Goal: Task Accomplishment & Management: Complete application form

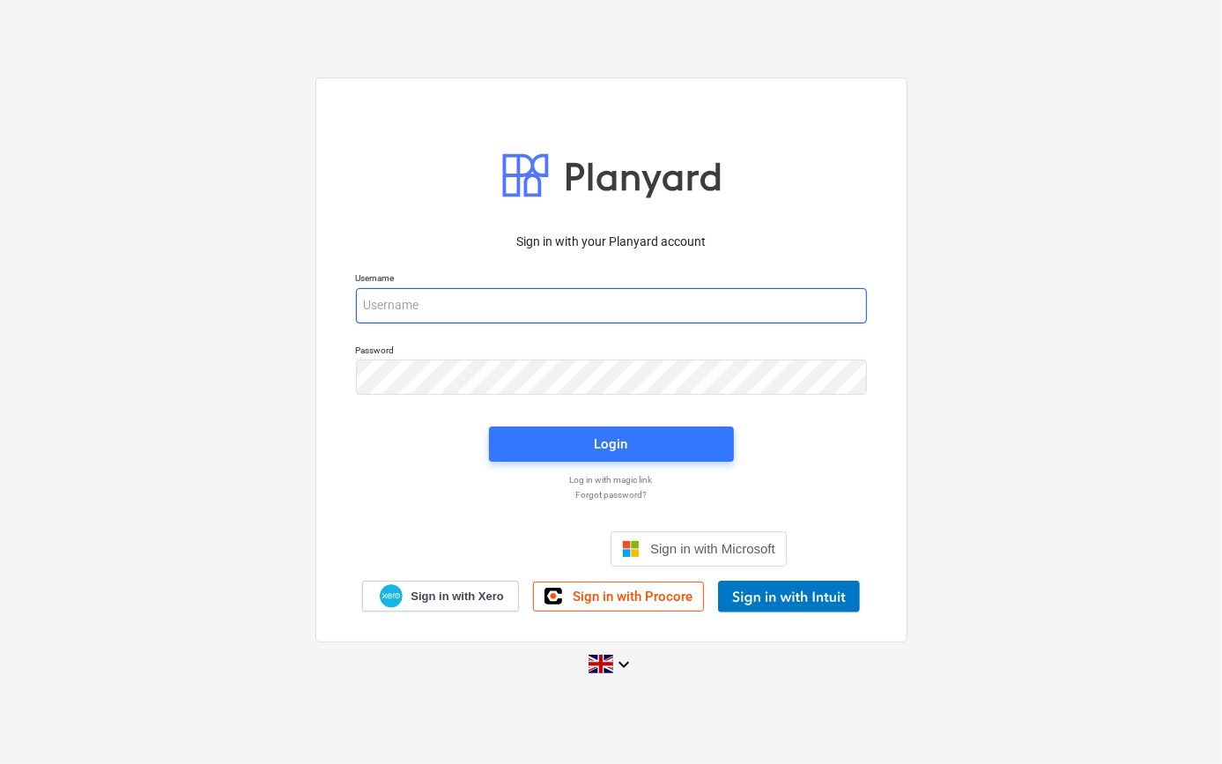
click at [455, 302] on input "email" at bounding box center [611, 305] width 511 height 35
type input "[PERSON_NAME][EMAIL_ADDRESS][PERSON_NAME][DOMAIN_NAME]"
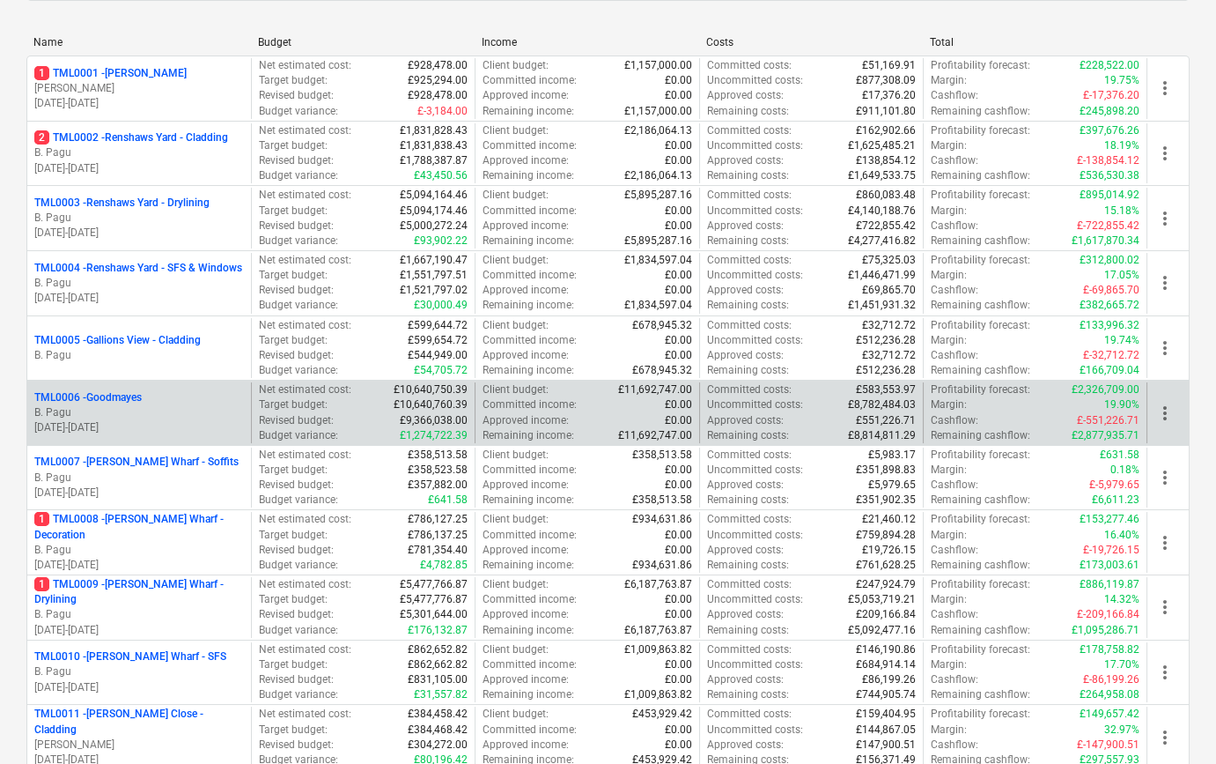
scroll to position [240, 0]
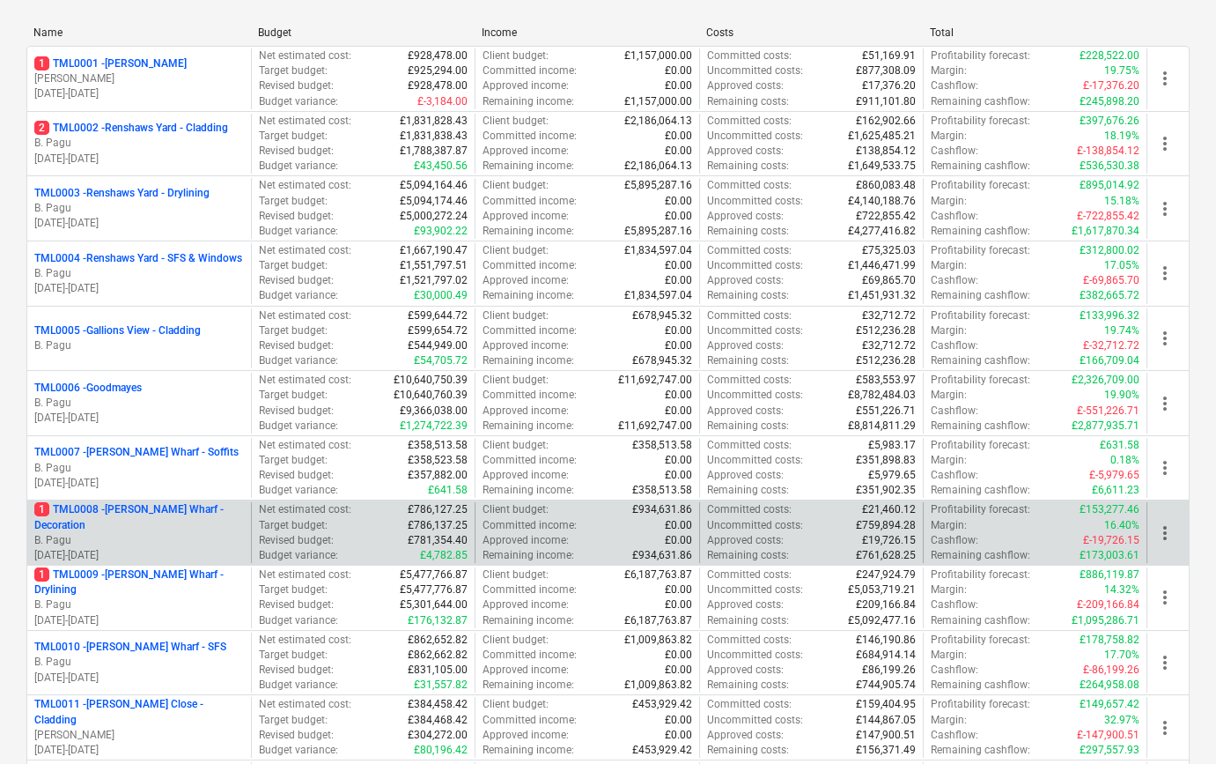
click at [180, 527] on p "1 TML0008 - [PERSON_NAME] Wharf - Decoration" at bounding box center [139, 517] width 210 height 30
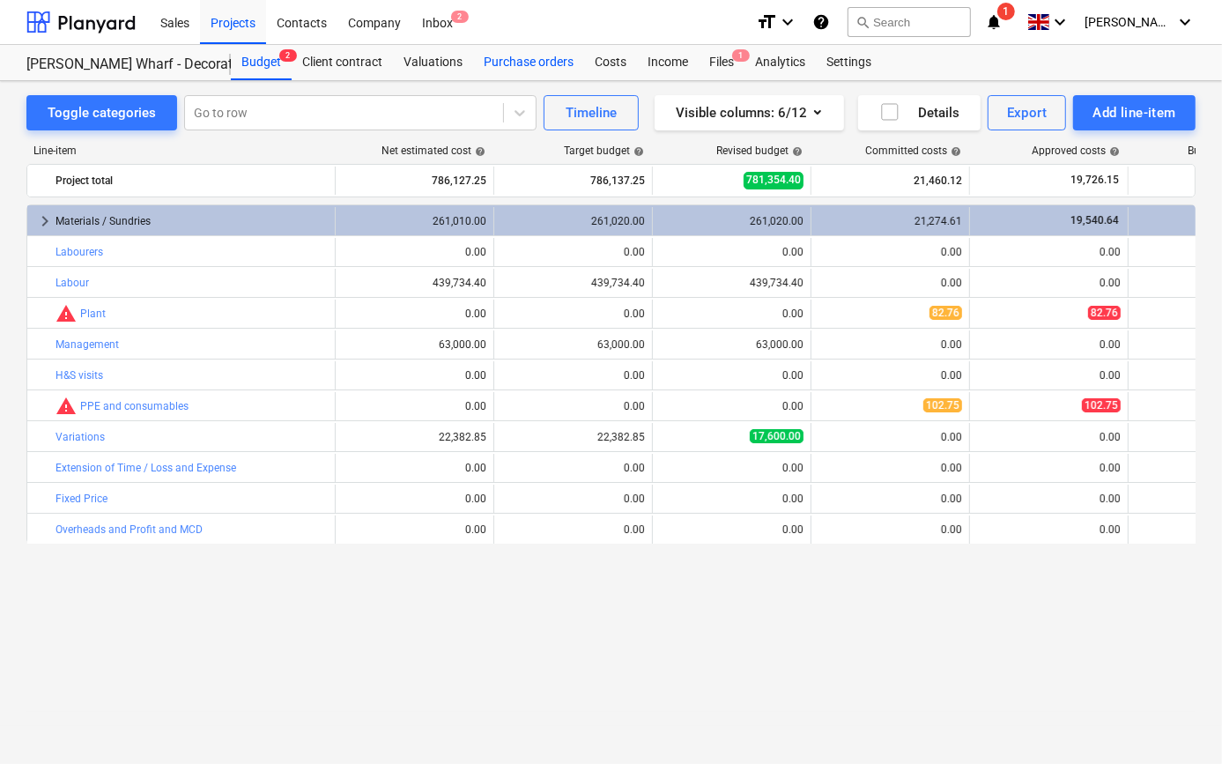
click at [537, 55] on div "Purchase orders" at bounding box center [528, 62] width 111 height 35
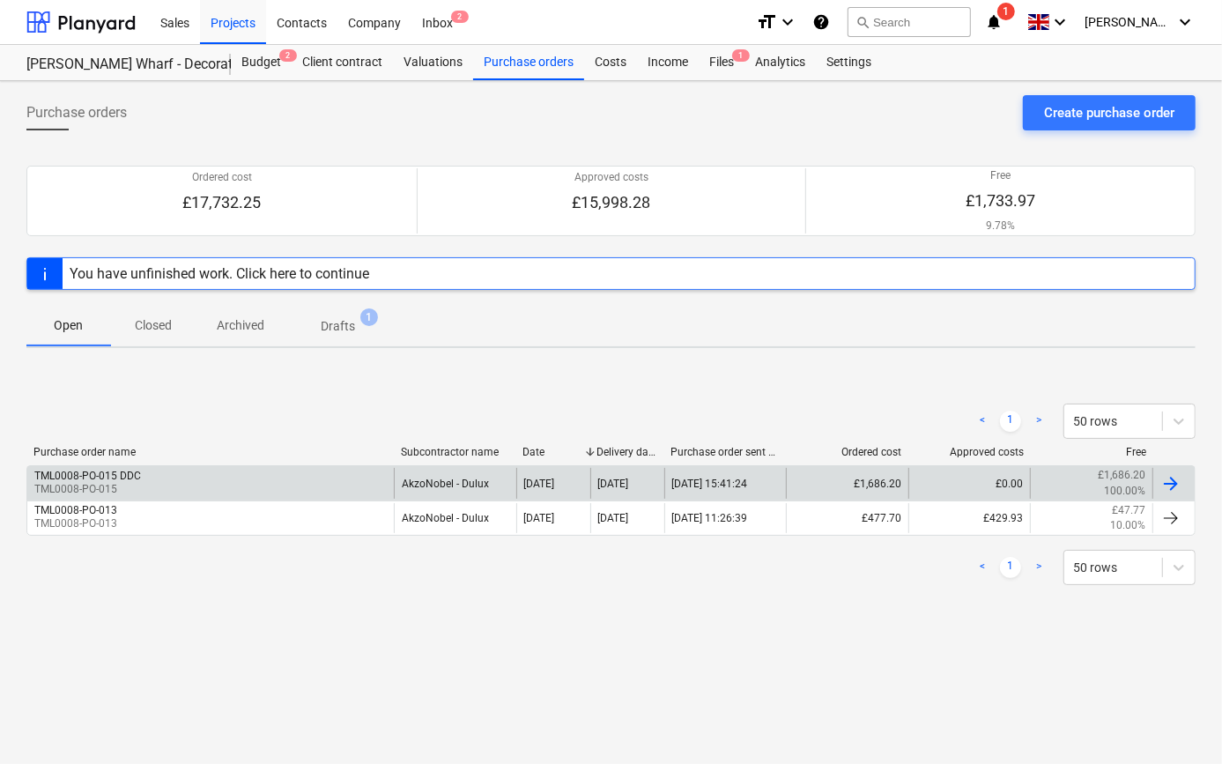
click at [270, 483] on div "TML0008-PO-015 DDC TML0008-PO-015" at bounding box center [210, 483] width 366 height 30
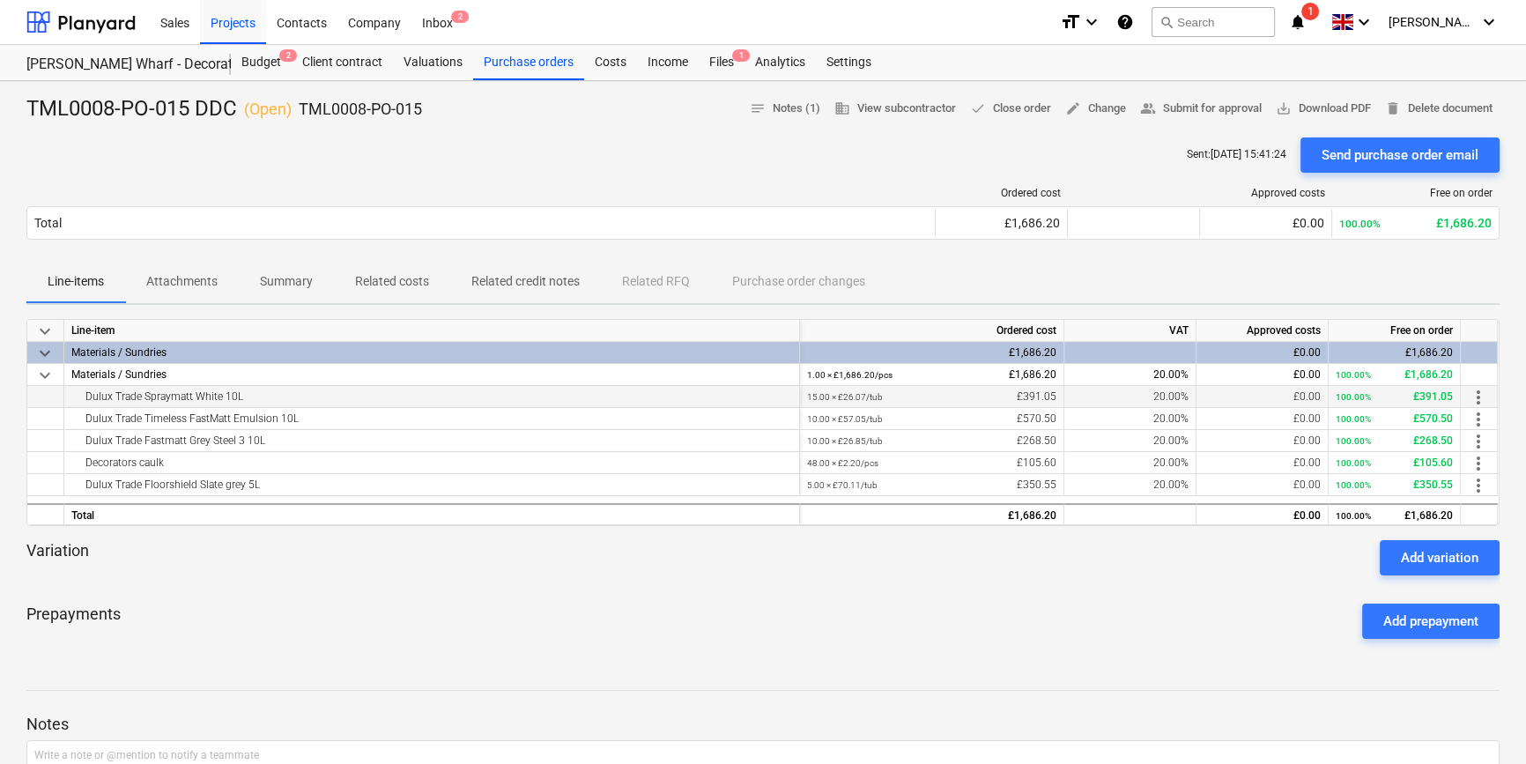
drag, startPoint x: 245, startPoint y: 397, endPoint x: 75, endPoint y: 403, distance: 170.1
click at [75, 403] on div "Dulux Trade Spraymatt White 10L" at bounding box center [431, 396] width 721 height 21
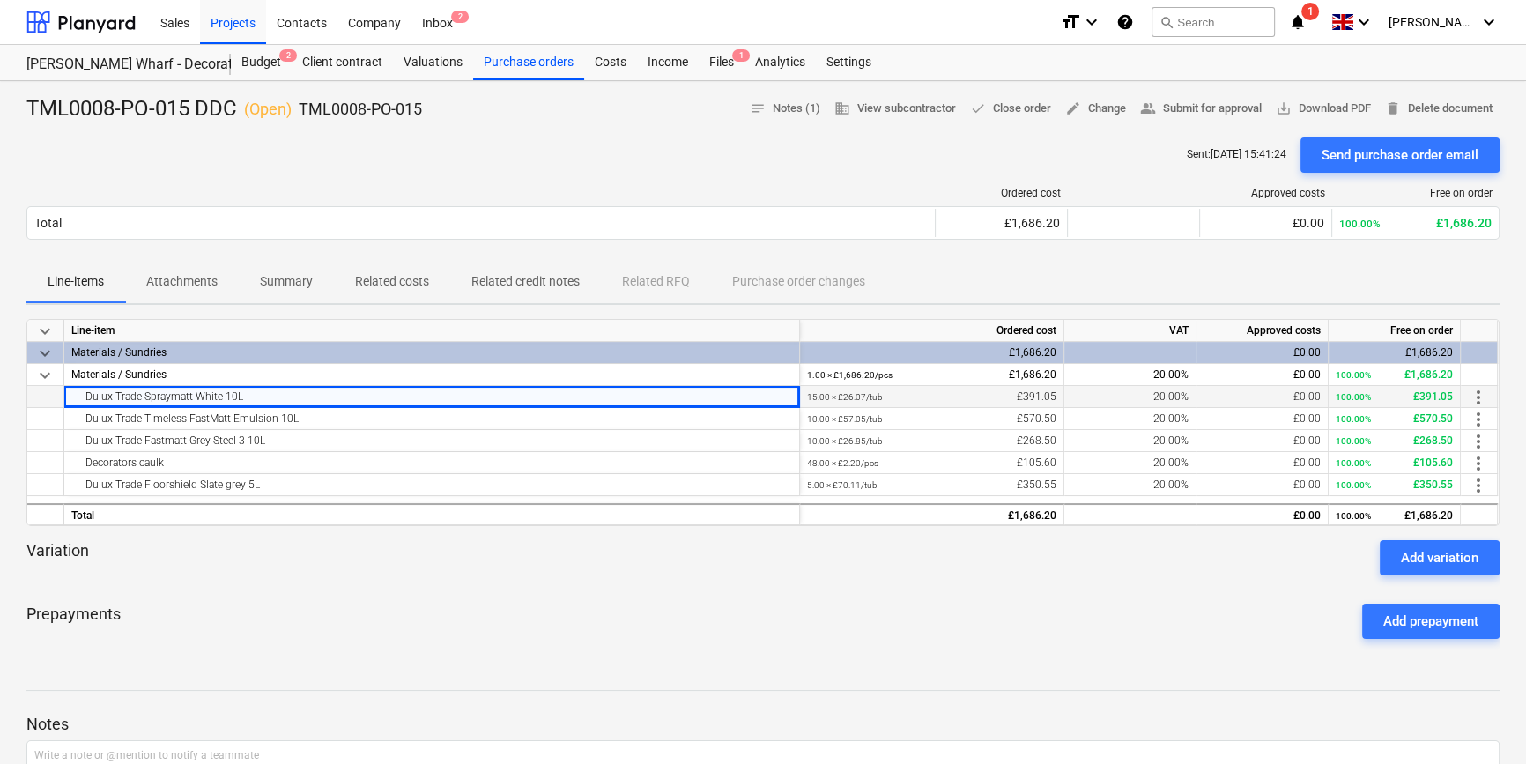
copy div "Dulux Trade Spraymatt White 10L"
drag, startPoint x: 309, startPoint y: 417, endPoint x: 79, endPoint y: 426, distance: 230.1
click at [79, 426] on div "Dulux Trade Timeless FastMatt Emulsion 10L" at bounding box center [431, 418] width 721 height 21
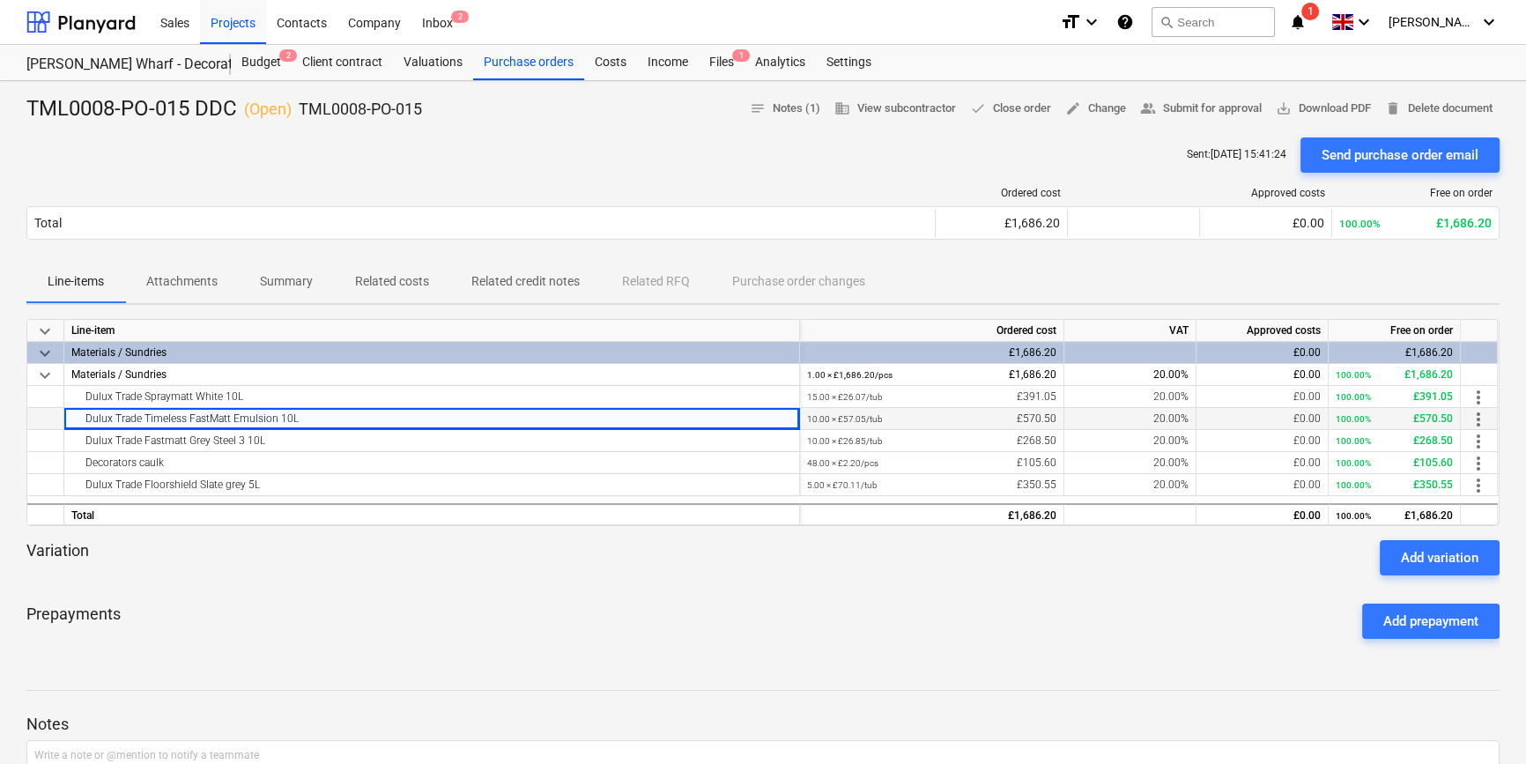
copy div "Dulux Trade Timeless FastMatt Emulsion 10L"
drag, startPoint x: 255, startPoint y: 441, endPoint x: 46, endPoint y: 445, distance: 208.8
click at [0, 0] on div "Dulux Trade Fastmatt Grey Steel 3 10L 10.00 × £26.85 / tub £268.50 20.00% £0.00…" at bounding box center [0, 0] width 0 height 0
copy div "Dulux Trade Fastmatt Grey Steel 3 10L"
drag, startPoint x: 173, startPoint y: 464, endPoint x: 85, endPoint y: 466, distance: 88.1
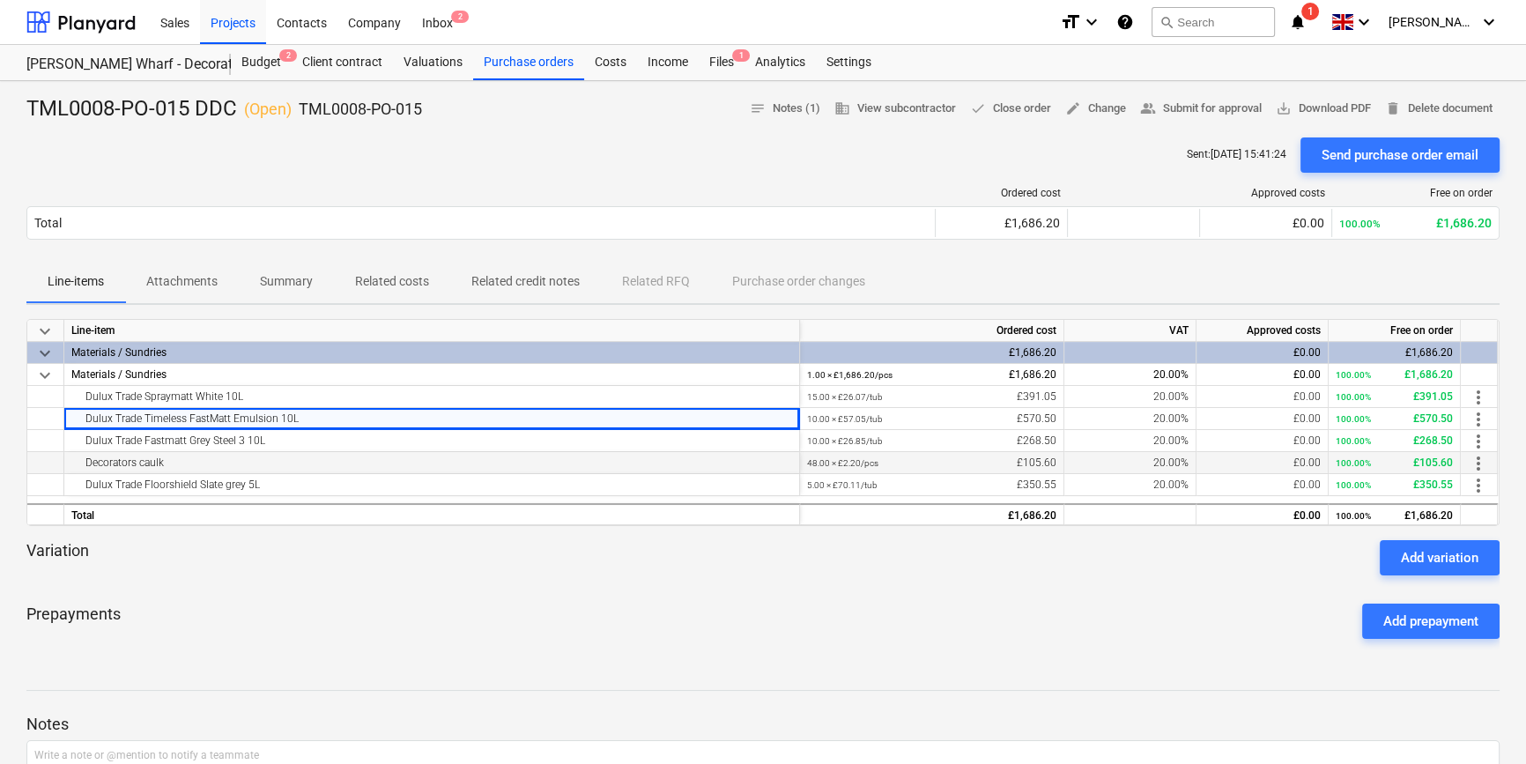
click at [85, 466] on div "Decorators caulk" at bounding box center [431, 462] width 721 height 21
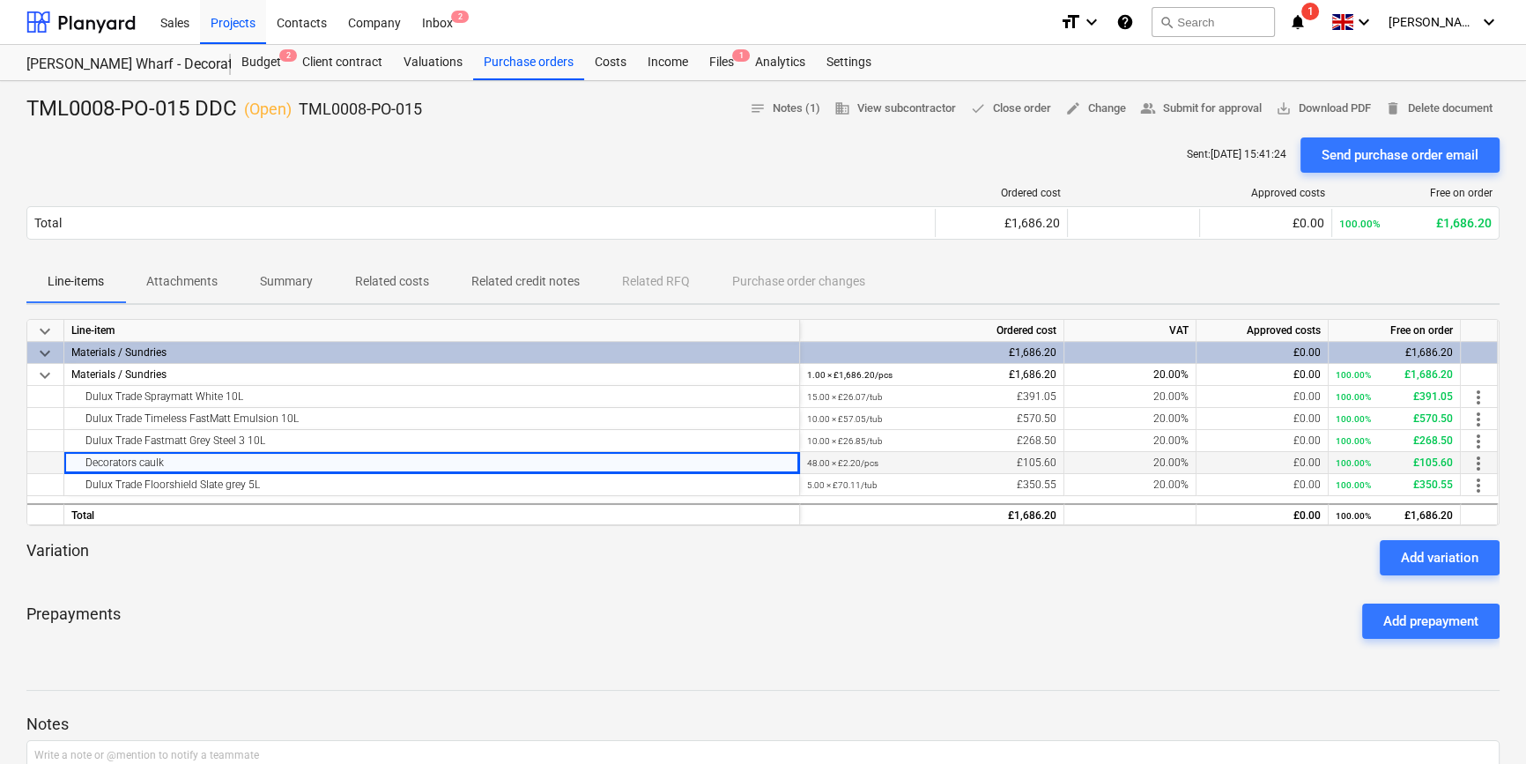
copy div "Decorators caulk"
drag, startPoint x: 263, startPoint y: 482, endPoint x: 74, endPoint y: 494, distance: 189.8
click at [74, 494] on div "Dulux Trade Floorshield Slate grey 5L" at bounding box center [431, 484] width 721 height 21
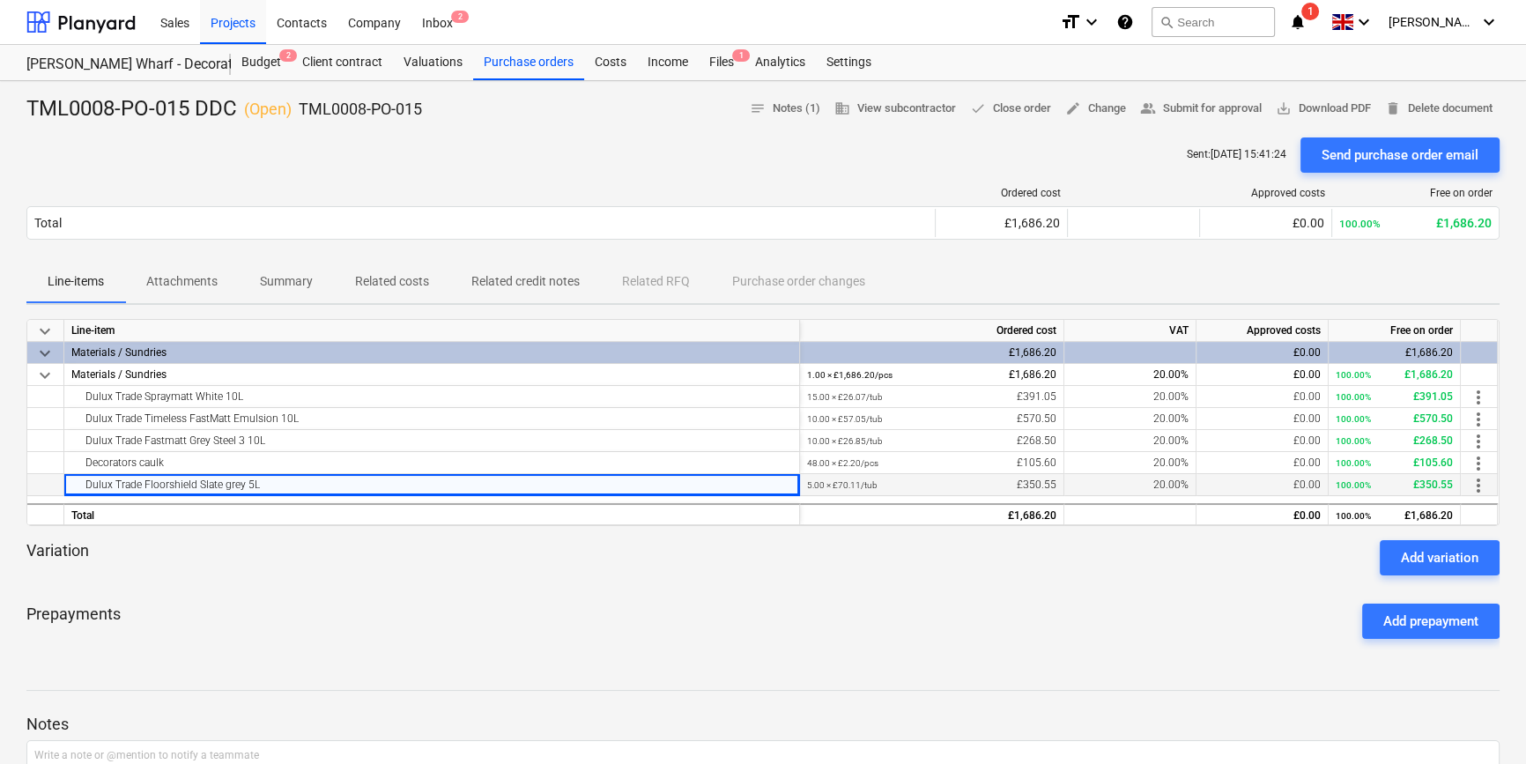
drag, startPoint x: 74, startPoint y: 494, endPoint x: 121, endPoint y: 484, distance: 47.7
copy div "Dulux Trade Floorshield Slate grey 5L"
drag, startPoint x: 415, startPoint y: 111, endPoint x: 297, endPoint y: 122, distance: 118.6
click at [297, 122] on div "TML0008-PO-015 DDC ( Open ) TML0008-PO-015 notes Notes (1) business View subcon…" at bounding box center [762, 109] width 1473 height 28
copy p "TML0008-PO-015"
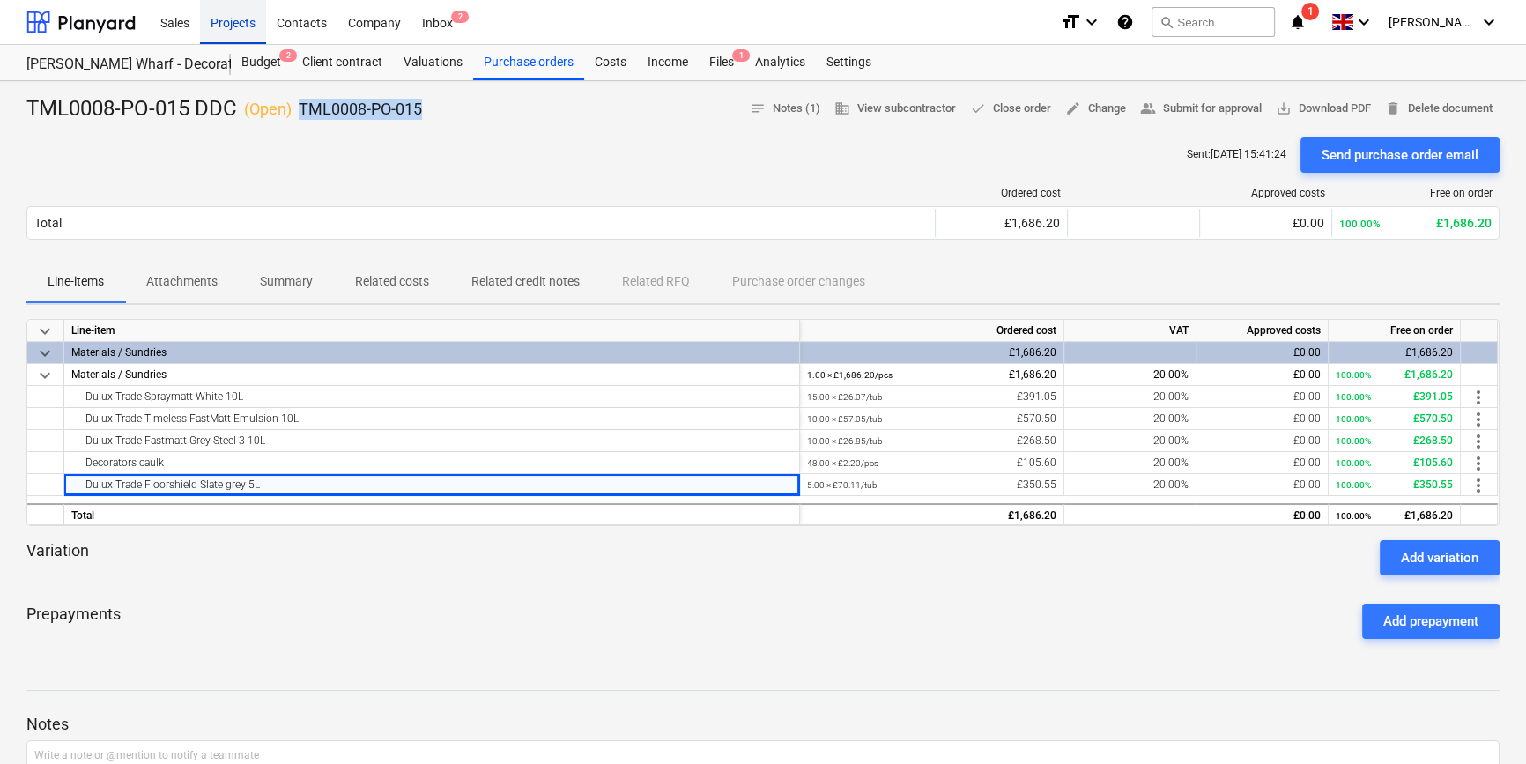
click at [247, 24] on div "Projects" at bounding box center [233, 21] width 66 height 45
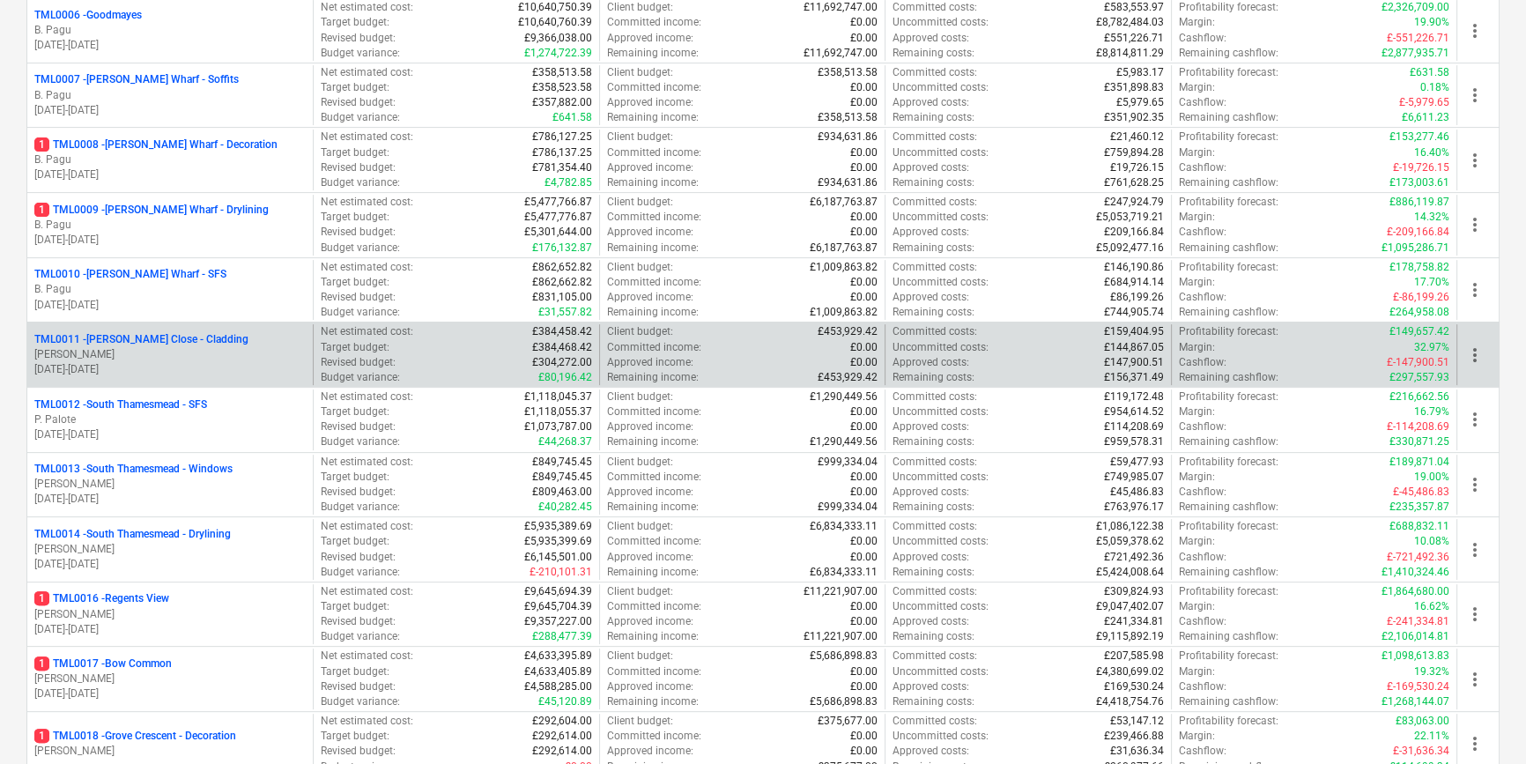
scroll to position [640, 0]
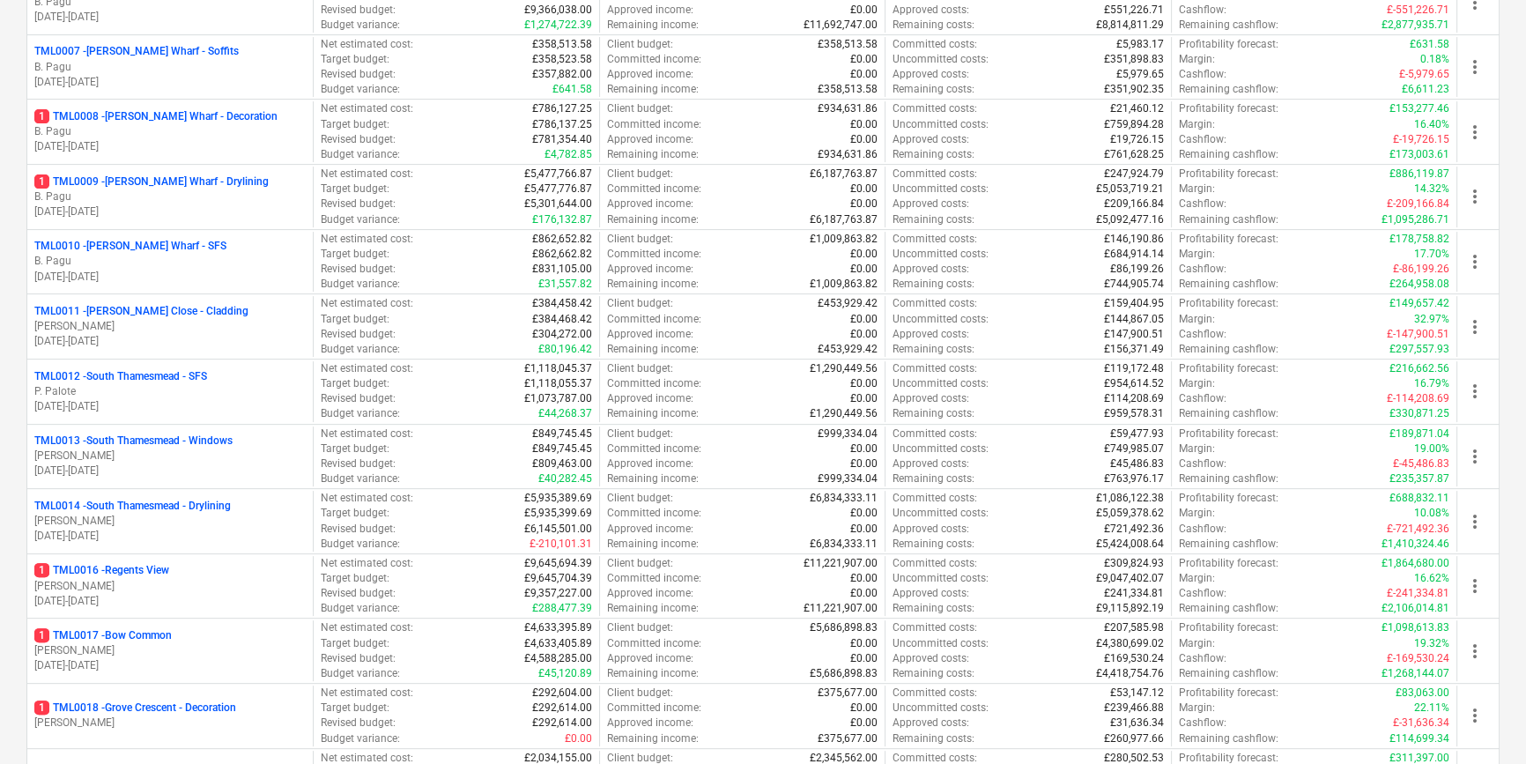
click at [142, 658] on p "04.03.2024 - 20.10.2025" at bounding box center [169, 665] width 271 height 15
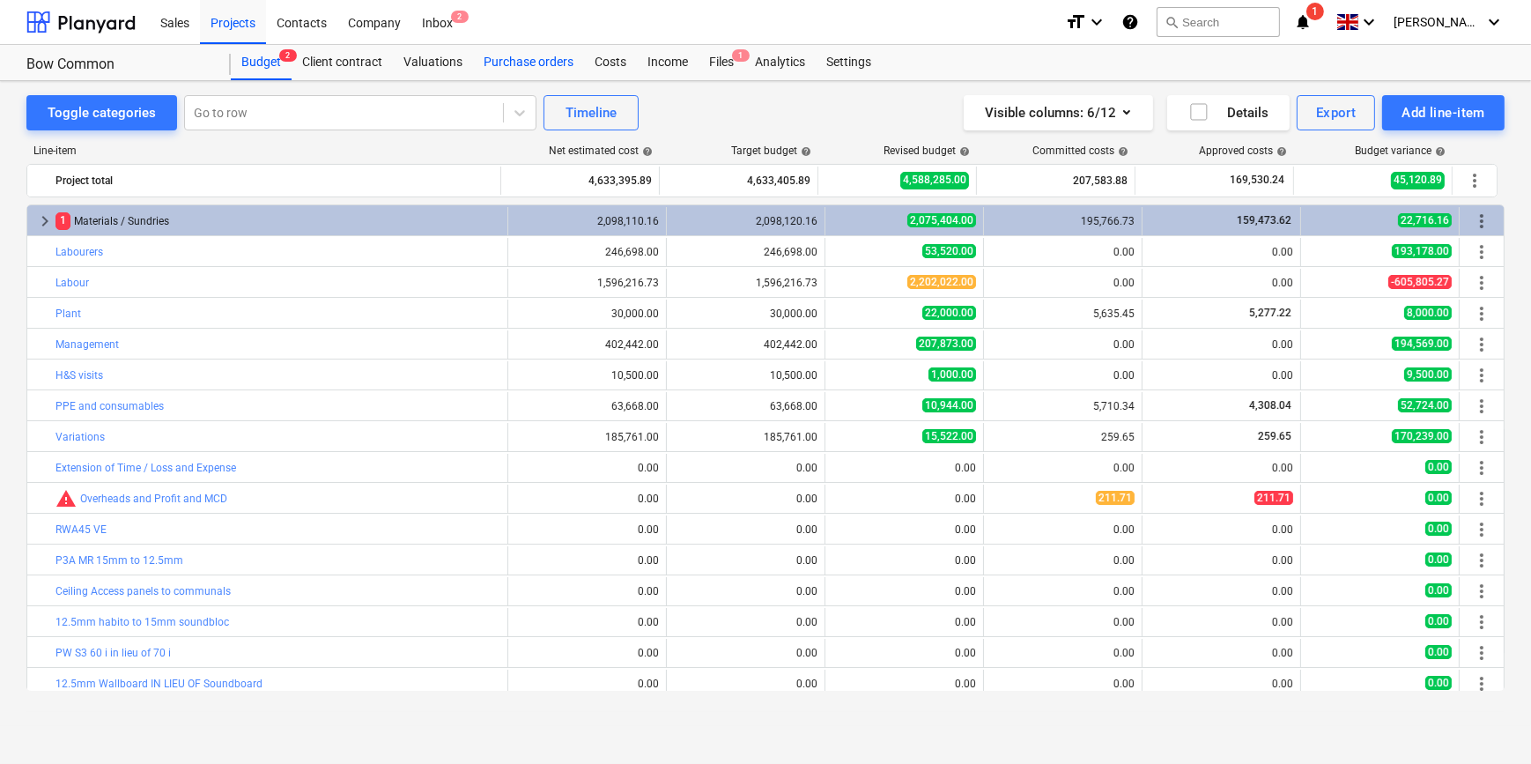
click at [522, 66] on div "Purchase orders" at bounding box center [528, 62] width 111 height 35
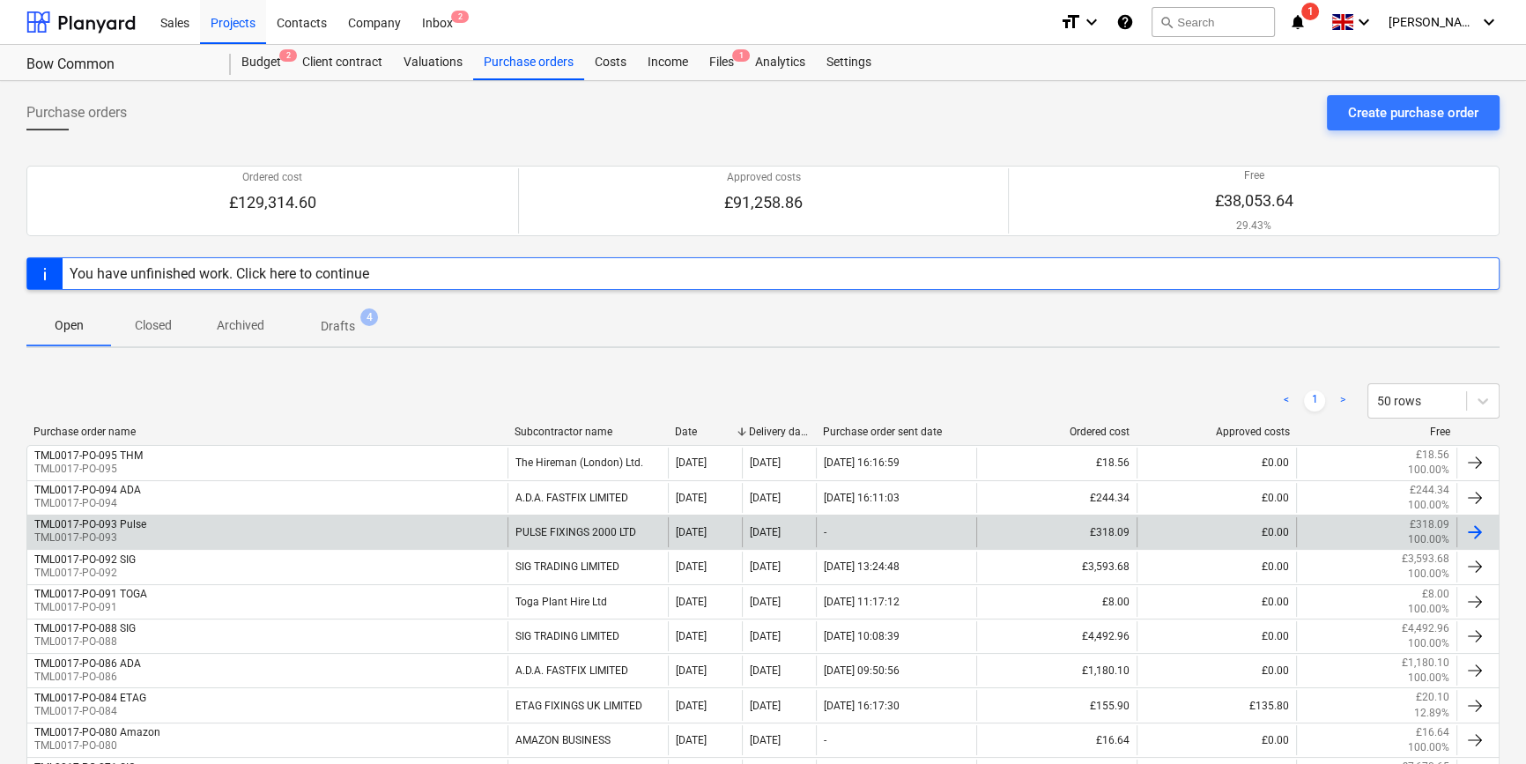
click at [1221, 534] on div at bounding box center [1474, 531] width 21 height 21
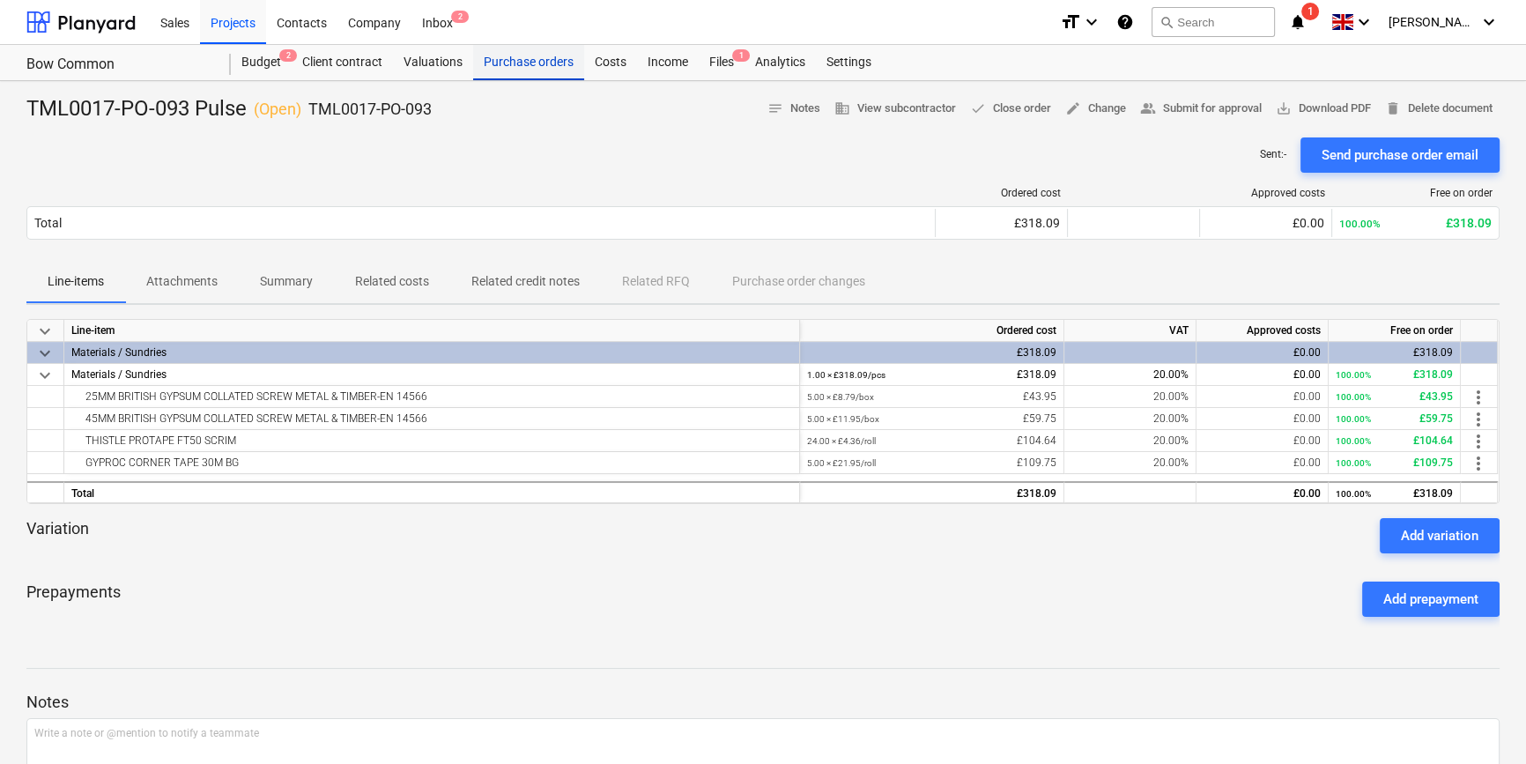
click at [520, 62] on div "Purchase orders" at bounding box center [528, 62] width 111 height 35
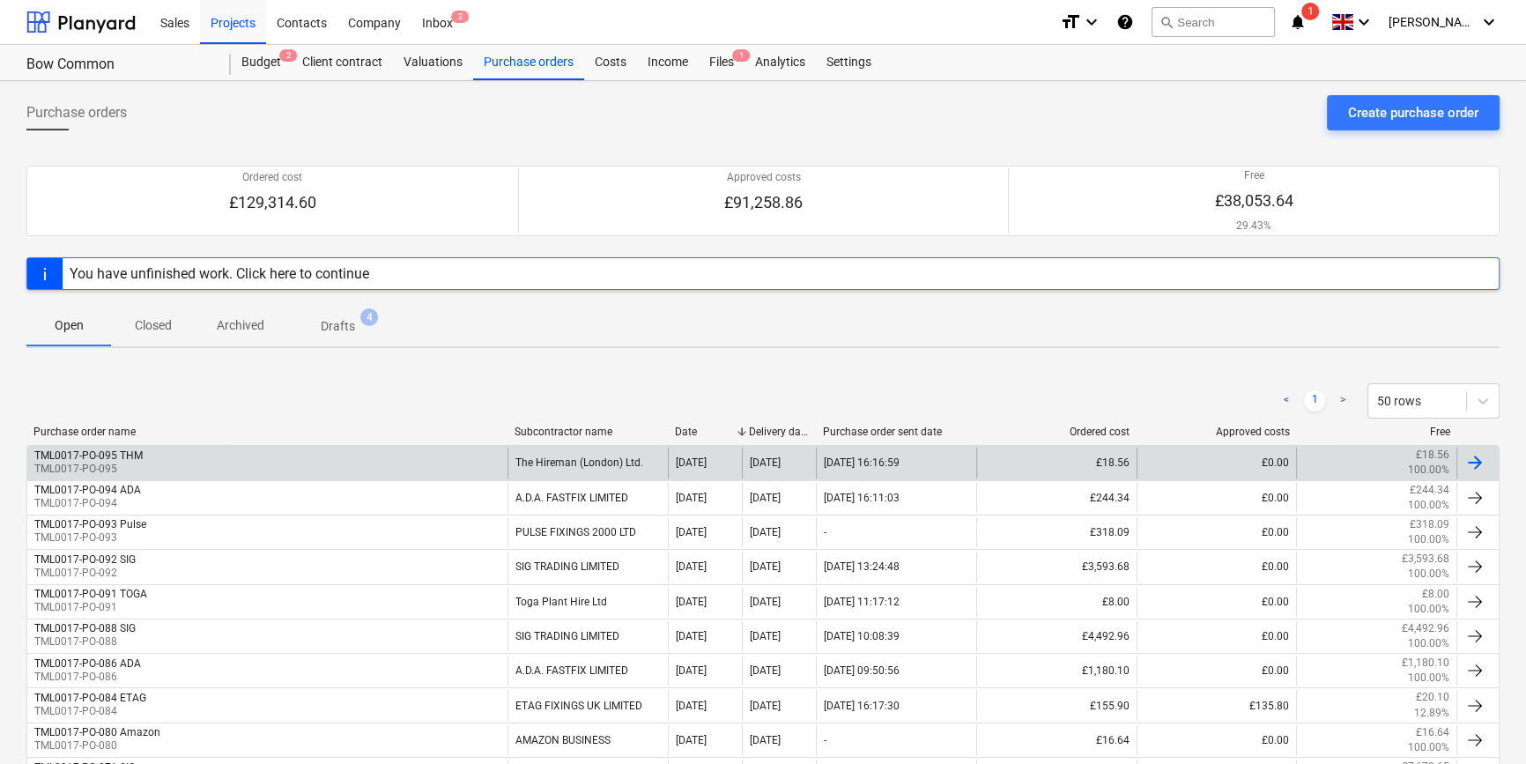
click at [174, 448] on div "TML0017-PO-095 THM TML0017-PO-095" at bounding box center [267, 462] width 480 height 30
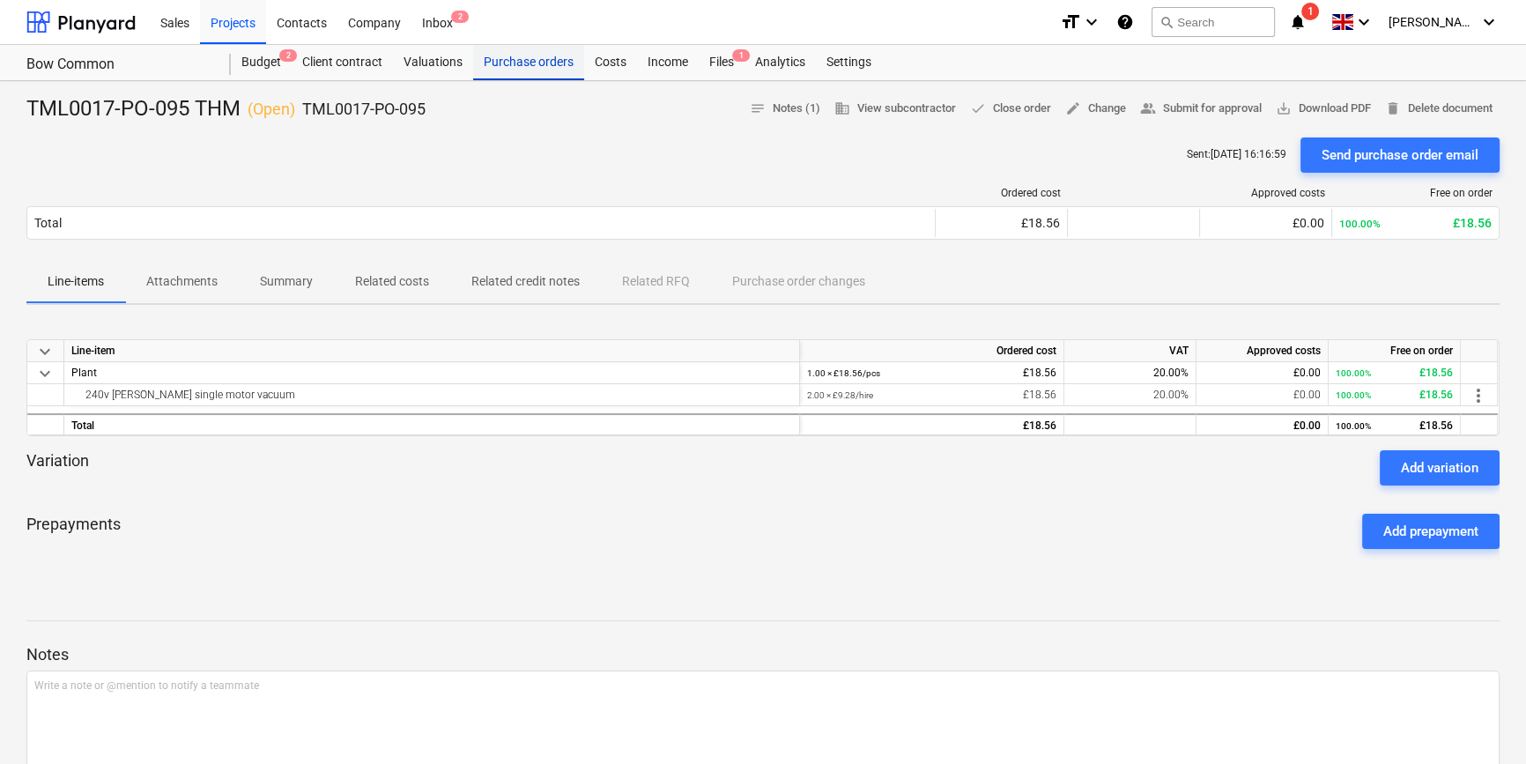
click at [529, 56] on div "Purchase orders" at bounding box center [528, 62] width 111 height 35
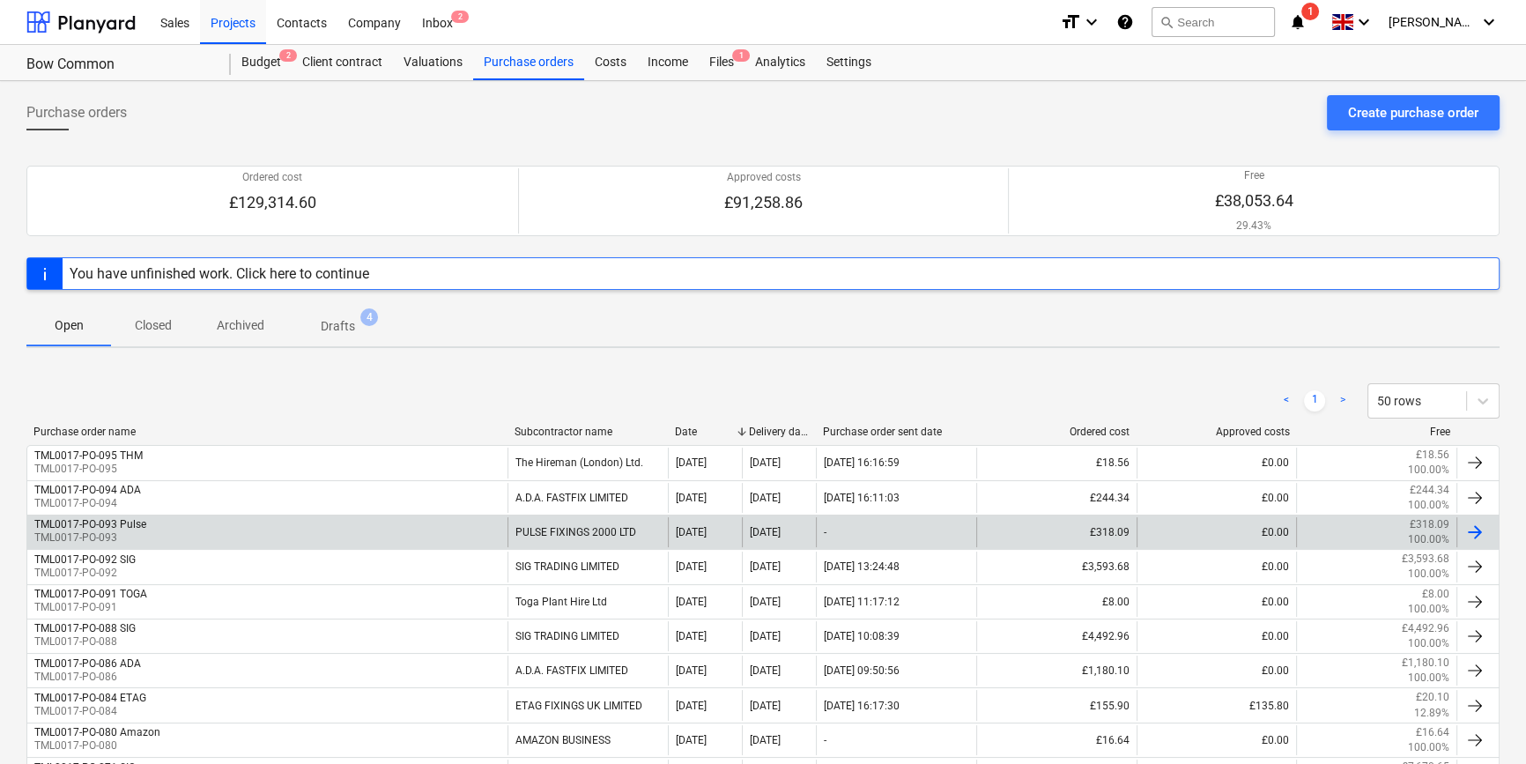
click at [365, 536] on div "TML0017-PO-093 Pulse TML0017-PO-093" at bounding box center [267, 532] width 480 height 30
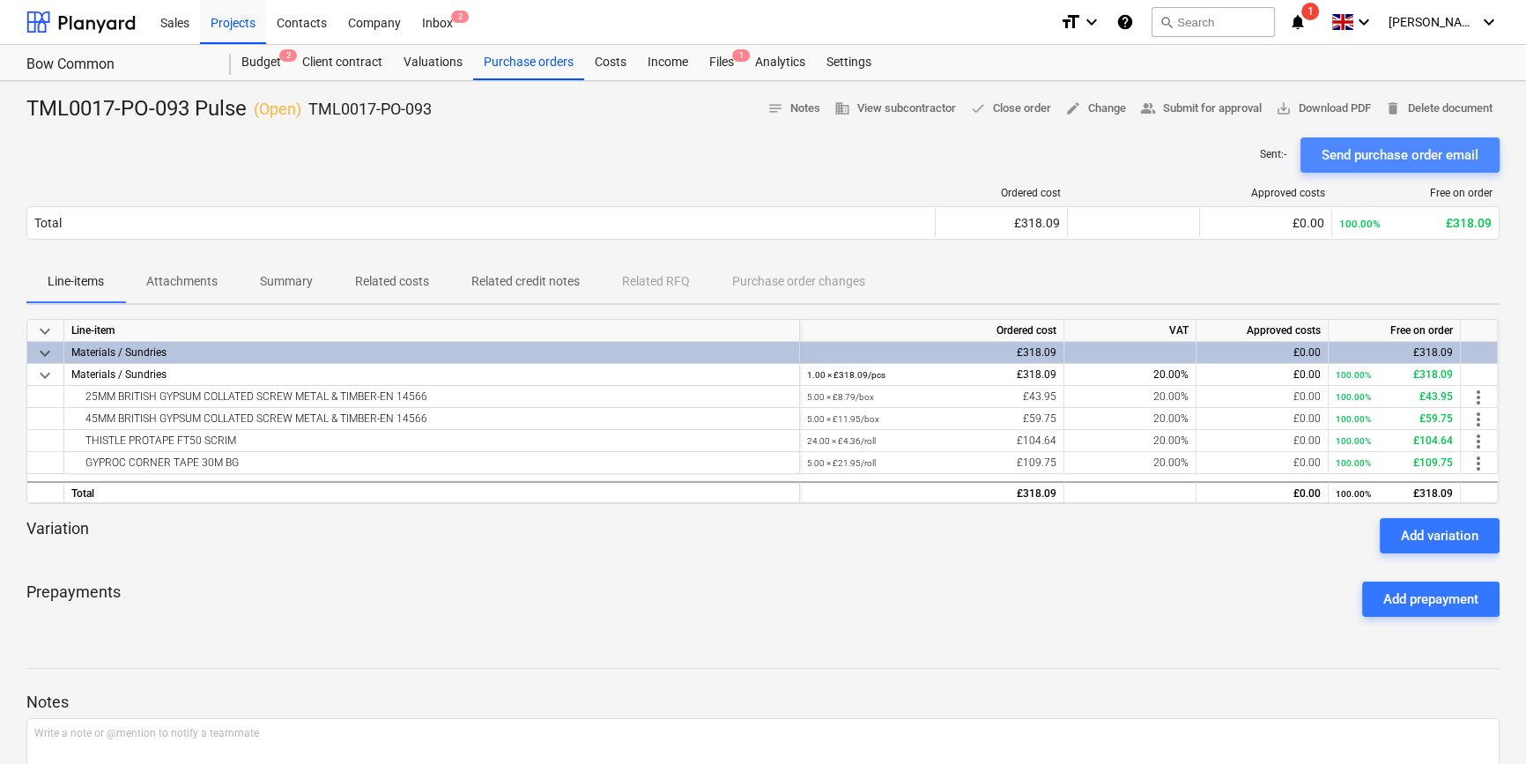
click at [1221, 149] on div "Send purchase order email" at bounding box center [1399, 155] width 157 height 23
click at [515, 61] on div "Purchase orders" at bounding box center [528, 62] width 111 height 35
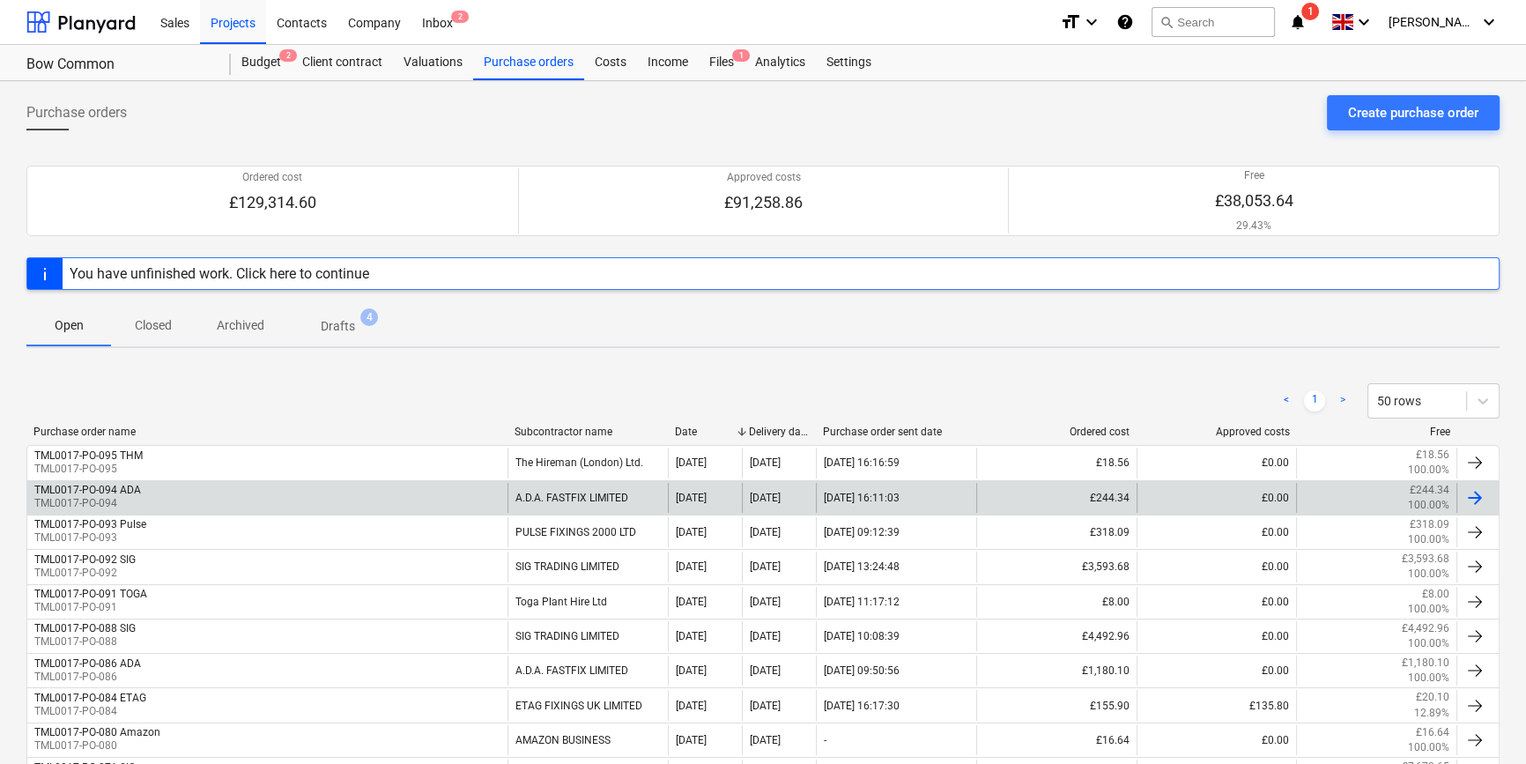
click at [201, 496] on div "TML0017-PO-094 ADA TML0017-PO-094" at bounding box center [267, 498] width 480 height 30
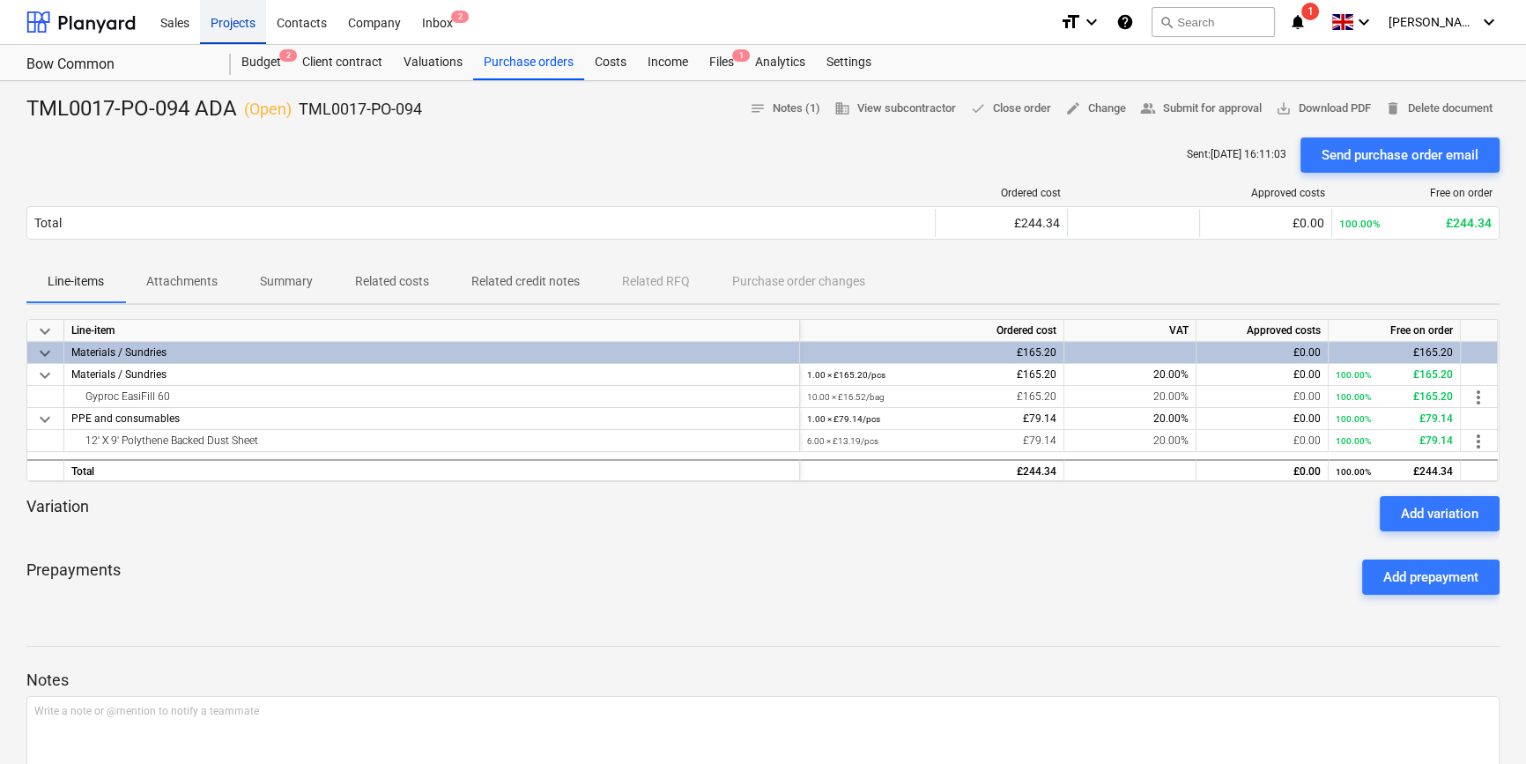
click at [224, 26] on div "Projects" at bounding box center [233, 21] width 66 height 45
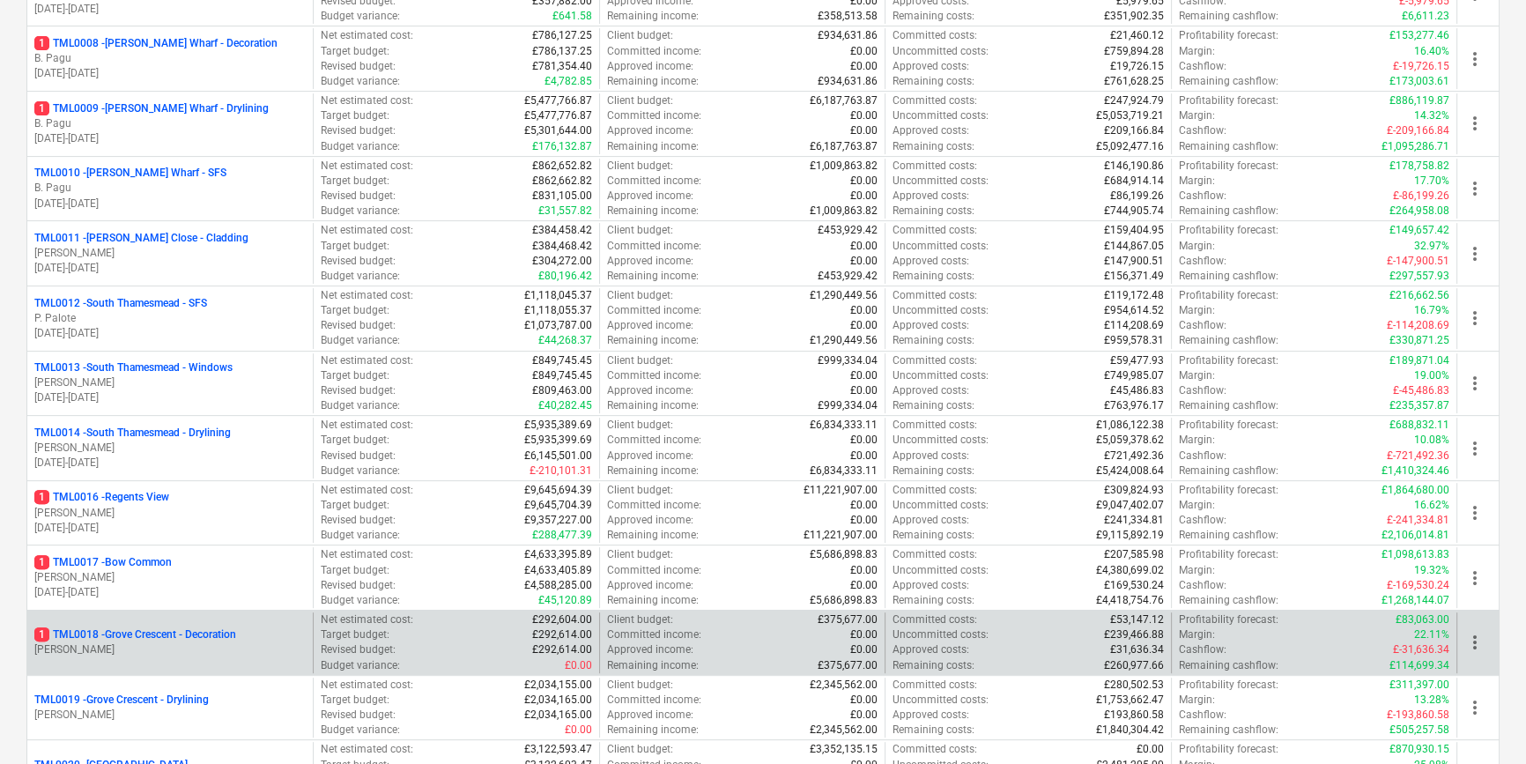
scroll to position [721, 0]
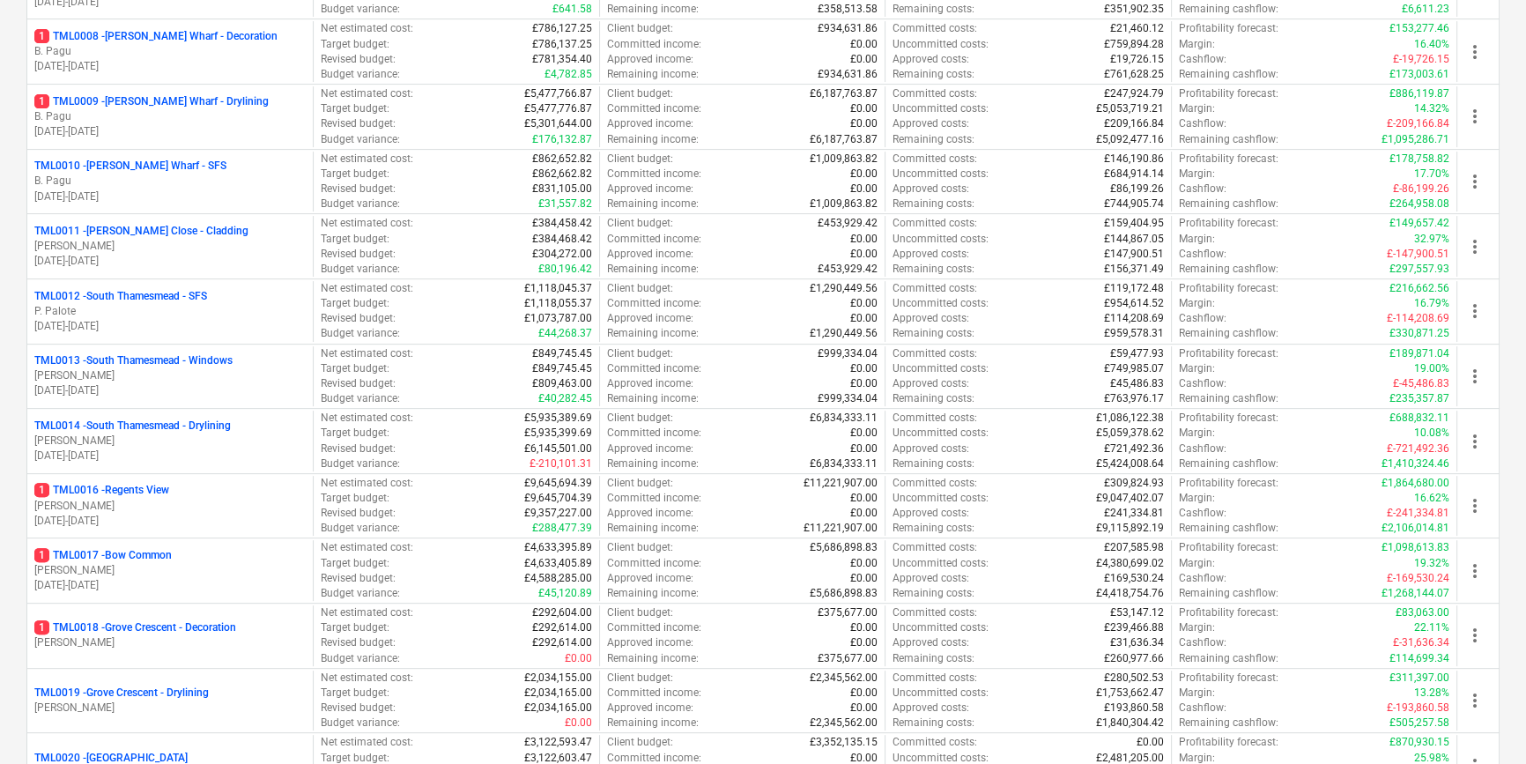
click at [146, 254] on p "06.01.2025 - 27.02.2026" at bounding box center [169, 261] width 271 height 15
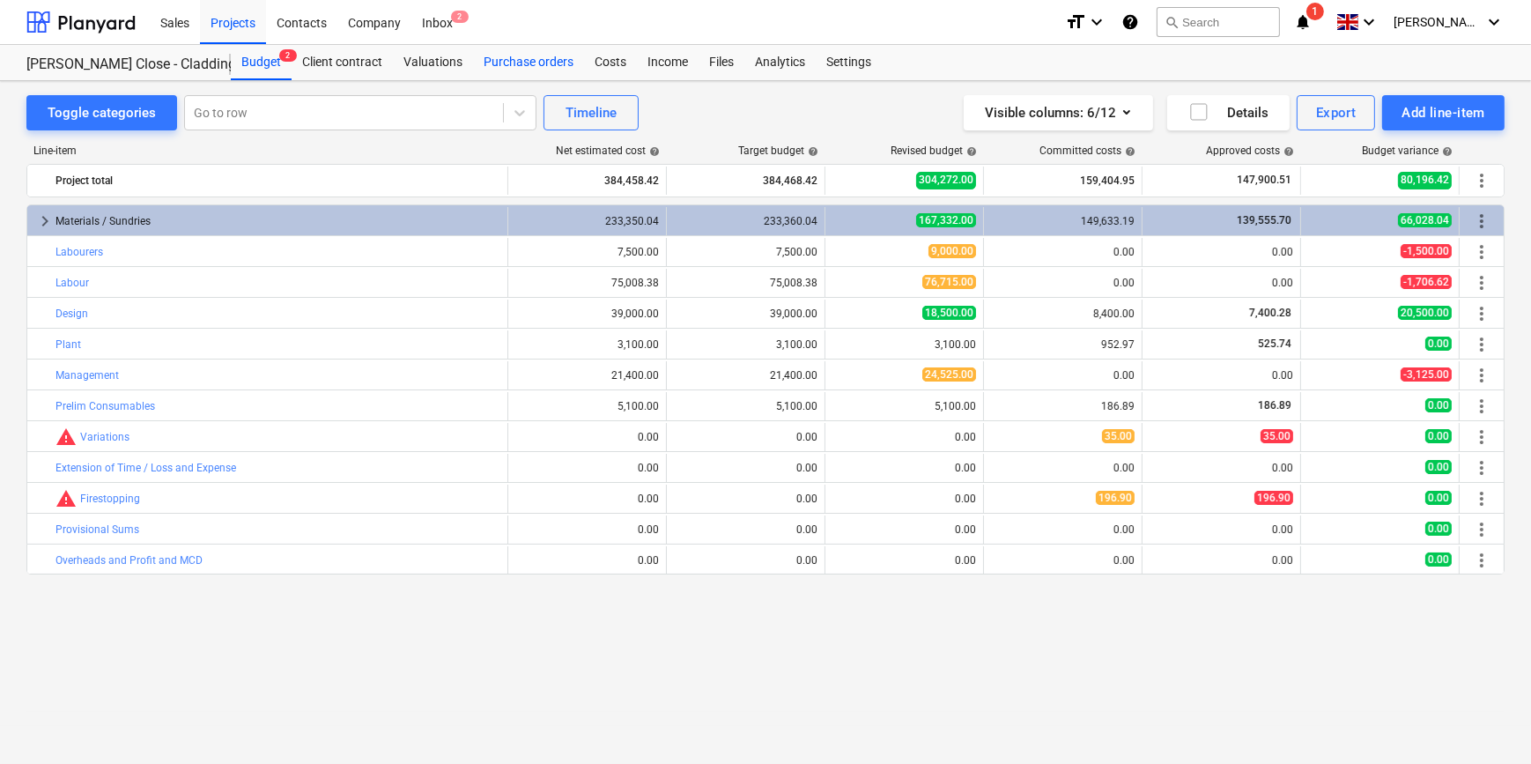
click at [550, 64] on div "Purchase orders" at bounding box center [528, 62] width 111 height 35
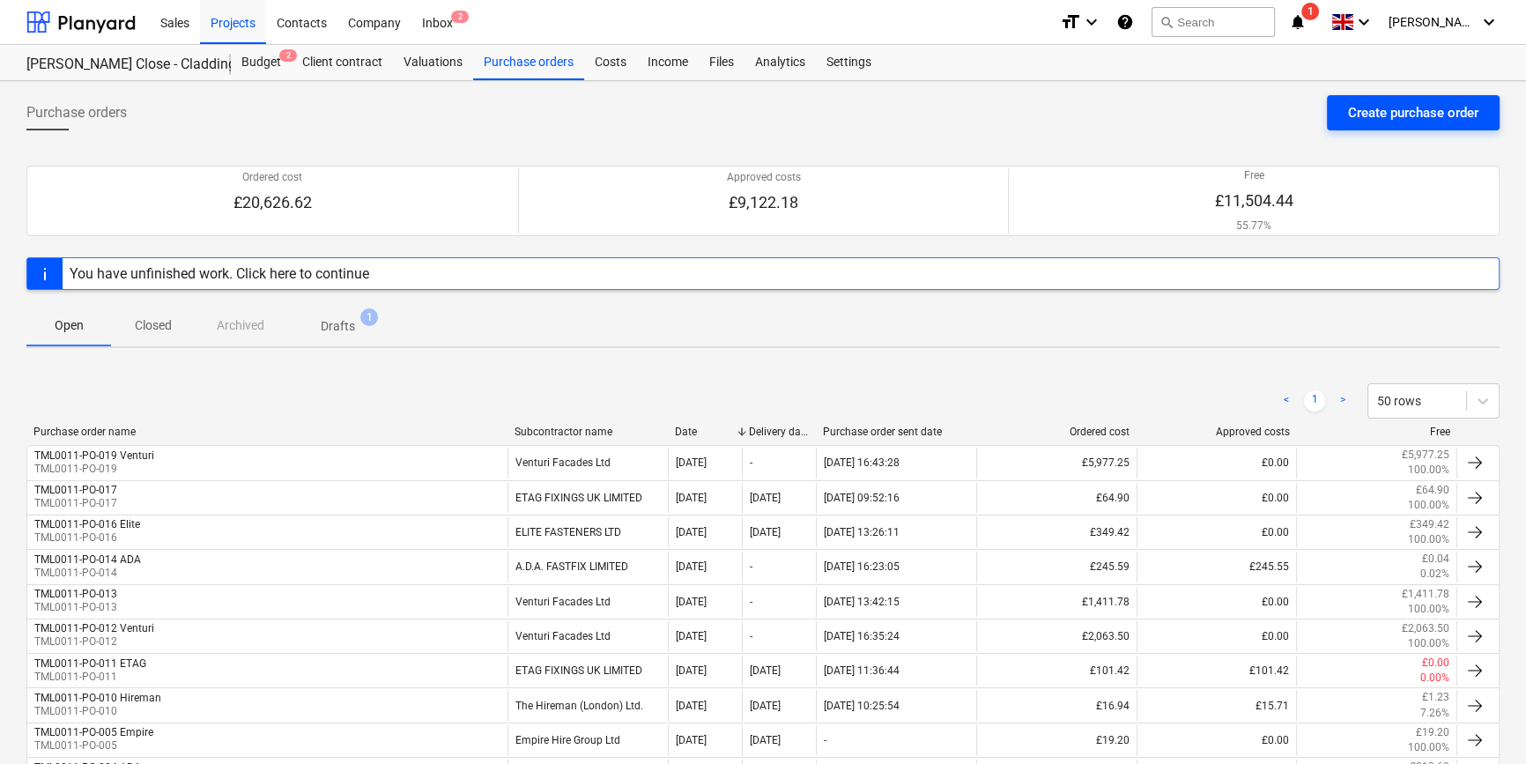
click at [1221, 110] on div "Create purchase order" at bounding box center [1413, 112] width 130 height 23
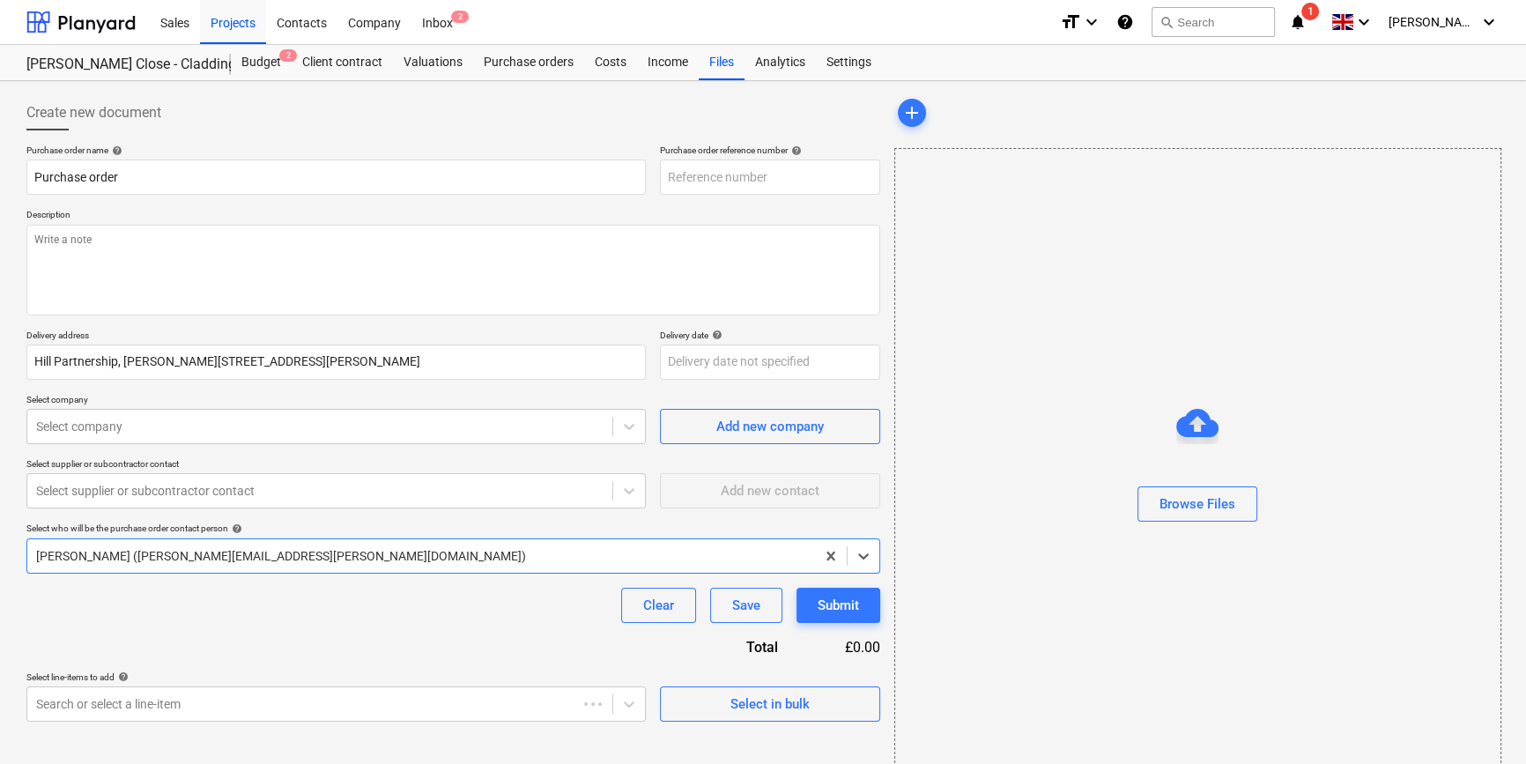
type textarea "x"
type input "TML0011-PO-020"
drag, startPoint x: 774, startPoint y: 180, endPoint x: 691, endPoint y: 174, distance: 83.8
click at [658, 179] on div "Purchase order name help Purchase order Purchase order reference number help TM…" at bounding box center [453, 169] width 854 height 50
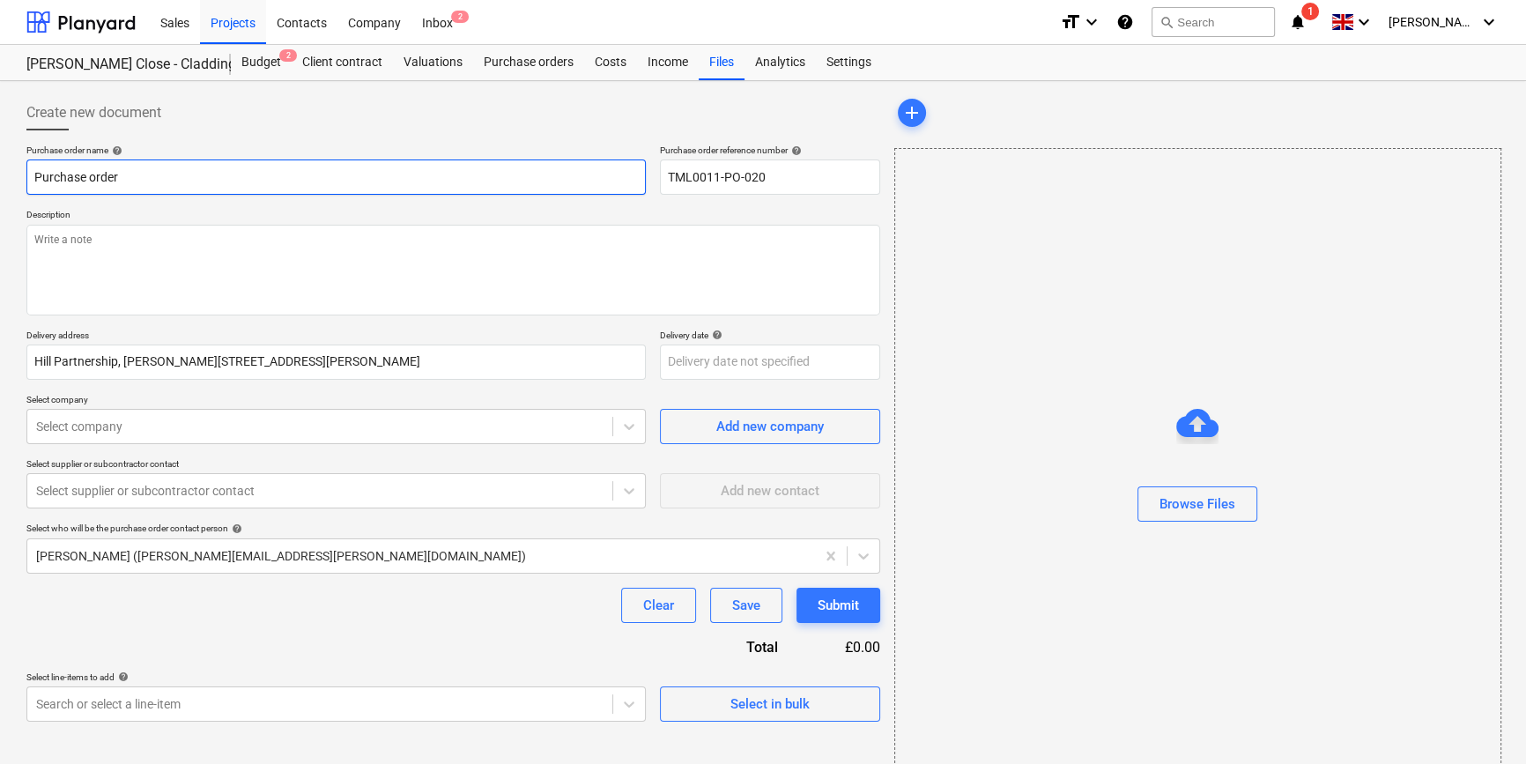
drag, startPoint x: 129, startPoint y: 176, endPoint x: 34, endPoint y: 178, distance: 95.1
click at [35, 179] on input "Purchase order" at bounding box center [335, 176] width 619 height 35
type textarea "x"
paste input "TML0011-PO-020"
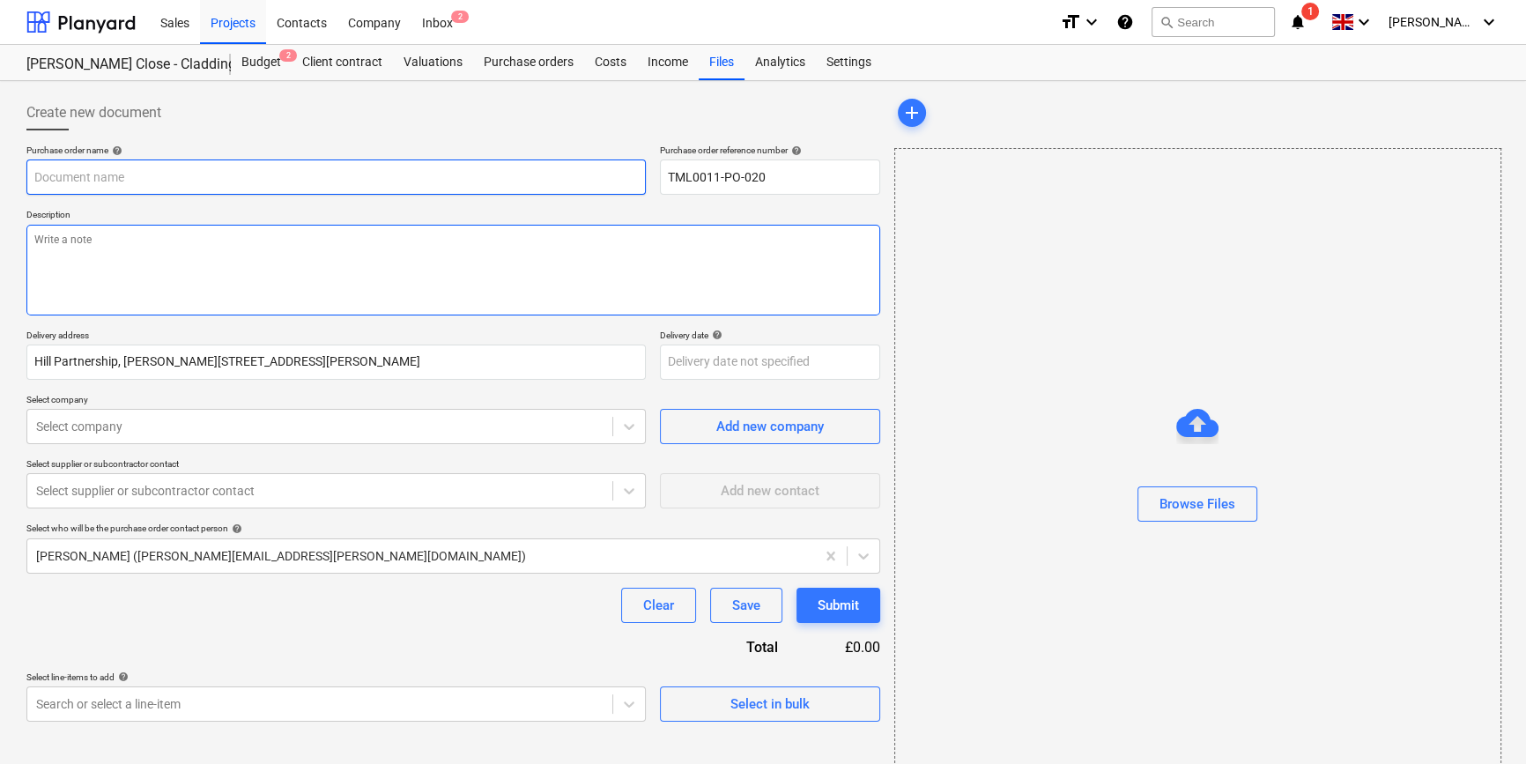
type textarea "x"
type input "TML0011-PO-020"
type textarea "x"
type input "TML0011-PO-020"
type textarea "x"
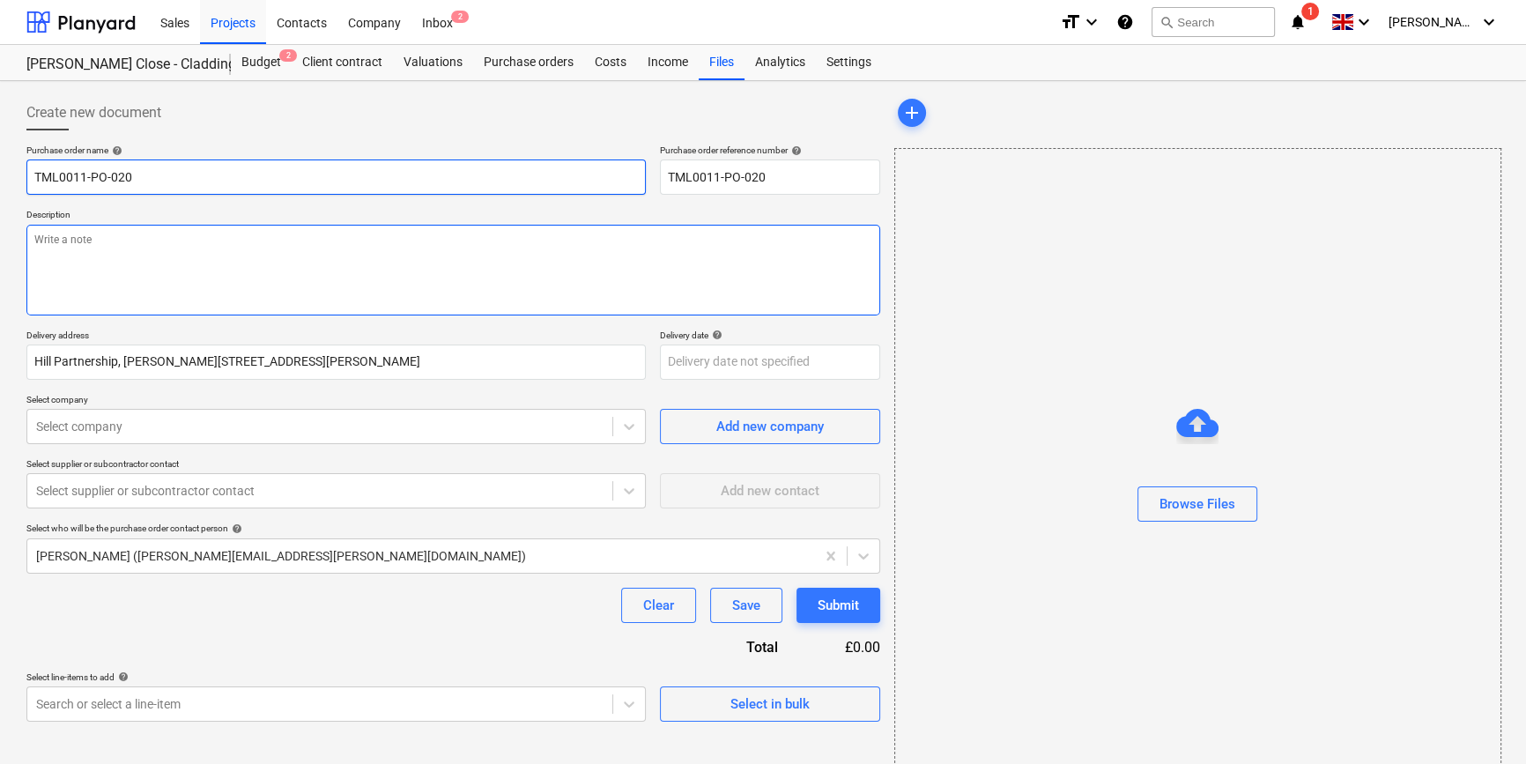
type input "TML0011-PO-020 S"
type textarea "x"
type input "TML0011-PO-020 SI"
type textarea "x"
type input "TML0011-PO-020 SIG"
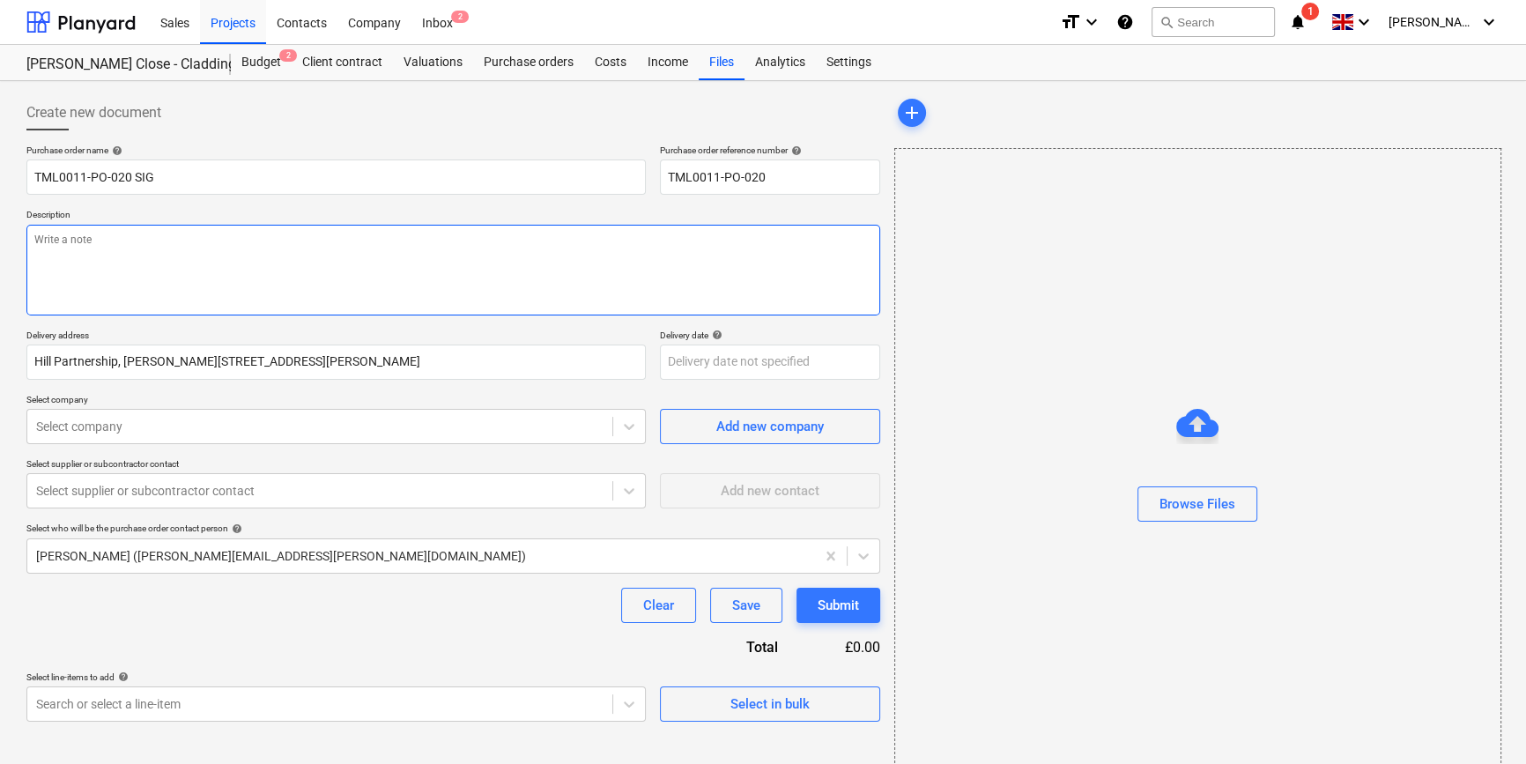
click at [98, 255] on textarea at bounding box center [453, 270] width 854 height 91
type textarea "x"
type textarea "S"
type textarea "x"
type textarea "Si"
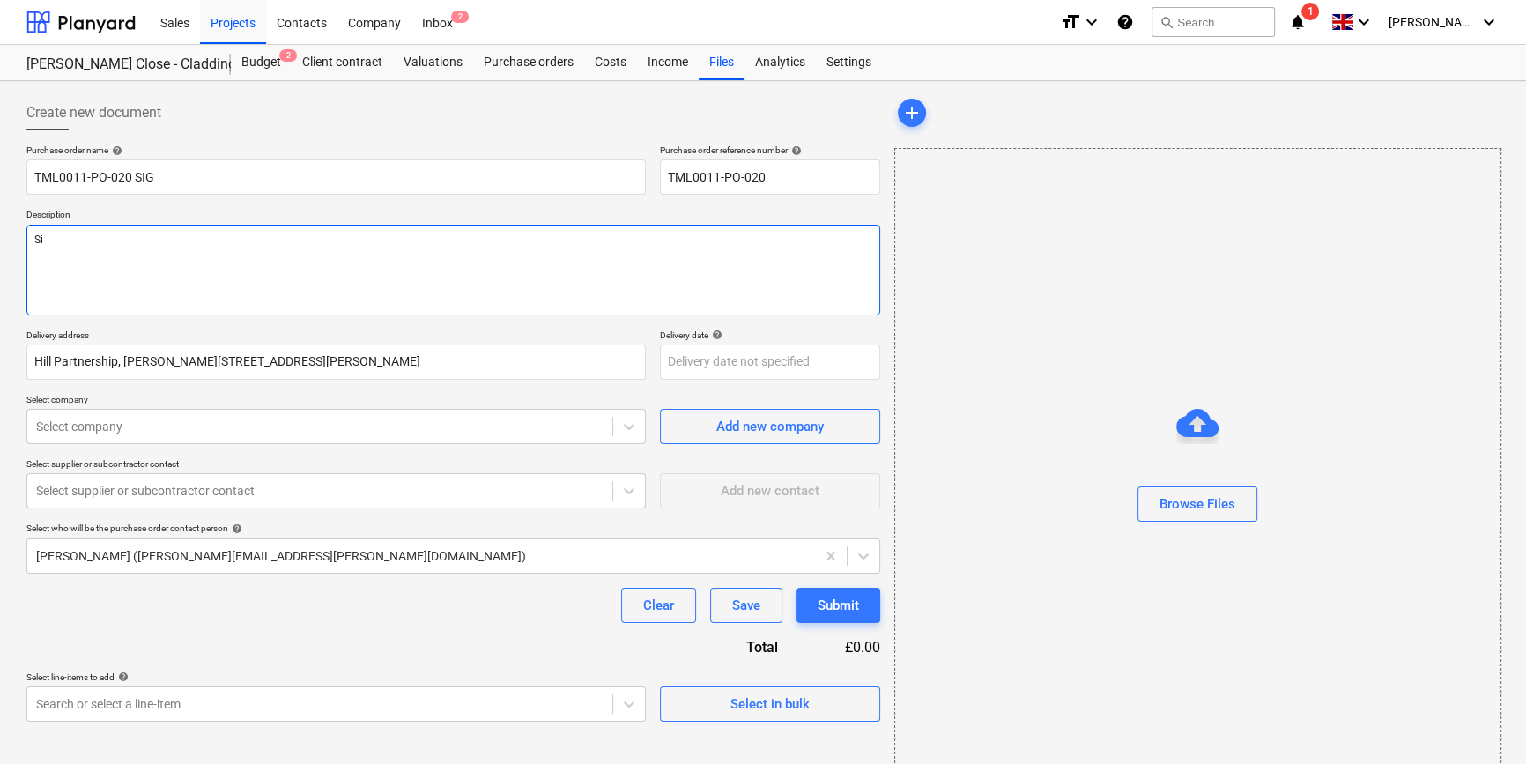
type textarea "x"
type textarea "Sit"
type textarea "x"
type textarea "Site"
type textarea "x"
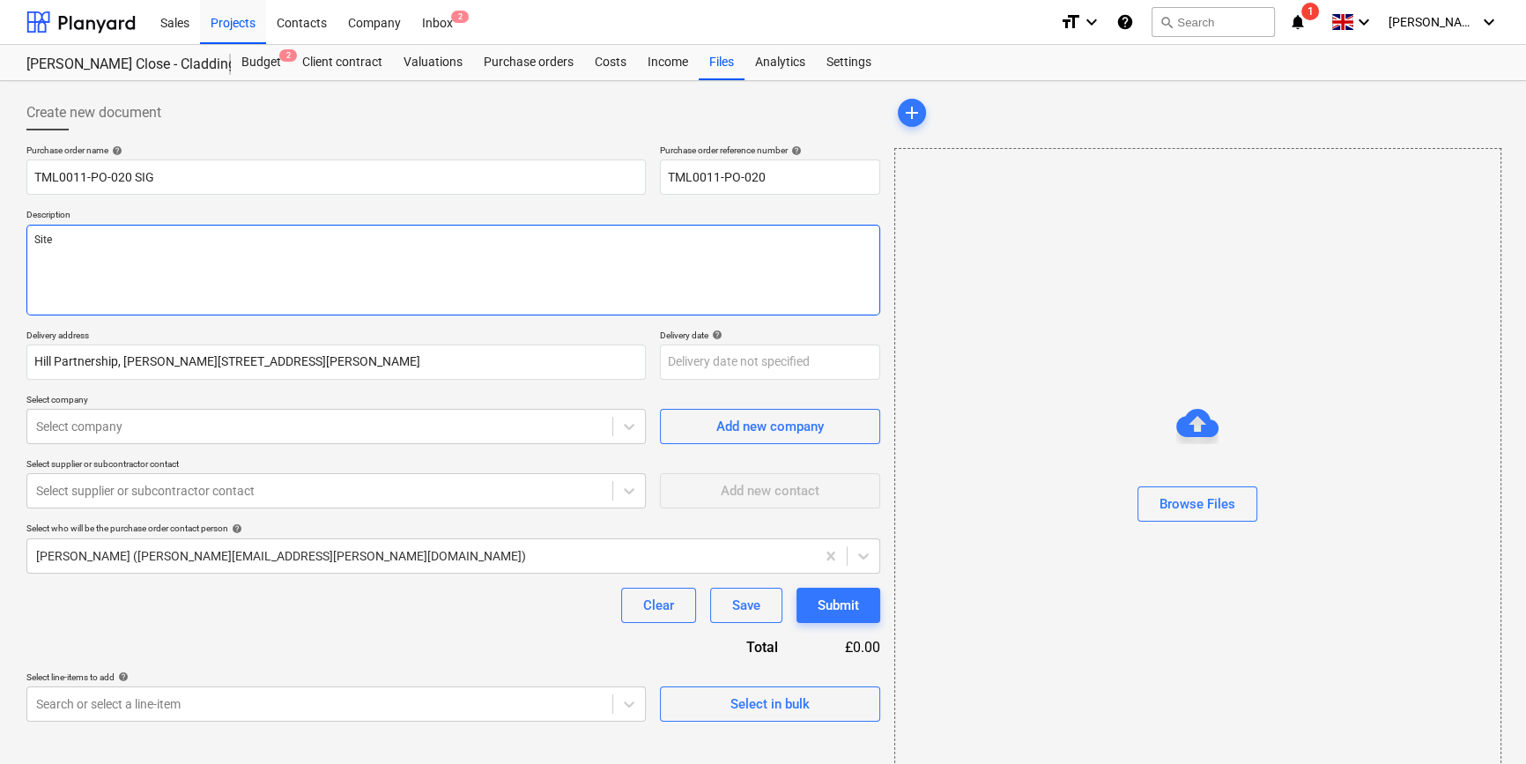
type textarea "Site"
type textarea "x"
type textarea "Site c"
type textarea "x"
type textarea "Site co"
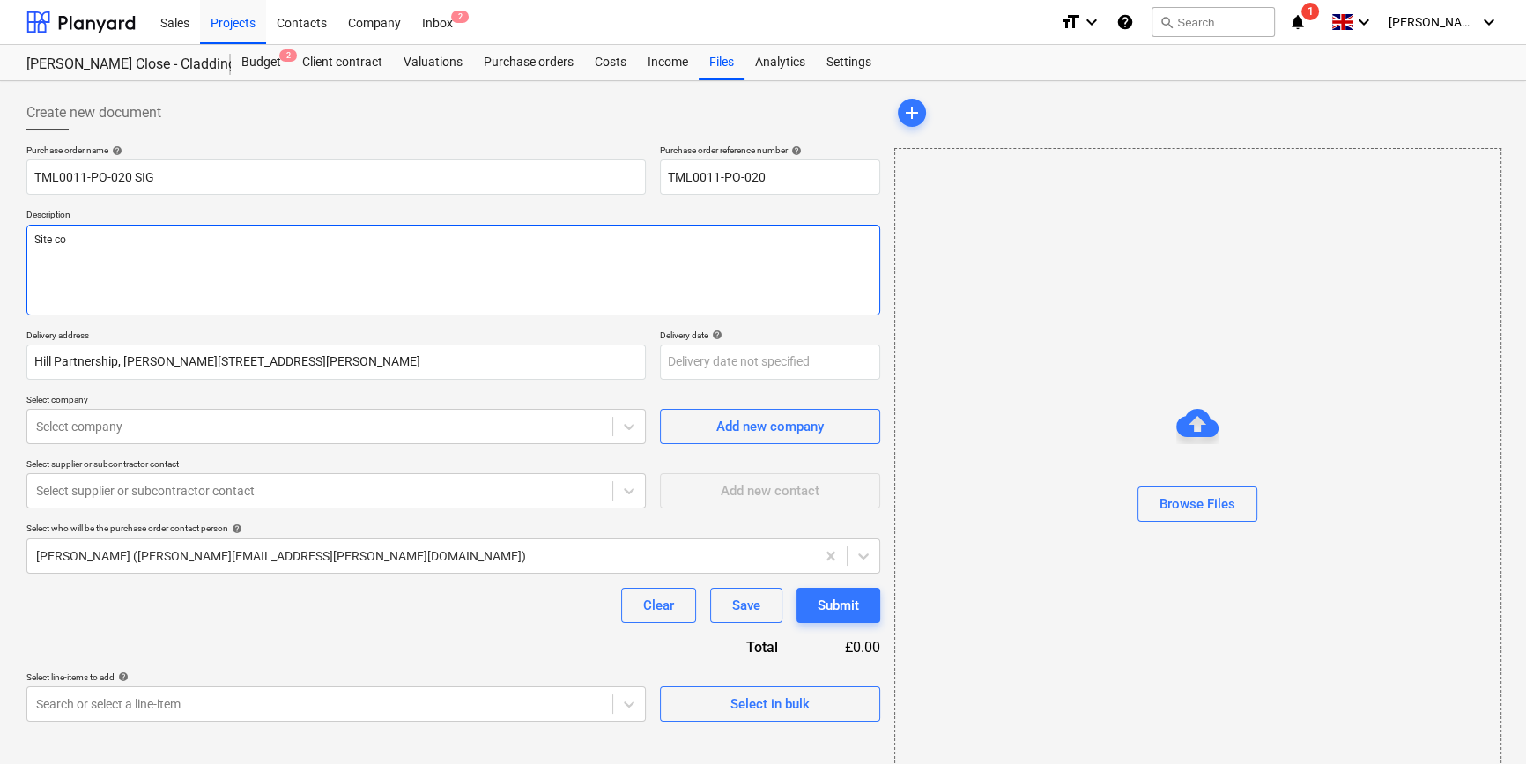
type textarea "x"
type textarea "Site con"
type textarea "x"
type textarea "Site cont"
type textarea "x"
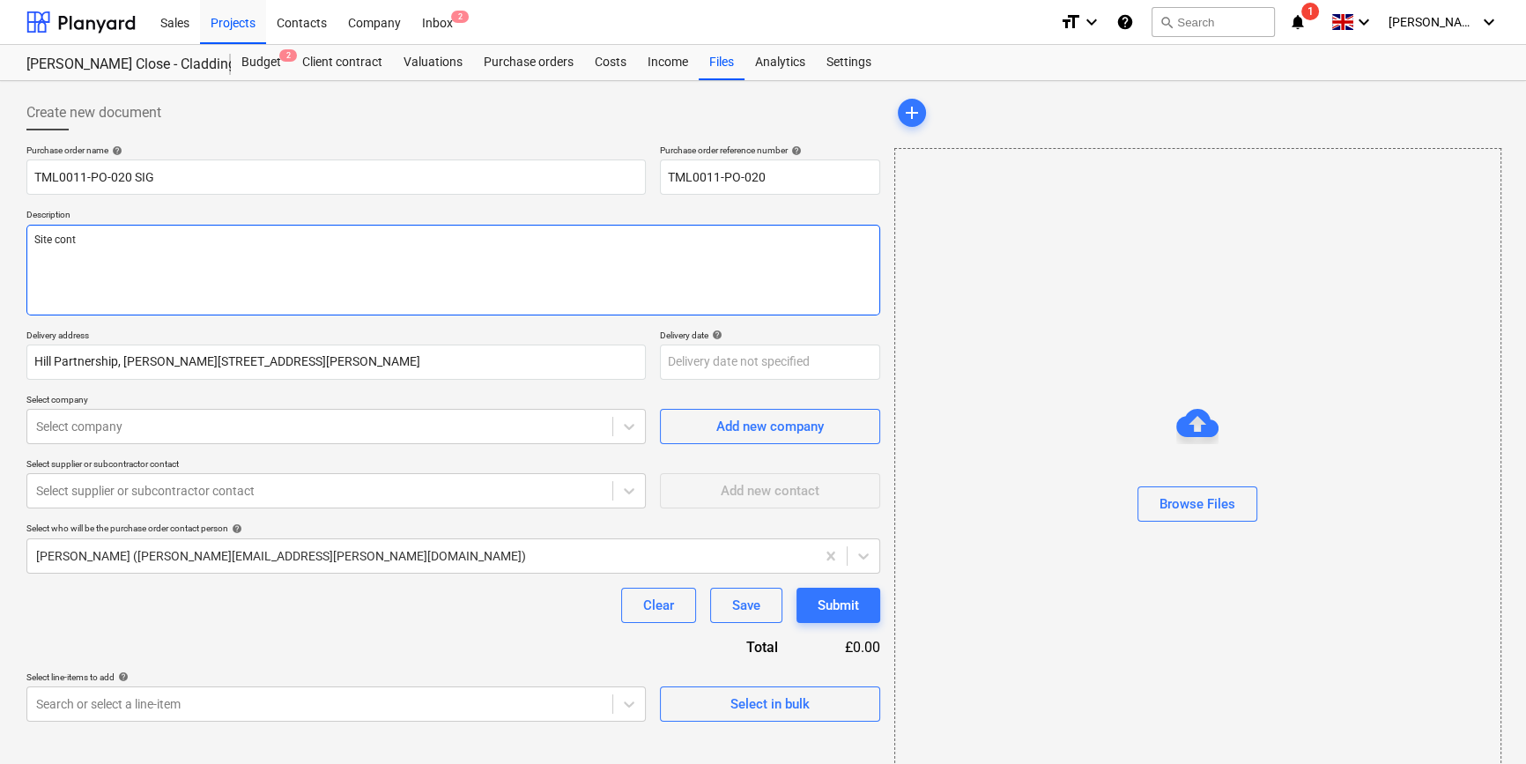
type textarea "Site conta"
type textarea "x"
type textarea "Site contac"
type textarea "x"
type textarea "Site contact"
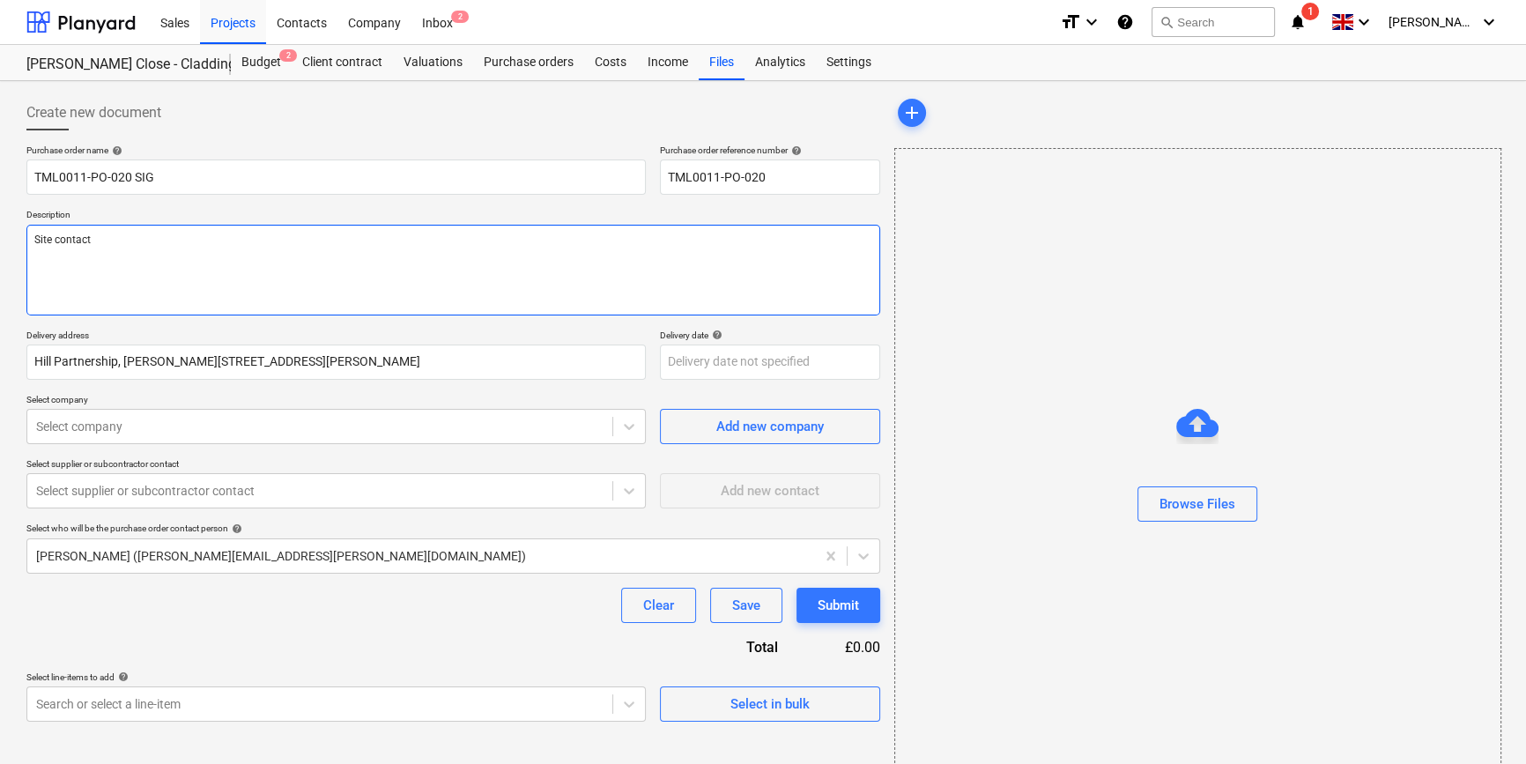
type textarea "x"
type textarea "Site contact"
type textarea "x"
type textarea "Site contact C"
type textarea "x"
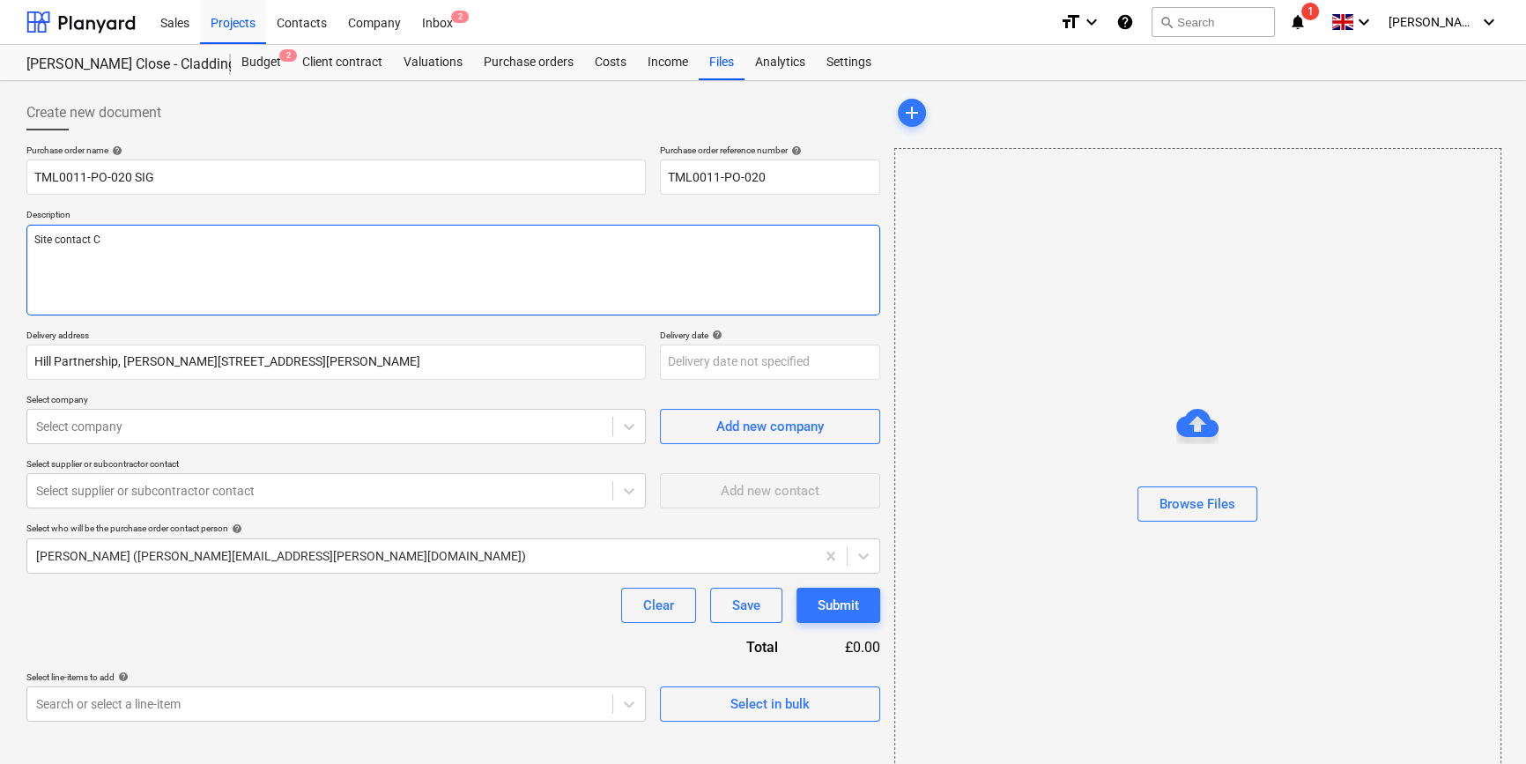
type textarea "Site contact Co"
type textarea "x"
type textarea "Site contact Cos"
type textarea "x"
type textarea "Site contact Cost"
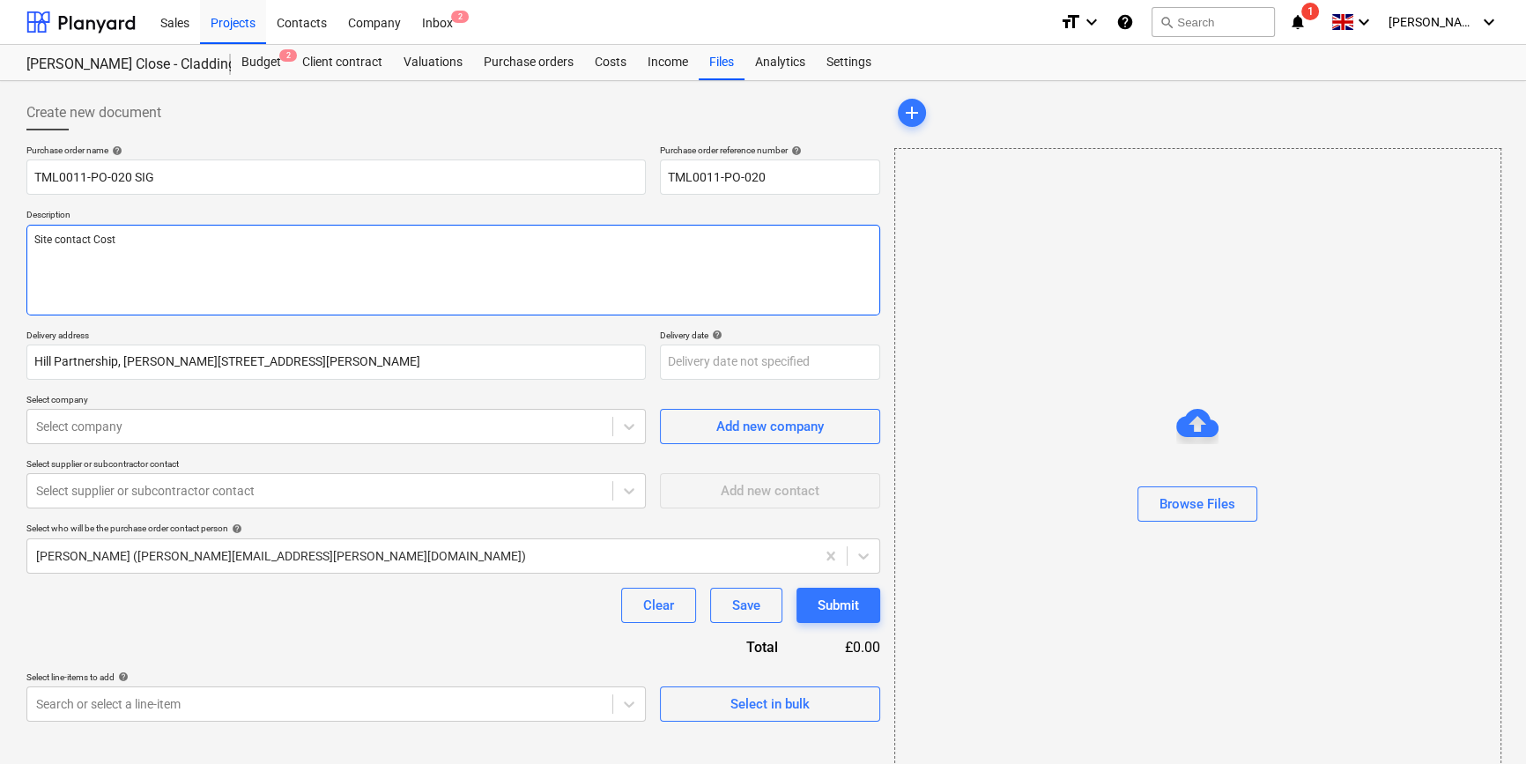
type textarea "x"
type textarea "Site contact Costa"
type textarea "x"
type textarea "Site contact Costa"
type textarea "x"
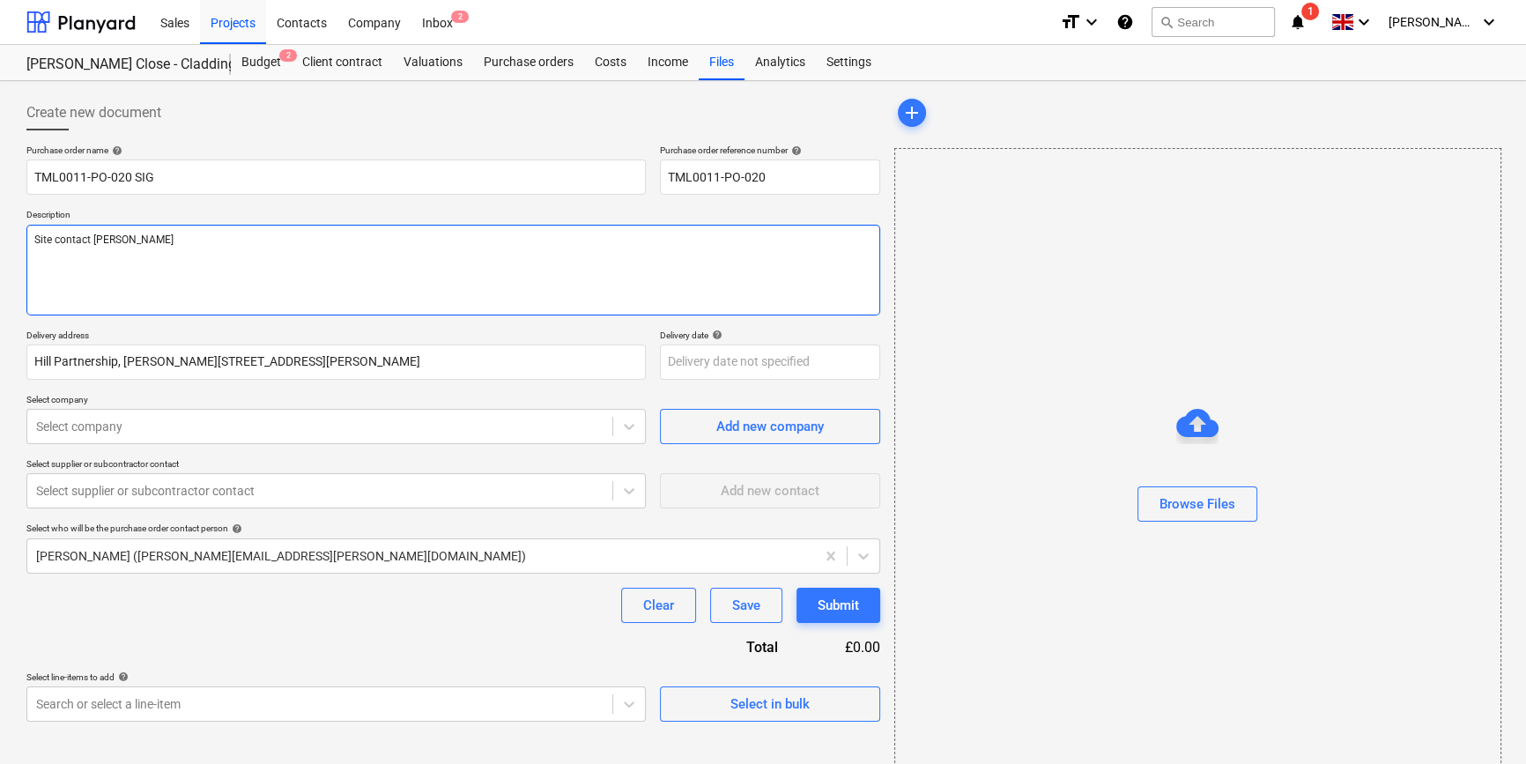
type textarea "Site contact Costa 0"
type textarea "x"
type textarea "Site contact Costa 07"
type textarea "x"
type textarea "Site contact Costa 078"
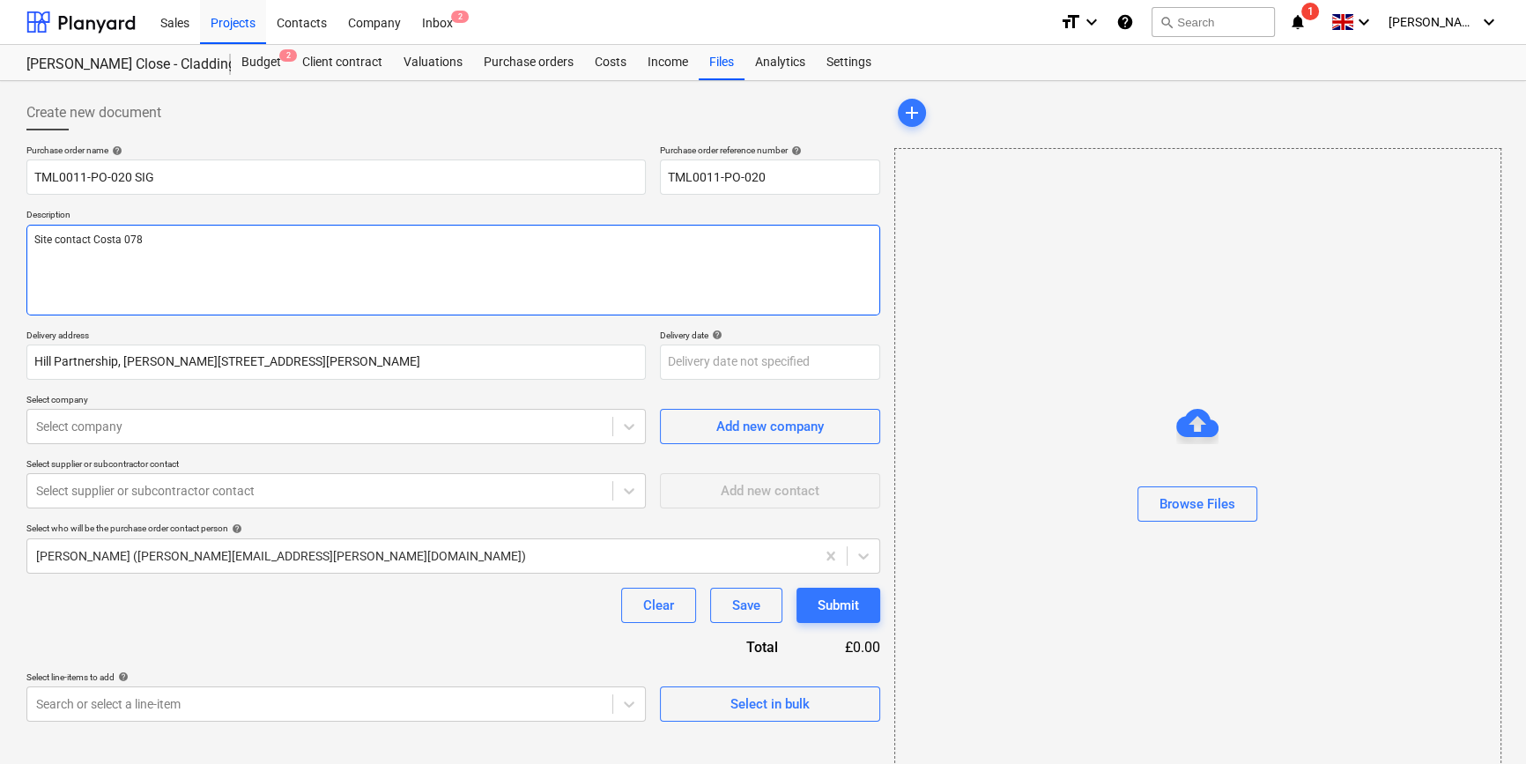
type textarea "x"
type textarea "Site contact Costa 0786"
type textarea "x"
type textarea "Site contact Costa 07869"
type textarea "x"
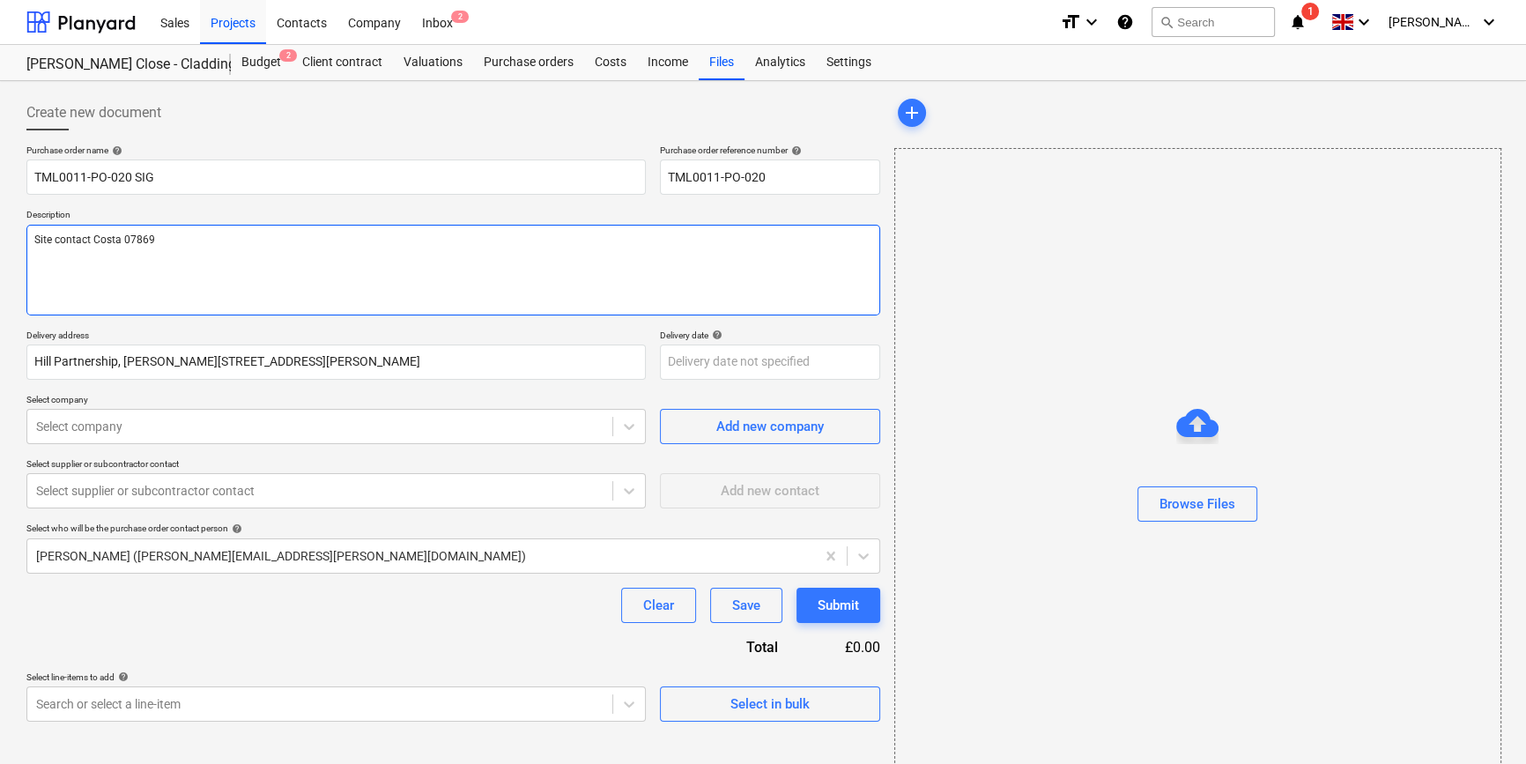
type textarea "Site contact Costa 07869"
type textarea "x"
type textarea "Site contact Costa 07869 7"
type textarea "x"
type textarea "Site contact Costa 07869 74"
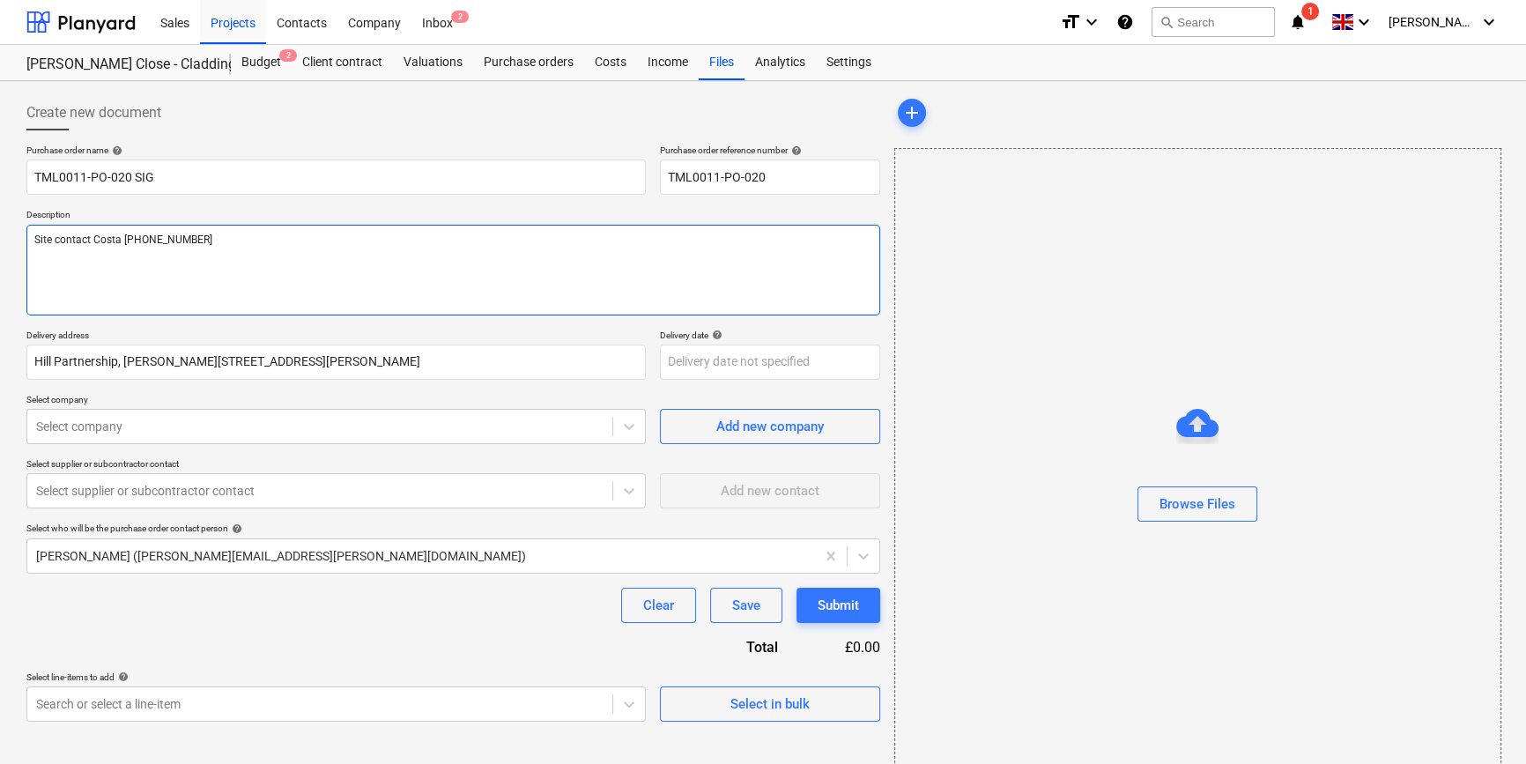
type textarea "x"
type textarea "Site contact Costa 07869 747"
type textarea "x"
type textarea "Site contact Costa 07869 7474"
type textarea "x"
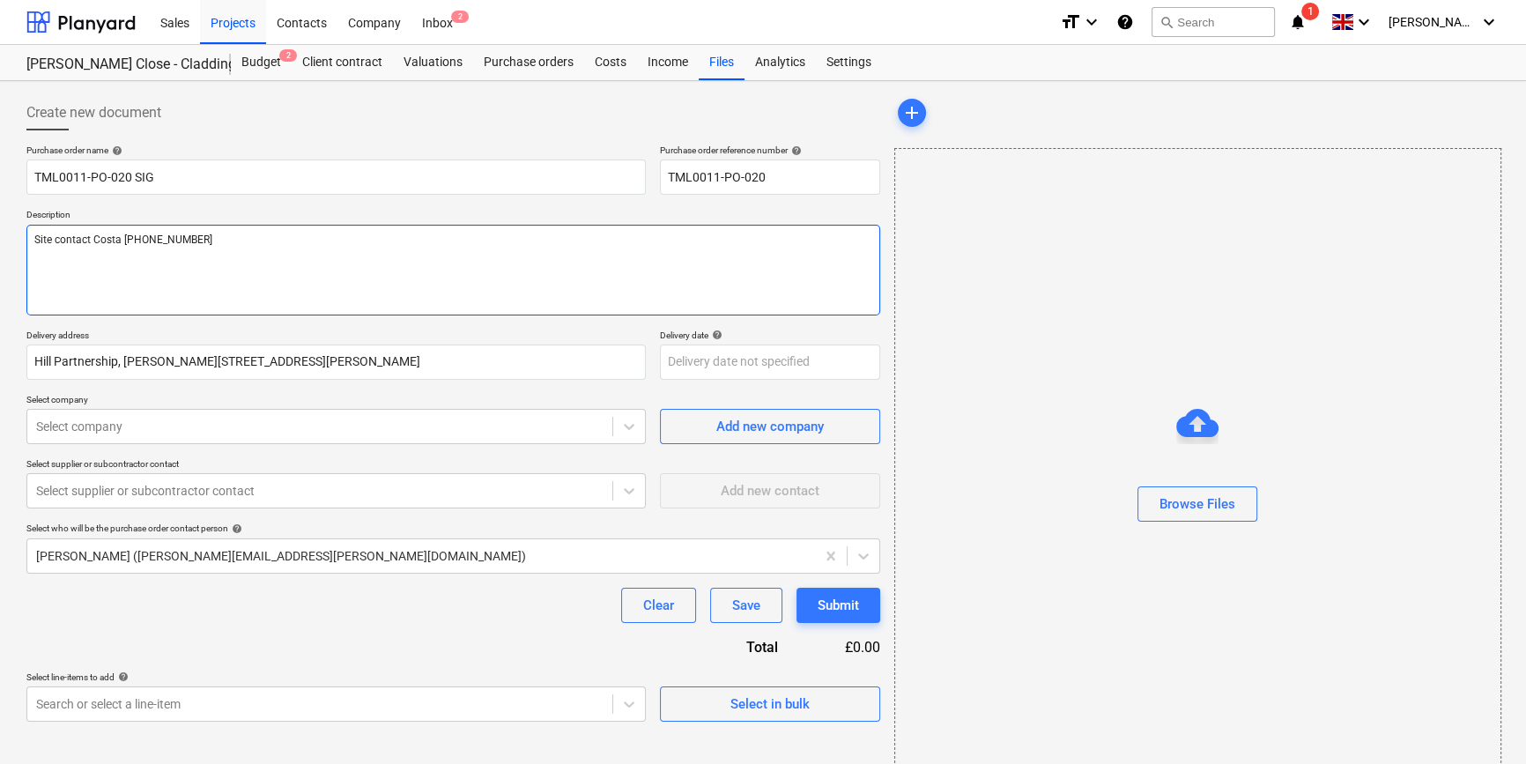
type textarea "Site contact Costa 07869 74748"
type textarea "x"
type textarea "Site contact Costa 07869 747487"
type textarea "x"
type textarea "Site contact Costa 07869 747487"
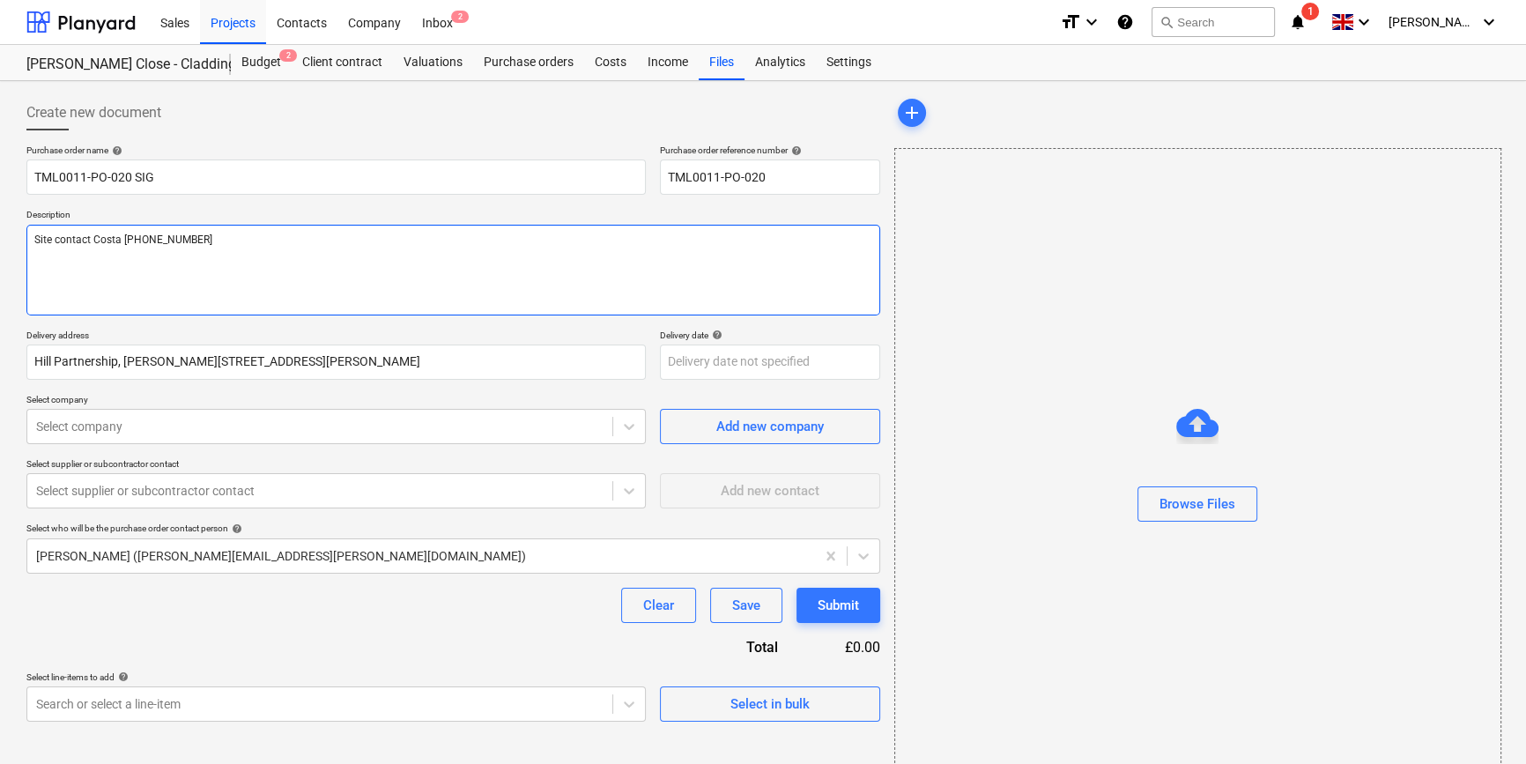
type textarea "x"
type textarea "Site contact Costa 07869 747487 O"
type textarea "x"
type textarea "Site contact Costa 07869 747487 Of"
type textarea "x"
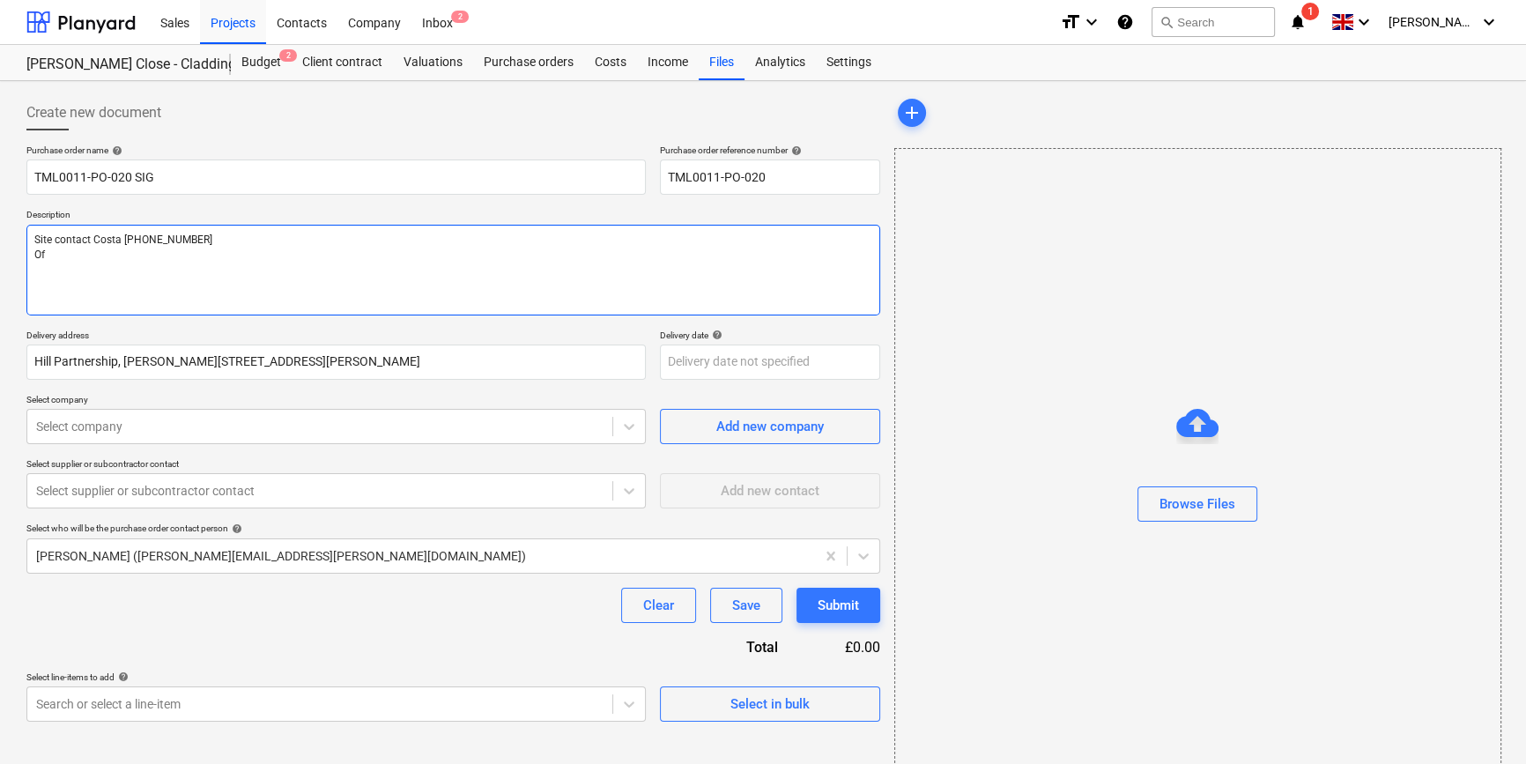
type textarea "Site contact Costa 07869 747487 Off"
type textarea "x"
type textarea "Site contact Costa 07869 747487 Offl"
type textarea "x"
type textarea "Site contact Costa 07869 747487 Offlo"
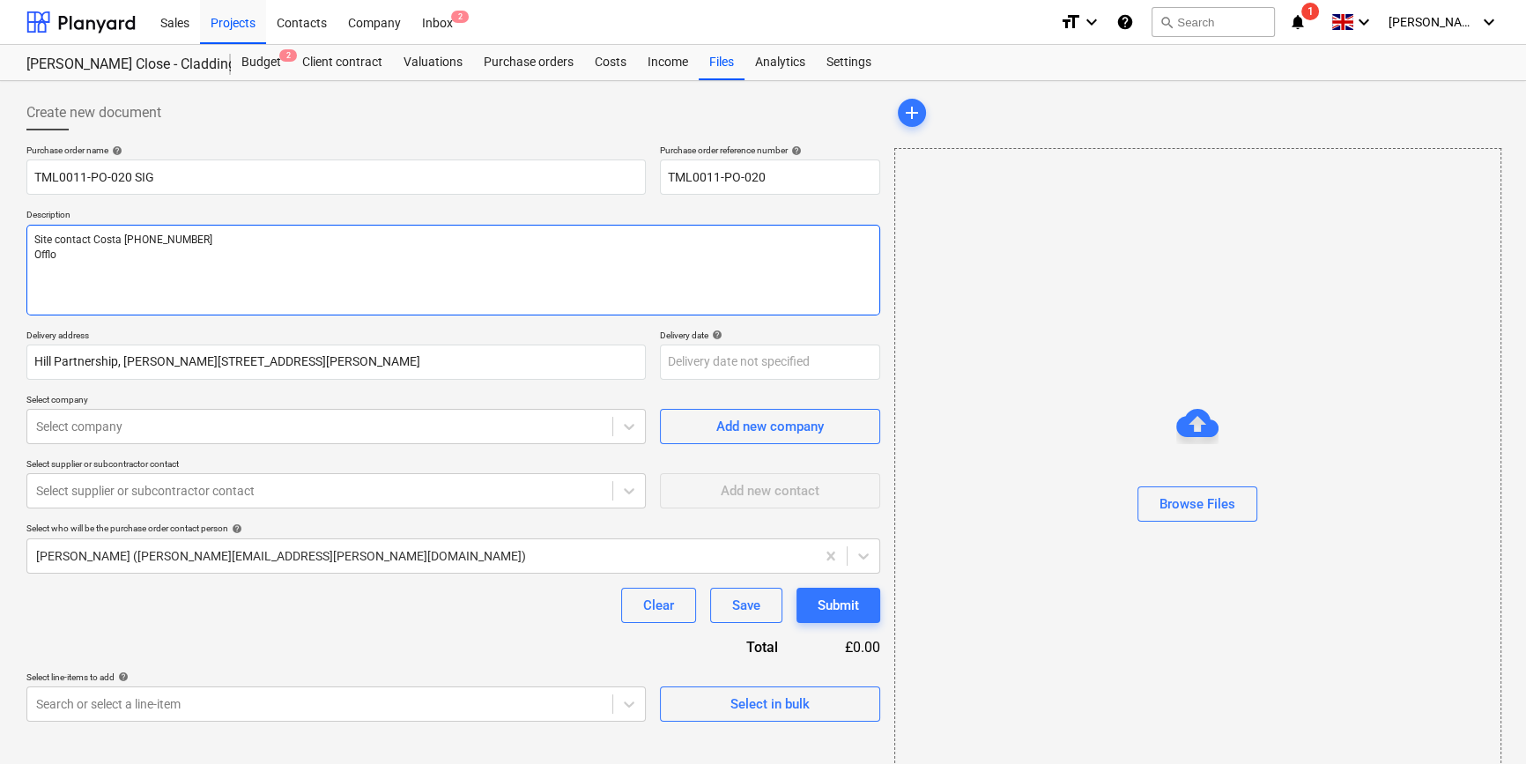
type textarea "x"
type textarea "Site contact Costa 07869 747487 Offloa"
type textarea "x"
type textarea "Site contact Costa 07869 747487 Offload"
type textarea "x"
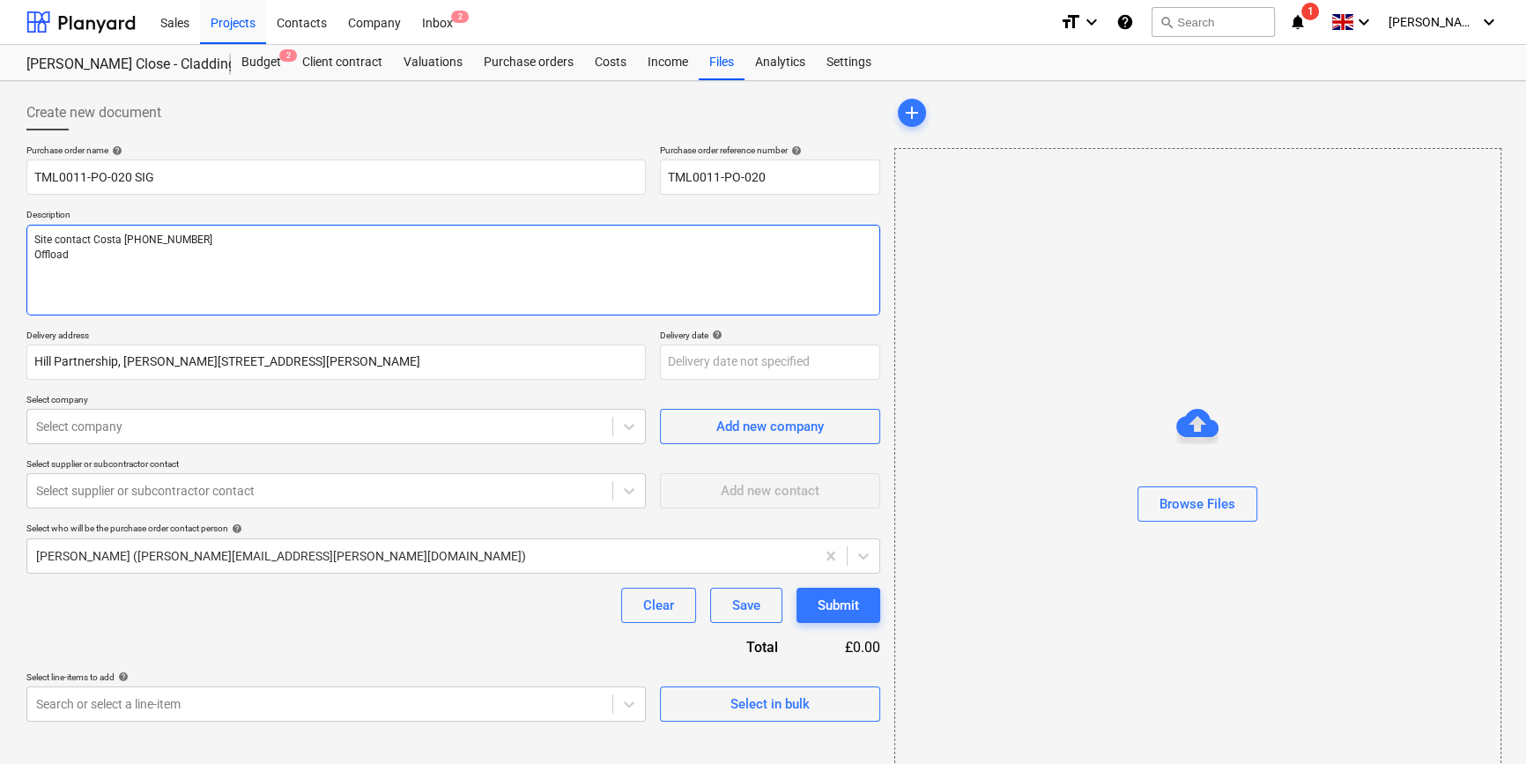
type textarea "Site contact Costa 07869 747487 Offload"
type textarea "x"
type textarea "Site contact Costa 07869 747487 Offload p"
type textarea "x"
type textarea "Site contact Costa 07869 747487 Offload pl"
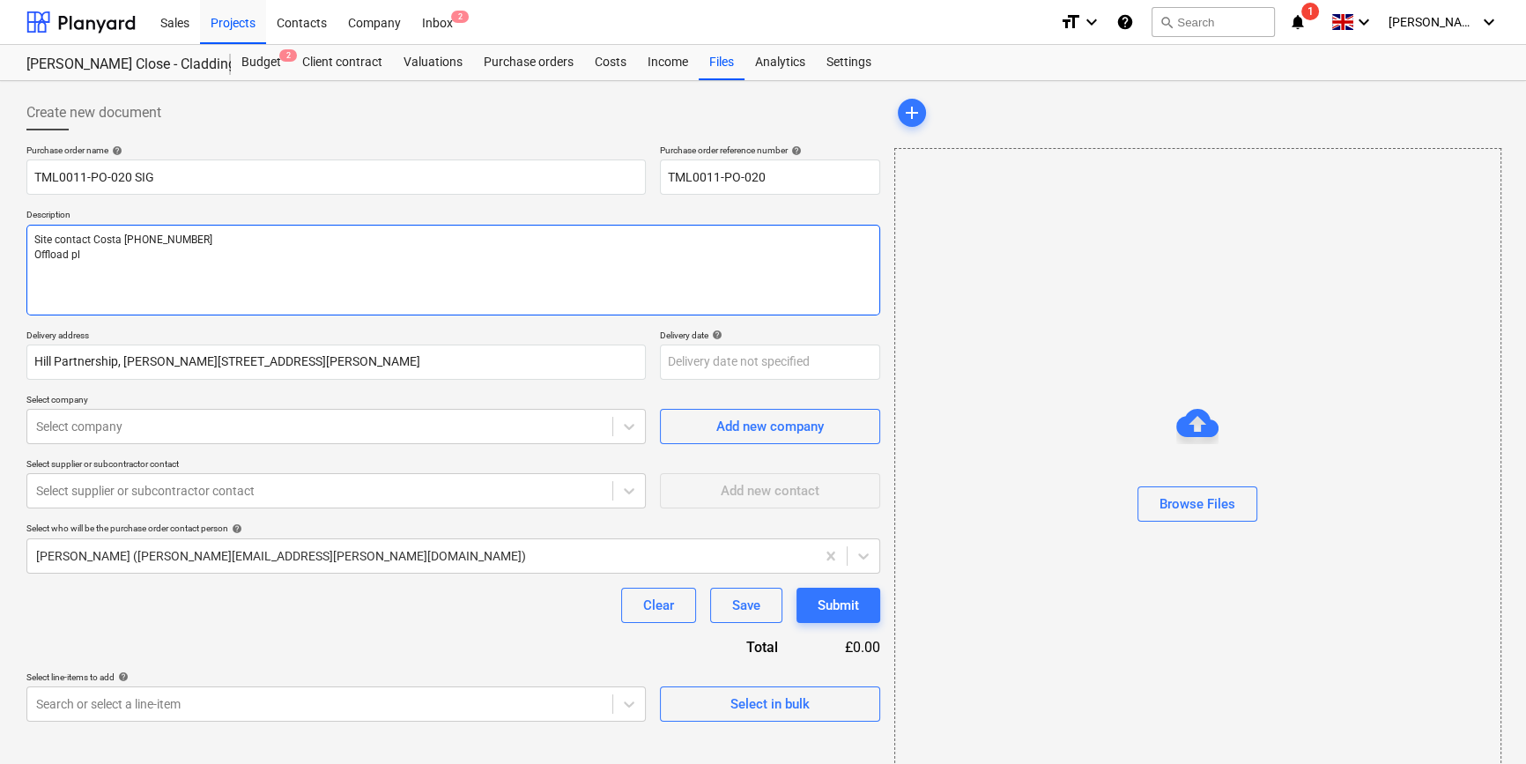
type textarea "x"
type textarea "Site contact Costa 07869 747487 Offload ple"
type textarea "x"
type textarea "Site contact Costa 07869 747487 Offload plea"
type textarea "x"
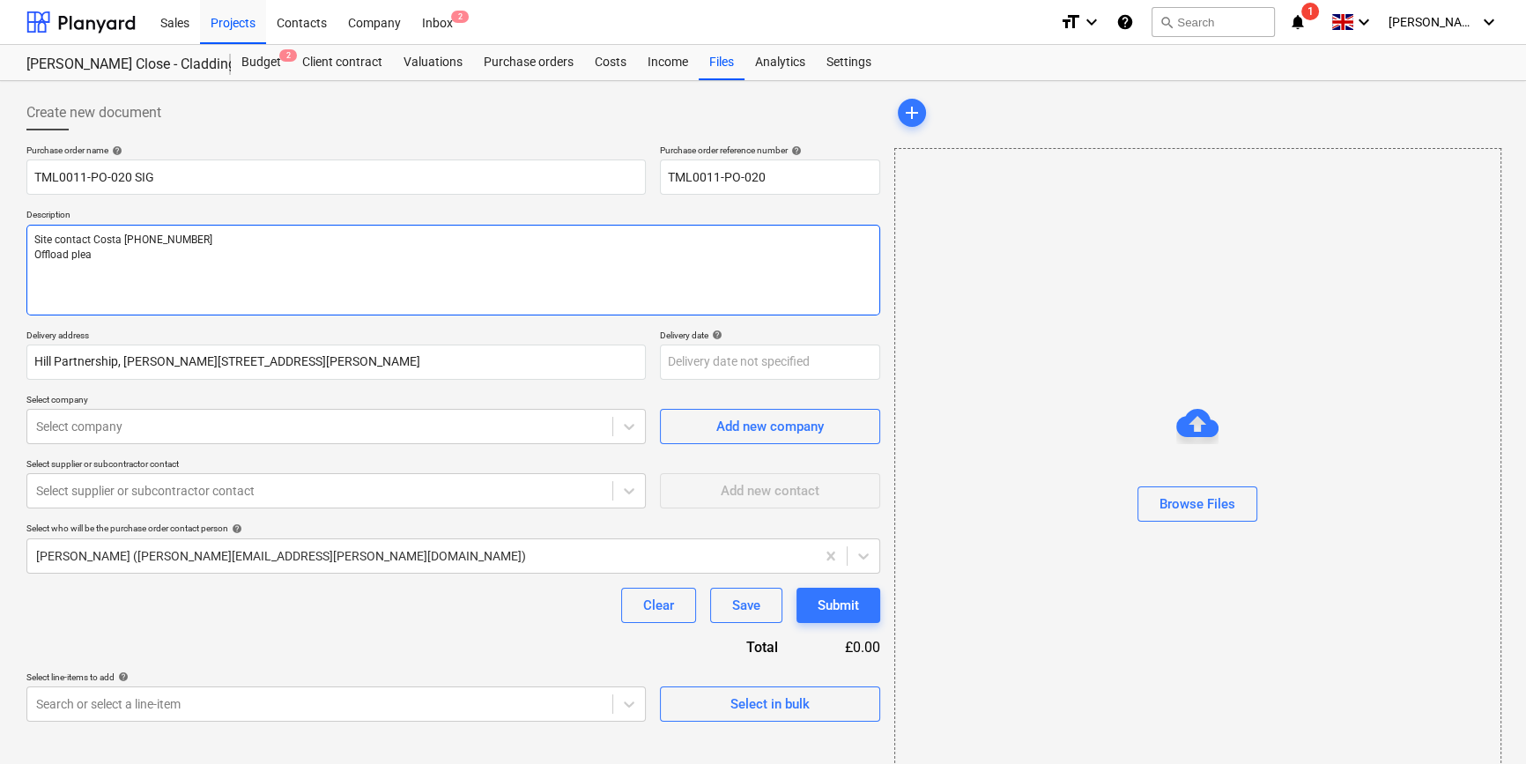
type textarea "Site contact Costa 07869 747487 Offload pleas"
type textarea "x"
type textarea "Site contact Costa 07869 747487 Offload please"
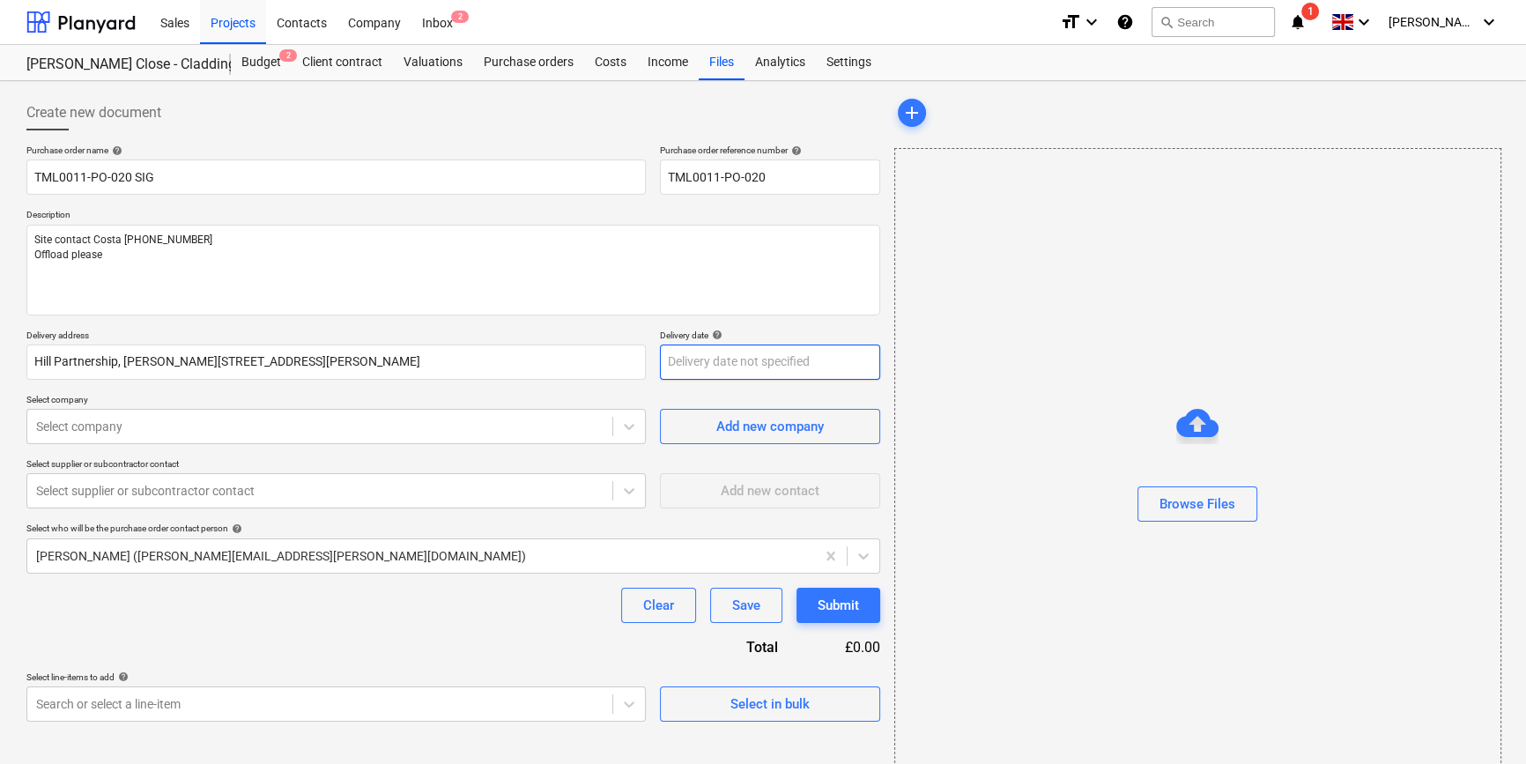
click at [664, 360] on body "Sales Projects Contacts Company Inbox 2 format_size keyboard_arrow_down help se…" at bounding box center [763, 382] width 1526 height 764
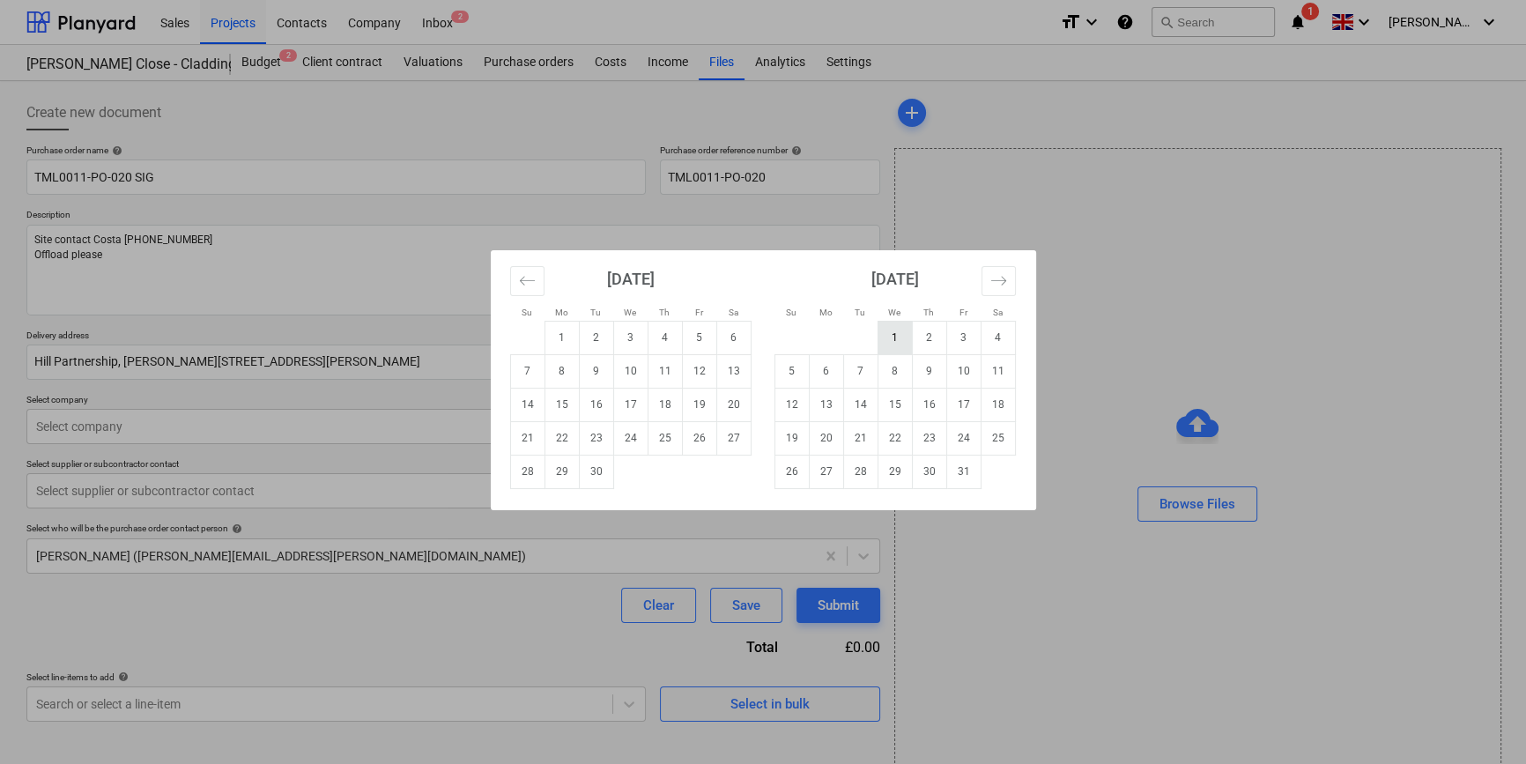
click at [891, 335] on td "1" at bounding box center [894, 337] width 34 height 33
type textarea "x"
type input "01 Oct 2025"
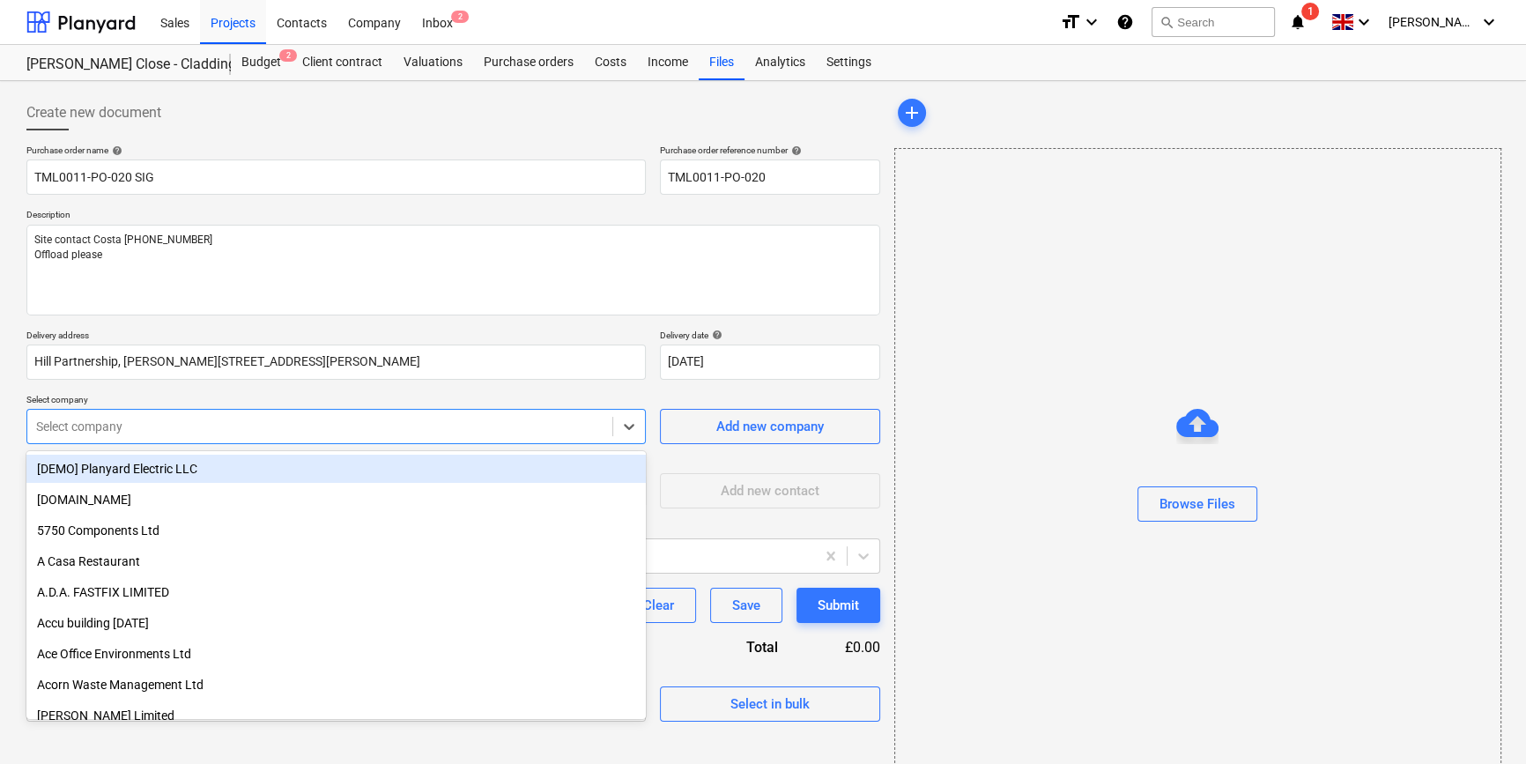
click at [73, 423] on div at bounding box center [319, 427] width 567 height 18
type input "sig"
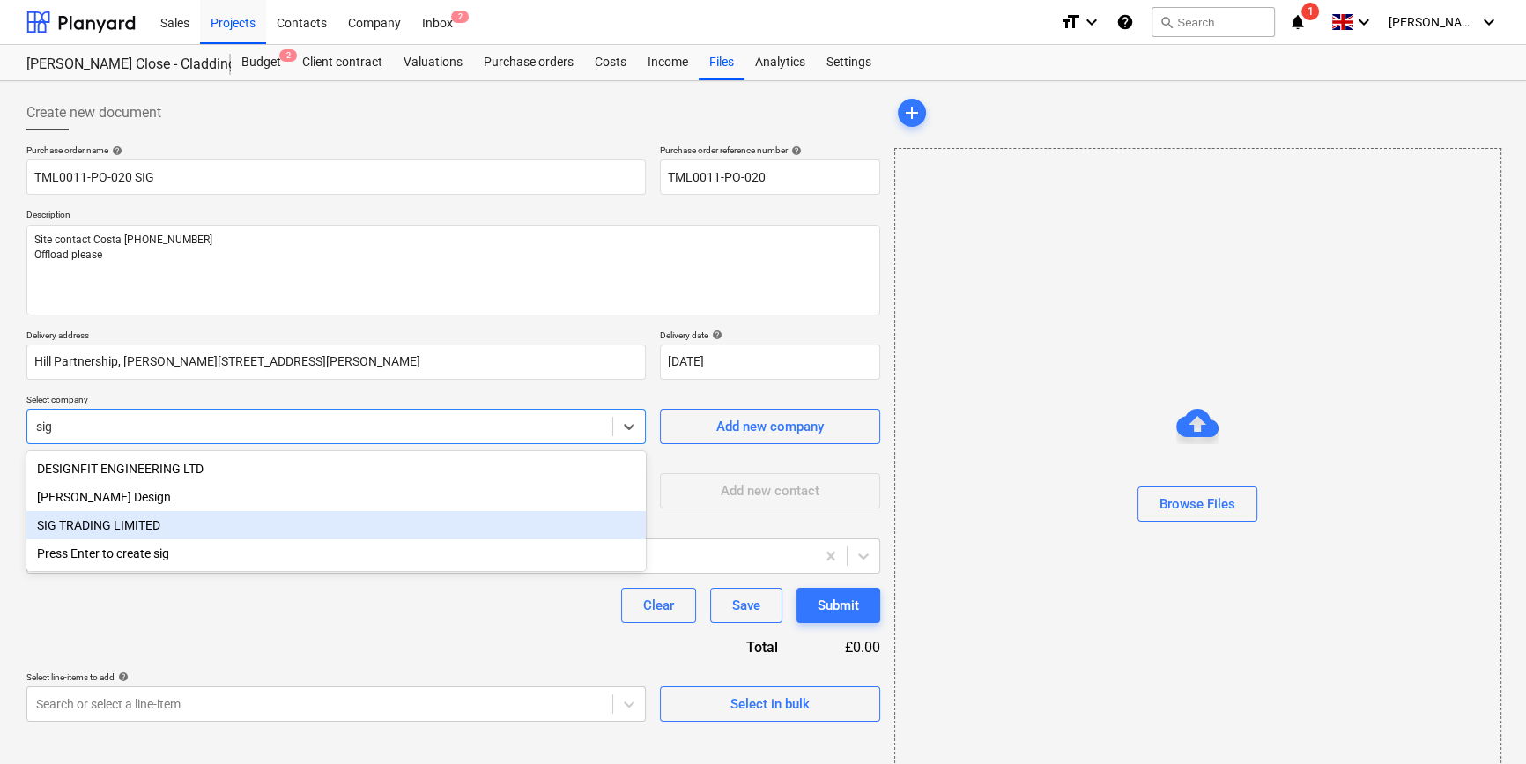
click at [96, 525] on div "SIG TRADING LIMITED" at bounding box center [335, 525] width 619 height 28
type textarea "x"
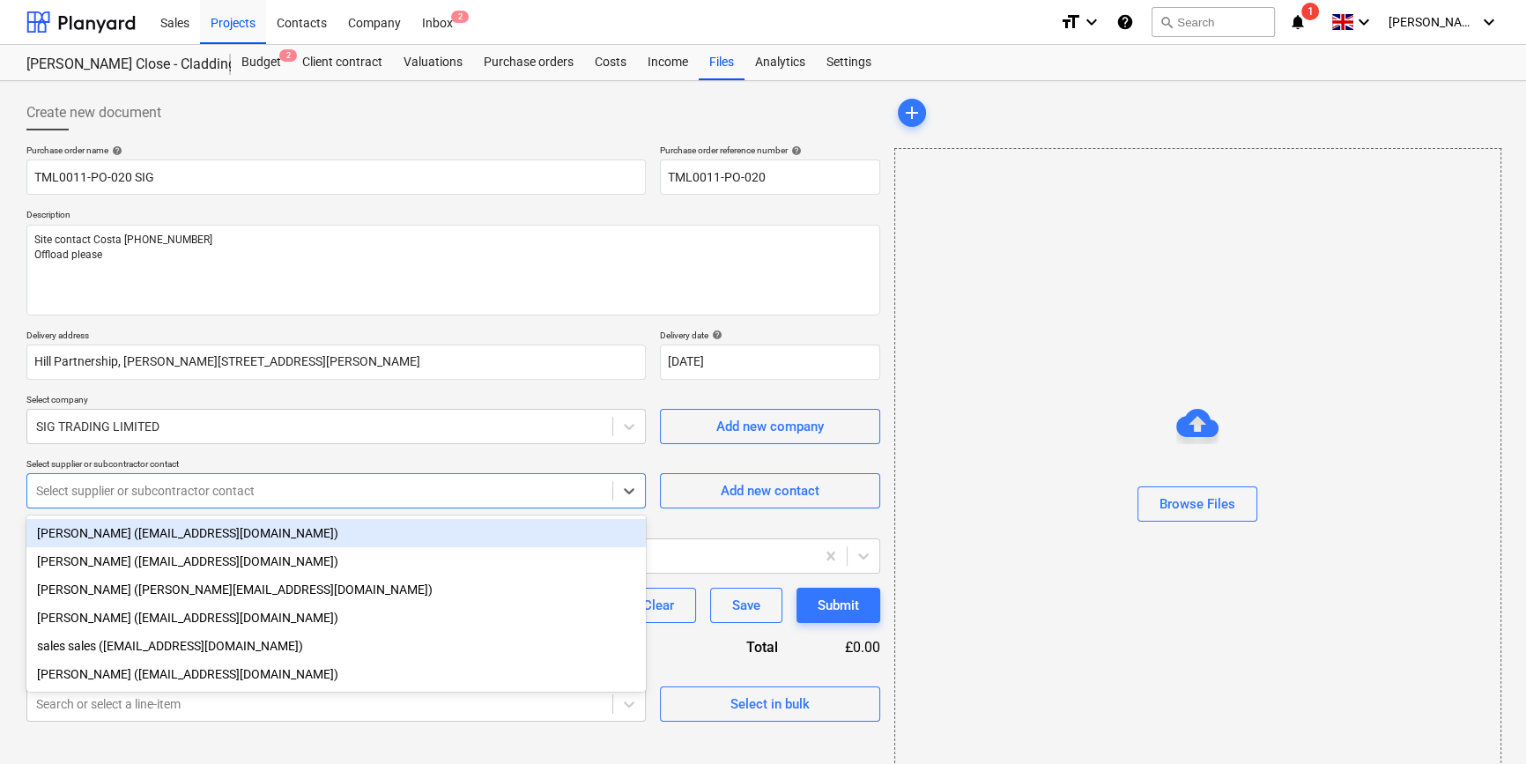
click at [86, 492] on div at bounding box center [319, 491] width 567 height 18
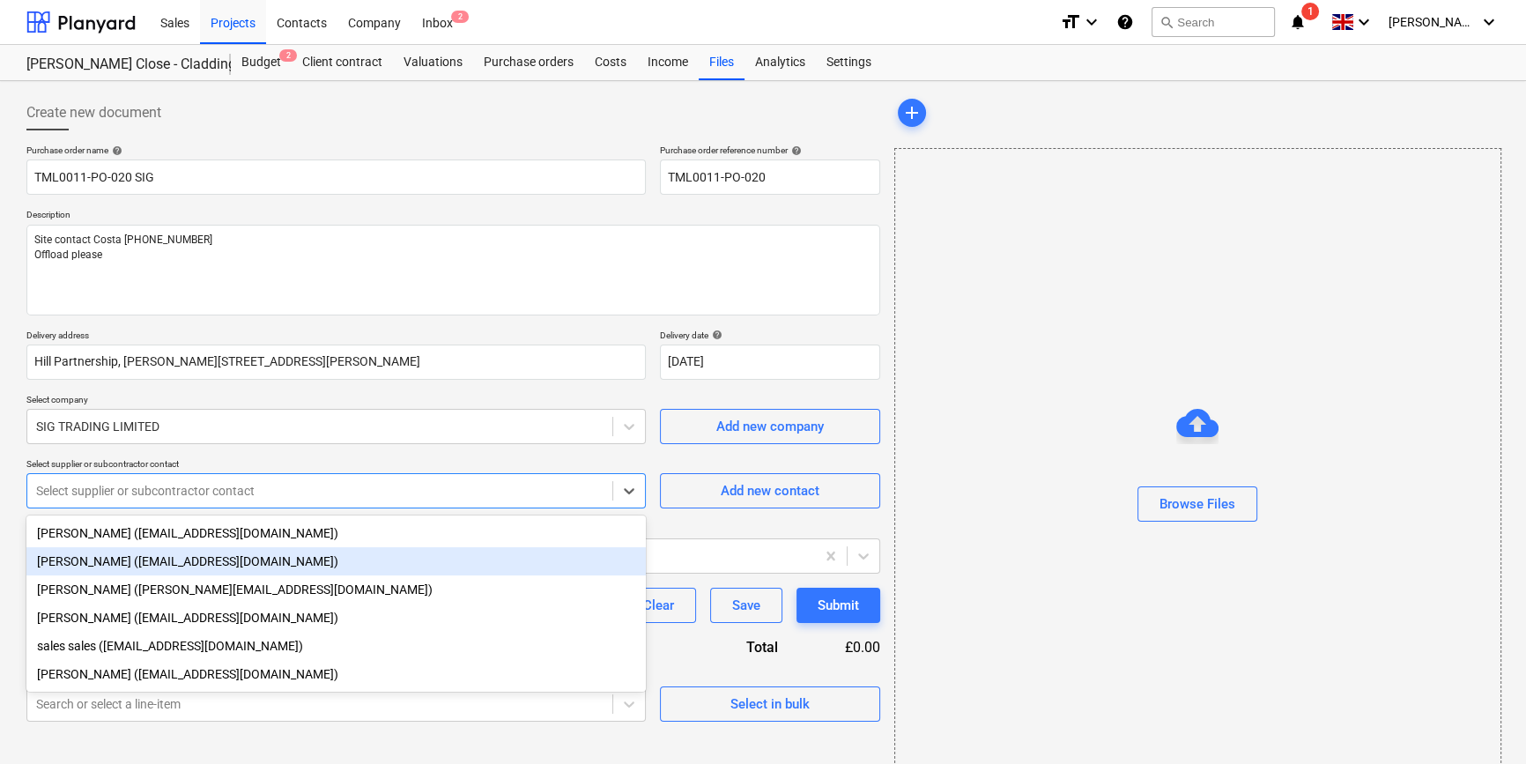
click at [94, 566] on div "Luci Barwick (lucibarwick@sigplc.com)" at bounding box center [335, 561] width 619 height 28
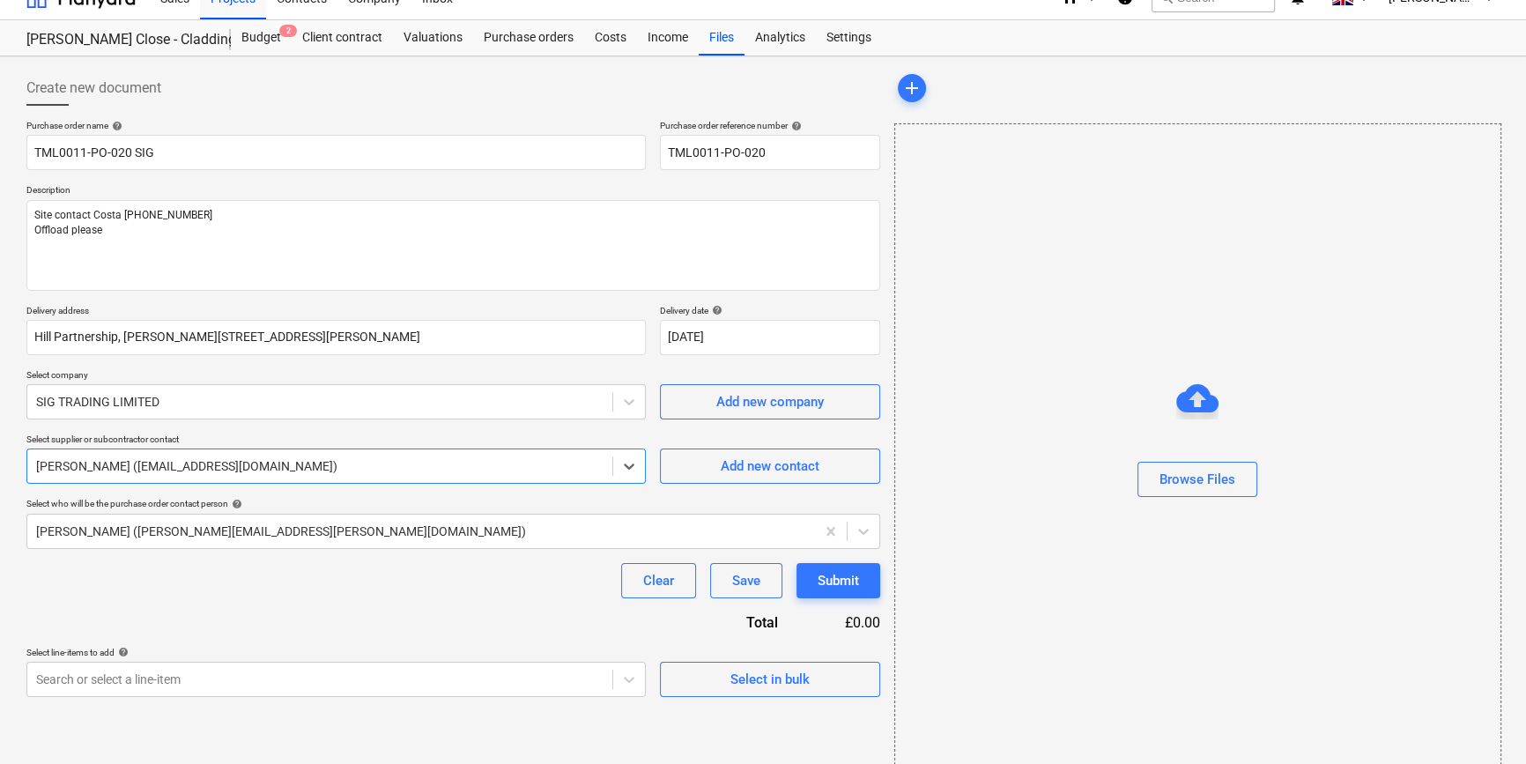
scroll to position [38, 0]
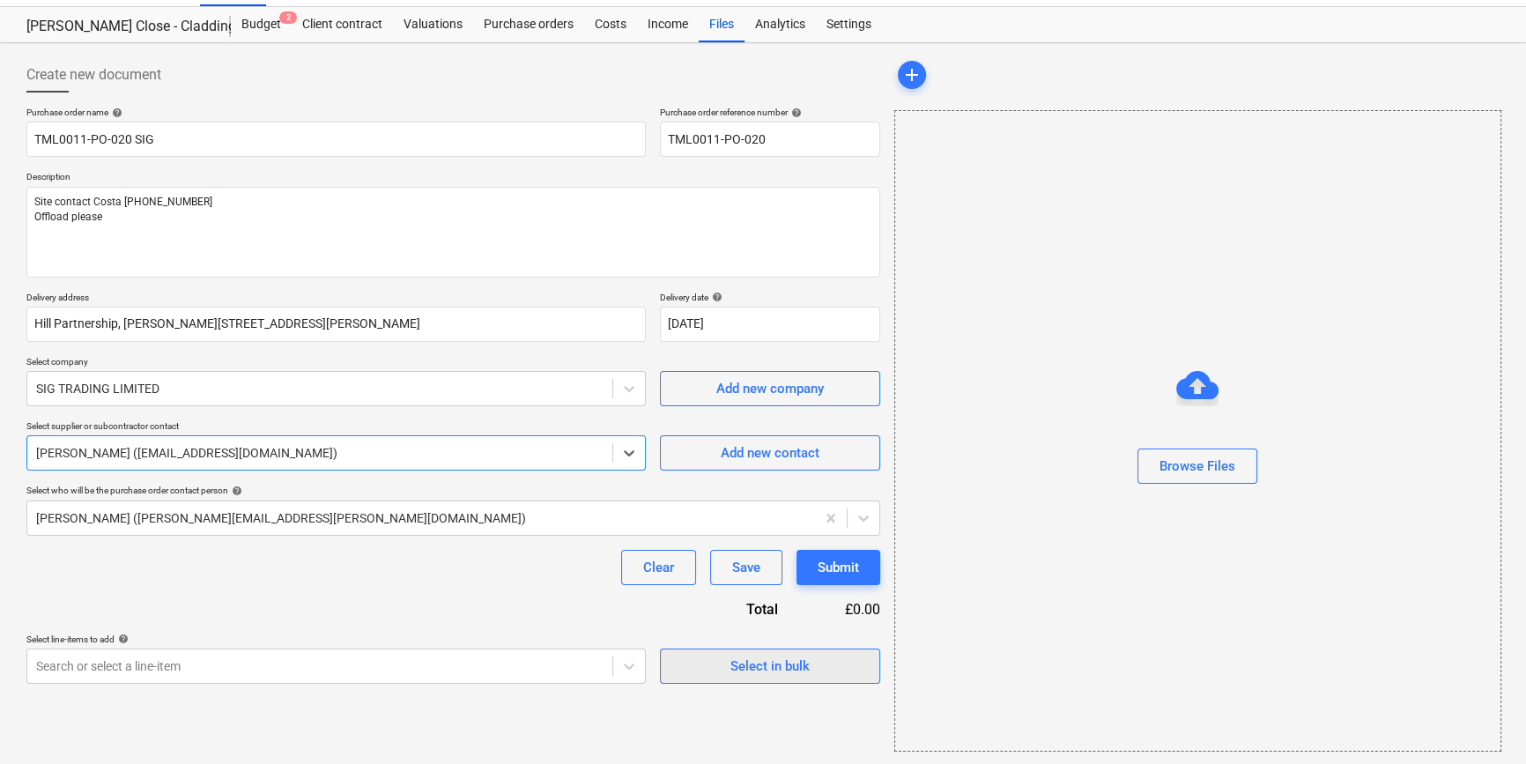
click at [732, 666] on div "Select in bulk" at bounding box center [769, 665] width 79 height 23
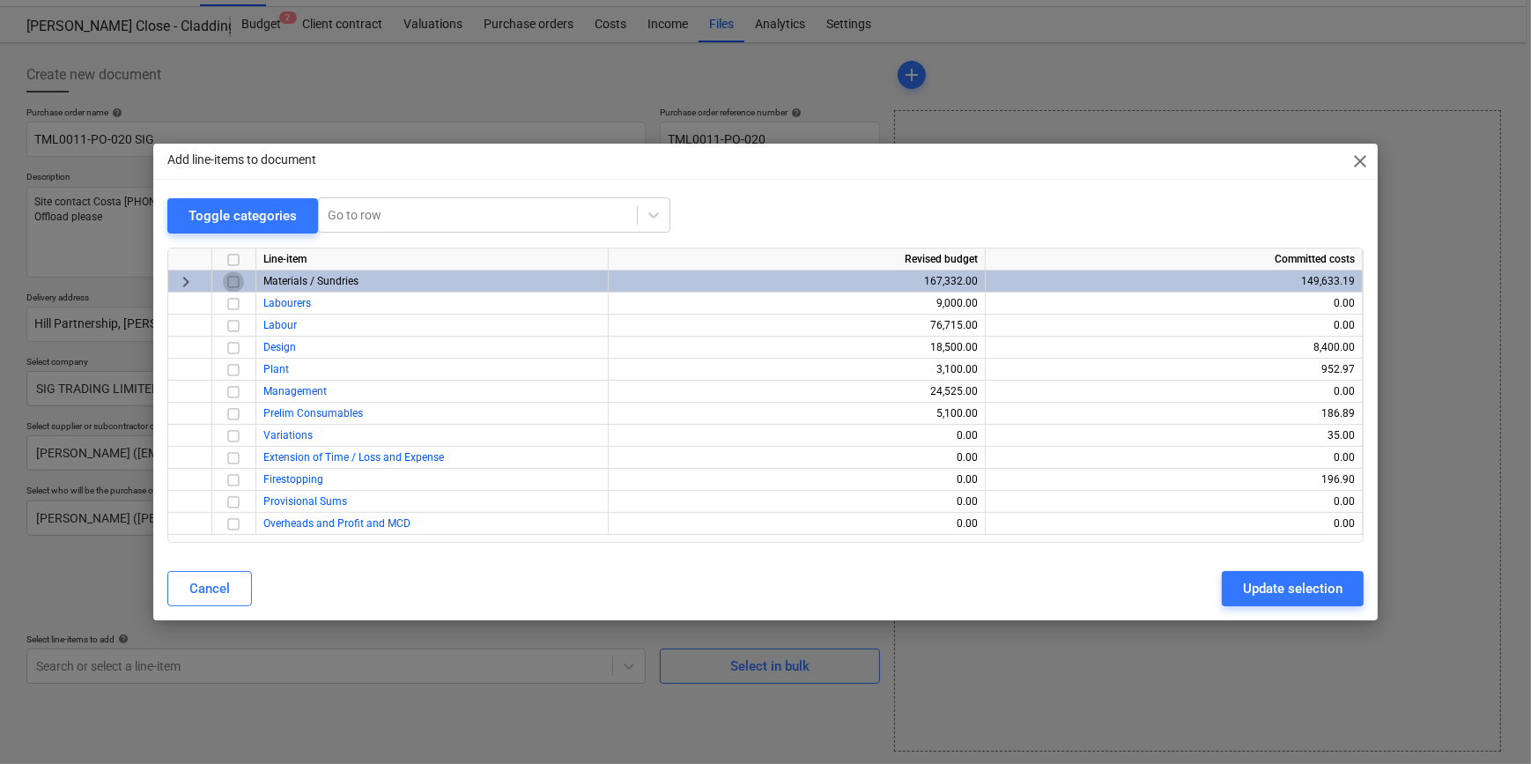
click at [232, 278] on input "checkbox" at bounding box center [233, 281] width 21 height 21
click at [1221, 589] on div "Update selection" at bounding box center [1293, 588] width 100 height 23
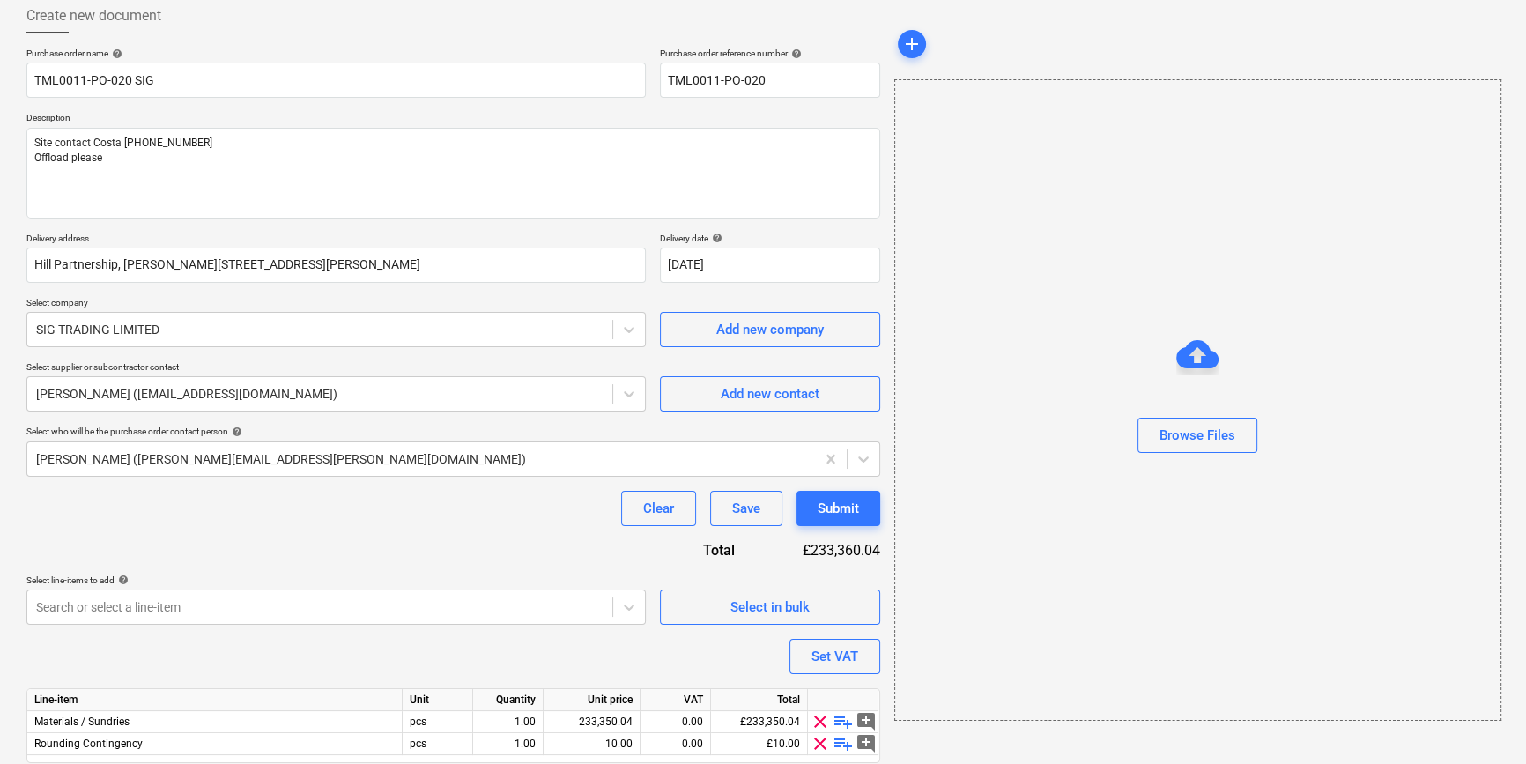
scroll to position [159, 0]
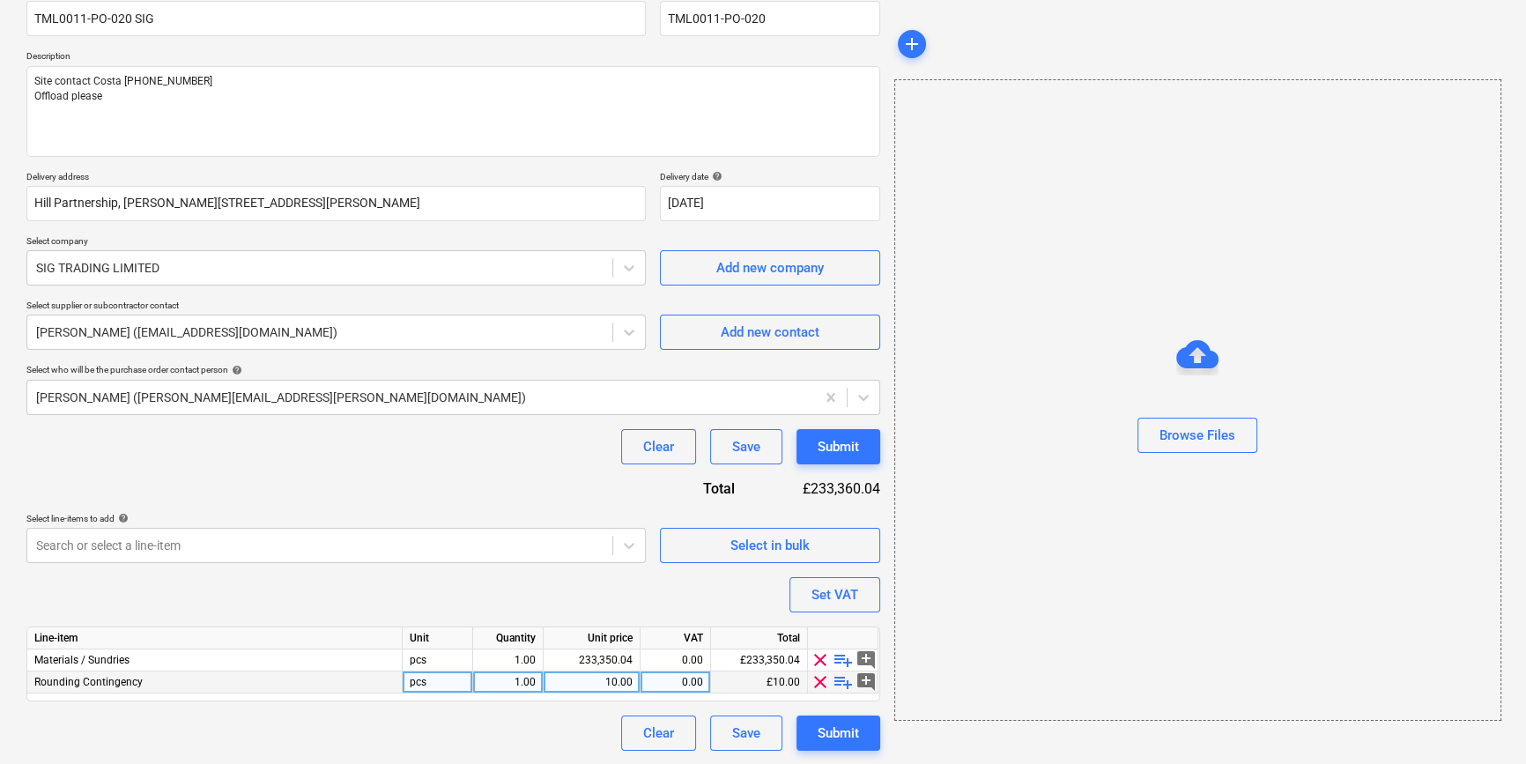
click at [813, 678] on span "clear" at bounding box center [819, 681] width 21 height 21
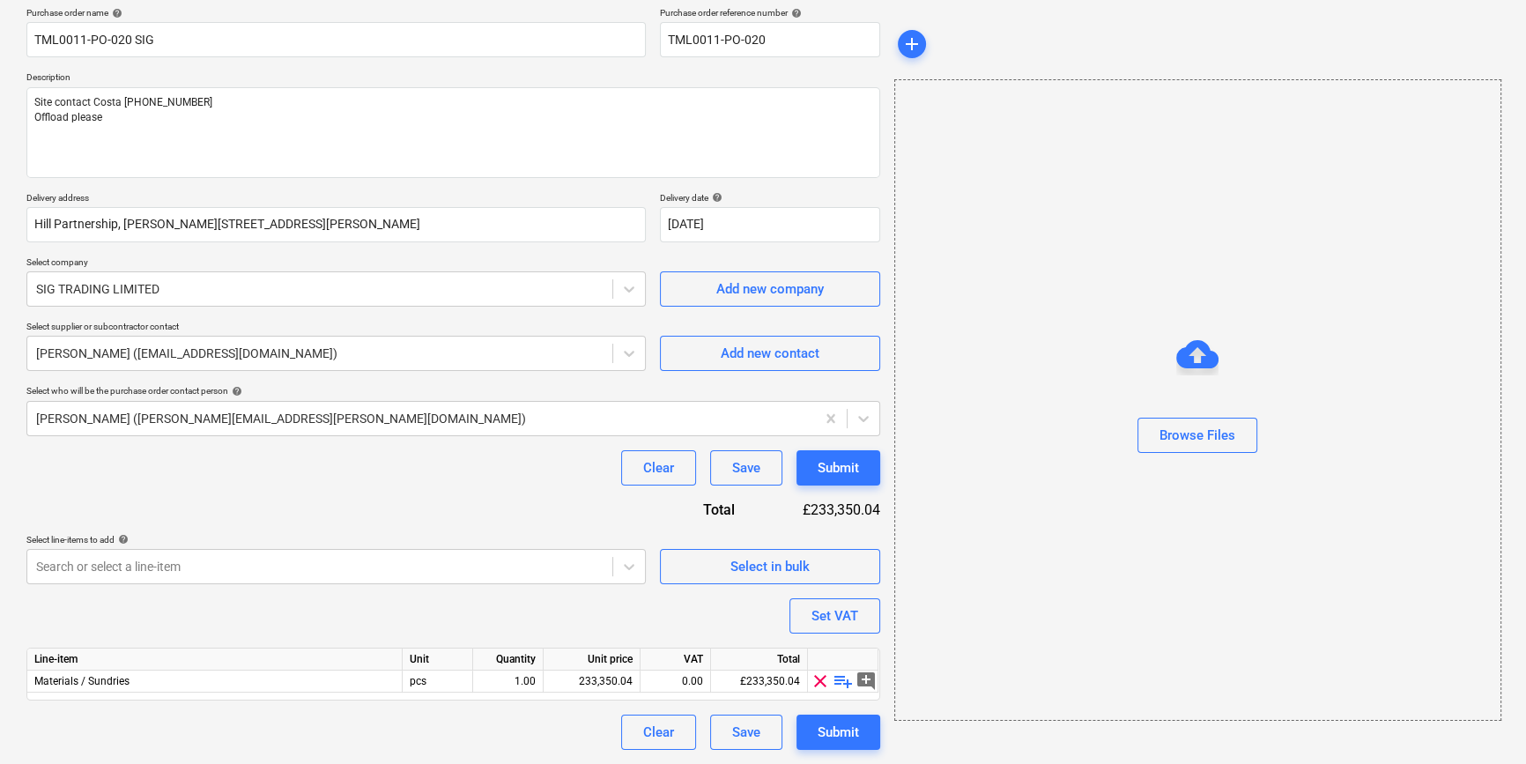
scroll to position [137, 0]
click at [838, 681] on span "playlist_add" at bounding box center [842, 681] width 21 height 21
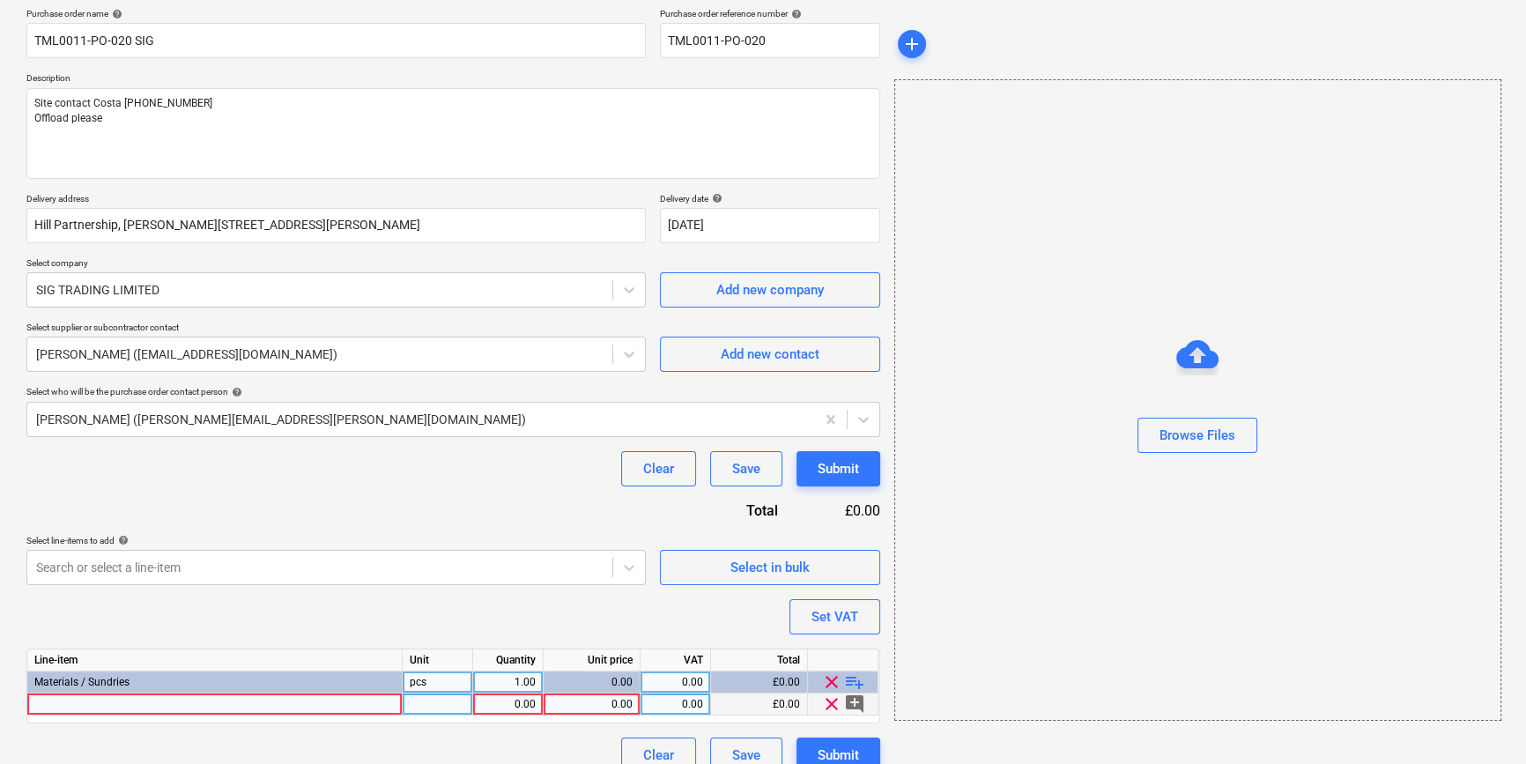
click at [63, 700] on div at bounding box center [214, 704] width 375 height 22
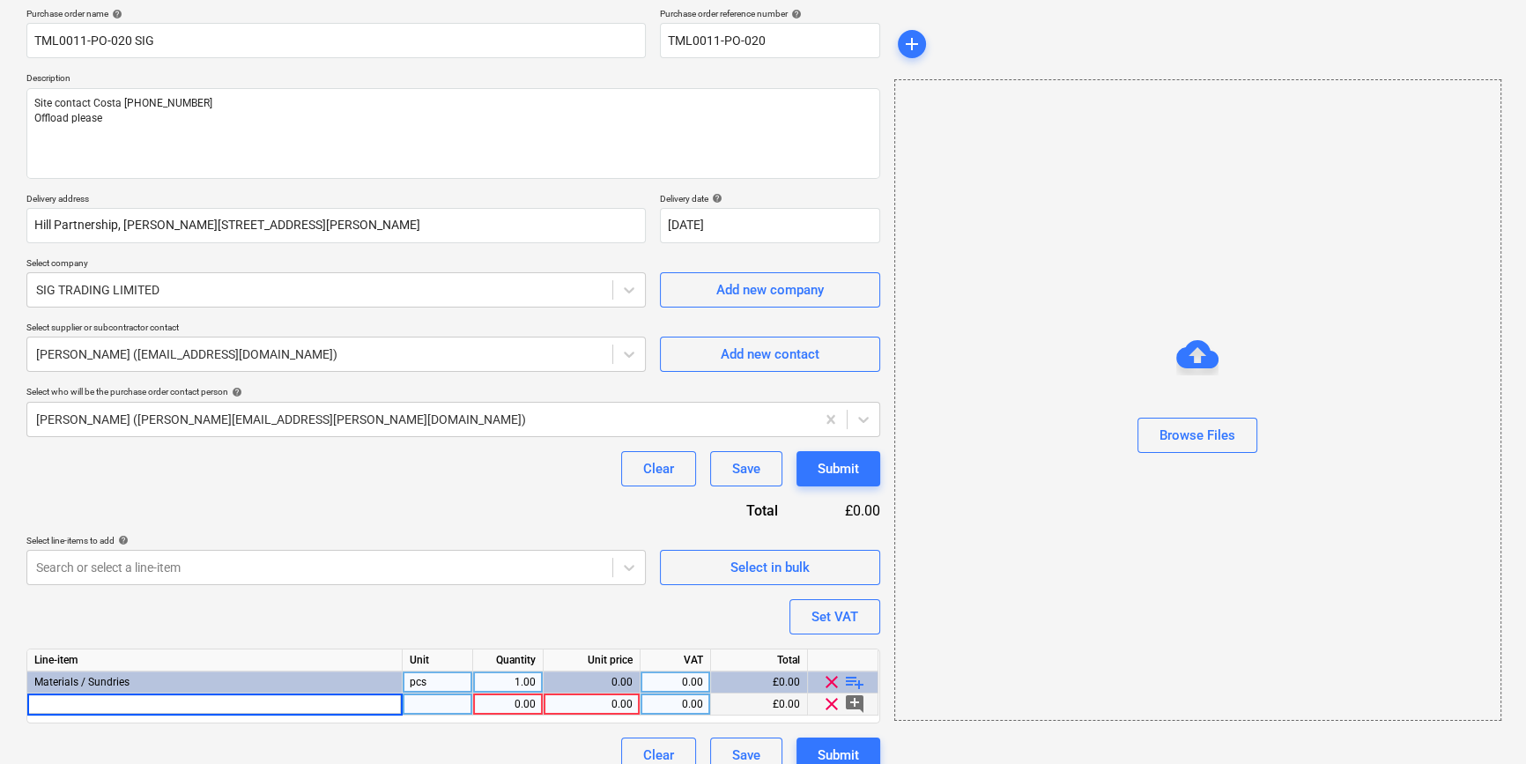
type textarea "x"
type input "Knauf 640927 Rocksilk Rainscreen Slab 180mm x 600mm x1.2m (3pk) (10pp)"
type textarea "x"
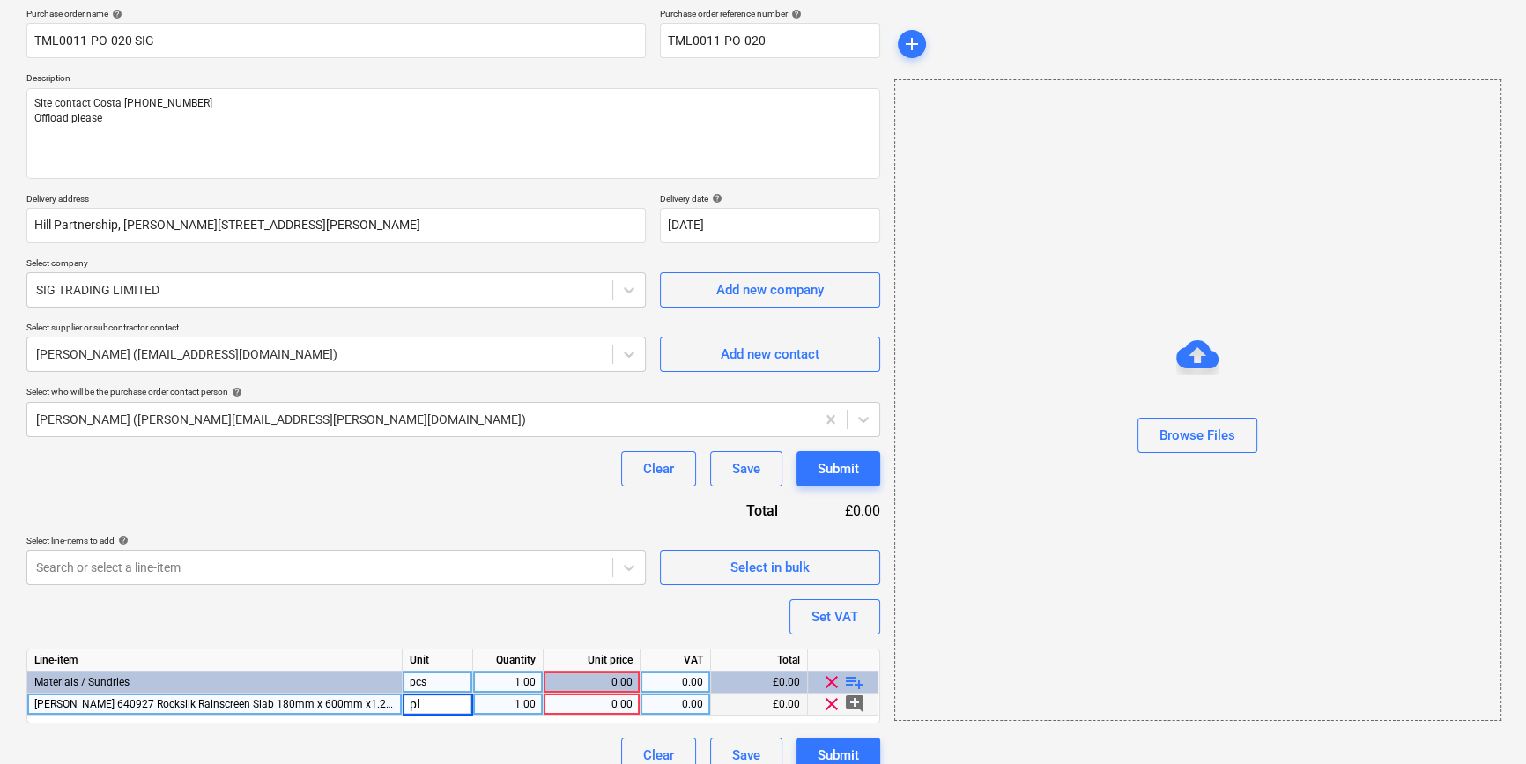
type input "plt"
type textarea "x"
type input "565.49"
type textarea "x"
type input "20"
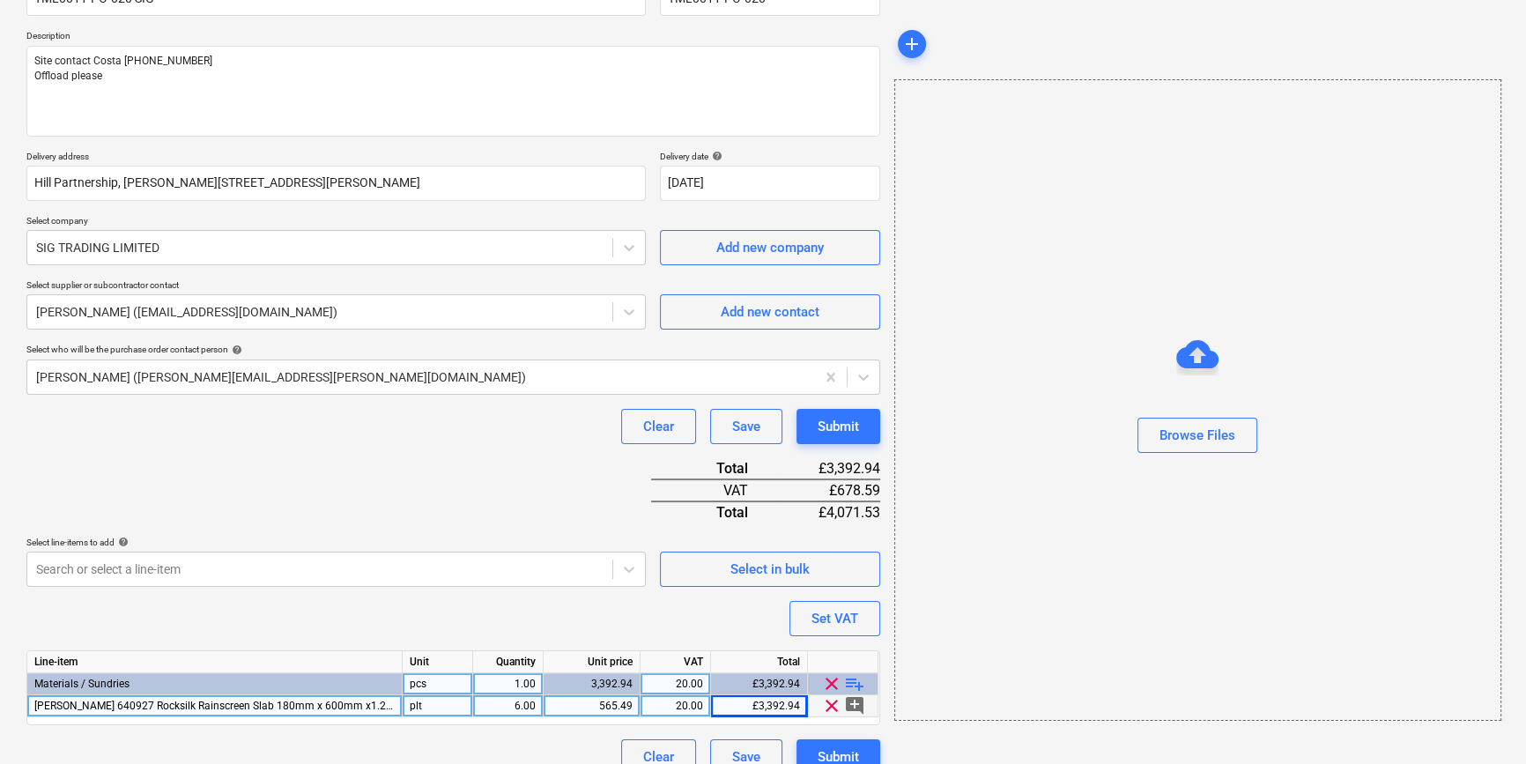
scroll to position [203, 0]
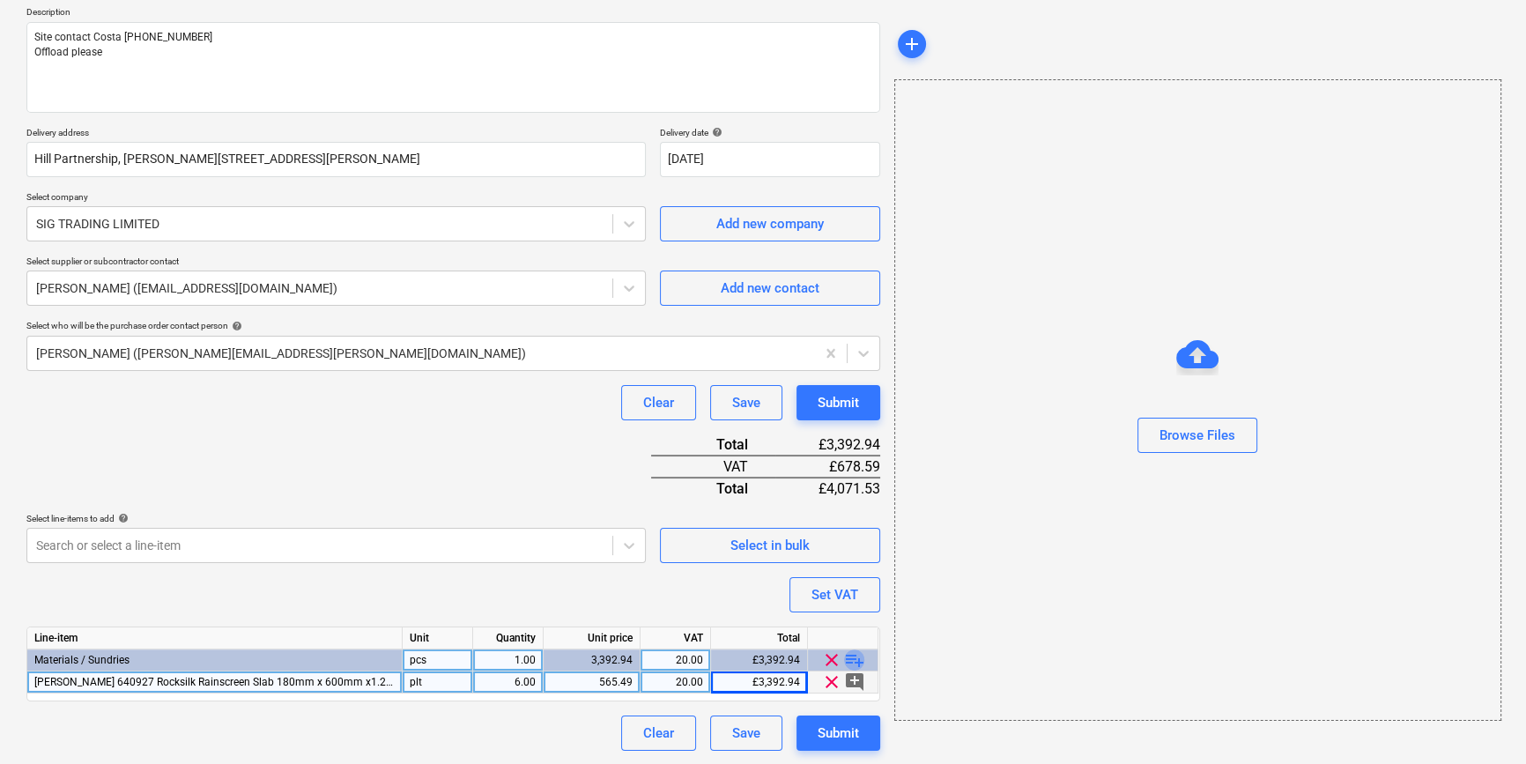
click at [849, 660] on span "playlist_add" at bounding box center [854, 659] width 21 height 21
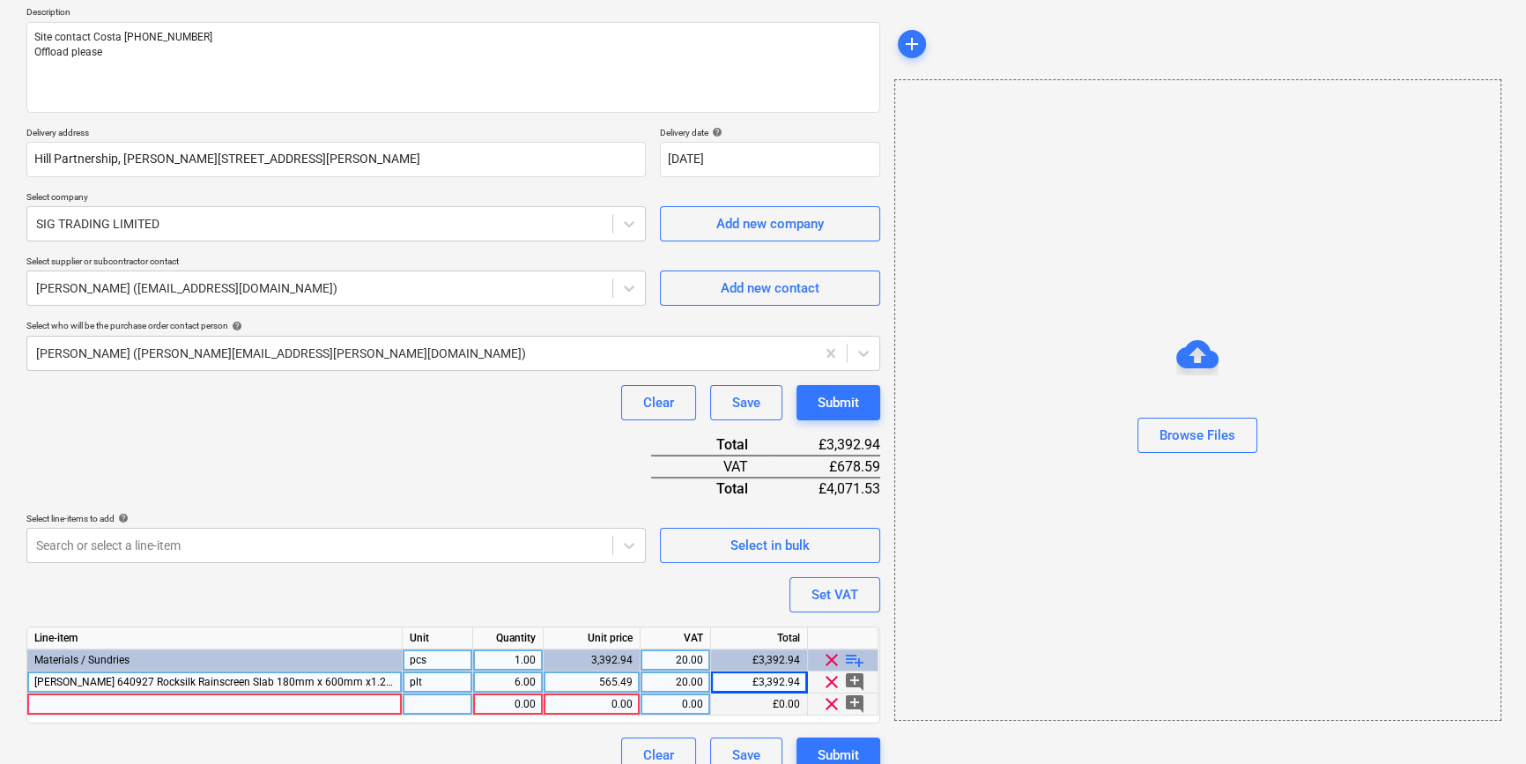
click at [68, 703] on div at bounding box center [214, 704] width 375 height 22
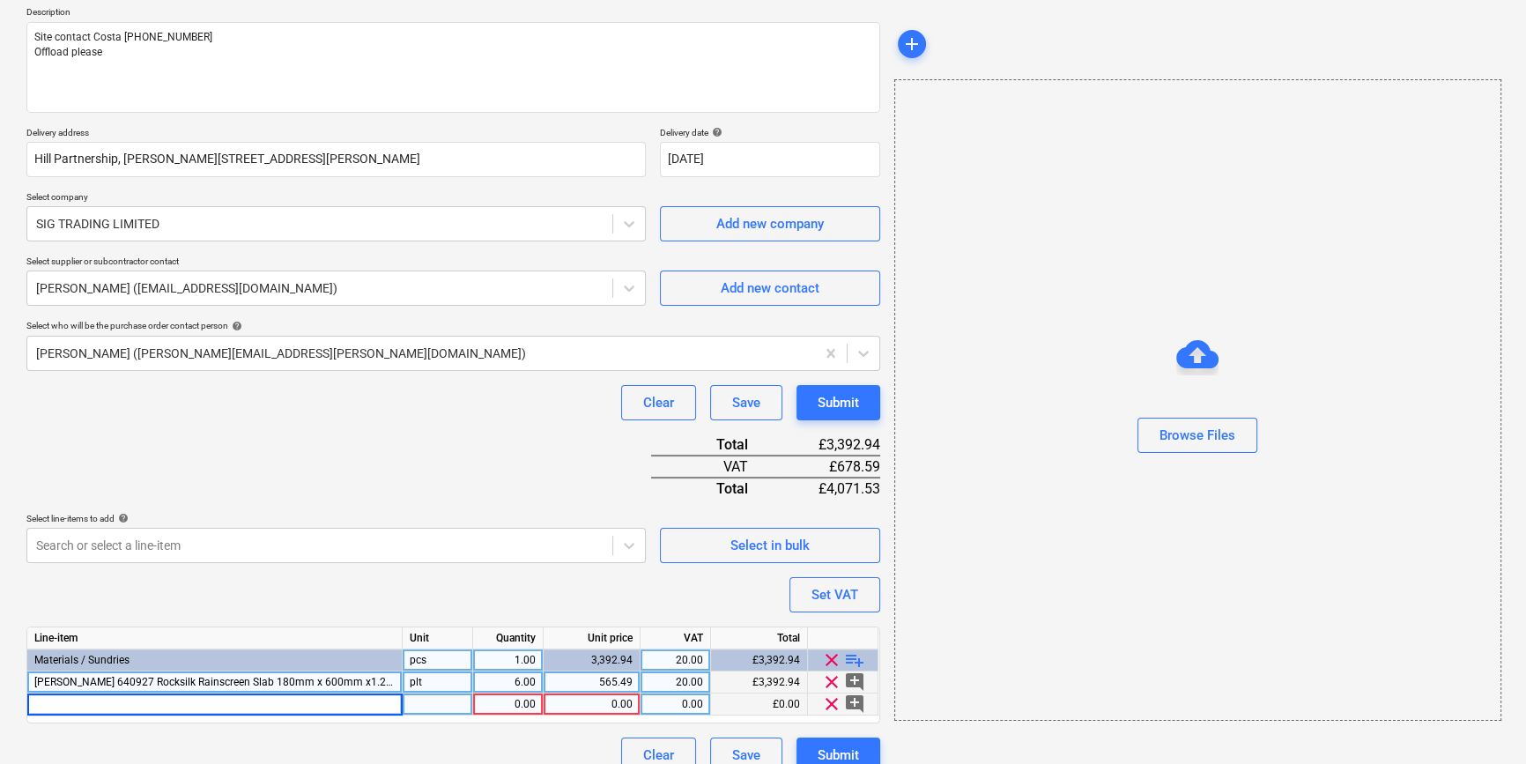
type textarea "x"
type input "Knauf 640911 Rocksilk Rainscreen Slab 75mmx600mmx1.2m (6pk) (12pp)"
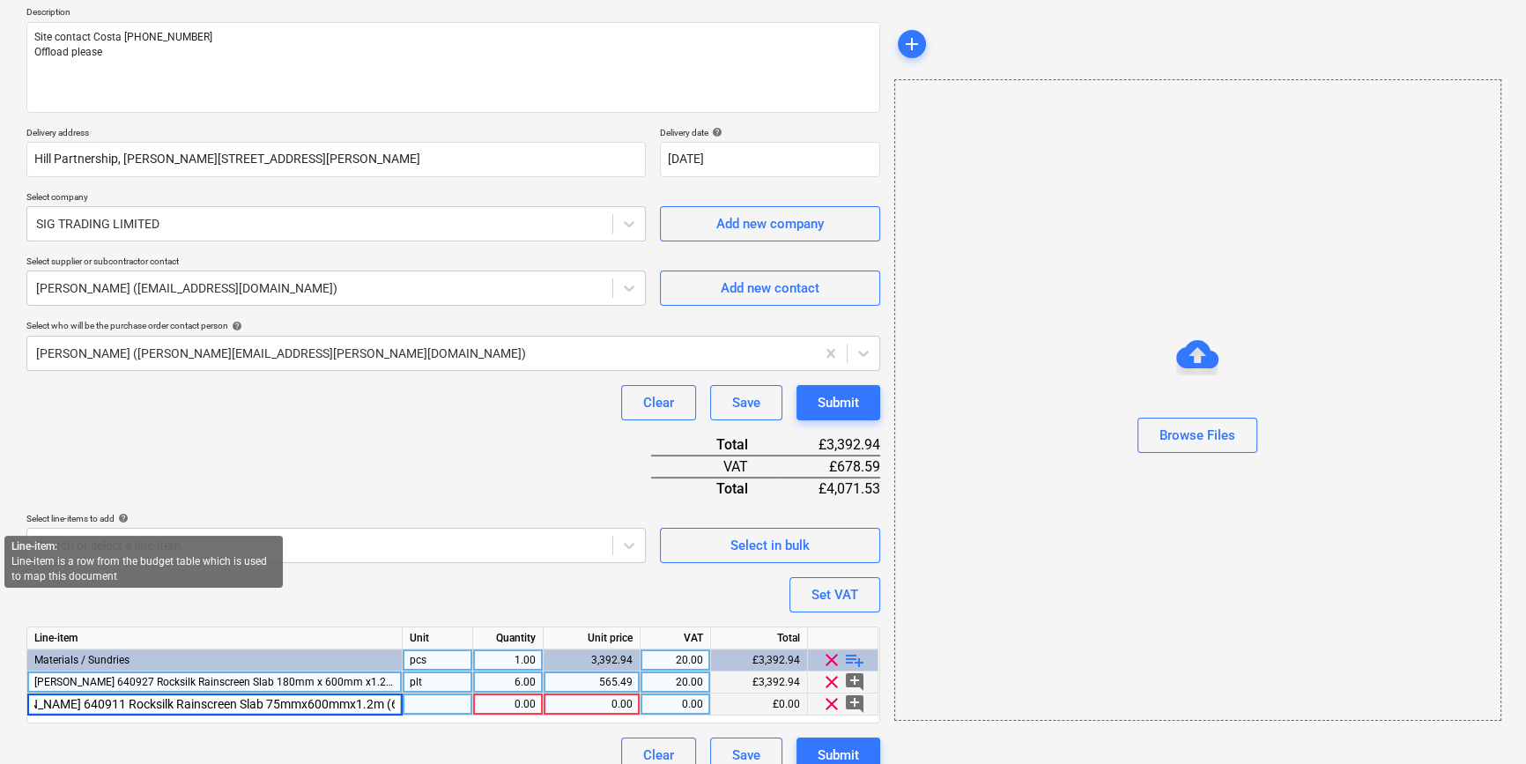
type textarea "x"
type input "plt"
type textarea "x"
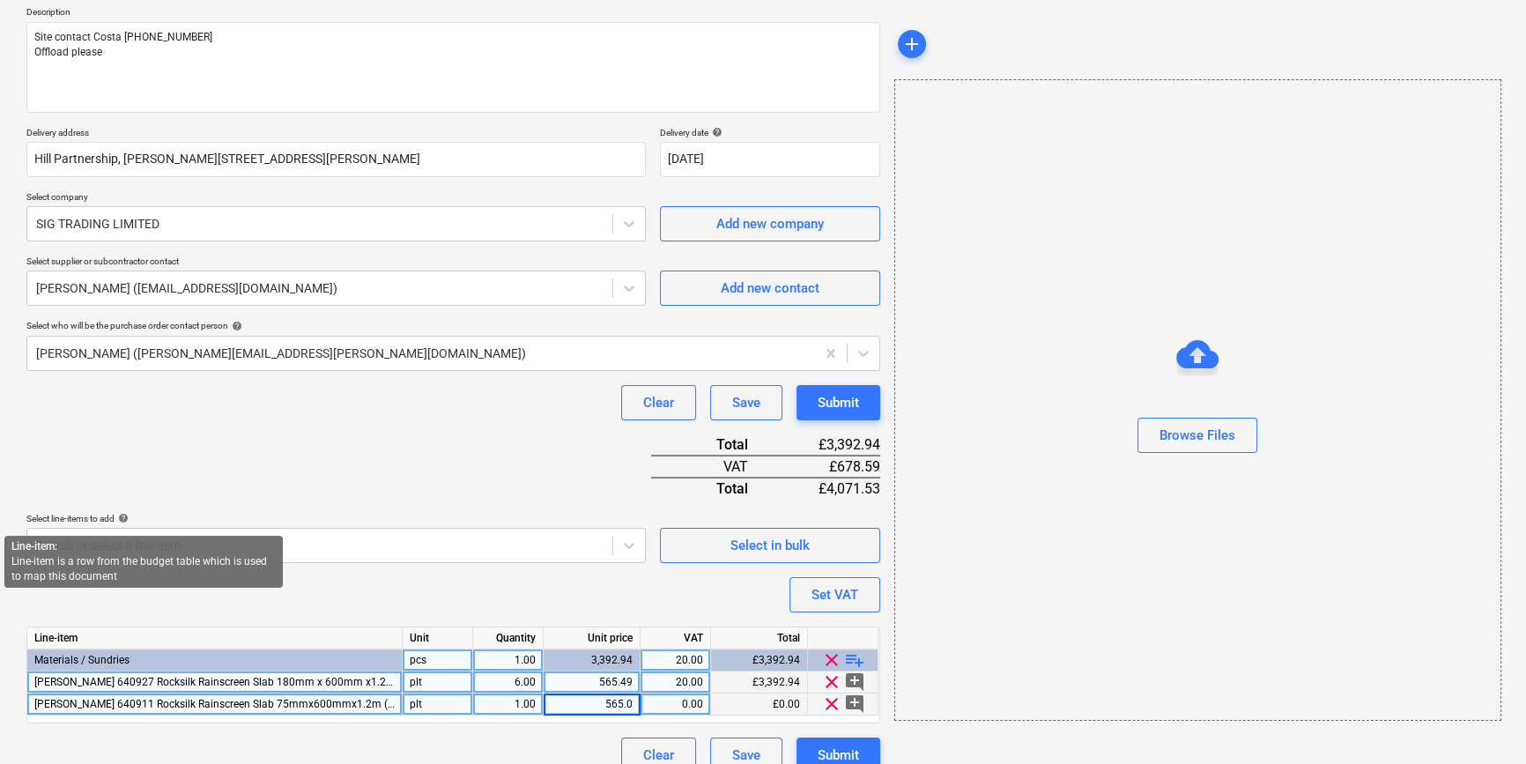
type input "565.06"
type textarea "x"
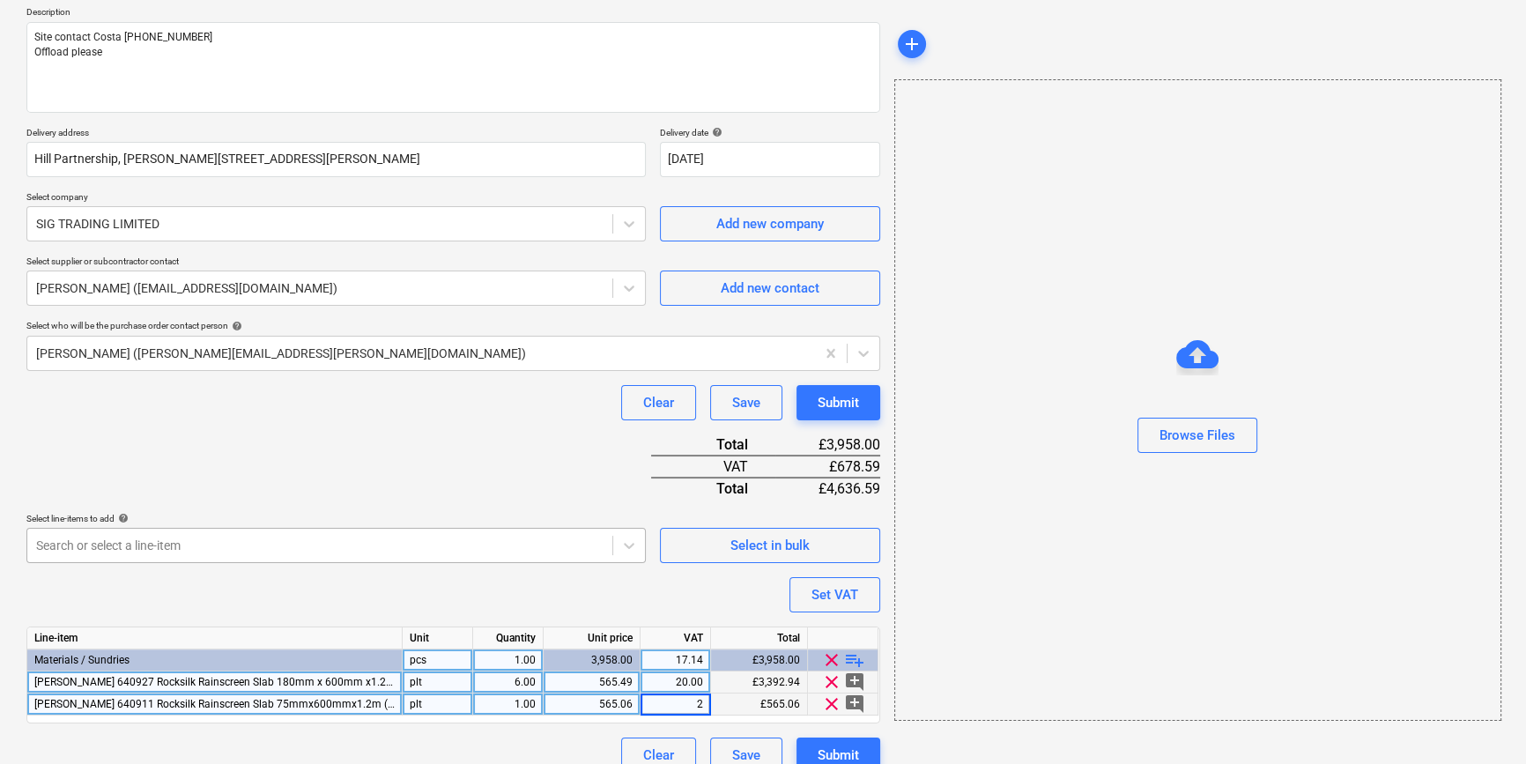
type input "20"
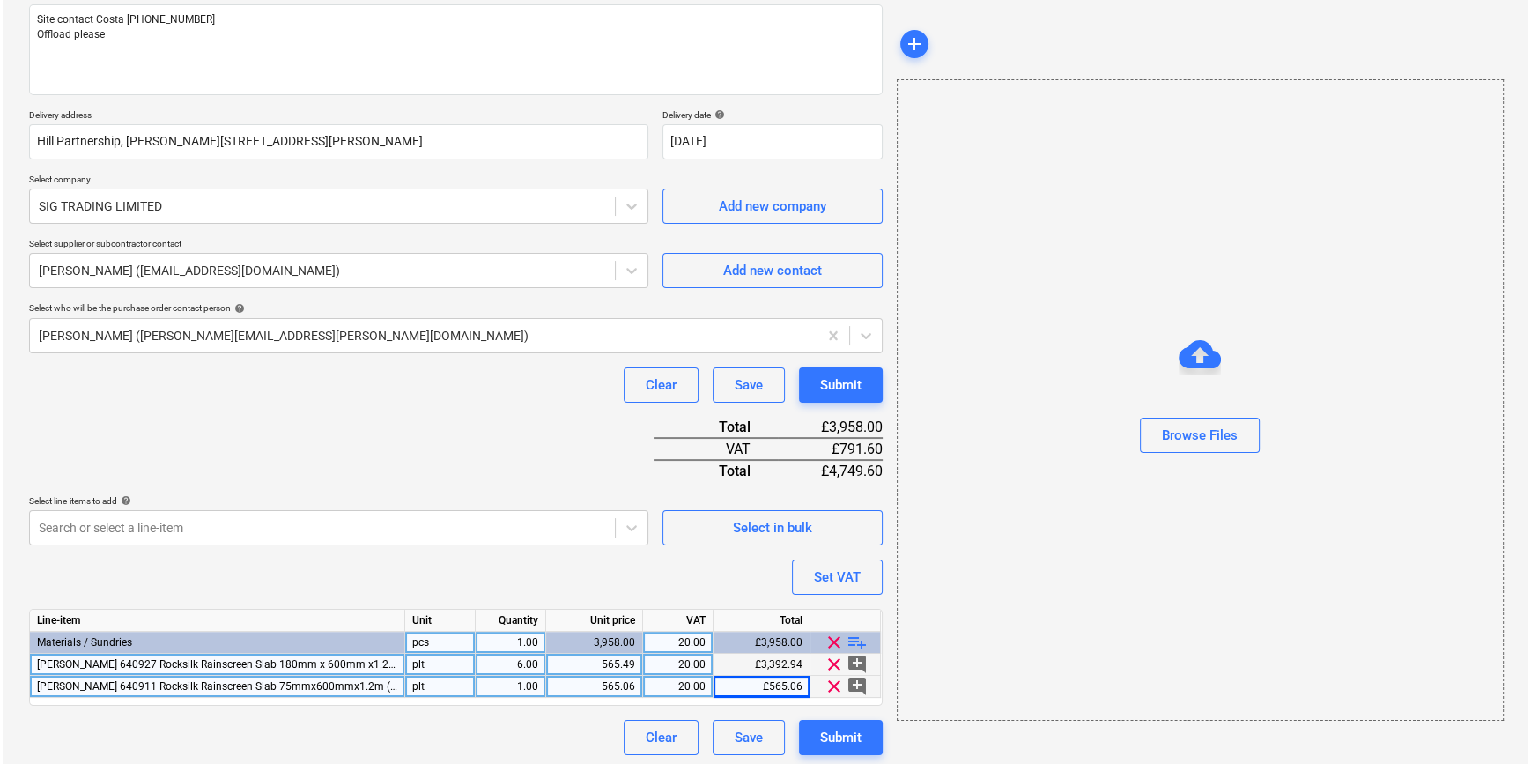
scroll to position [225, 0]
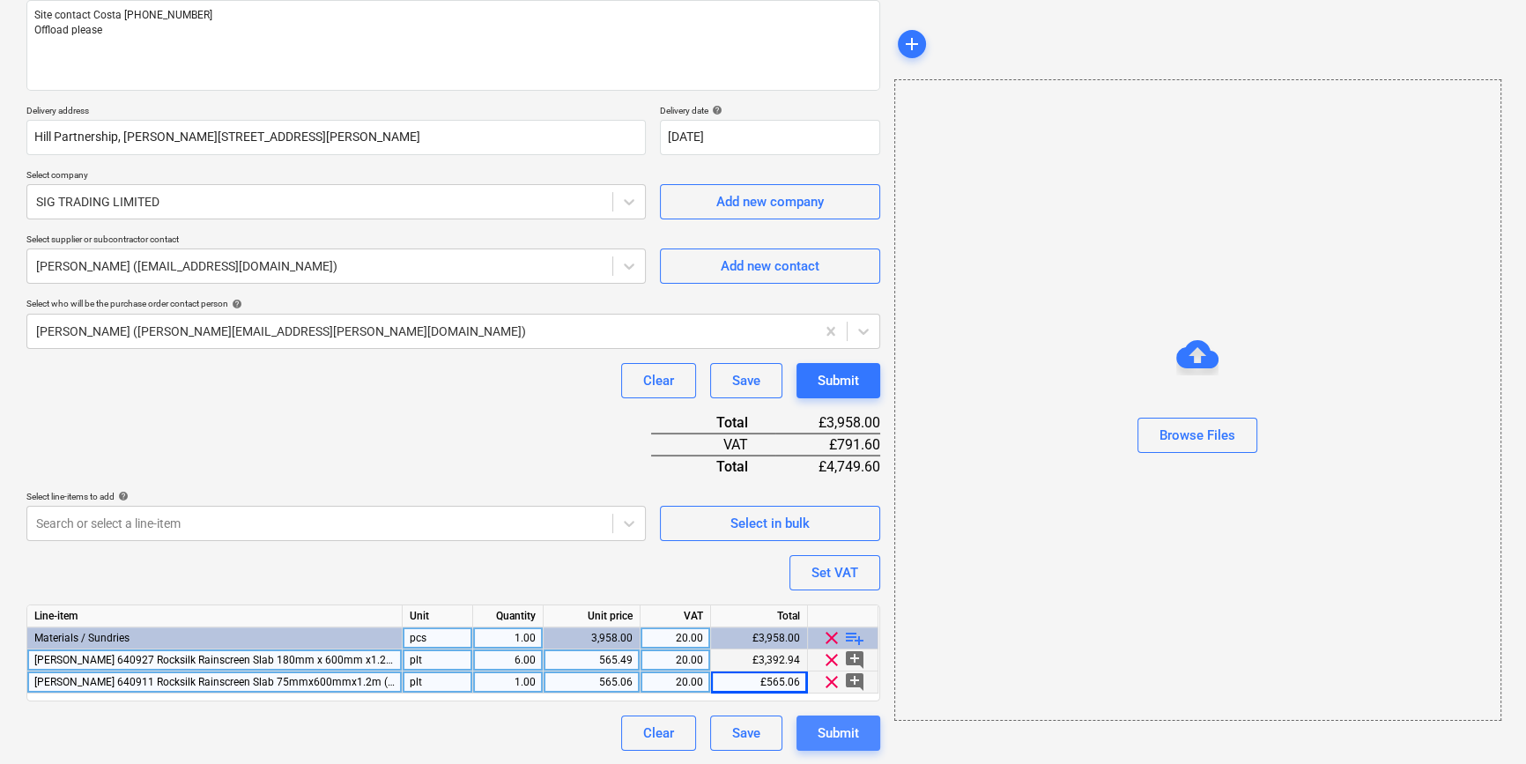
click at [838, 725] on div "Submit" at bounding box center [837, 732] width 41 height 23
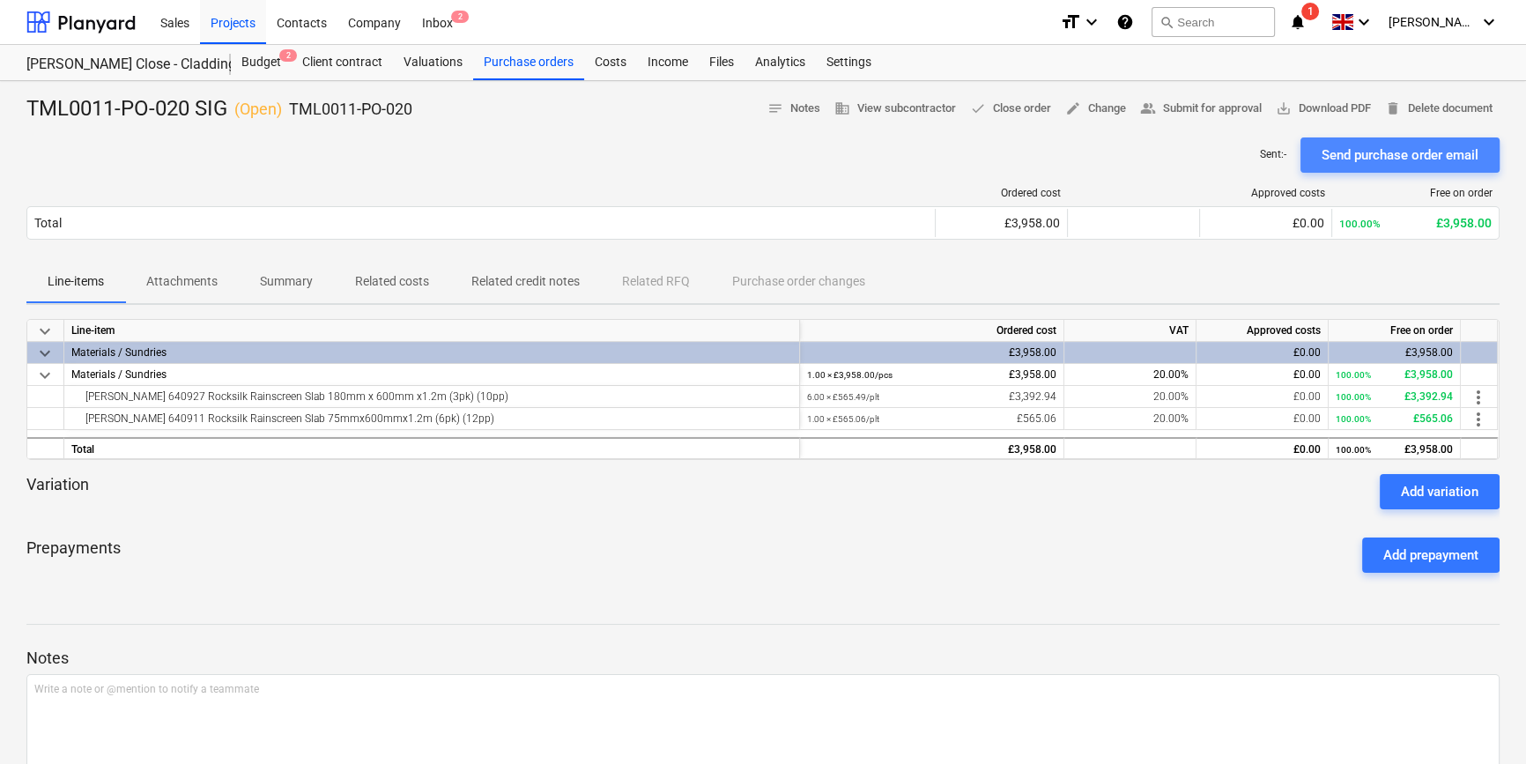
click at [1221, 154] on div "Send purchase order email" at bounding box center [1399, 155] width 157 height 23
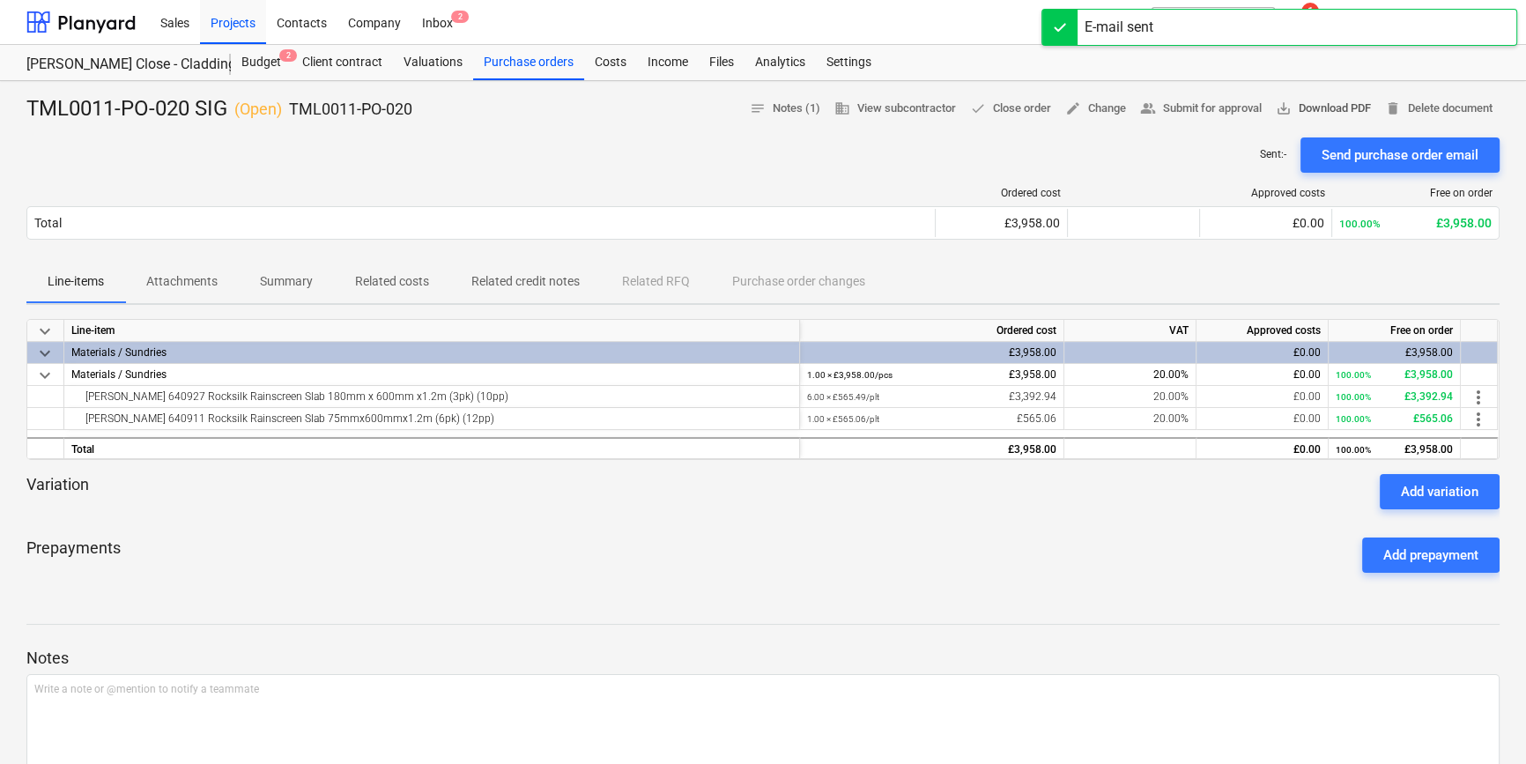
click at [1221, 105] on span "save_alt Download PDF" at bounding box center [1322, 109] width 95 height 20
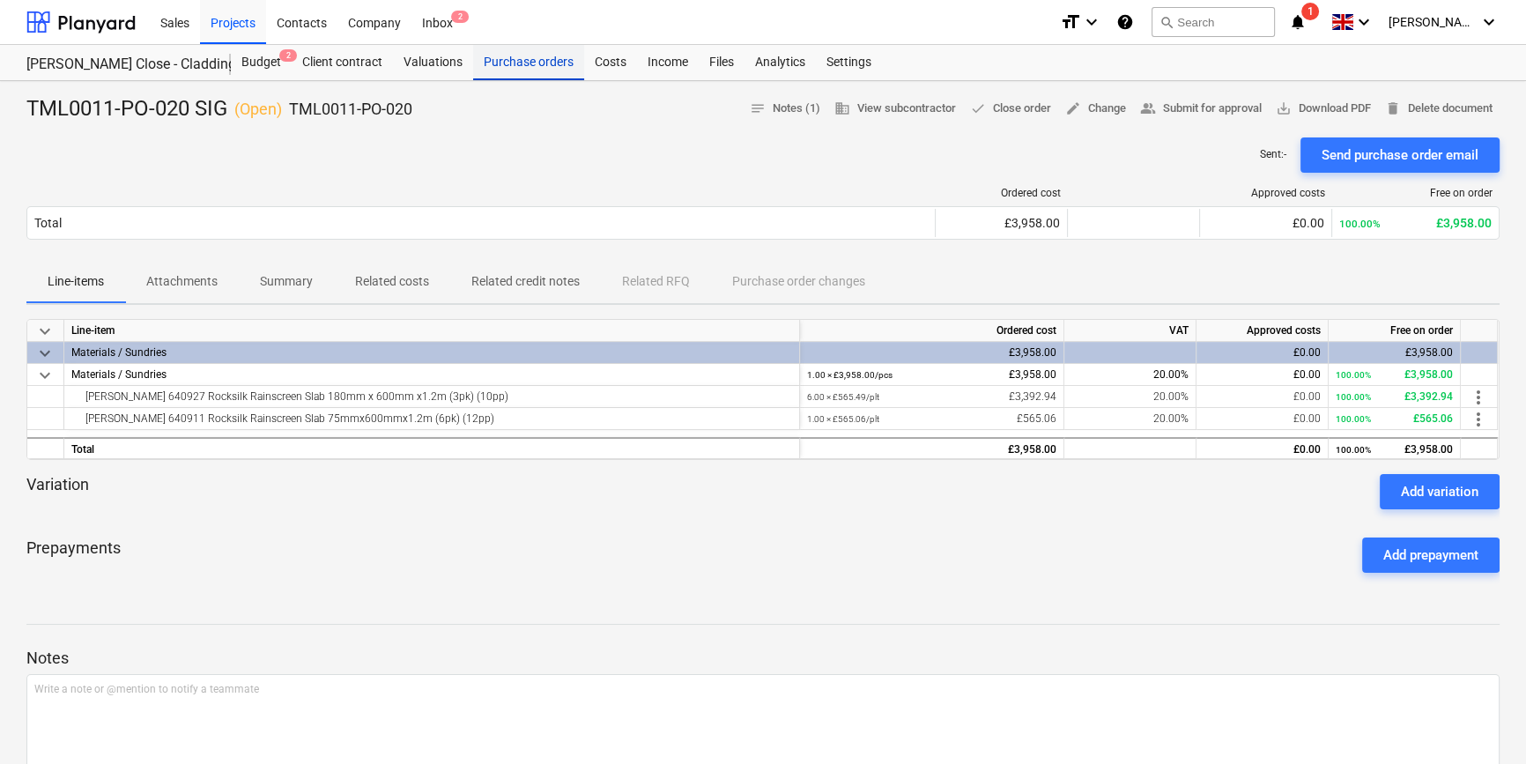
click at [528, 61] on div "Purchase orders" at bounding box center [528, 62] width 111 height 35
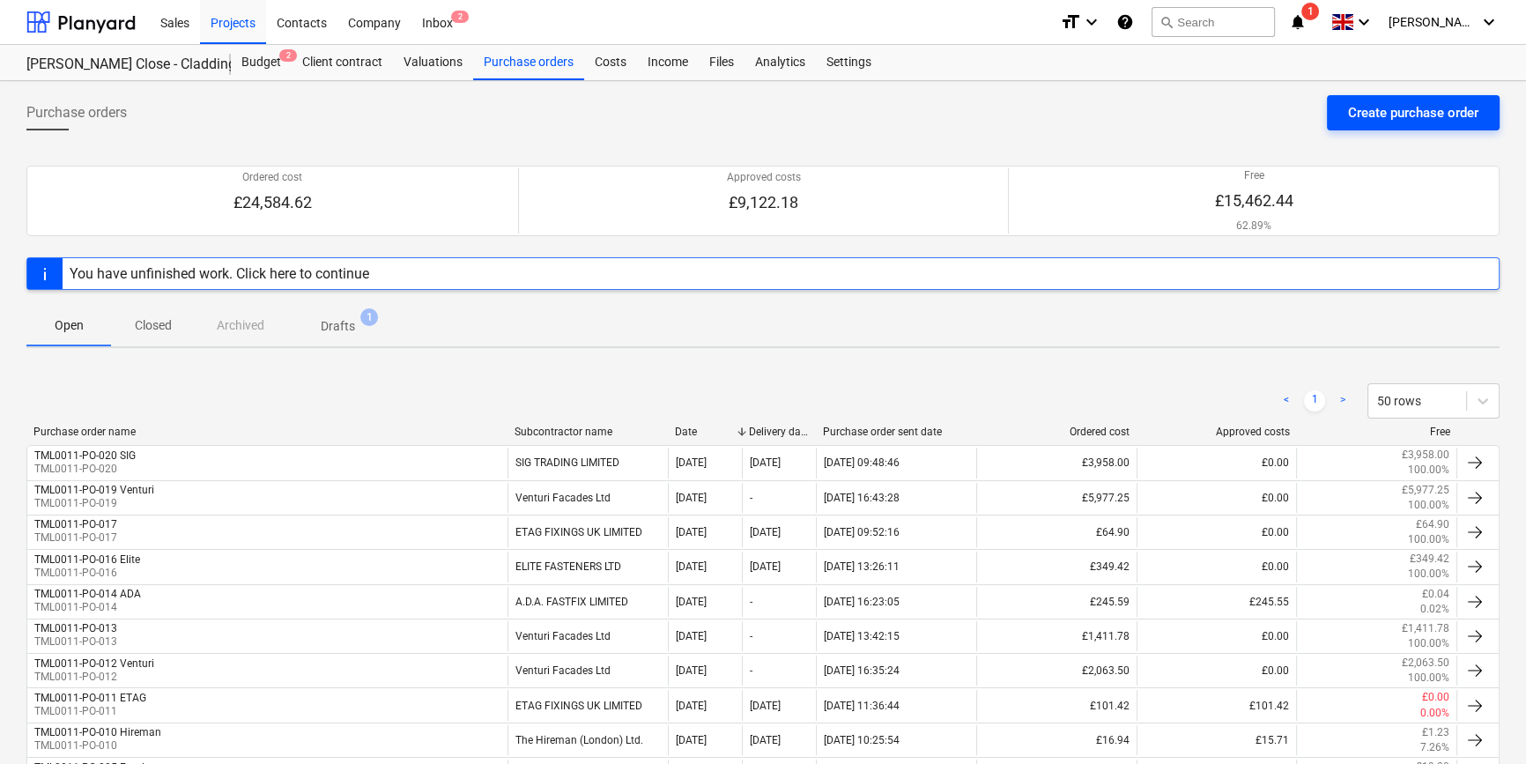
click at [1221, 115] on div "Create purchase order" at bounding box center [1413, 112] width 130 height 23
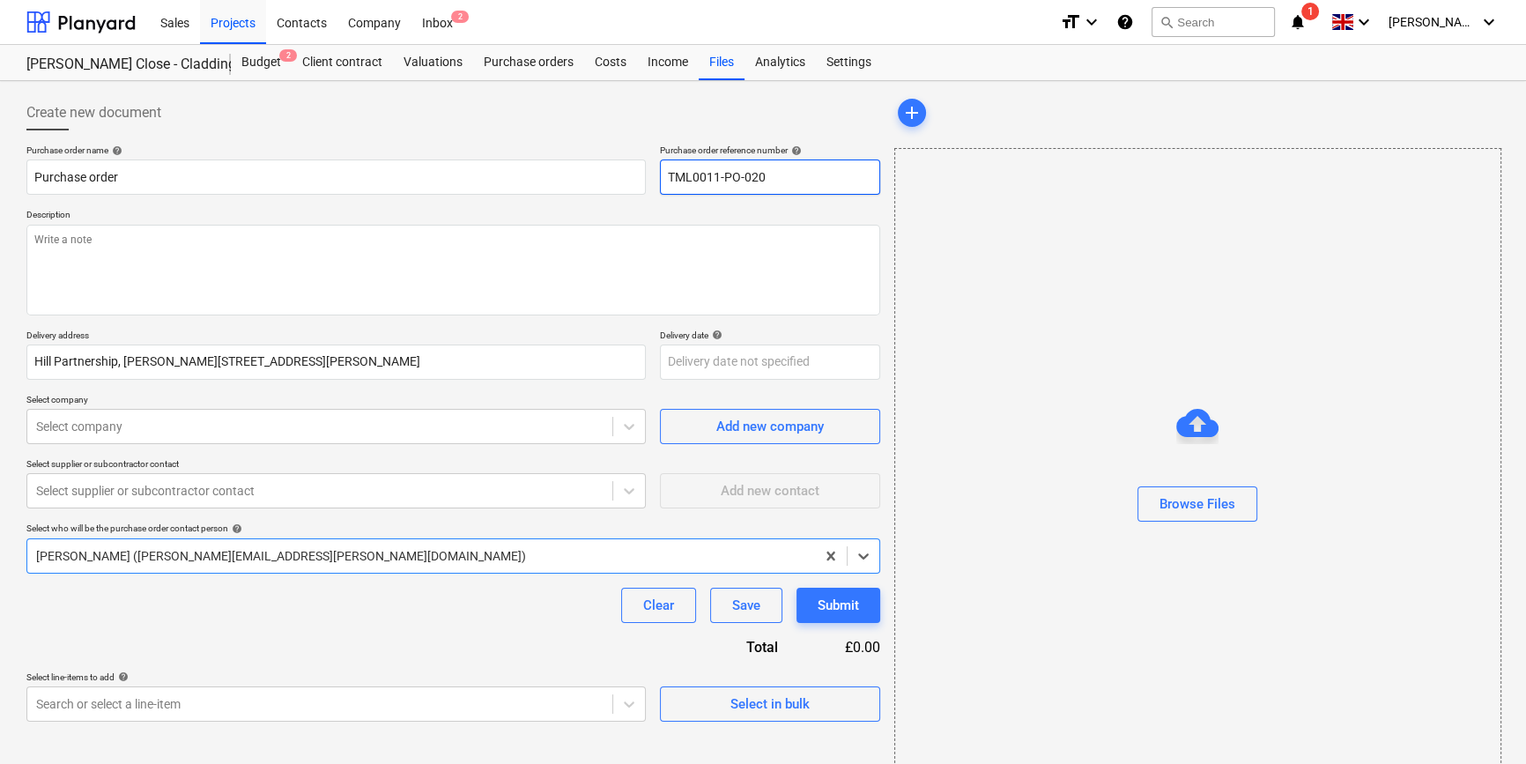
click at [792, 181] on input "TML0011-PO-020" at bounding box center [770, 176] width 220 height 35
type textarea "x"
type input "TML0011-PO-02"
type textarea "x"
drag, startPoint x: 774, startPoint y: 176, endPoint x: 662, endPoint y: 188, distance: 112.5
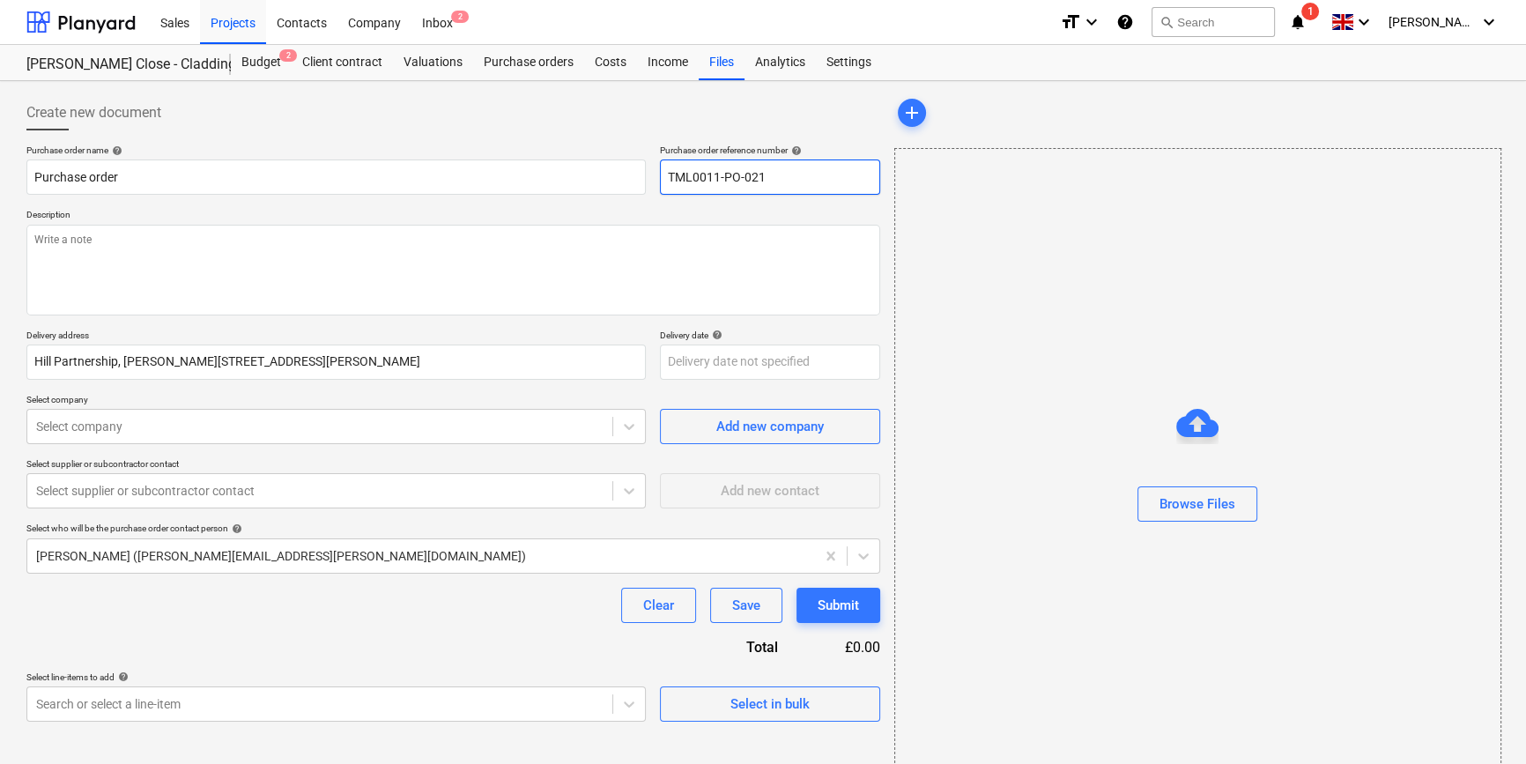
click at [662, 188] on input "TML0011-PO-021" at bounding box center [770, 176] width 220 height 35
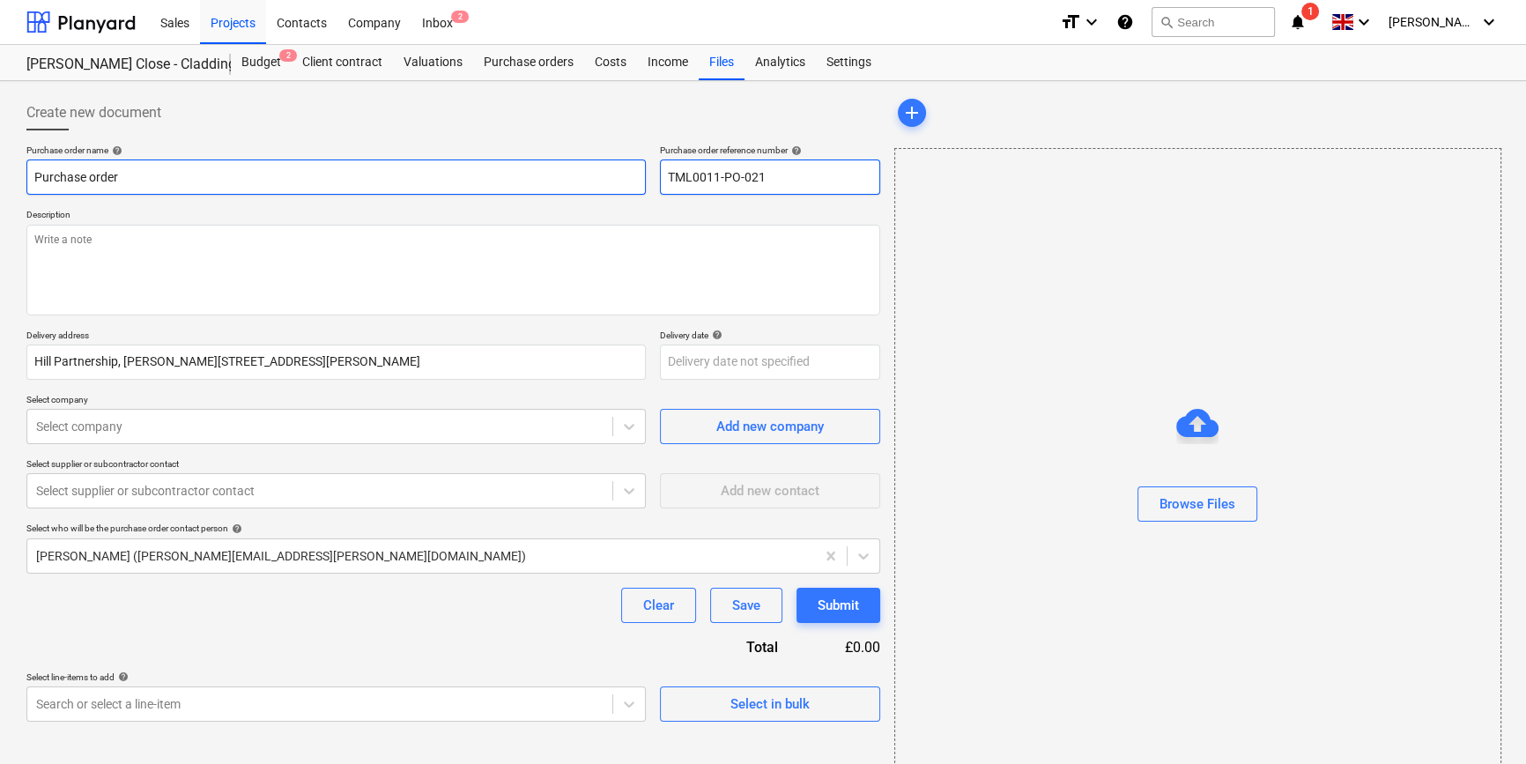
type input "TML0011-PO-021"
drag, startPoint x: 127, startPoint y: 173, endPoint x: 33, endPoint y: 176, distance: 94.3
click at [33, 176] on input "Purchase order" at bounding box center [335, 176] width 619 height 35
type textarea "x"
paste input "TML0011-PO-021"
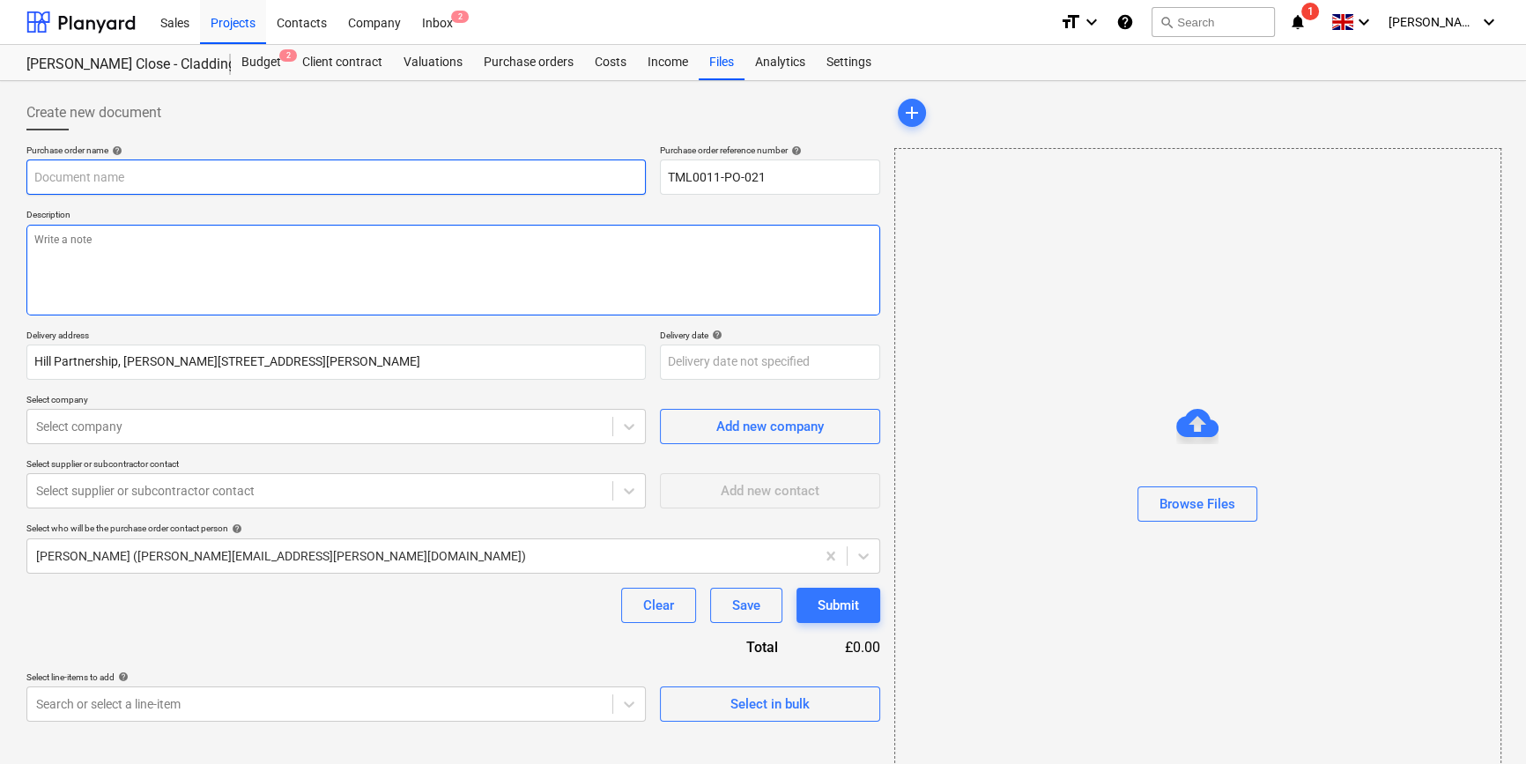
type textarea "x"
type input "TML0011-PO-021"
type textarea "x"
type input "TML0011-PO-021"
type textarea "x"
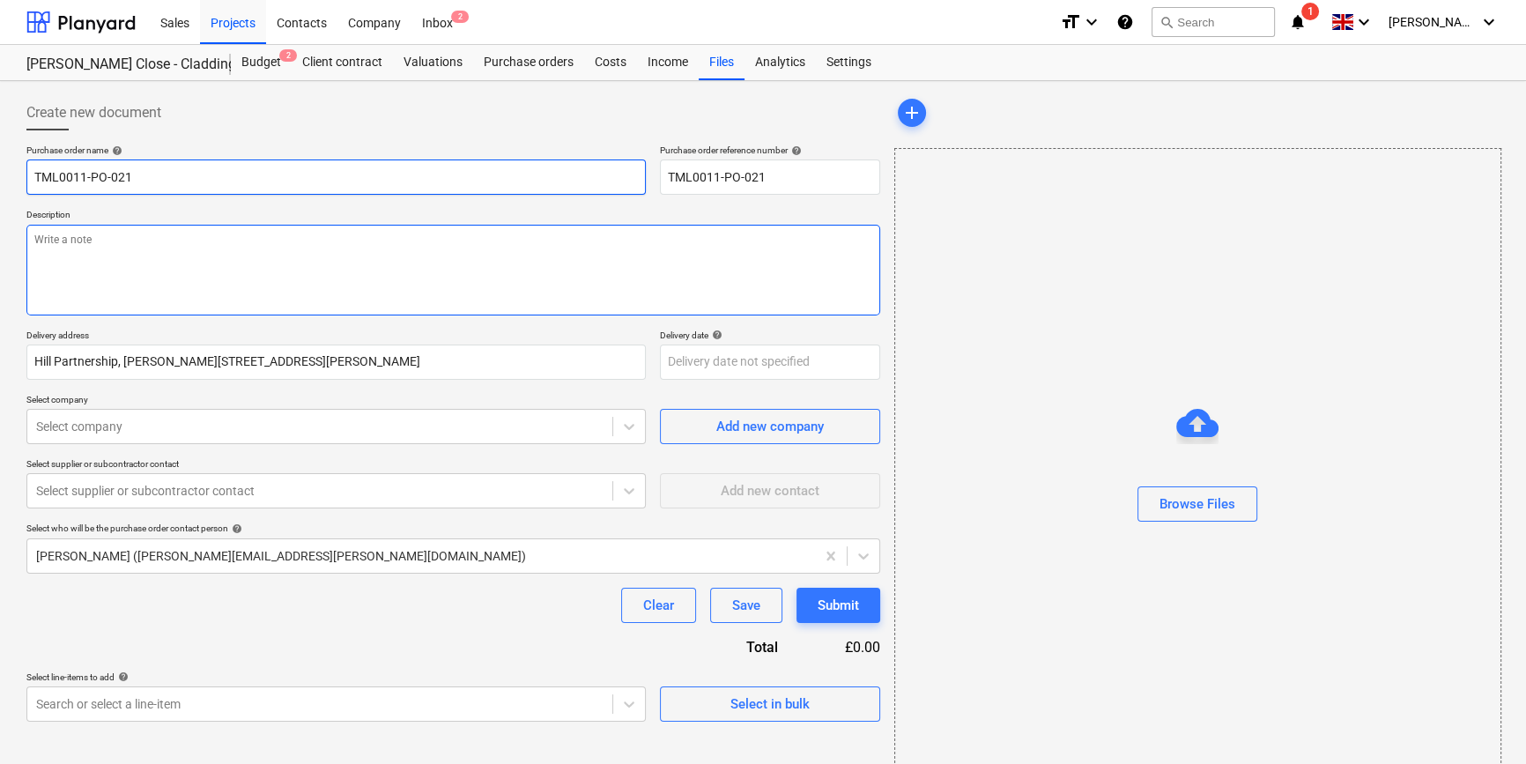
type input "TML0011-PO-021 E"
type textarea "x"
type input "TML0011-PO-021 El"
type textarea "x"
type input "TML0011-PO-021 Eli"
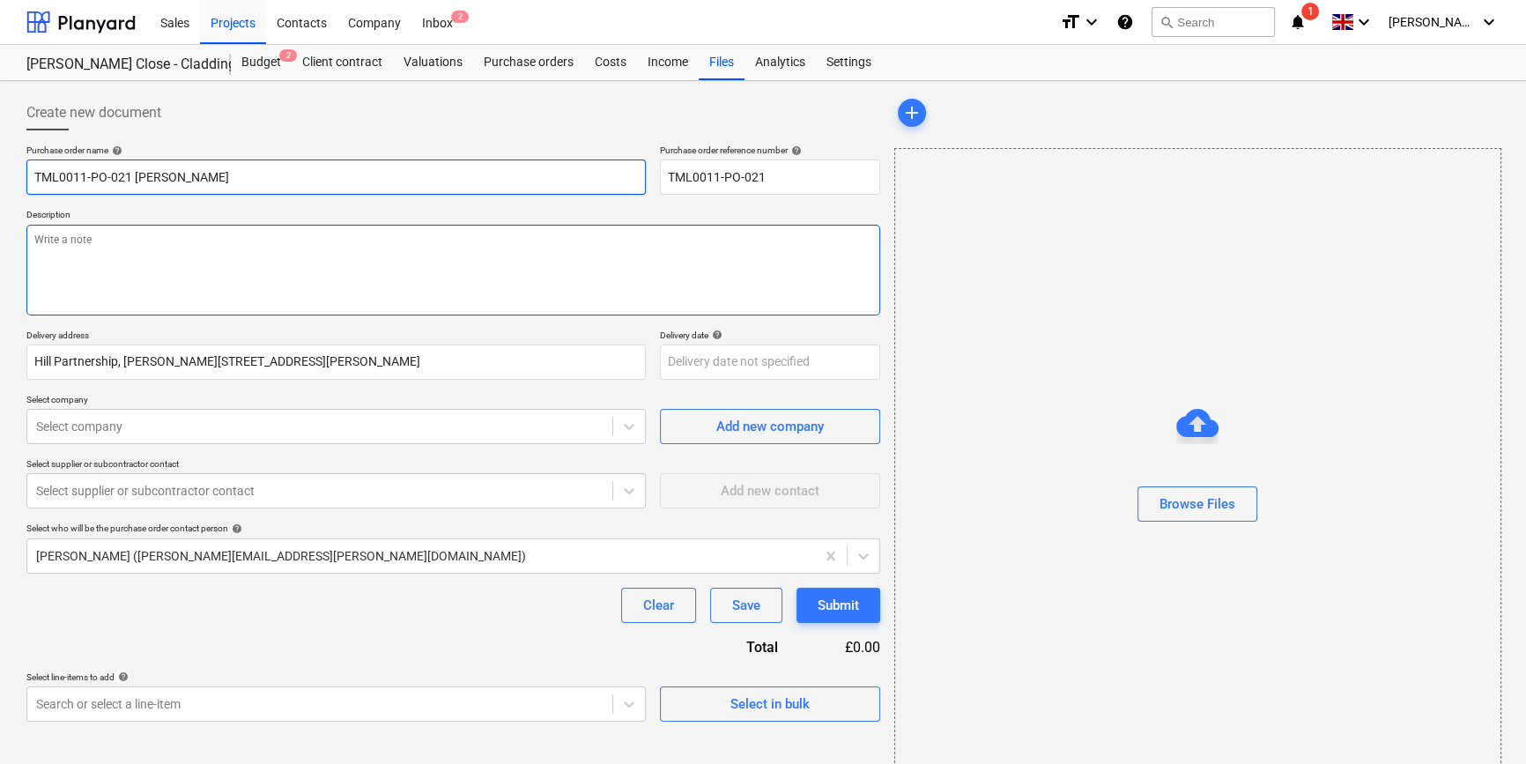
type textarea "x"
type input "TML0011-PO-021 Elit"
type textarea "x"
type input "TML0011-PO-021 Elite"
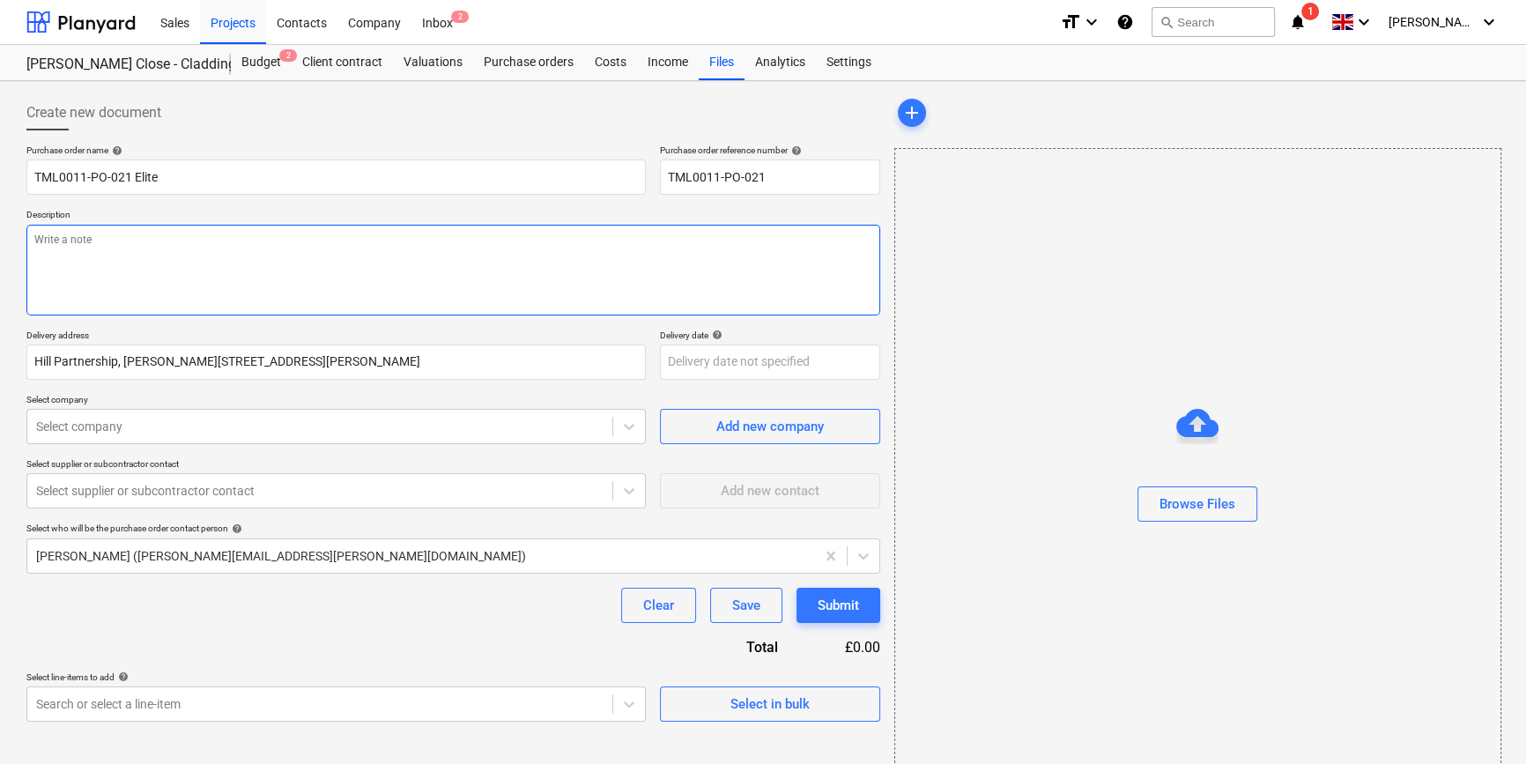
click at [106, 264] on textarea at bounding box center [453, 270] width 854 height 91
type textarea "x"
type textarea "S"
type textarea "x"
type textarea "Si"
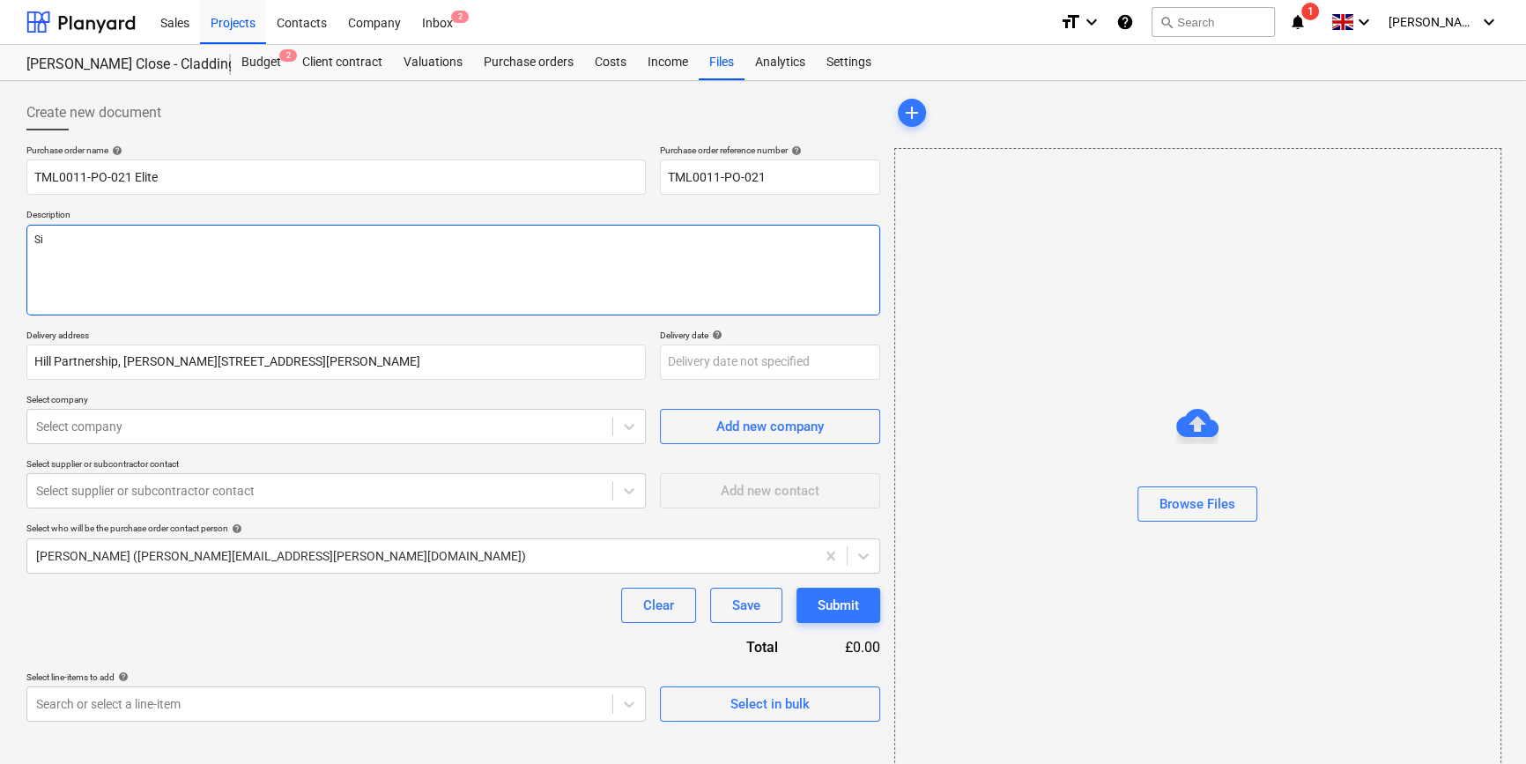
type textarea "x"
type textarea "Sit"
type textarea "x"
type textarea "Site"
type textarea "x"
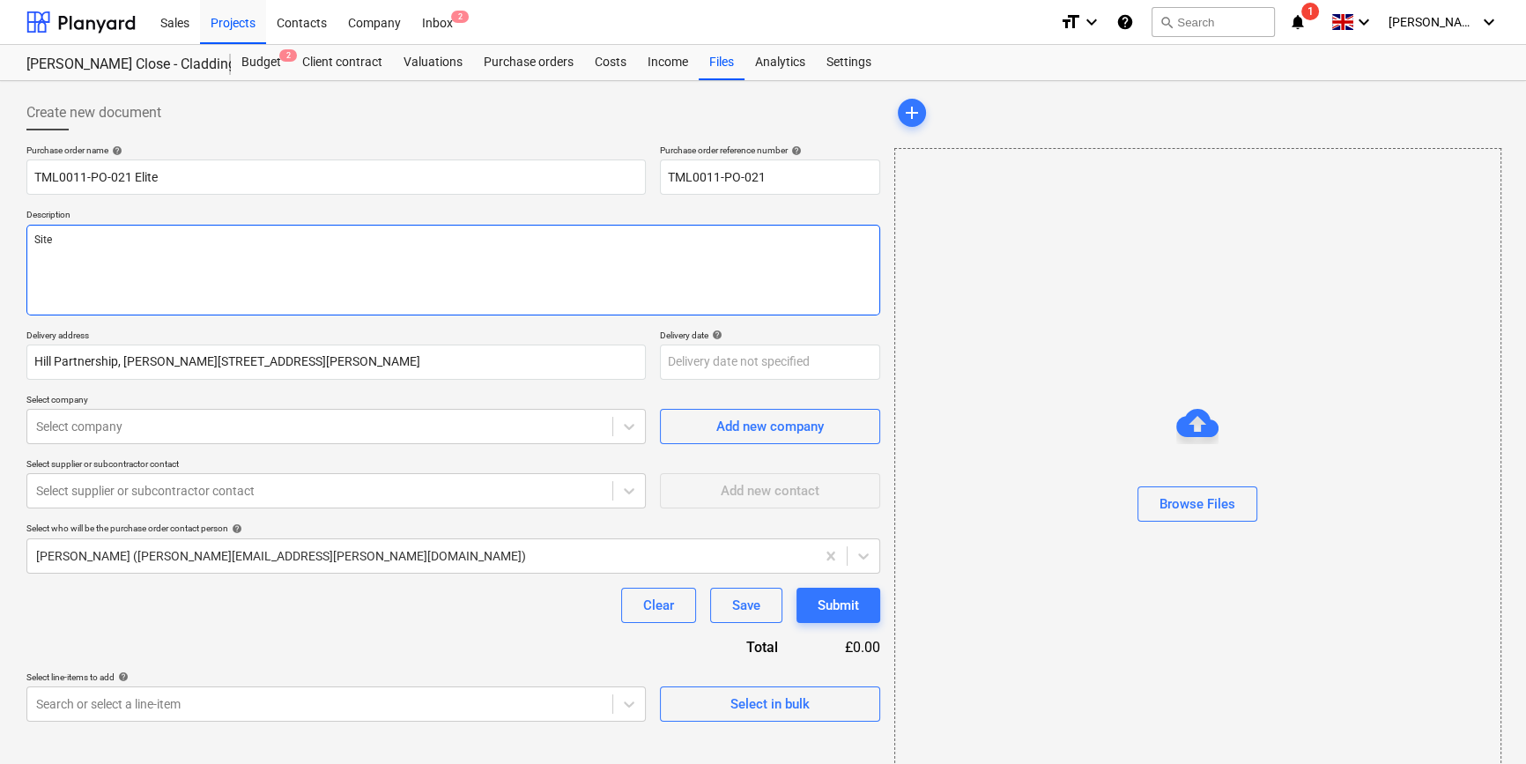
type textarea "Site"
type textarea "x"
type textarea "Site c"
type textarea "x"
type textarea "Site co"
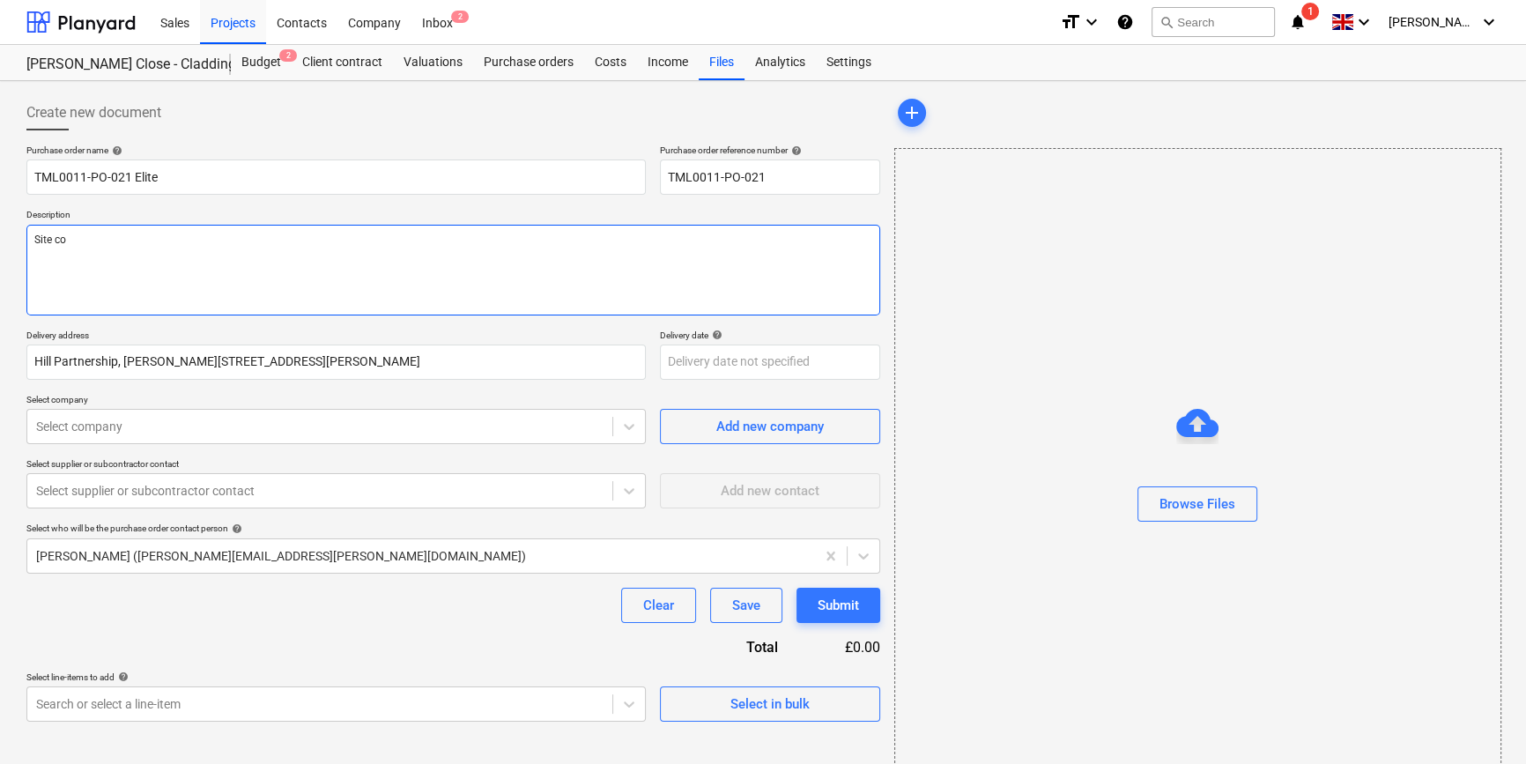
type textarea "x"
type textarea "Site con"
type textarea "x"
type textarea "Site cont"
type textarea "x"
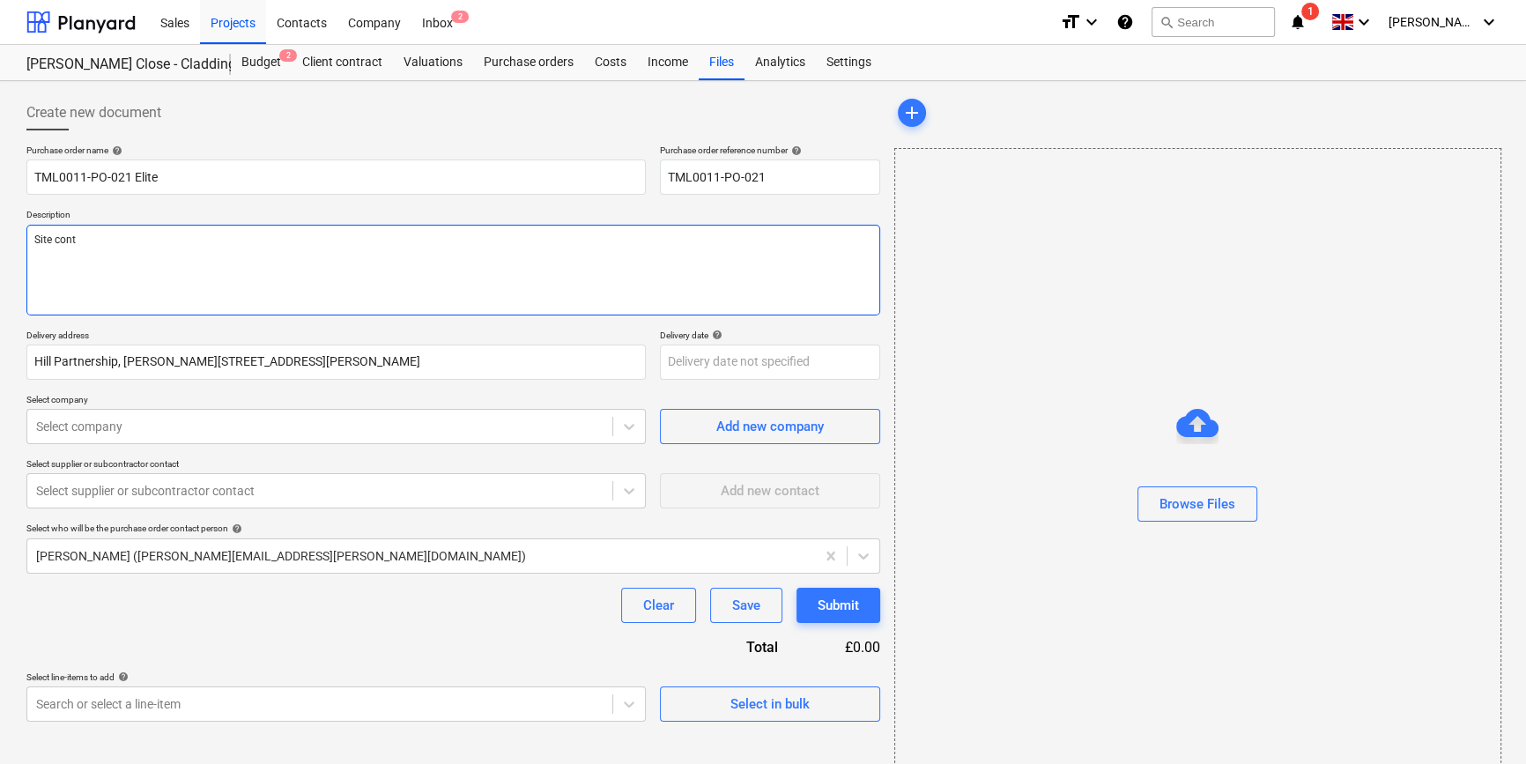
type textarea "Site conta"
type textarea "x"
type textarea "Site contac"
type textarea "x"
type textarea "Site contact"
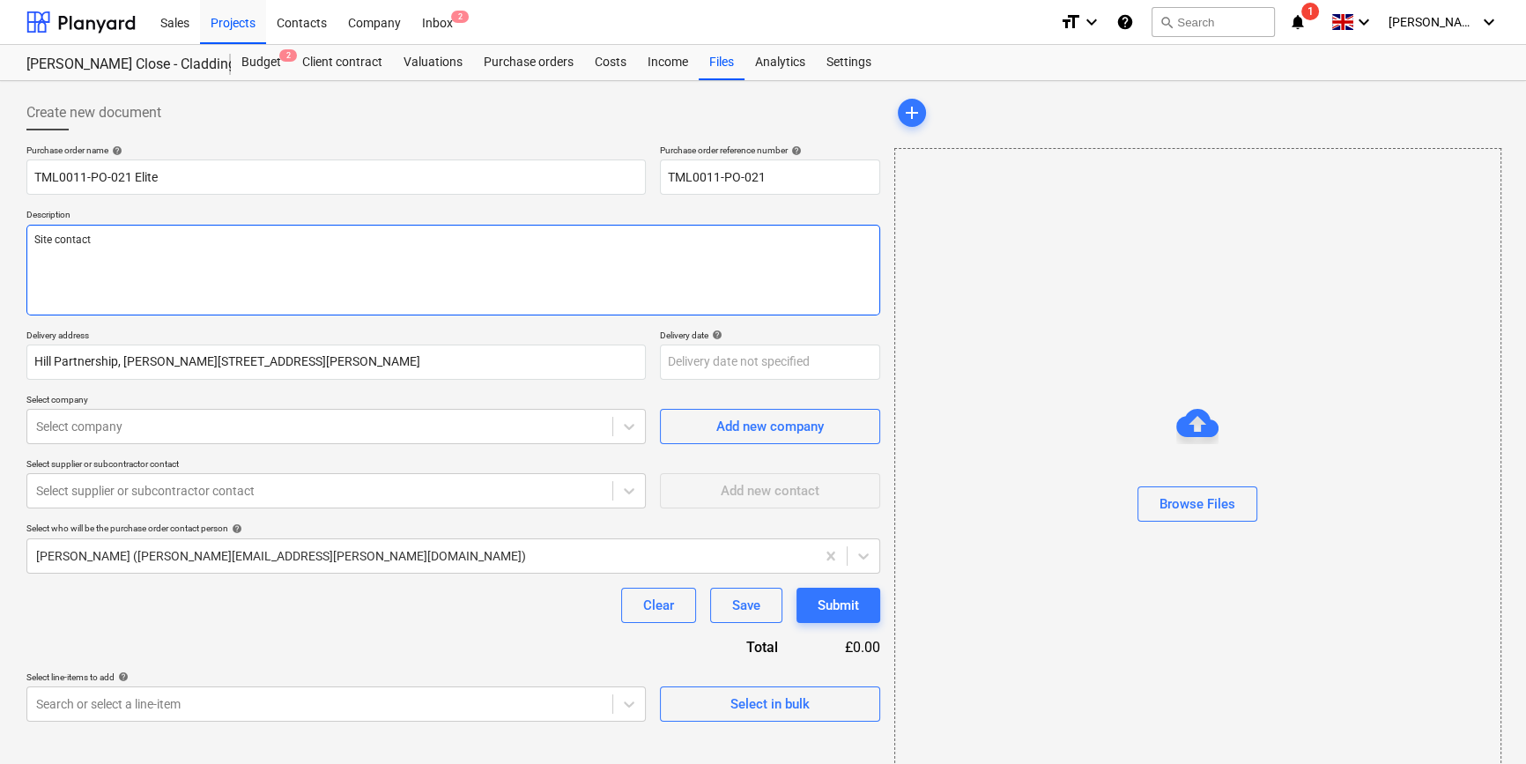
type textarea "x"
type textarea "Site contact"
type textarea "x"
type textarea "Site contact C"
type textarea "x"
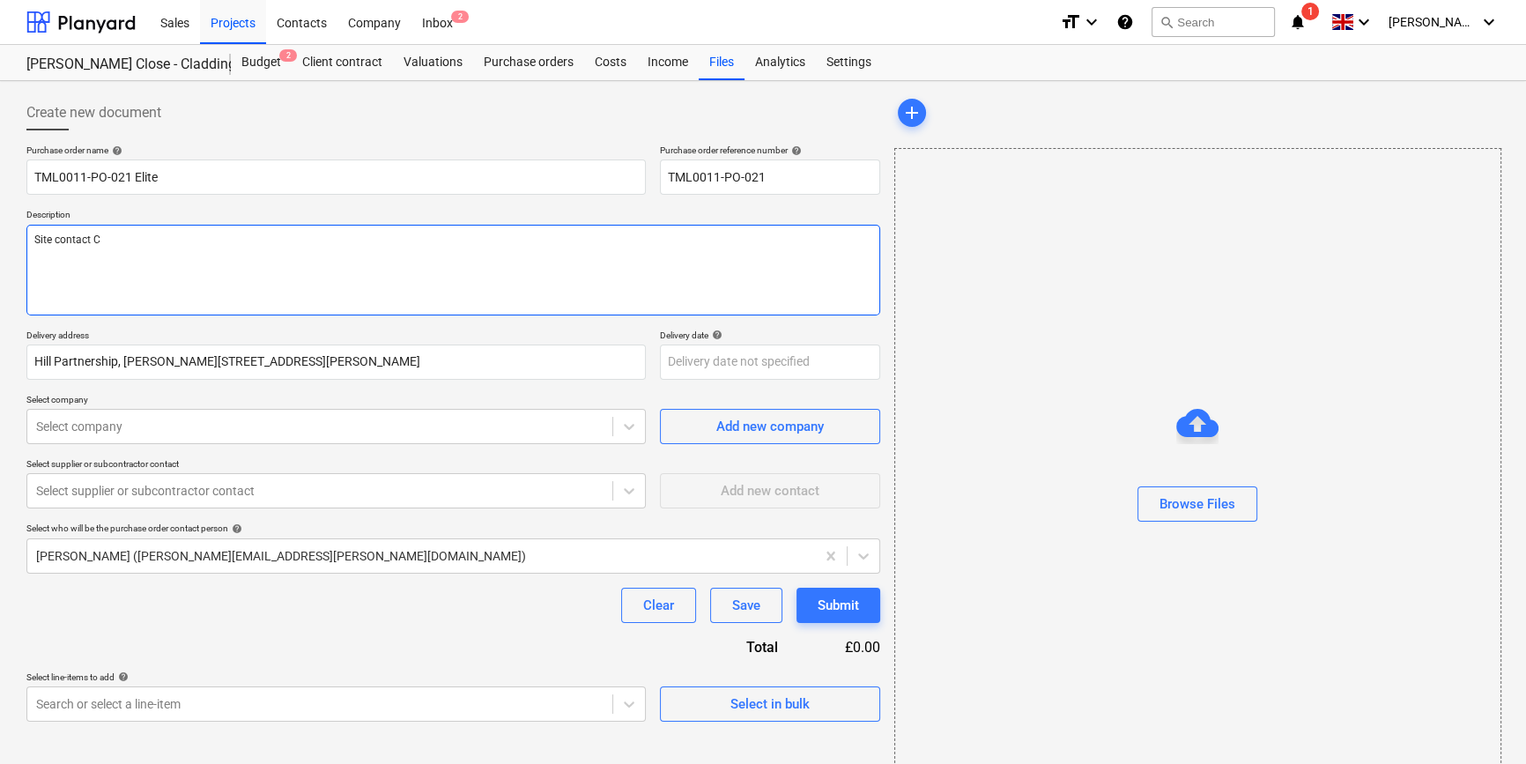
type textarea "Site contact Co"
type textarea "x"
type textarea "Site contact Cos"
type textarea "x"
type textarea "Site contact Cost"
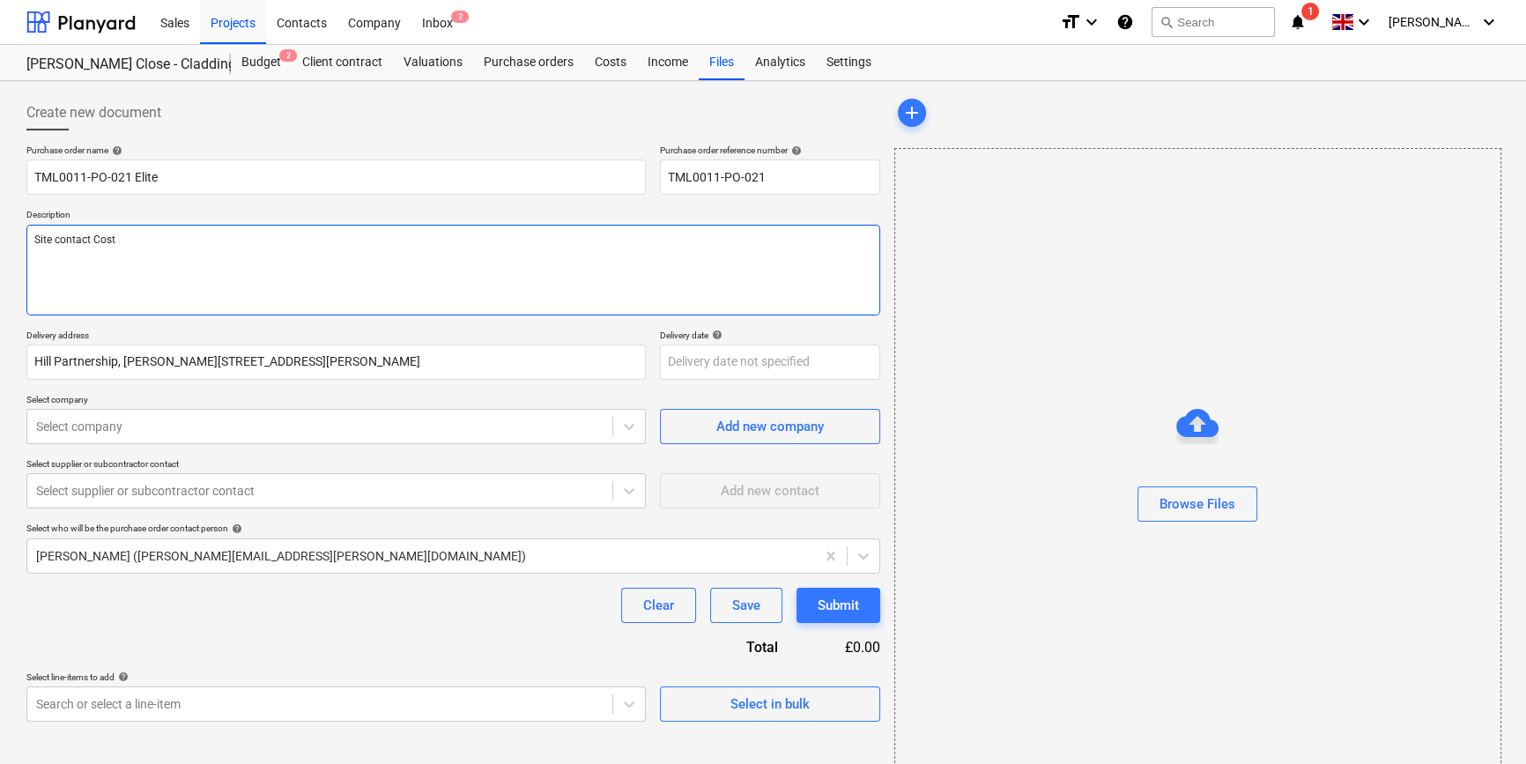
type textarea "x"
type textarea "Site contact Costa"
type textarea "x"
type textarea "Site contact Costa"
type textarea "x"
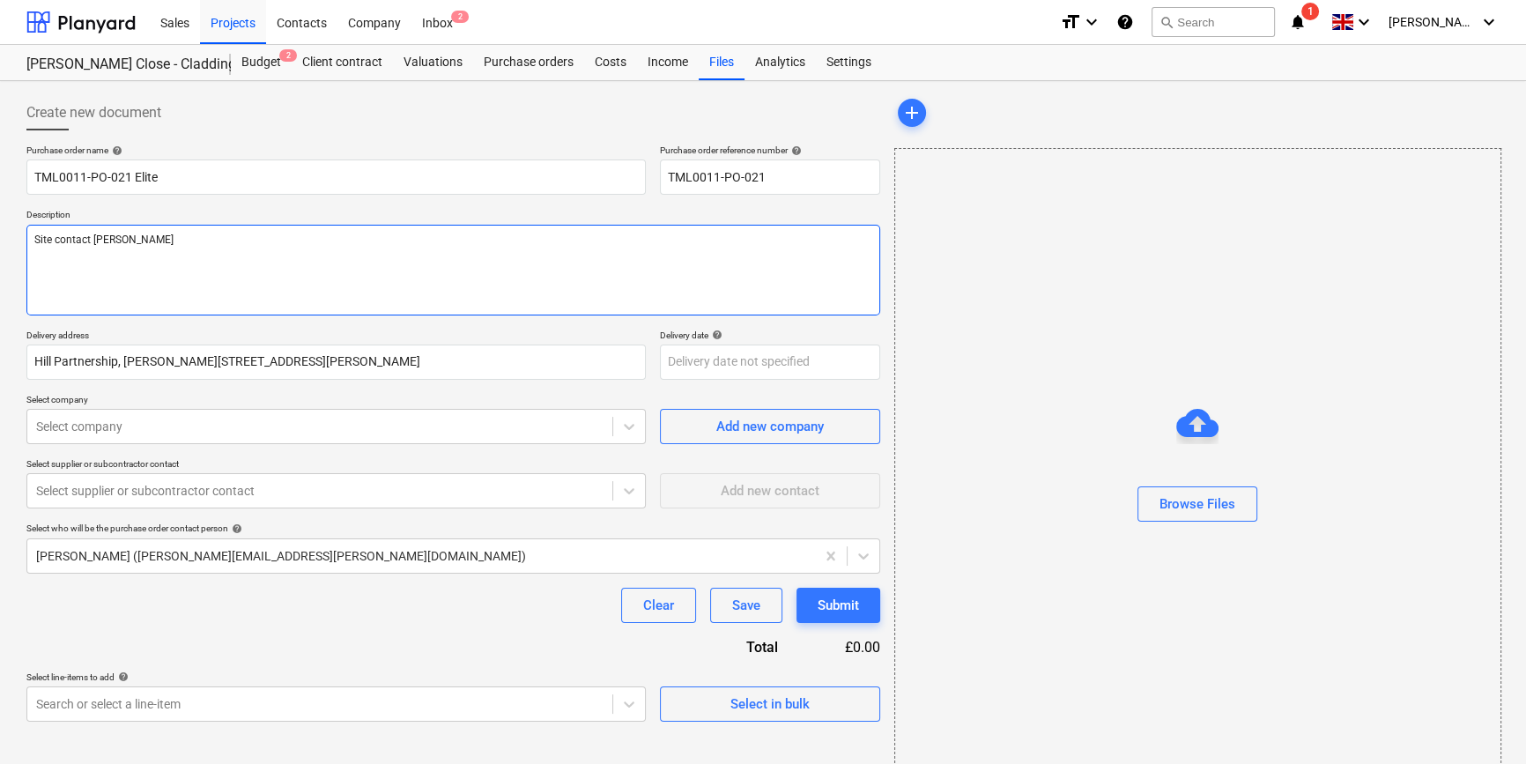
type textarea "Site contact Costa"
type textarea "x"
type textarea "Site contact Costa"
type textarea "x"
type textarea "Site contact Costa 0"
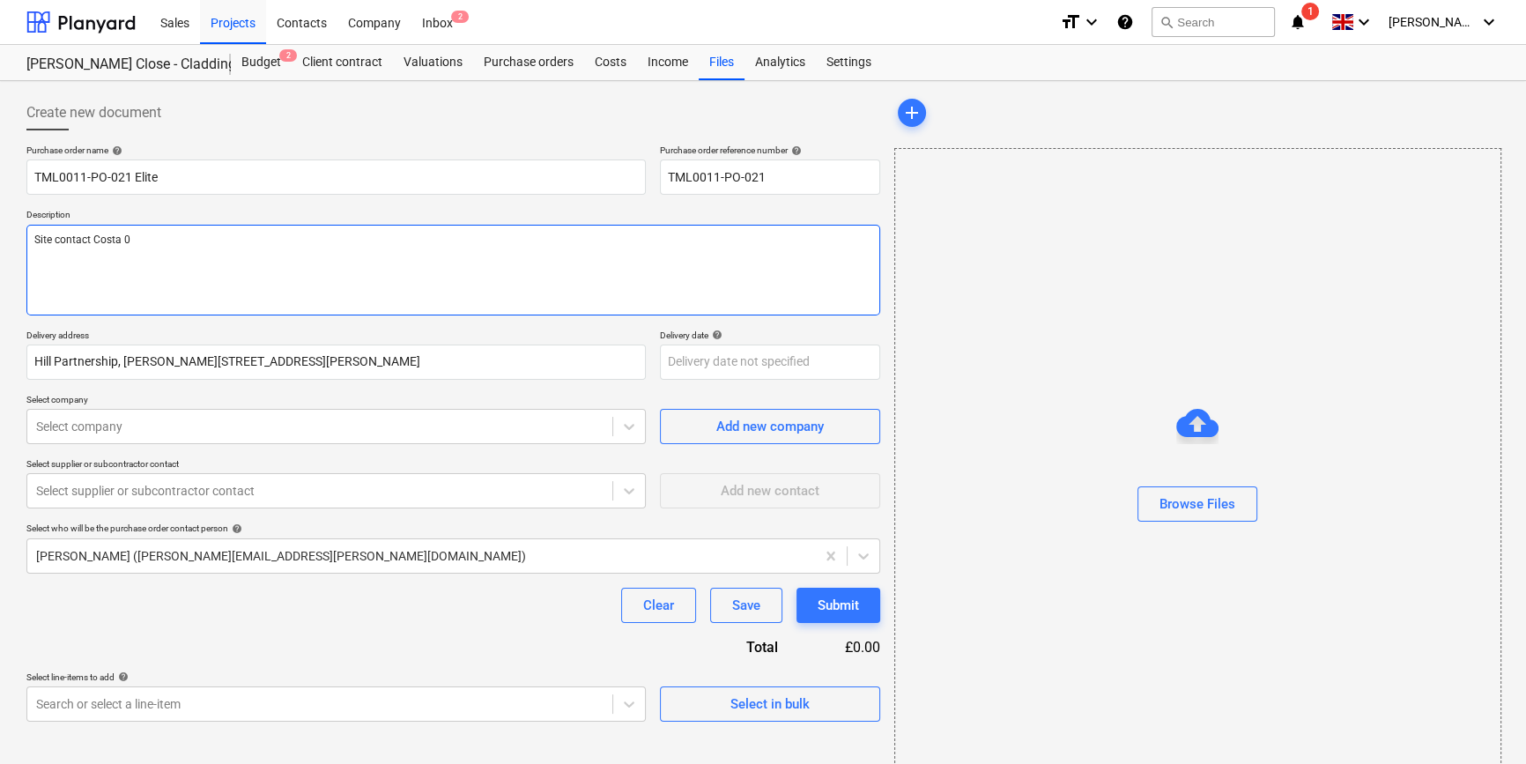
type textarea "x"
type textarea "Site contact Costa 07"
type textarea "x"
type textarea "Site contact Costa 078"
type textarea "x"
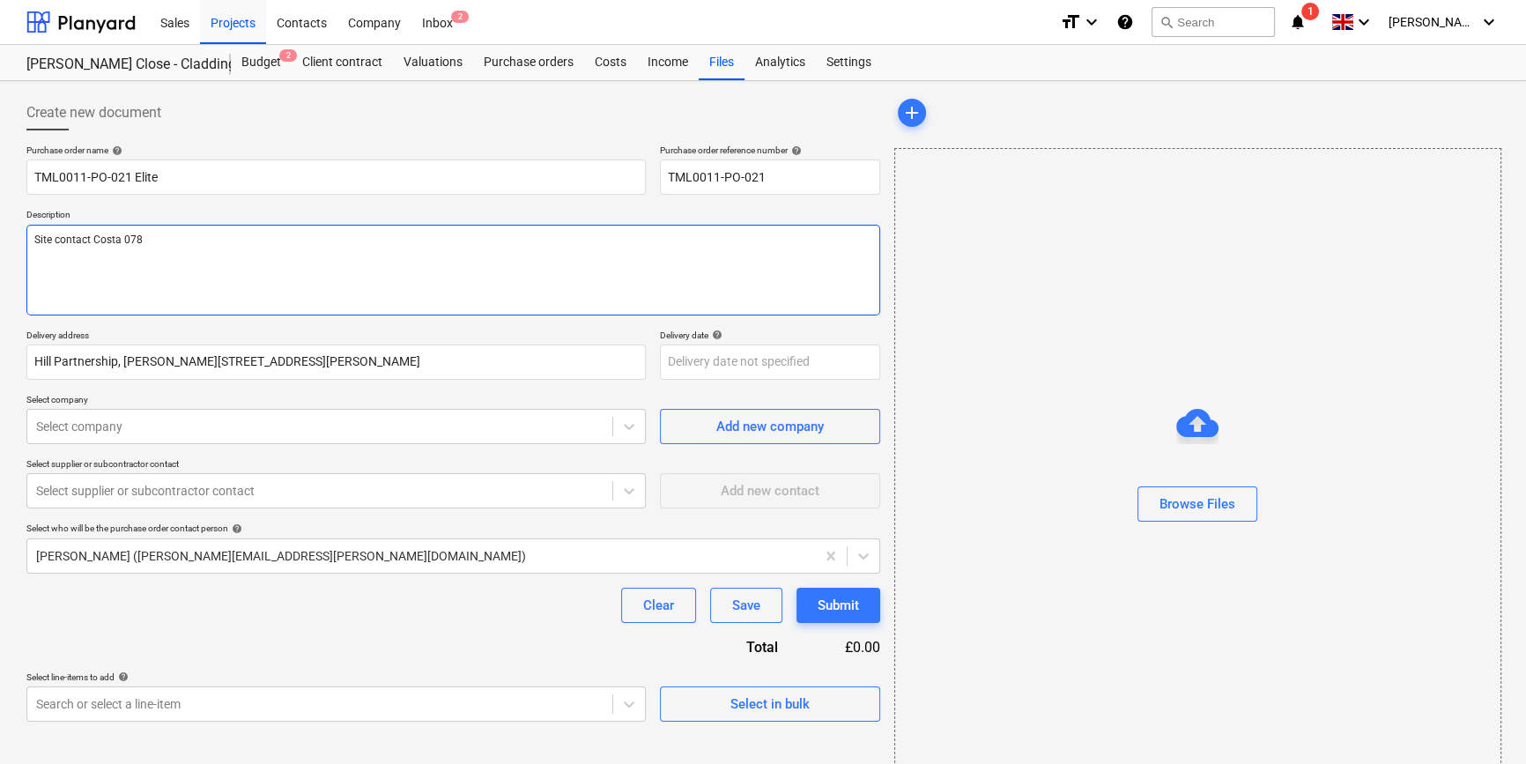
type textarea "Site contact Costa 0786"
type textarea "x"
type textarea "Site contact Costa 07869"
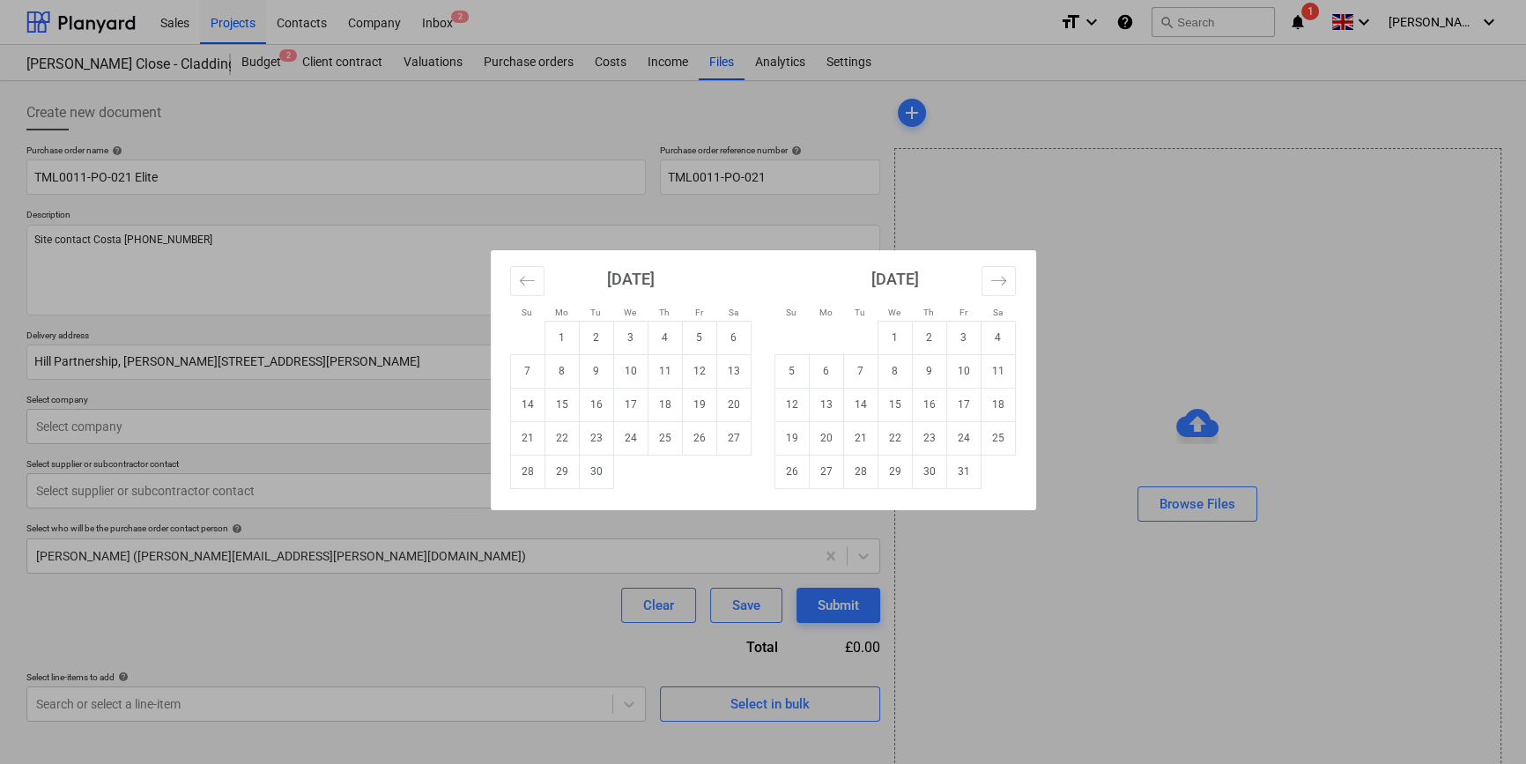
click at [713, 361] on body "Sales Projects Contacts Company Inbox 2 format_size keyboard_arrow_down help se…" at bounding box center [763, 382] width 1526 height 764
click at [565, 467] on td "29" at bounding box center [561, 471] width 34 height 33
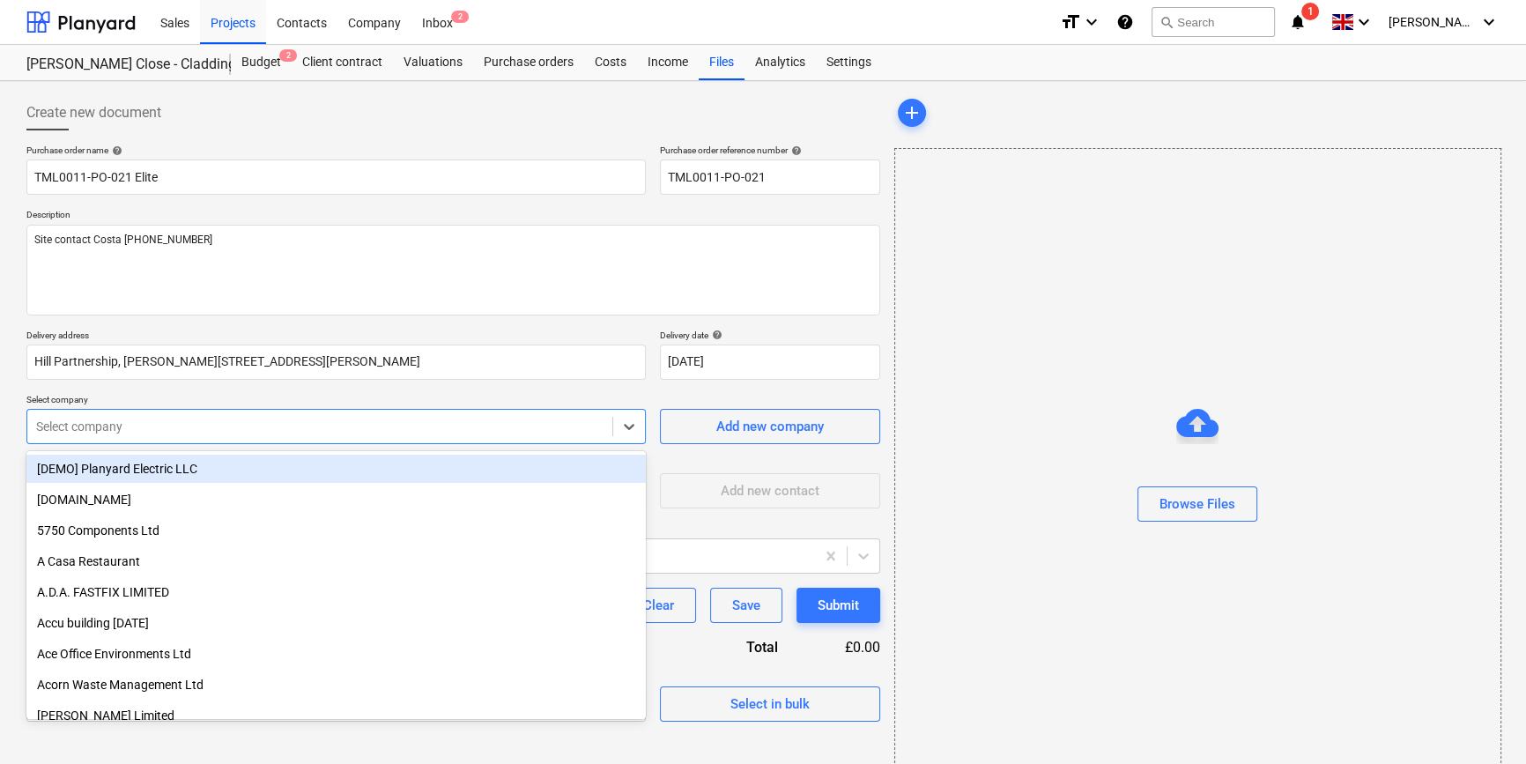
click at [174, 419] on div at bounding box center [319, 427] width 567 height 18
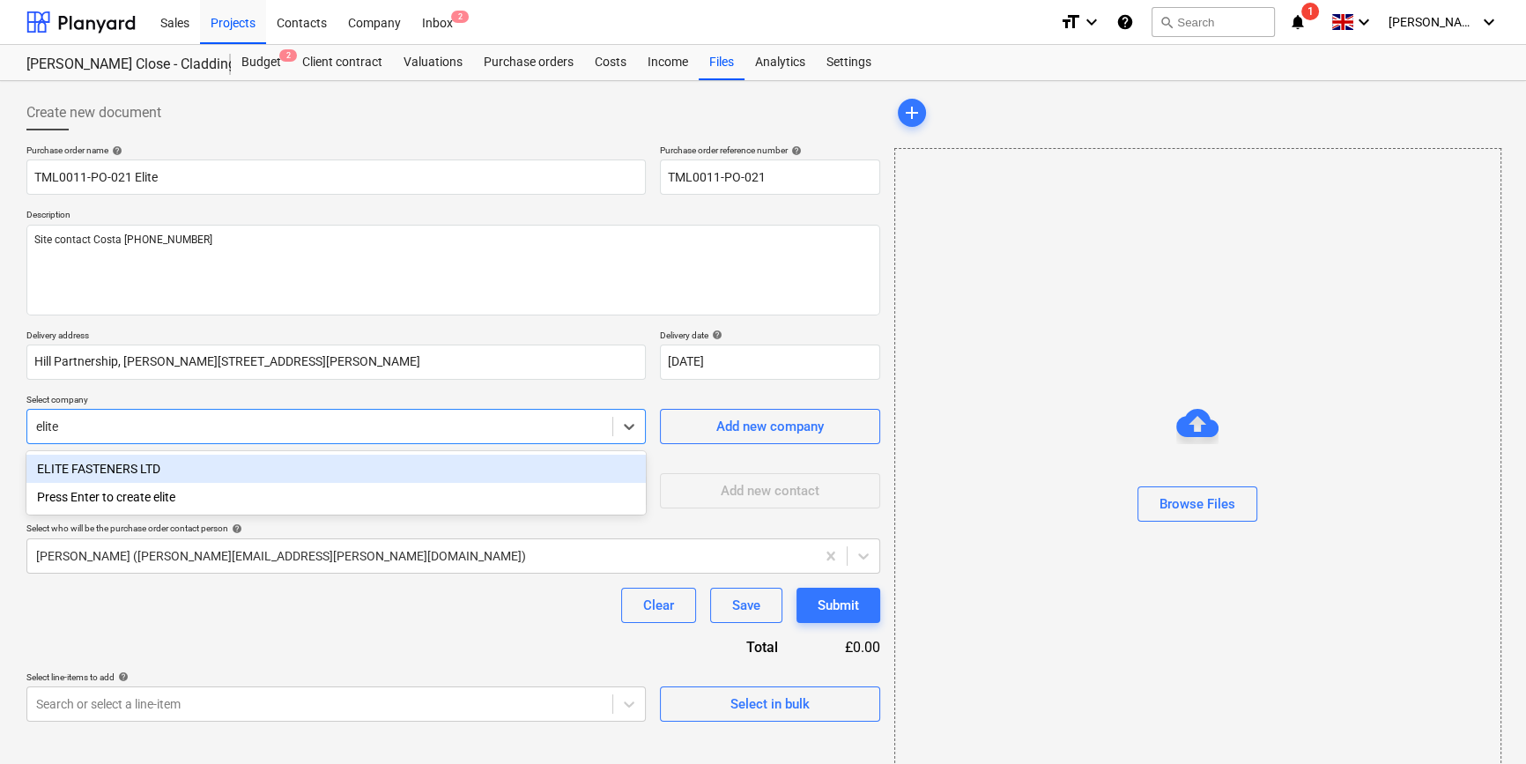
click at [131, 462] on div "ELITE FASTENERS LTD" at bounding box center [335, 469] width 619 height 28
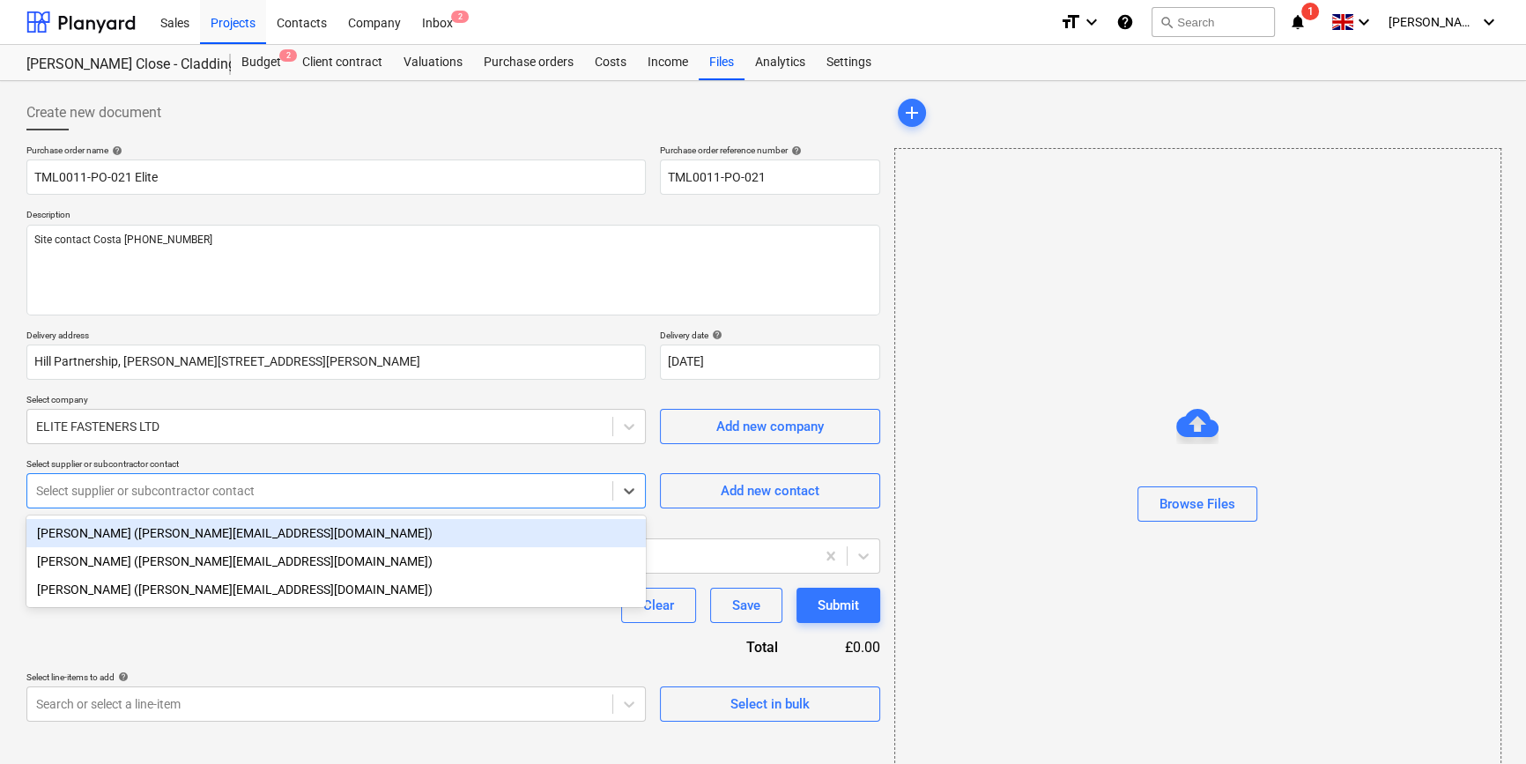
click at [122, 493] on div at bounding box center [319, 491] width 567 height 18
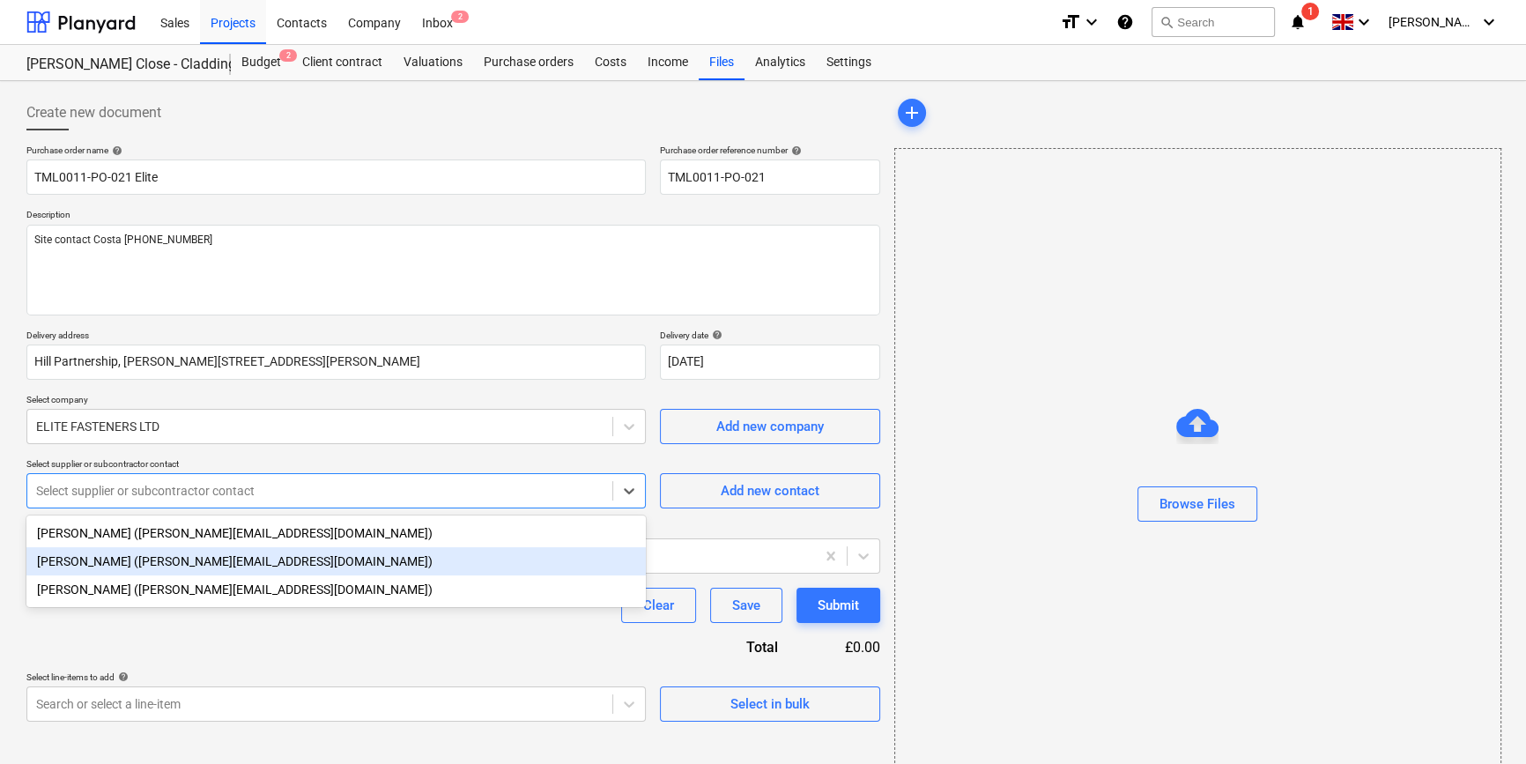
click at [110, 561] on div "Nick (nick@elitefasteners.co.uk)" at bounding box center [335, 561] width 619 height 28
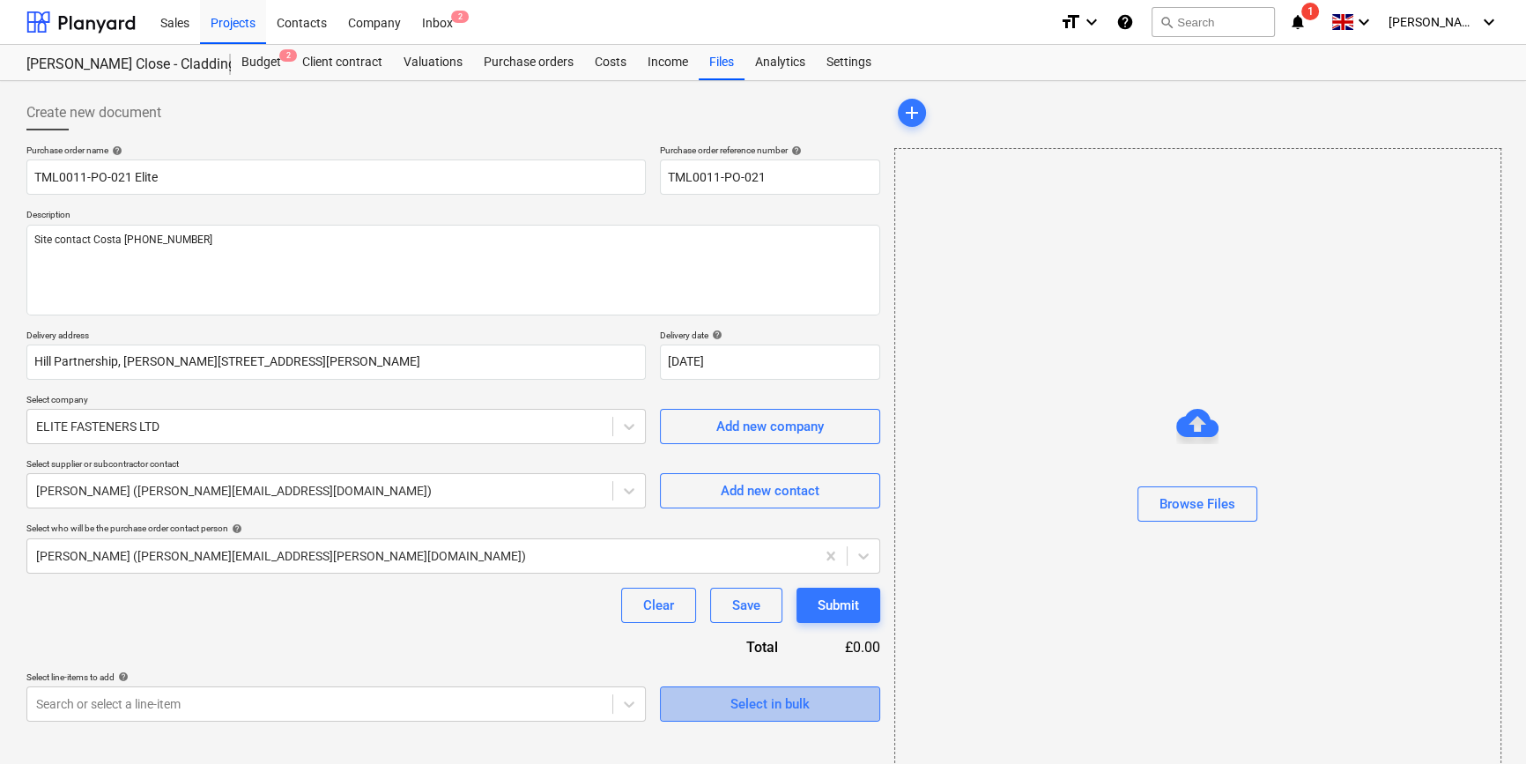
click at [789, 710] on div "Select in bulk" at bounding box center [769, 703] width 79 height 23
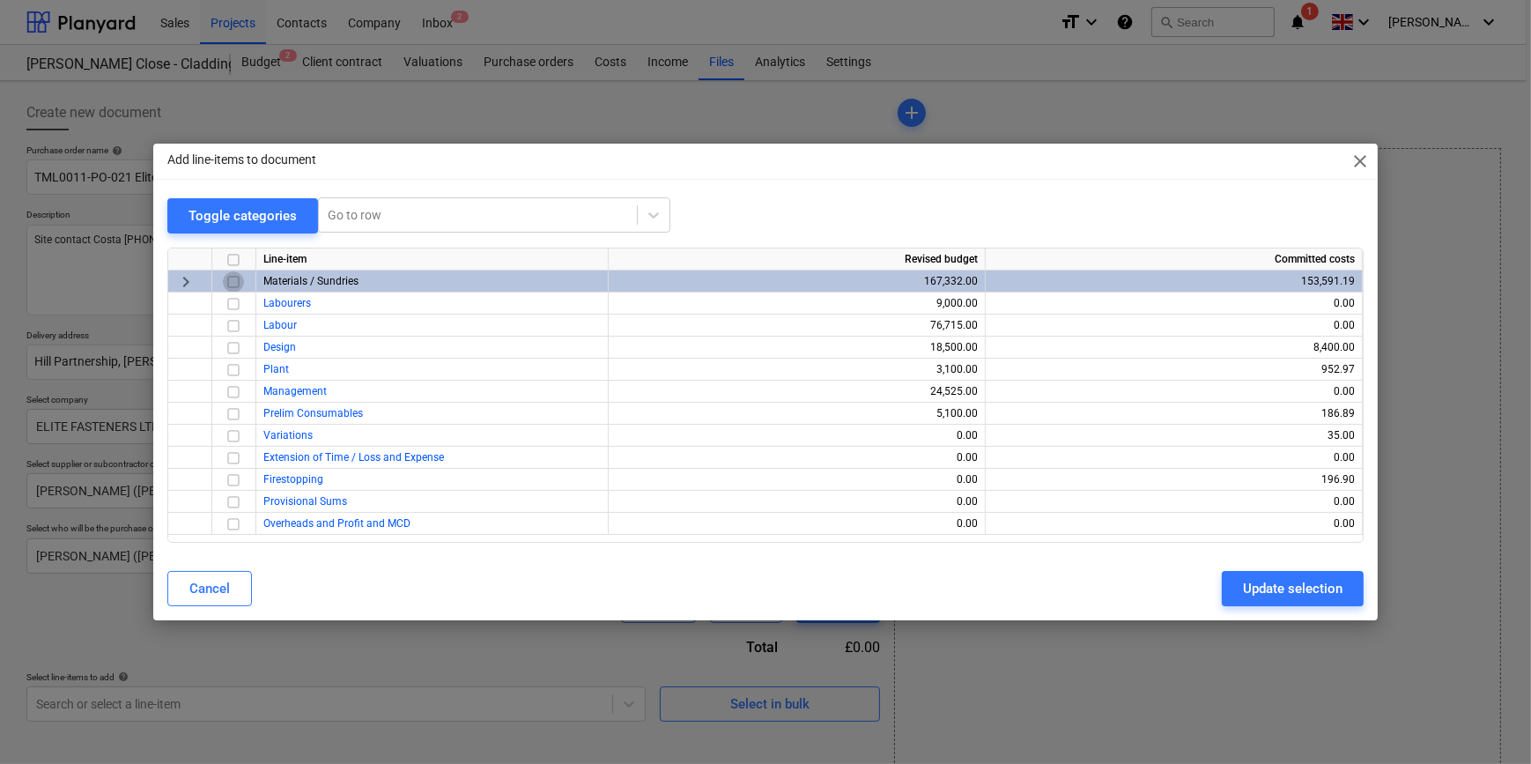
click at [233, 280] on input "checkbox" at bounding box center [233, 281] width 21 height 21
click at [1221, 592] on div "Update selection" at bounding box center [1293, 588] width 100 height 23
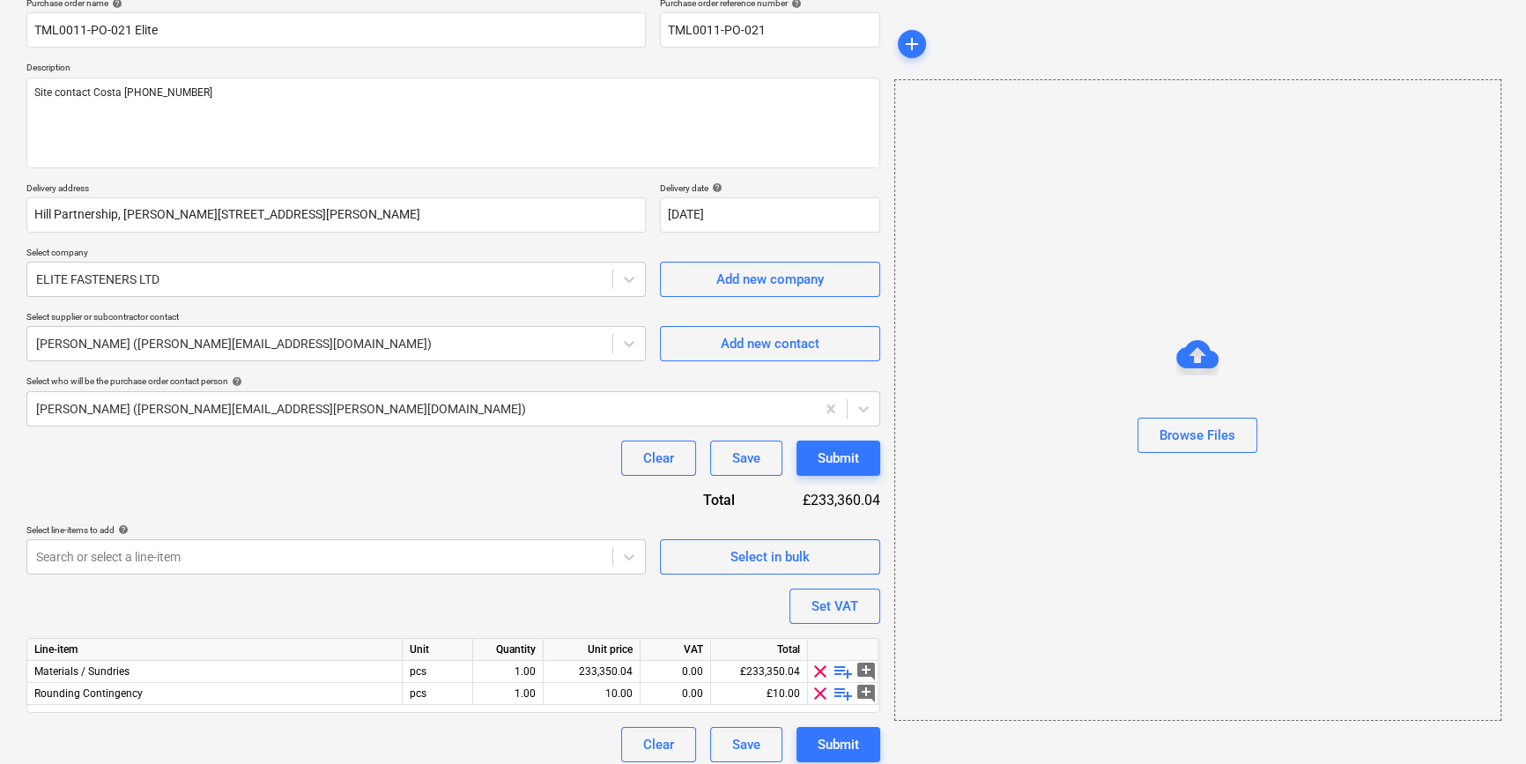
scroll to position [159, 0]
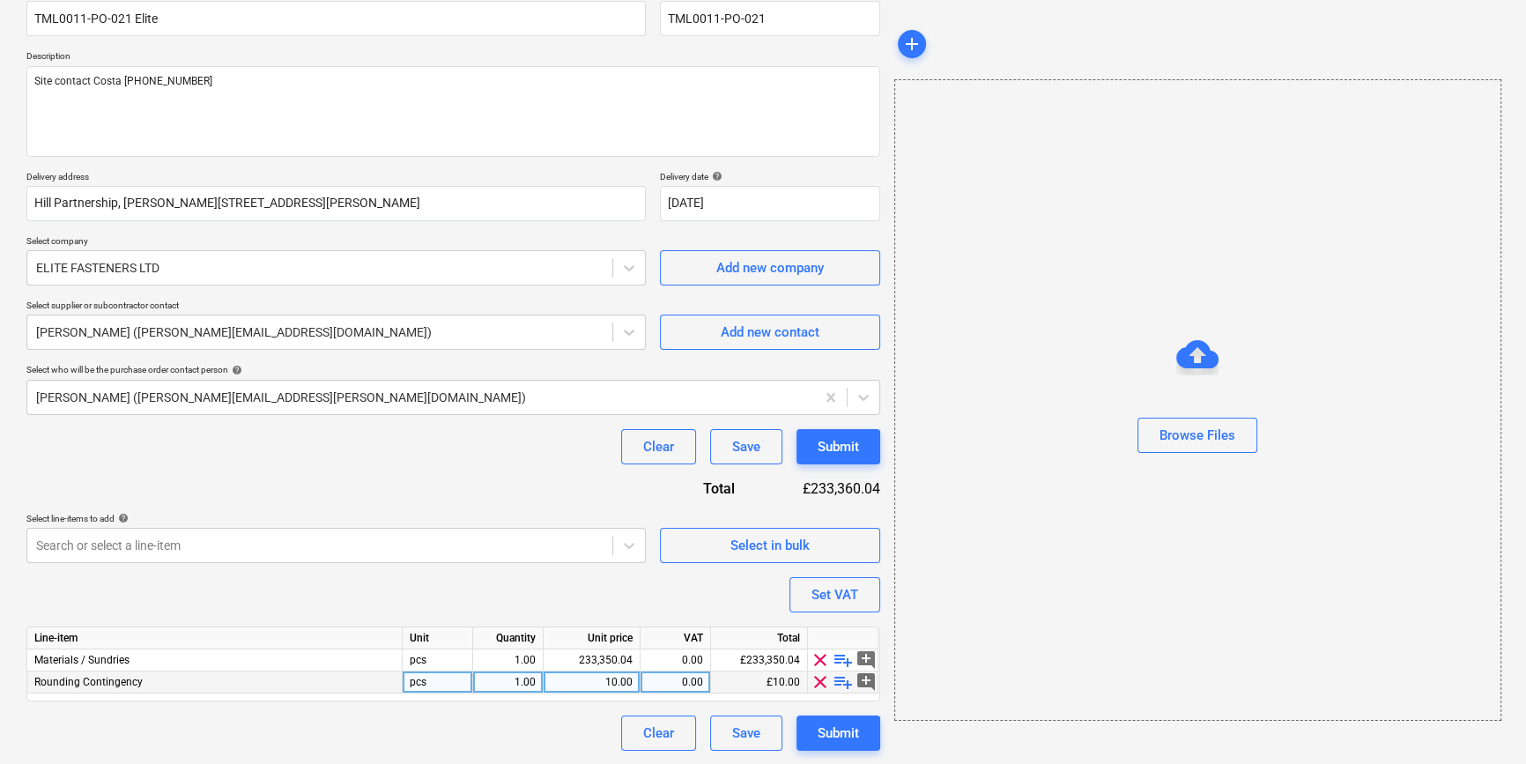
click at [817, 681] on span "clear" at bounding box center [819, 681] width 21 height 21
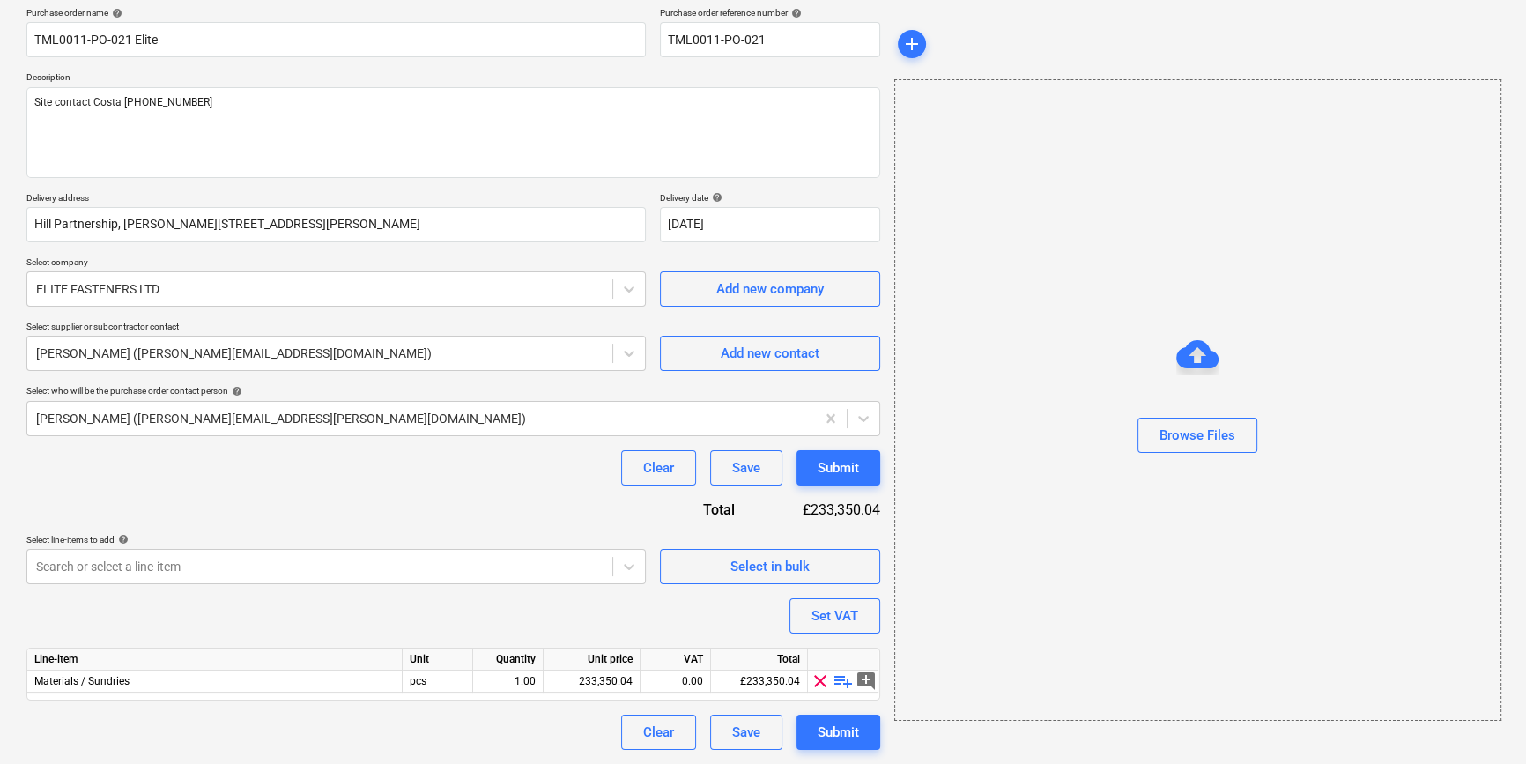
scroll to position [137, 0]
click at [839, 682] on span "playlist_add" at bounding box center [842, 681] width 21 height 21
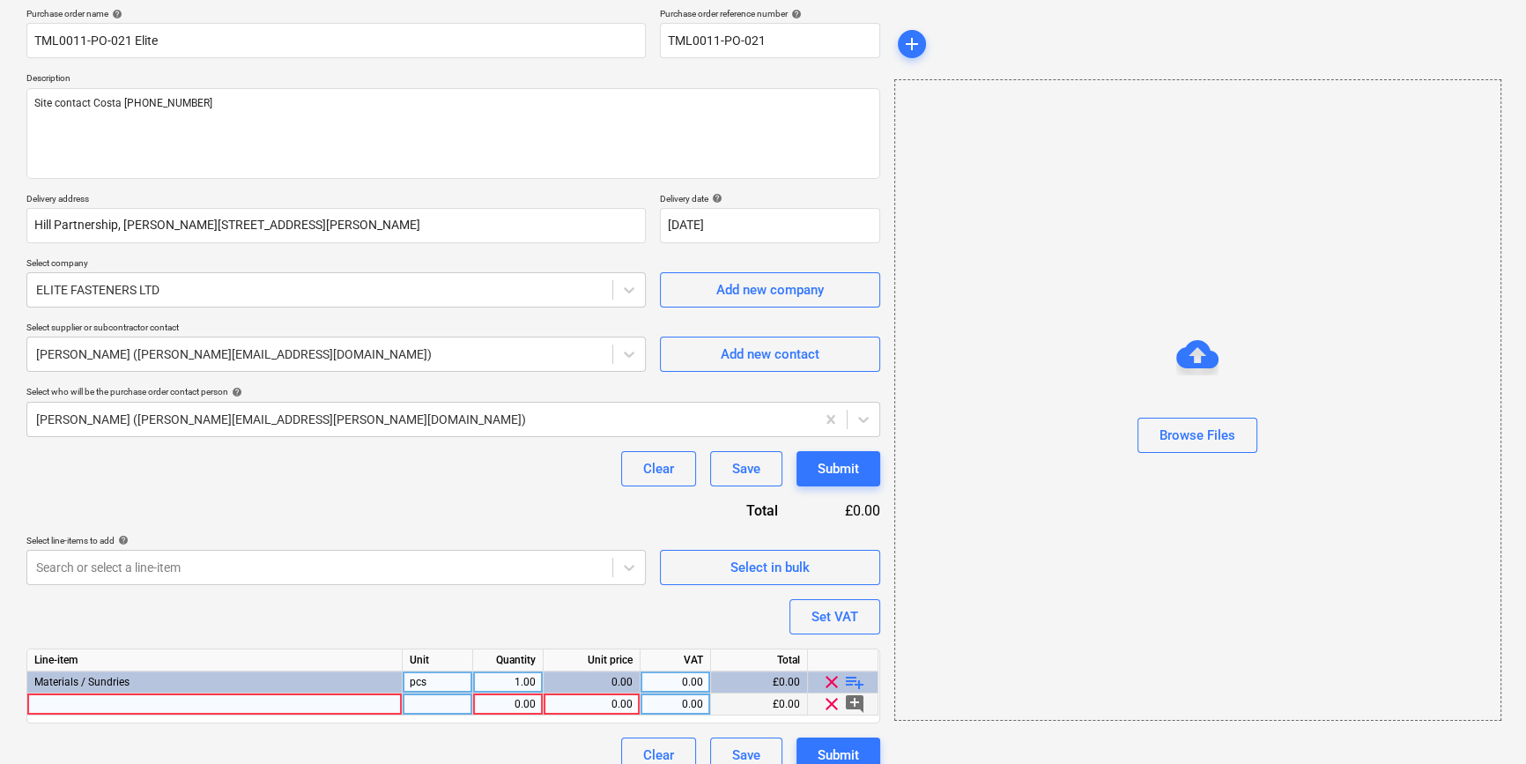
click at [49, 703] on div at bounding box center [214, 704] width 375 height 22
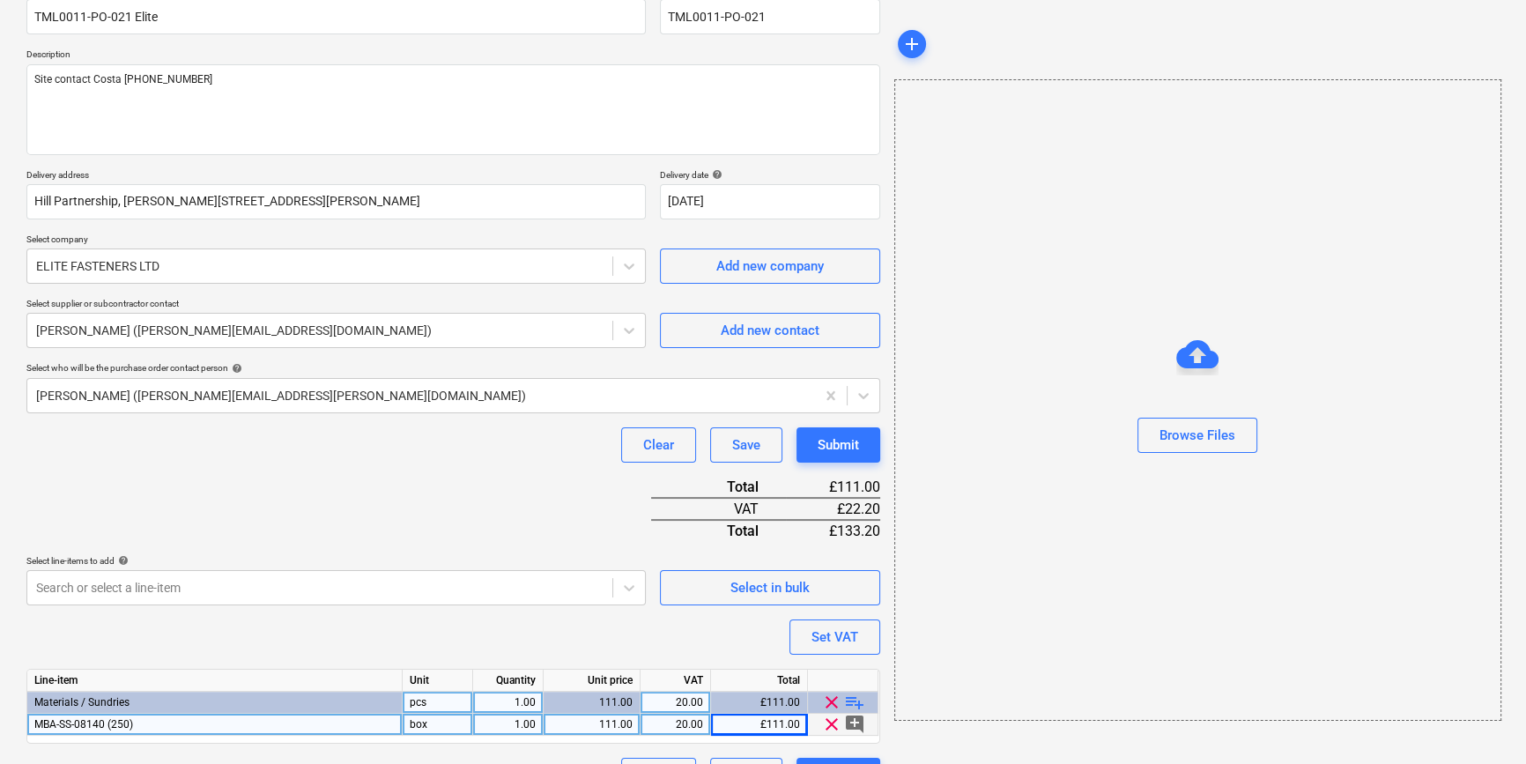
scroll to position [203, 0]
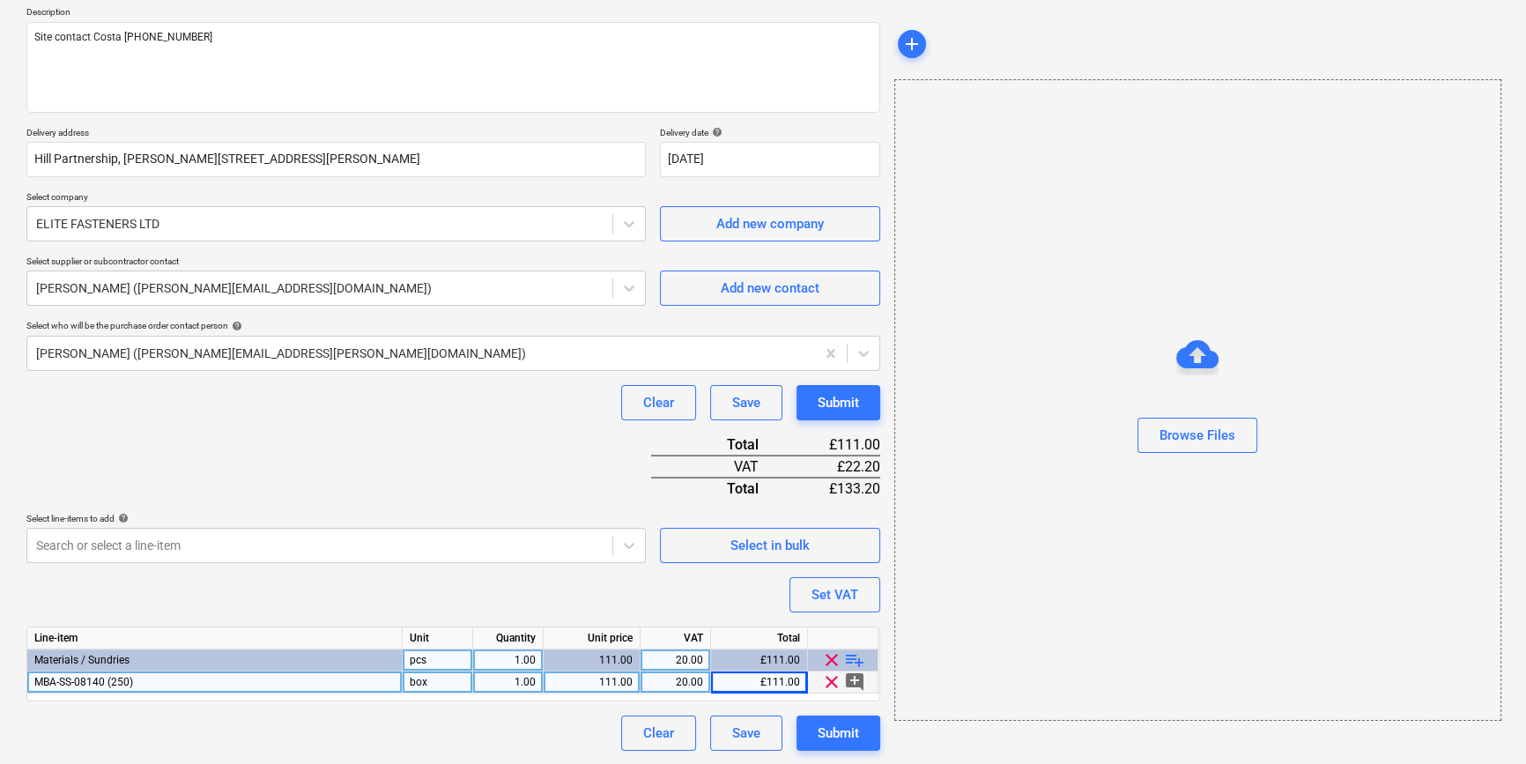
click at [854, 658] on span "playlist_add" at bounding box center [854, 659] width 21 height 21
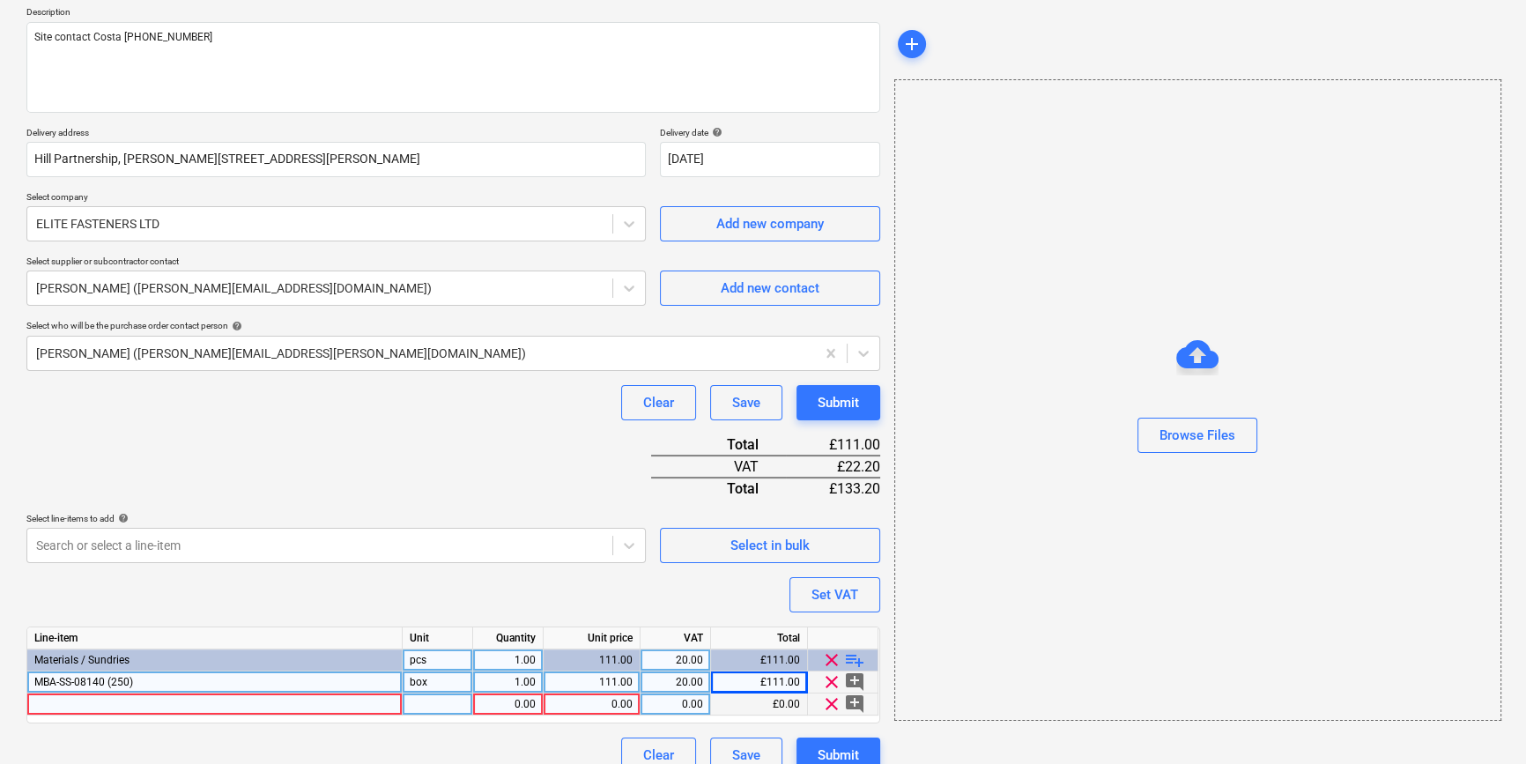
click at [45, 703] on div at bounding box center [214, 704] width 375 height 22
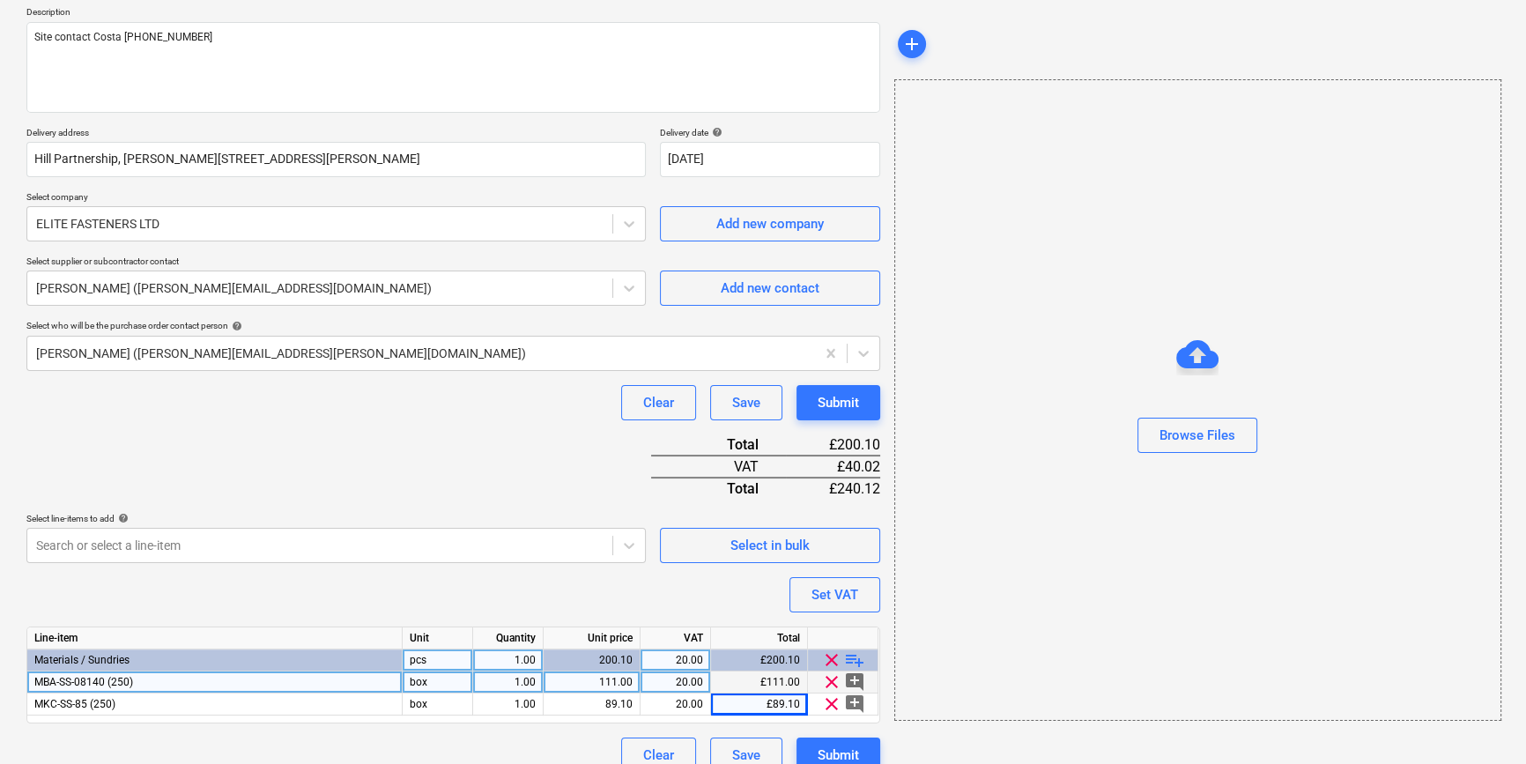
click at [848, 652] on span "playlist_add" at bounding box center [854, 659] width 21 height 21
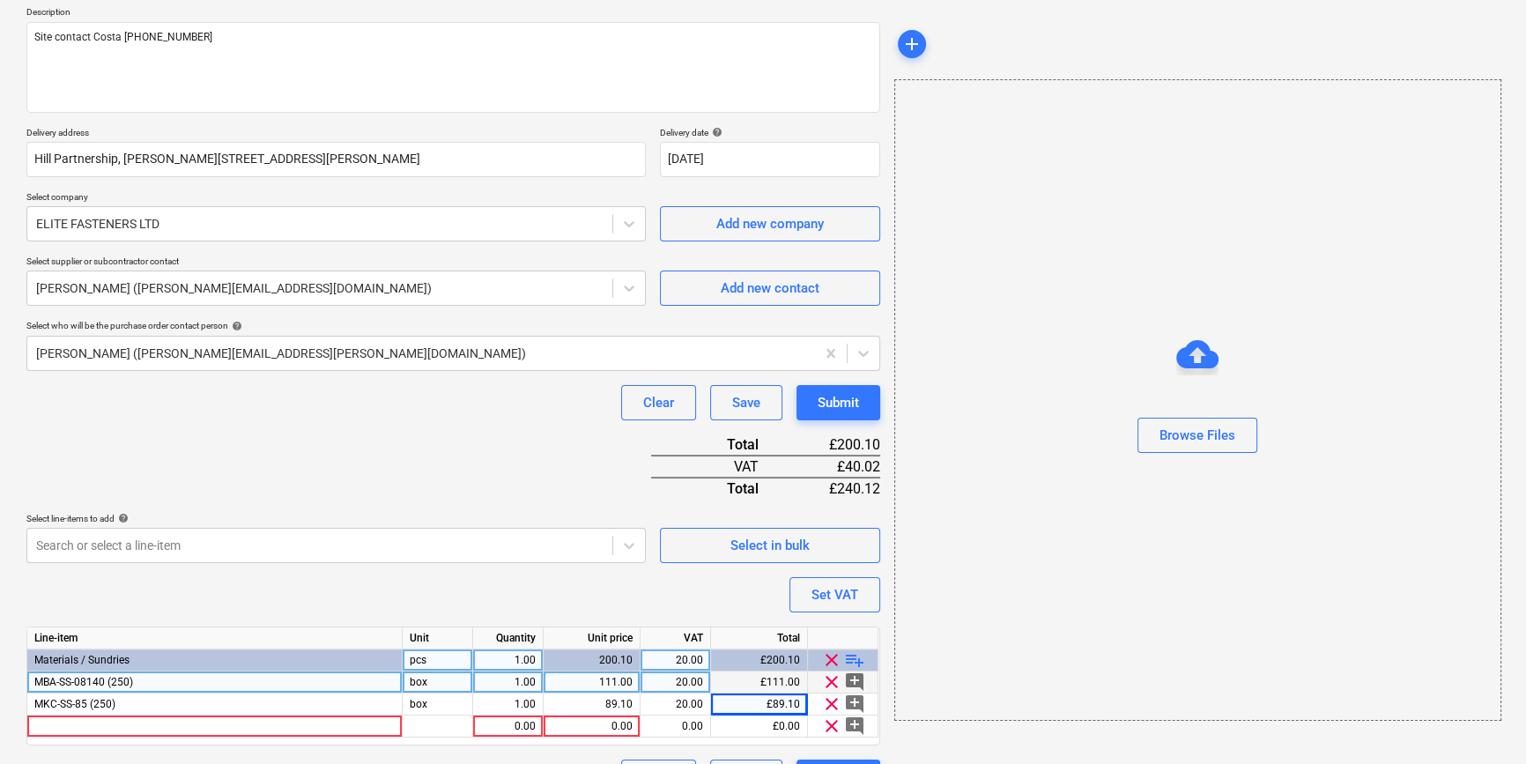
scroll to position [247, 0]
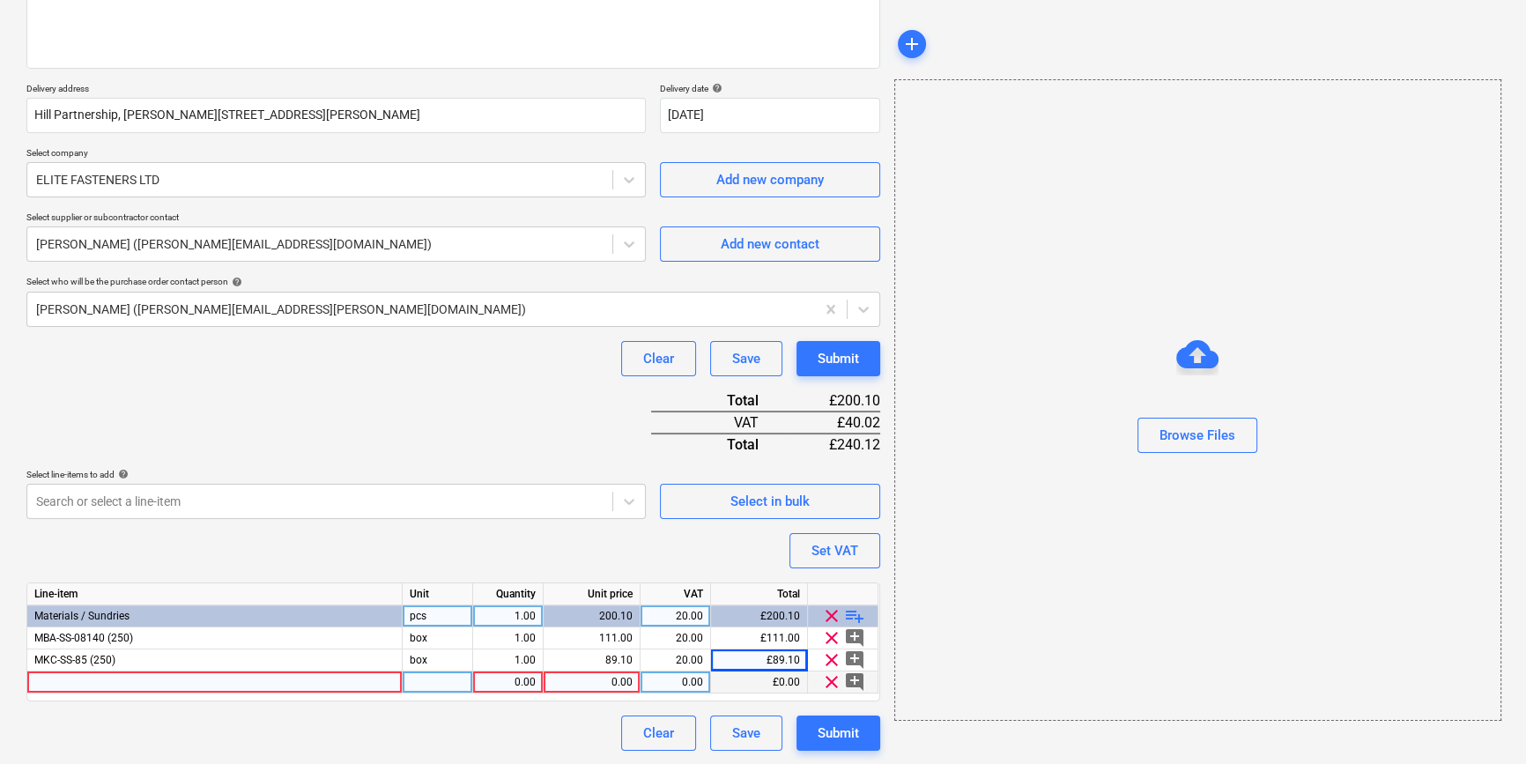
click at [63, 684] on div at bounding box center [214, 682] width 375 height 22
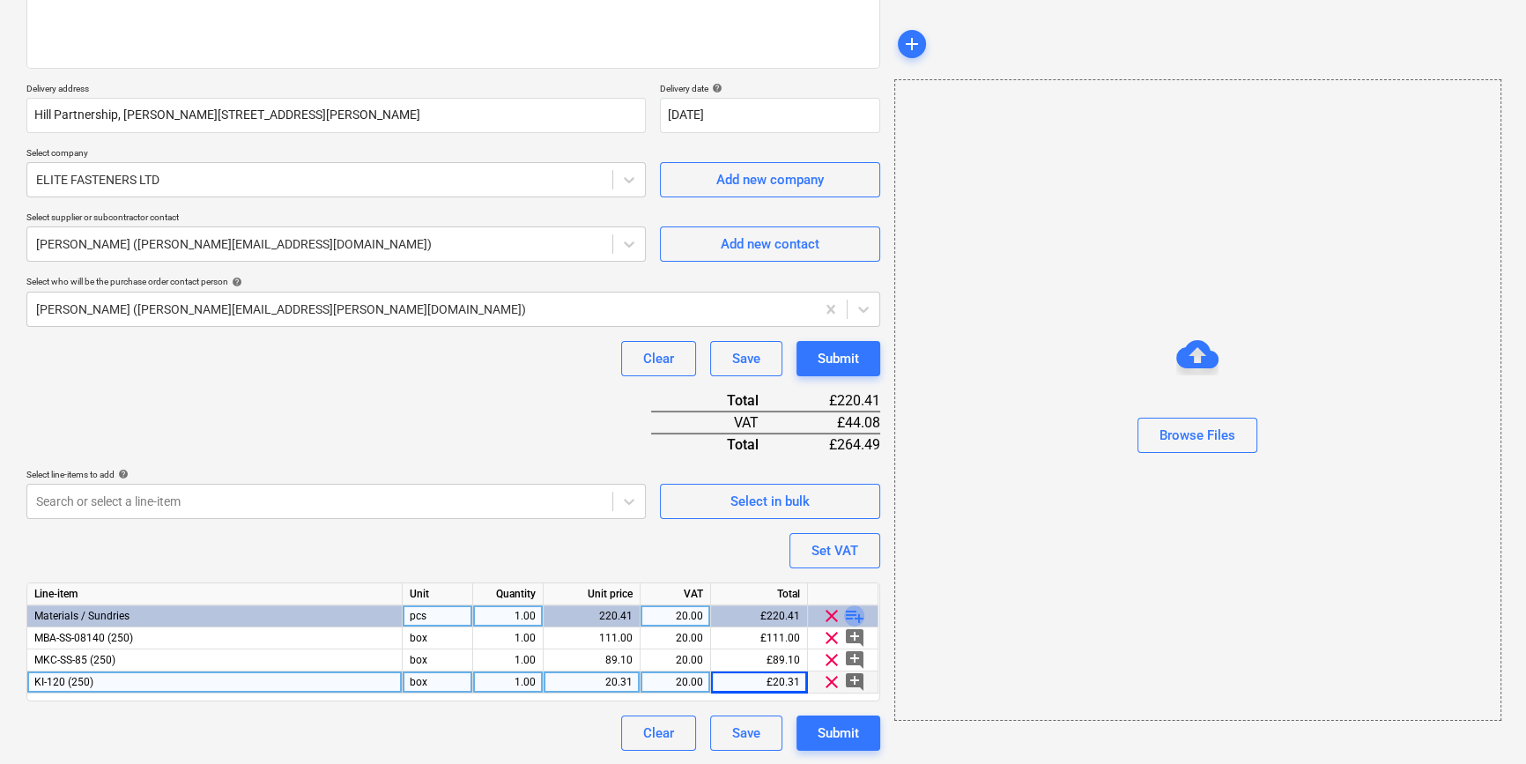
click at [854, 617] on span "playlist_add" at bounding box center [854, 615] width 21 height 21
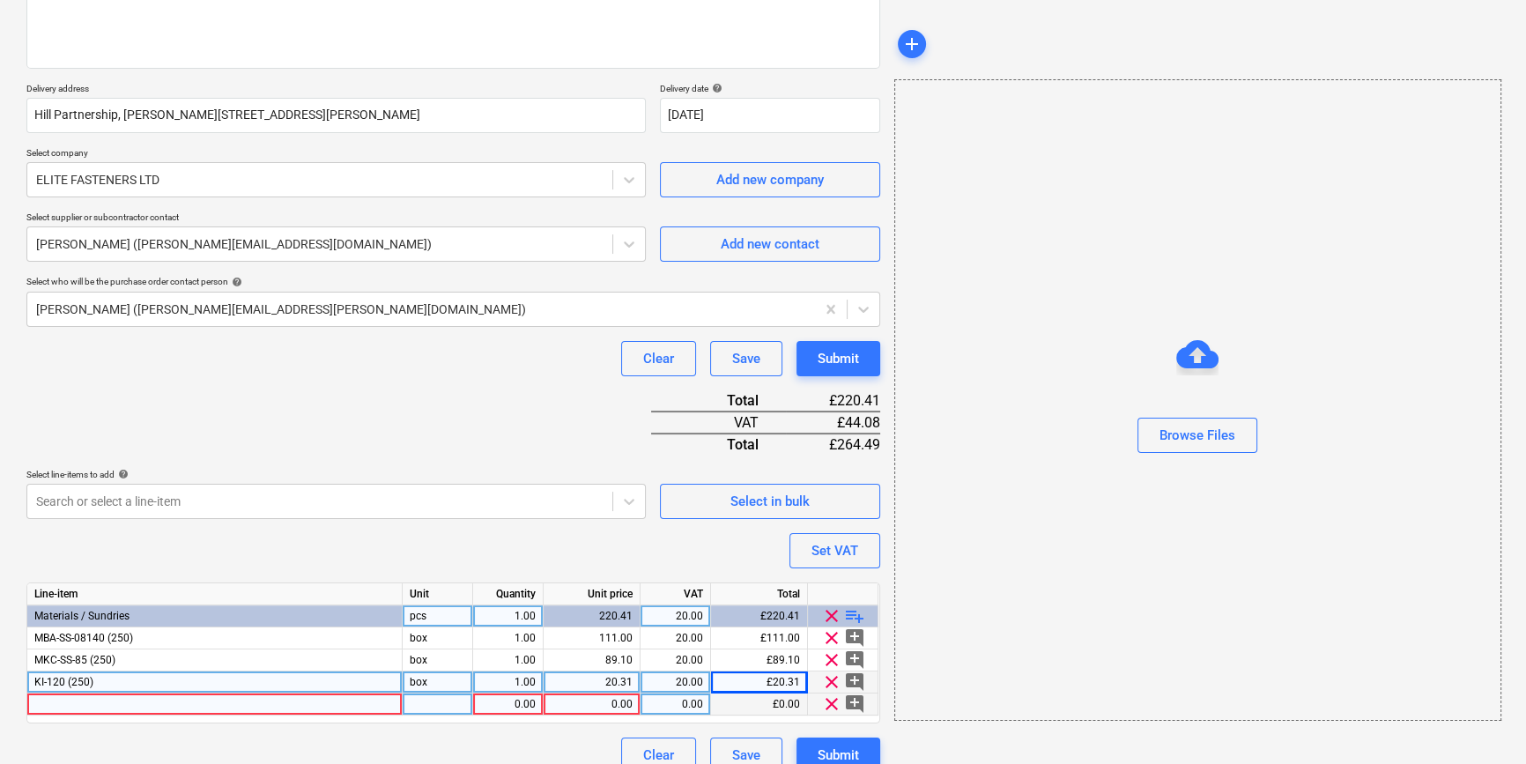
click at [68, 703] on div at bounding box center [214, 704] width 375 height 22
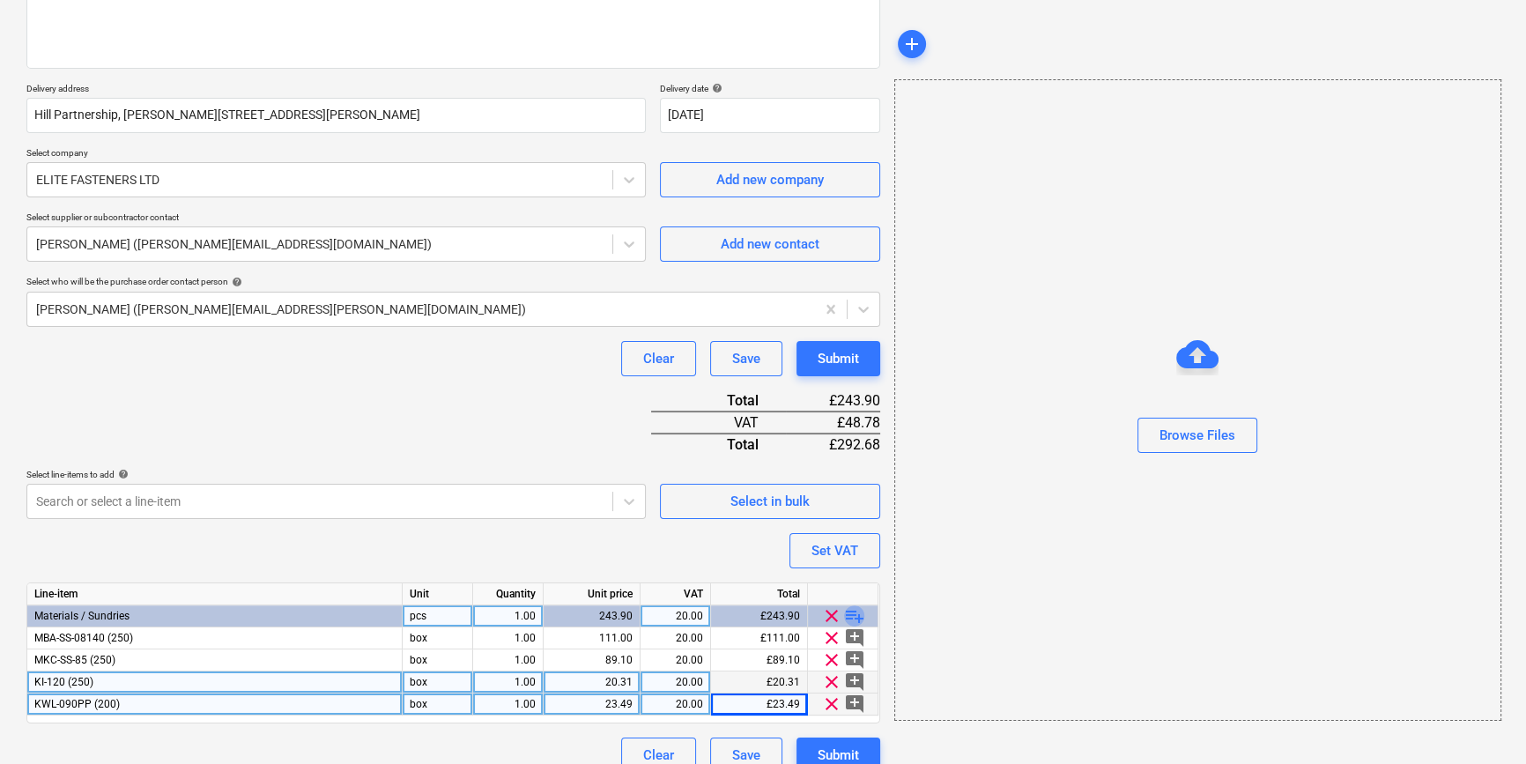
click at [855, 609] on span "playlist_add" at bounding box center [854, 615] width 21 height 21
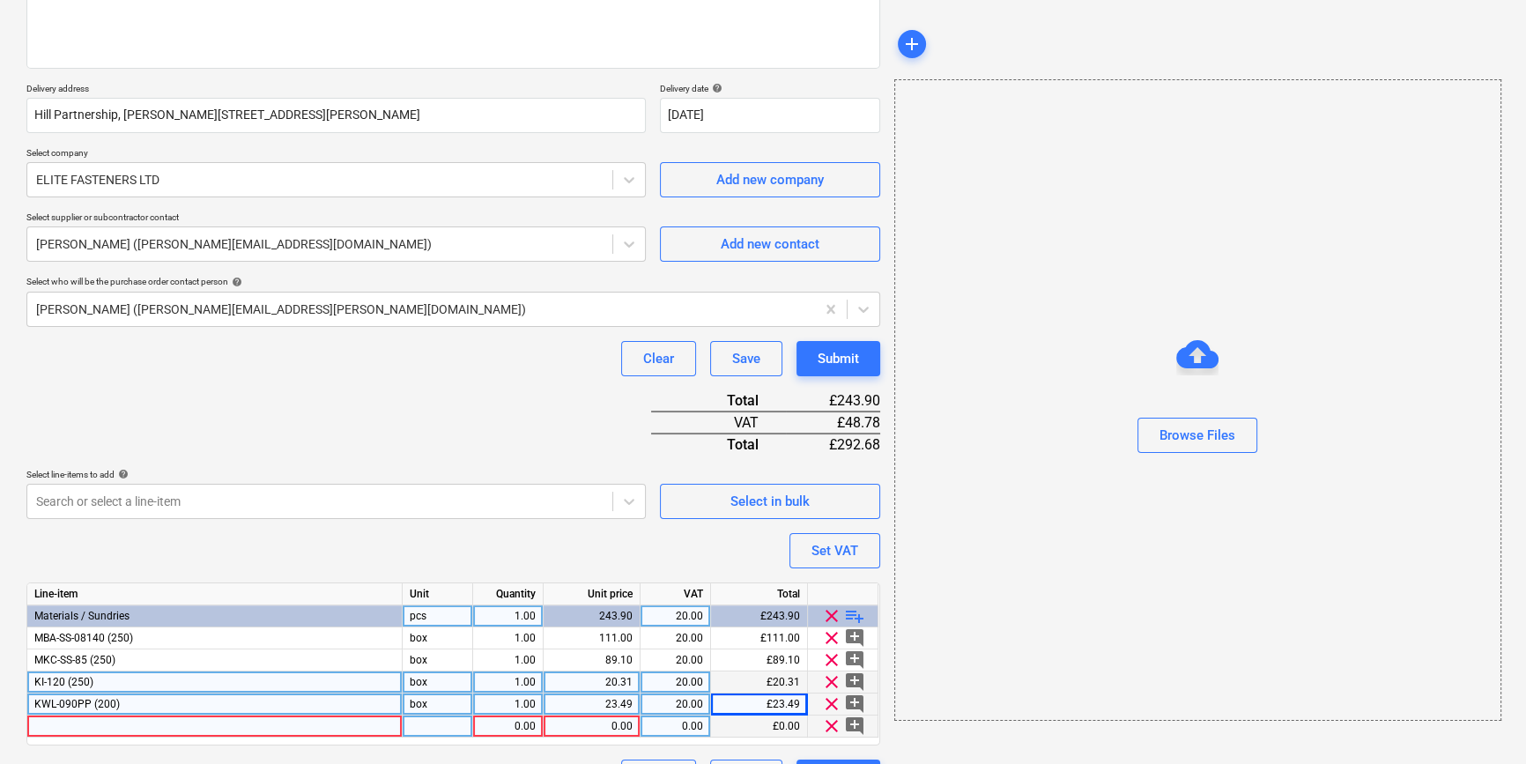
click at [67, 722] on div at bounding box center [214, 726] width 375 height 22
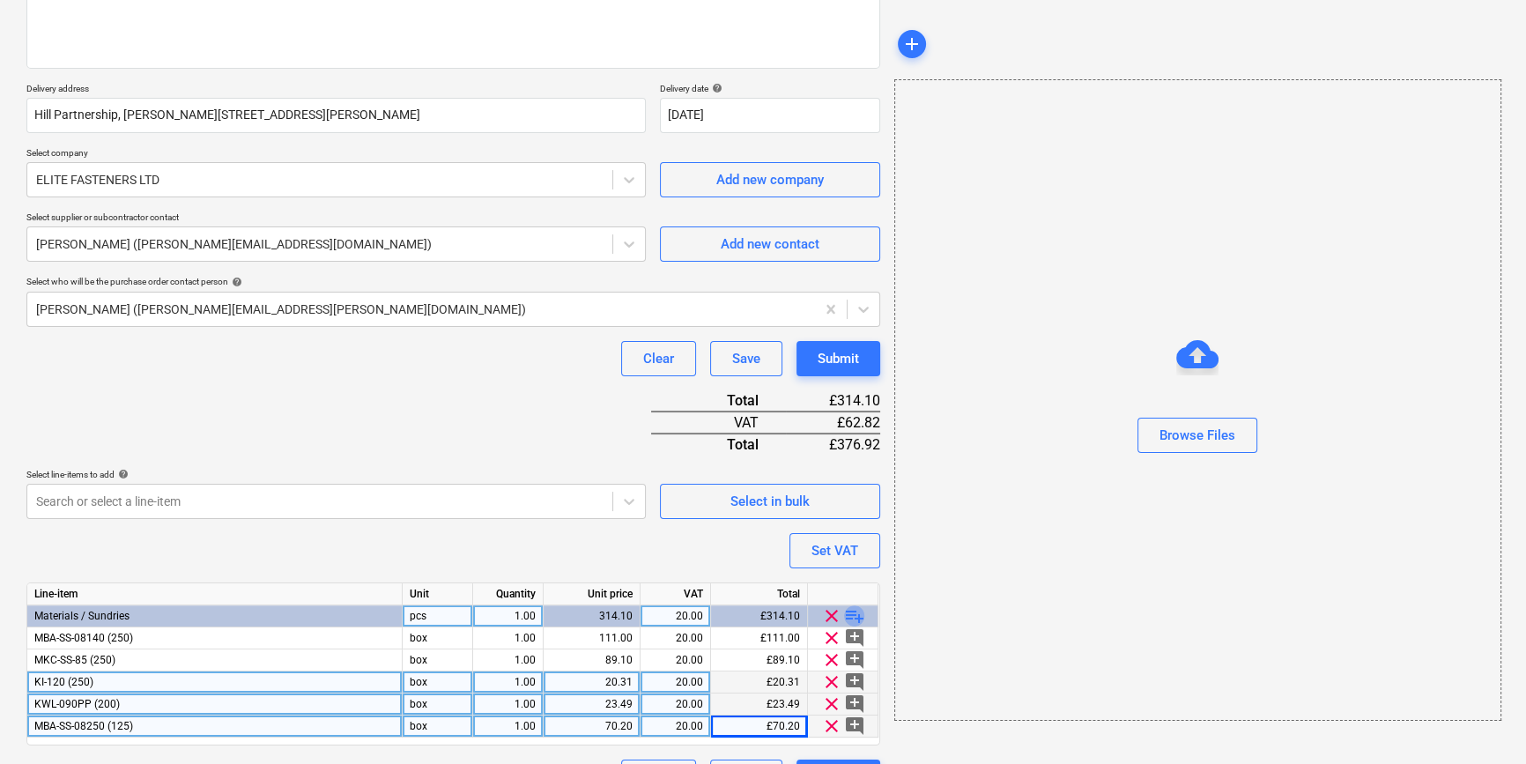
click at [854, 617] on span "playlist_add" at bounding box center [854, 615] width 21 height 21
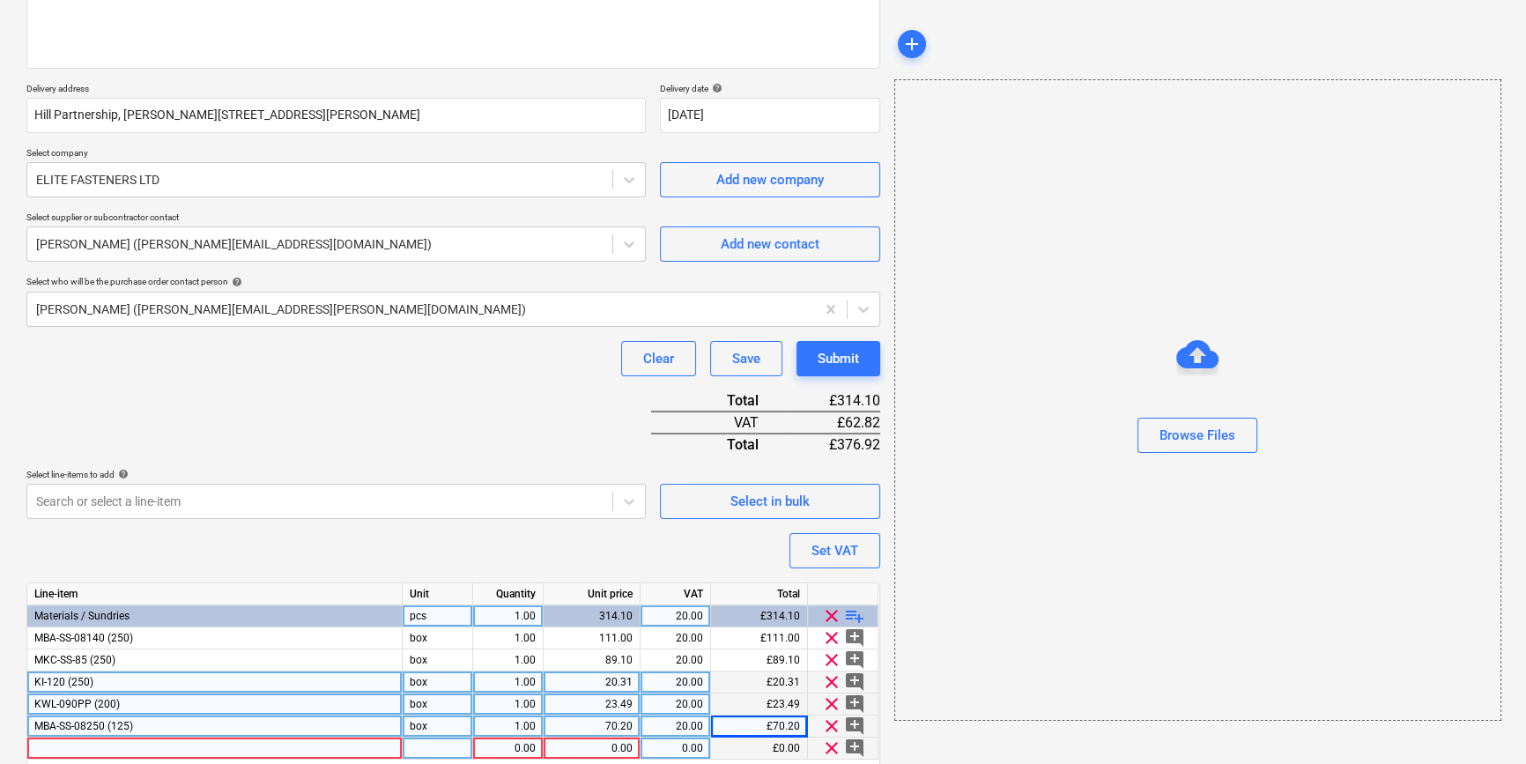
click at [113, 747] on div at bounding box center [214, 748] width 375 height 22
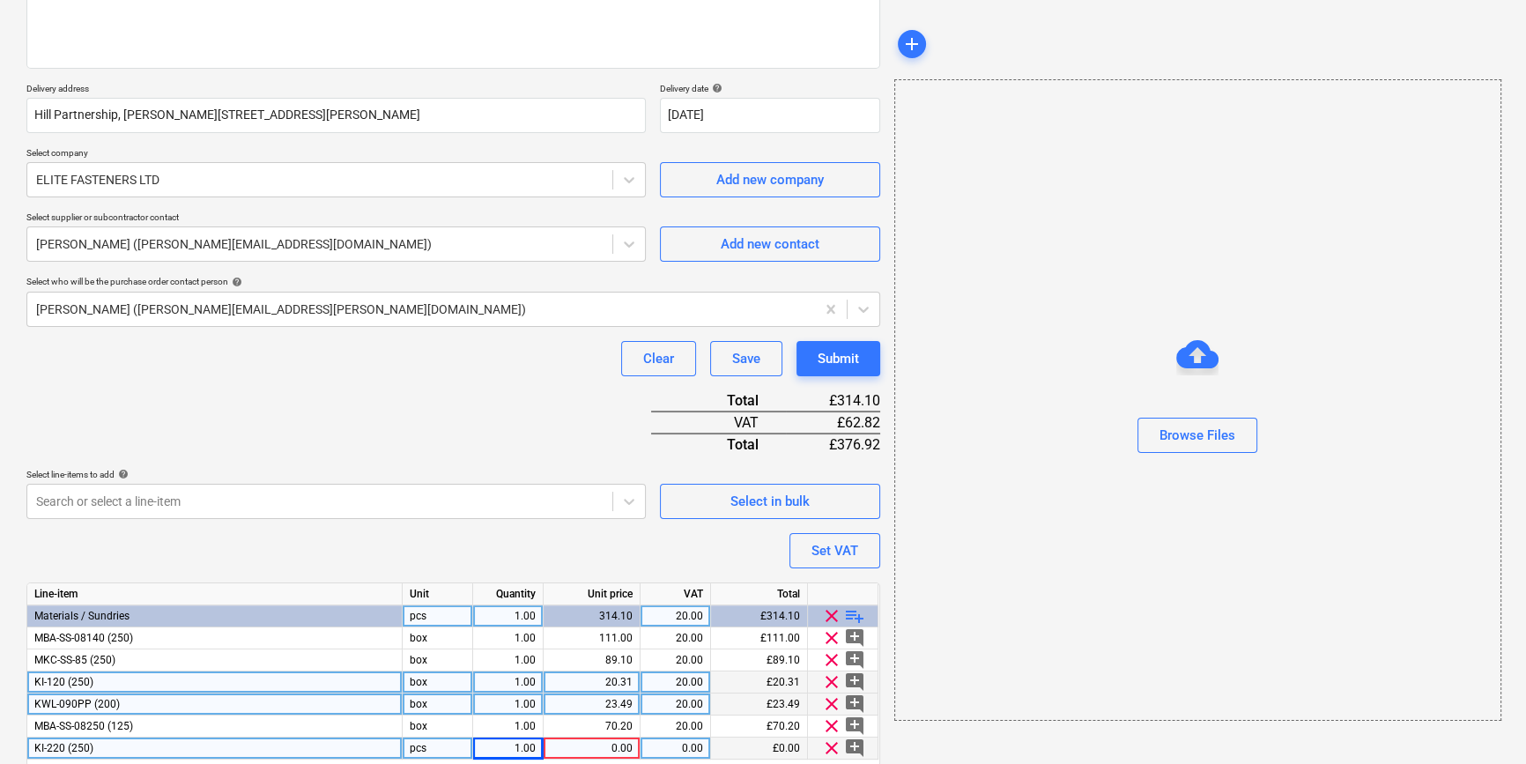
click at [422, 735] on div "box" at bounding box center [438, 726] width 70 height 22
click at [422, 745] on div "pcs" at bounding box center [438, 748] width 70 height 22
click at [846, 614] on span "playlist_add" at bounding box center [854, 615] width 21 height 21
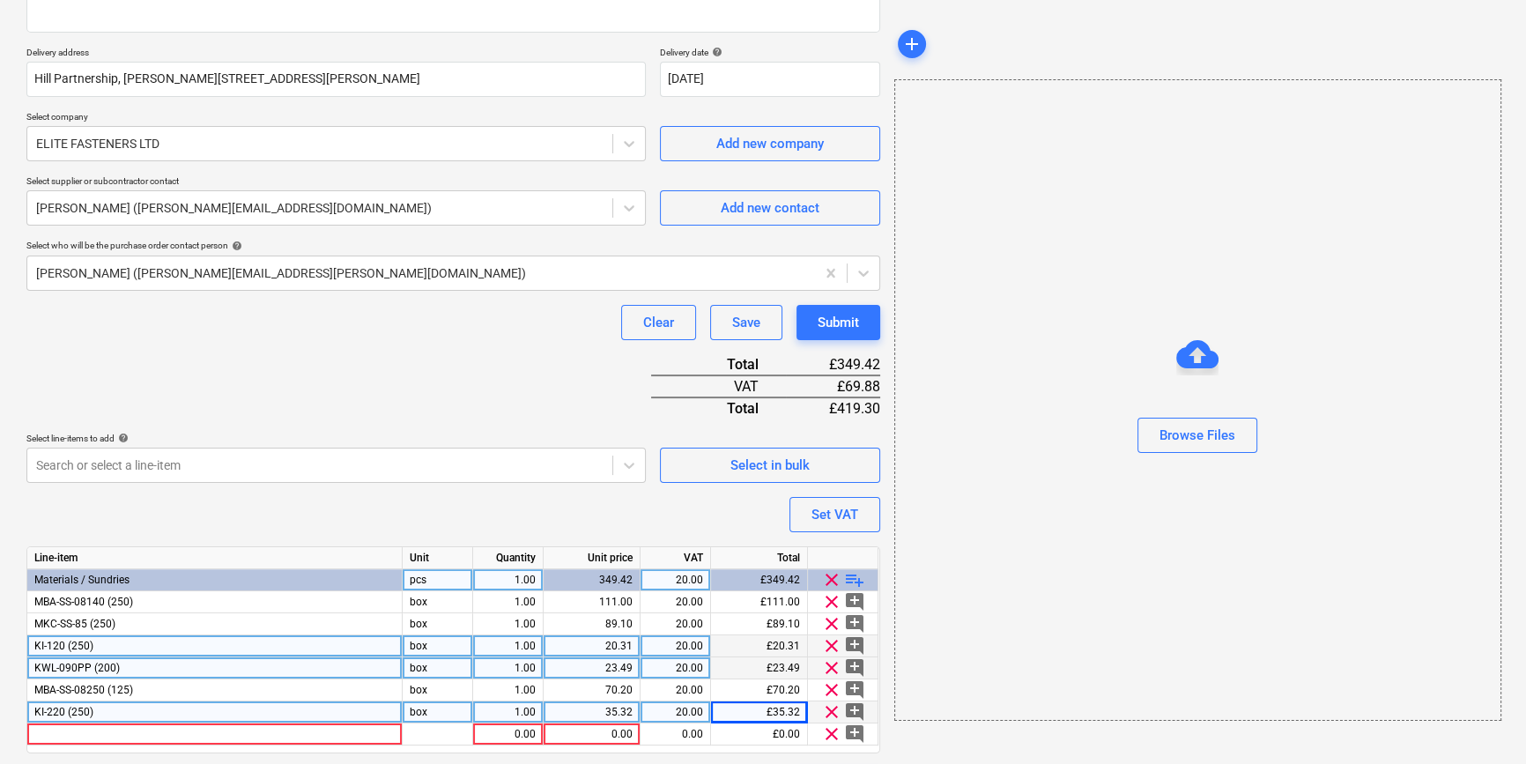
scroll to position [335, 0]
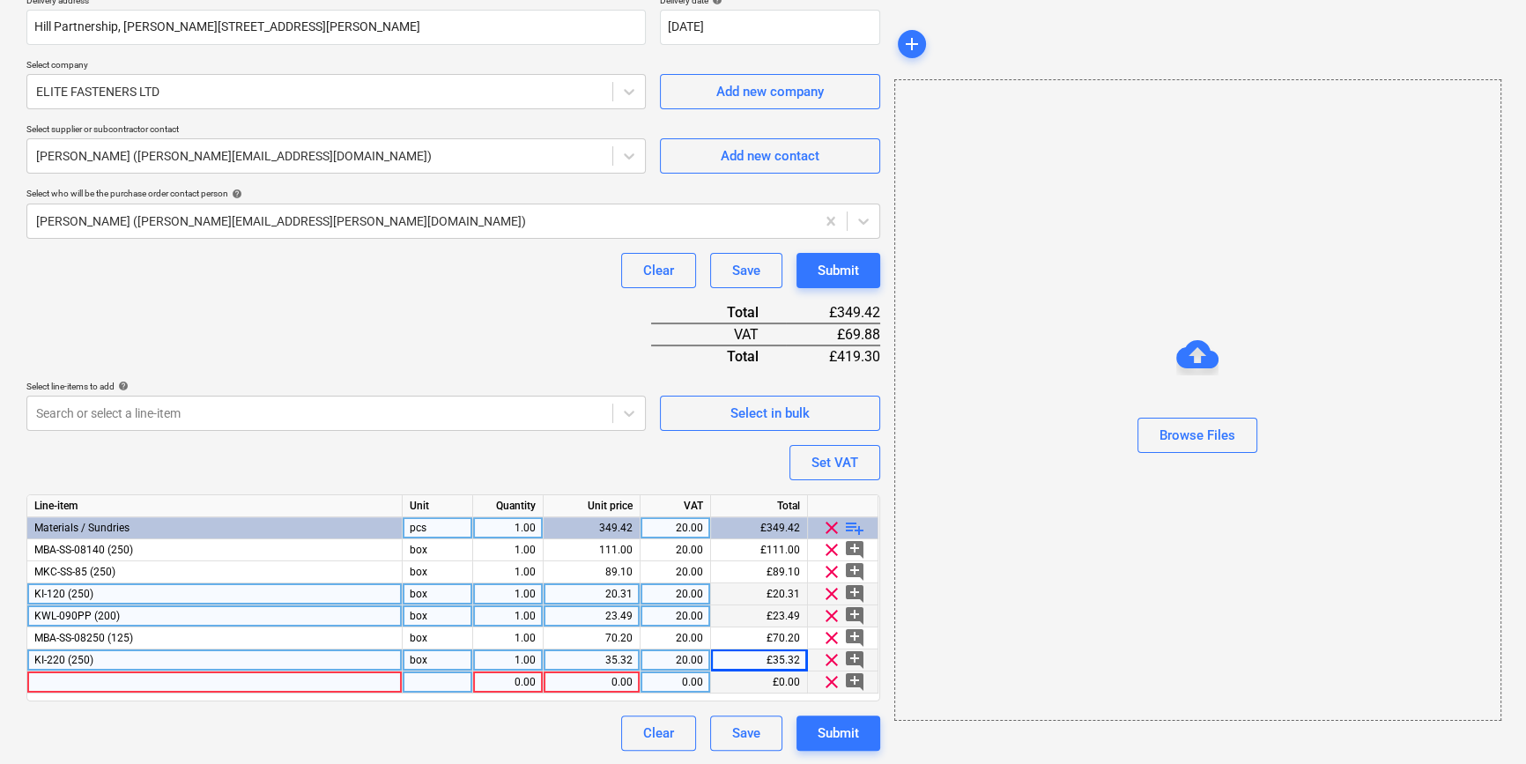
click at [55, 680] on div at bounding box center [214, 682] width 375 height 22
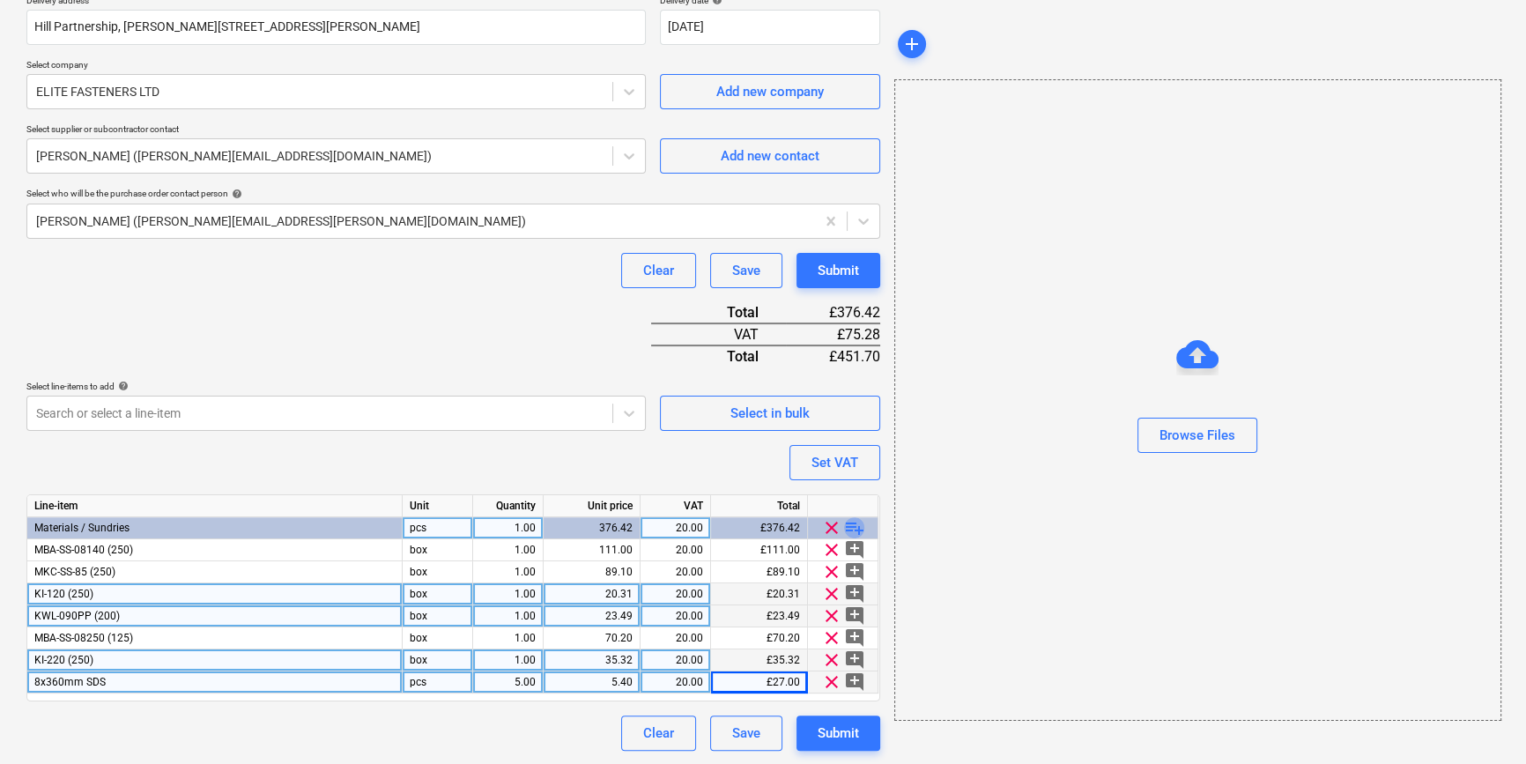
click at [857, 528] on span "playlist_add" at bounding box center [854, 527] width 21 height 21
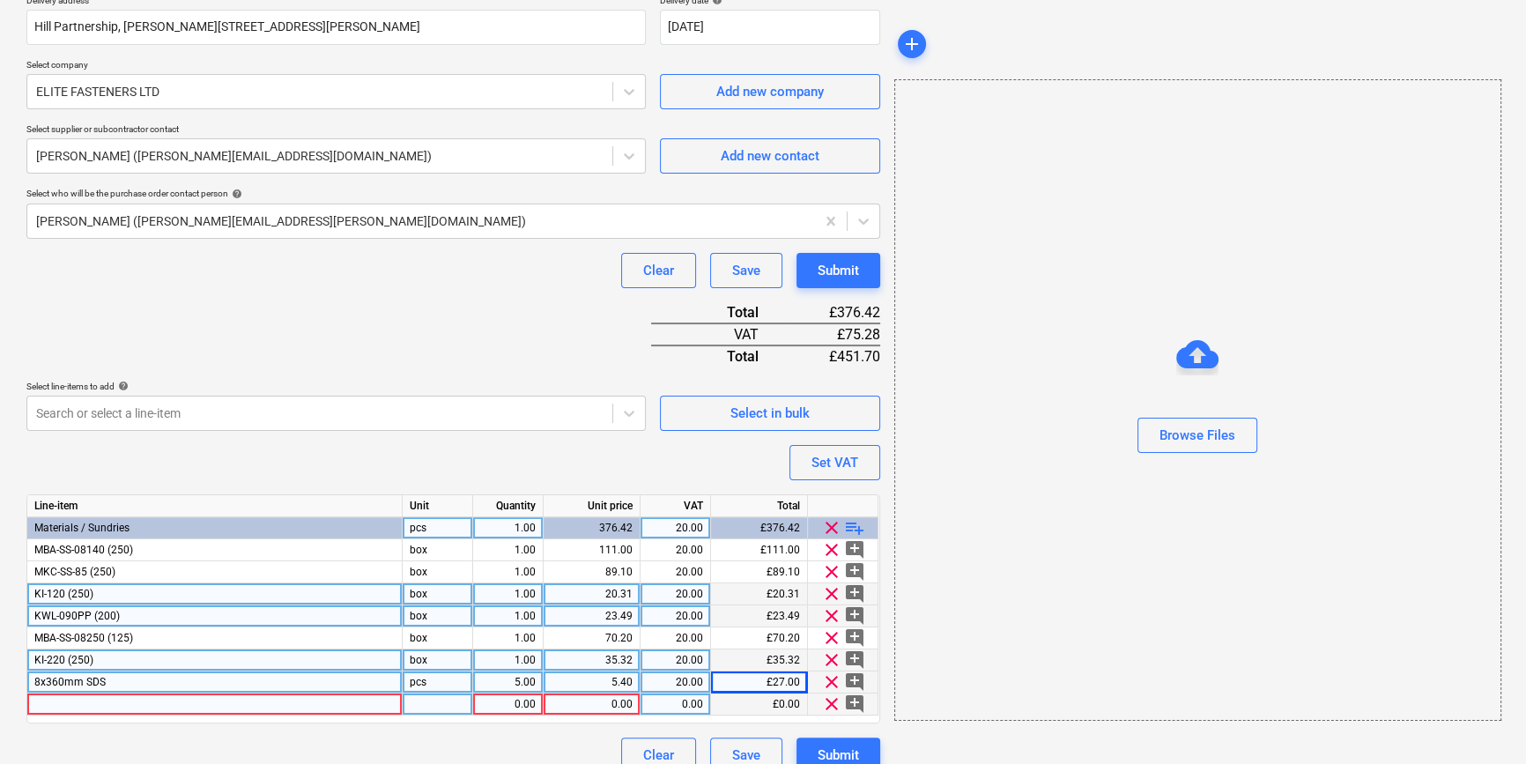
click at [89, 713] on div at bounding box center [214, 704] width 375 height 22
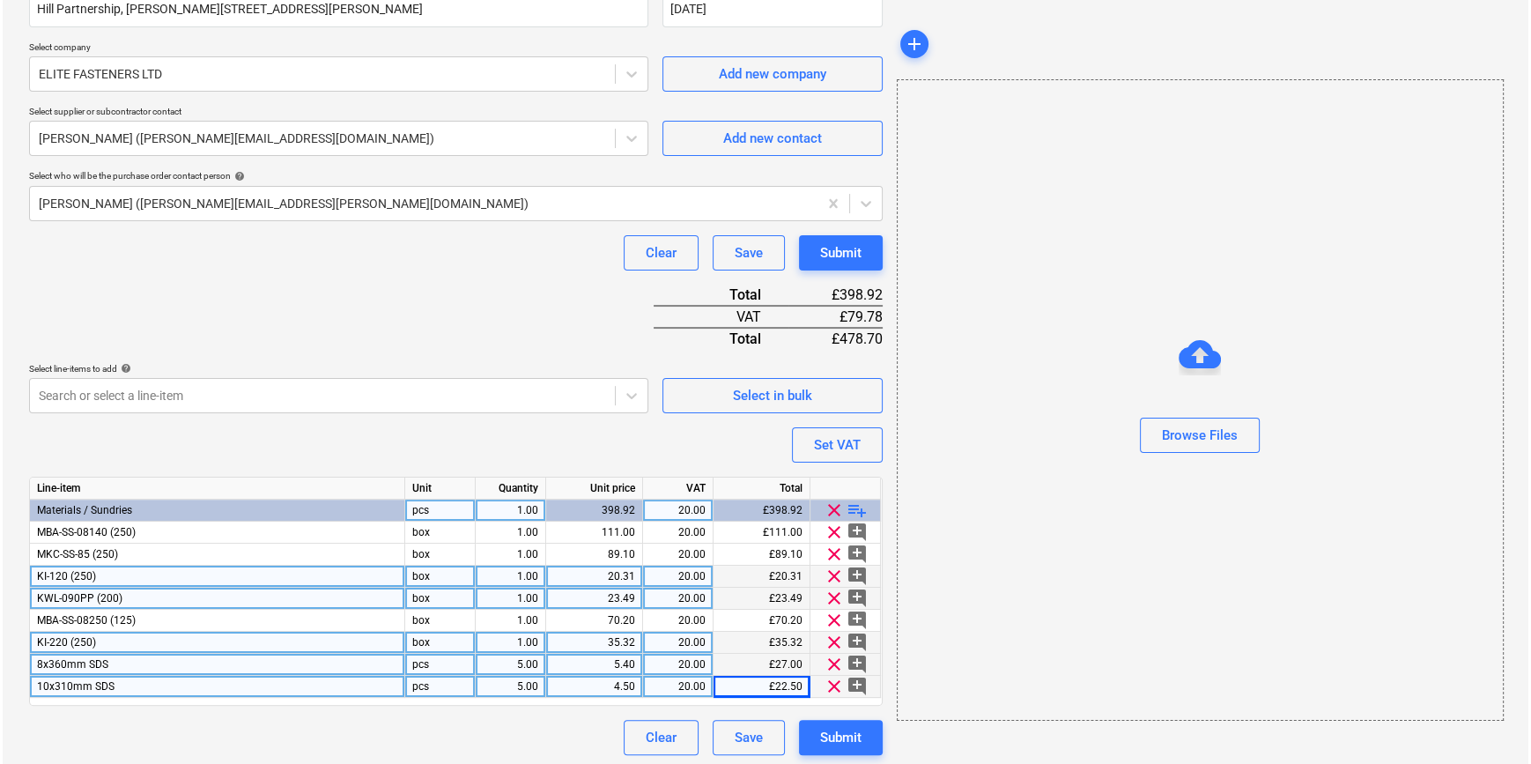
scroll to position [357, 0]
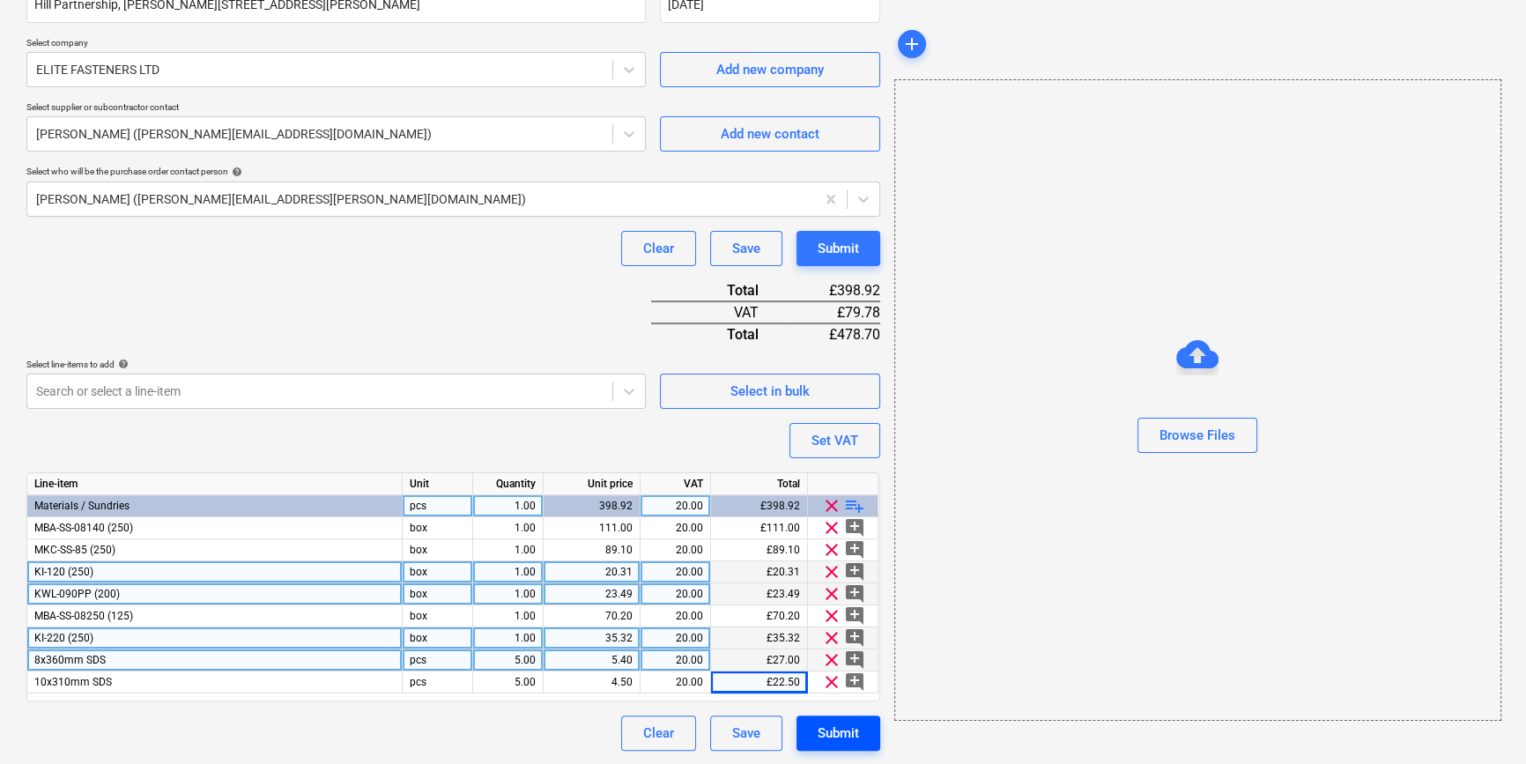
click at [833, 733] on div "Submit" at bounding box center [837, 732] width 41 height 23
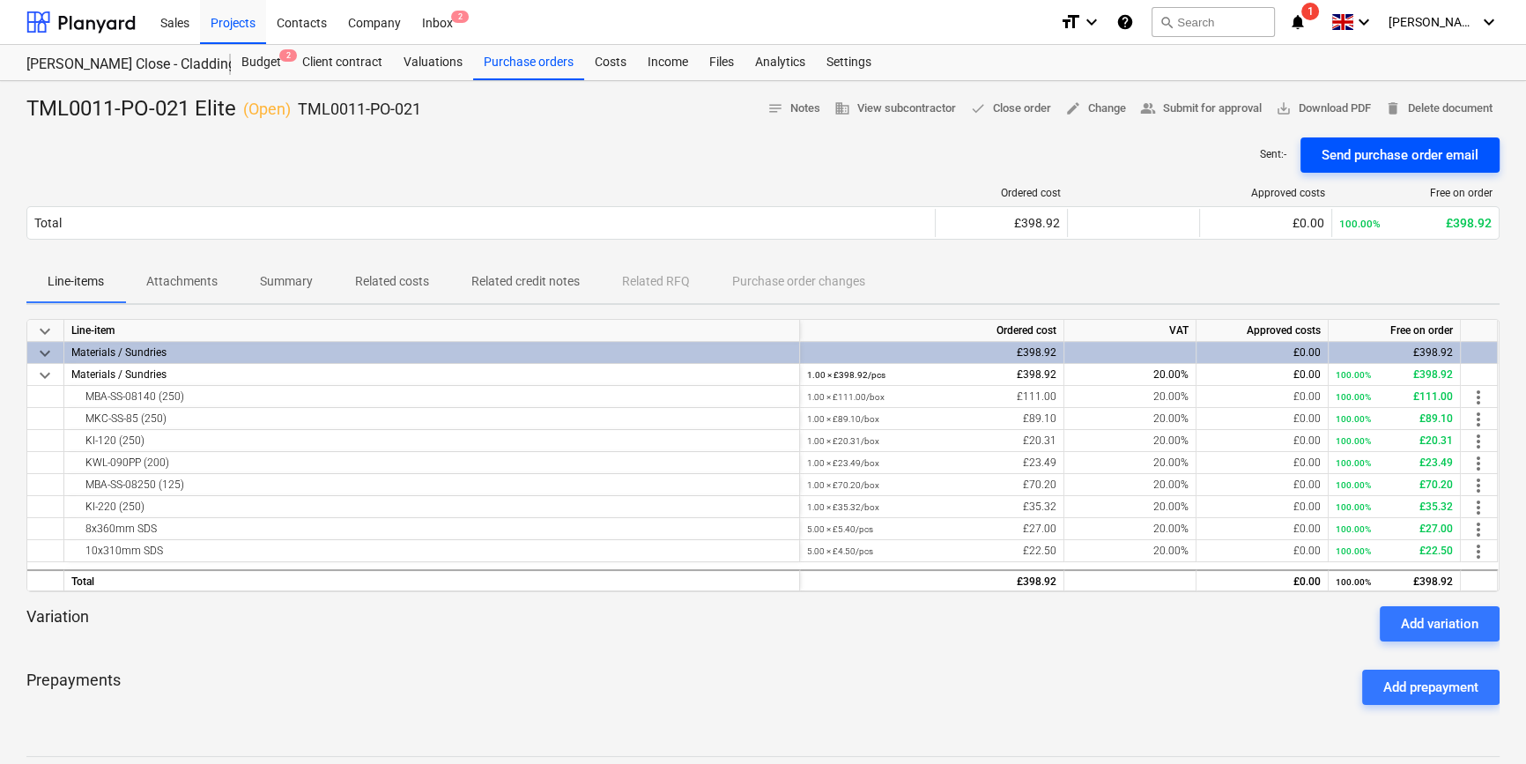
click at [1221, 153] on div "Send purchase order email" at bounding box center [1399, 155] width 157 height 23
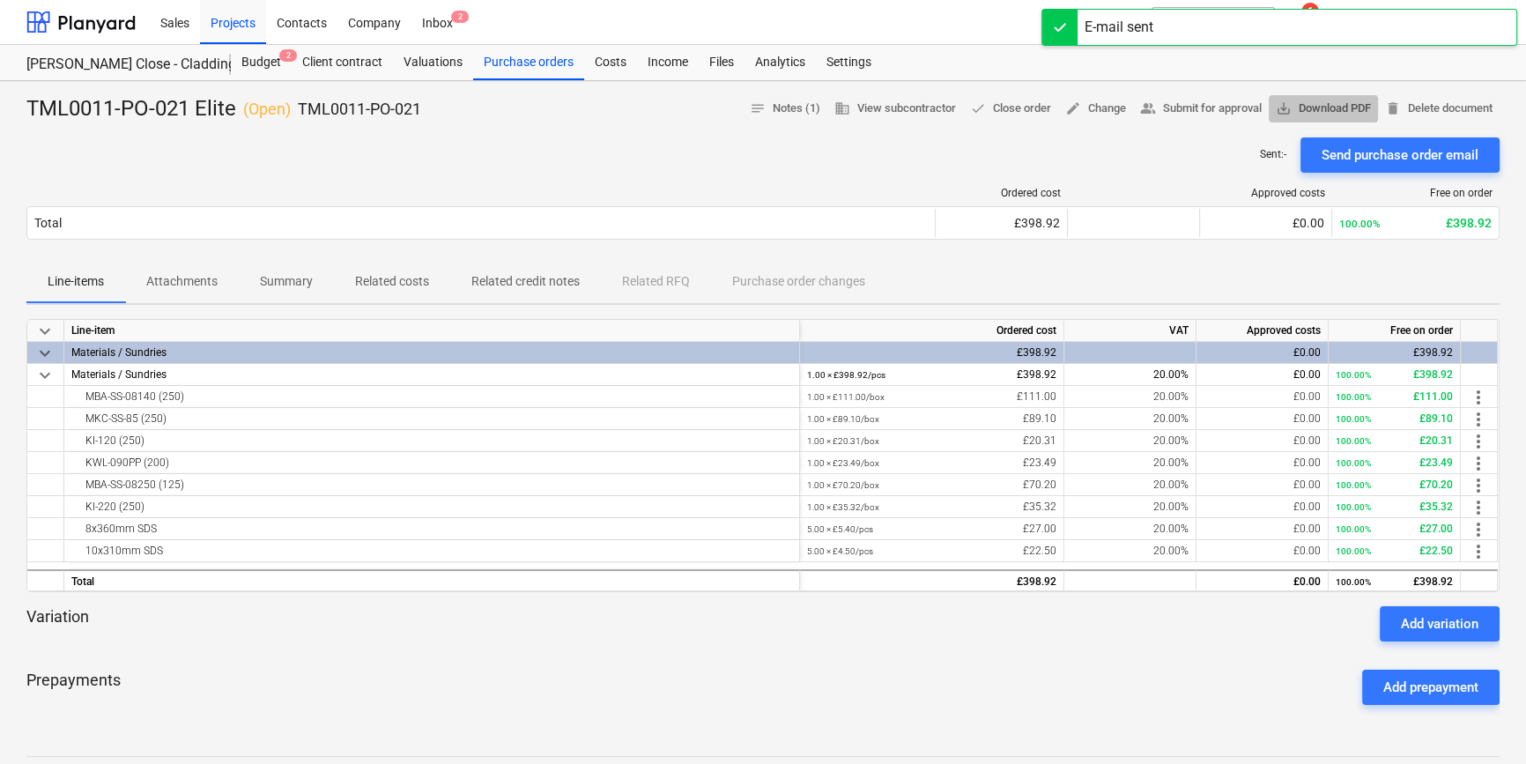
click at [1221, 109] on span "save_alt Download PDF" at bounding box center [1322, 109] width 95 height 20
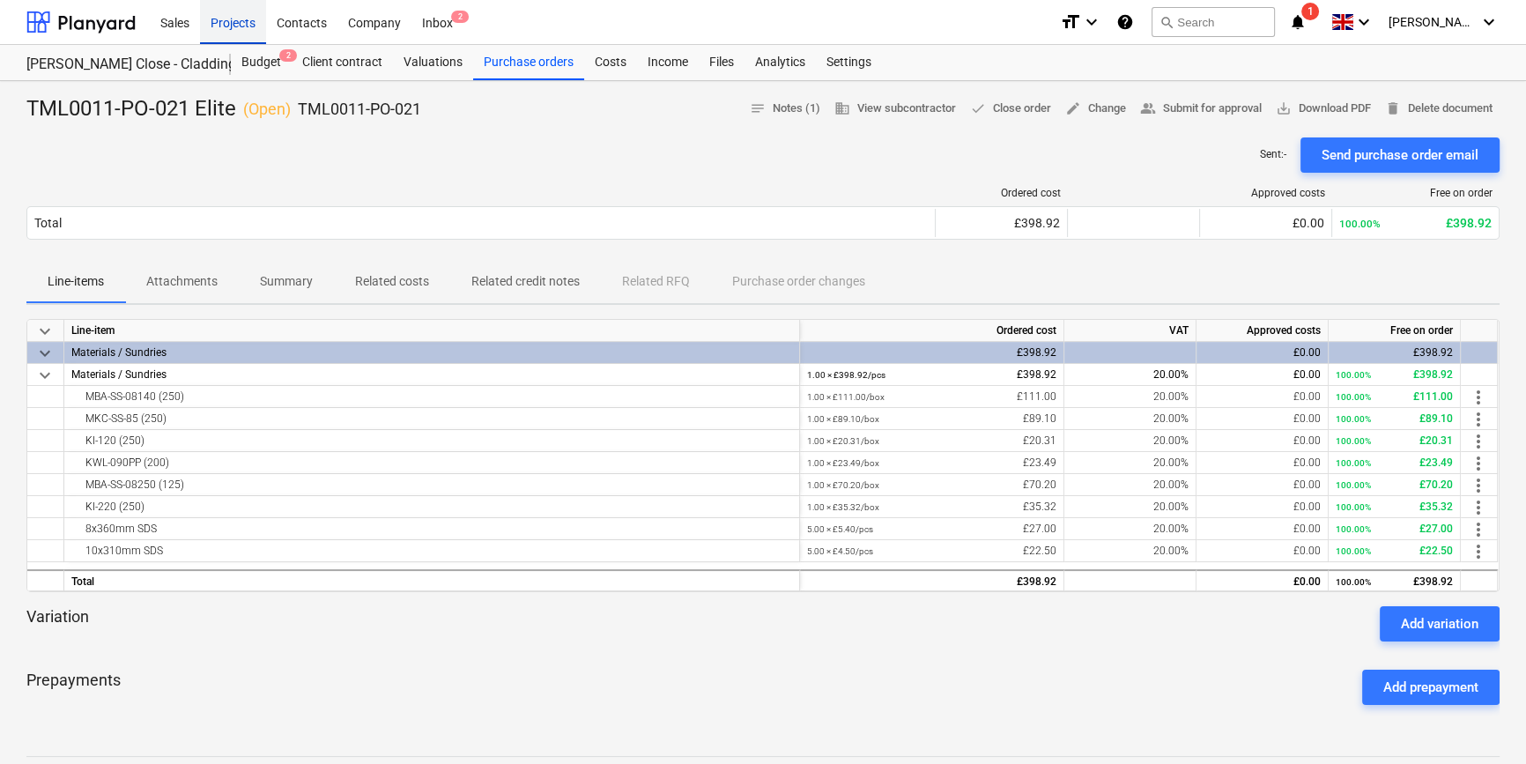
click at [255, 18] on div "Projects" at bounding box center [233, 21] width 66 height 45
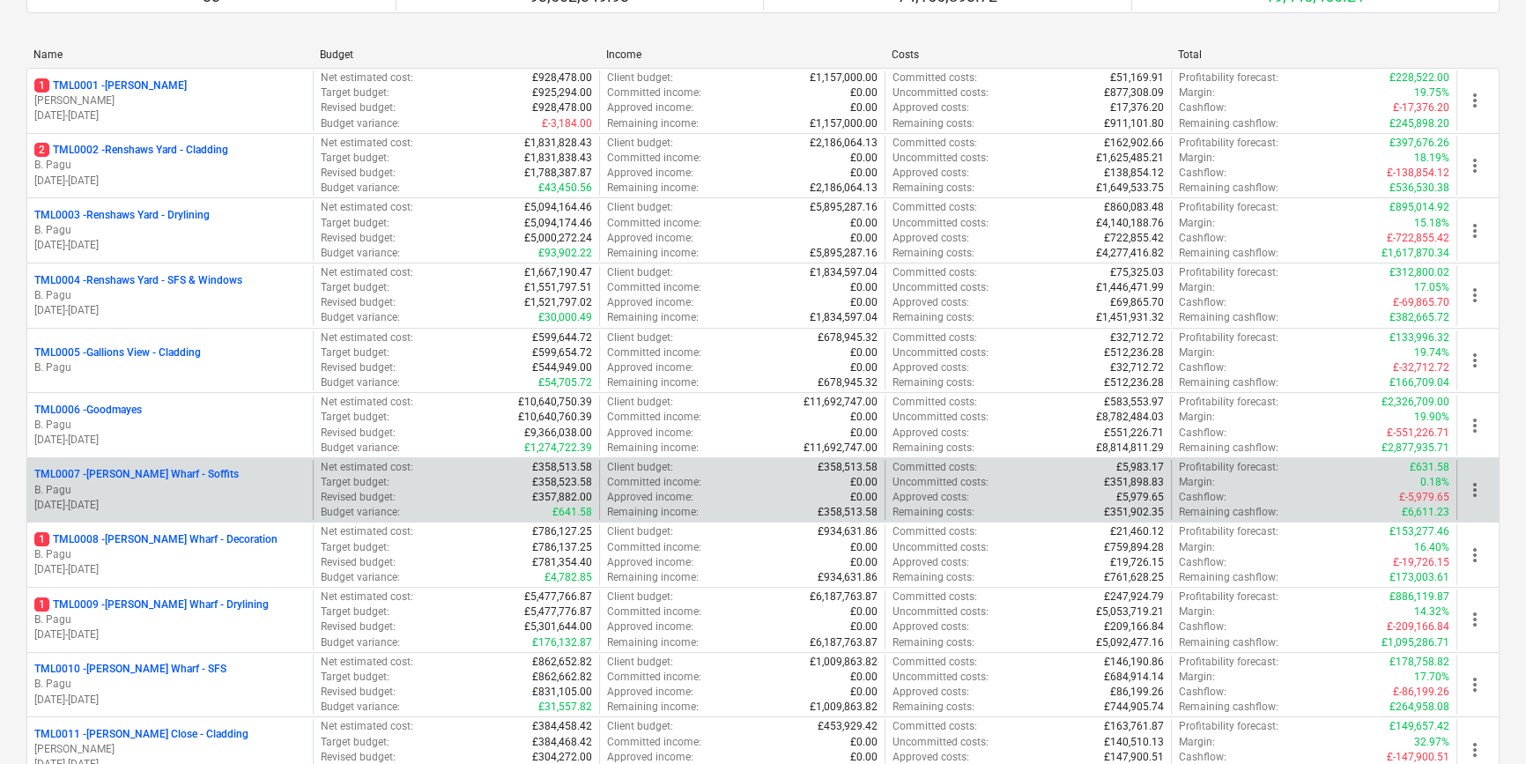
scroll to position [240, 0]
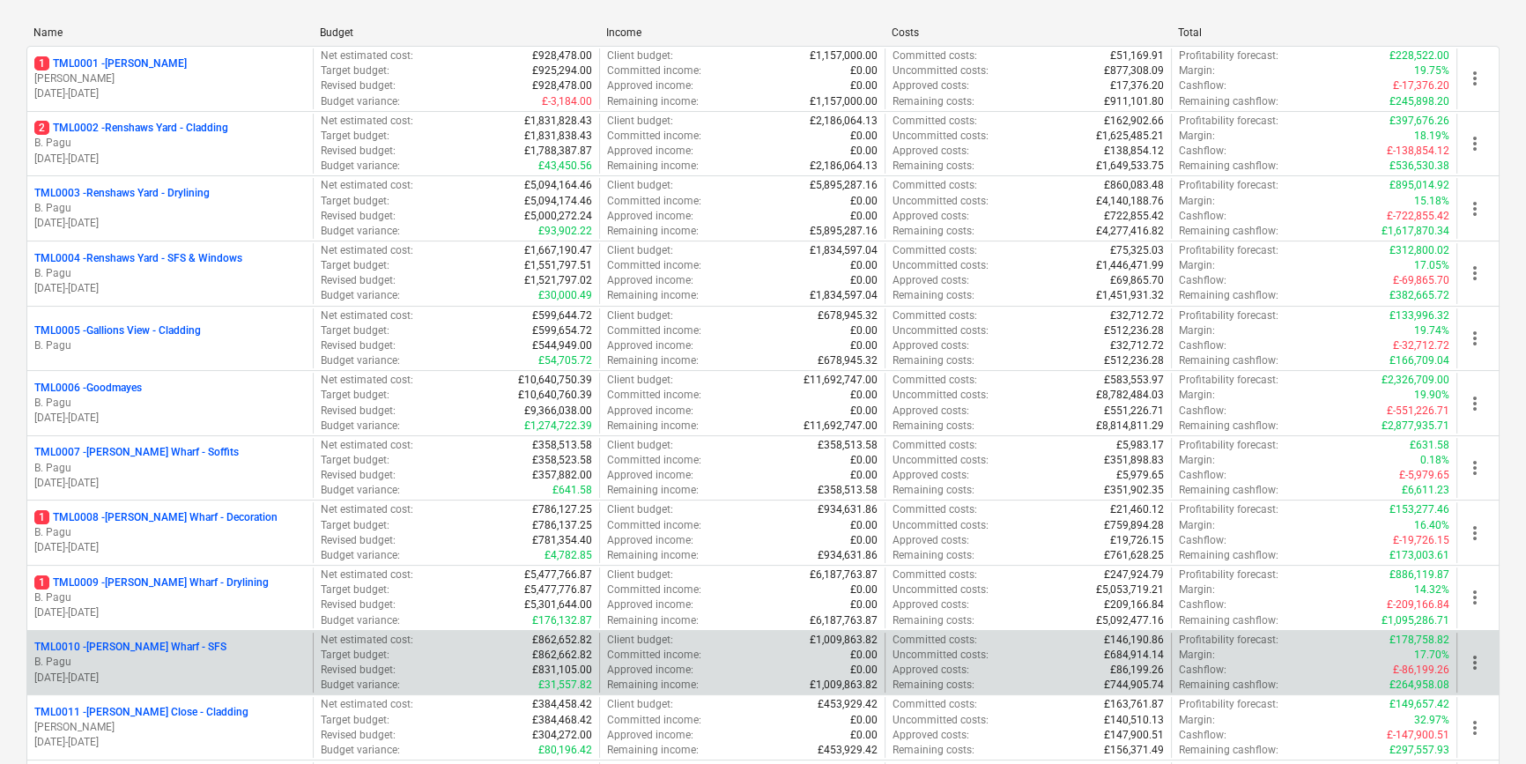
click at [159, 667] on p "B. Pagu" at bounding box center [169, 661] width 271 height 15
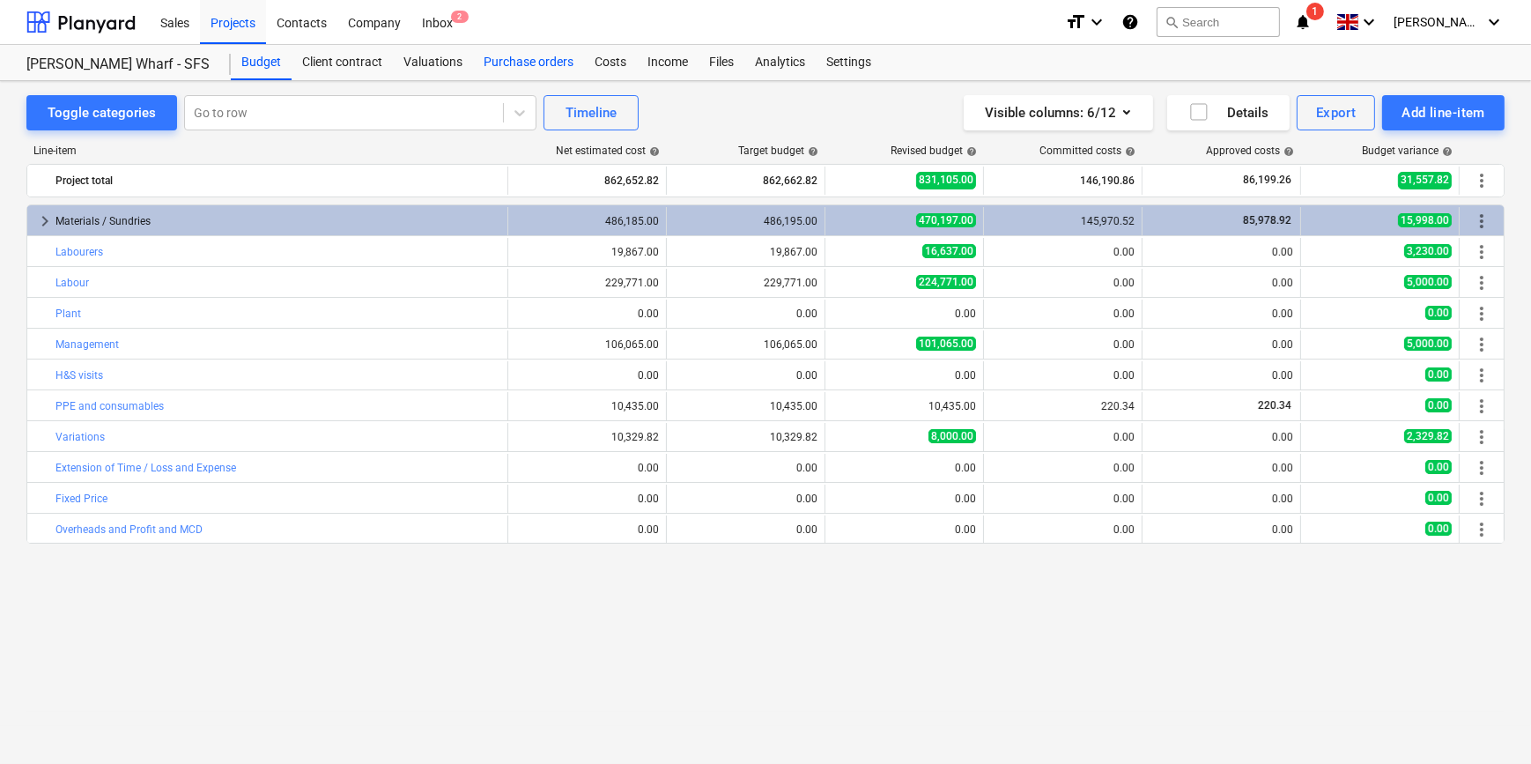
click at [535, 59] on div "Purchase orders" at bounding box center [528, 62] width 111 height 35
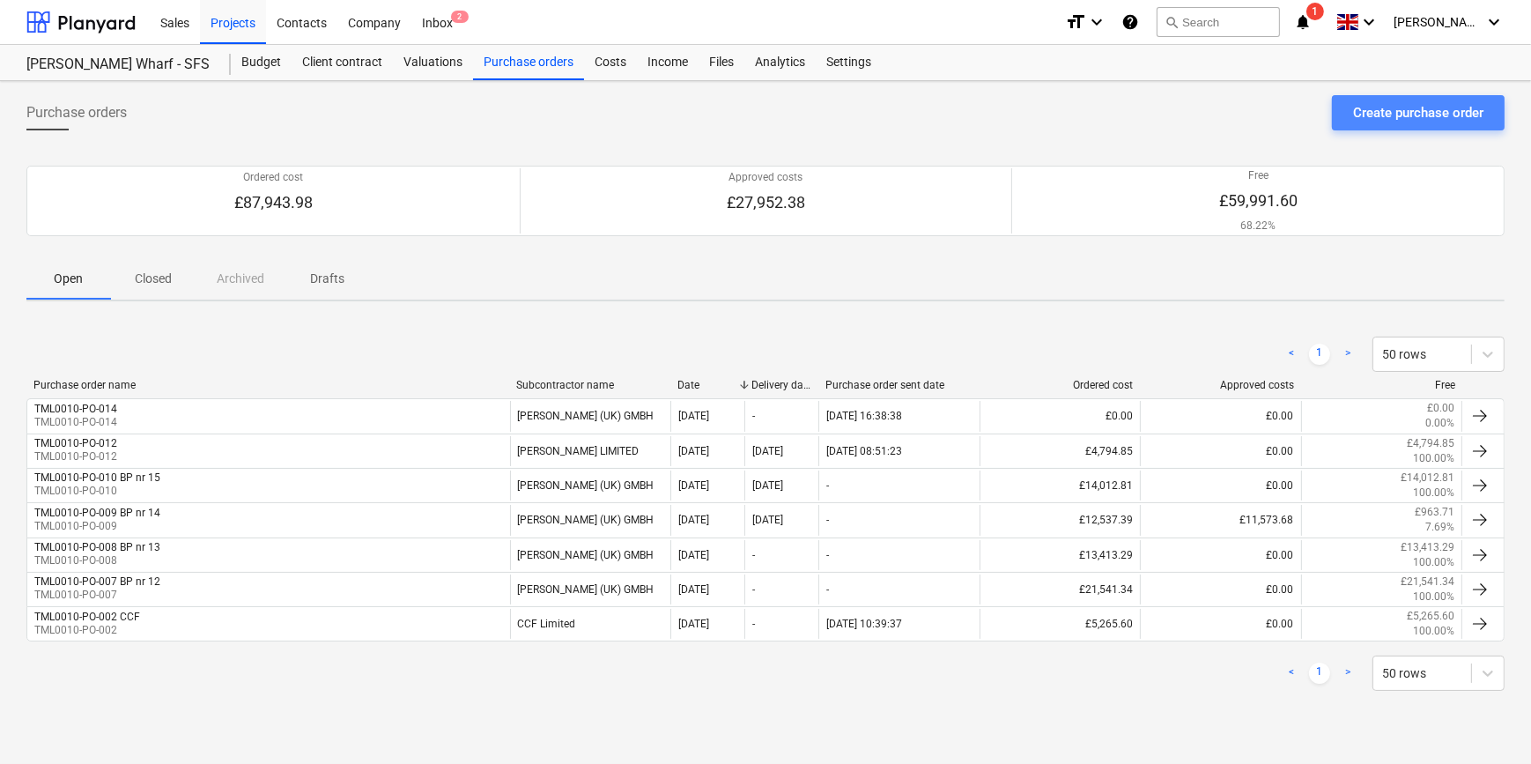
click at [1221, 115] on div "Create purchase order" at bounding box center [1418, 112] width 130 height 23
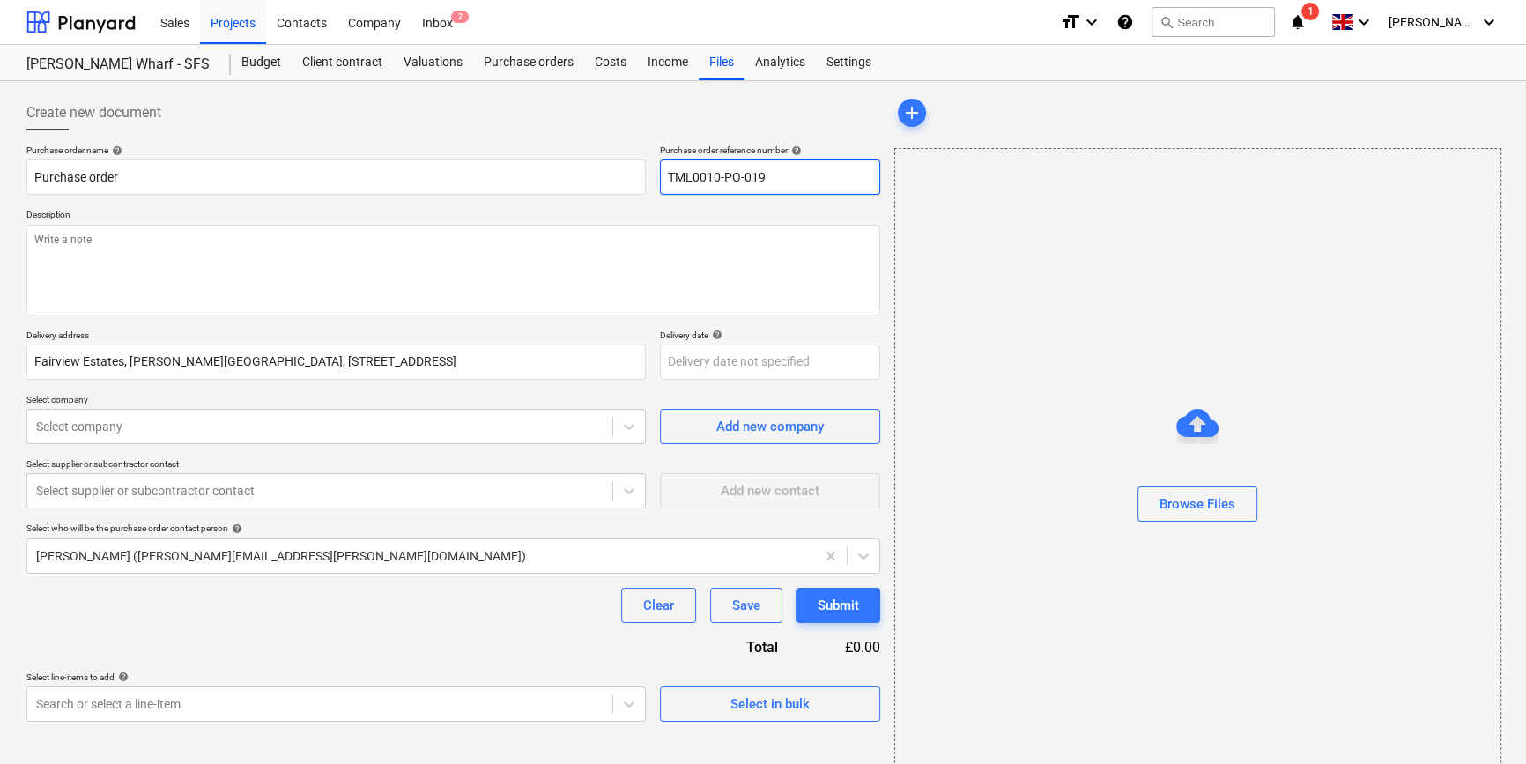
drag, startPoint x: 763, startPoint y: 175, endPoint x: 662, endPoint y: 178, distance: 101.3
click at [662, 178] on input "TML0010-PO-019" at bounding box center [770, 176] width 220 height 35
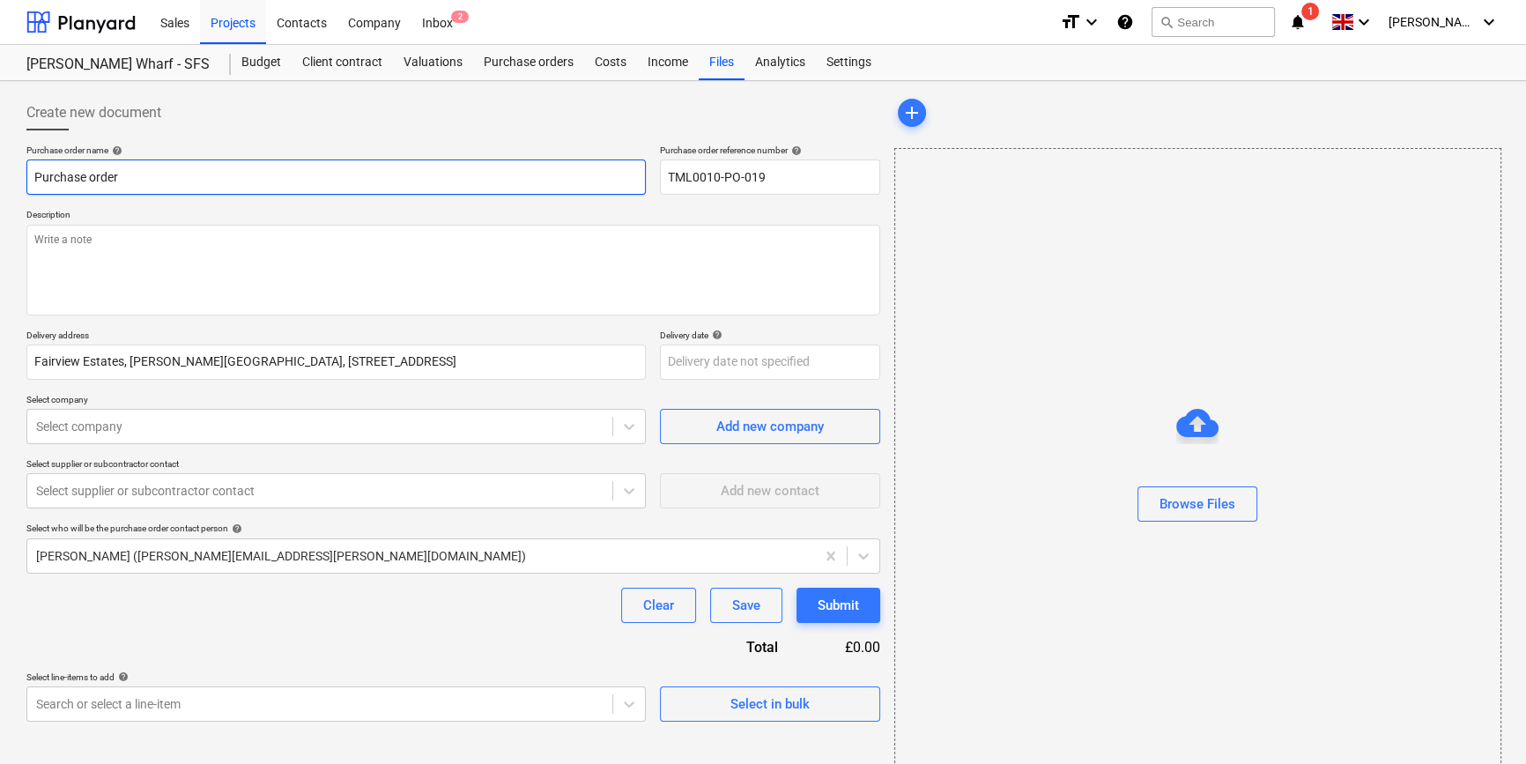
drag, startPoint x: 52, startPoint y: 174, endPoint x: 26, endPoint y: 174, distance: 26.4
click at [26, 174] on input "Purchase order" at bounding box center [335, 176] width 619 height 35
paste input "TML0010-PO-019"
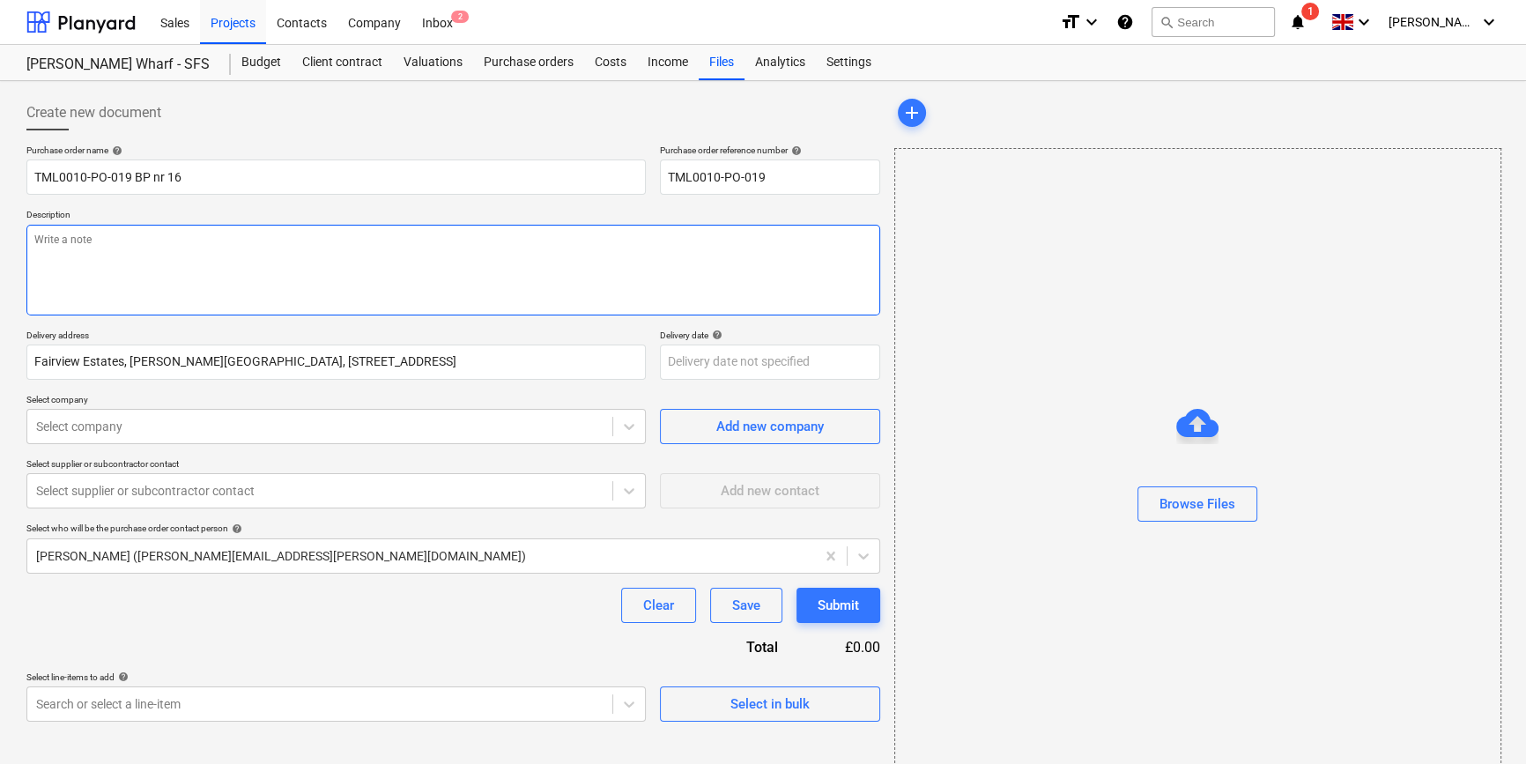
click at [166, 264] on textarea at bounding box center [453, 270] width 854 height 91
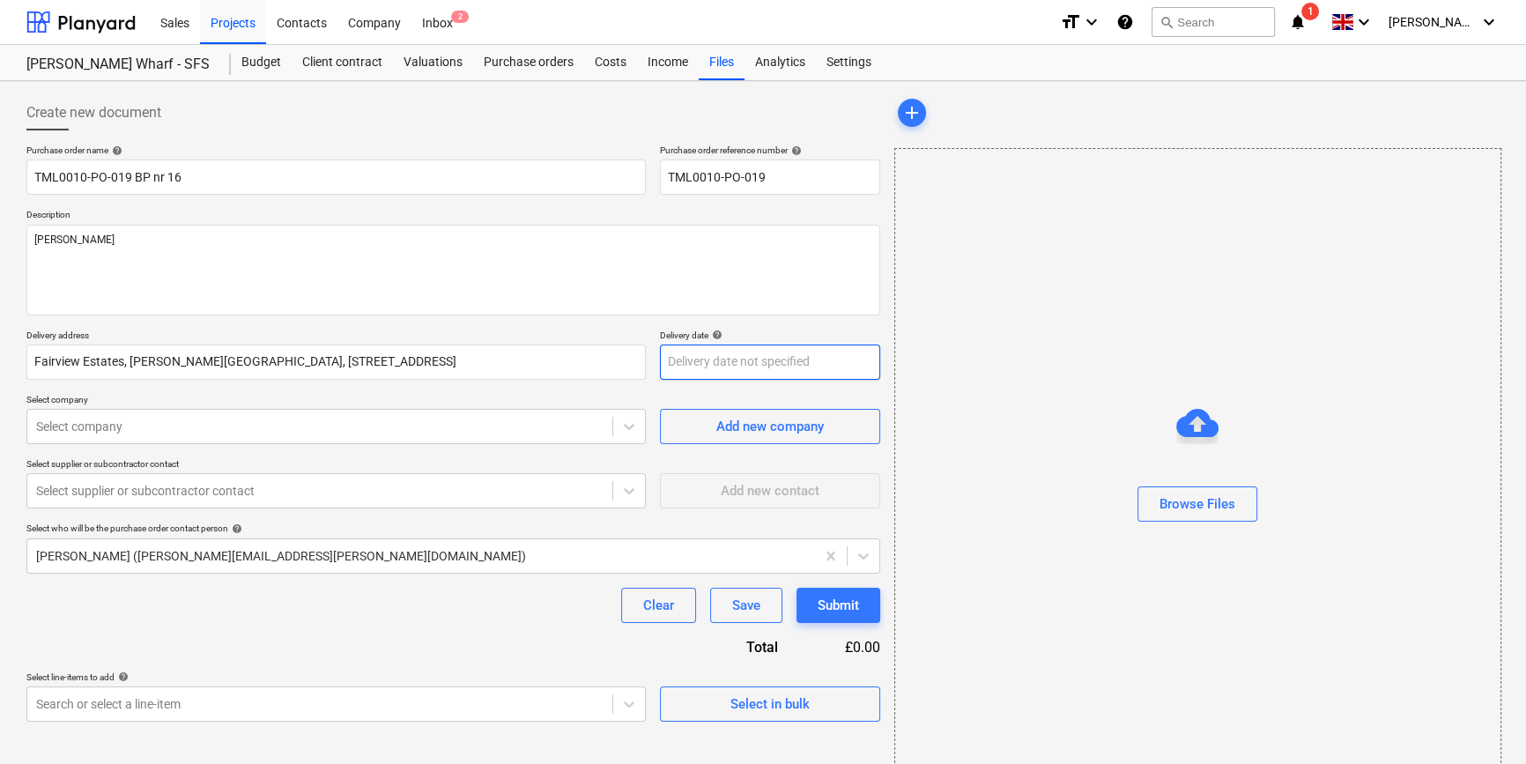
click at [678, 361] on body "Sales Projects Contacts Company Inbox 2 format_size keyboard_arrow_down help se…" at bounding box center [763, 382] width 1526 height 764
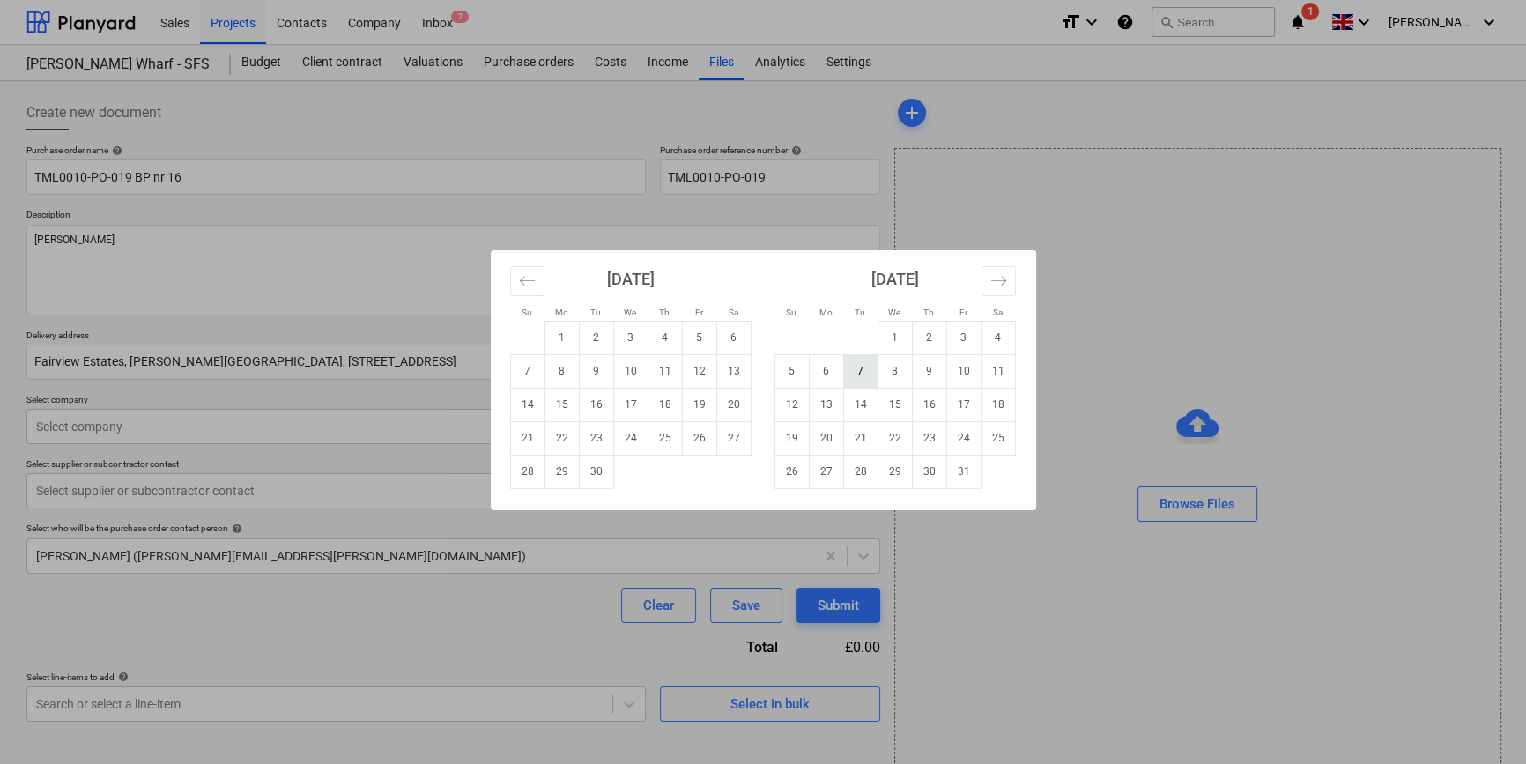
click at [861, 370] on td "7" at bounding box center [860, 370] width 34 height 33
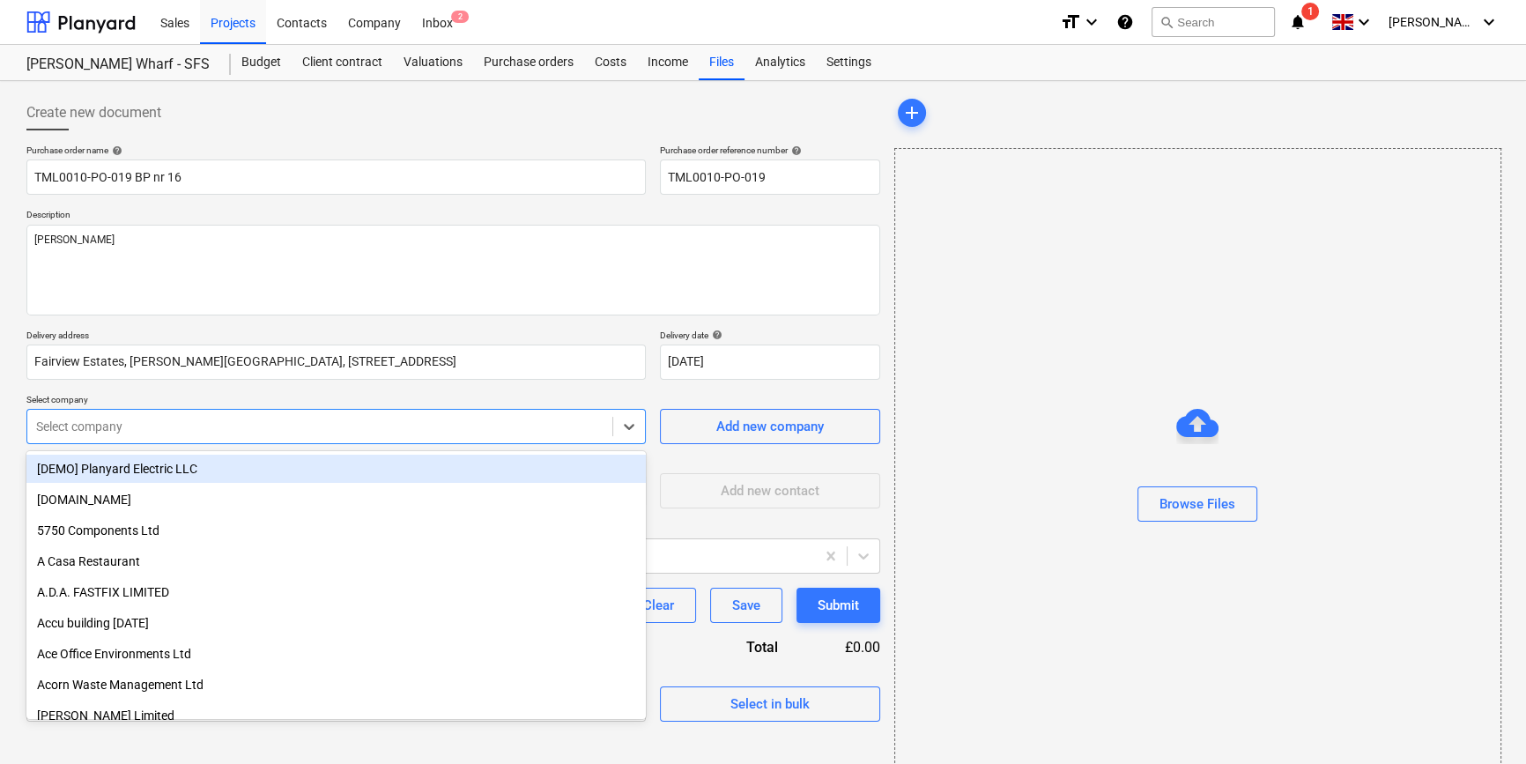
click at [130, 426] on div at bounding box center [319, 427] width 567 height 18
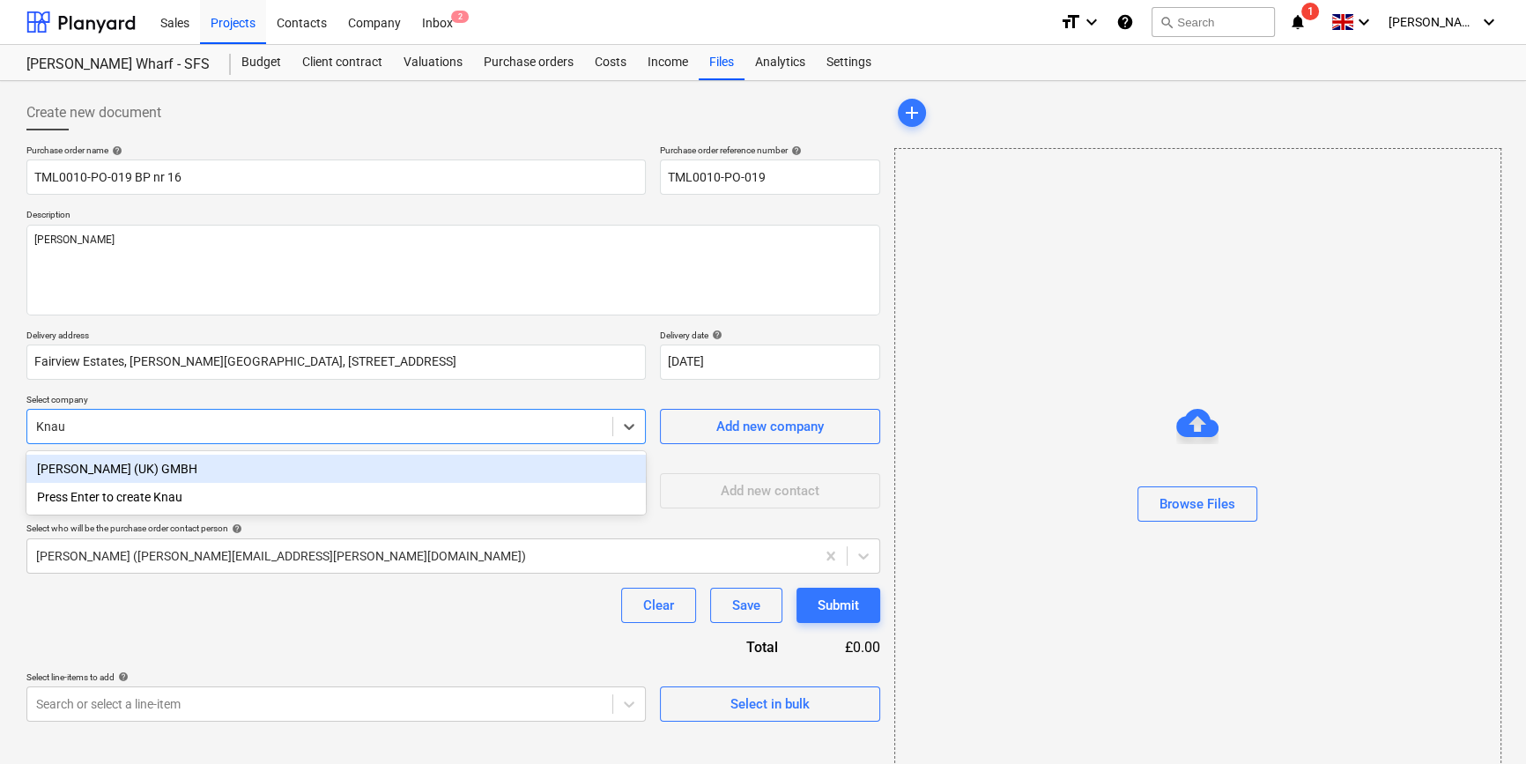
click at [112, 470] on div "Knauf (UK) GMBH" at bounding box center [335, 469] width 619 height 28
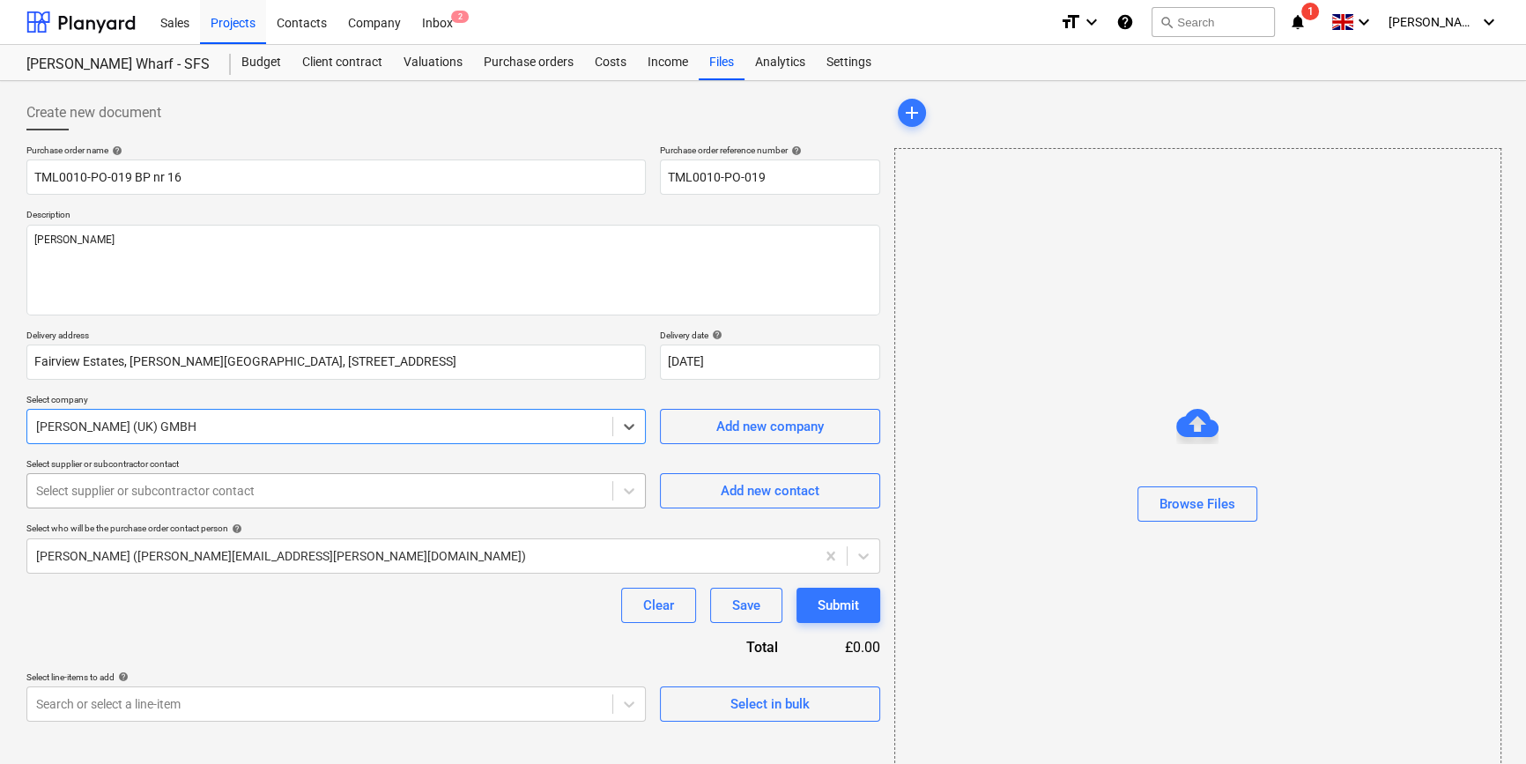
click at [128, 492] on div at bounding box center [319, 491] width 567 height 18
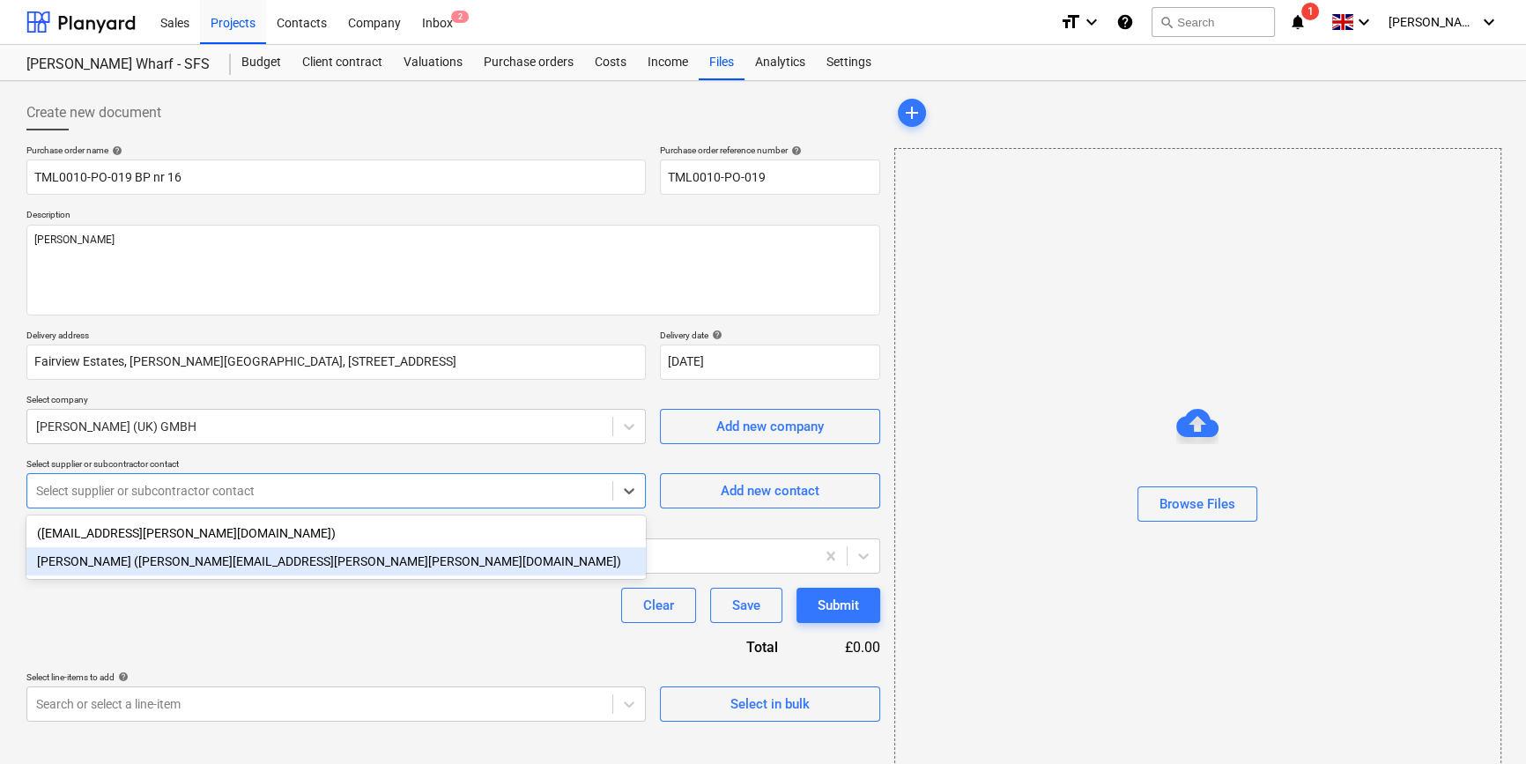
click at [139, 569] on div "Joe Poole (joe.poole@knauf.com)" at bounding box center [335, 561] width 619 height 28
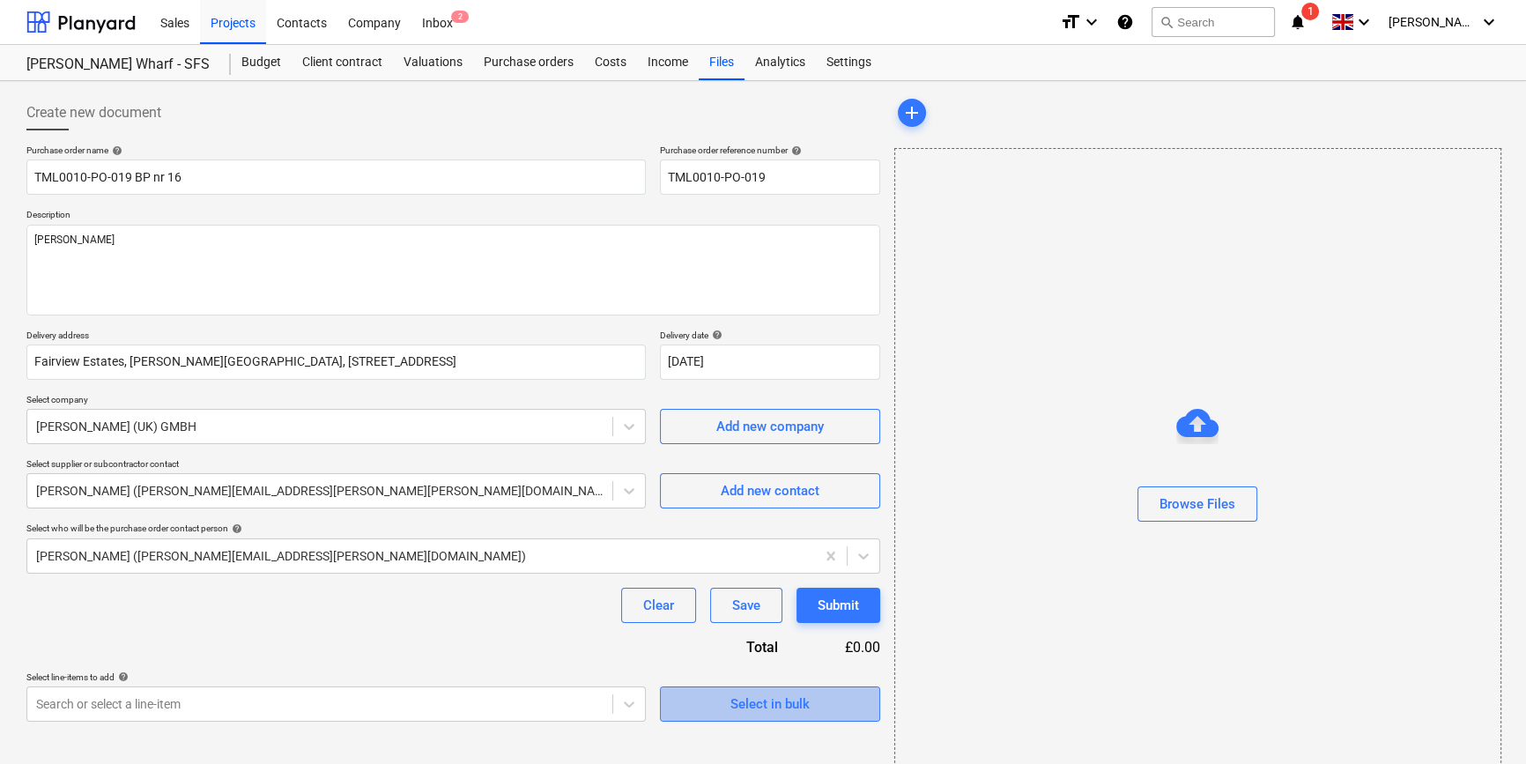
click at [737, 707] on div "Select in bulk" at bounding box center [769, 703] width 79 height 23
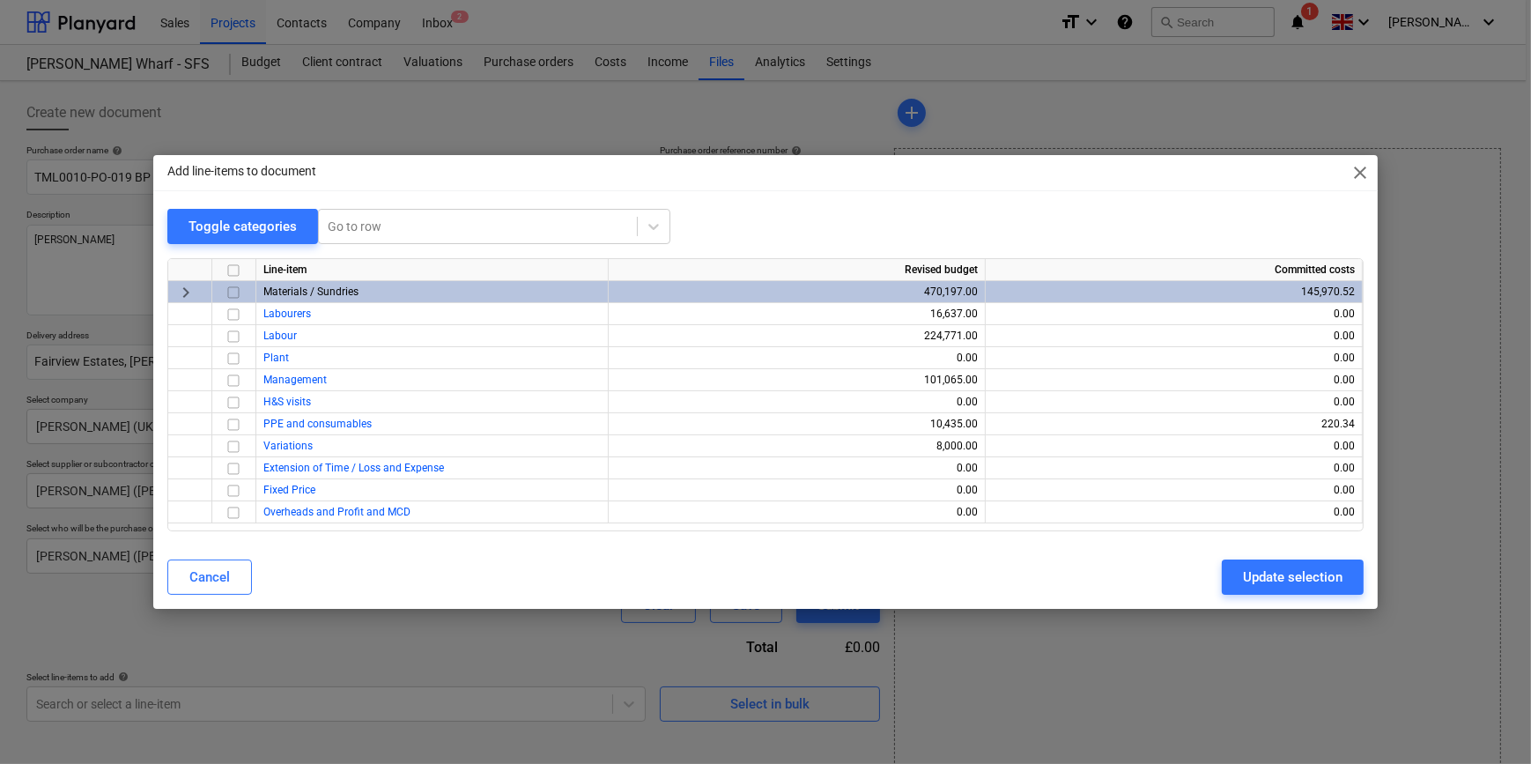
click at [236, 292] on input "checkbox" at bounding box center [233, 292] width 21 height 21
click at [1221, 588] on button "Update selection" at bounding box center [1293, 576] width 142 height 35
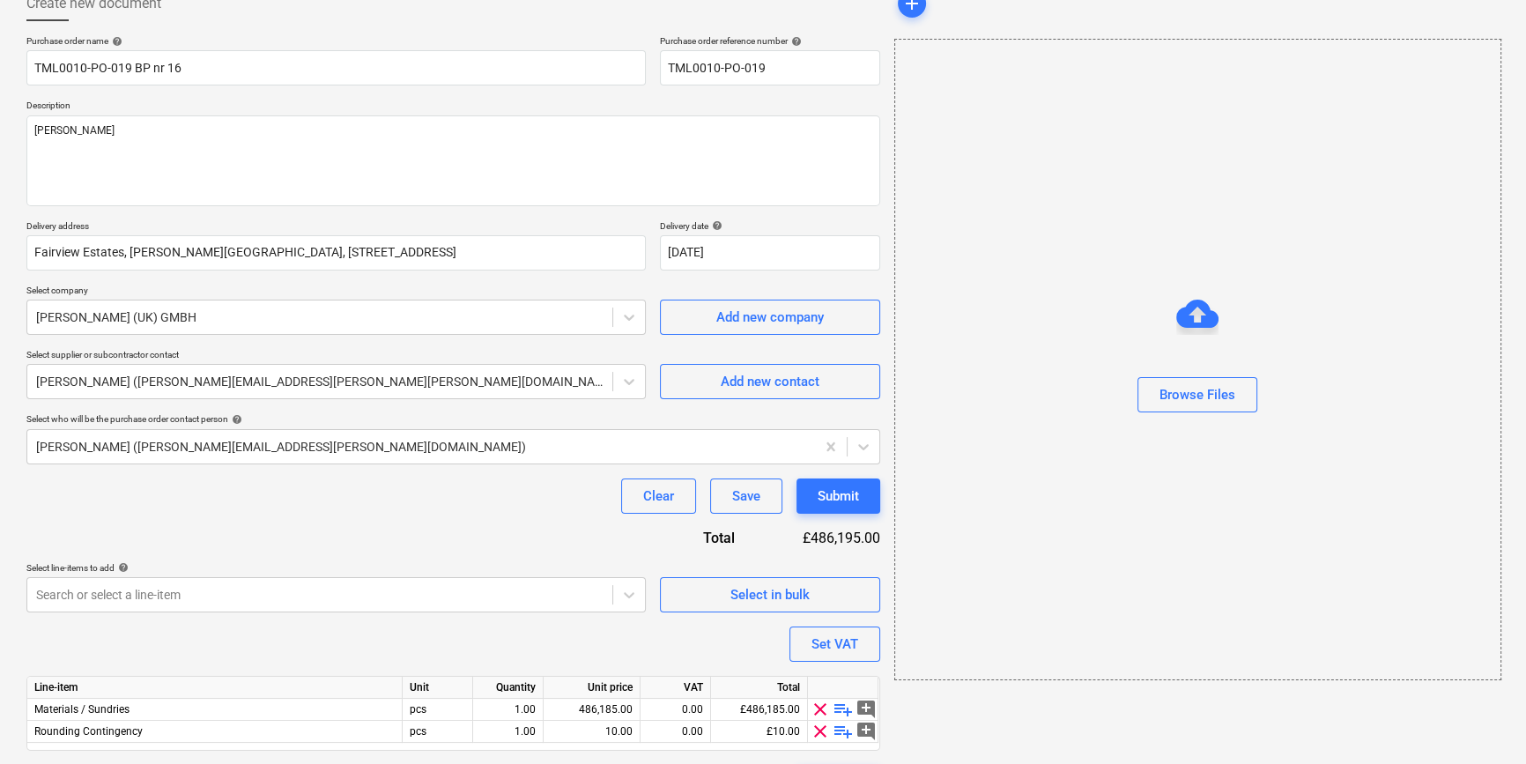
scroll to position [159, 0]
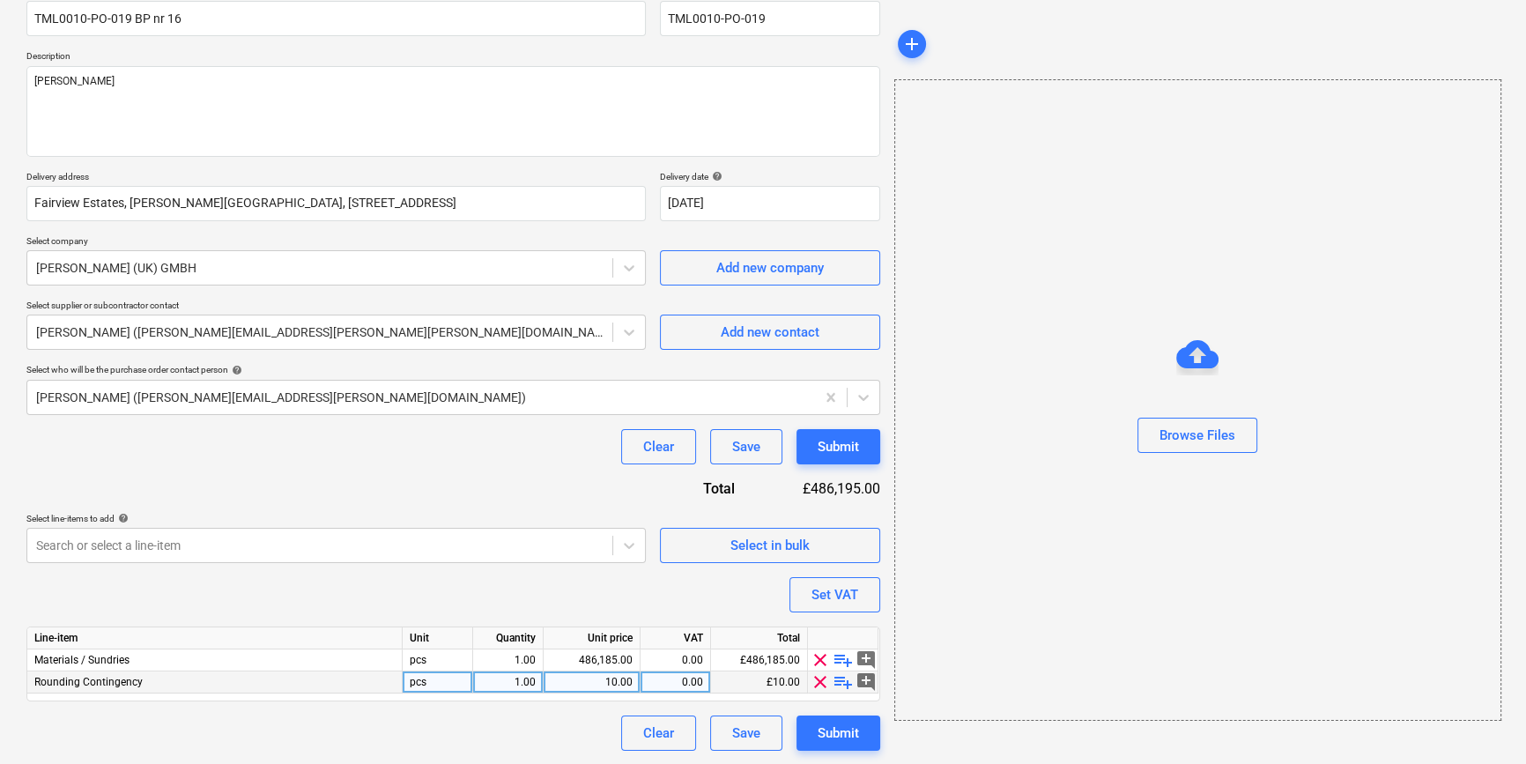
click at [818, 680] on span "clear" at bounding box center [819, 681] width 21 height 21
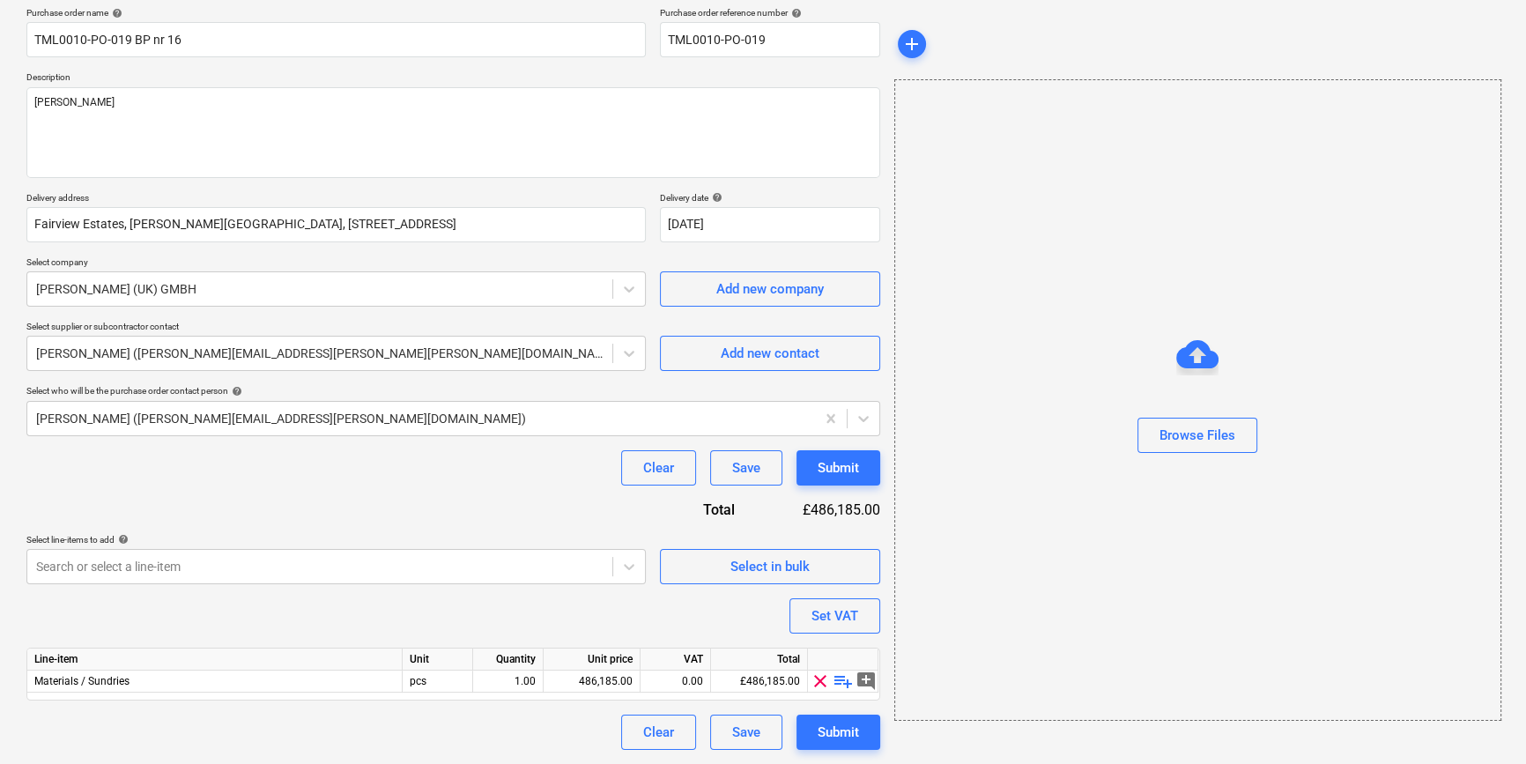
scroll to position [137, 0]
click at [837, 683] on span "playlist_add" at bounding box center [842, 681] width 21 height 21
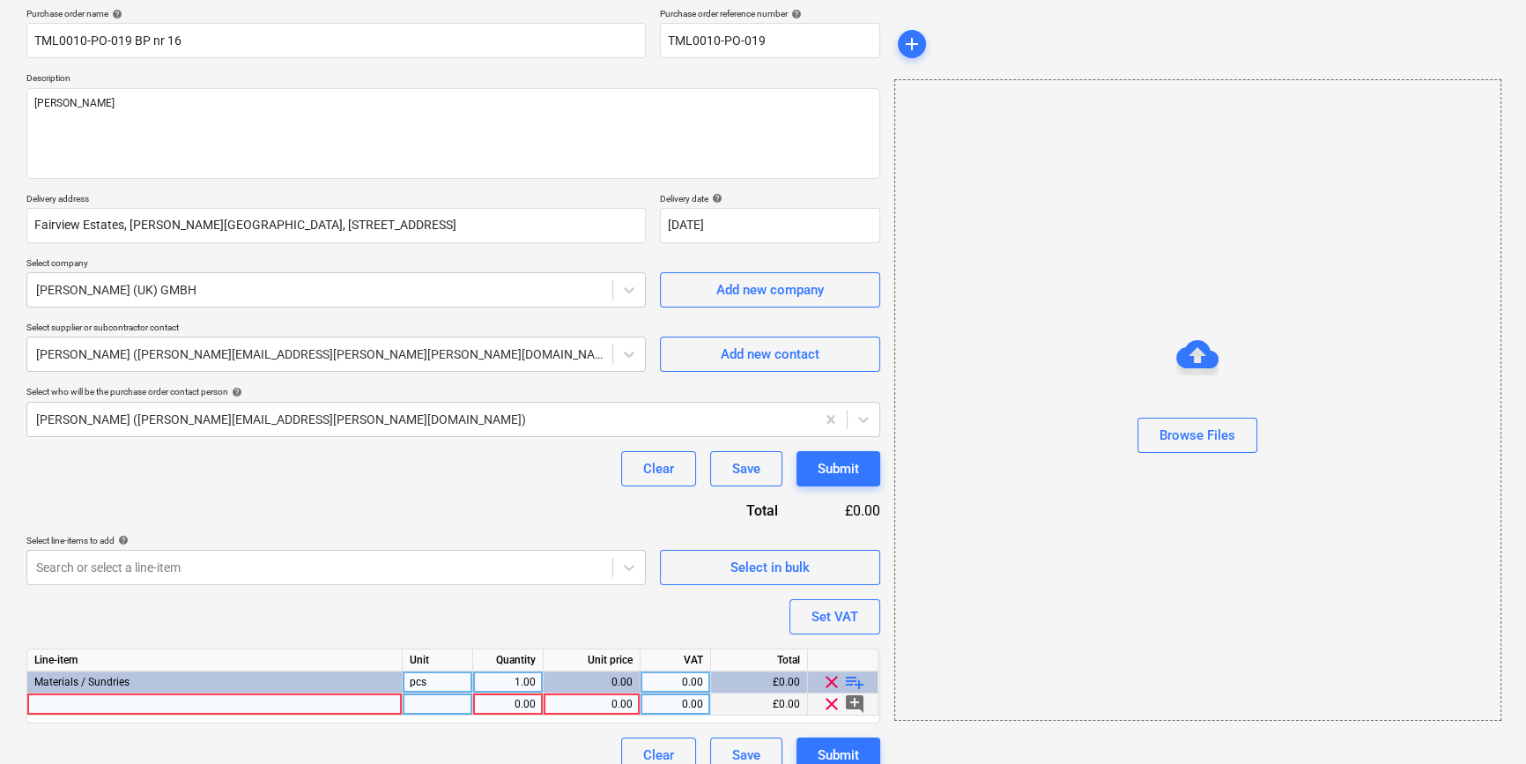
click at [69, 705] on div at bounding box center [214, 704] width 375 height 22
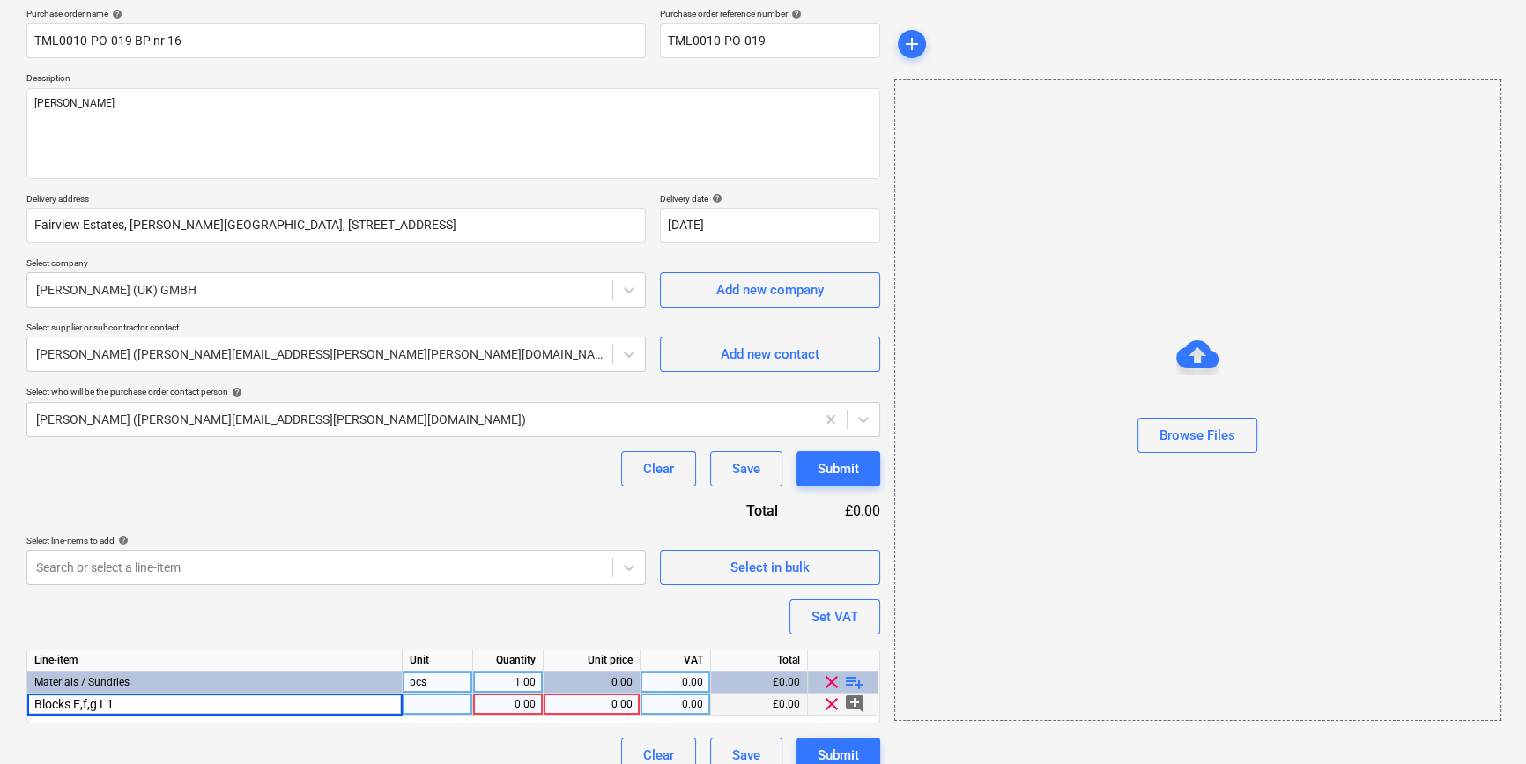
click at [90, 699] on input "Blocks E,f,g L1" at bounding box center [214, 703] width 374 height 21
click at [96, 706] on input "Blocks E,f,g L1" at bounding box center [214, 703] width 374 height 21
click at [582, 708] on div "0.00" at bounding box center [592, 704] width 82 height 22
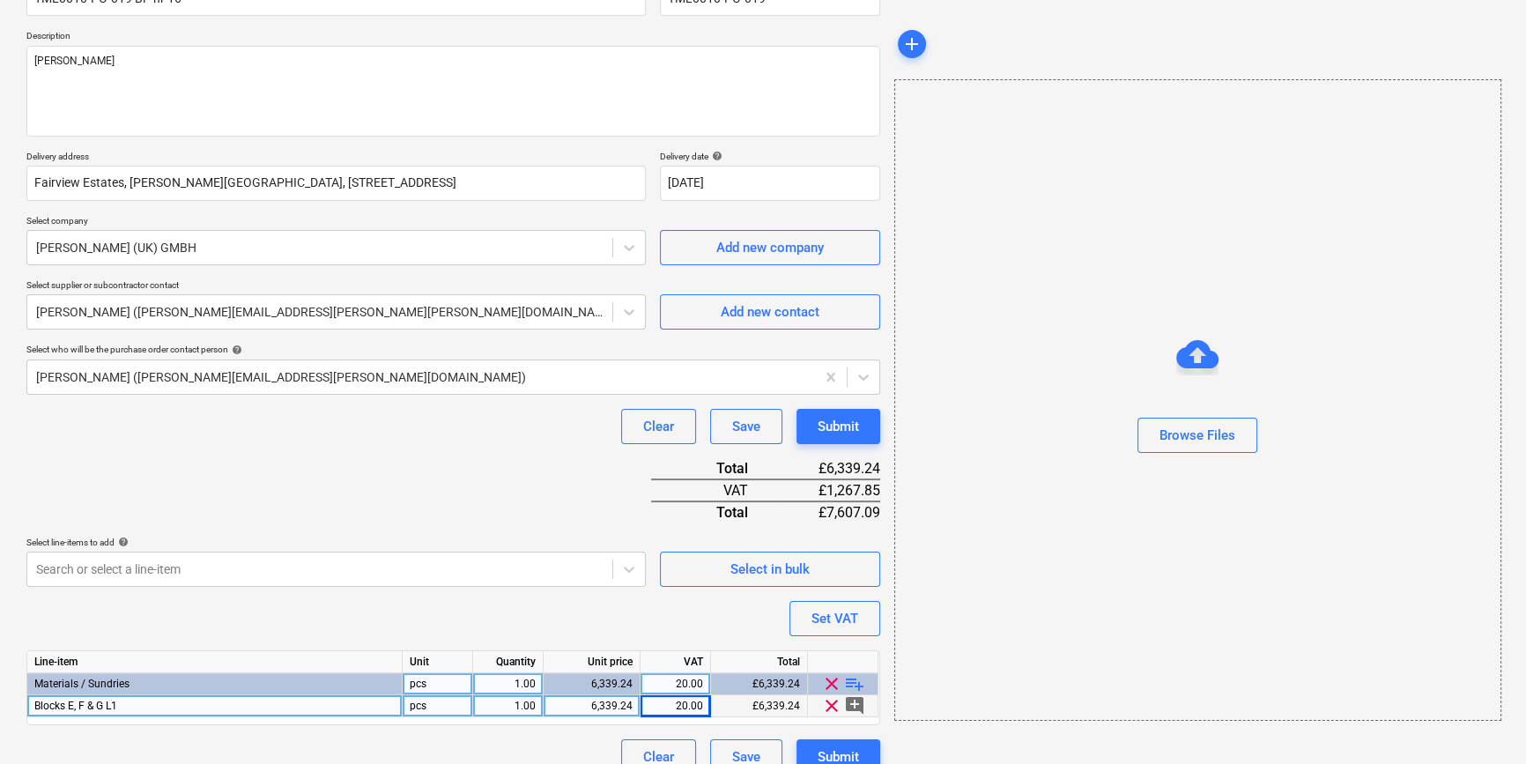
scroll to position [203, 0]
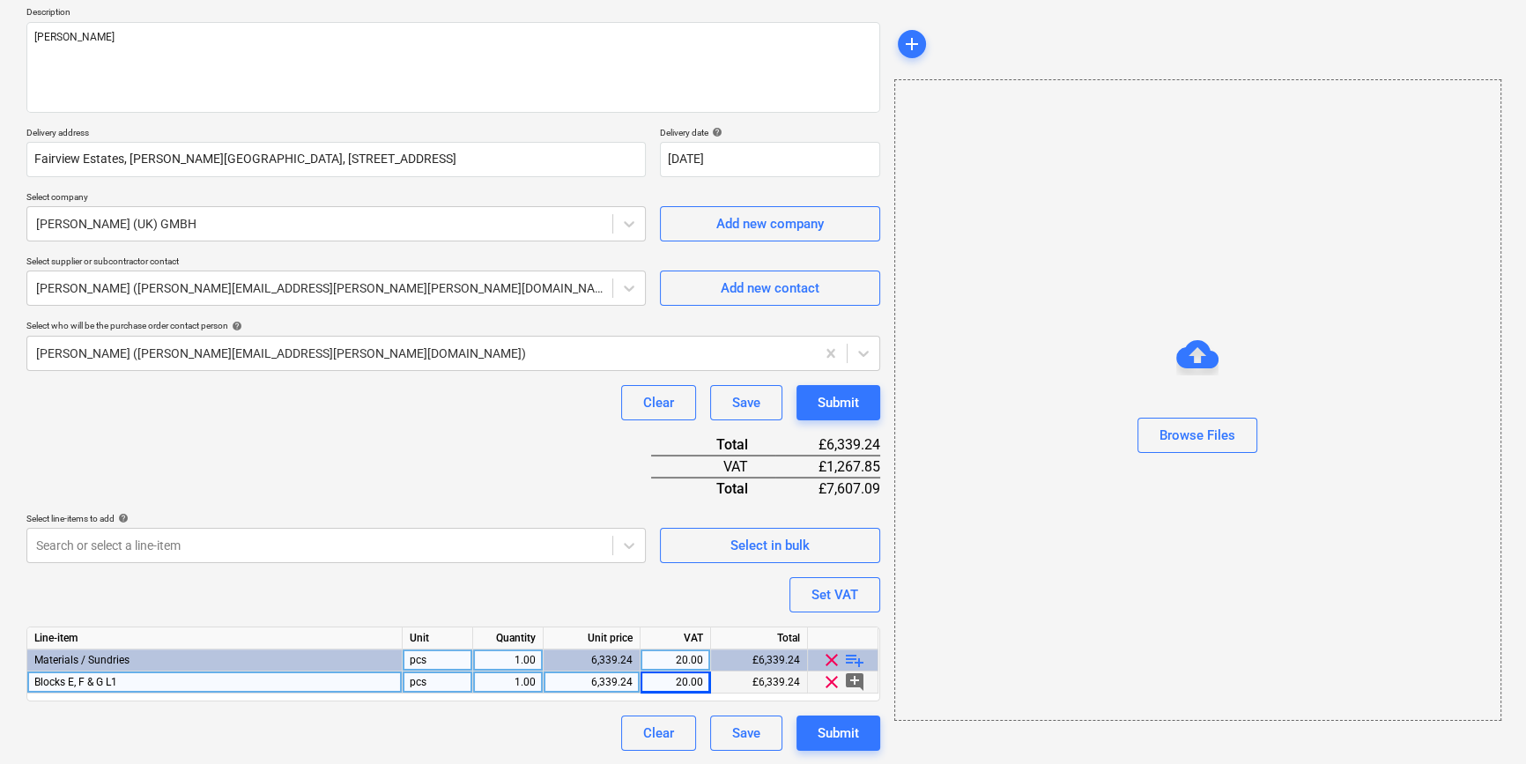
click at [848, 658] on span "playlist_add" at bounding box center [854, 659] width 21 height 21
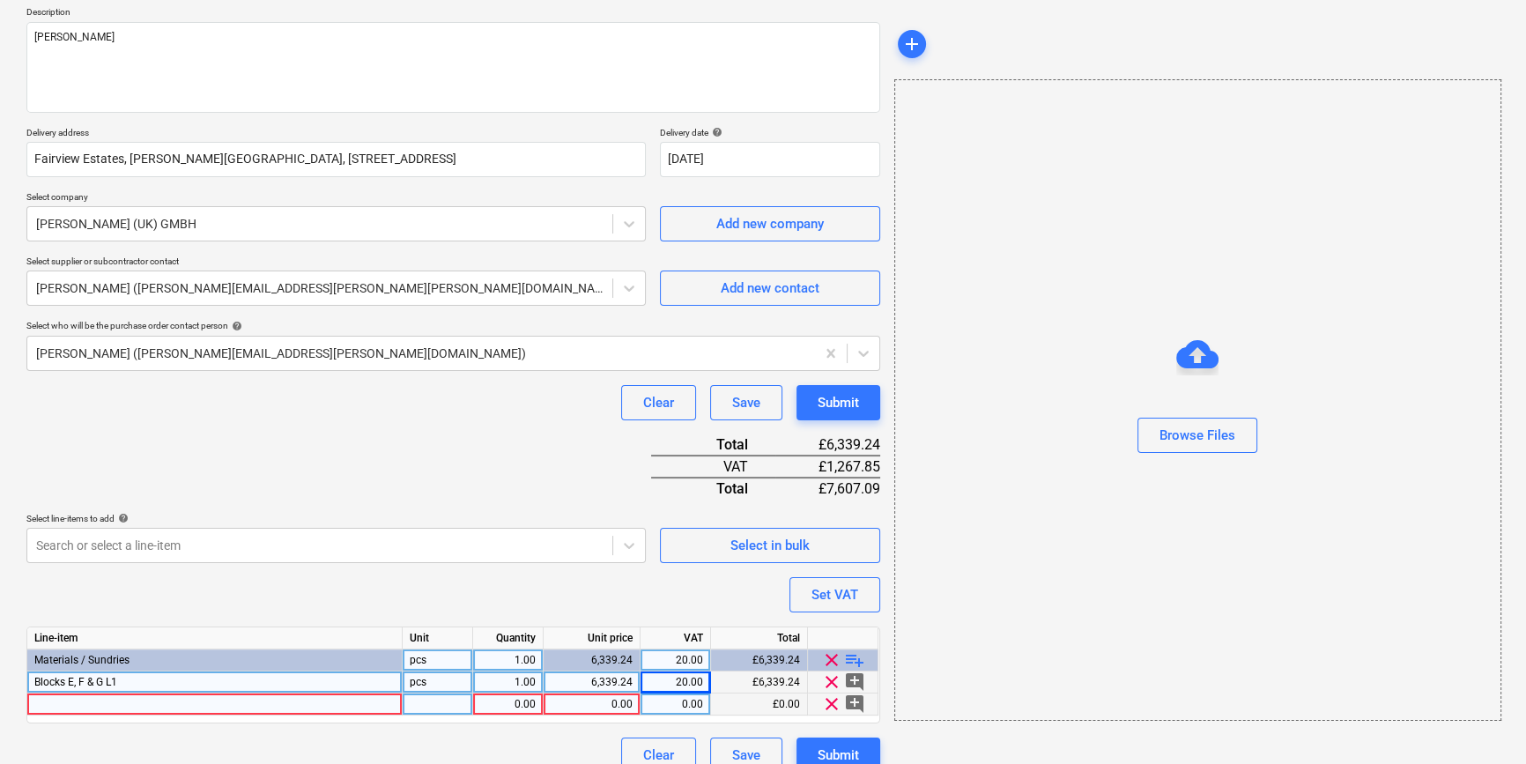
click at [61, 707] on div at bounding box center [214, 704] width 375 height 22
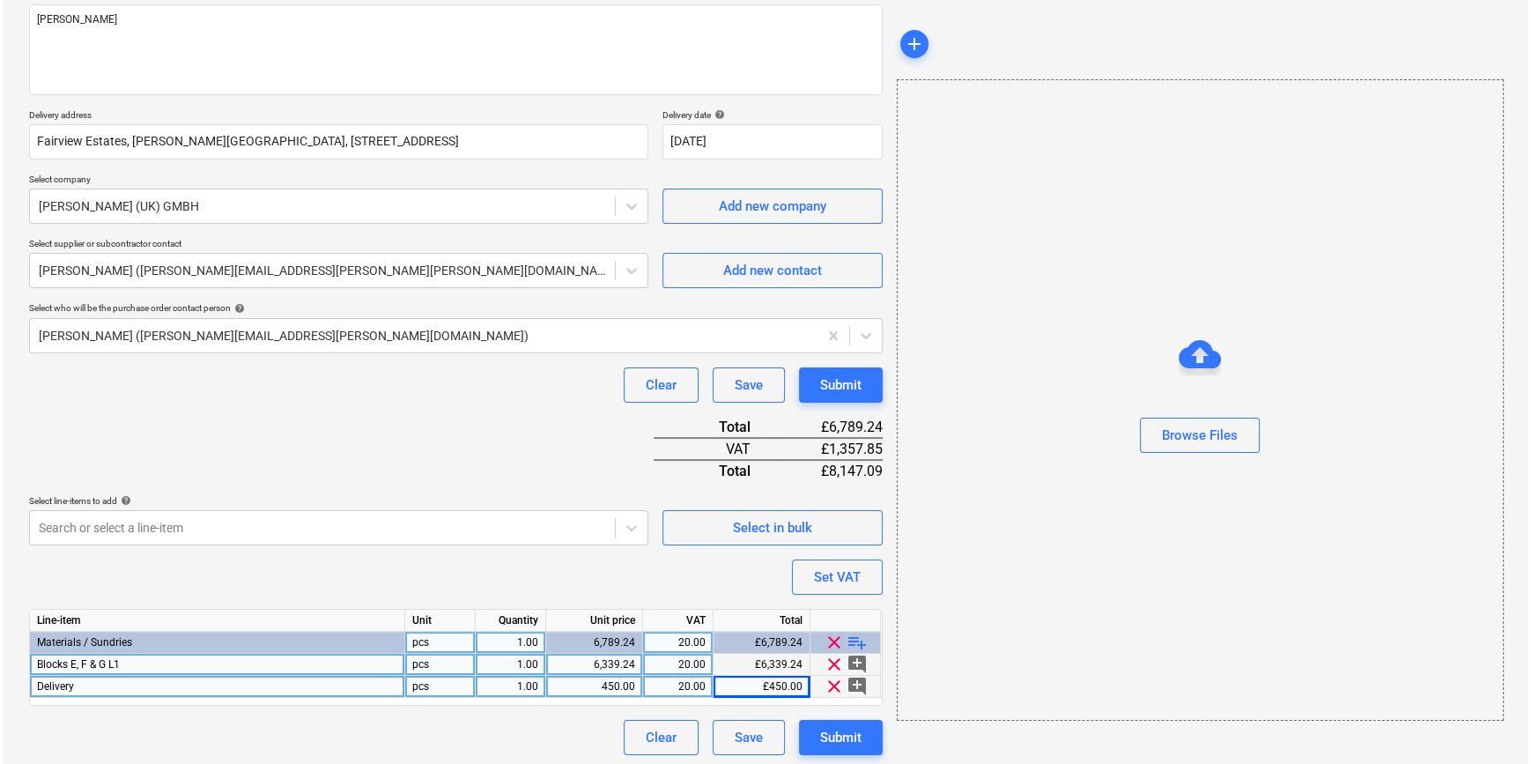
scroll to position [225, 0]
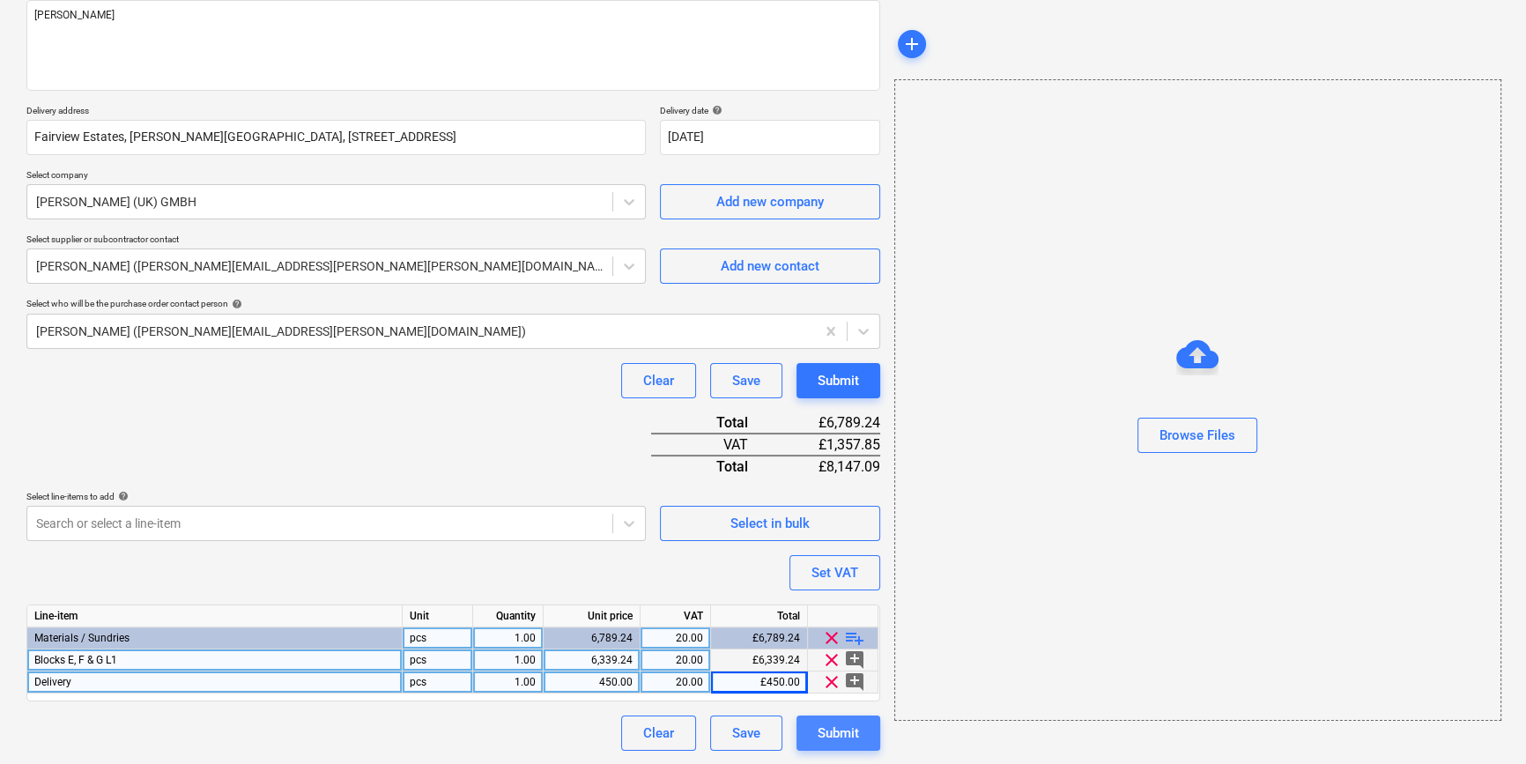
click at [854, 740] on div "Submit" at bounding box center [837, 732] width 41 height 23
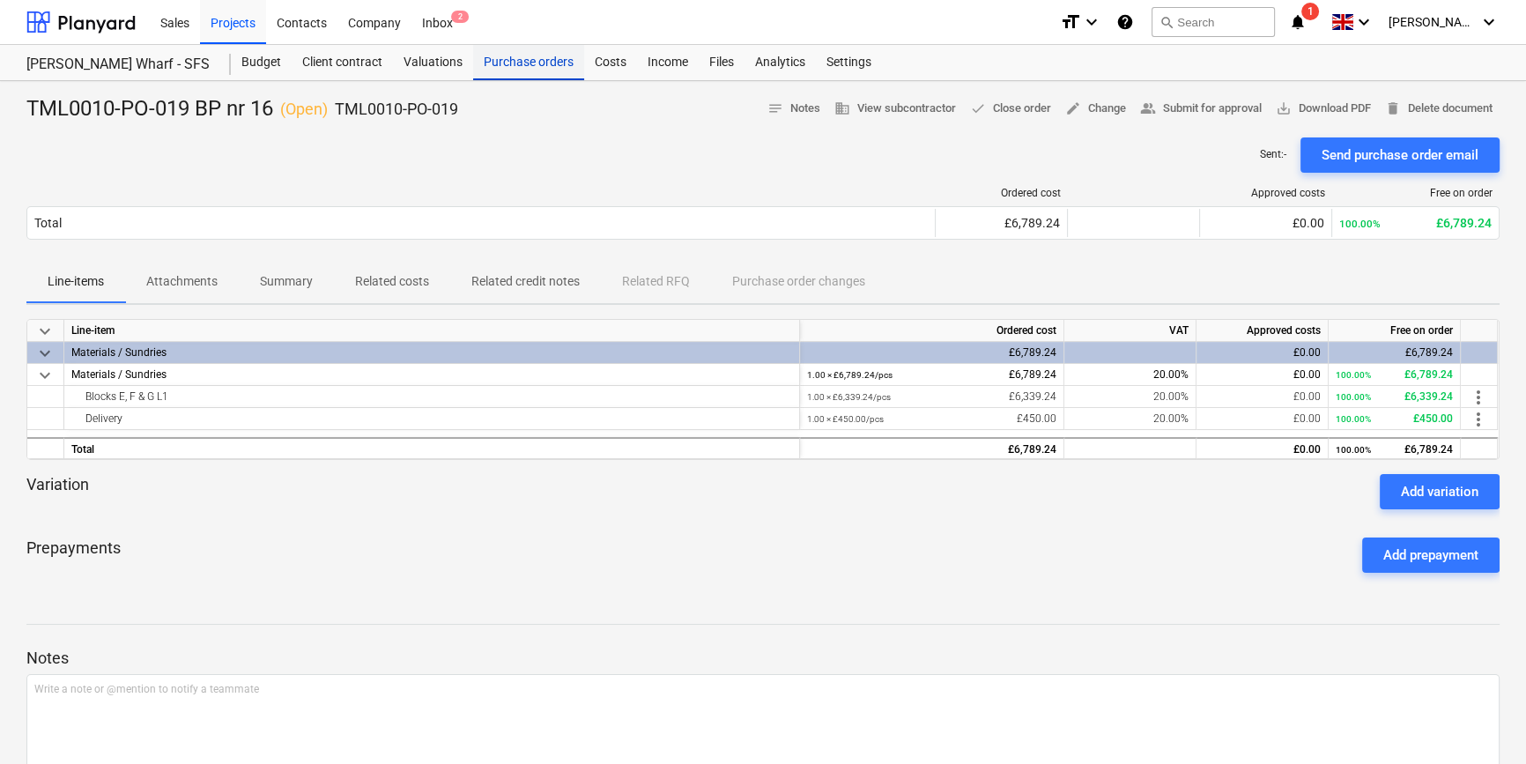
click at [510, 66] on div "Purchase orders" at bounding box center [528, 62] width 111 height 35
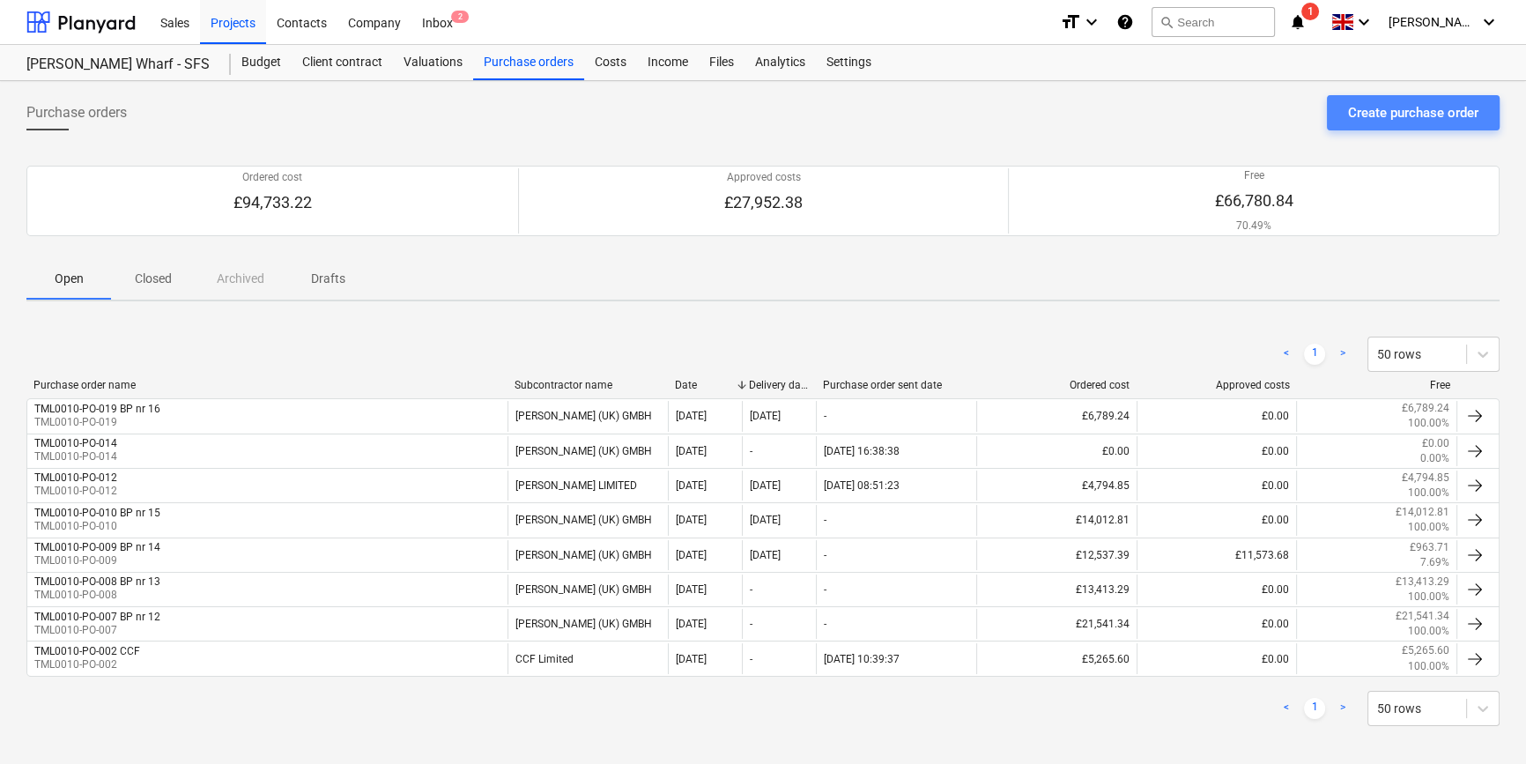
click at [1221, 120] on div "Create purchase order" at bounding box center [1413, 112] width 130 height 23
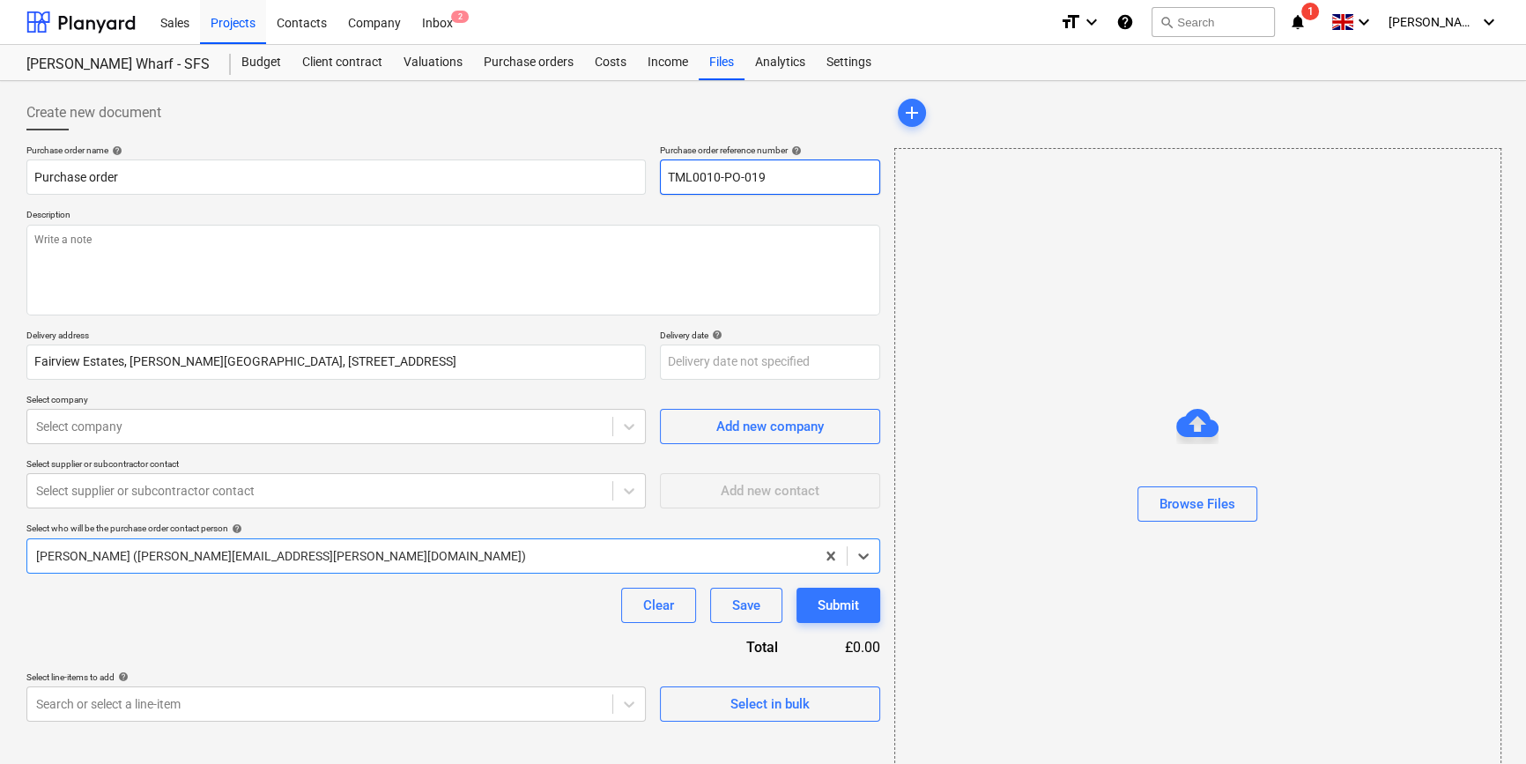
click at [795, 167] on input "TML0010-PO-019" at bounding box center [770, 176] width 220 height 35
drag, startPoint x: 773, startPoint y: 174, endPoint x: 667, endPoint y: 177, distance: 106.6
click at [667, 177] on input "TML0010-PO-020" at bounding box center [770, 176] width 220 height 35
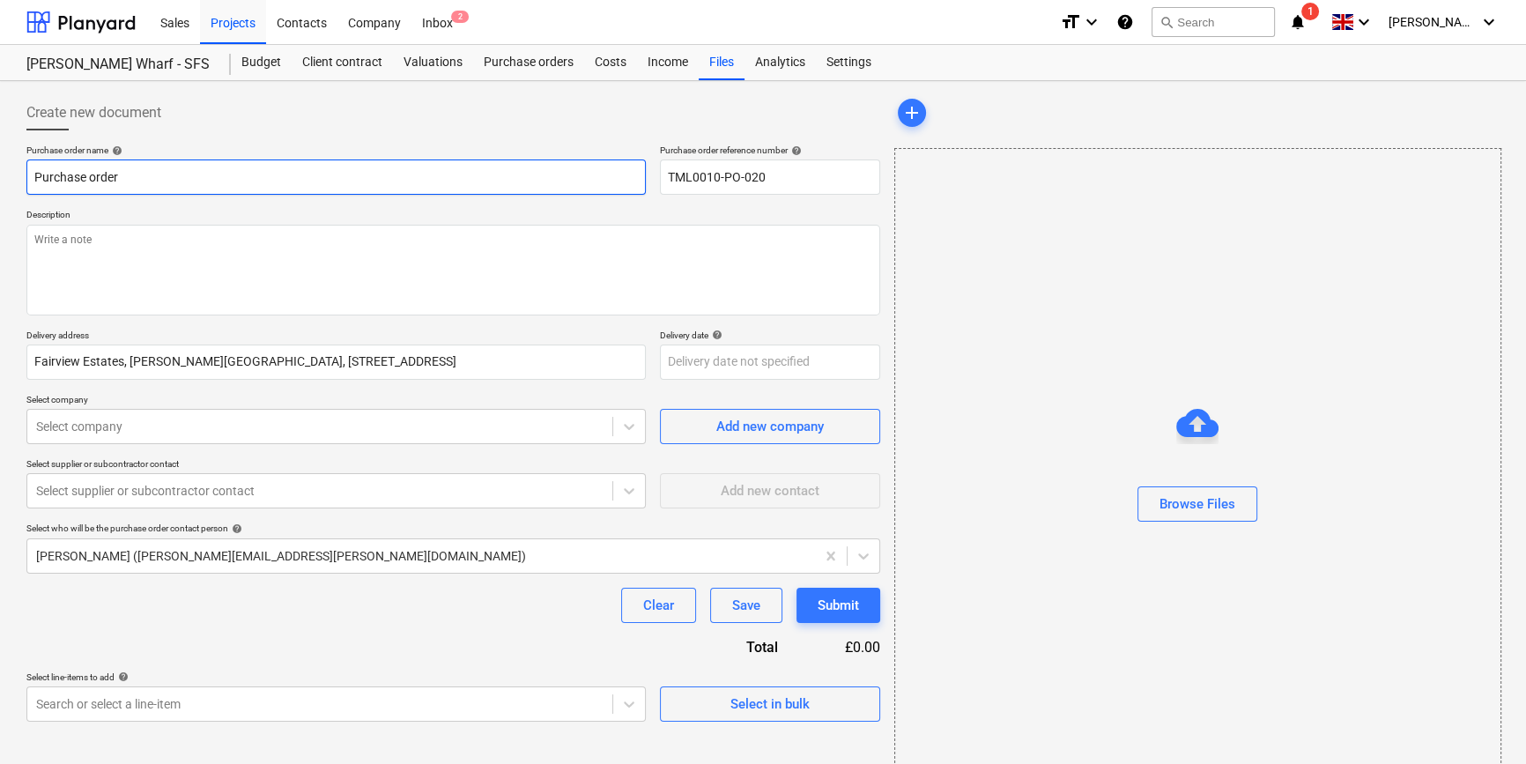
drag, startPoint x: 122, startPoint y: 176, endPoint x: 21, endPoint y: 178, distance: 100.4
click at [21, 178] on div "Create new document Purchase order name help Purchase order Purchase order refe…" at bounding box center [453, 442] width 868 height 708
paste input "TML0010-PO-020"
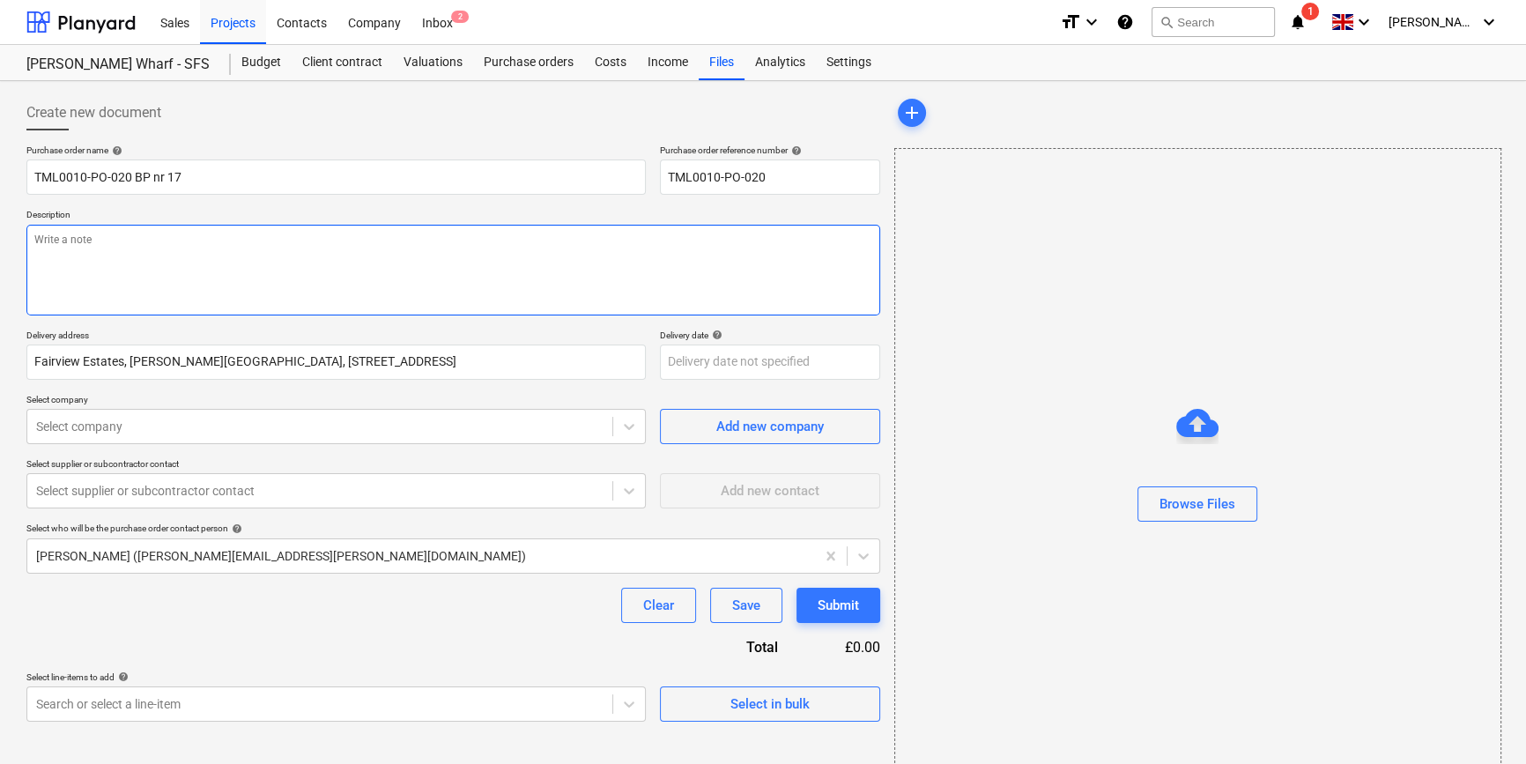
click at [108, 282] on textarea at bounding box center [453, 270] width 854 height 91
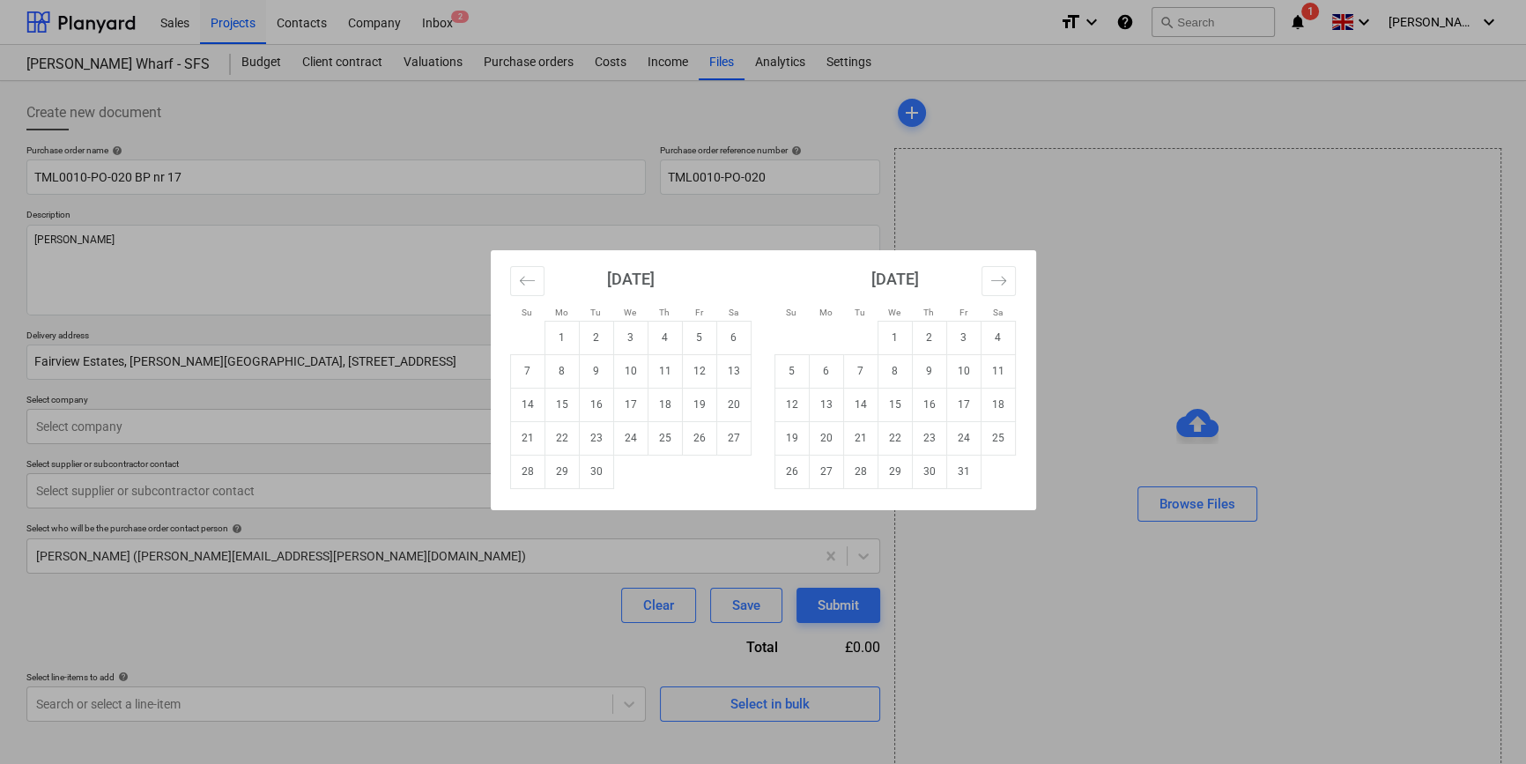
click at [721, 358] on body "Sales Projects Contacts Company Inbox 2 format_size keyboard_arrow_down help se…" at bounding box center [763, 382] width 1526 height 764
click at [932, 370] on td "9" at bounding box center [929, 370] width 34 height 33
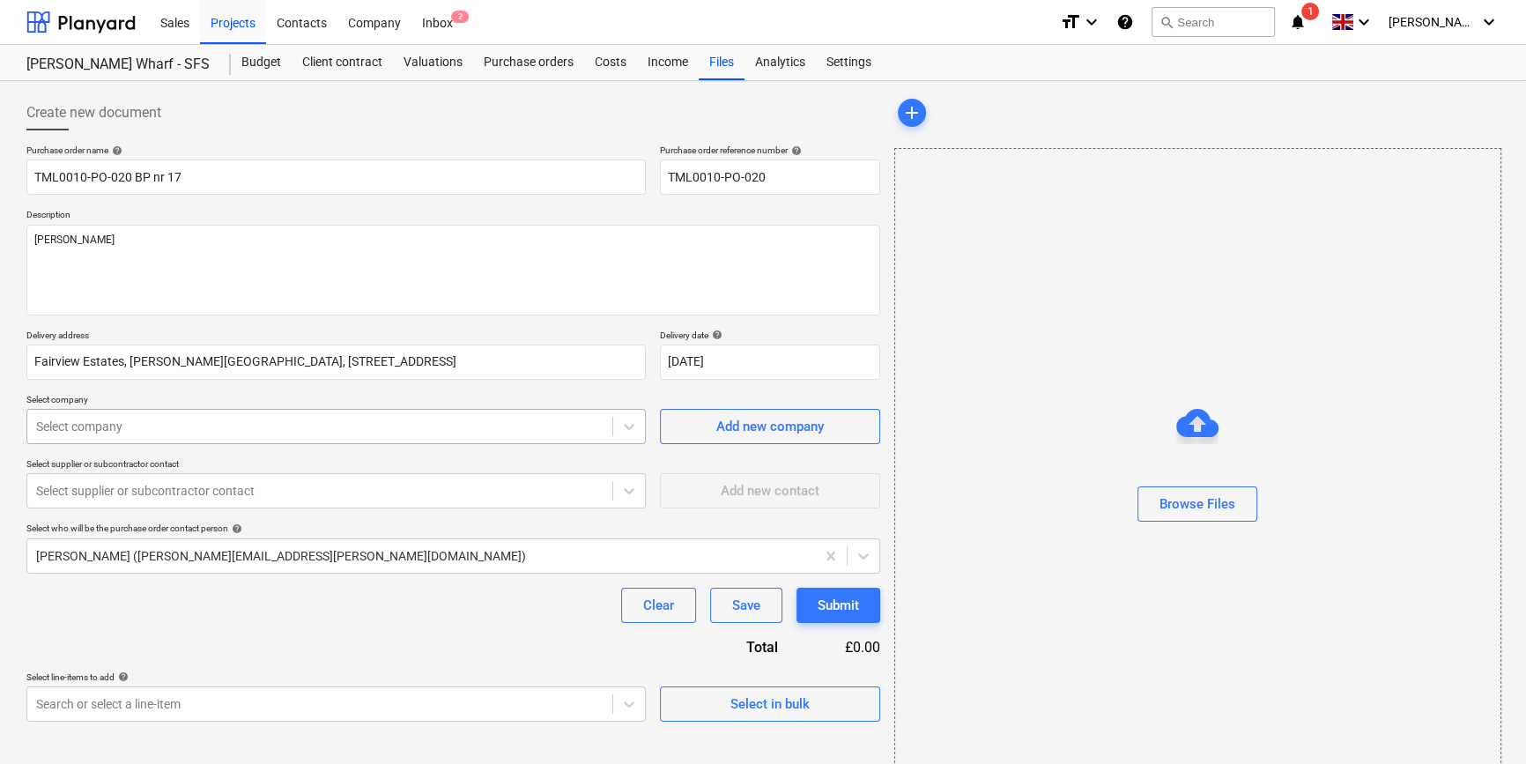
click at [188, 428] on div at bounding box center [319, 427] width 567 height 18
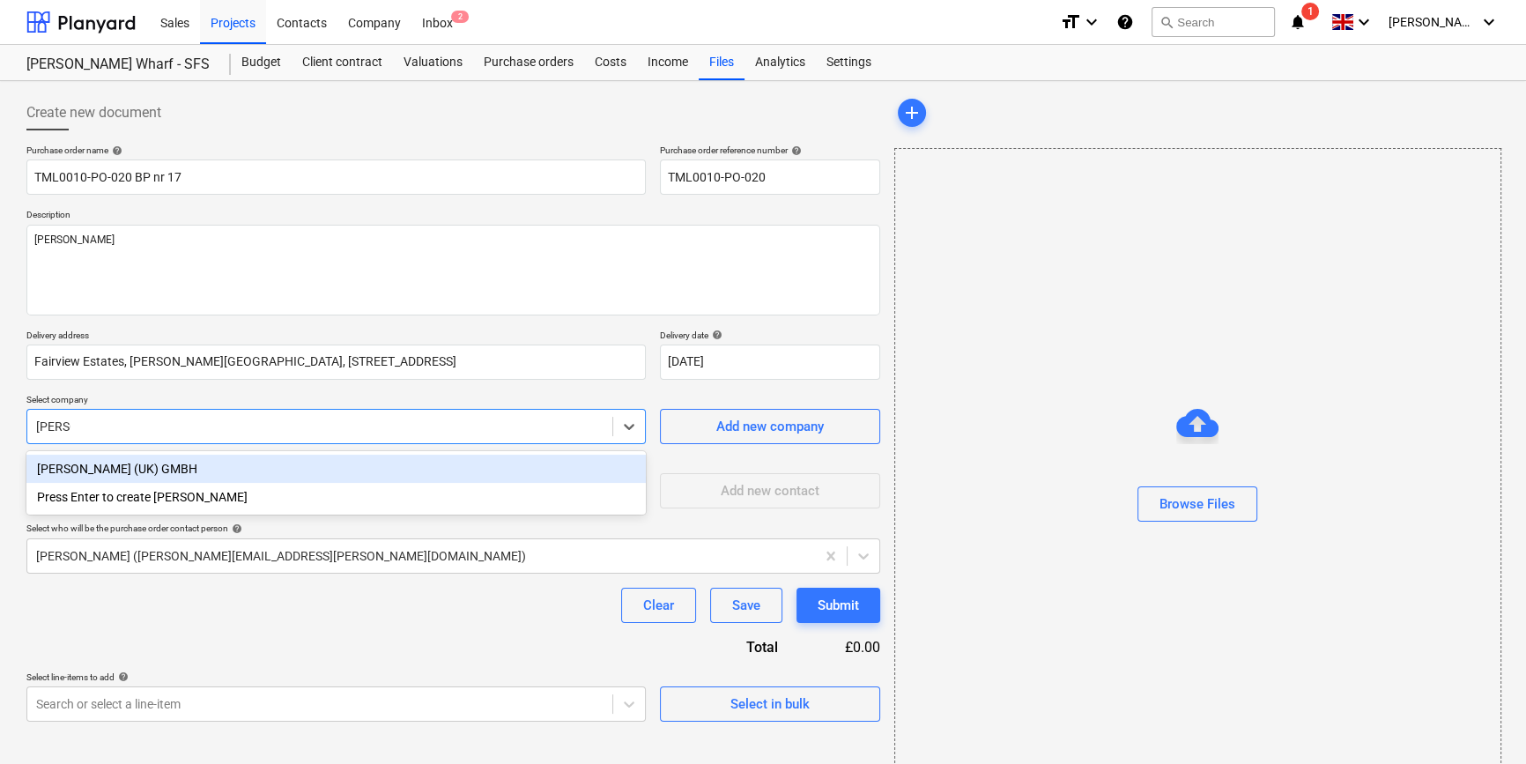
click at [150, 464] on div "Knauf (UK) GMBH" at bounding box center [335, 469] width 619 height 28
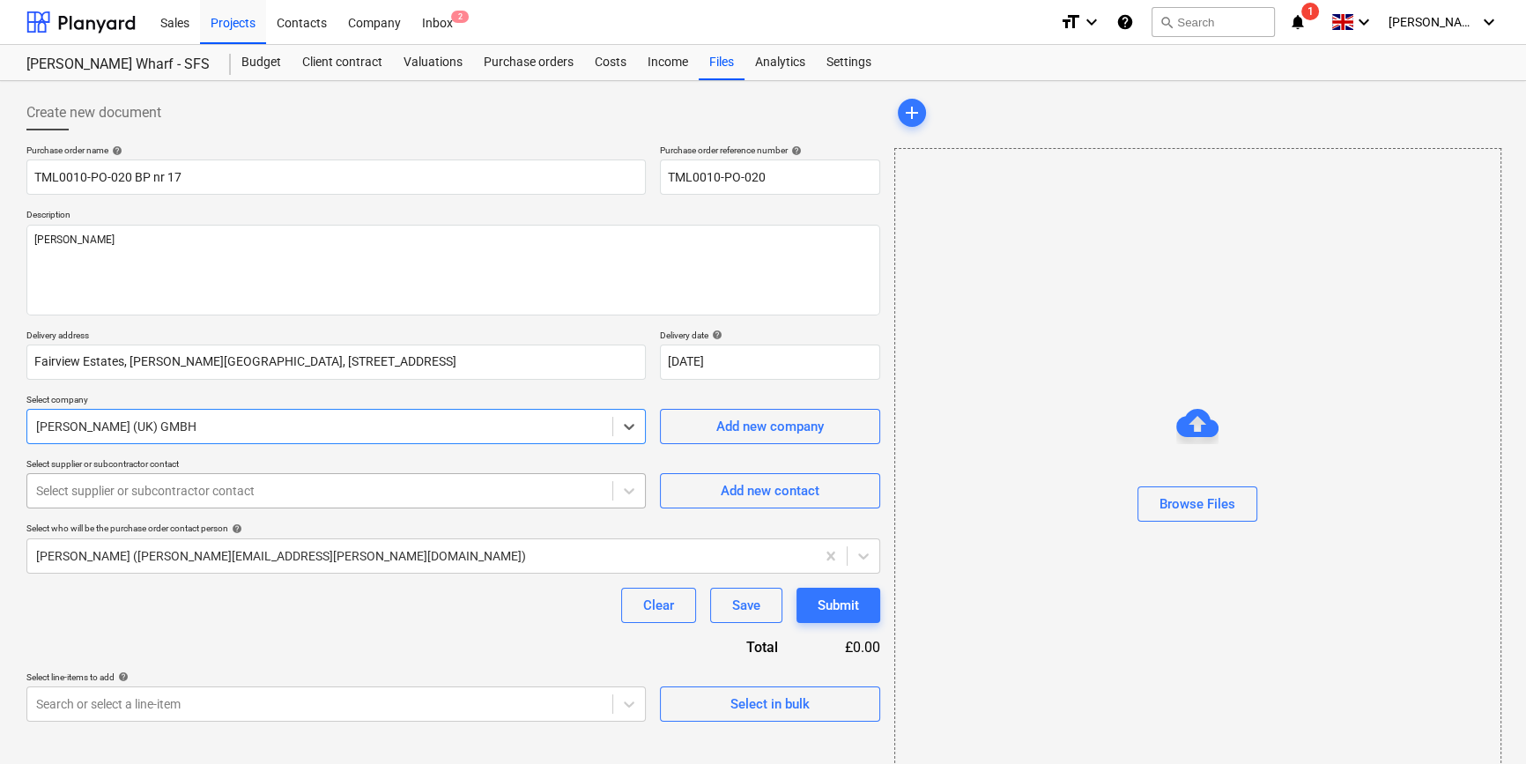
click at [141, 492] on div at bounding box center [319, 491] width 567 height 18
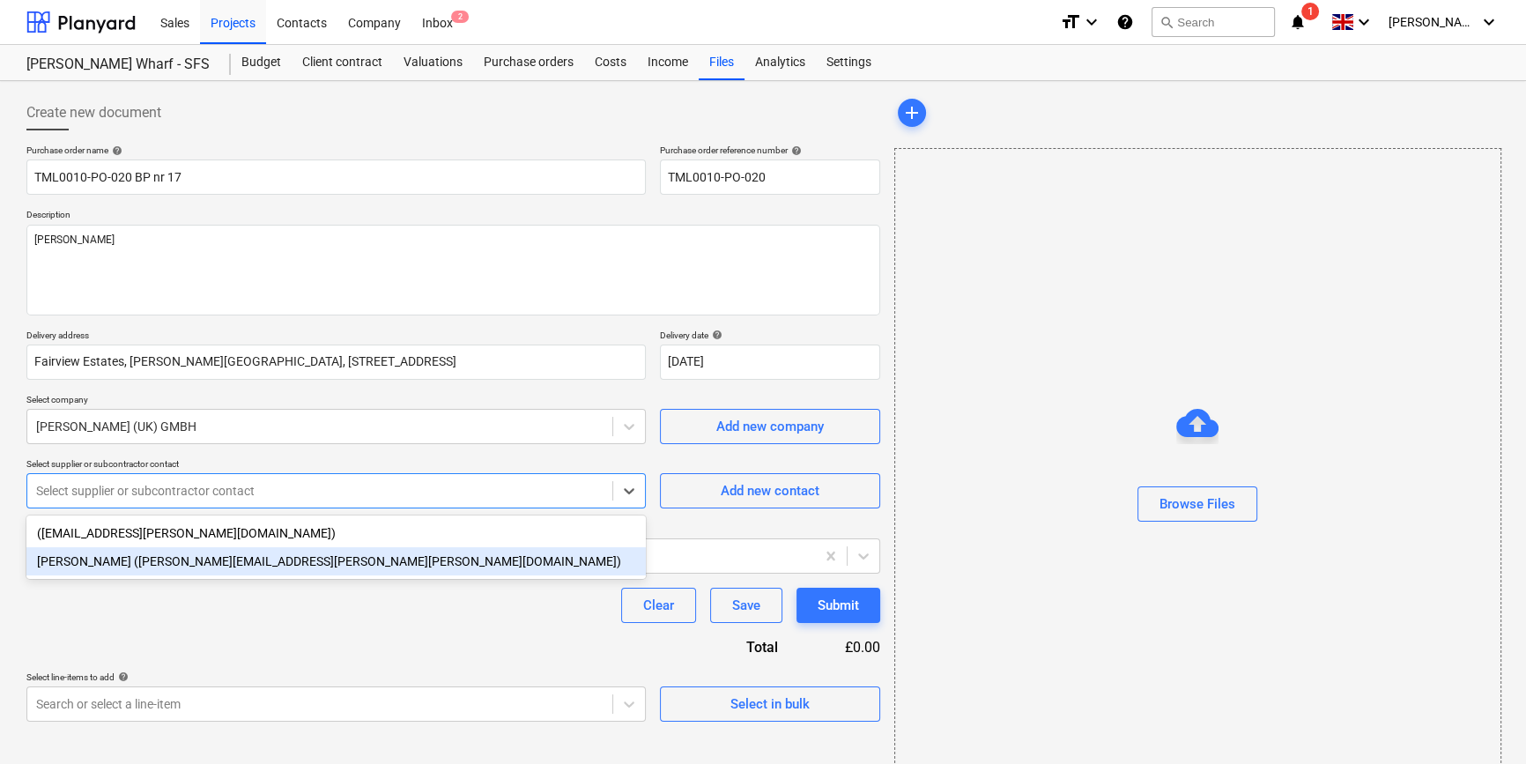
click at [129, 564] on div "Joe Poole (joe.poole@knauf.com)" at bounding box center [335, 561] width 619 height 28
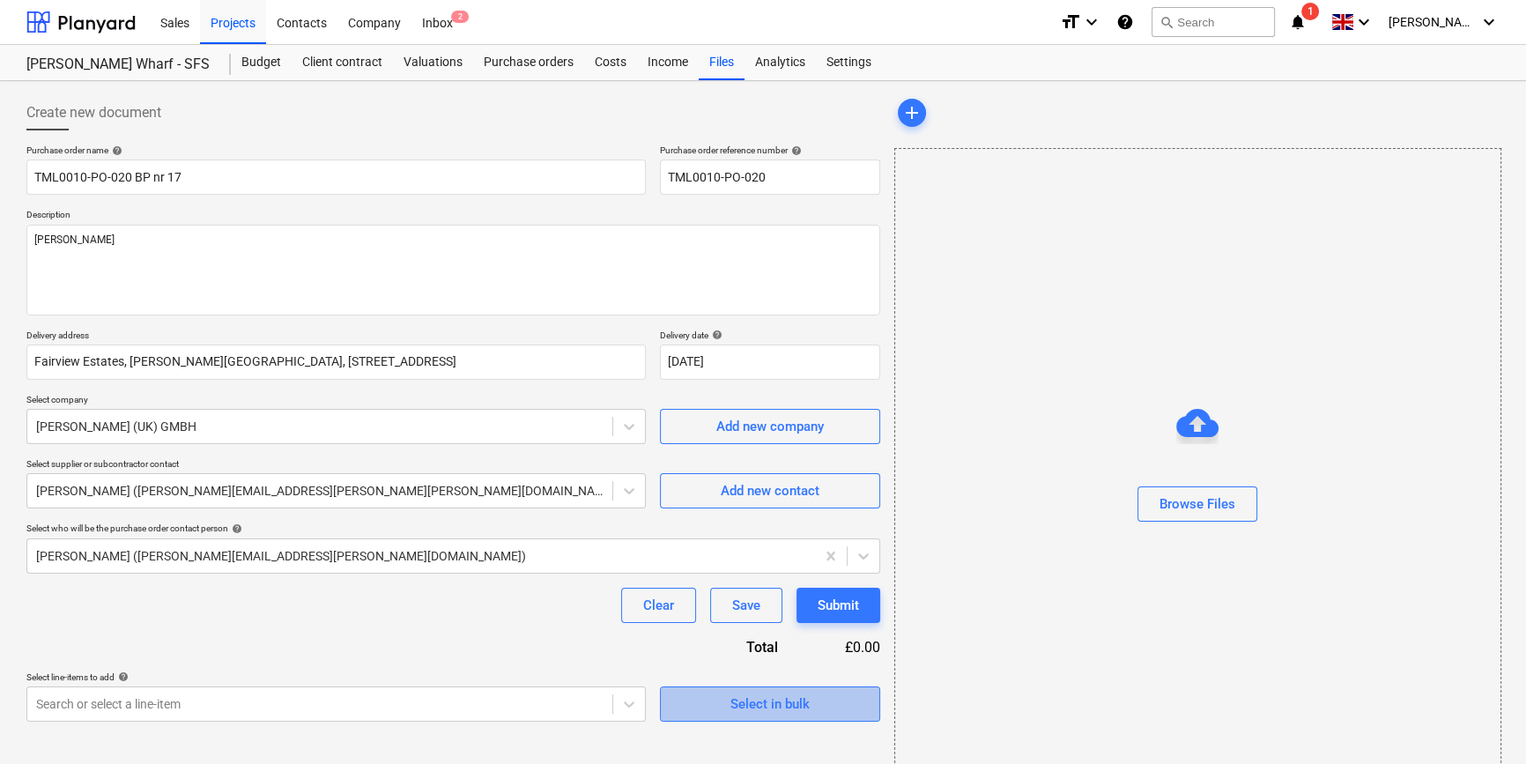
click at [720, 696] on span "Select in bulk" at bounding box center [770, 703] width 176 height 23
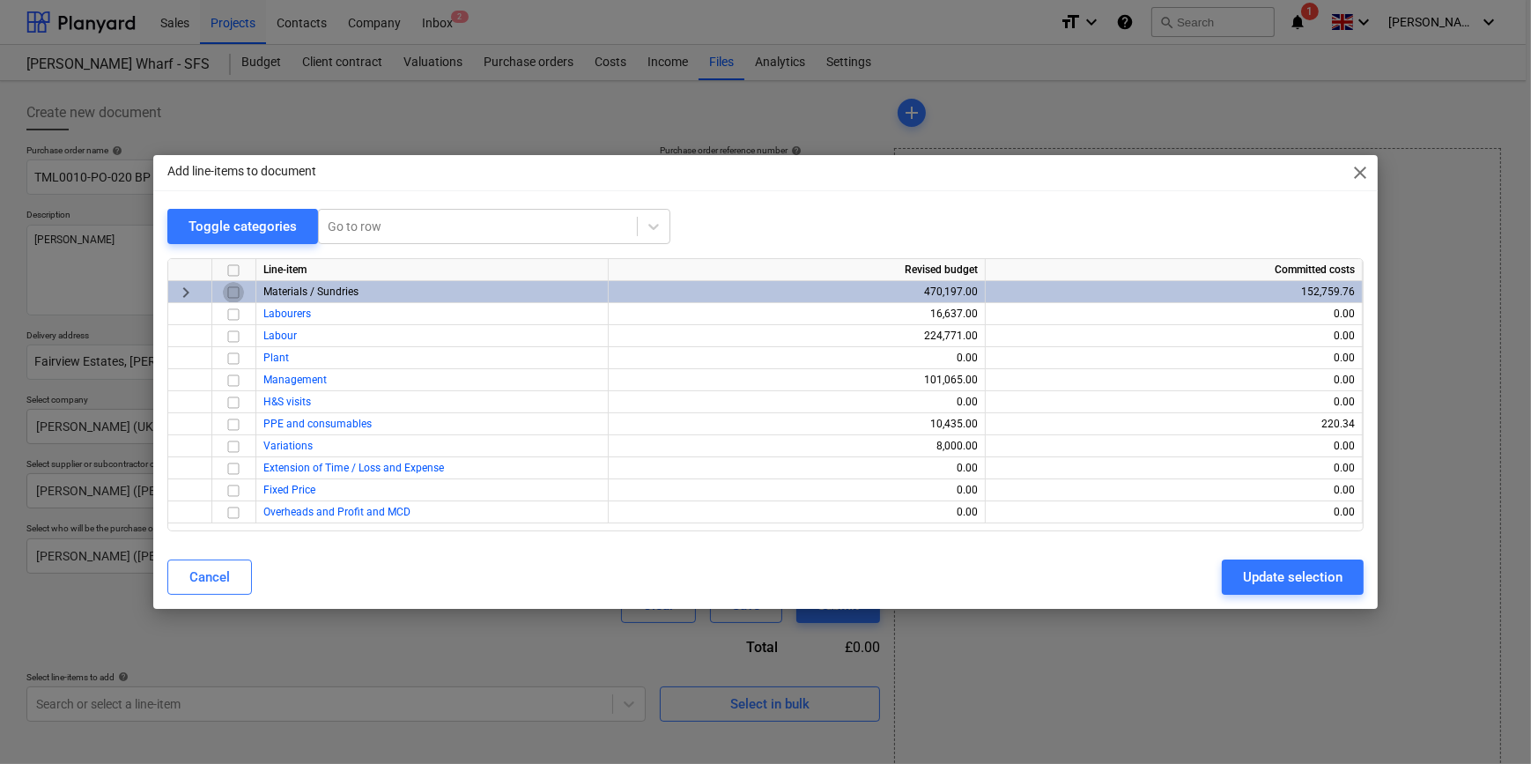
click at [235, 294] on input "checkbox" at bounding box center [233, 292] width 21 height 21
click at [1221, 577] on div "Update selection" at bounding box center [1293, 576] width 100 height 23
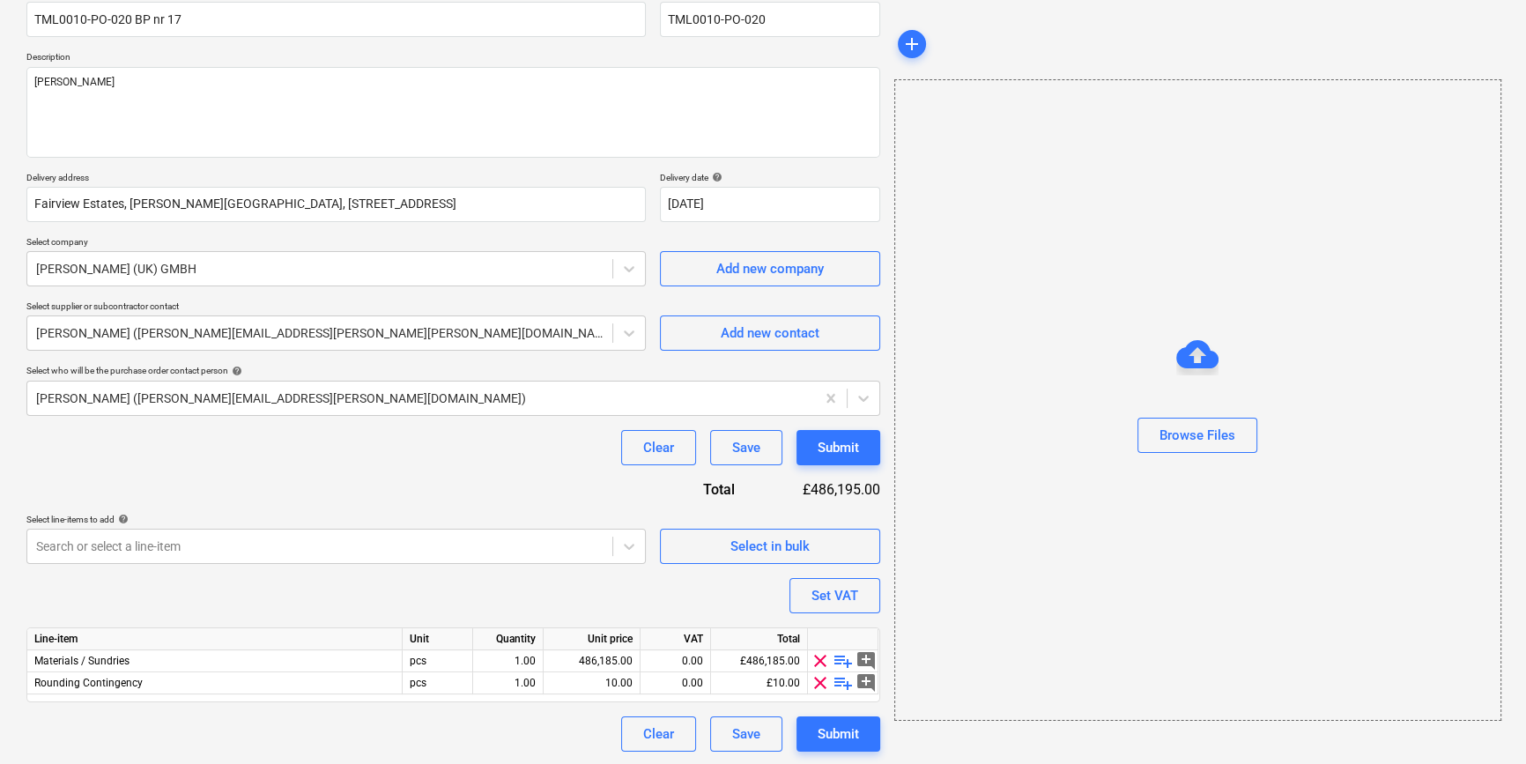
scroll to position [159, 0]
click at [819, 682] on span "clear" at bounding box center [819, 681] width 21 height 21
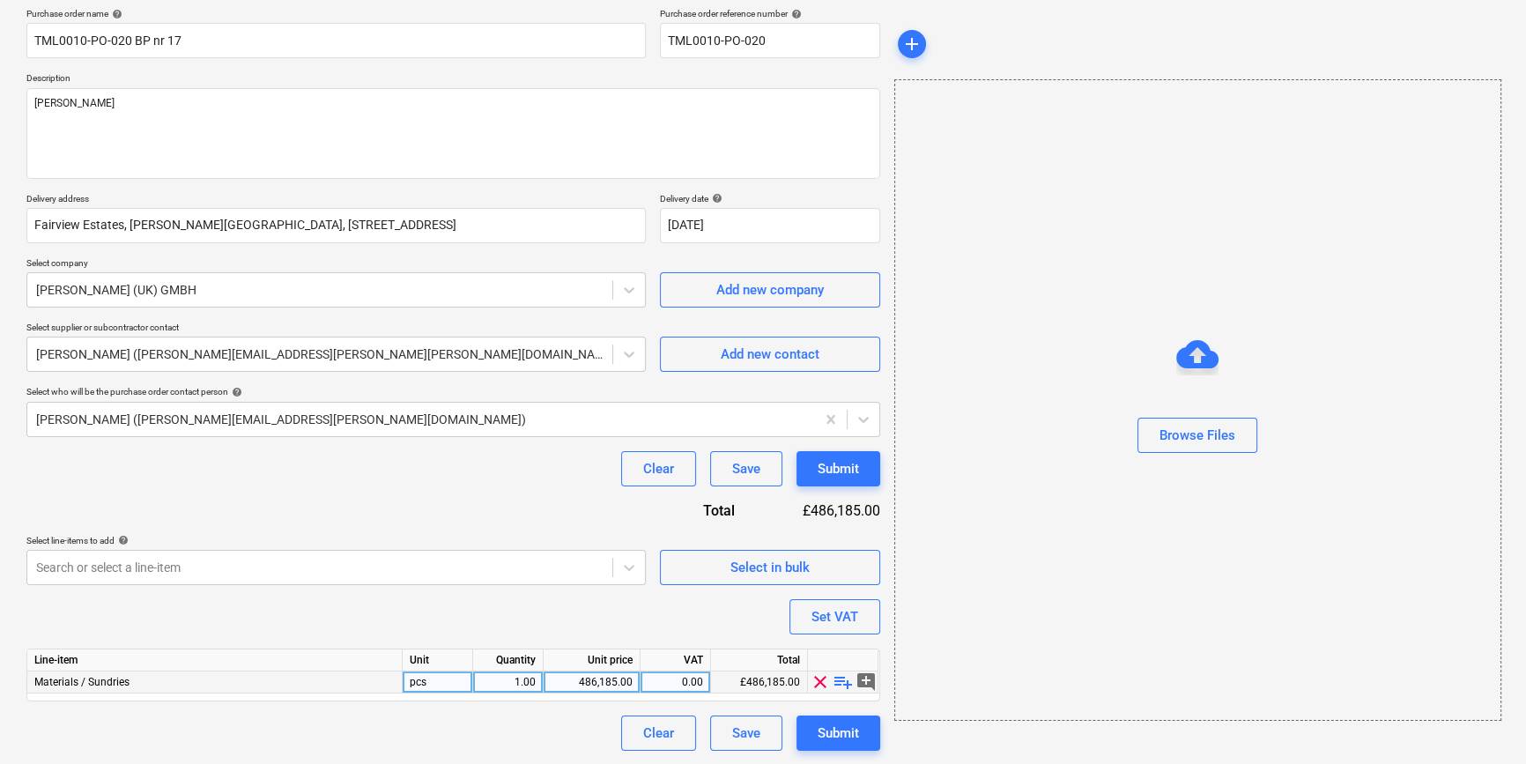
click at [838, 679] on span "playlist_add" at bounding box center [842, 681] width 21 height 21
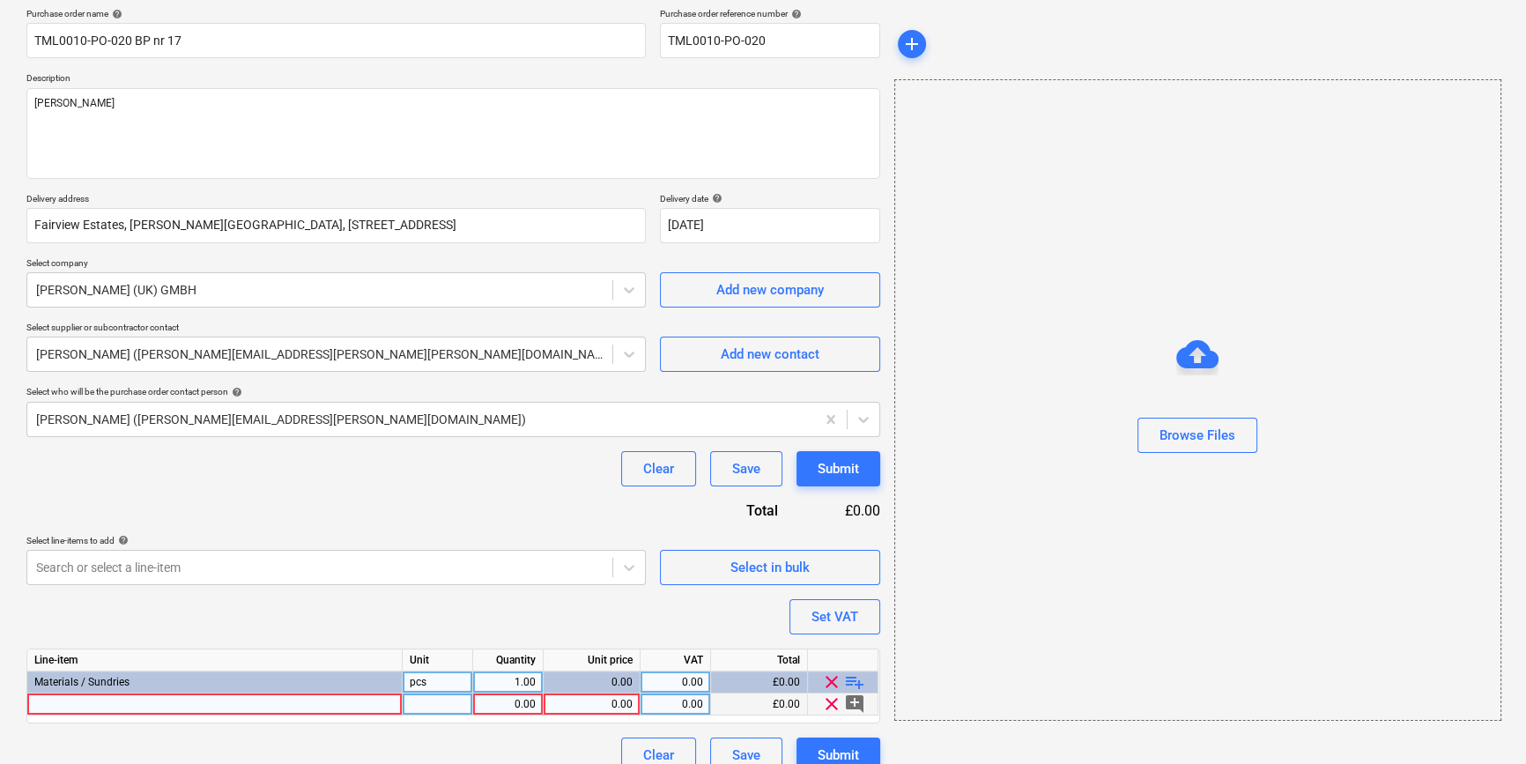
click at [79, 704] on div at bounding box center [214, 704] width 375 height 22
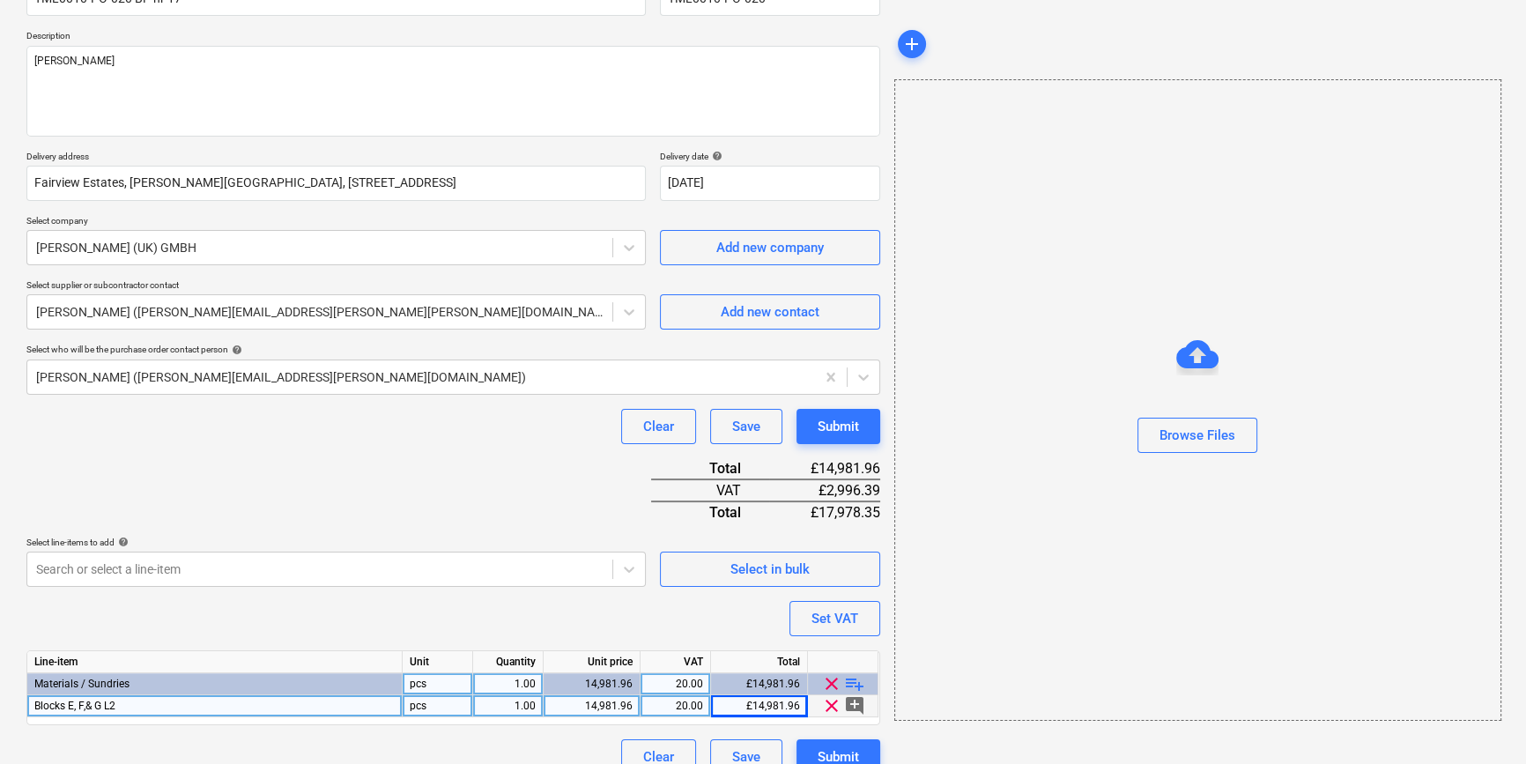
scroll to position [203, 0]
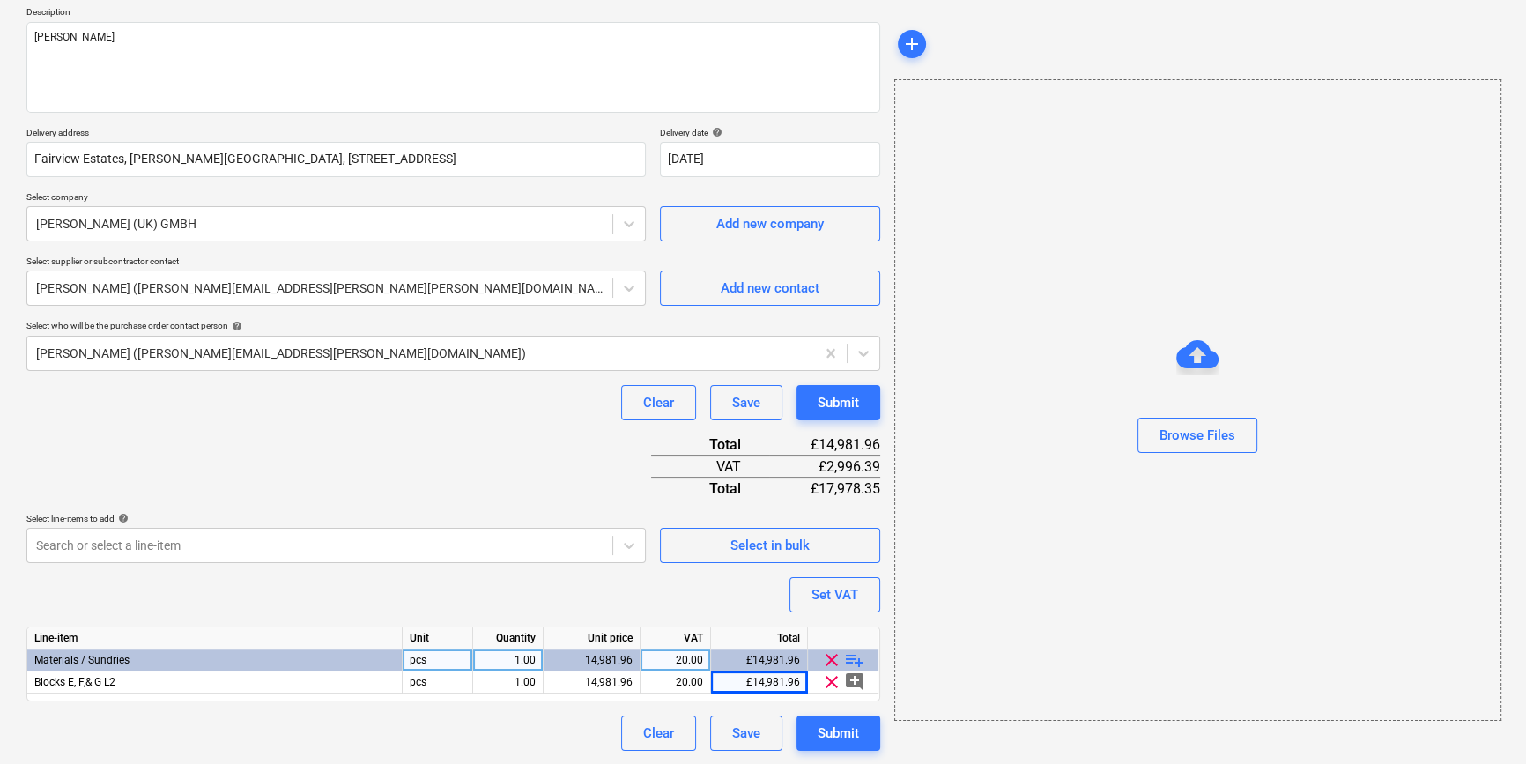
click at [852, 656] on span "playlist_add" at bounding box center [854, 659] width 21 height 21
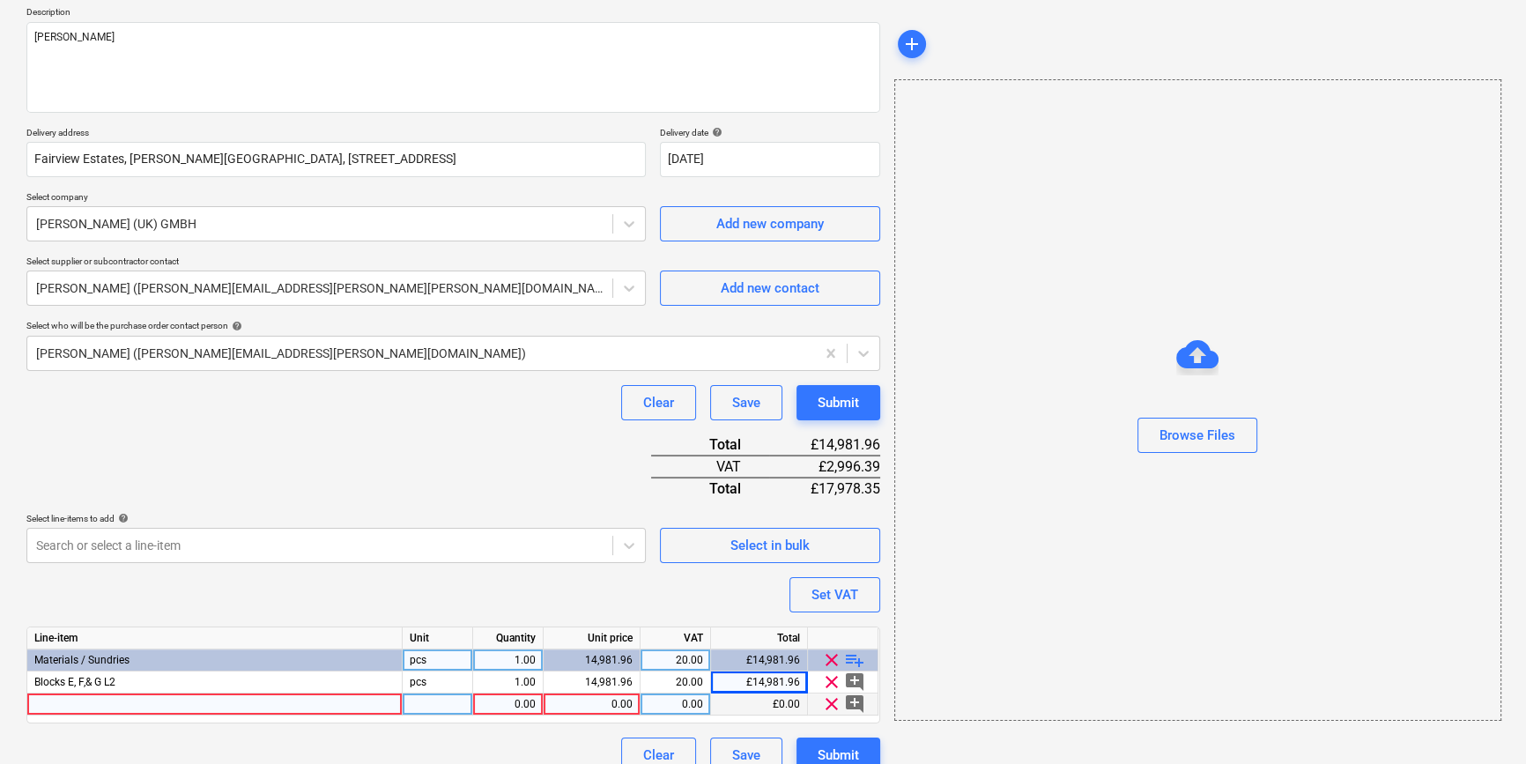
click at [96, 705] on div at bounding box center [214, 704] width 375 height 22
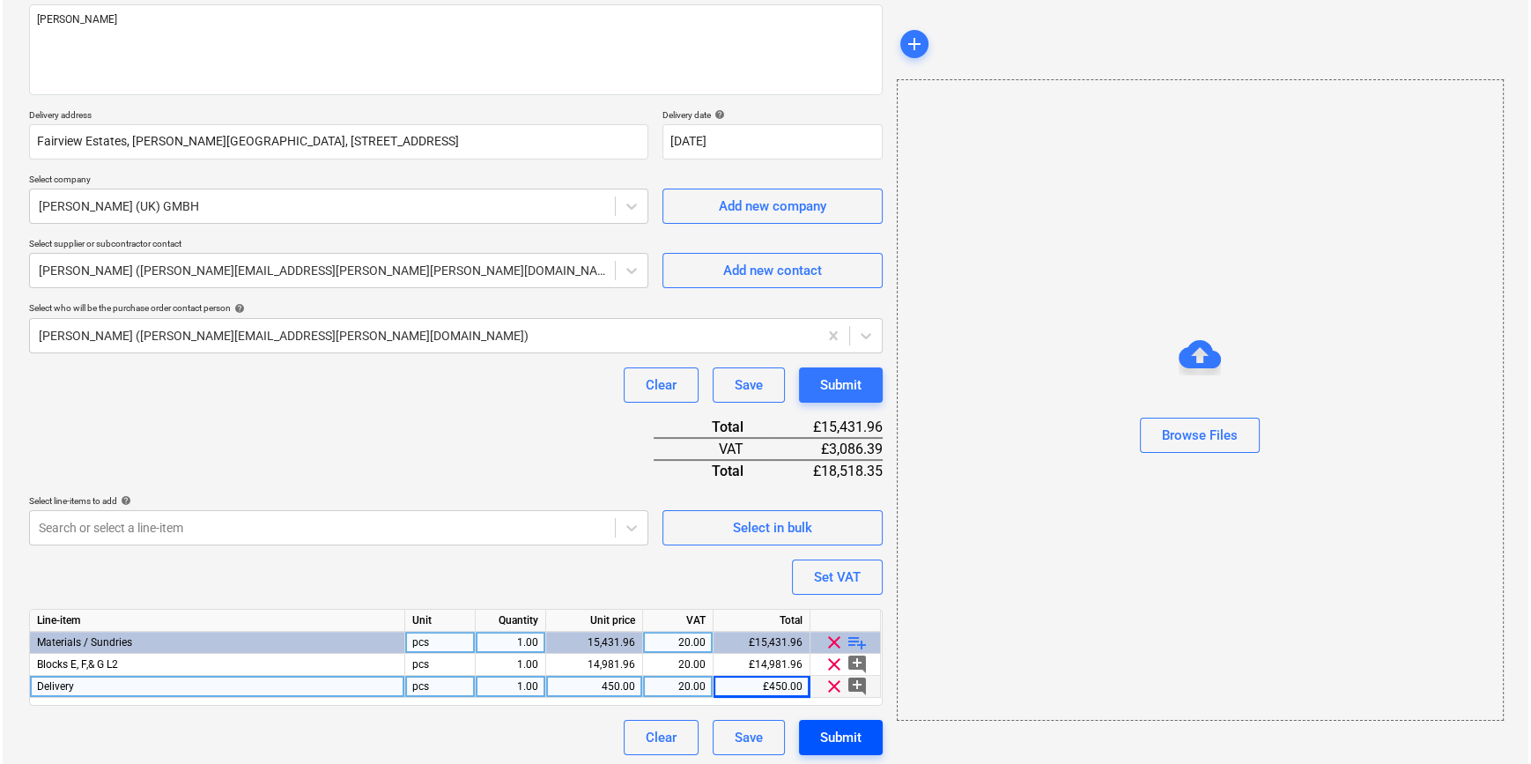
scroll to position [225, 0]
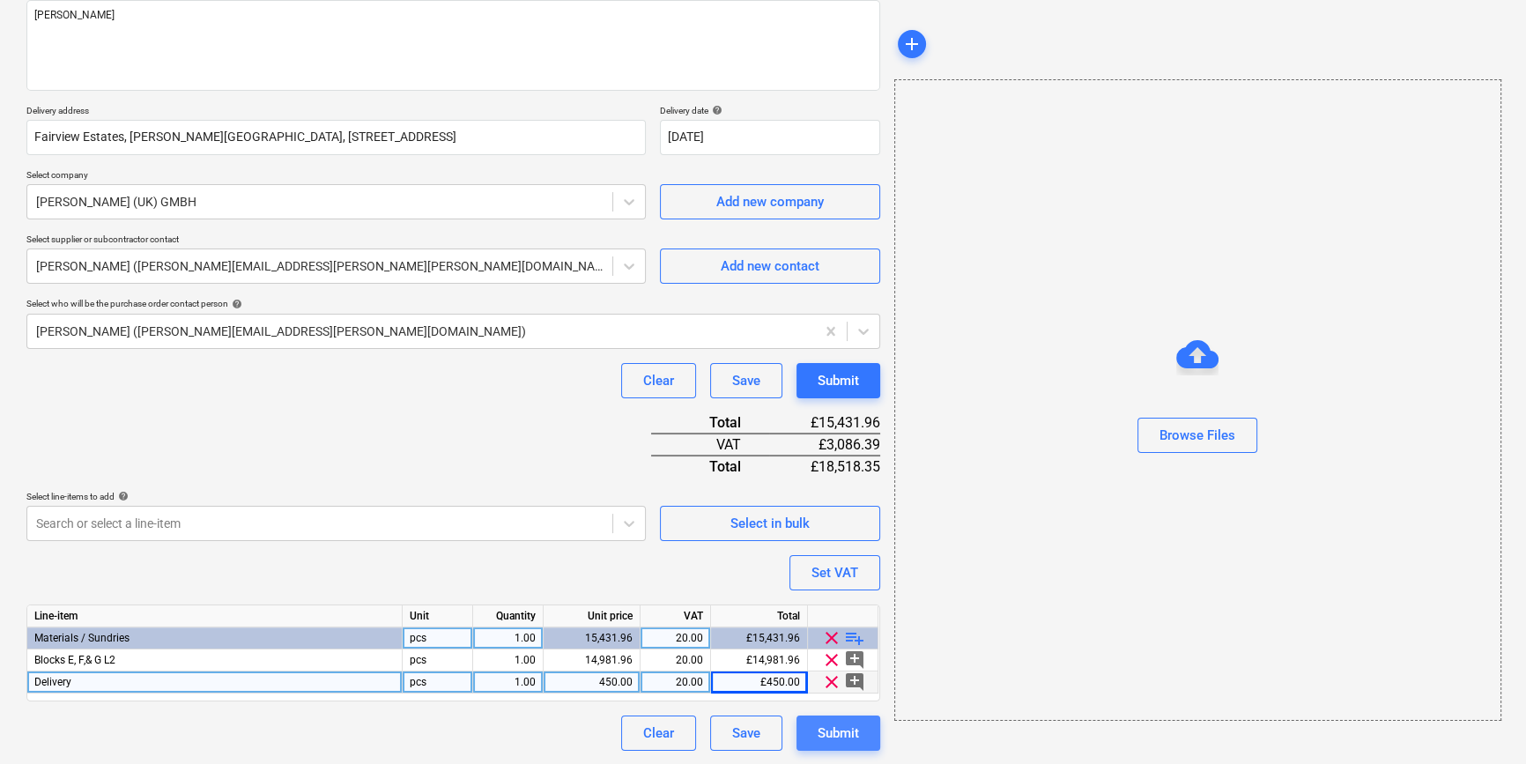
click at [838, 736] on div "Submit" at bounding box center [837, 732] width 41 height 23
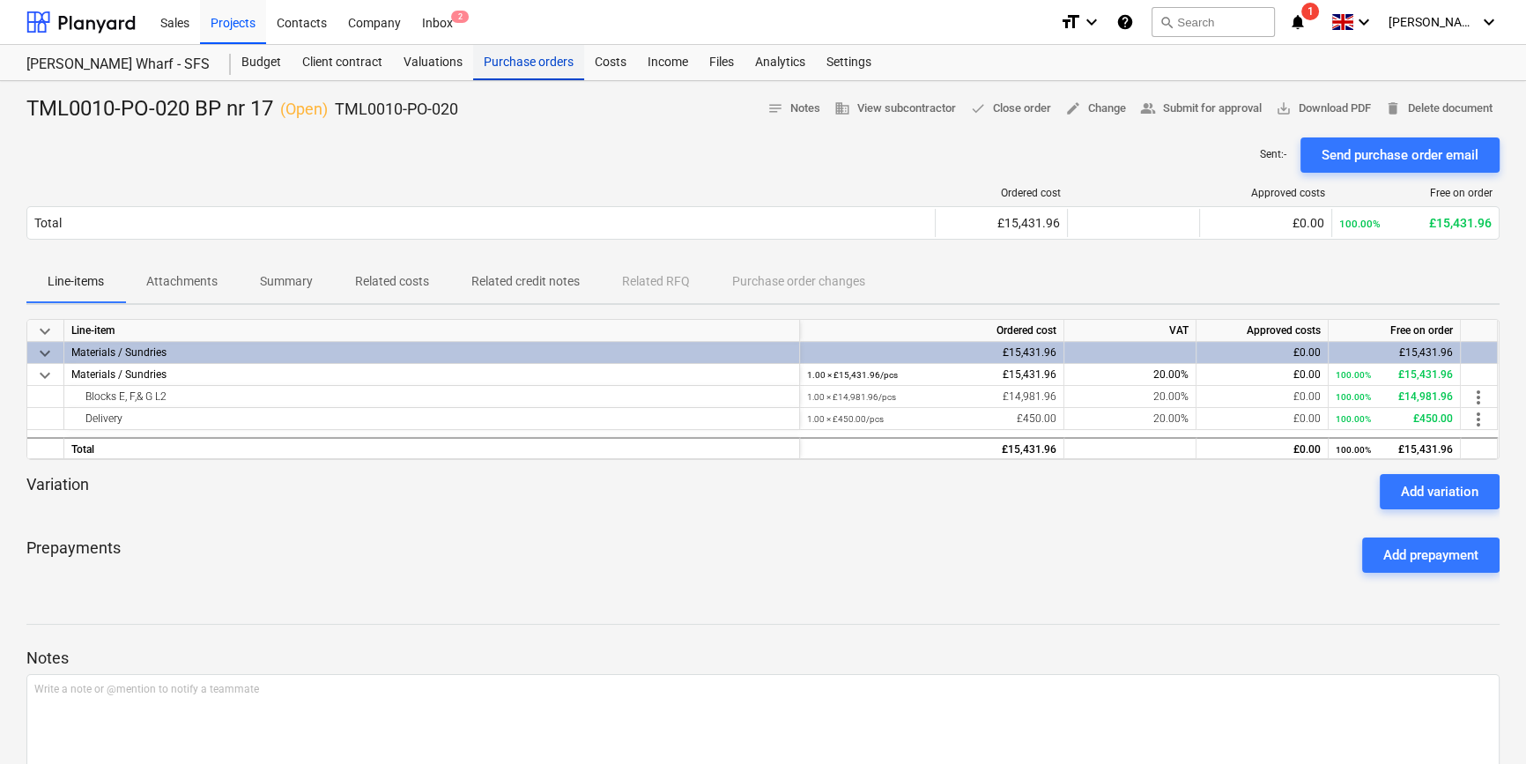
click at [551, 63] on div "Purchase orders" at bounding box center [528, 62] width 111 height 35
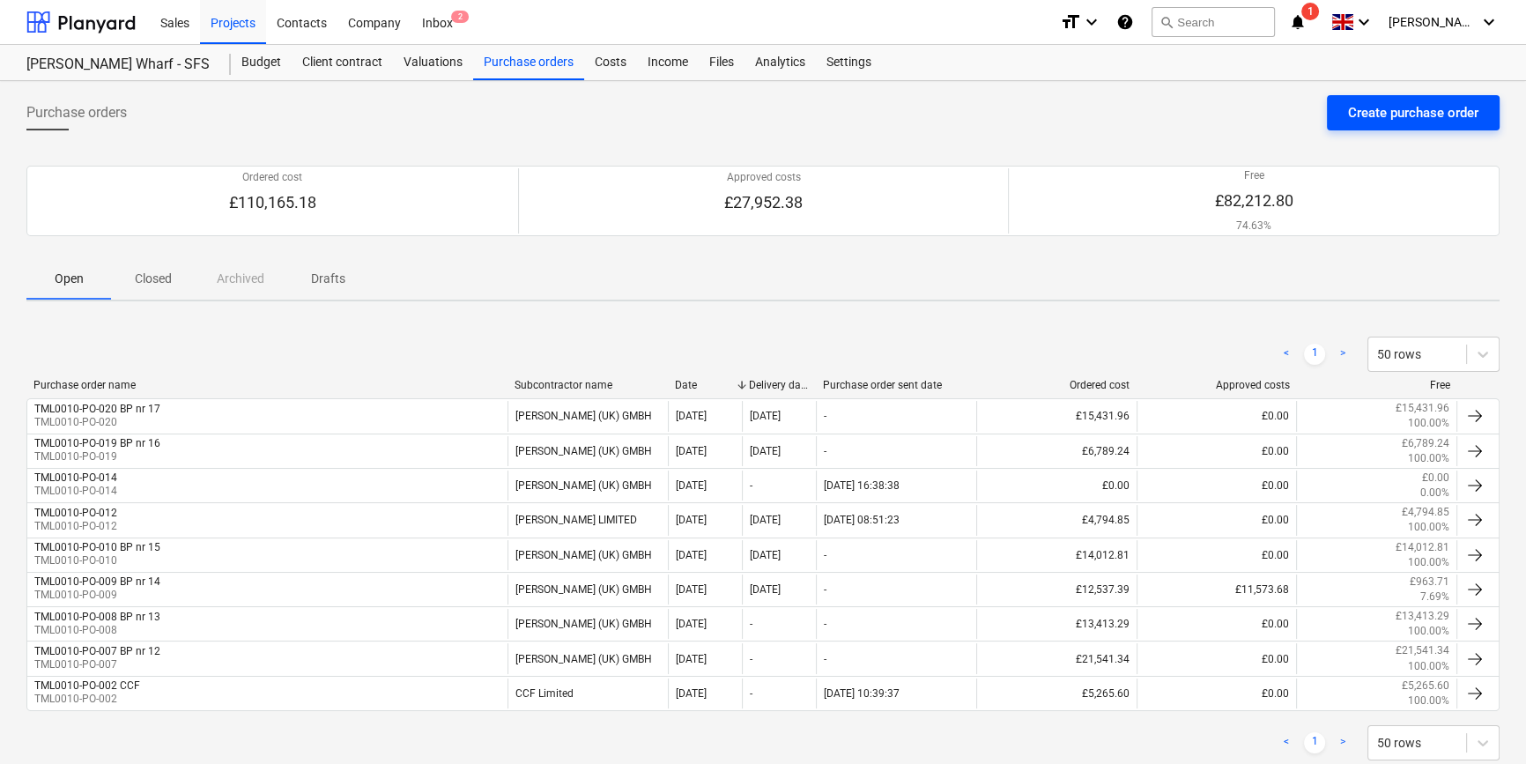
click at [1221, 107] on div "Create purchase order" at bounding box center [1413, 112] width 130 height 23
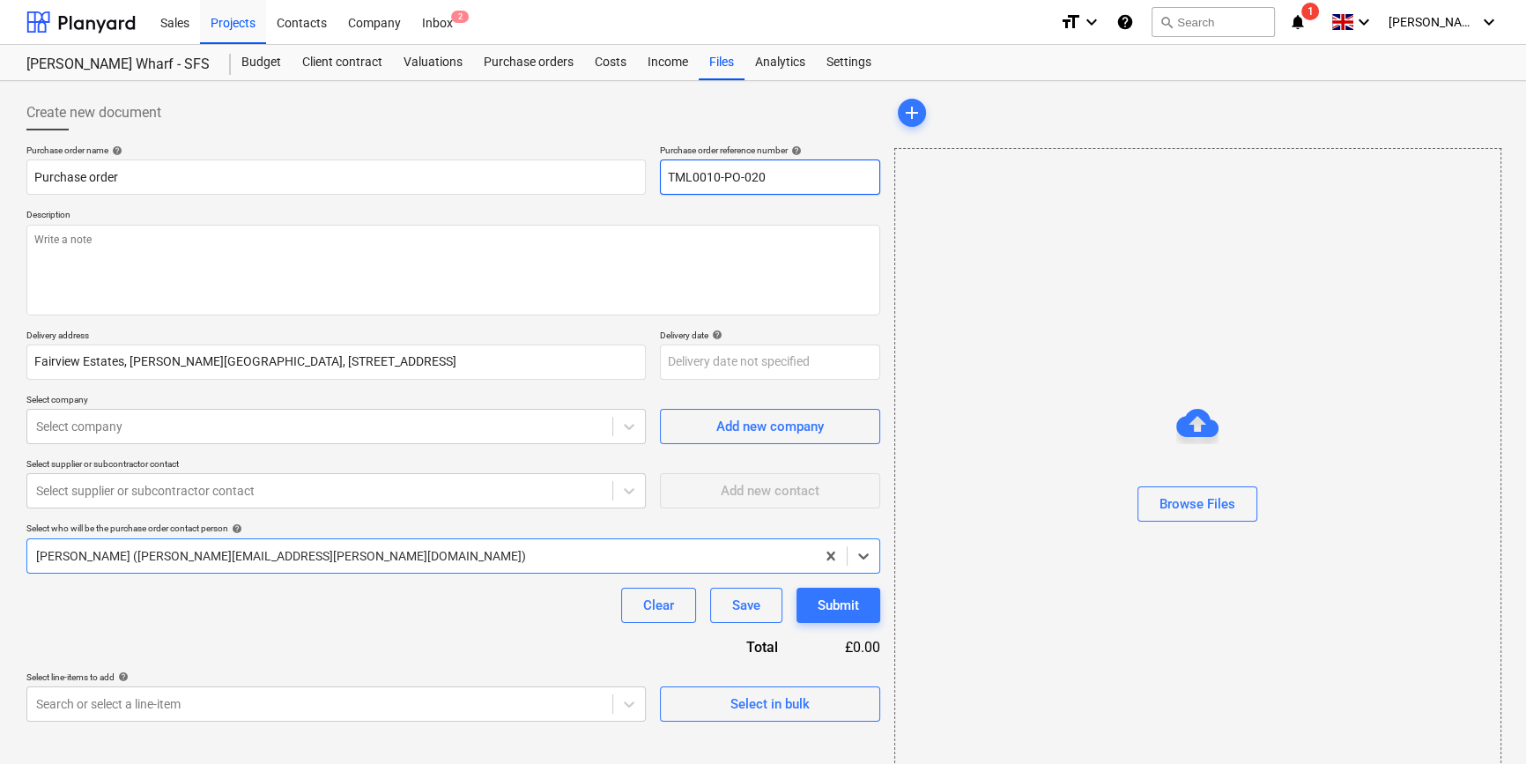
click at [754, 181] on input "TML0010-PO-020" at bounding box center [770, 176] width 220 height 35
drag, startPoint x: 772, startPoint y: 176, endPoint x: 668, endPoint y: 177, distance: 103.9
click at [668, 177] on input "TML0010-PO-021" at bounding box center [770, 176] width 220 height 35
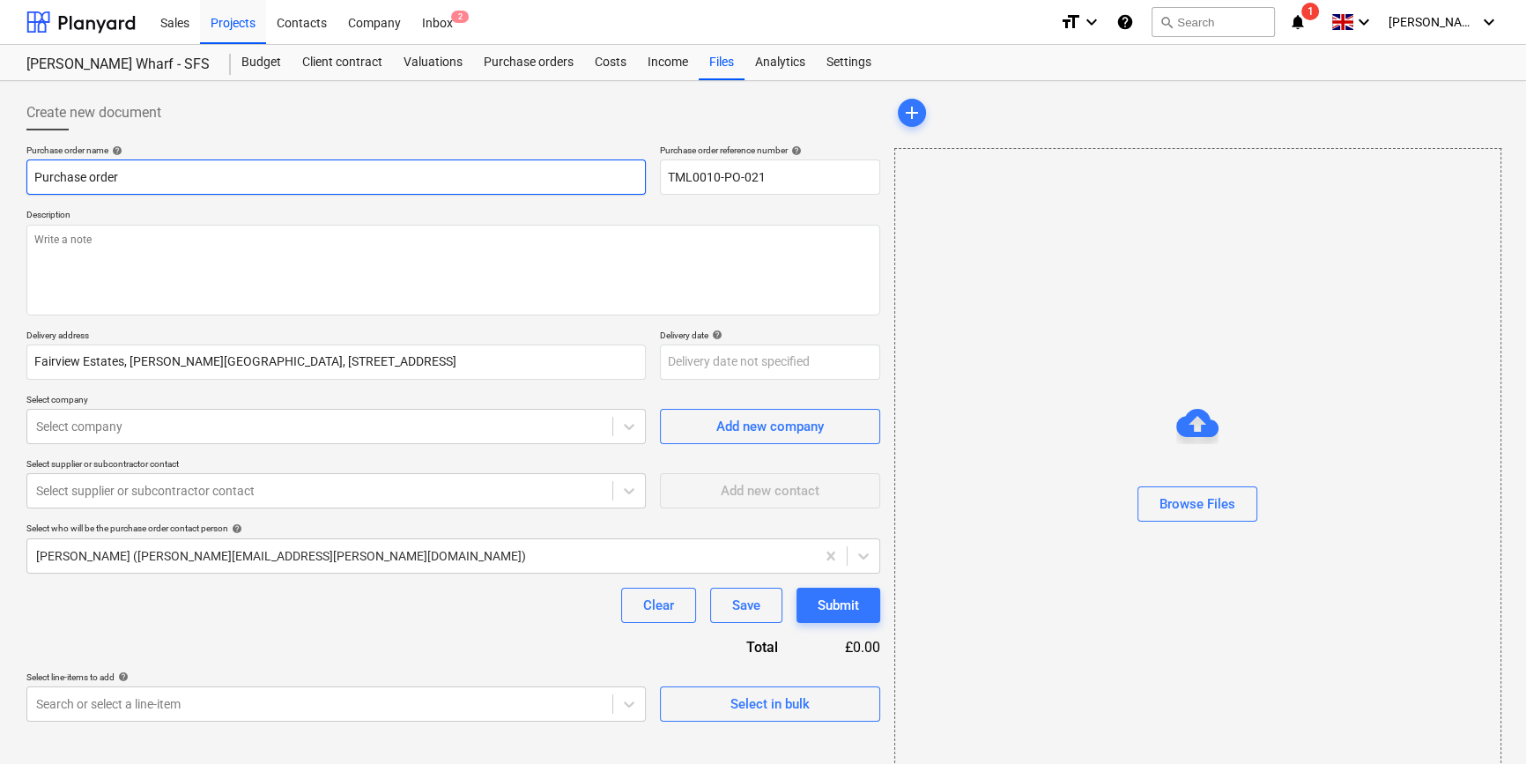
drag, startPoint x: 127, startPoint y: 175, endPoint x: 34, endPoint y: 175, distance: 92.5
click at [34, 175] on input "Purchase order" at bounding box center [335, 176] width 619 height 35
paste input "TML0010-PO-021"
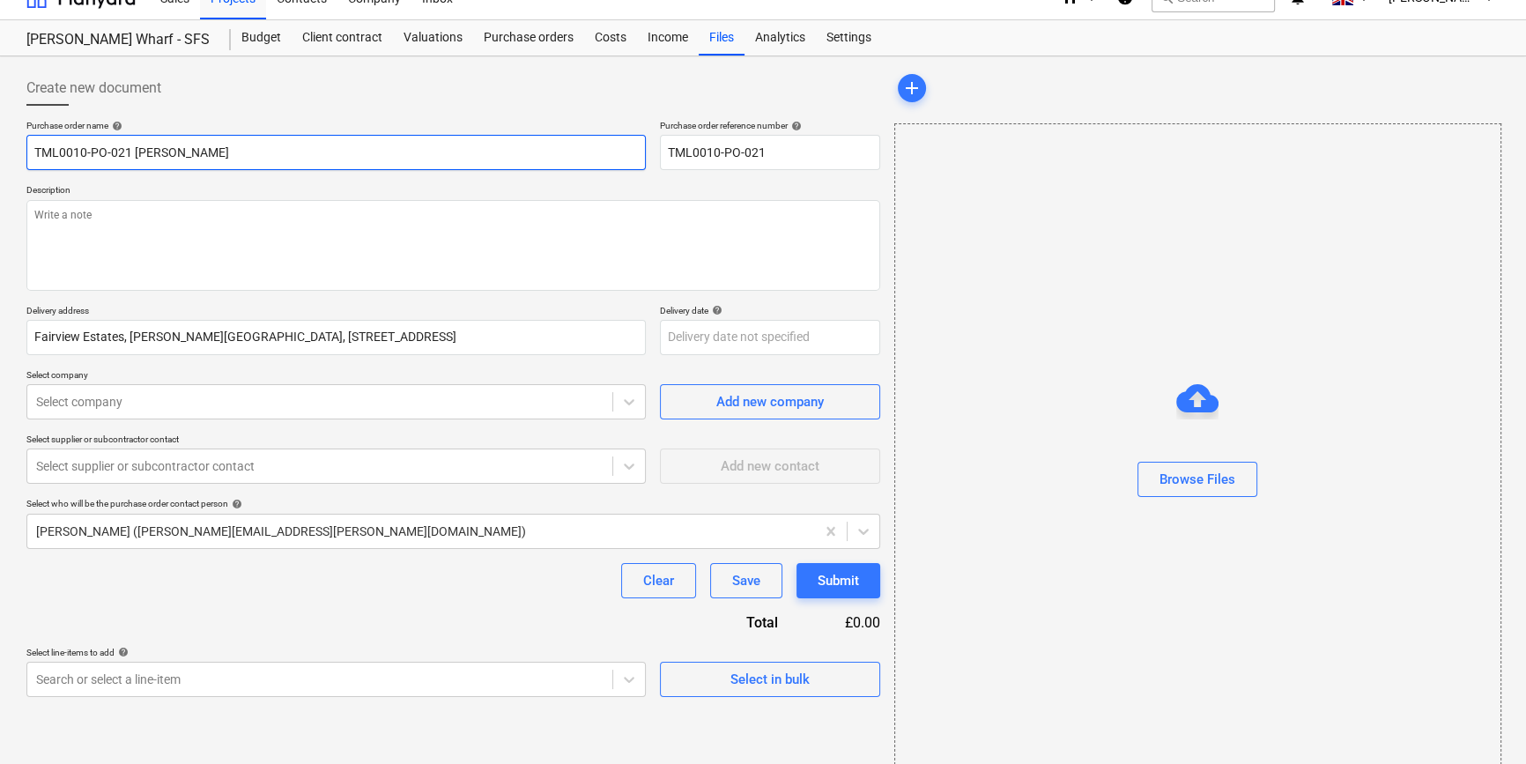
scroll to position [38, 0]
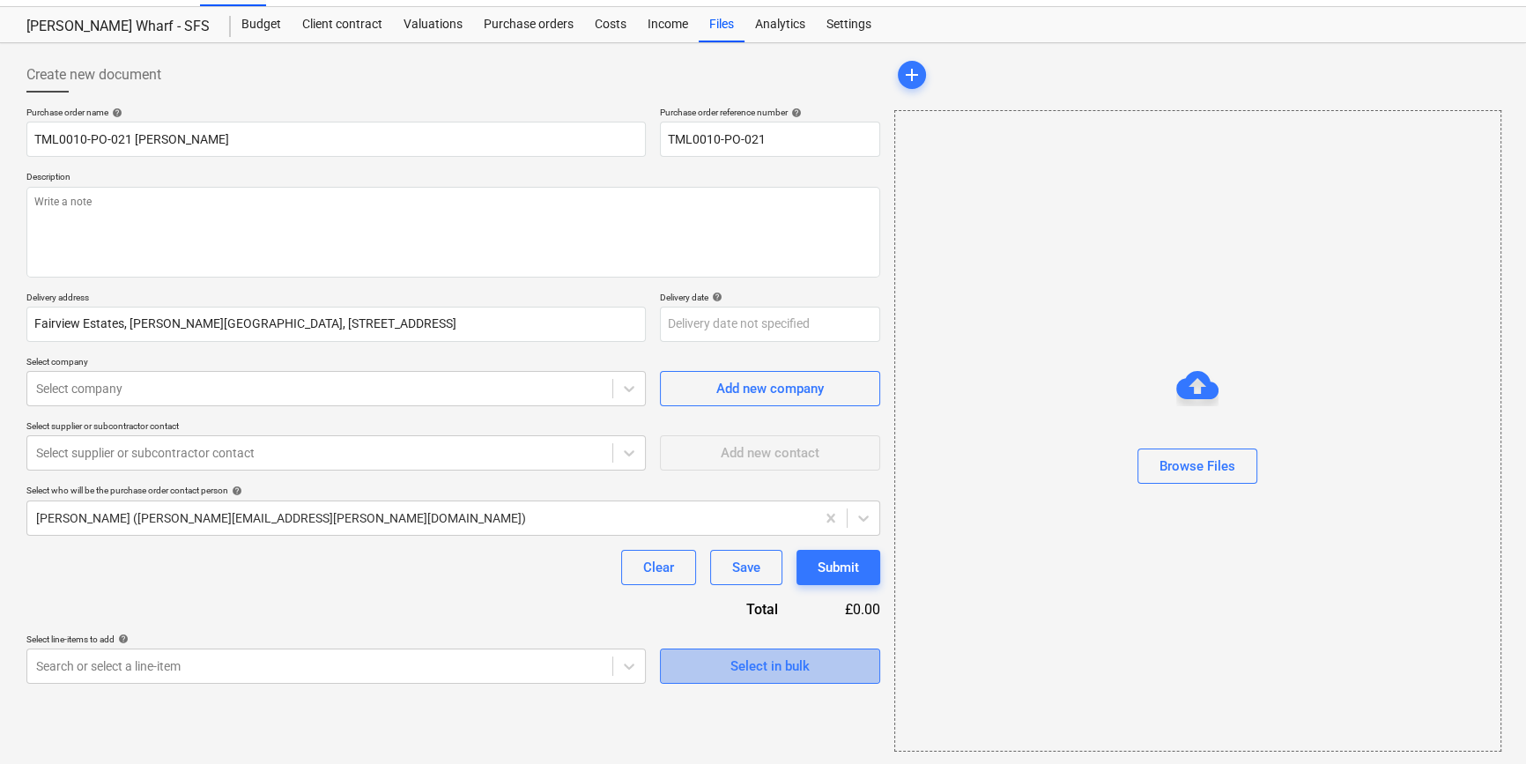
click at [735, 658] on div "Select in bulk" at bounding box center [769, 665] width 79 height 23
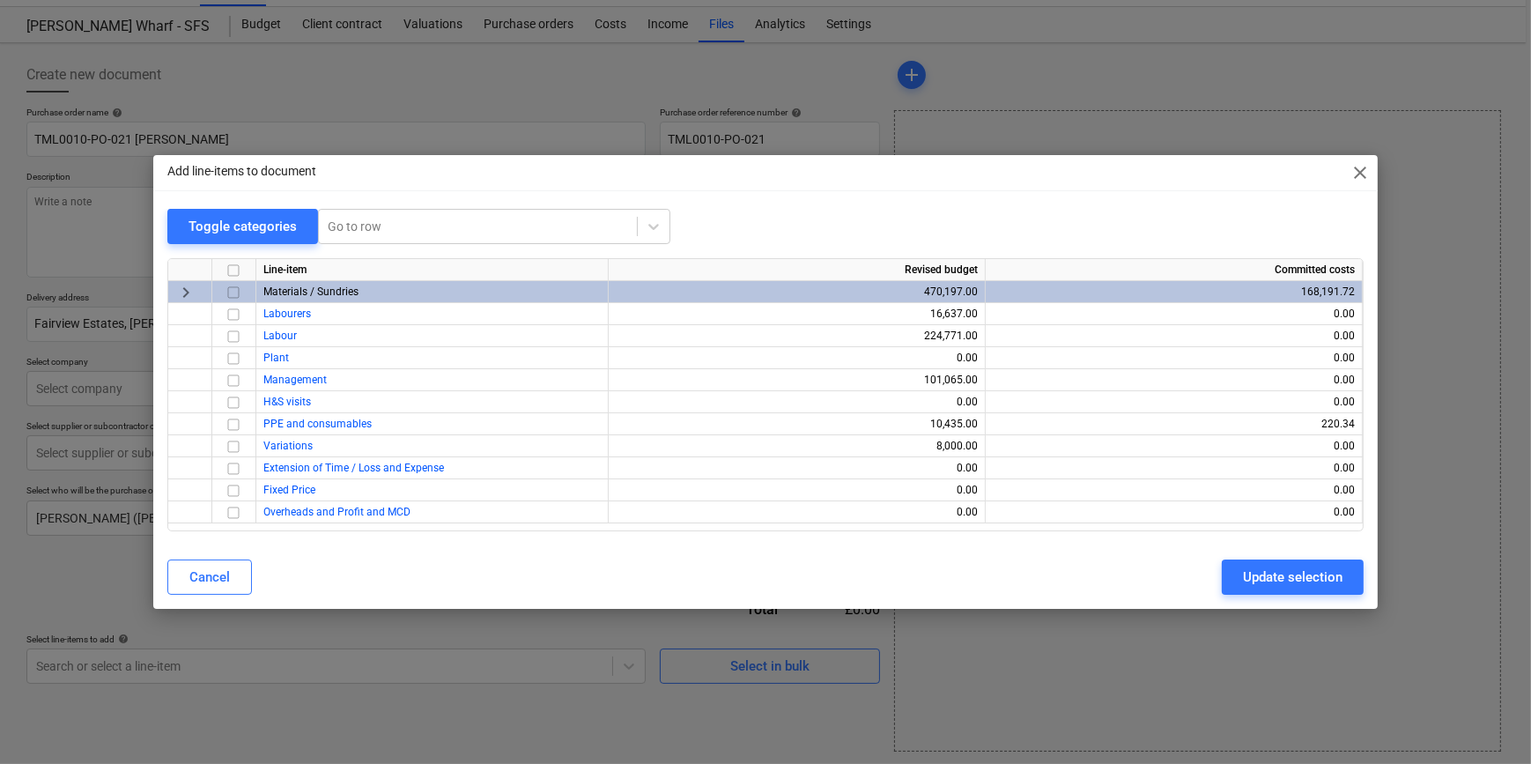
click at [231, 289] on input "checkbox" at bounding box center [233, 292] width 21 height 21
click at [1221, 582] on div "Update selection" at bounding box center [1293, 576] width 100 height 23
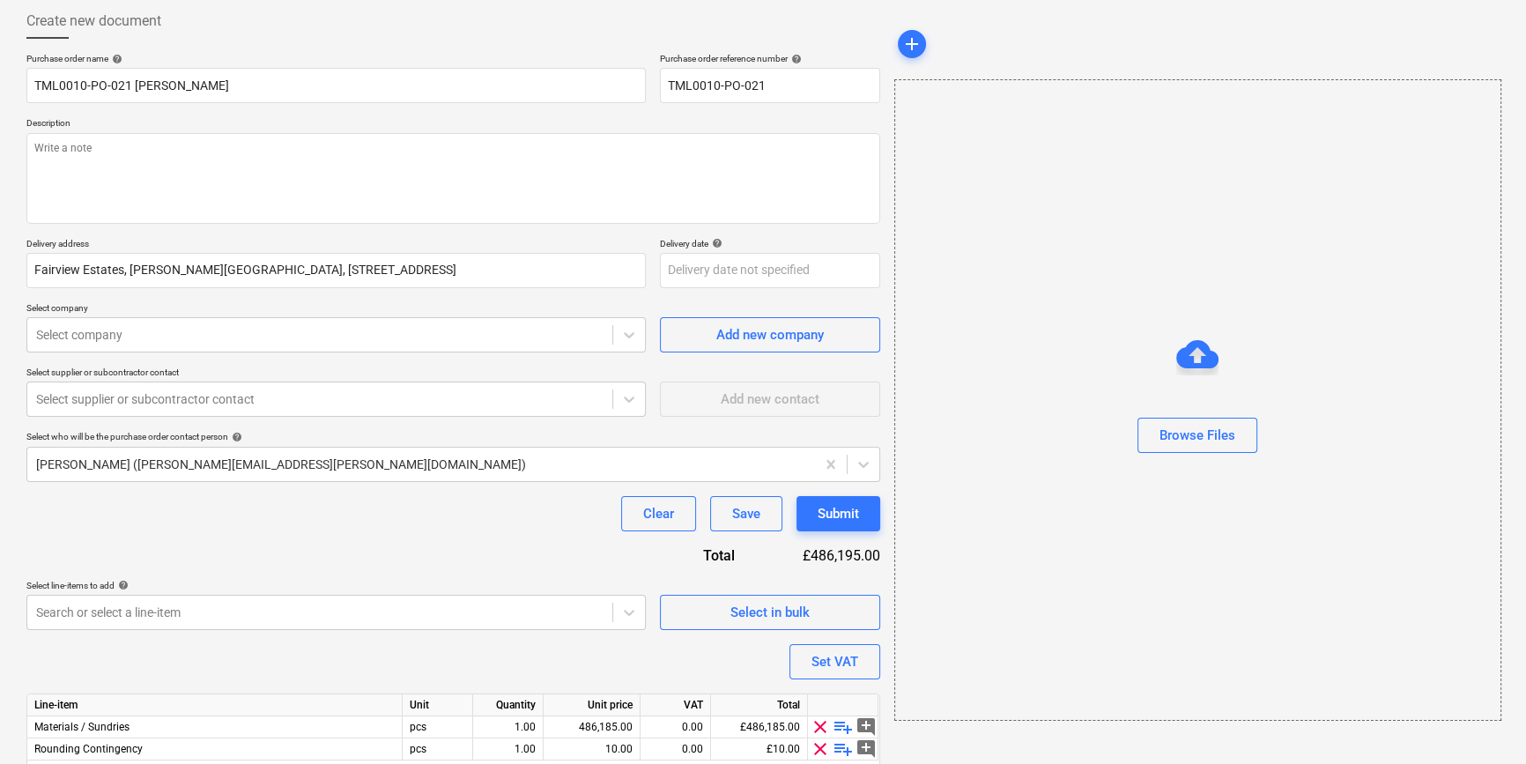
scroll to position [159, 0]
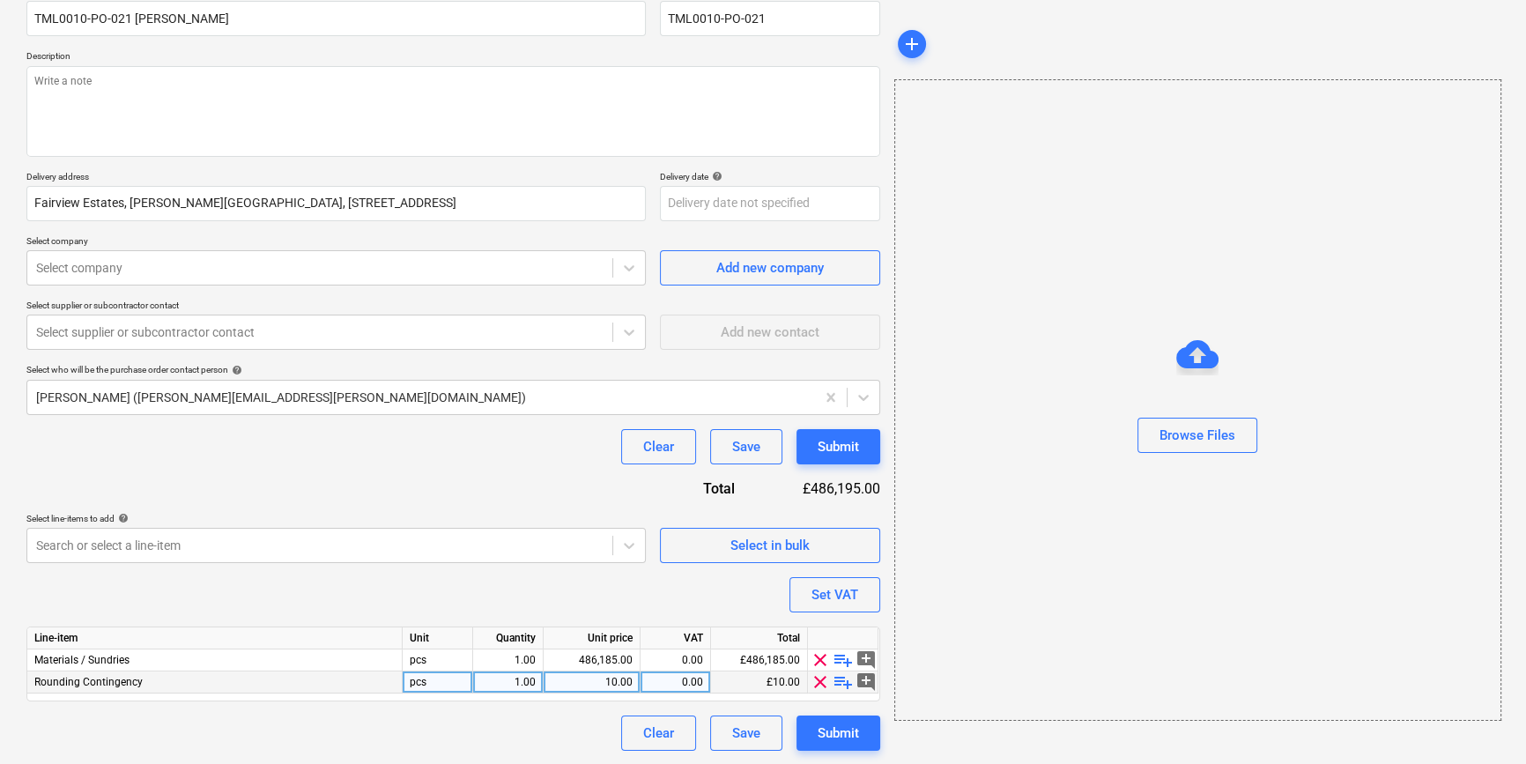
click at [821, 678] on span "clear" at bounding box center [819, 681] width 21 height 21
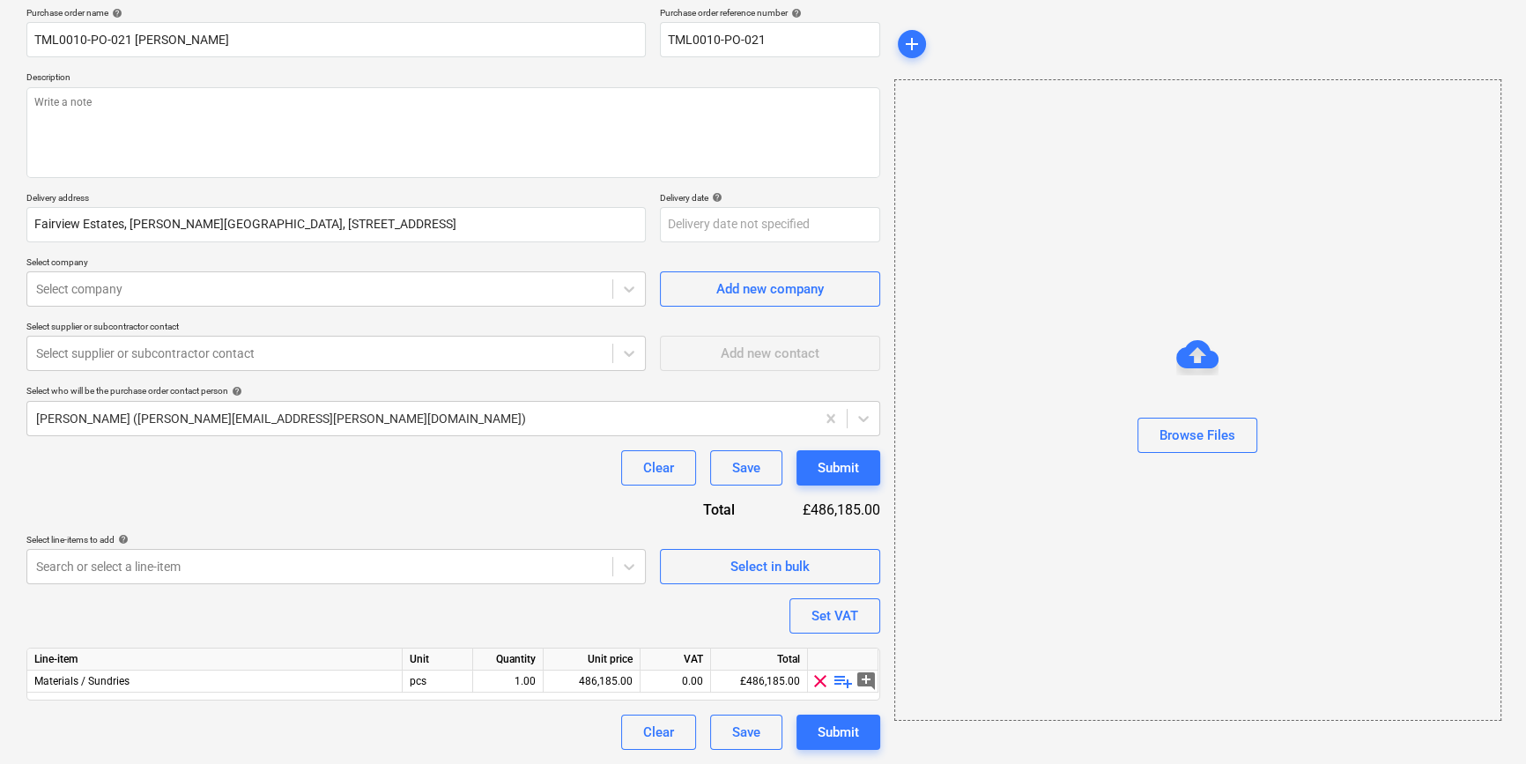
scroll to position [137, 0]
click at [836, 679] on span "playlist_add" at bounding box center [842, 681] width 21 height 21
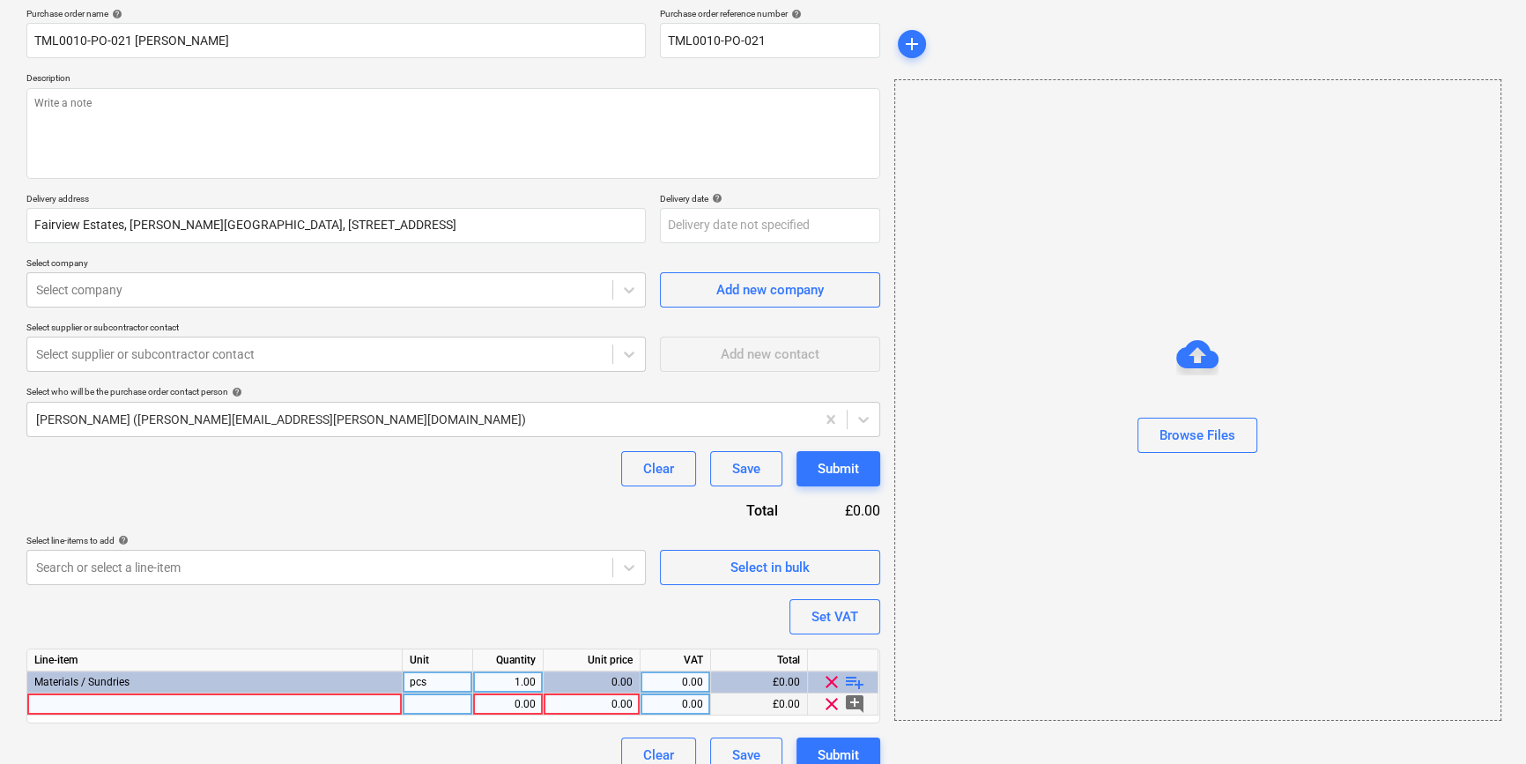
click at [72, 698] on div at bounding box center [214, 704] width 375 height 22
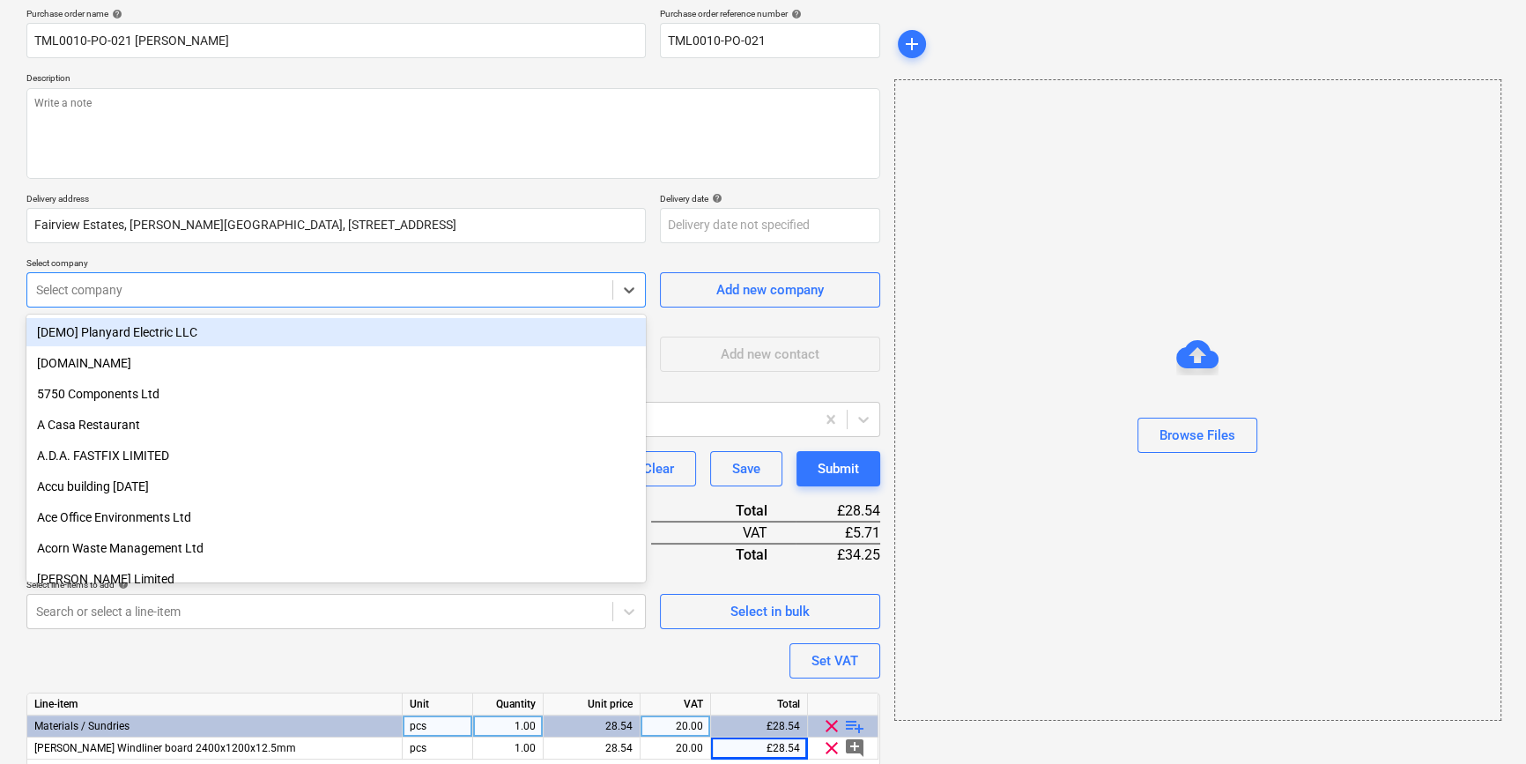
click at [70, 293] on div at bounding box center [319, 290] width 567 height 18
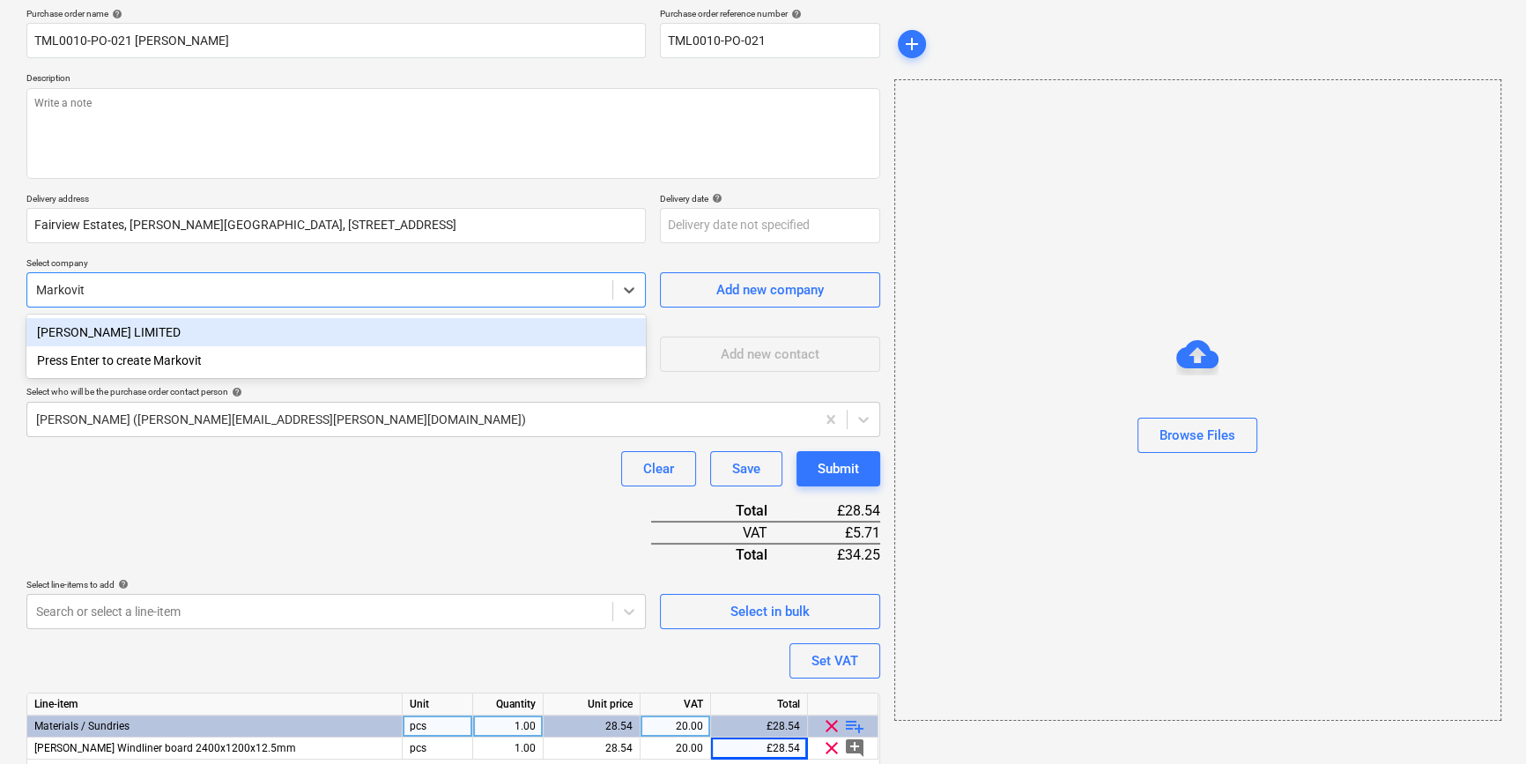
click at [105, 332] on div "[PERSON_NAME] LIMITED" at bounding box center [335, 332] width 619 height 28
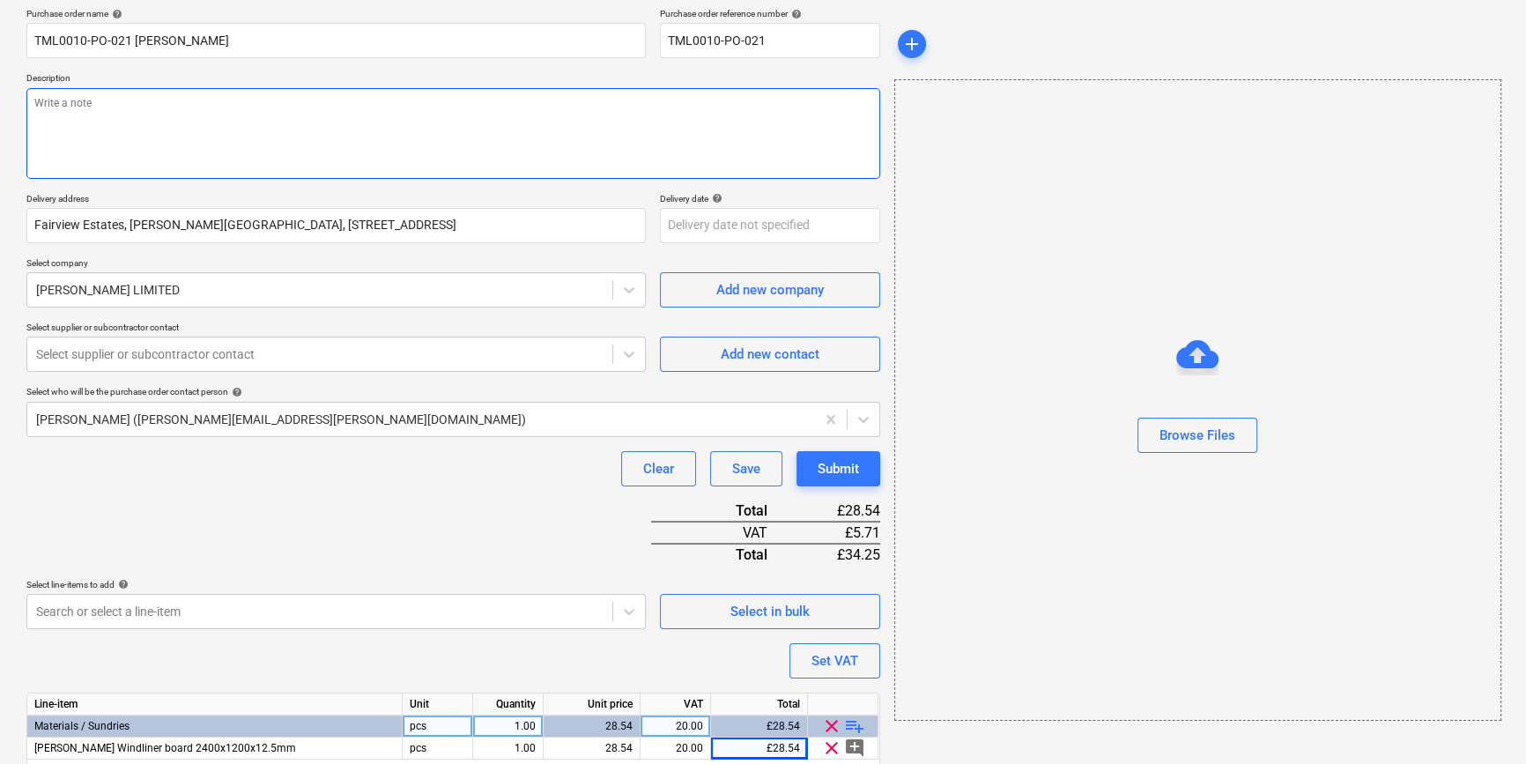
click at [90, 141] on textarea at bounding box center [453, 133] width 854 height 91
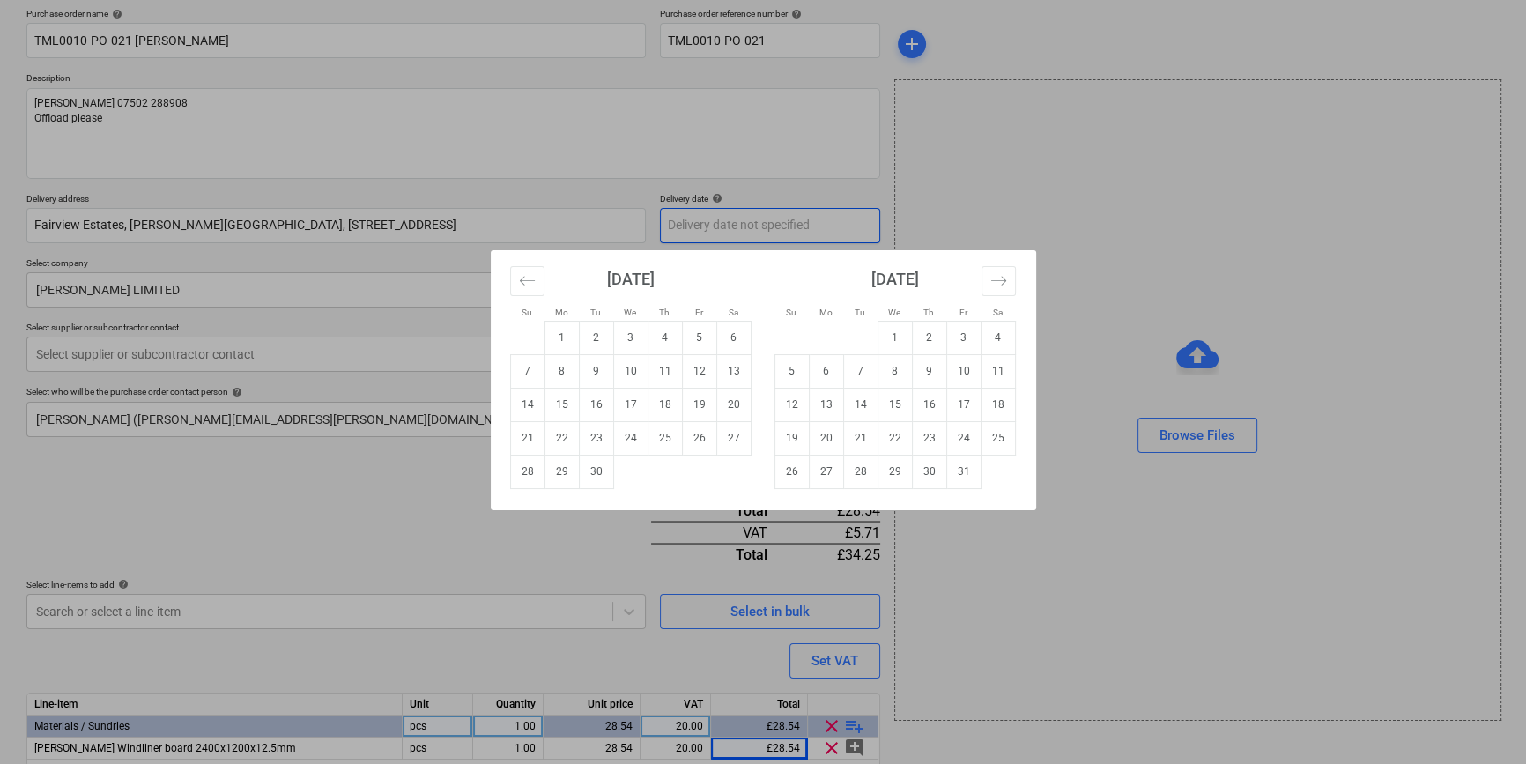
click at [678, 229] on body "Sales Projects Contacts Company Inbox 2 format_size keyboard_arrow_down help se…" at bounding box center [763, 245] width 1526 height 764
click at [857, 370] on td "7" at bounding box center [860, 370] width 34 height 33
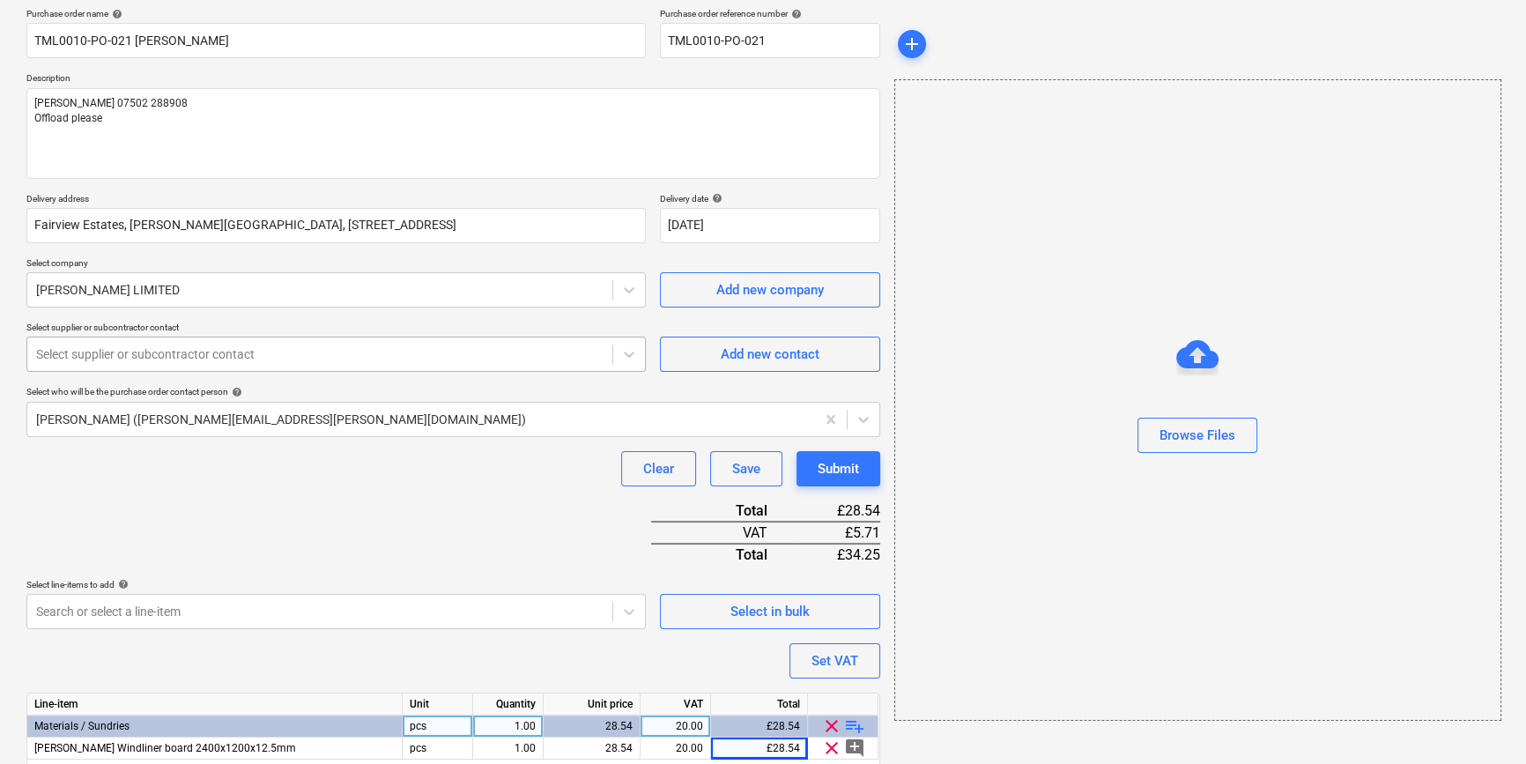
click at [439, 369] on div "Select supplier or subcontractor contact" at bounding box center [335, 353] width 619 height 35
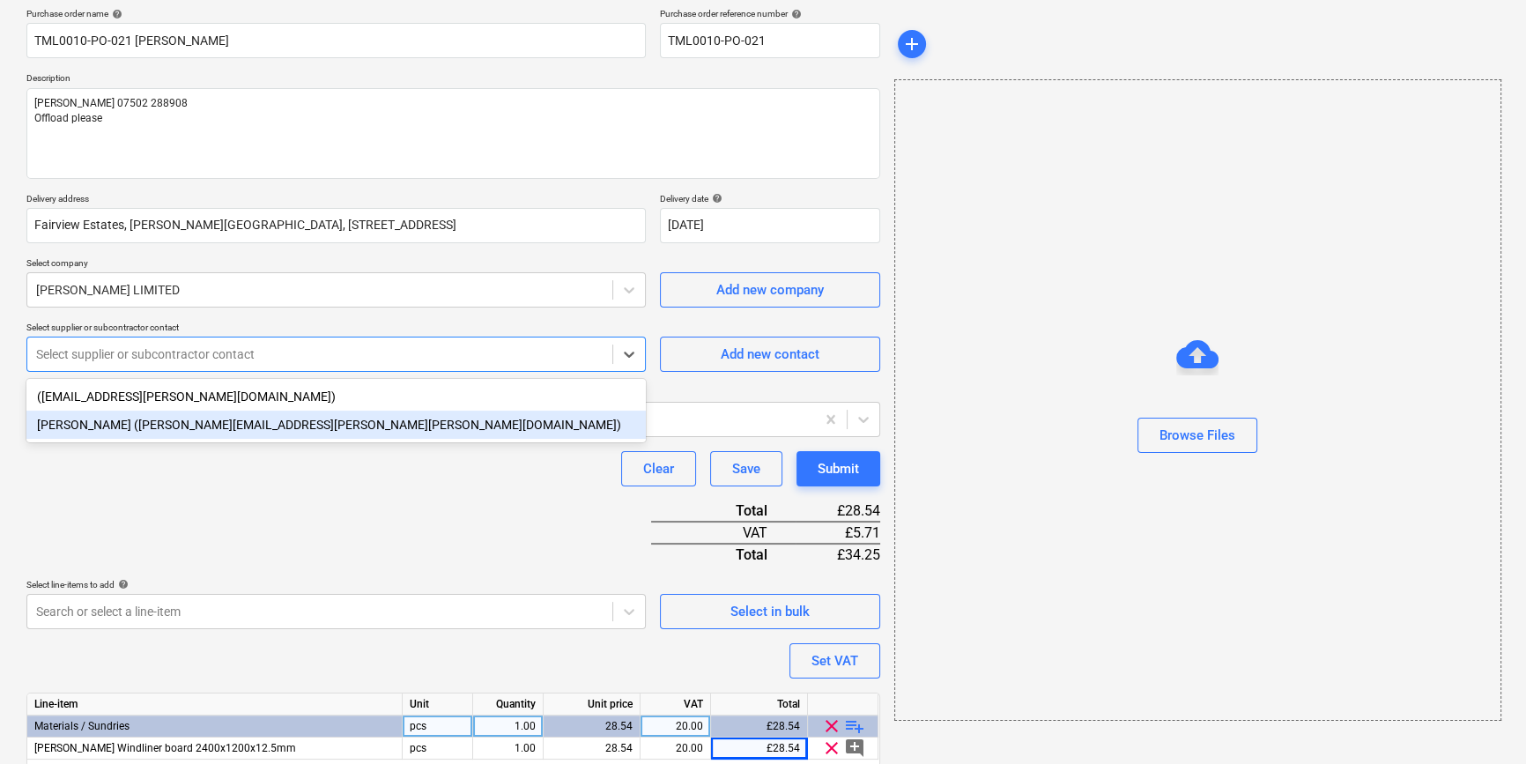
click at [307, 421] on div "Amy Dryden (amy.dryden@markovitz.co.uk)" at bounding box center [335, 424] width 619 height 28
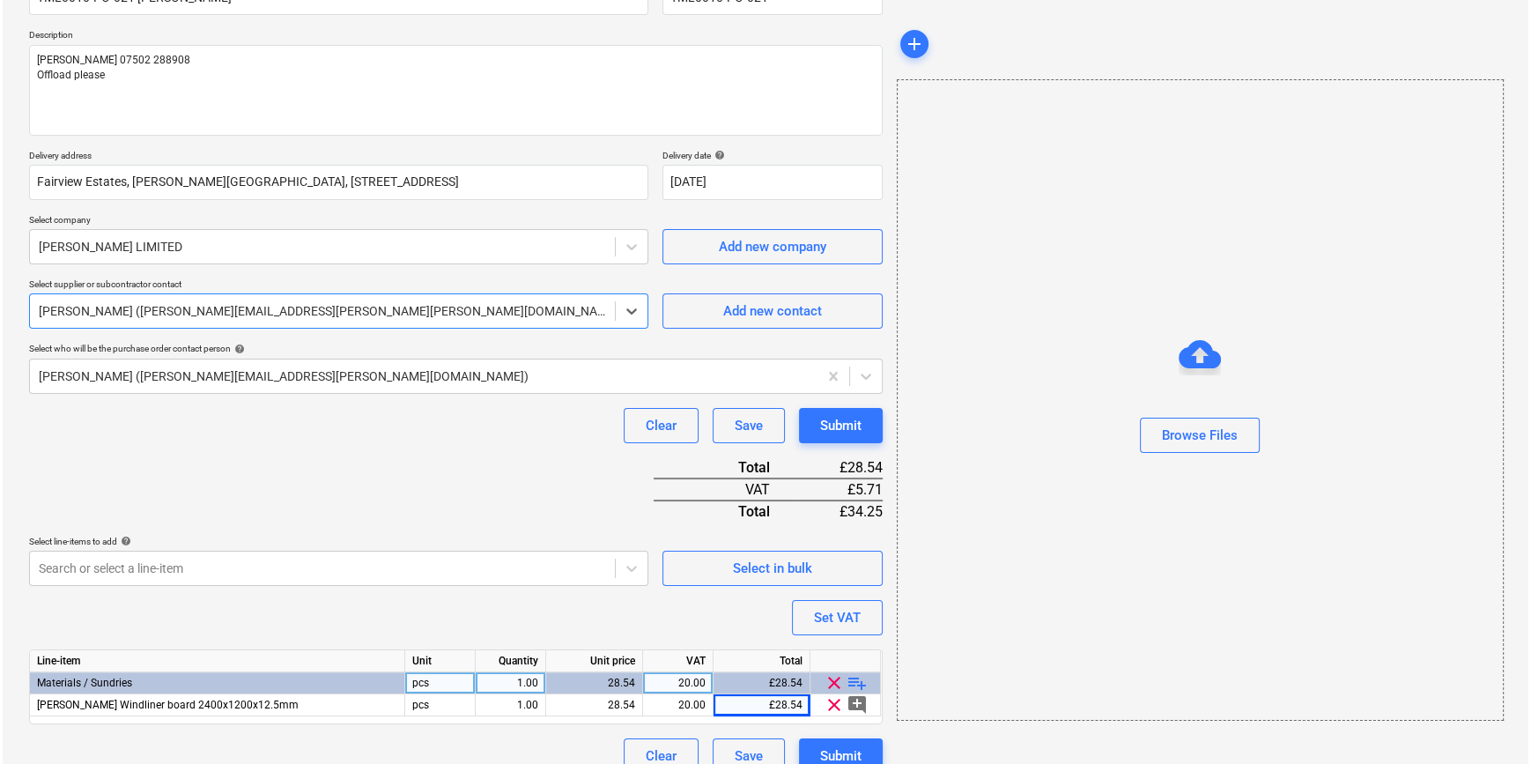
scroll to position [203, 0]
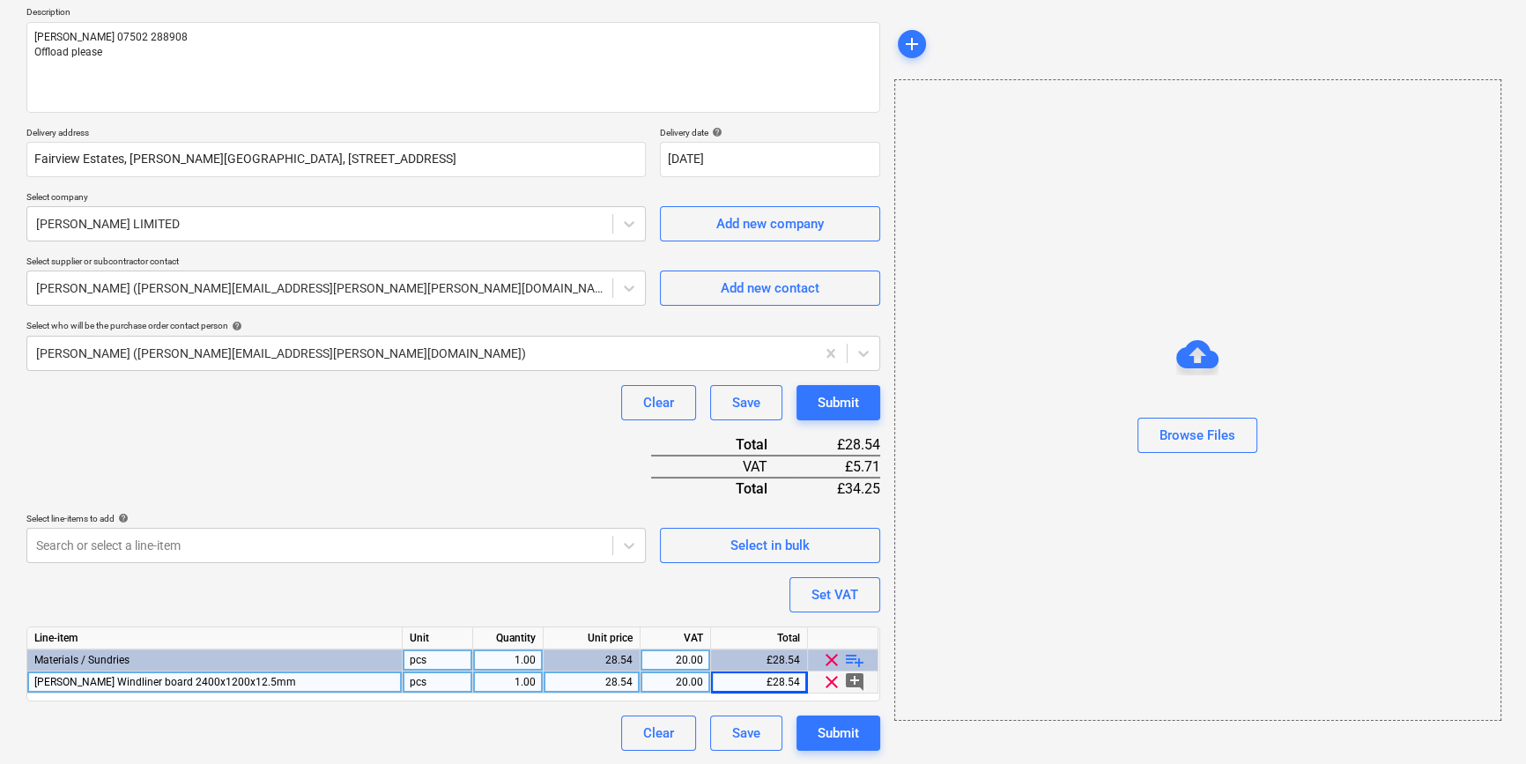
click at [507, 680] on div "1.00" at bounding box center [507, 682] width 55 height 22
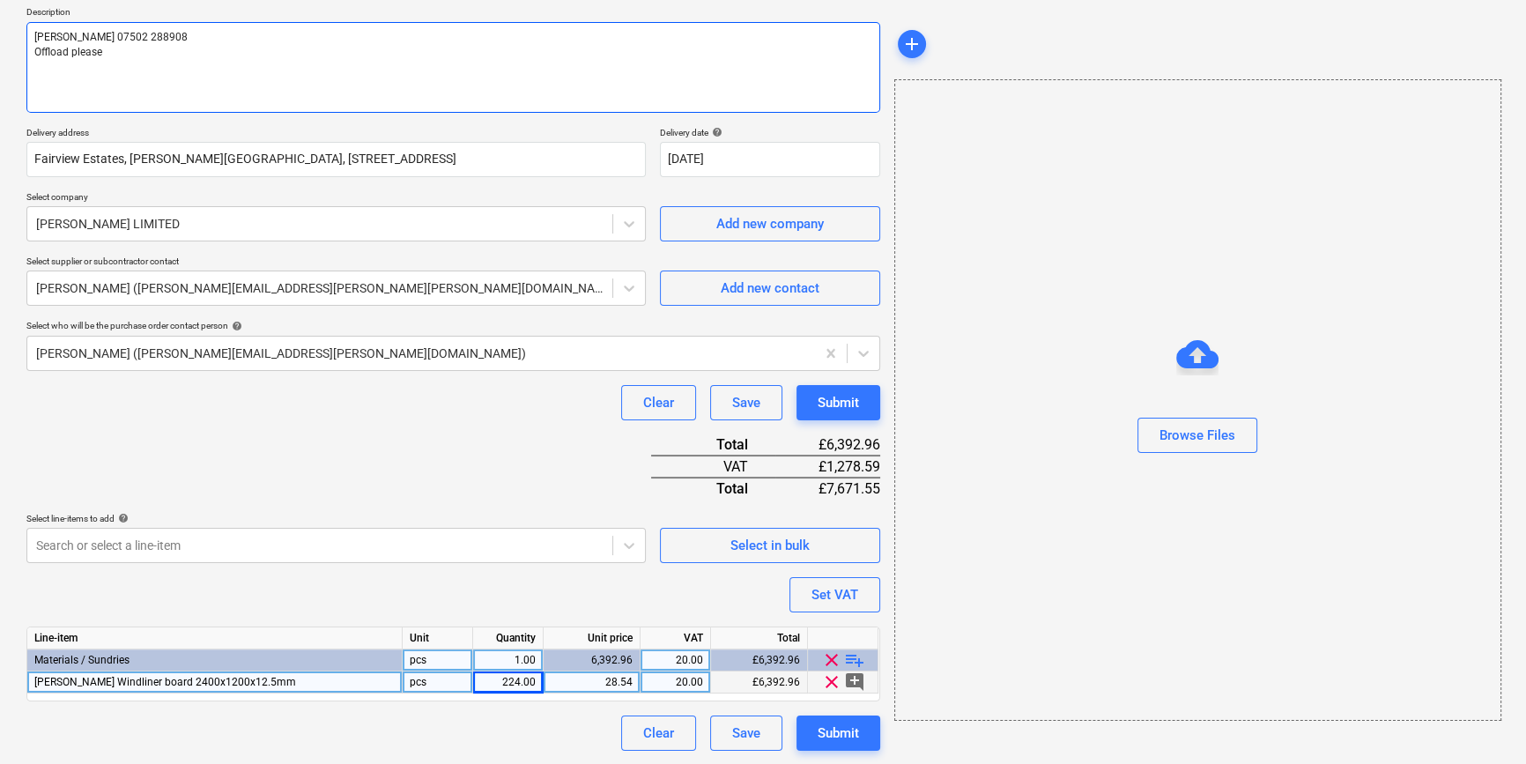
click at [53, 69] on textarea "Andrei 07502 288908 Offload please" at bounding box center [453, 67] width 854 height 91
click at [47, 68] on textarea "Andrei 07502 288908 Offload please" at bounding box center [453, 67] width 854 height 91
click at [115, 55] on textarea "Andrei 07502 288908 Offload please" at bounding box center [453, 67] width 854 height 91
click at [93, 62] on textarea "Andrei 07502 288908 Offload please Blocks E, F &G L1 & 2" at bounding box center [453, 67] width 854 height 91
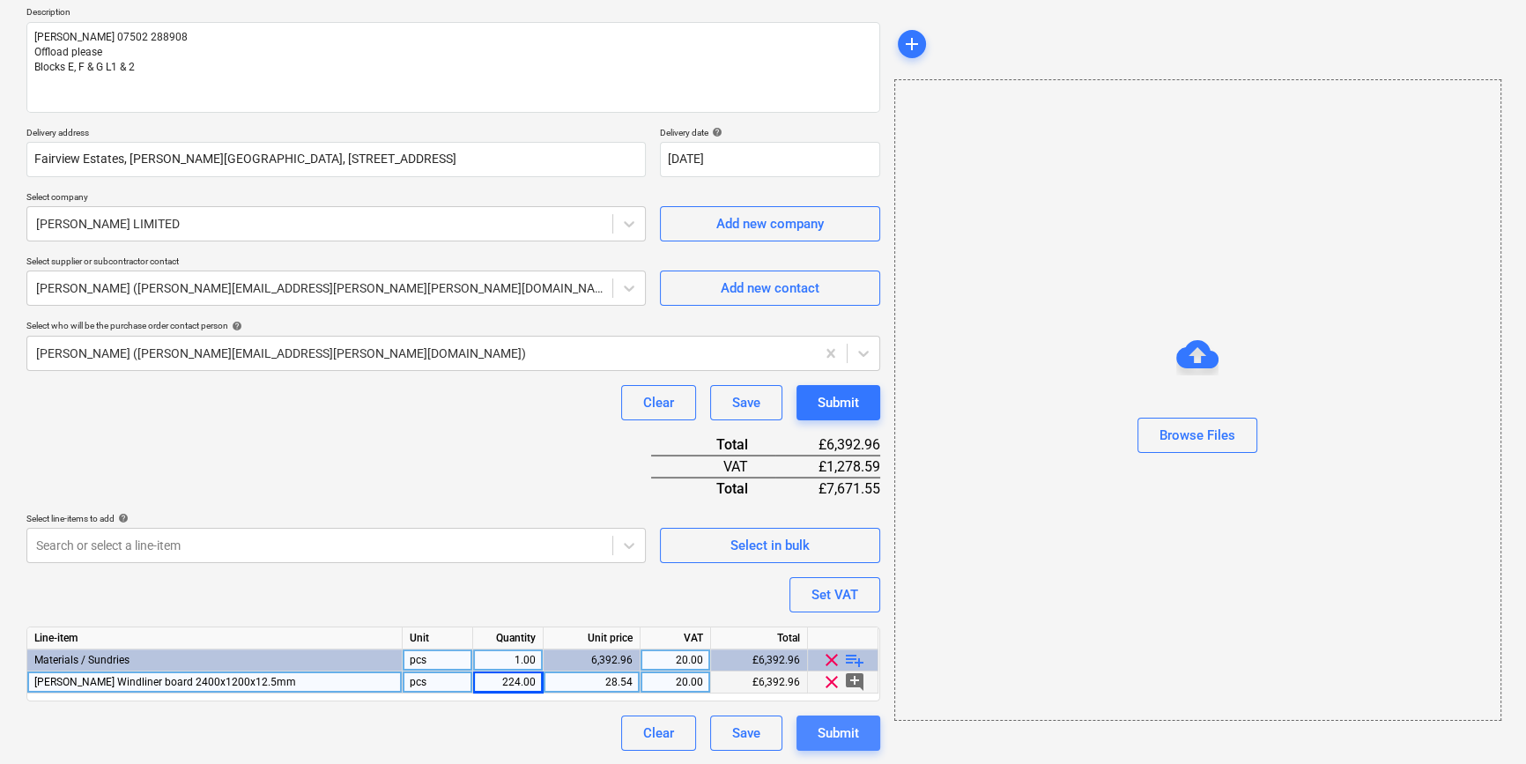
click at [832, 730] on div "Submit" at bounding box center [837, 732] width 41 height 23
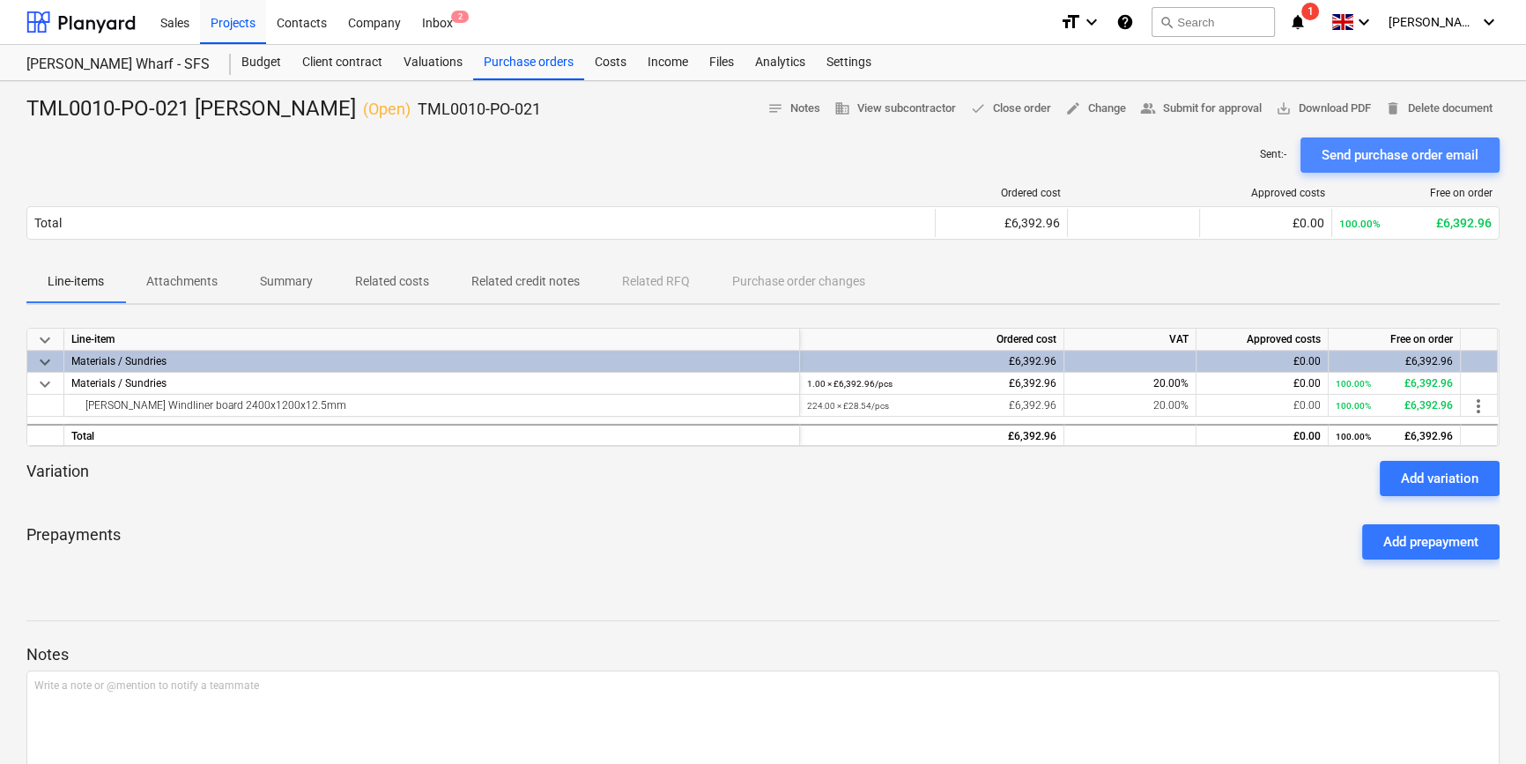
click at [1221, 161] on div "Send purchase order email" at bounding box center [1399, 155] width 157 height 23
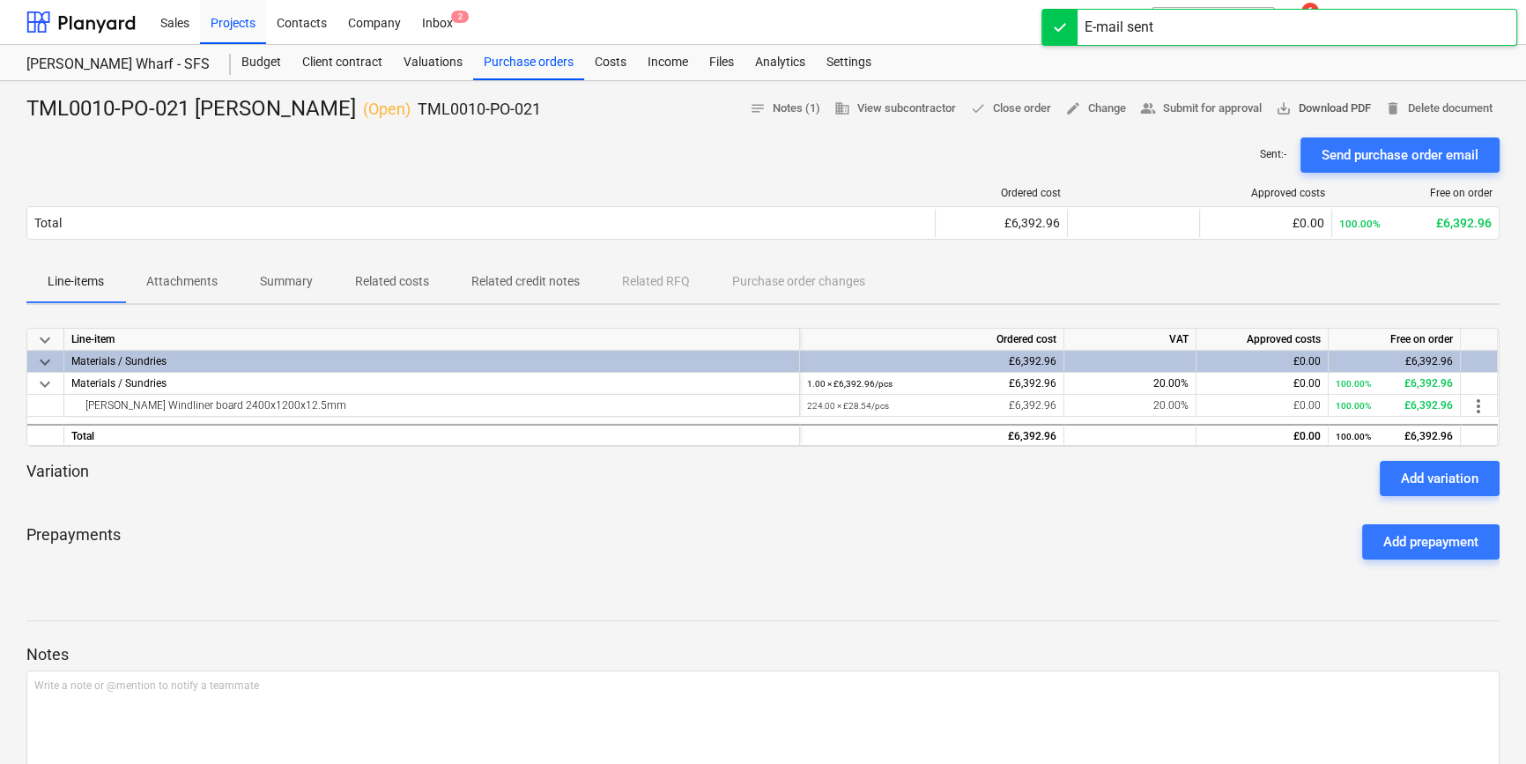
click at [1221, 102] on span "save_alt Download PDF" at bounding box center [1322, 109] width 95 height 20
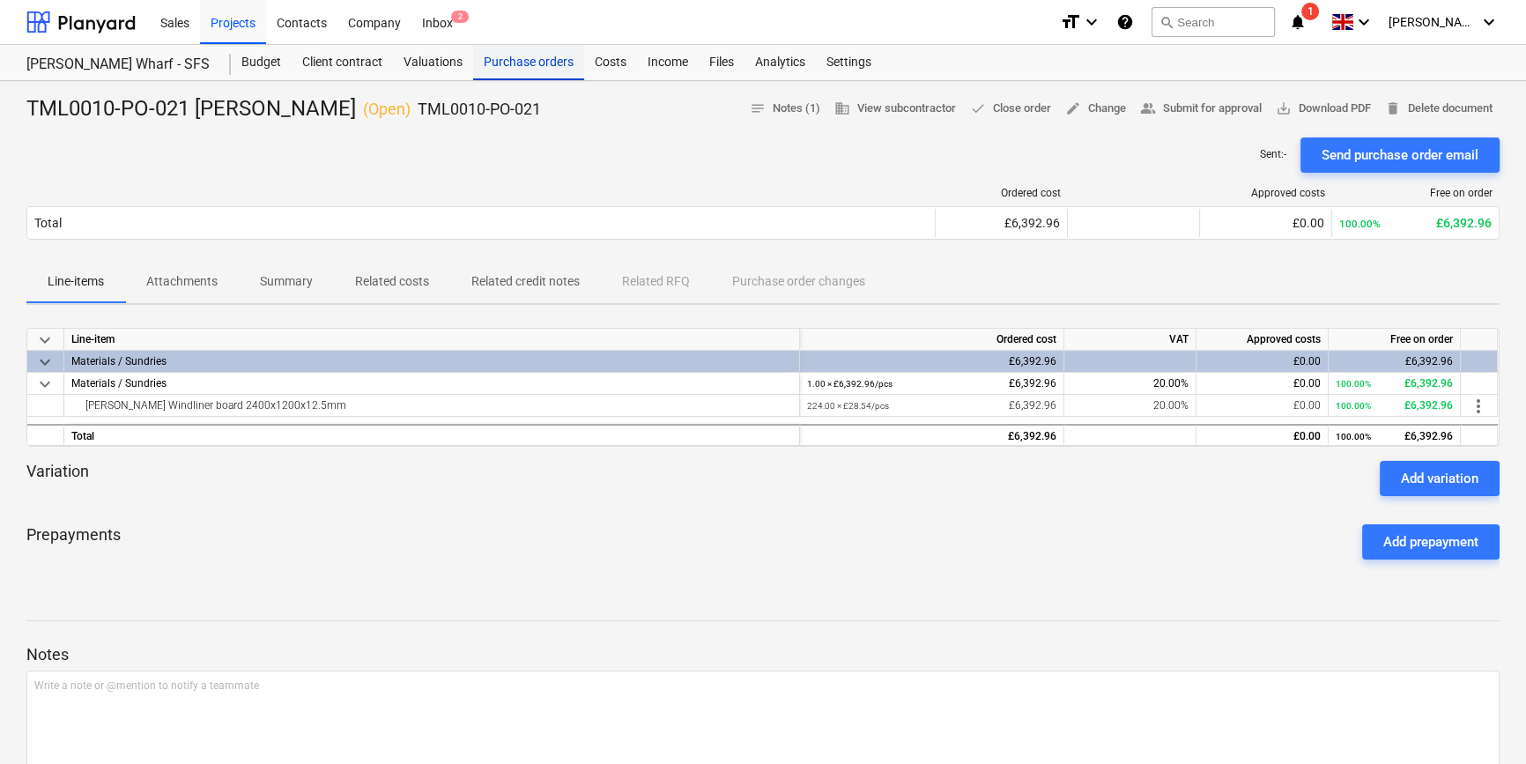
click at [535, 52] on div "Purchase orders" at bounding box center [528, 62] width 111 height 35
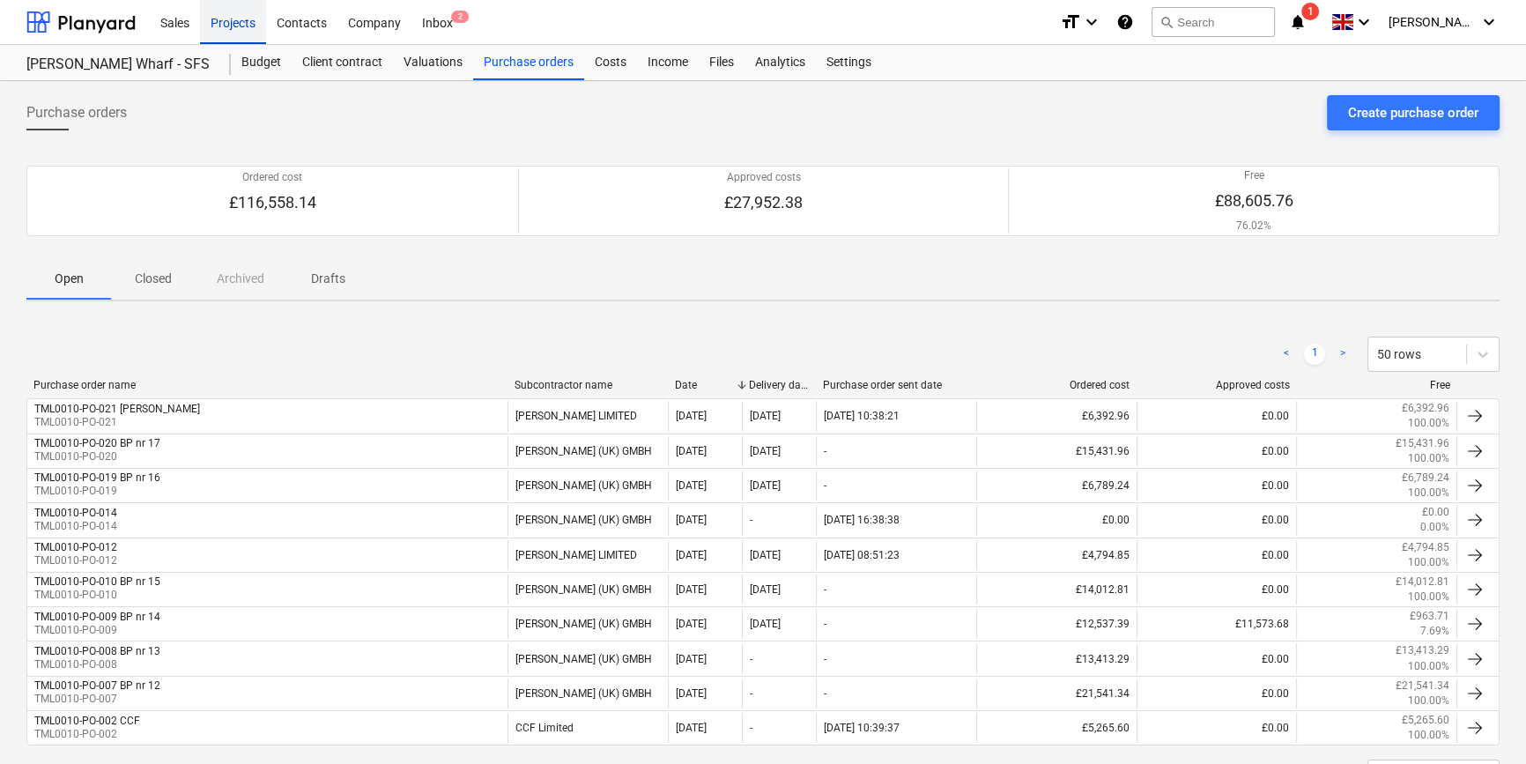
click at [227, 30] on div "Projects" at bounding box center [233, 21] width 66 height 45
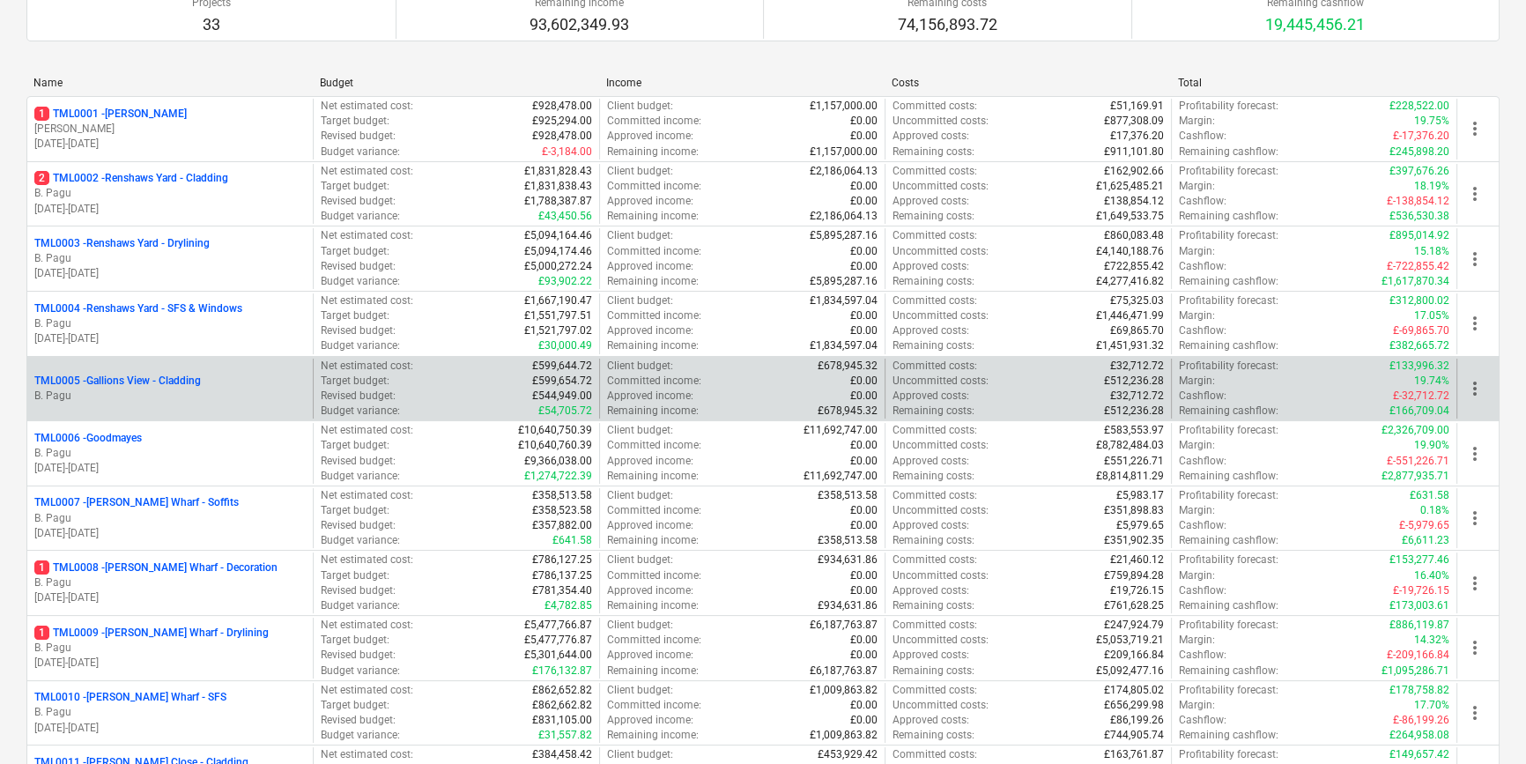
scroll to position [240, 0]
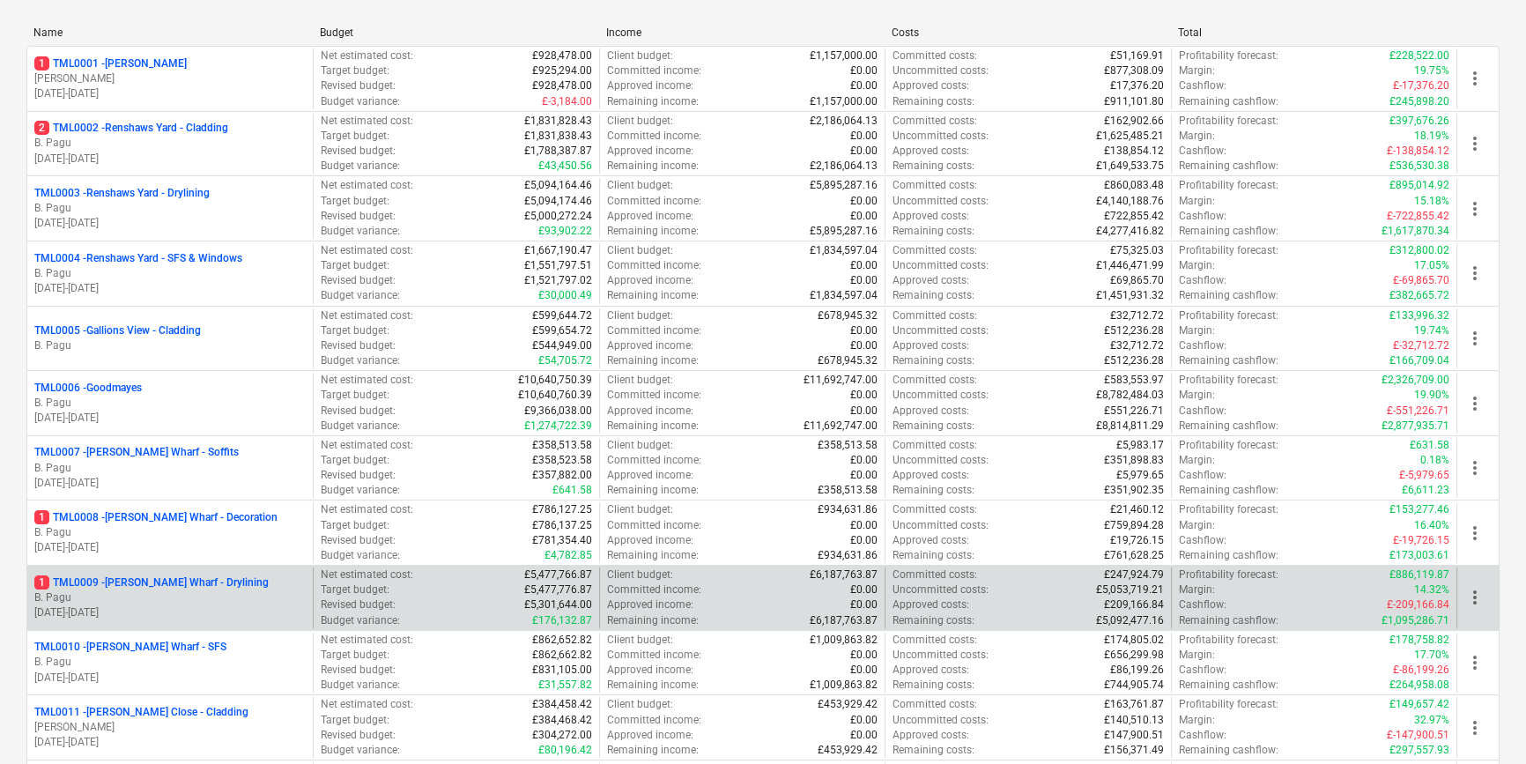
click at [206, 599] on p "B. Pagu" at bounding box center [169, 597] width 271 height 15
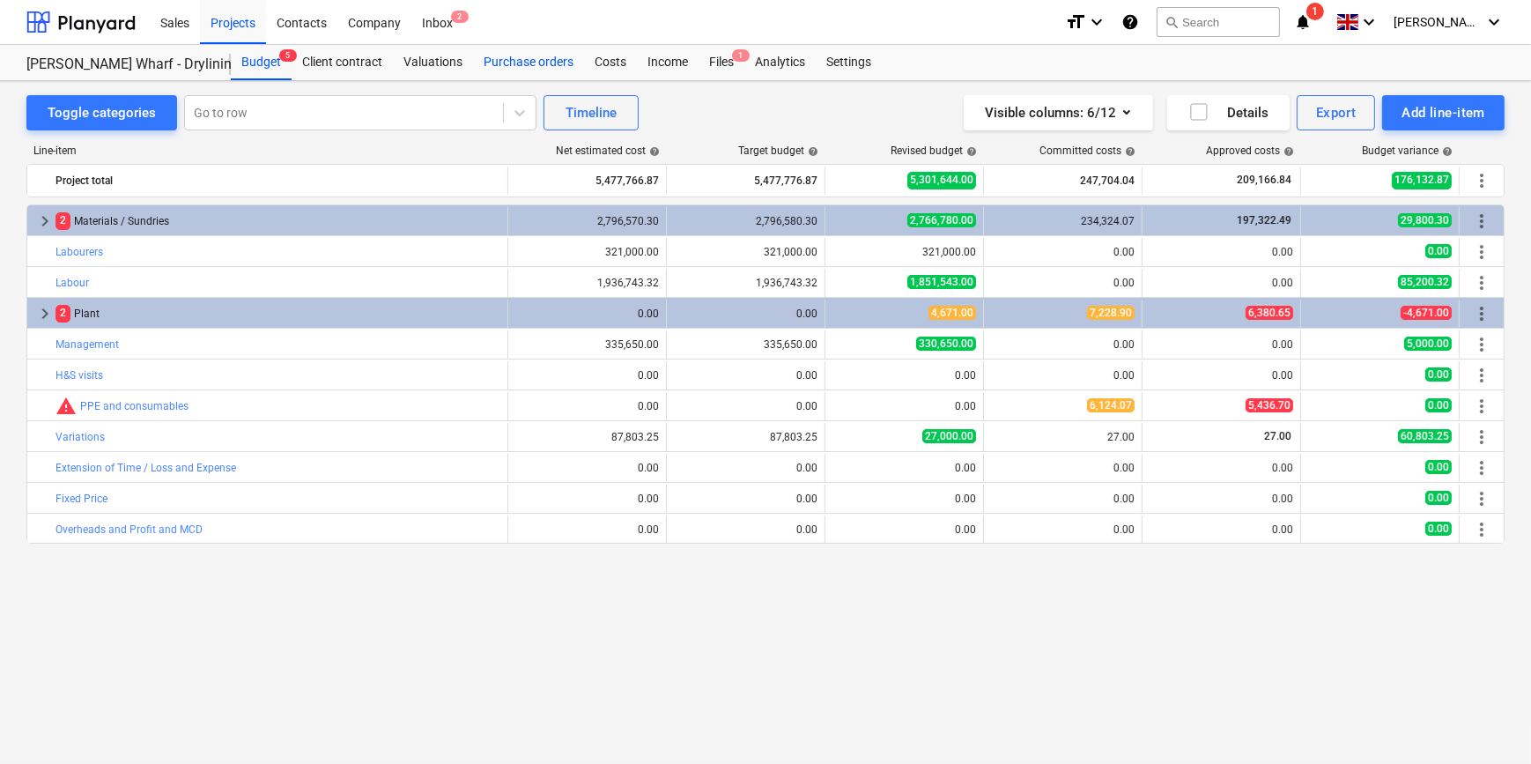
click at [499, 61] on div "Purchase orders" at bounding box center [528, 62] width 111 height 35
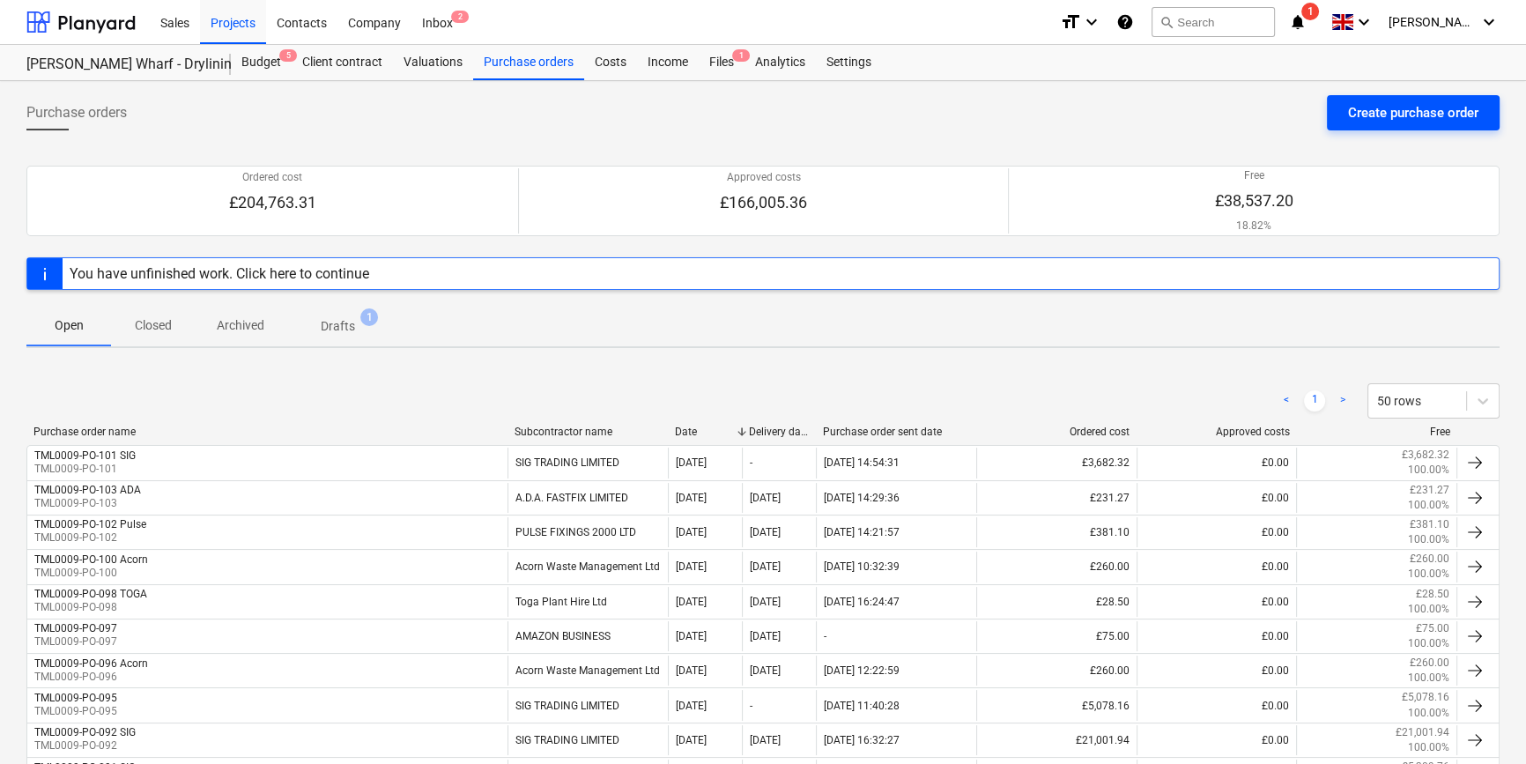
click at [1221, 107] on div "Create purchase order" at bounding box center [1413, 112] width 130 height 23
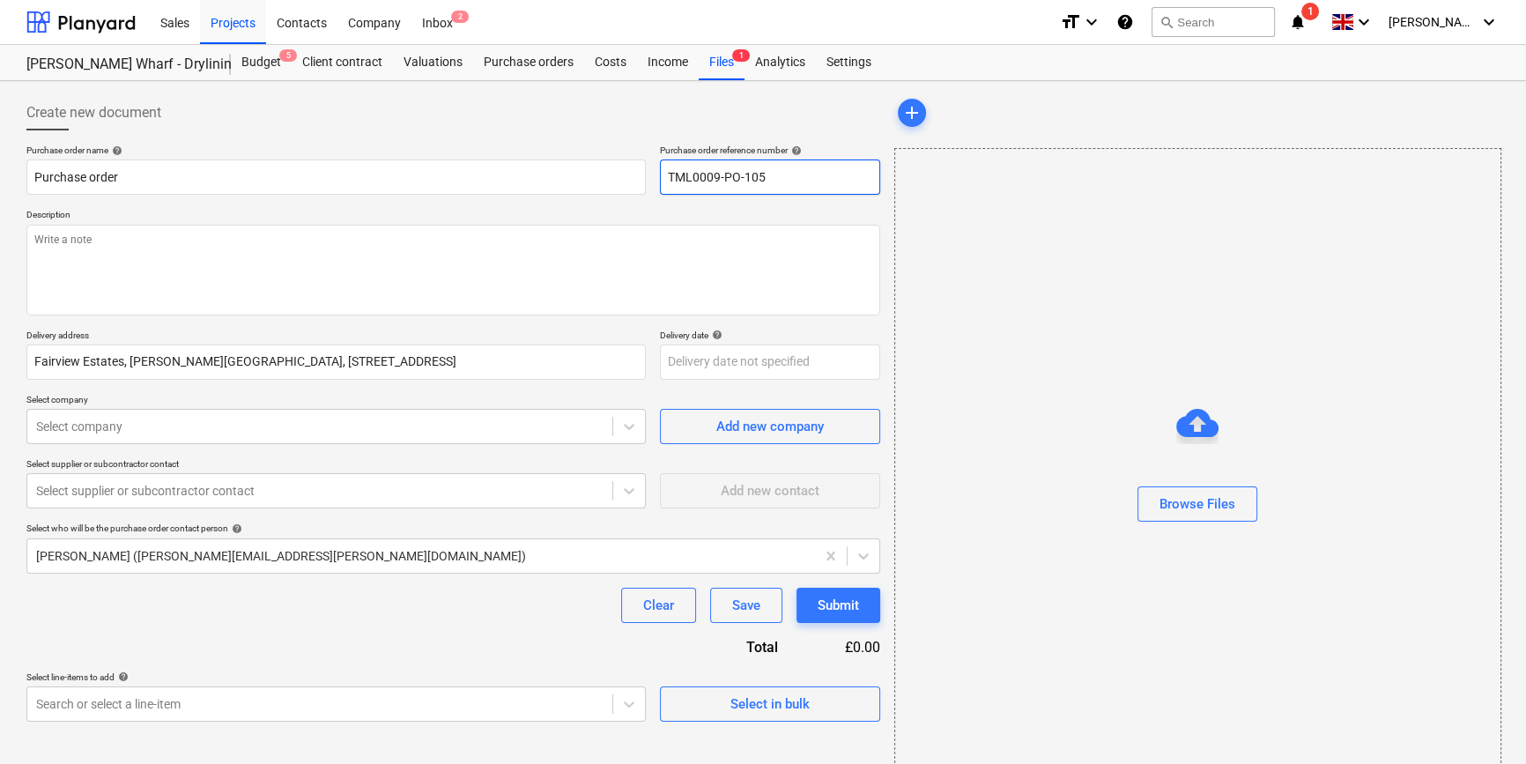
drag, startPoint x: 767, startPoint y: 176, endPoint x: 661, endPoint y: 176, distance: 106.6
click at [661, 176] on input "TML0009-PO-105" at bounding box center [770, 176] width 220 height 35
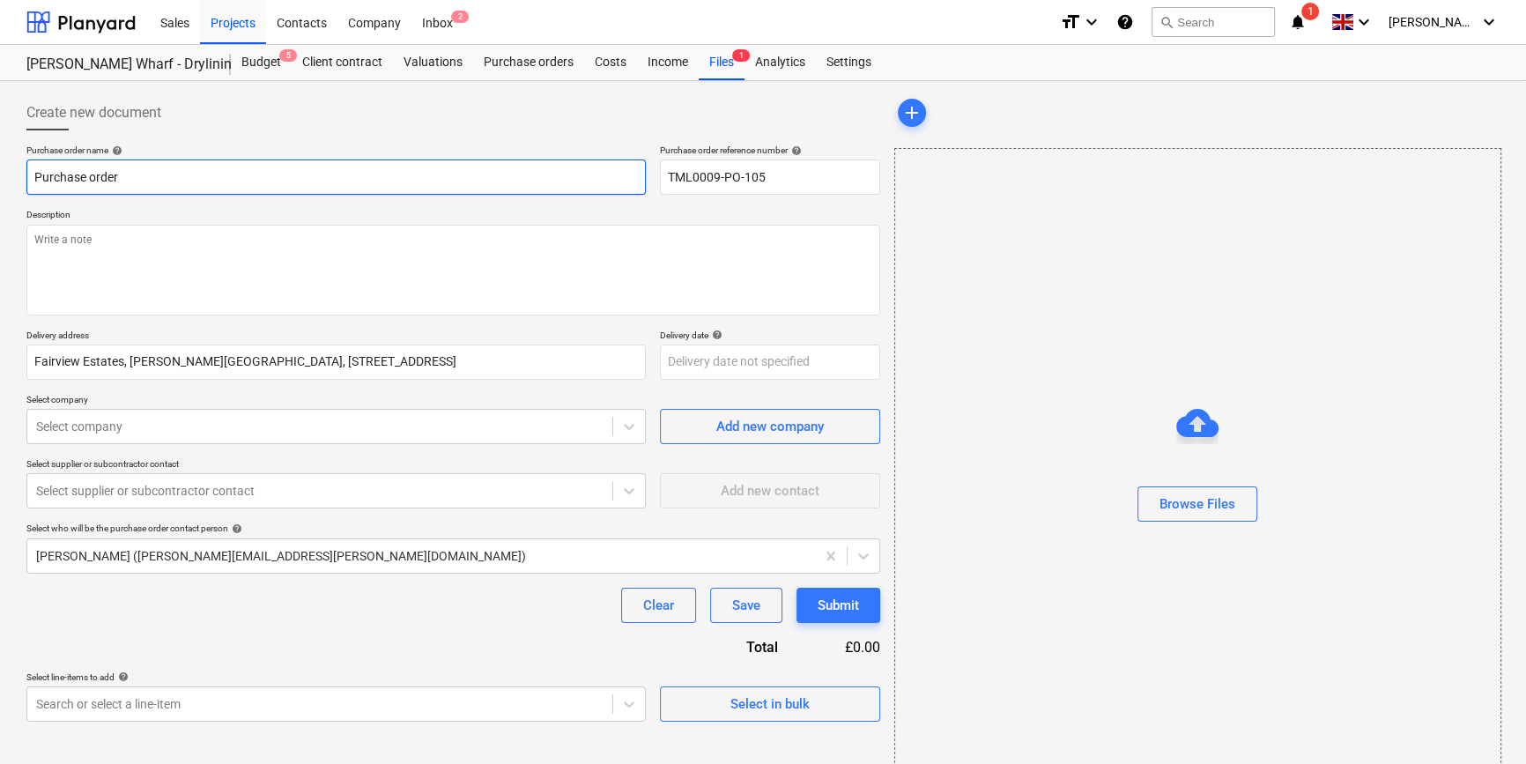
drag, startPoint x: 128, startPoint y: 174, endPoint x: 10, endPoint y: 179, distance: 118.1
click at [10, 178] on div "Create new document Purchase order name help Purchase order Purchase order refe…" at bounding box center [763, 442] width 1526 height 722
paste input "TML0009-PO-105"
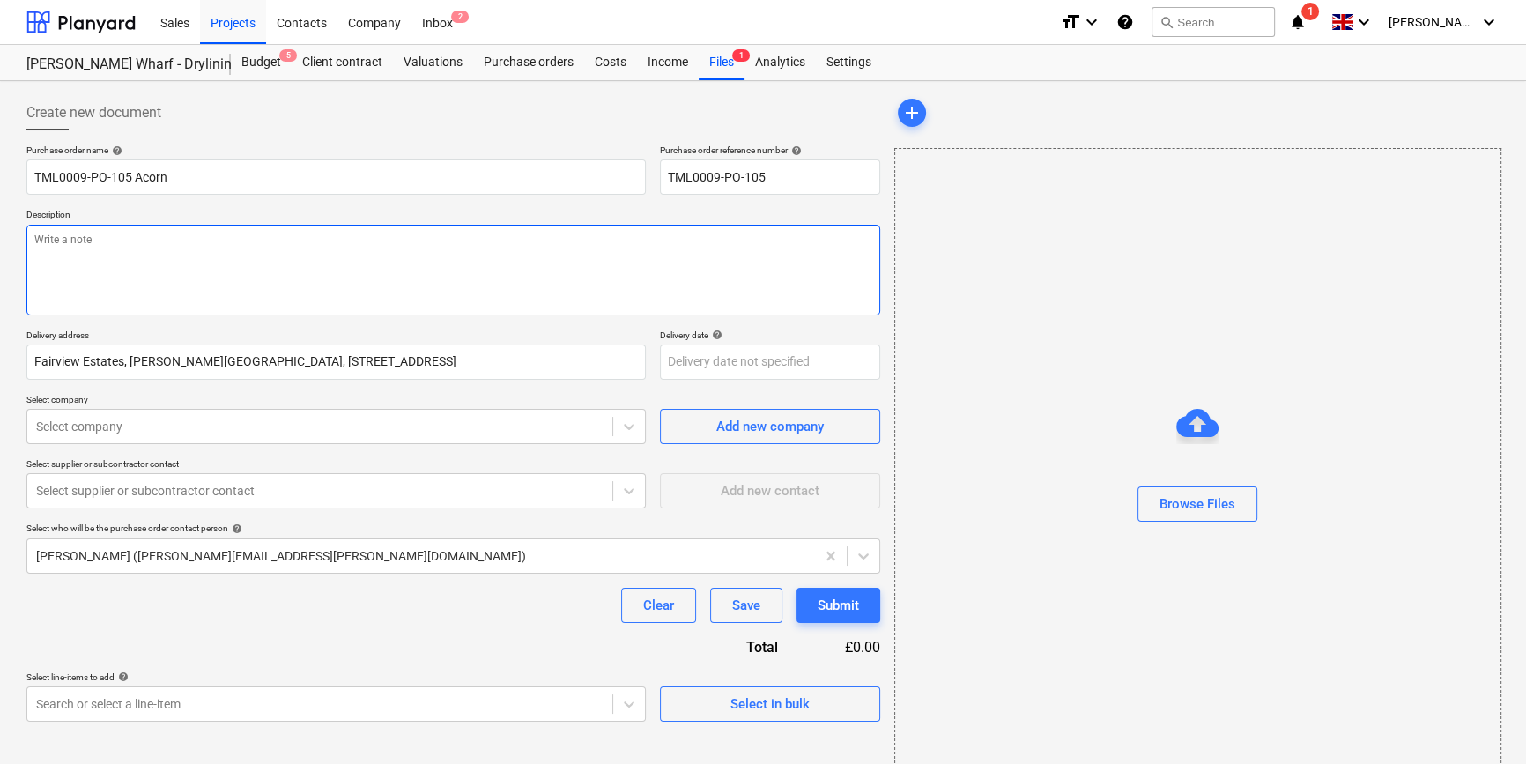
click at [116, 250] on textarea at bounding box center [453, 270] width 854 height 91
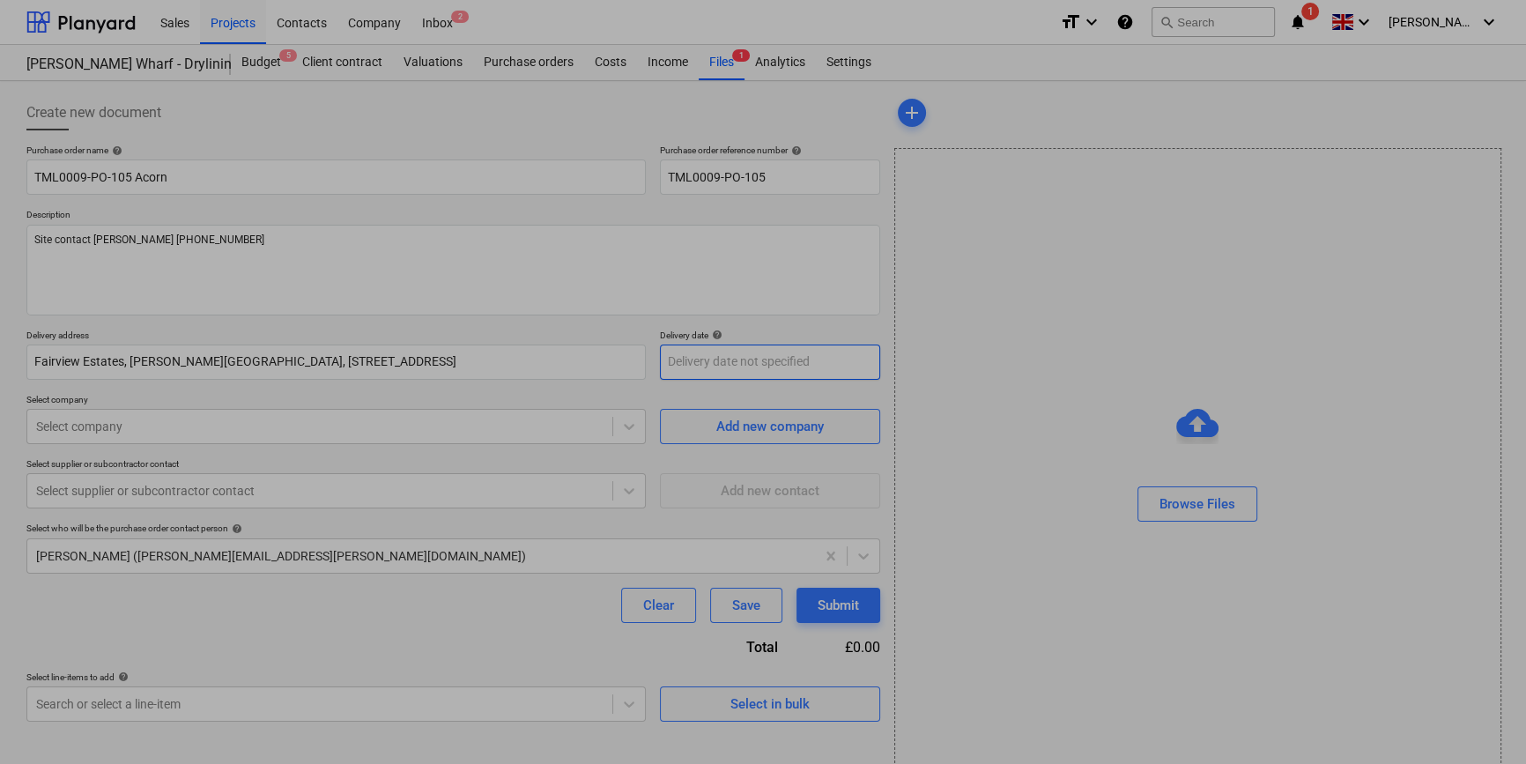
click at [710, 366] on body "Sales Projects Contacts Company Inbox 2 format_size keyboard_arrow_down help se…" at bounding box center [763, 382] width 1526 height 764
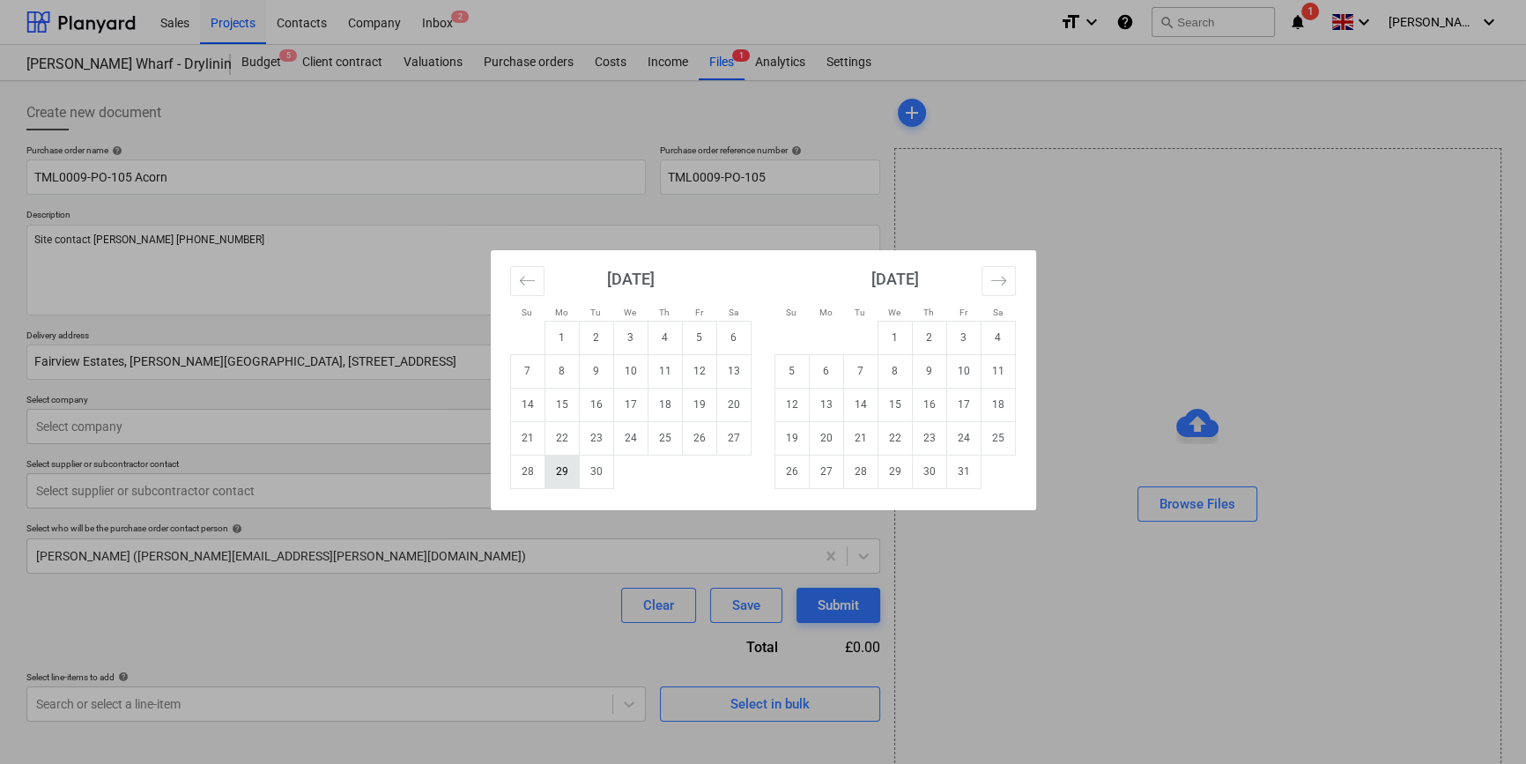
click at [564, 469] on td "29" at bounding box center [561, 471] width 34 height 33
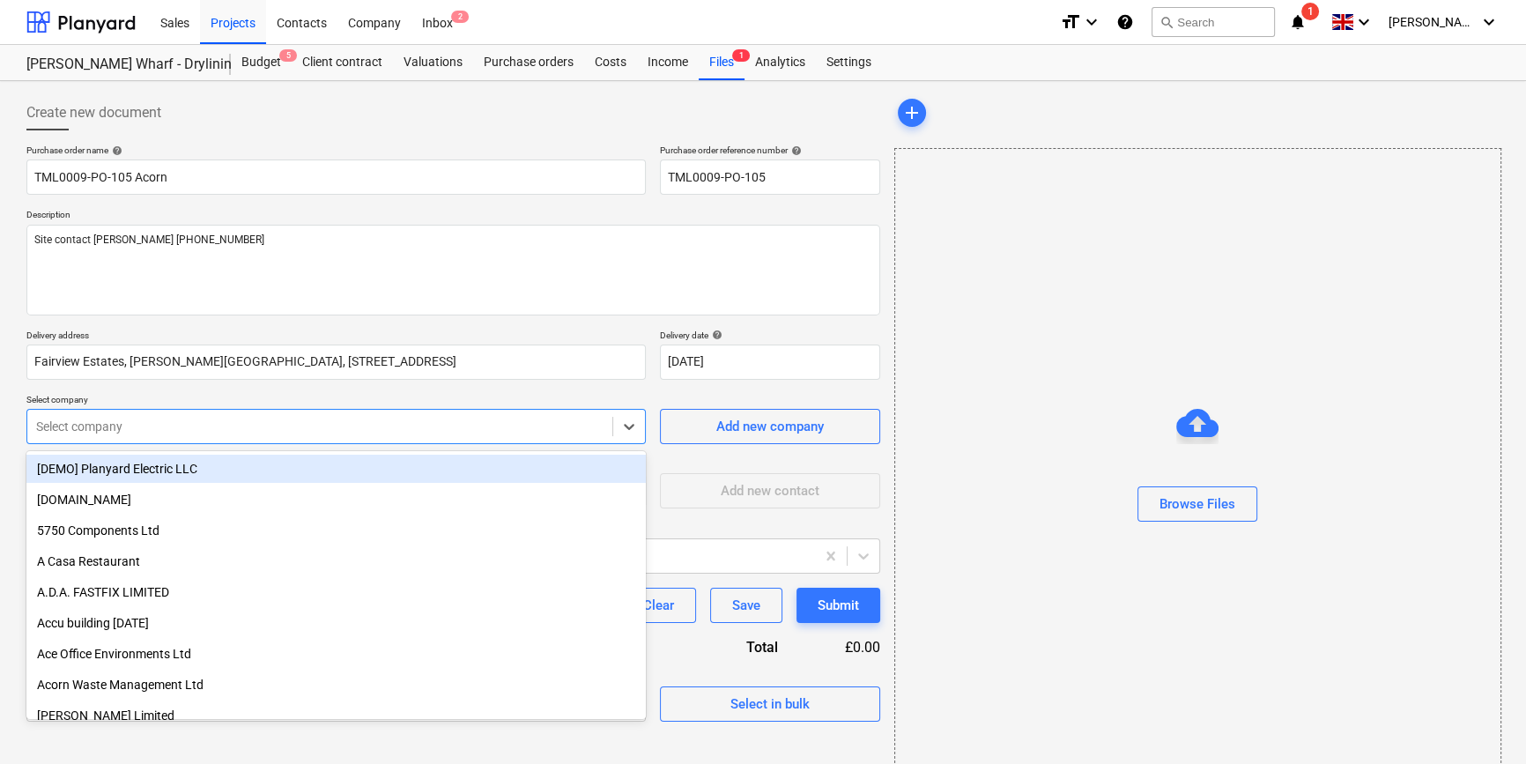
click at [431, 431] on div at bounding box center [319, 427] width 567 height 18
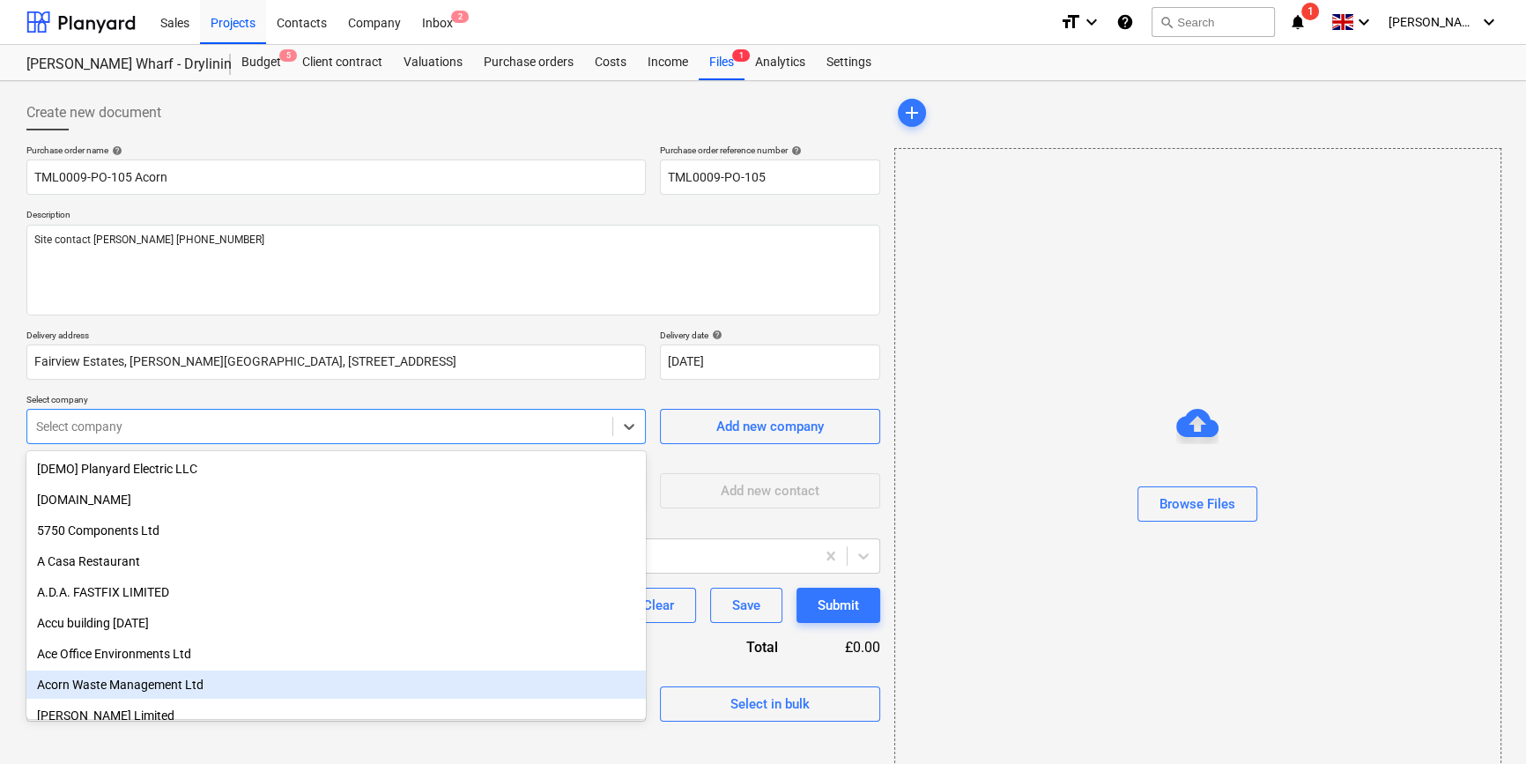
click at [122, 682] on div "Acorn Waste Management Ltd" at bounding box center [335, 684] width 619 height 28
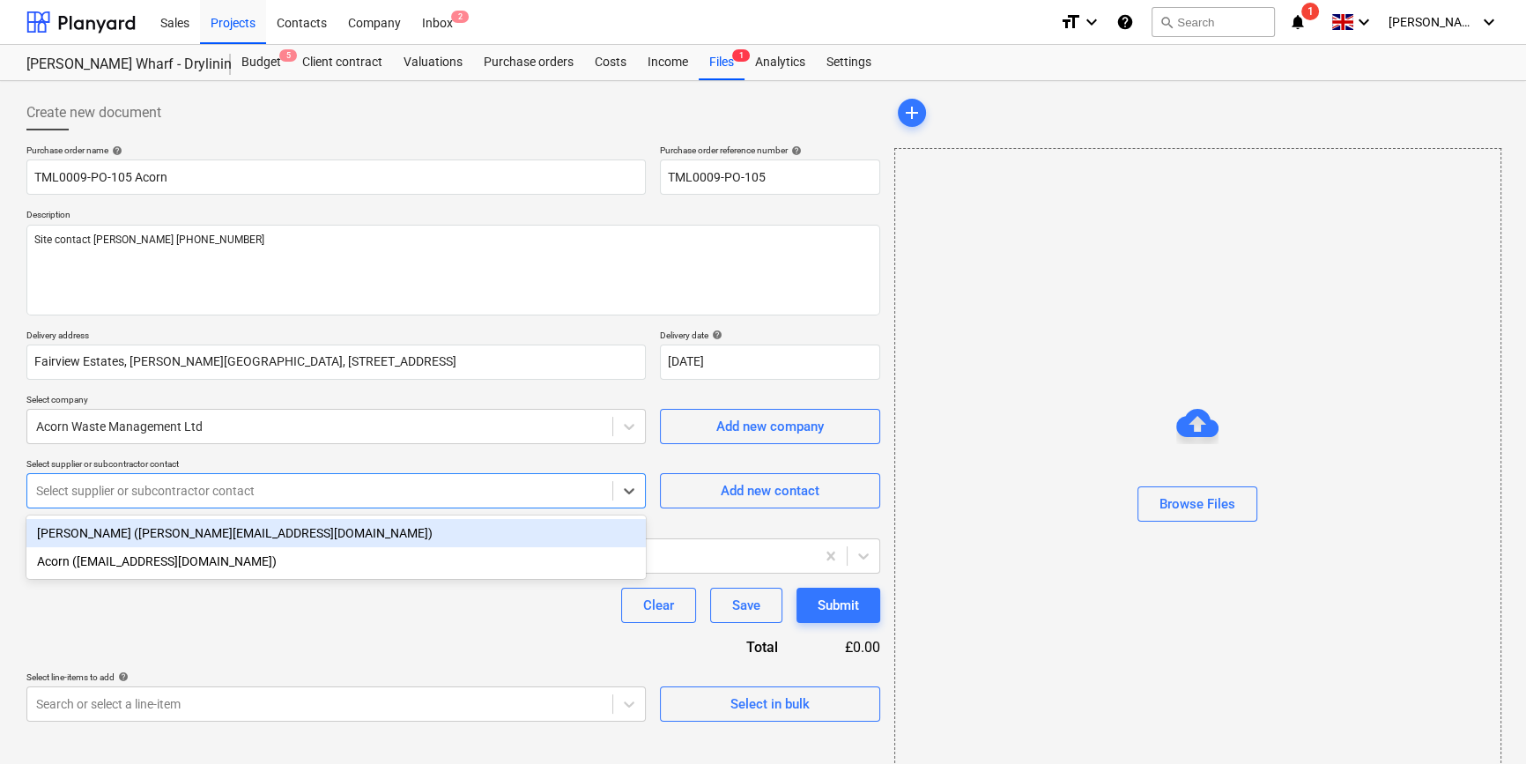
click at [119, 492] on div at bounding box center [319, 491] width 567 height 18
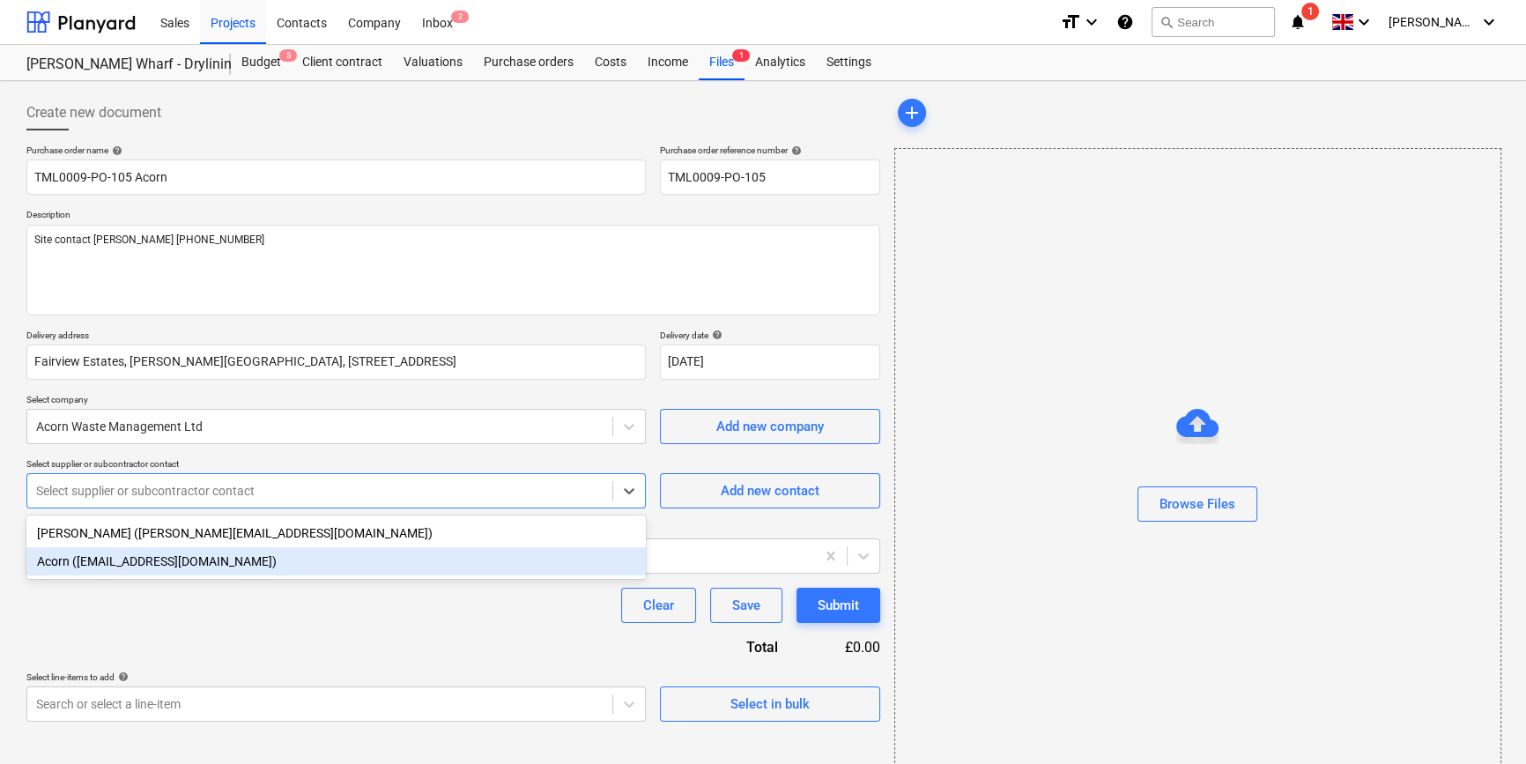
click at [118, 564] on div "Acorn (sales@acornwaste.co.uk)" at bounding box center [335, 561] width 619 height 28
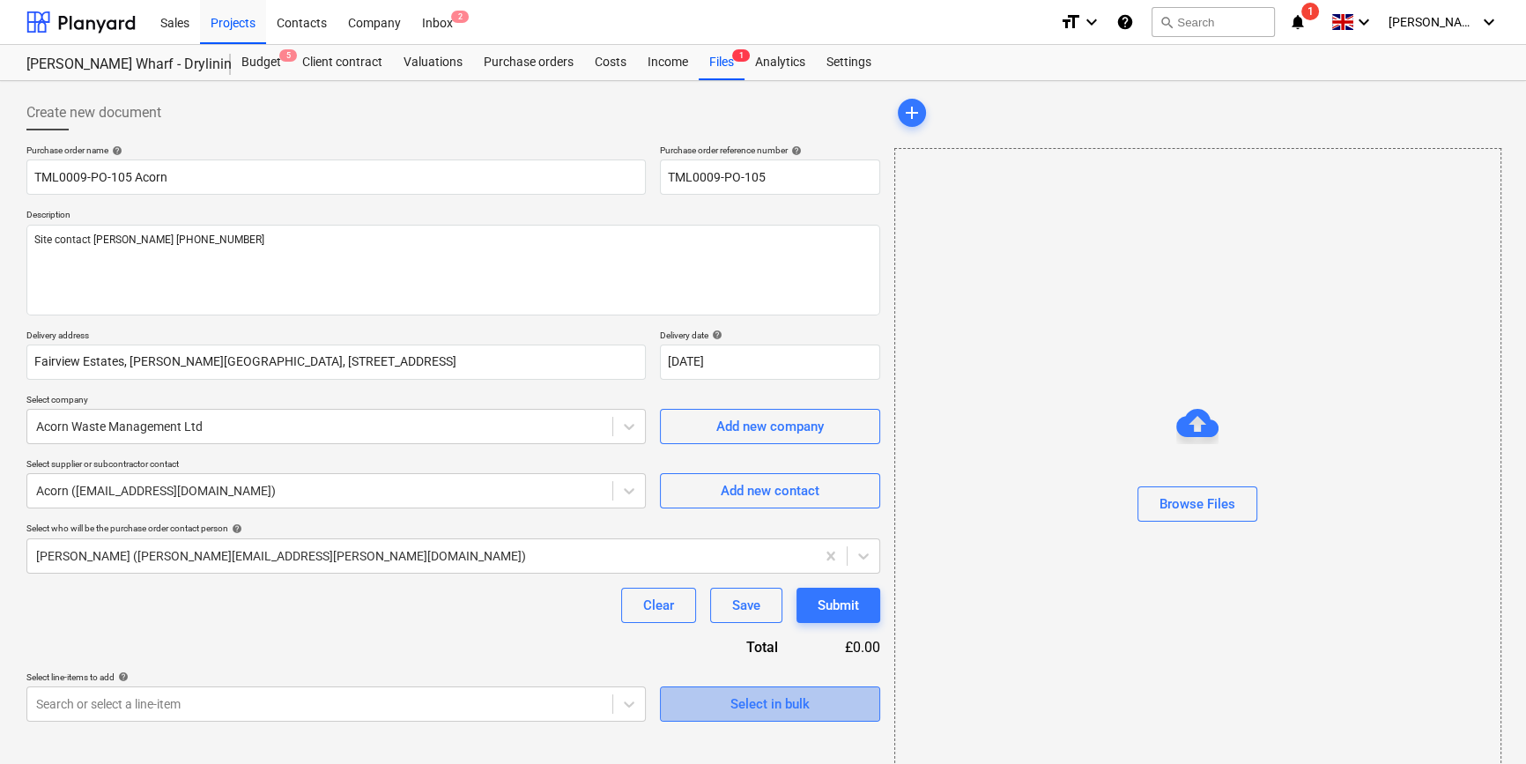
click at [713, 698] on span "Select in bulk" at bounding box center [770, 703] width 176 height 23
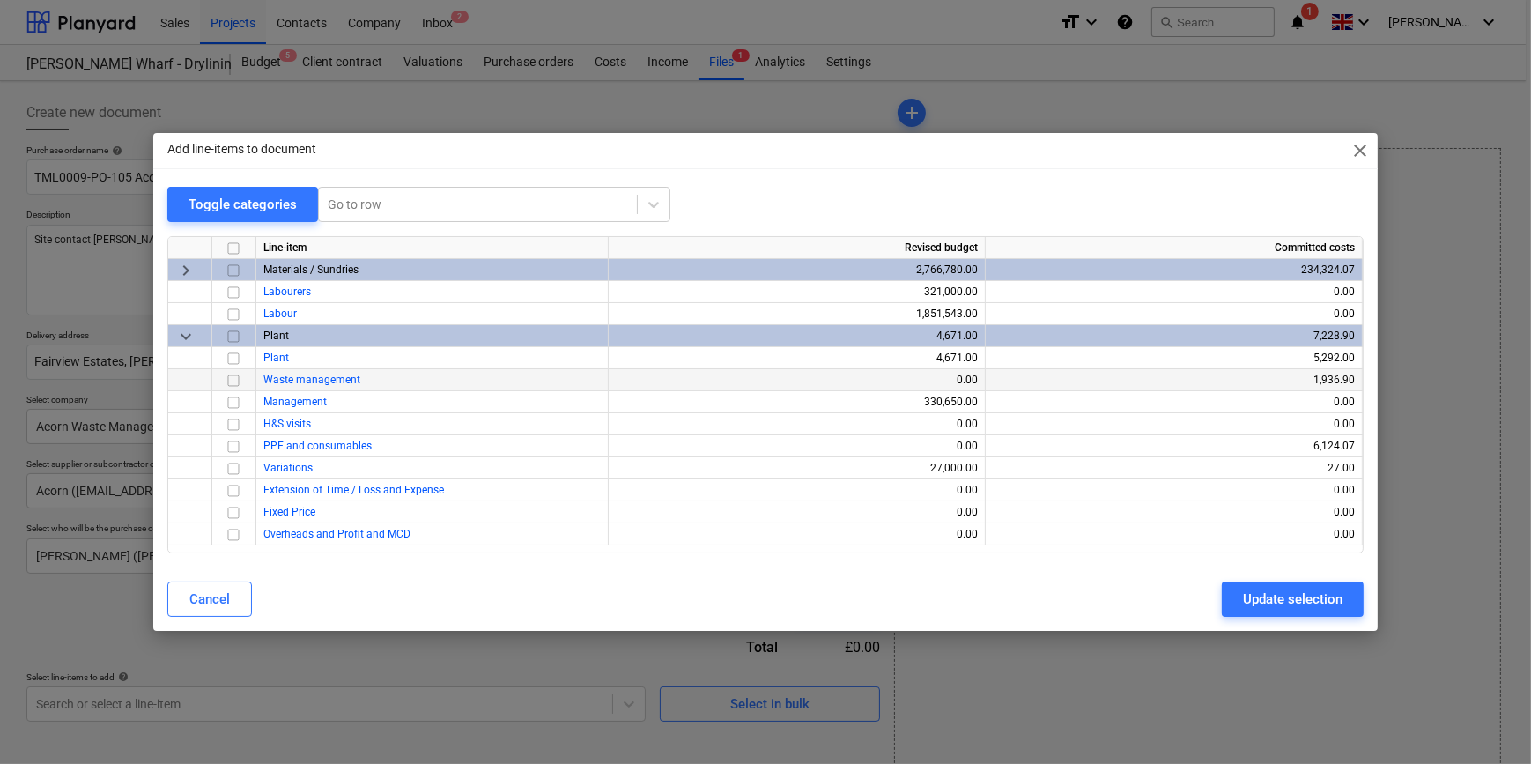
click at [229, 379] on input "checkbox" at bounding box center [233, 380] width 21 height 21
click at [1221, 589] on div "Update selection" at bounding box center [1293, 599] width 100 height 23
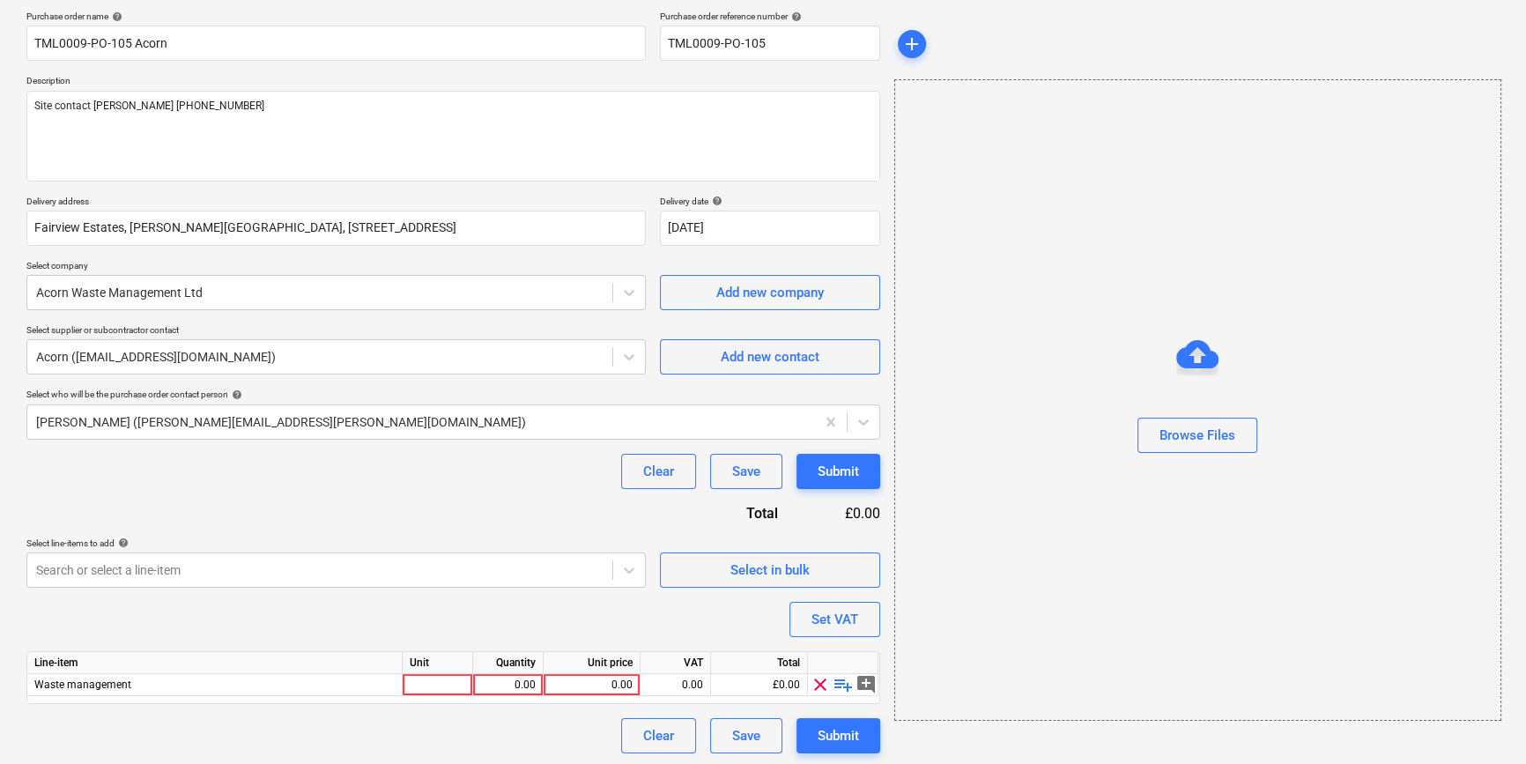
scroll to position [137, 0]
click at [833, 686] on span "playlist_add" at bounding box center [842, 681] width 21 height 21
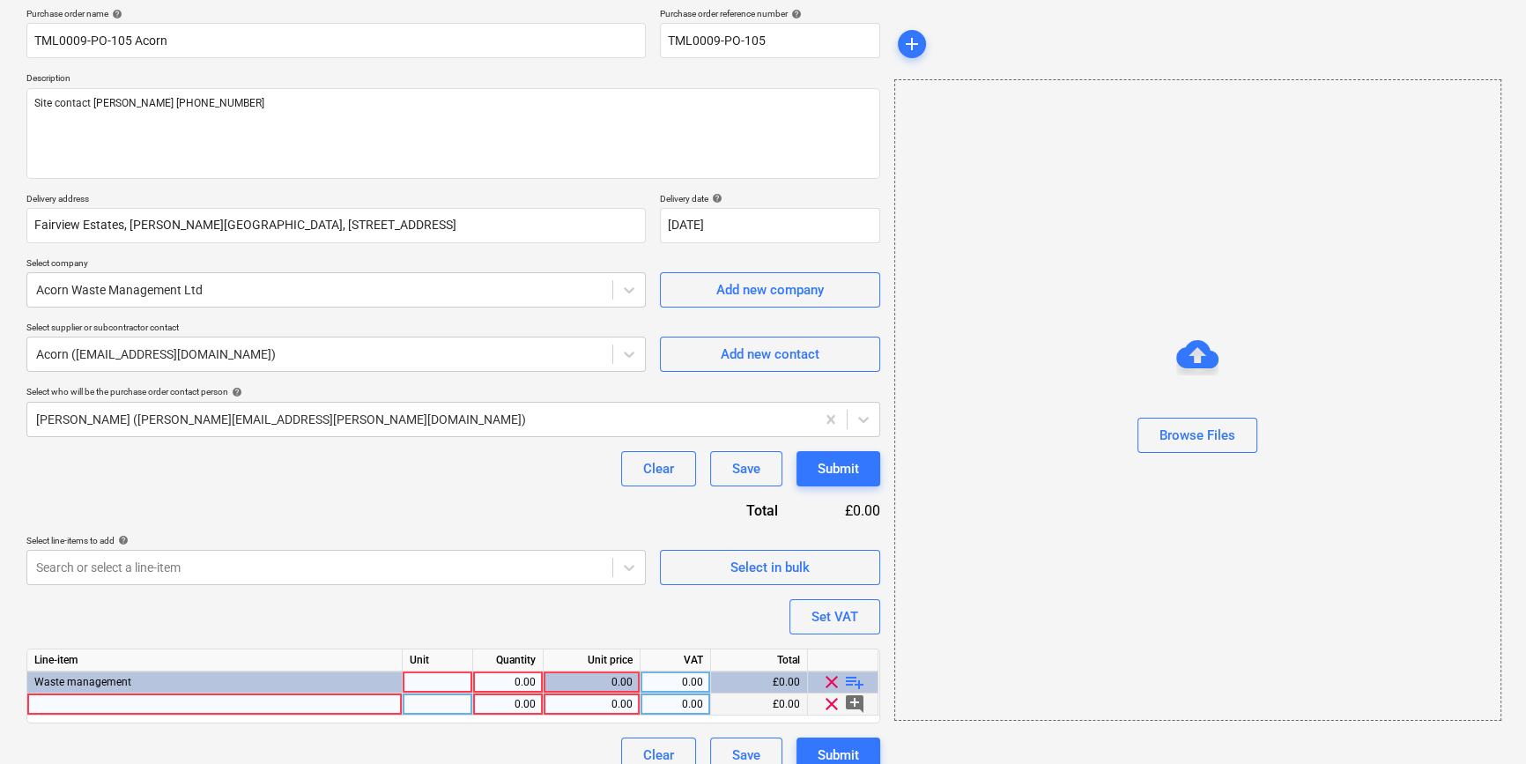
click at [69, 706] on div at bounding box center [214, 704] width 375 height 22
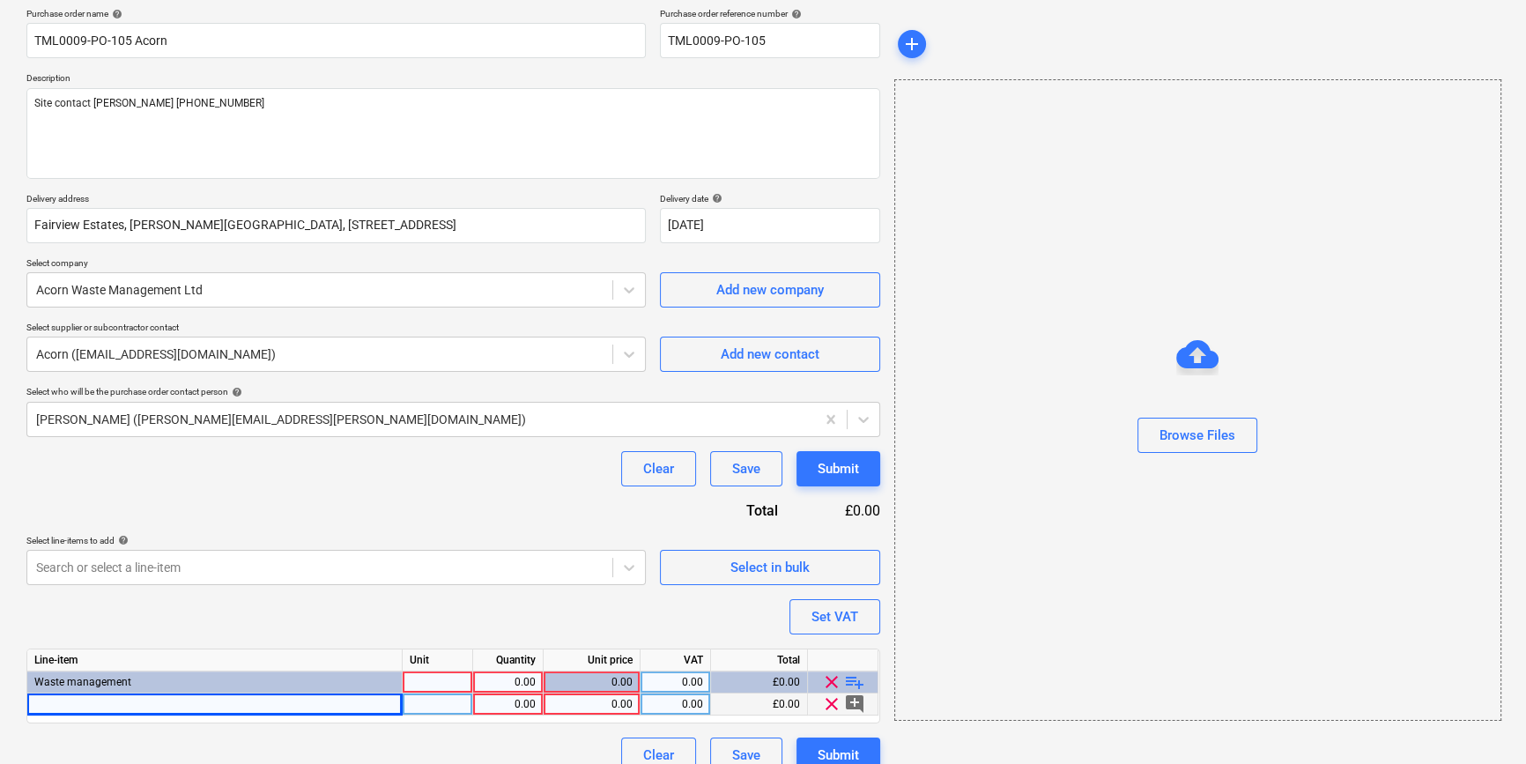
click at [66, 705] on div at bounding box center [214, 704] width 375 height 22
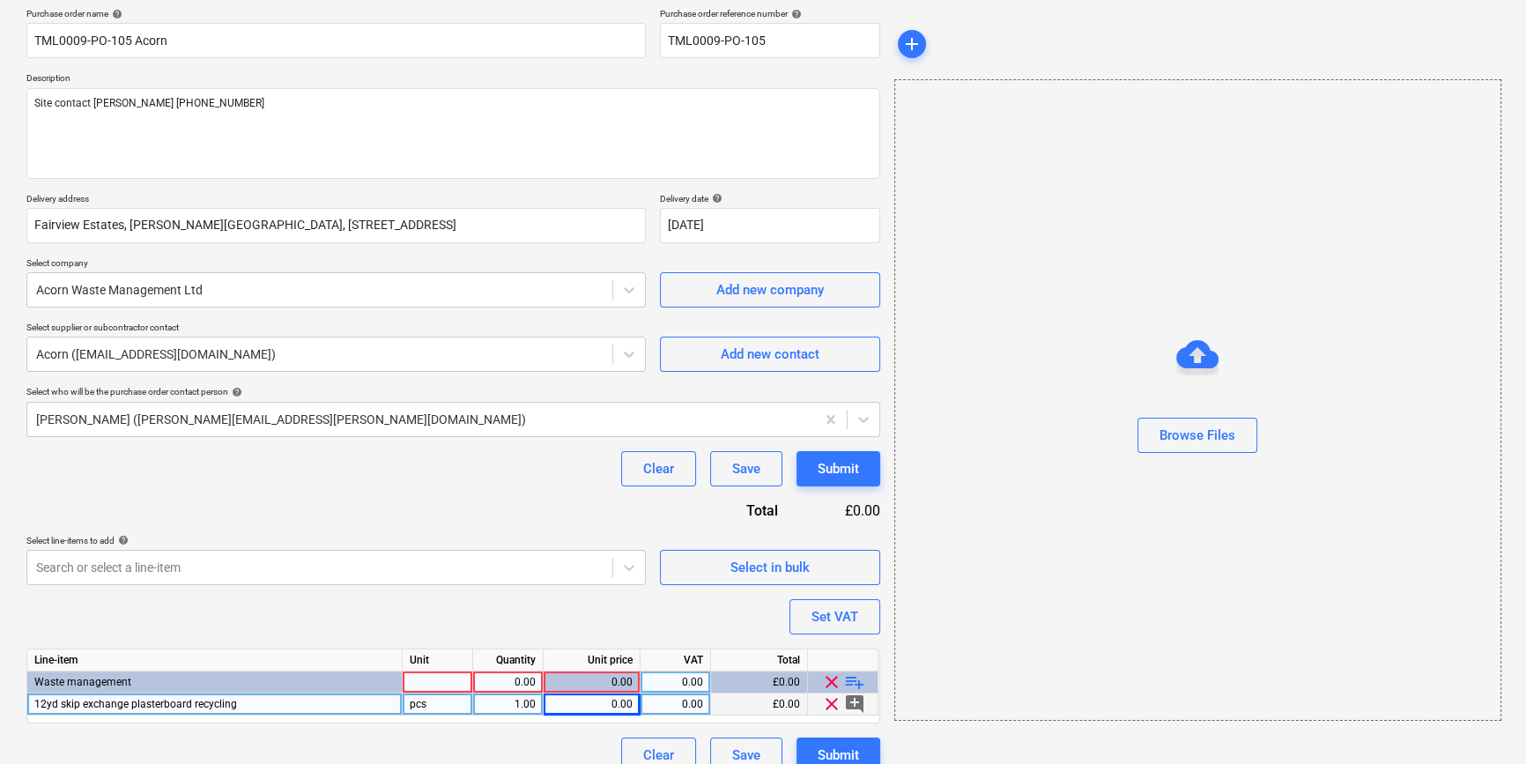
click at [606, 703] on div "0.00" at bounding box center [592, 704] width 82 height 22
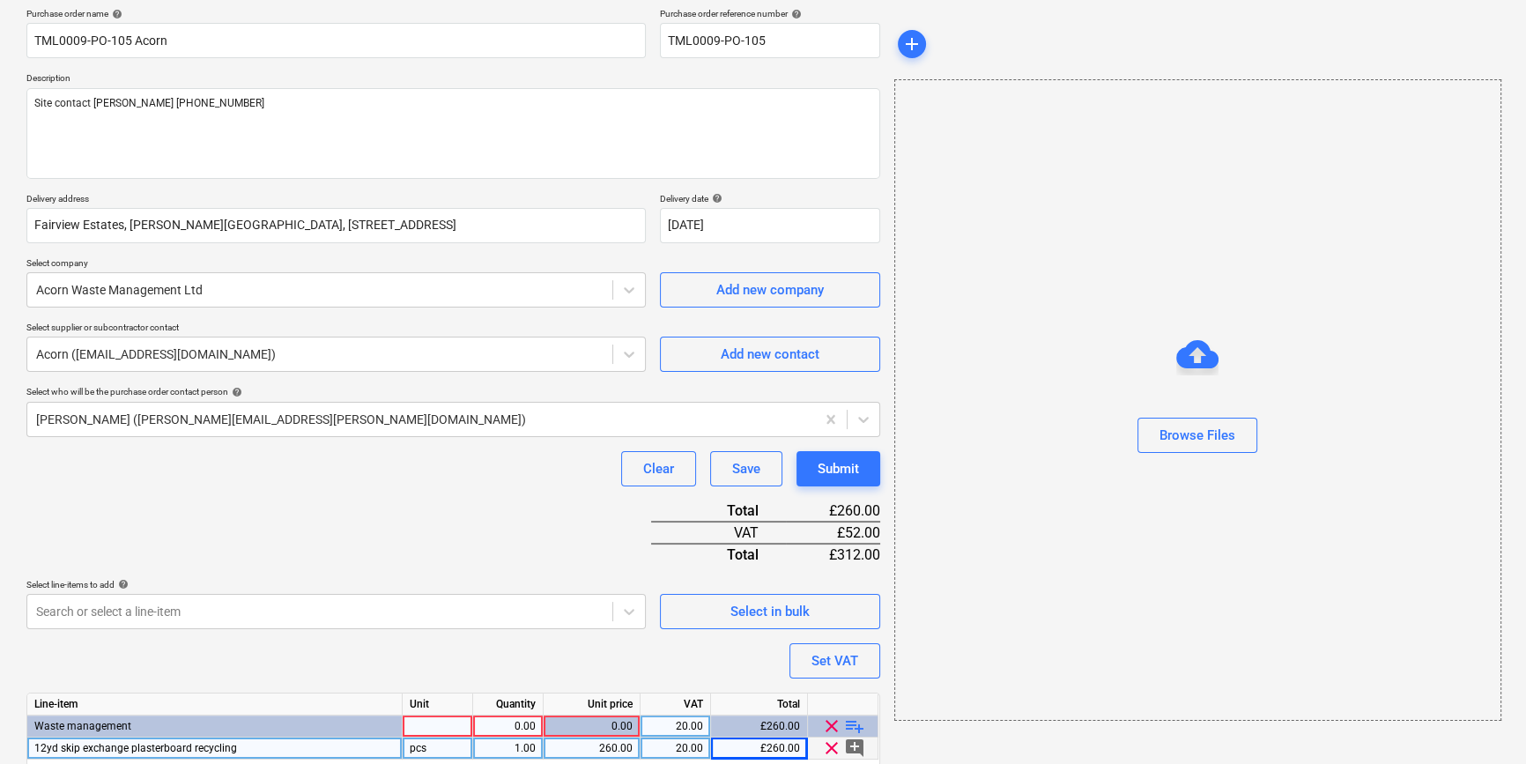
click at [445, 725] on div at bounding box center [438, 726] width 70 height 22
click at [448, 668] on div "Purchase order name help TML0009-PO-105 Acorn Purchase order reference number h…" at bounding box center [453, 412] width 854 height 809
click at [448, 649] on div "Purchase order name help TML0009-PO-105 Acorn Purchase order reference number h…" at bounding box center [453, 412] width 854 height 809
click at [444, 722] on div "1" at bounding box center [438, 726] width 70 height 22
click at [521, 721] on div "0.00" at bounding box center [507, 726] width 55 height 22
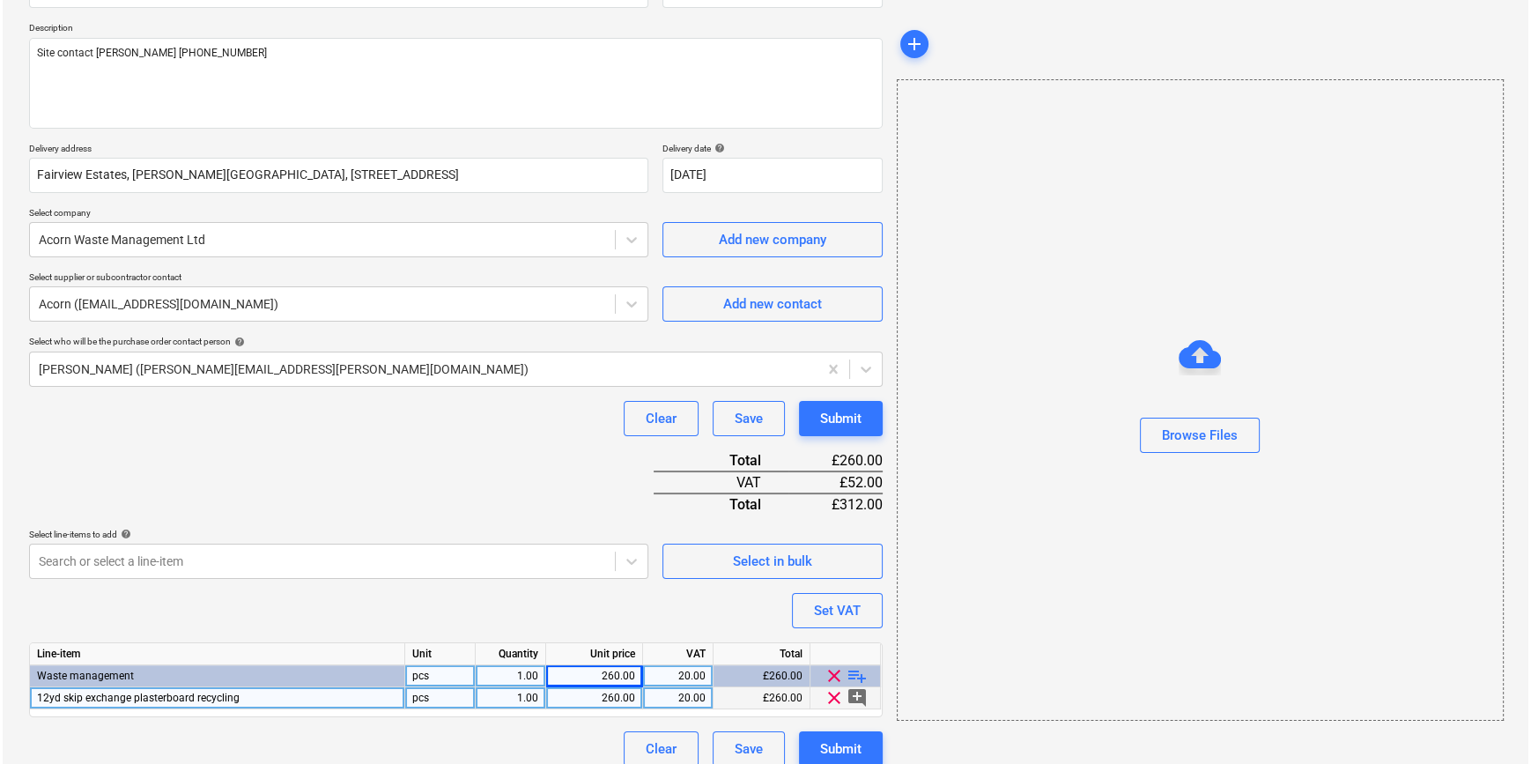
scroll to position [203, 0]
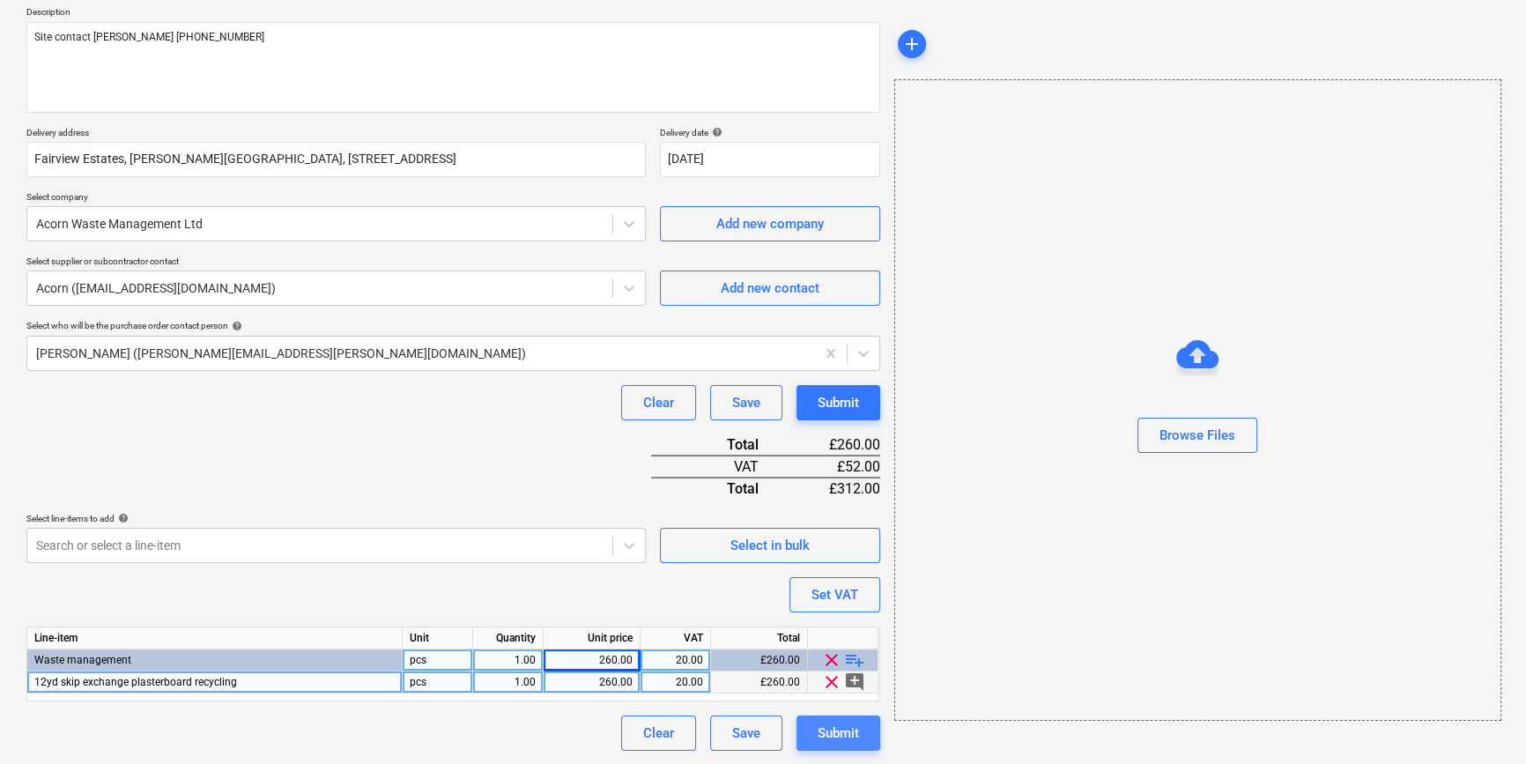
click at [838, 728] on div "Submit" at bounding box center [837, 732] width 41 height 23
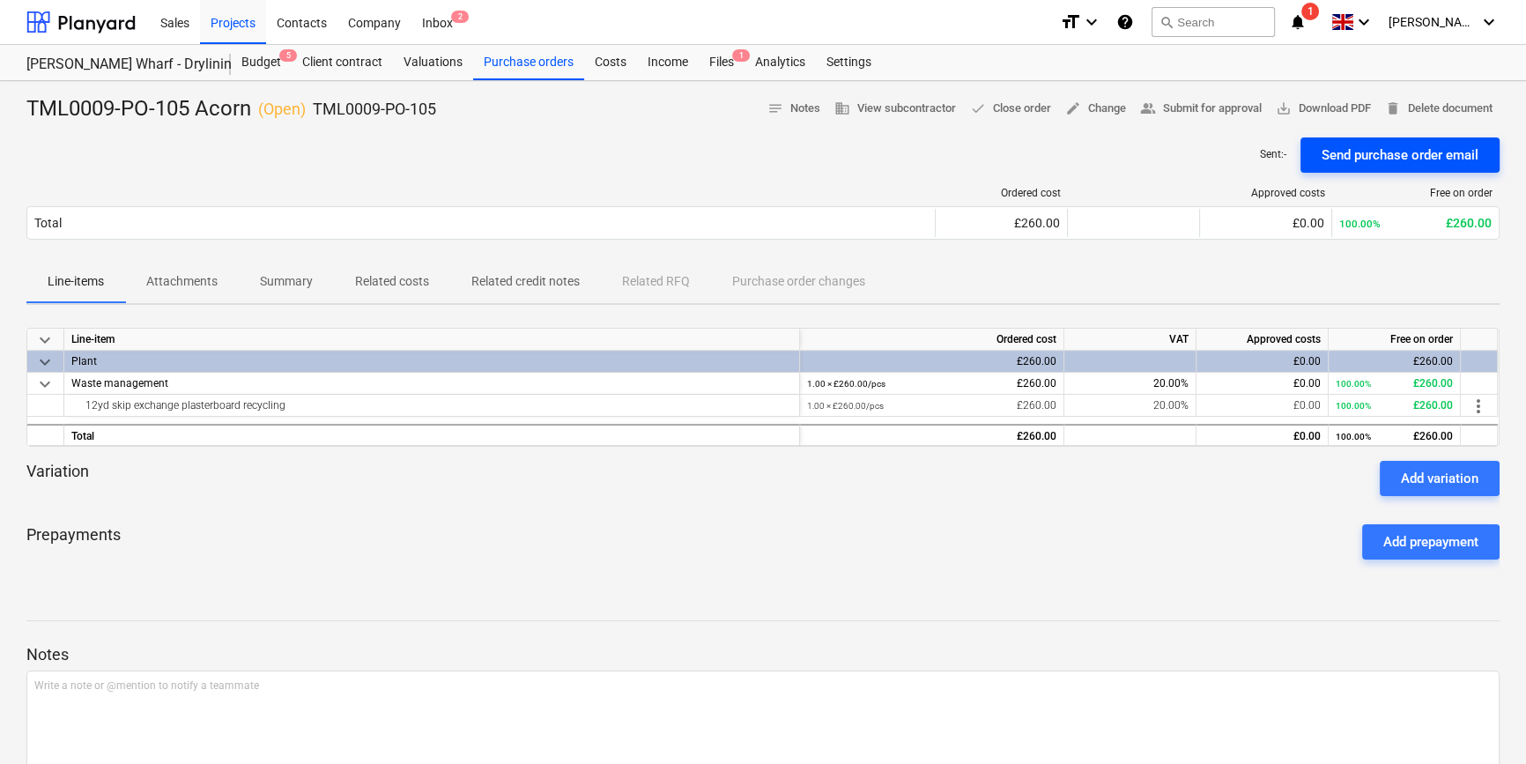
click at [1221, 153] on div "Send purchase order email" at bounding box center [1399, 155] width 157 height 23
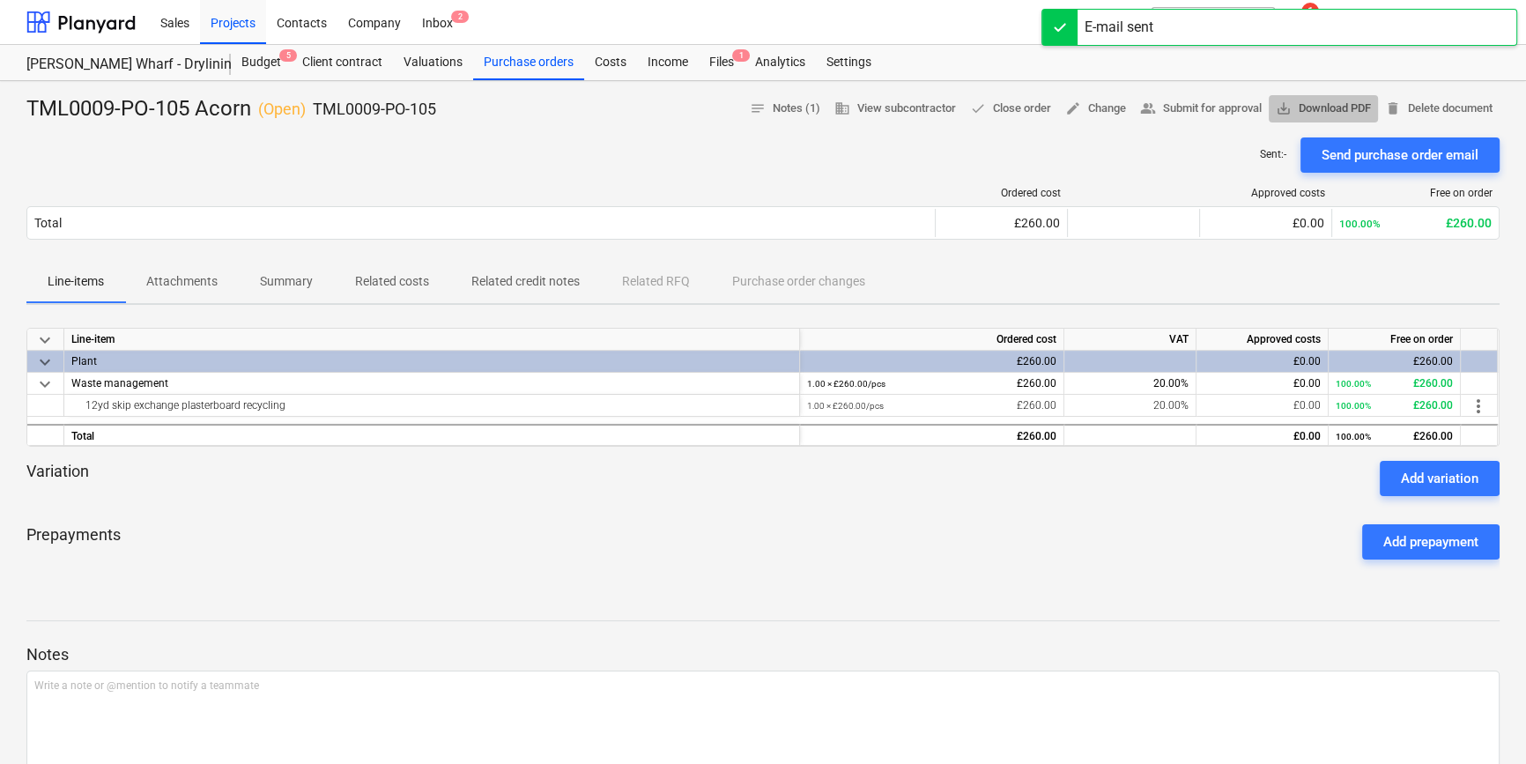
click at [1221, 112] on span "save_alt Download PDF" at bounding box center [1322, 109] width 95 height 20
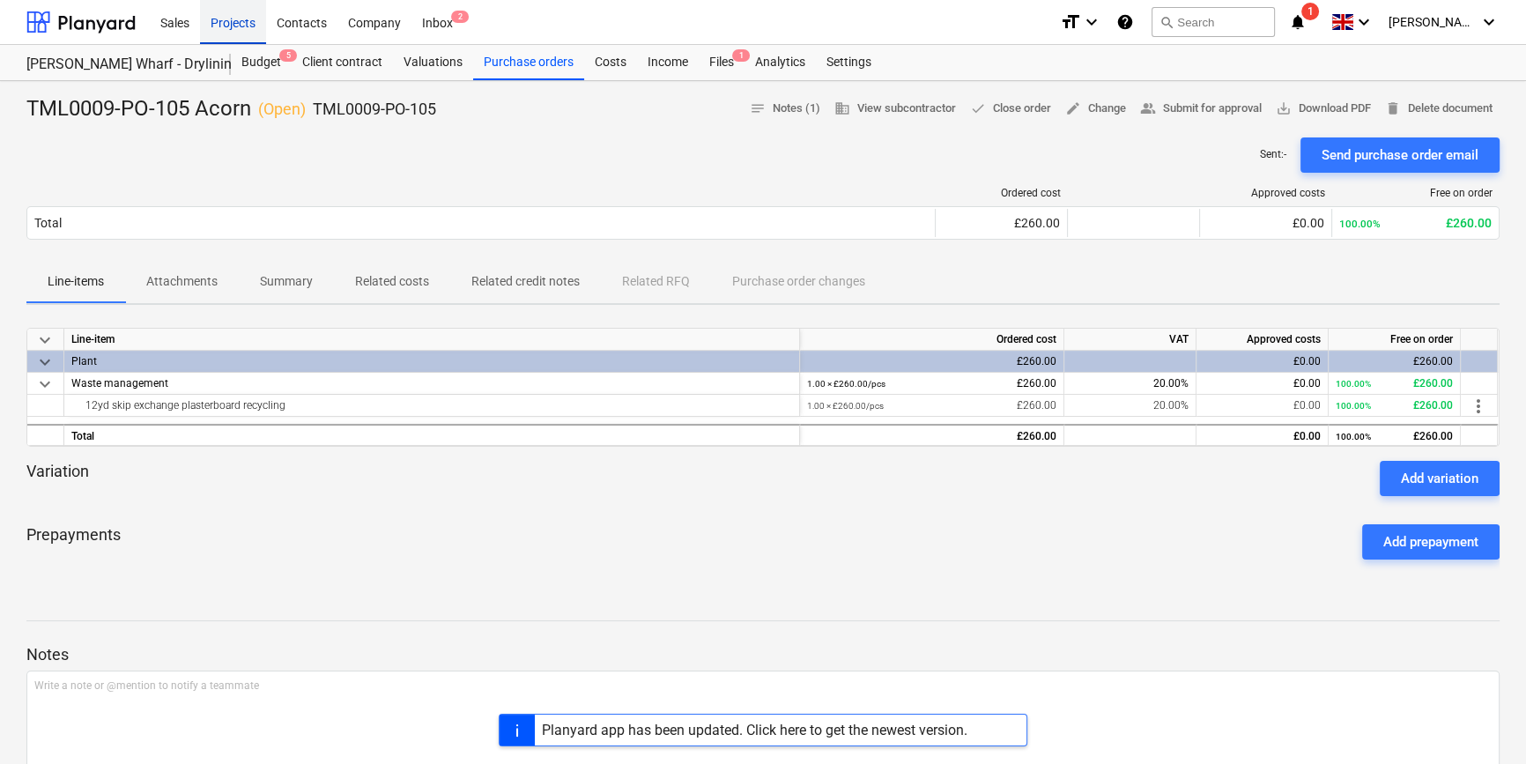
click at [228, 26] on div "Projects" at bounding box center [233, 21] width 66 height 45
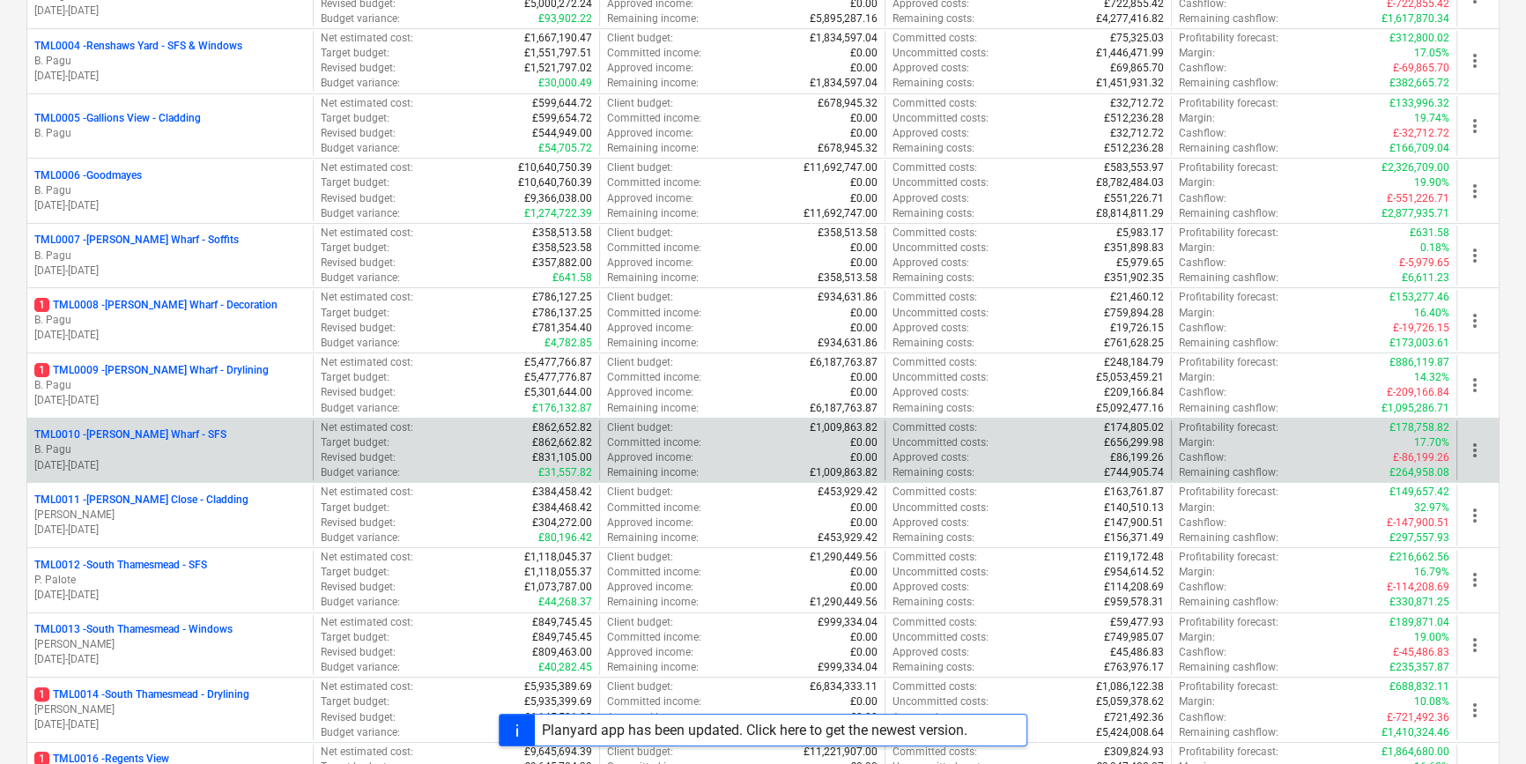
scroll to position [480, 0]
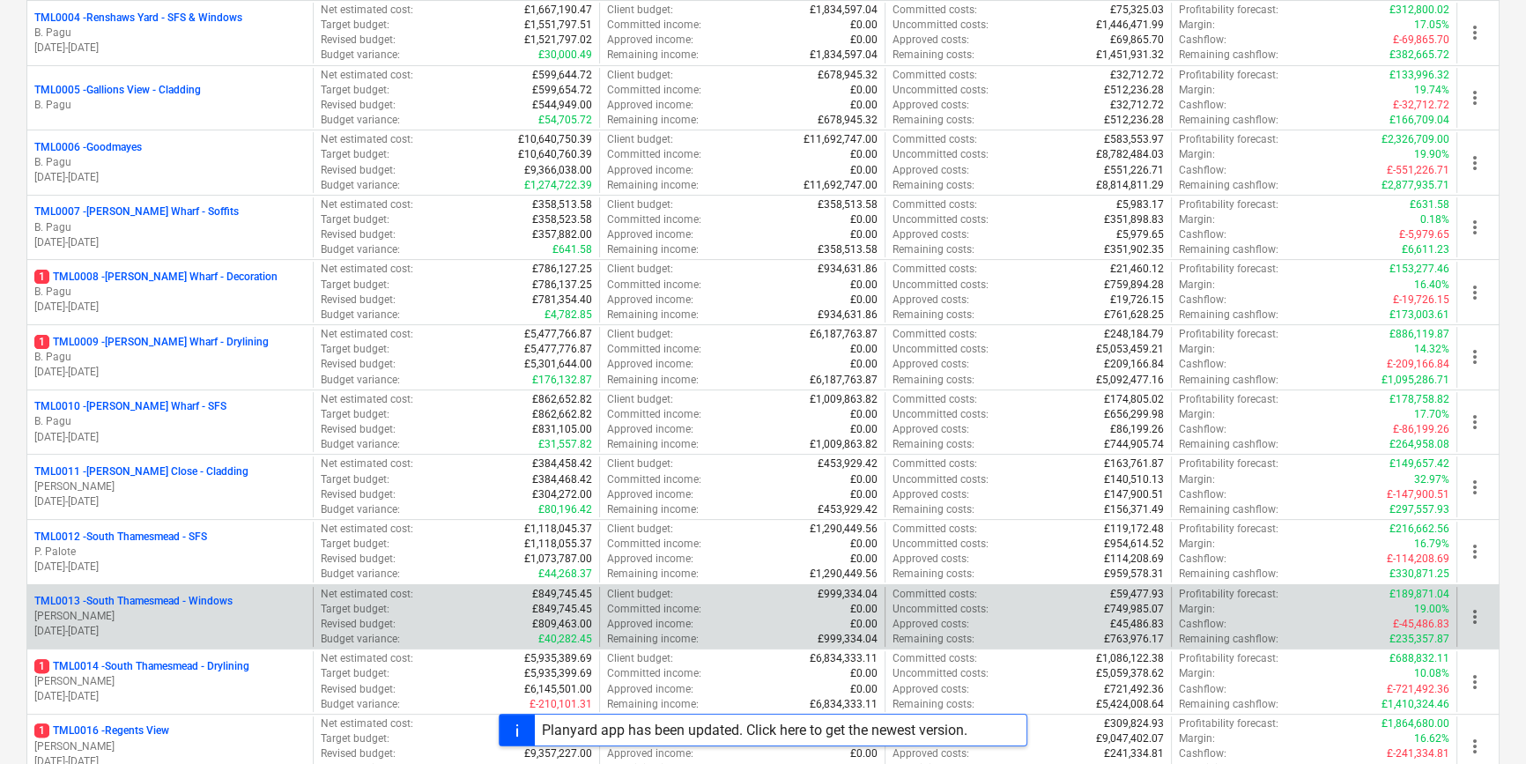
click at [196, 612] on p "[PERSON_NAME]" at bounding box center [169, 616] width 271 height 15
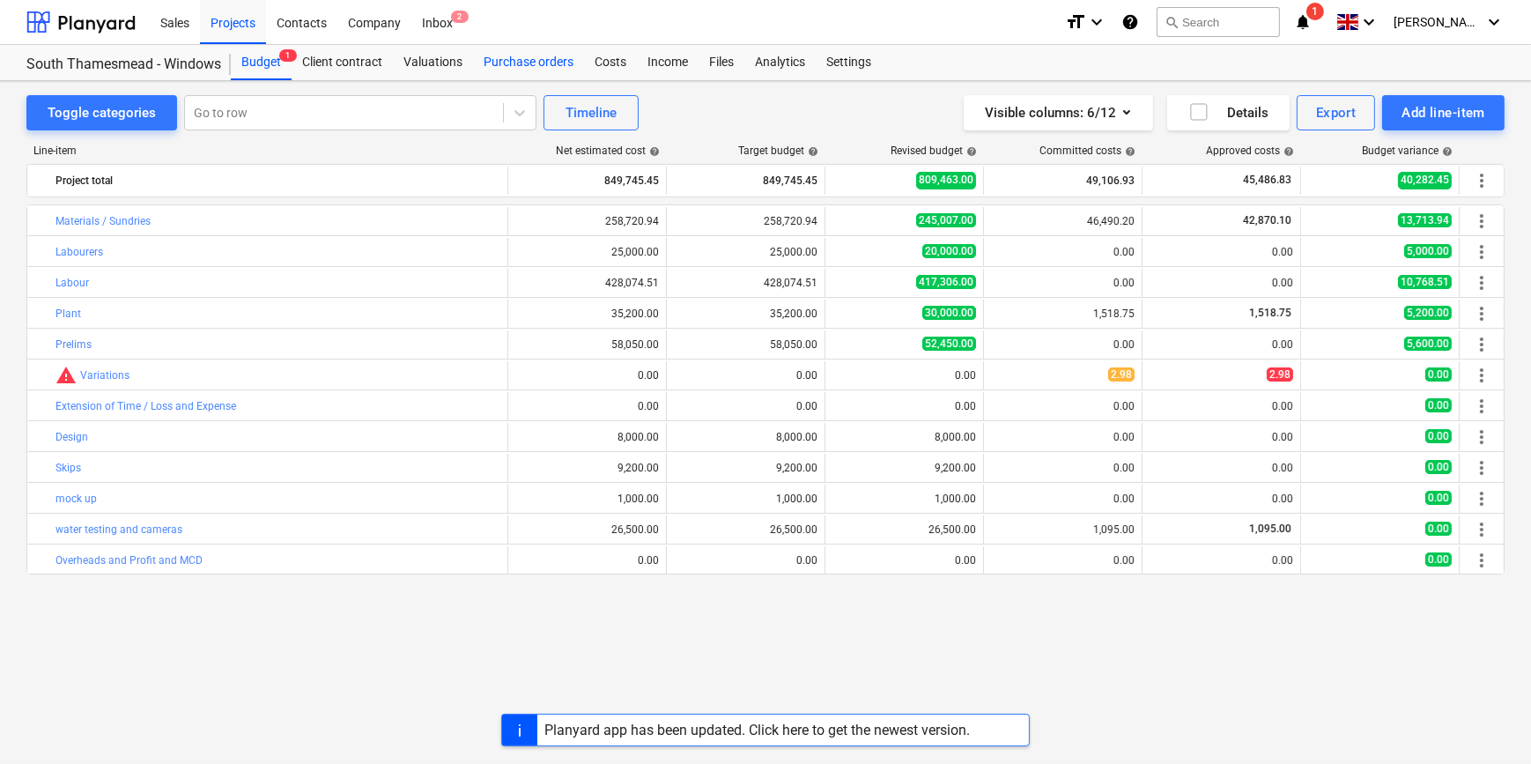
click at [521, 65] on div "Purchase orders" at bounding box center [528, 62] width 111 height 35
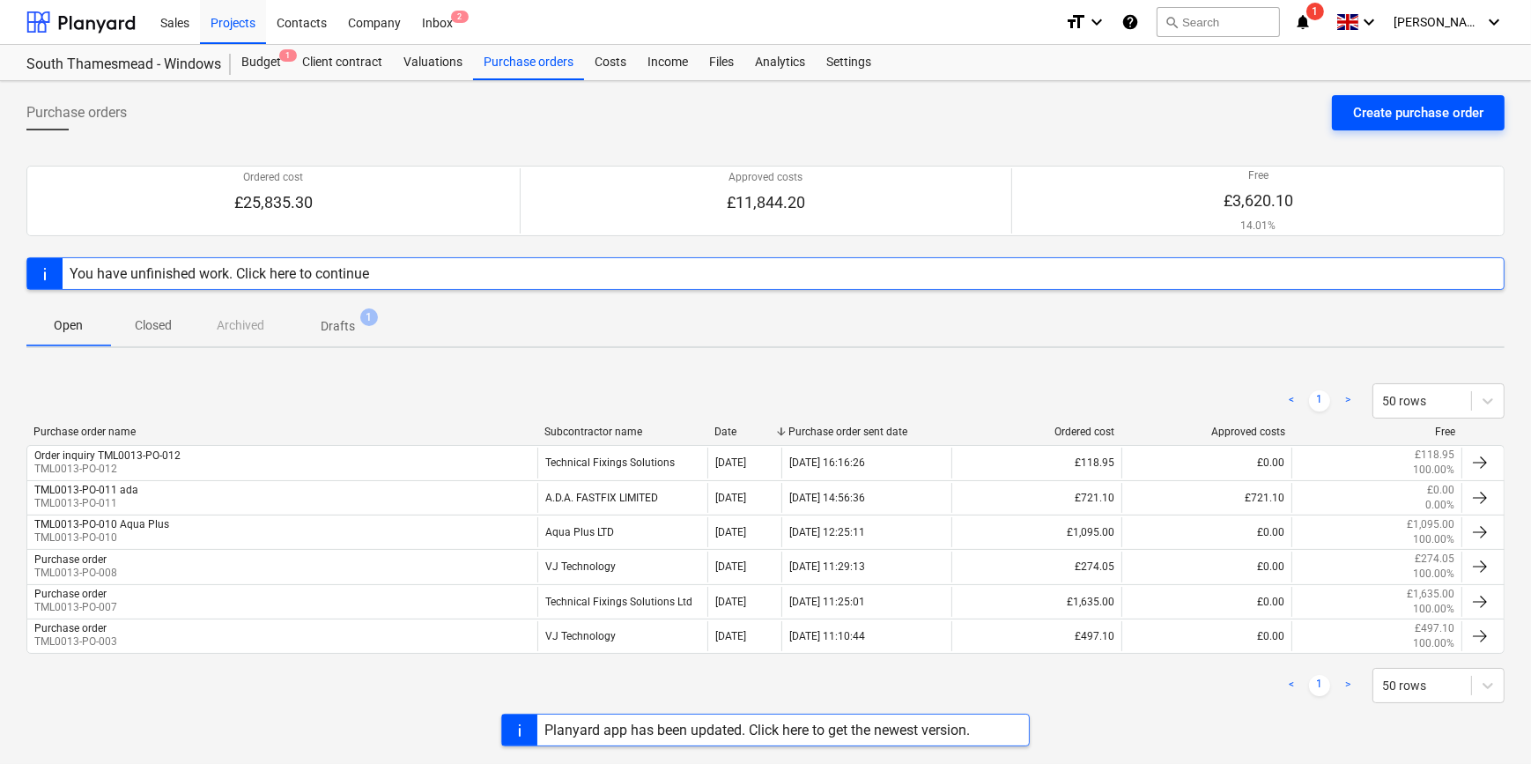
click at [1221, 115] on div "Create purchase order" at bounding box center [1418, 112] width 130 height 23
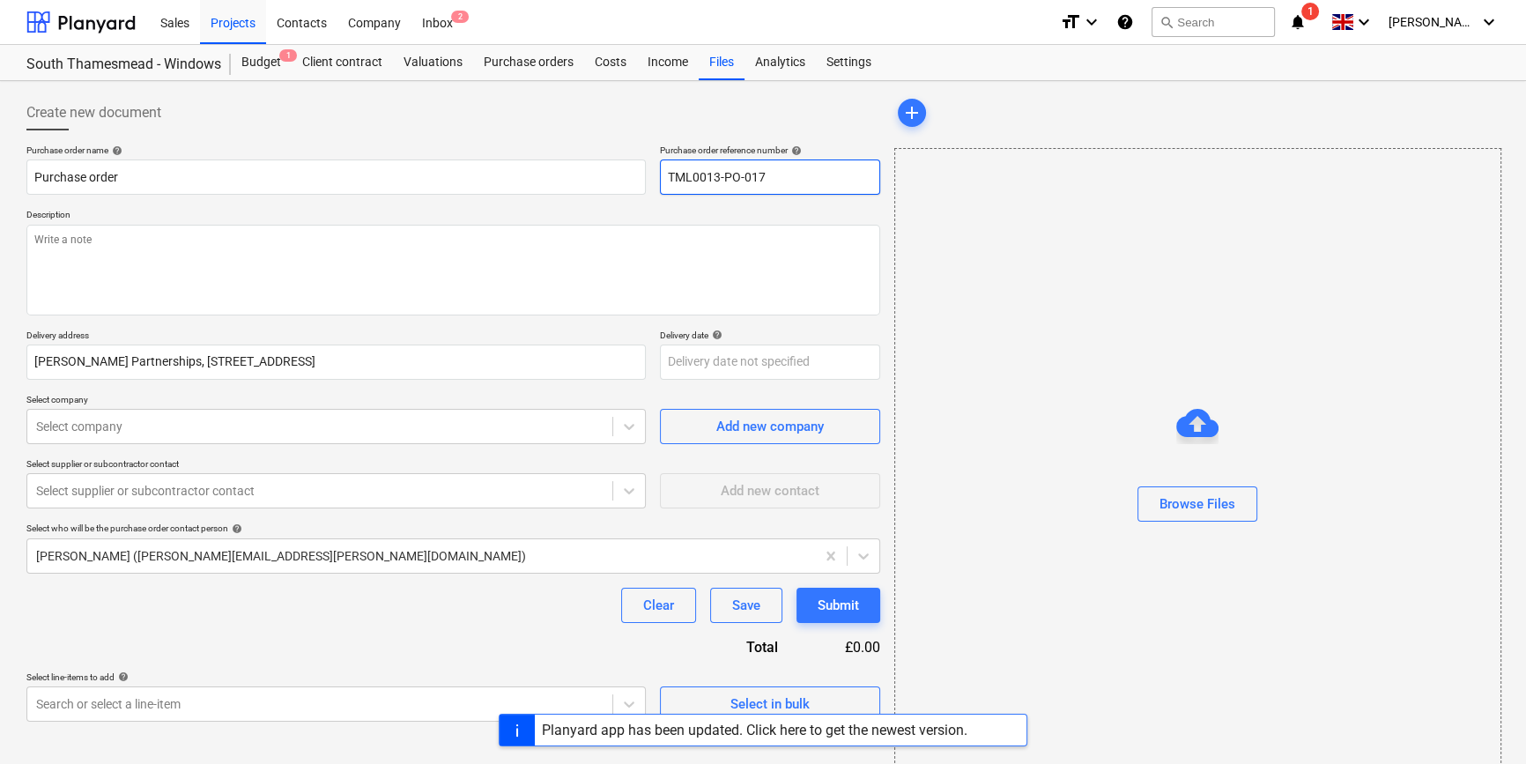
drag, startPoint x: 774, startPoint y: 174, endPoint x: 653, endPoint y: 175, distance: 121.6
click at [653, 175] on div "Purchase order name help Purchase order Purchase order reference number help TM…" at bounding box center [453, 169] width 854 height 50
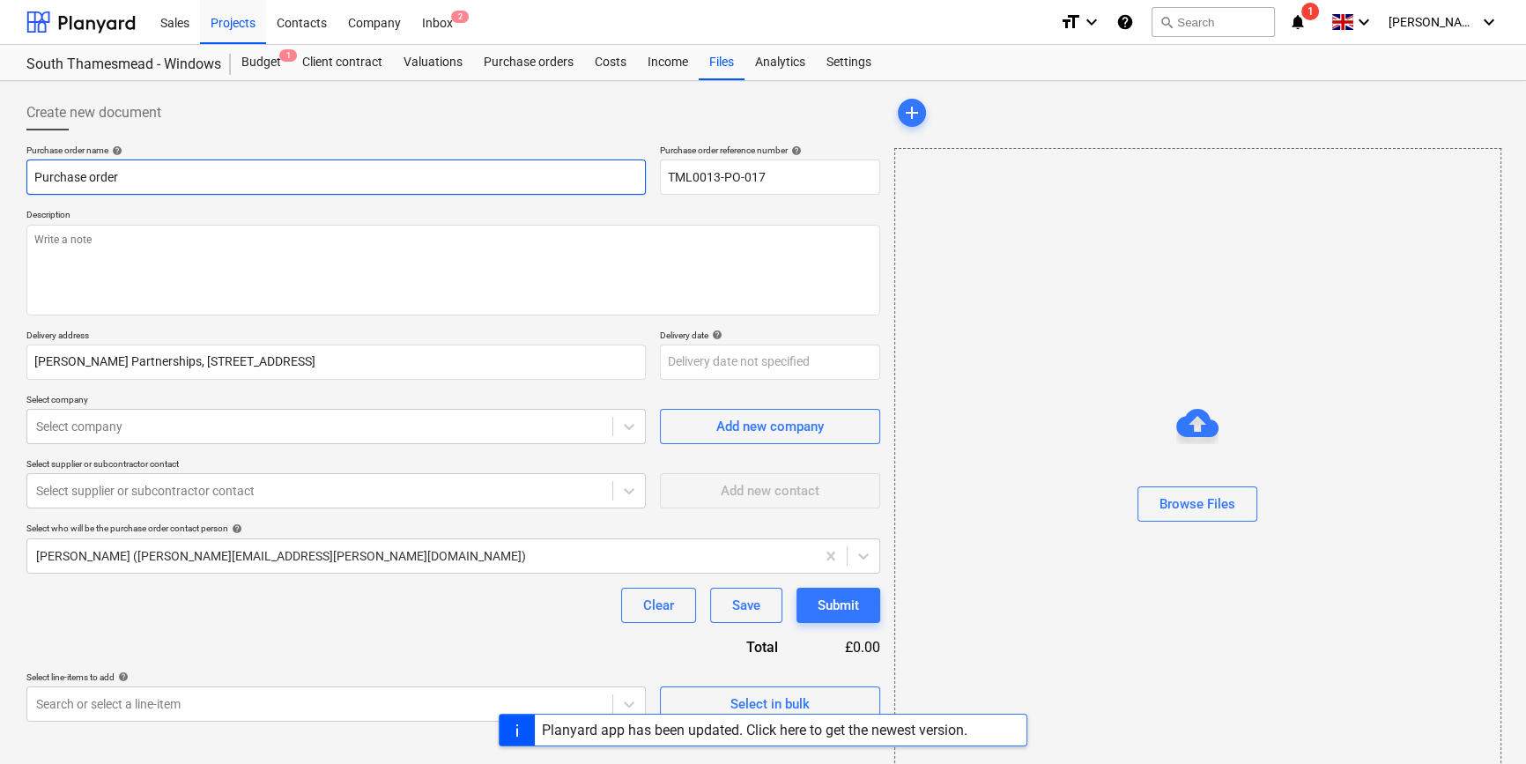
drag, startPoint x: 122, startPoint y: 174, endPoint x: 30, endPoint y: 174, distance: 91.6
click at [30, 174] on input "Purchase order" at bounding box center [335, 176] width 619 height 35
paste input "TML0013-PO-017"
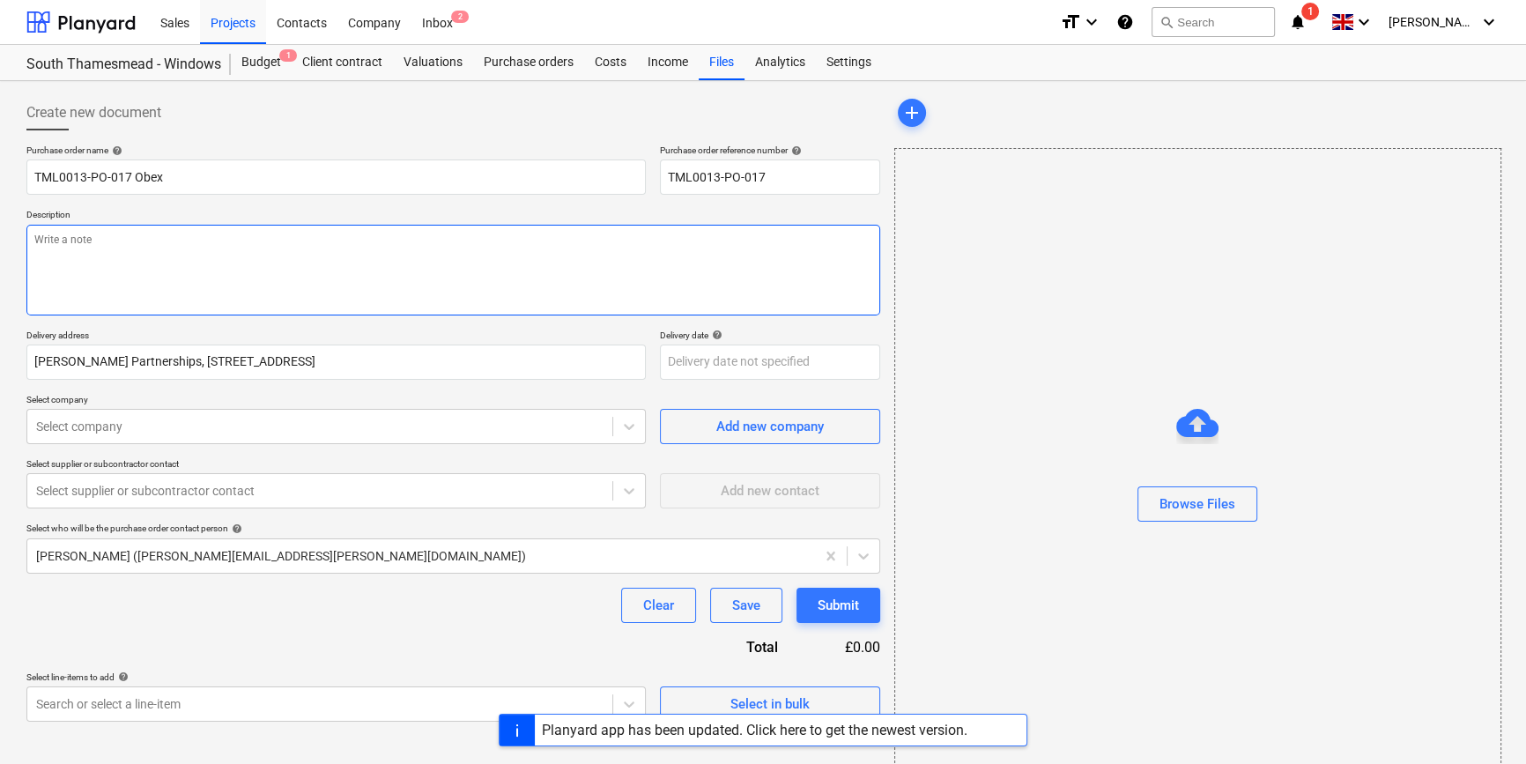
click at [114, 283] on textarea at bounding box center [453, 270] width 854 height 91
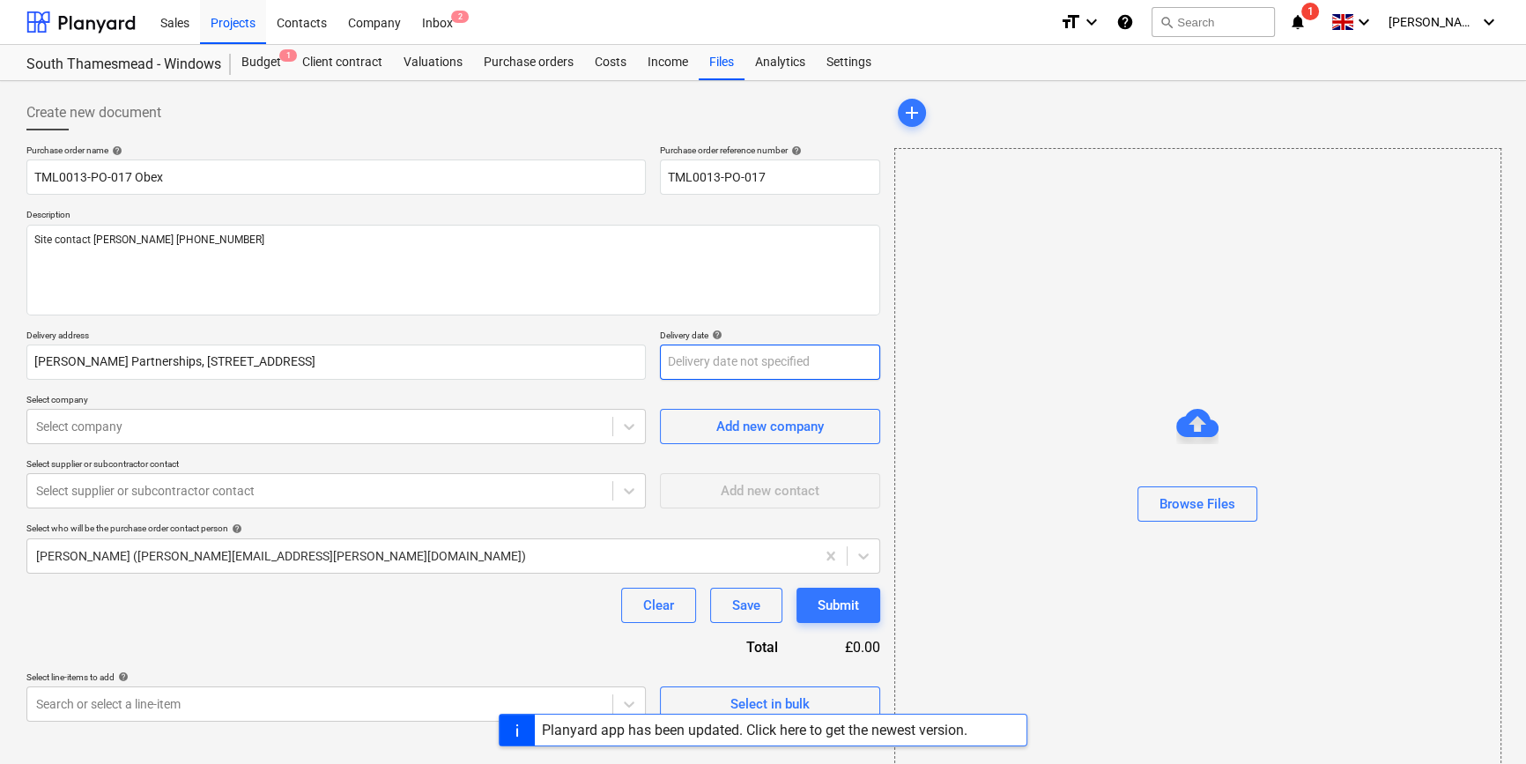
click at [692, 364] on body "Sales Projects Contacts Company Inbox 2 format_size keyboard_arrow_down help se…" at bounding box center [763, 382] width 1526 height 764
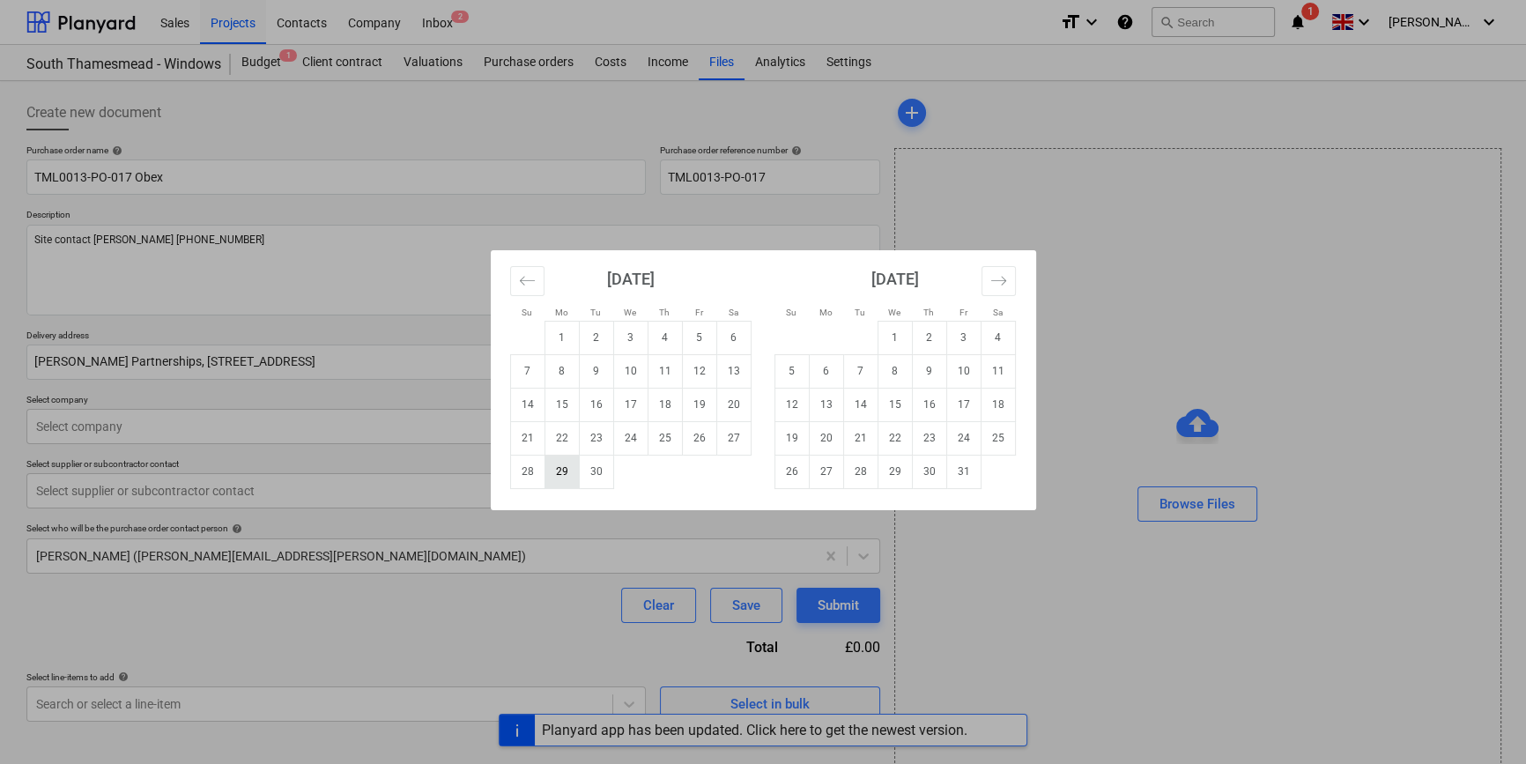
click at [565, 468] on td "29" at bounding box center [561, 471] width 34 height 33
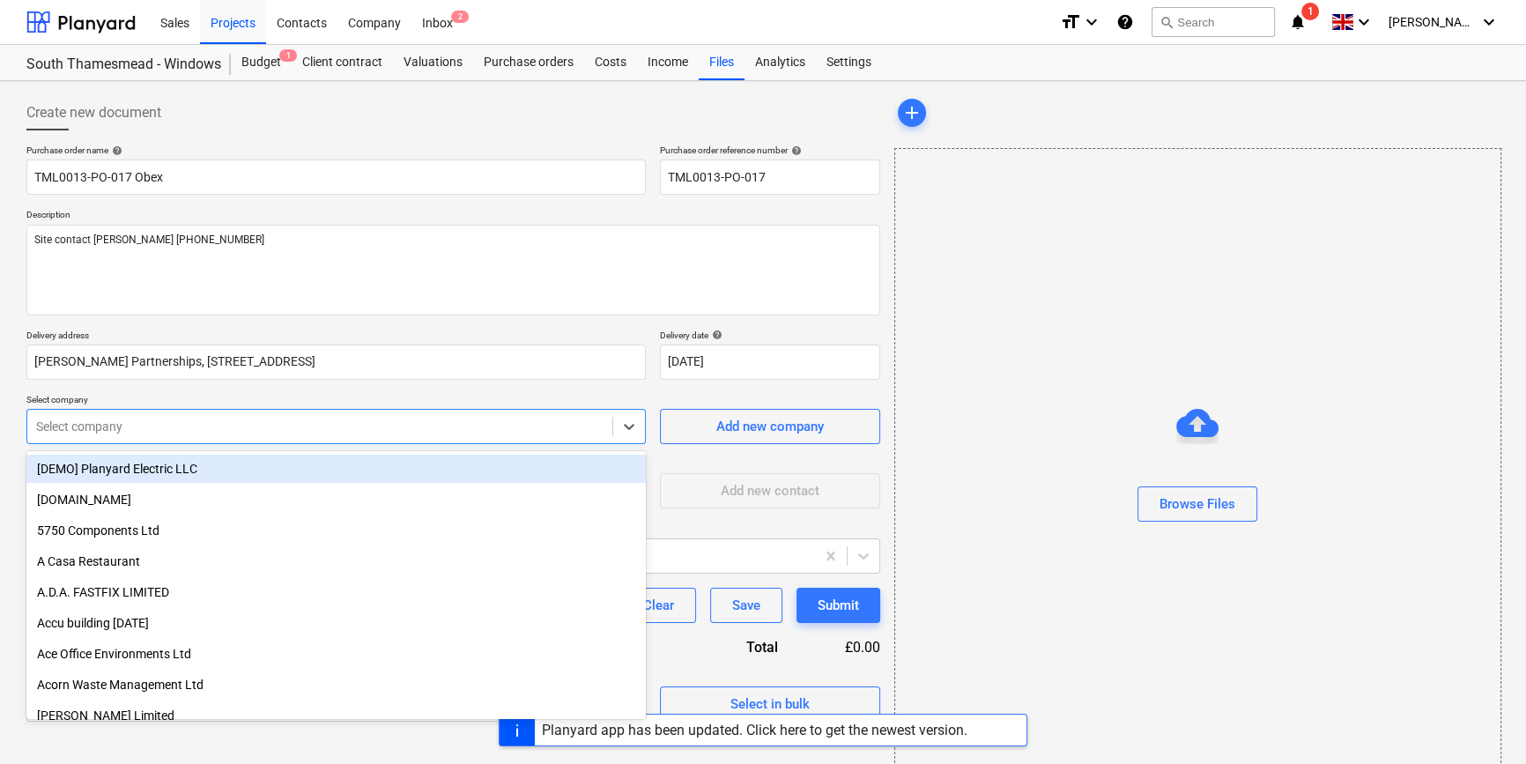
click at [516, 418] on div at bounding box center [319, 427] width 567 height 18
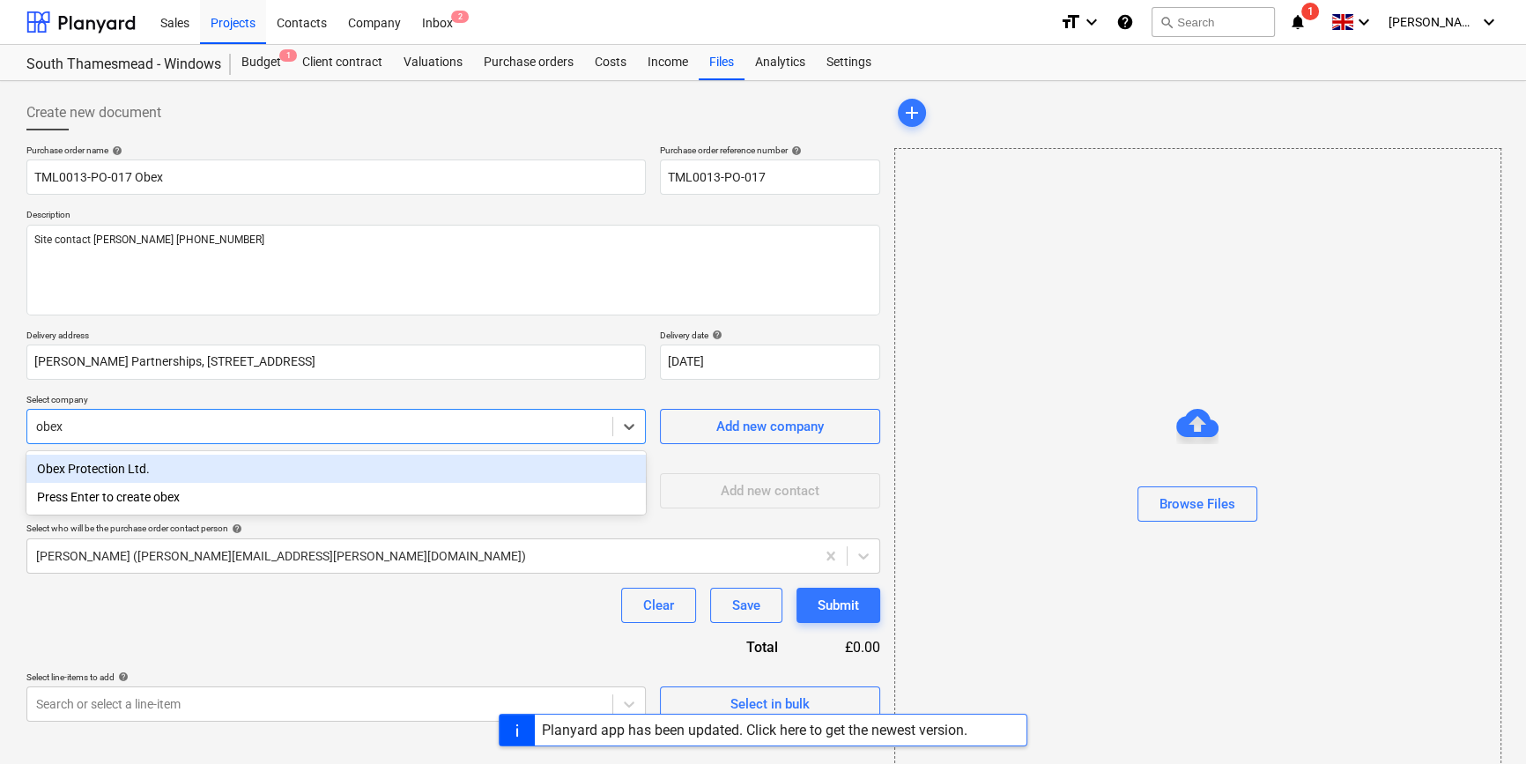
click at [133, 469] on div "Obex Protection Ltd." at bounding box center [335, 469] width 619 height 28
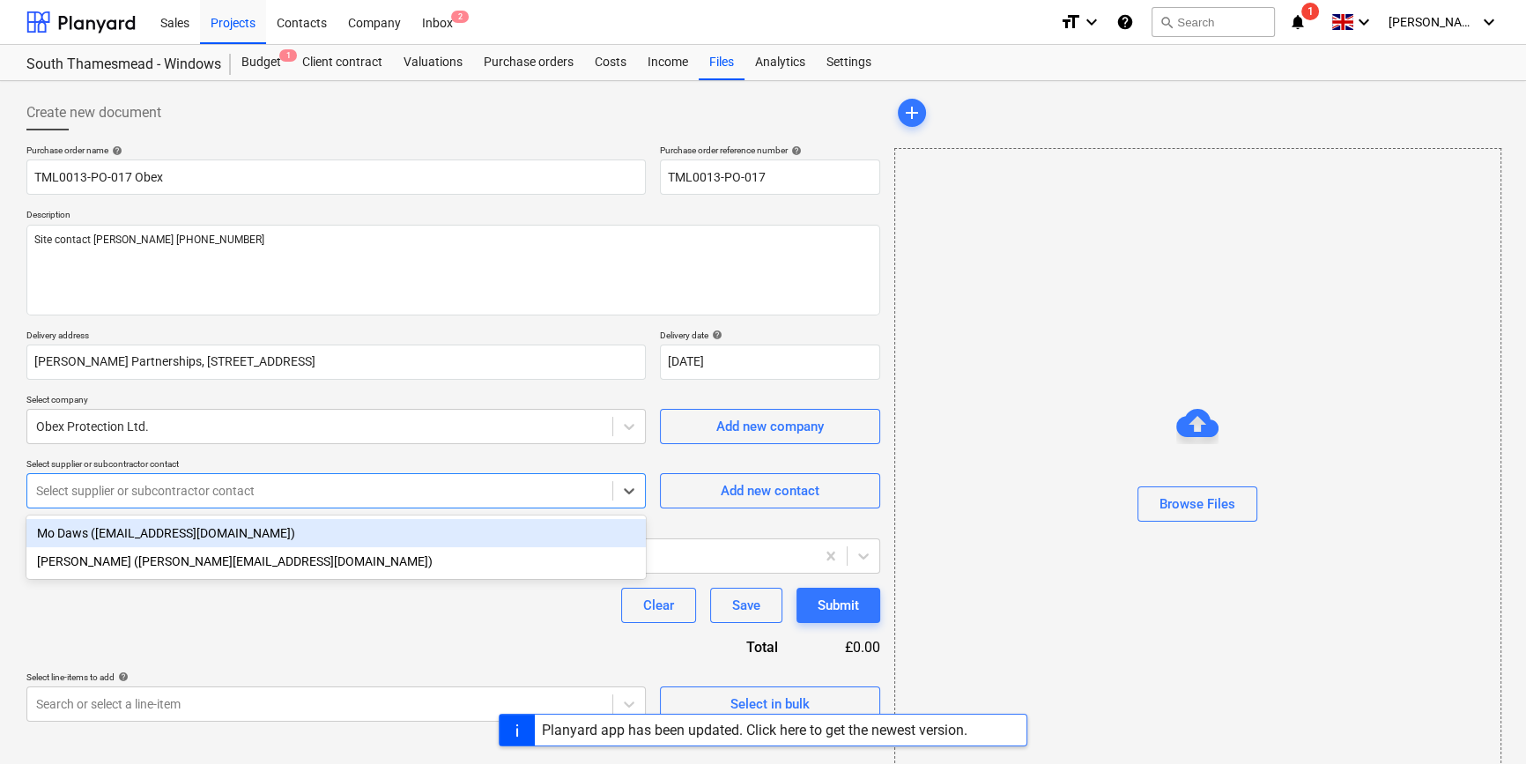
click at [125, 491] on div at bounding box center [319, 491] width 567 height 18
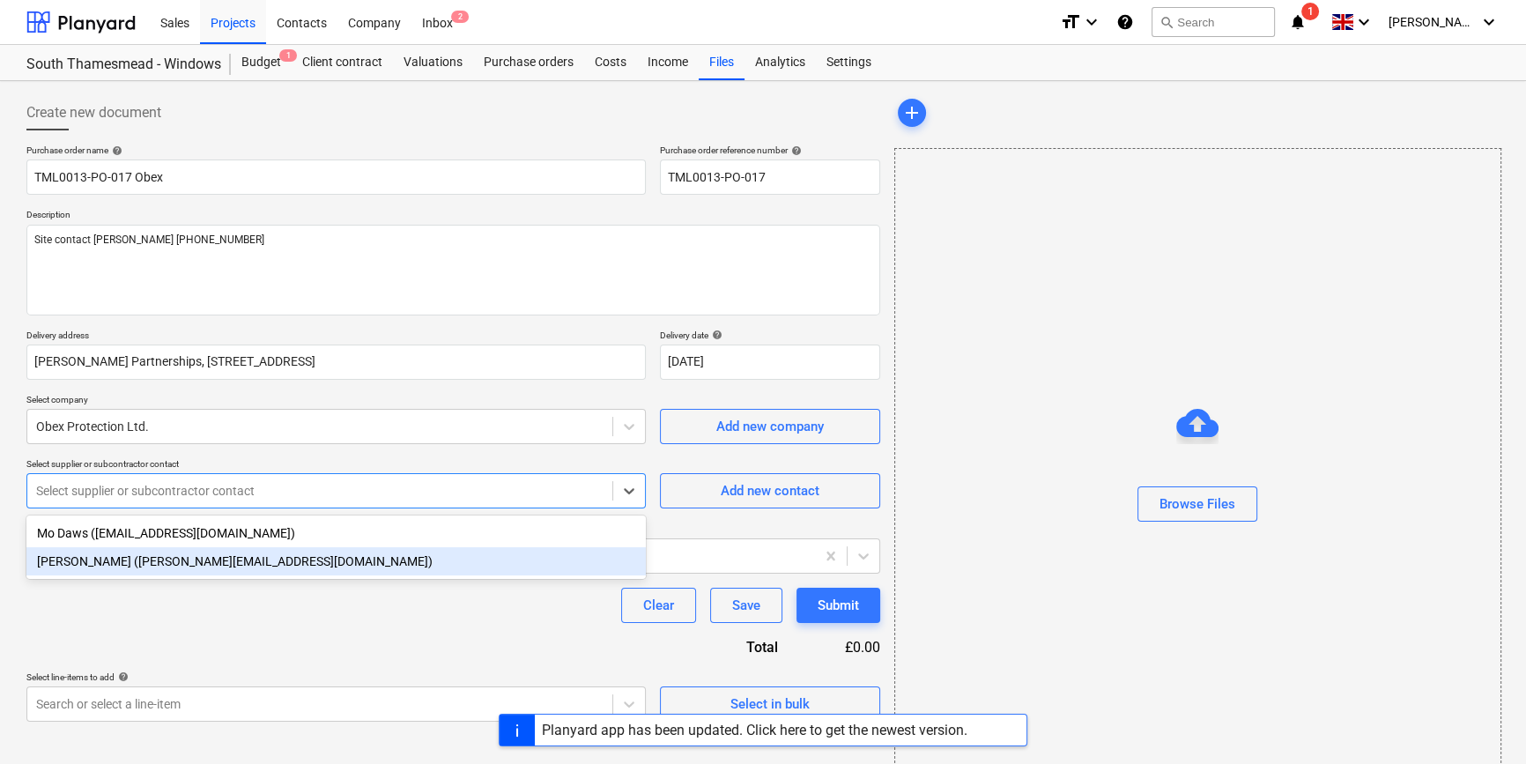
click at [107, 558] on div "Henry Napthine (henry.napthine@obexuk.com)" at bounding box center [335, 561] width 619 height 28
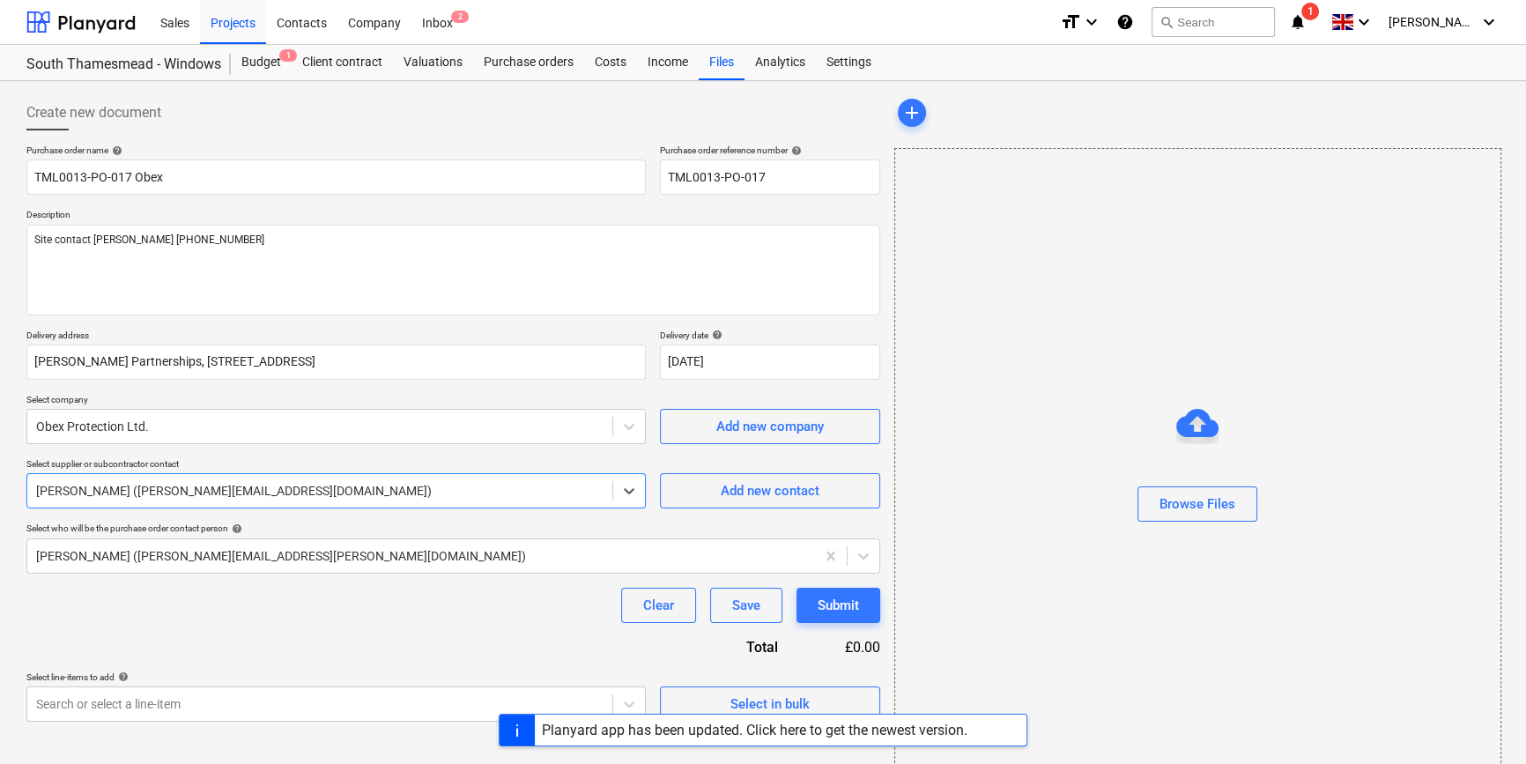
scroll to position [38, 0]
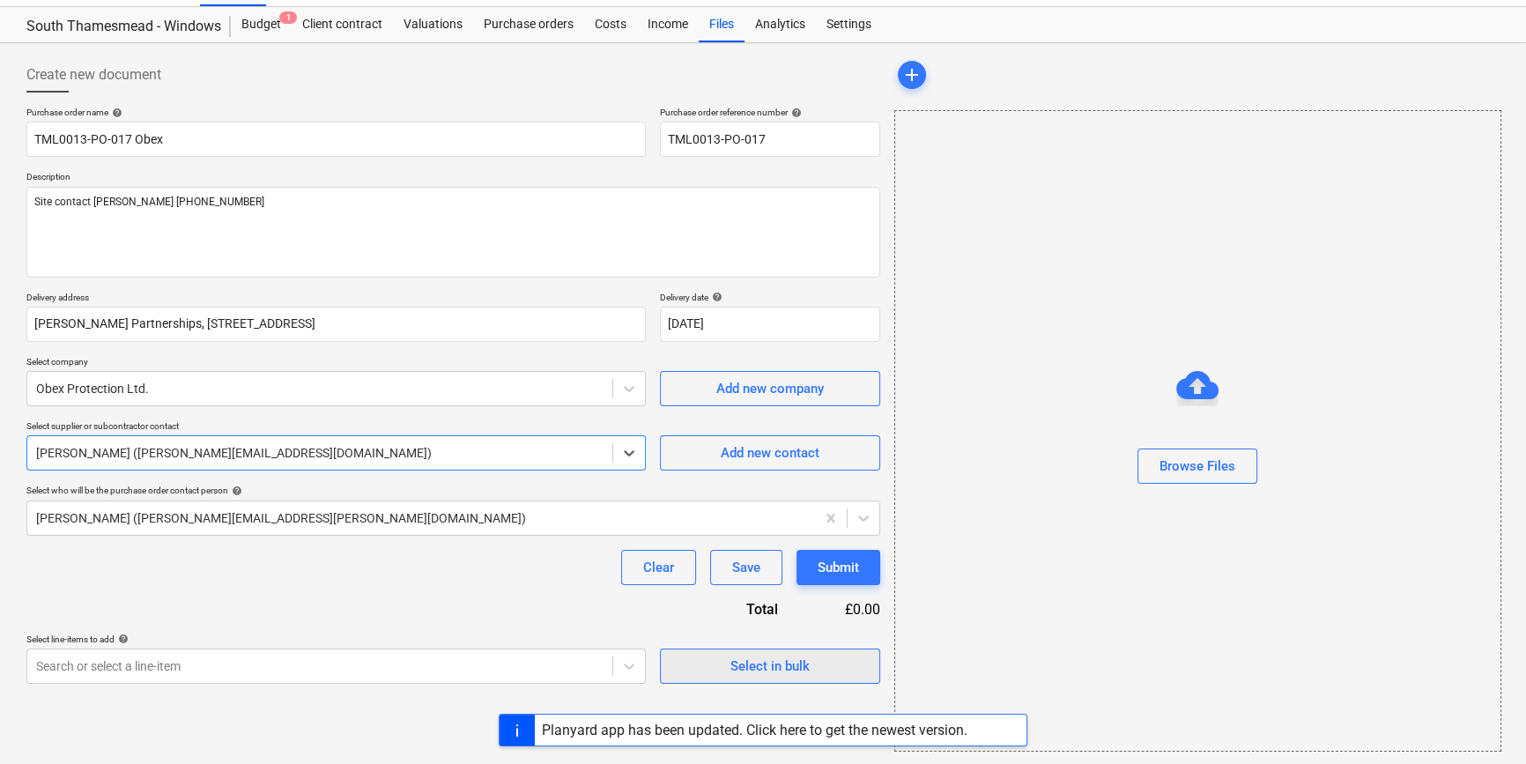
click at [725, 668] on span "Select in bulk" at bounding box center [770, 665] width 176 height 23
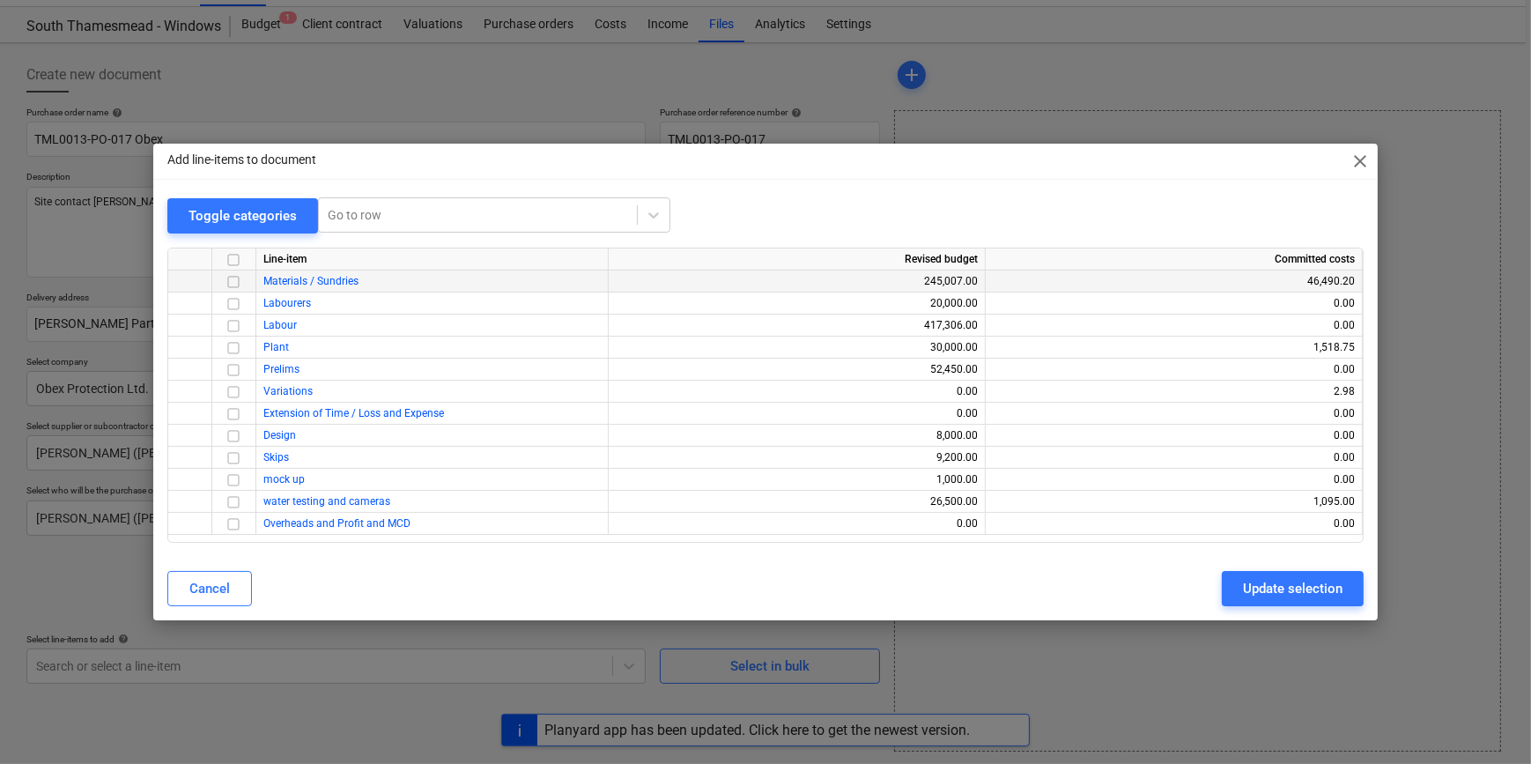
click at [229, 277] on input "checkbox" at bounding box center [233, 281] width 21 height 21
click at [1221, 589] on div "Update selection" at bounding box center [1293, 588] width 100 height 23
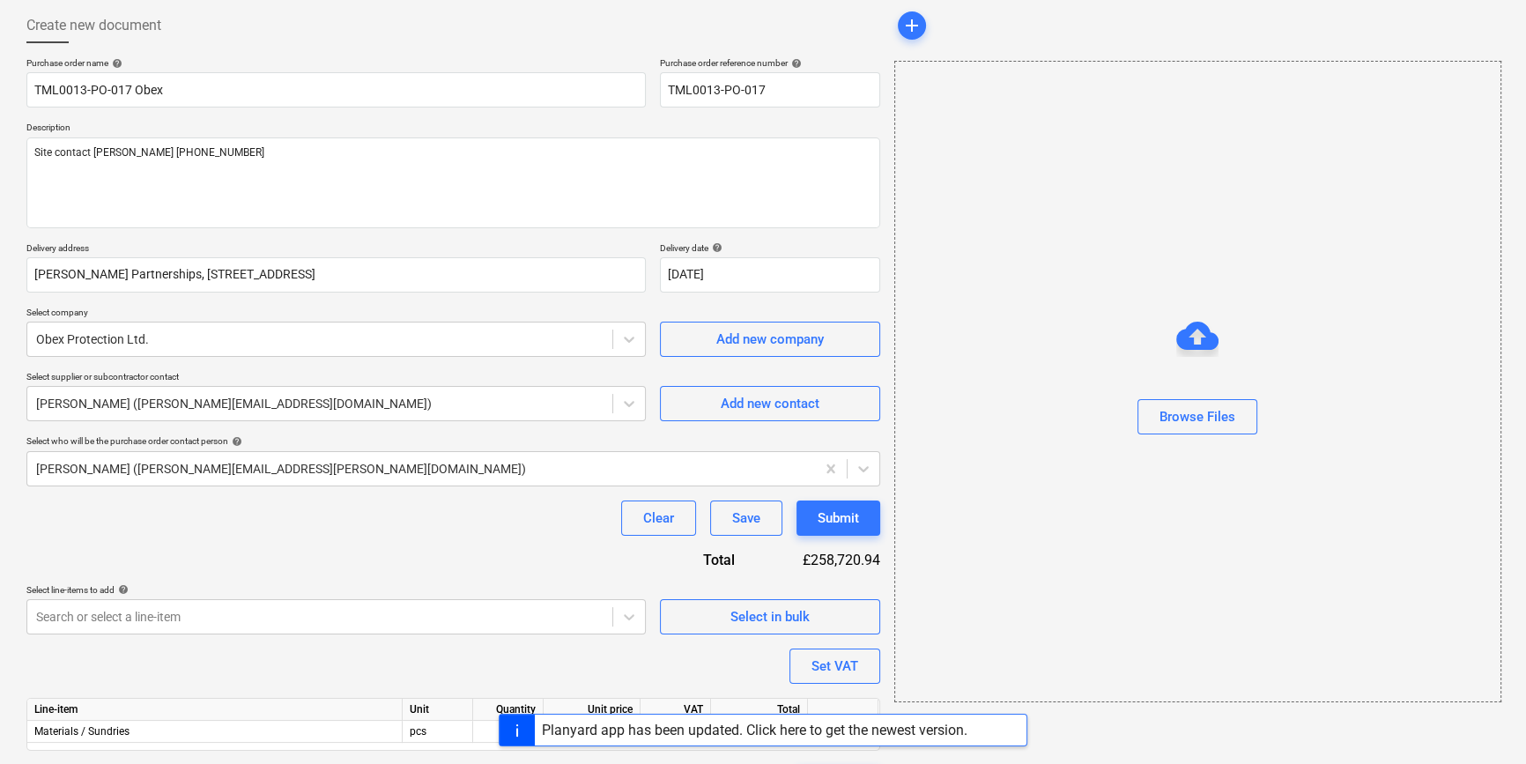
scroll to position [137, 0]
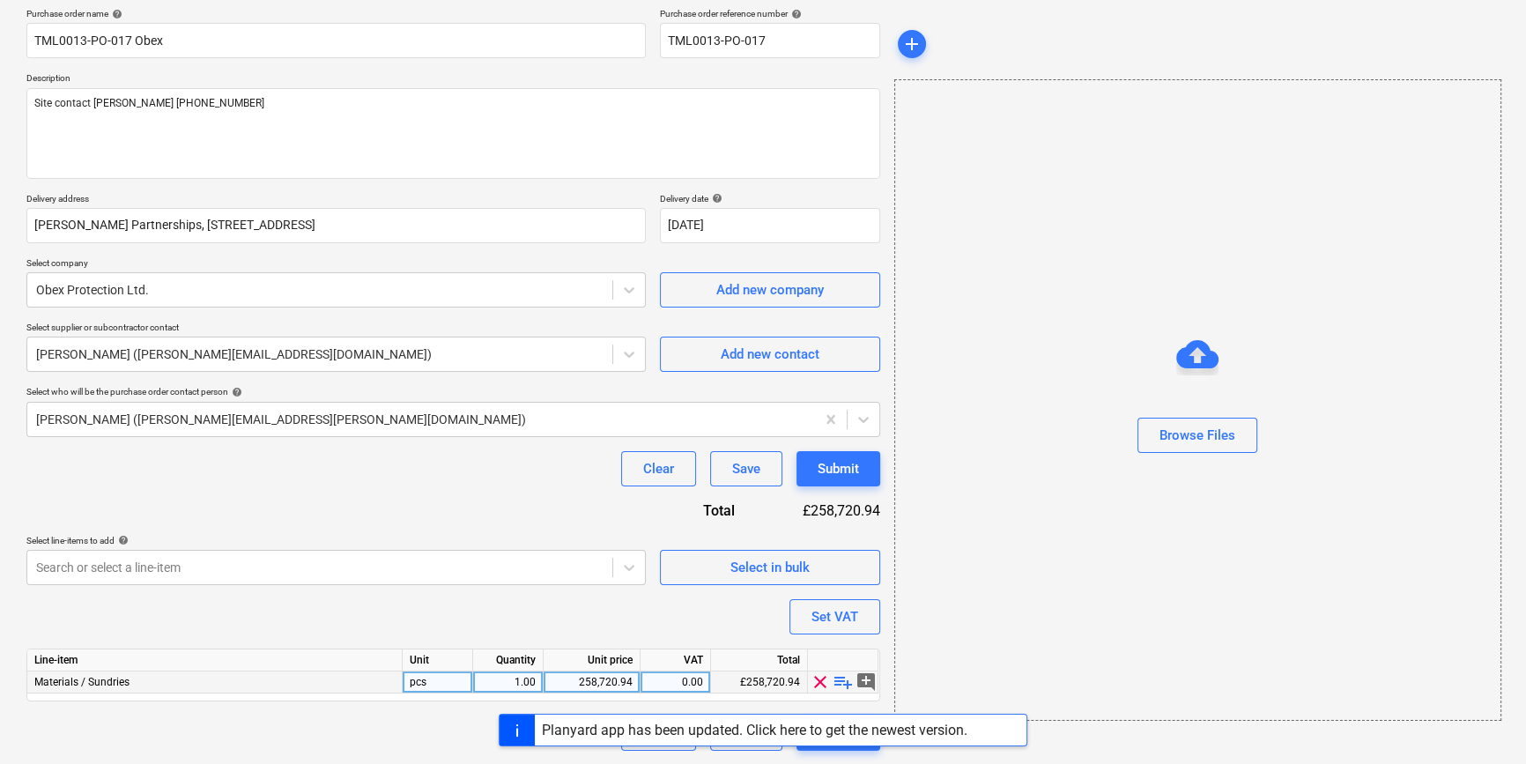
click at [840, 680] on span "playlist_add" at bounding box center [842, 681] width 21 height 21
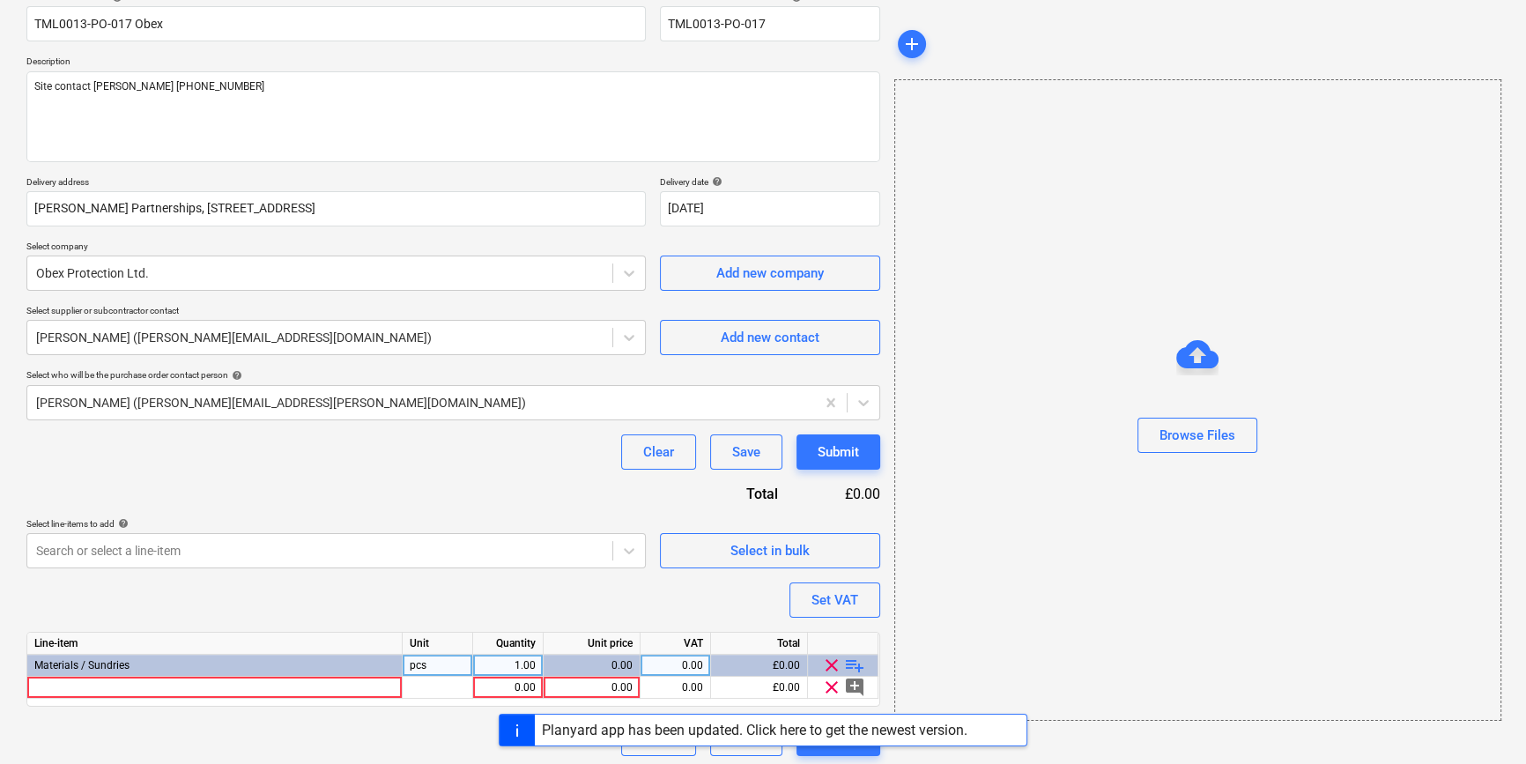
scroll to position [159, 0]
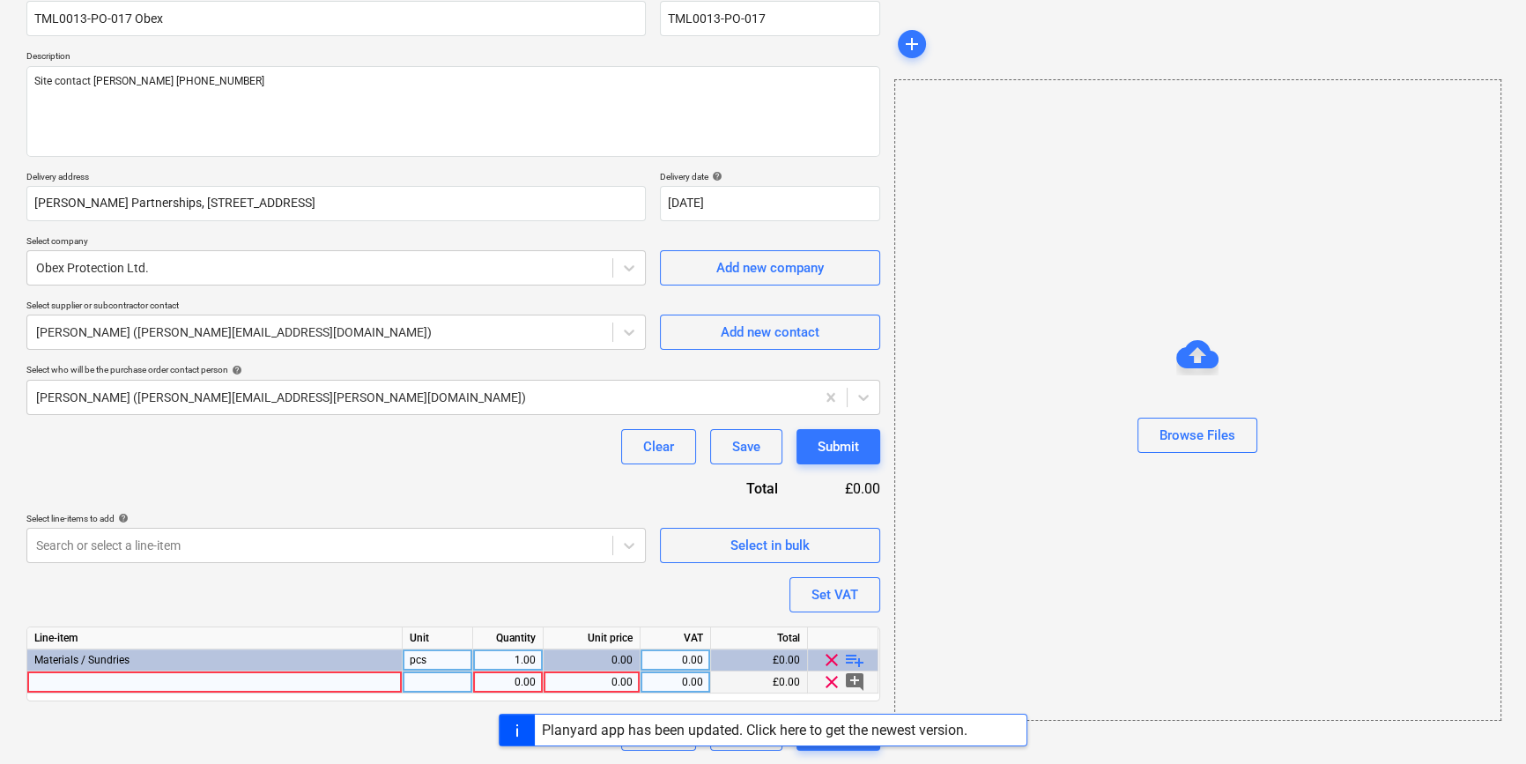
click at [59, 684] on div at bounding box center [214, 682] width 375 height 22
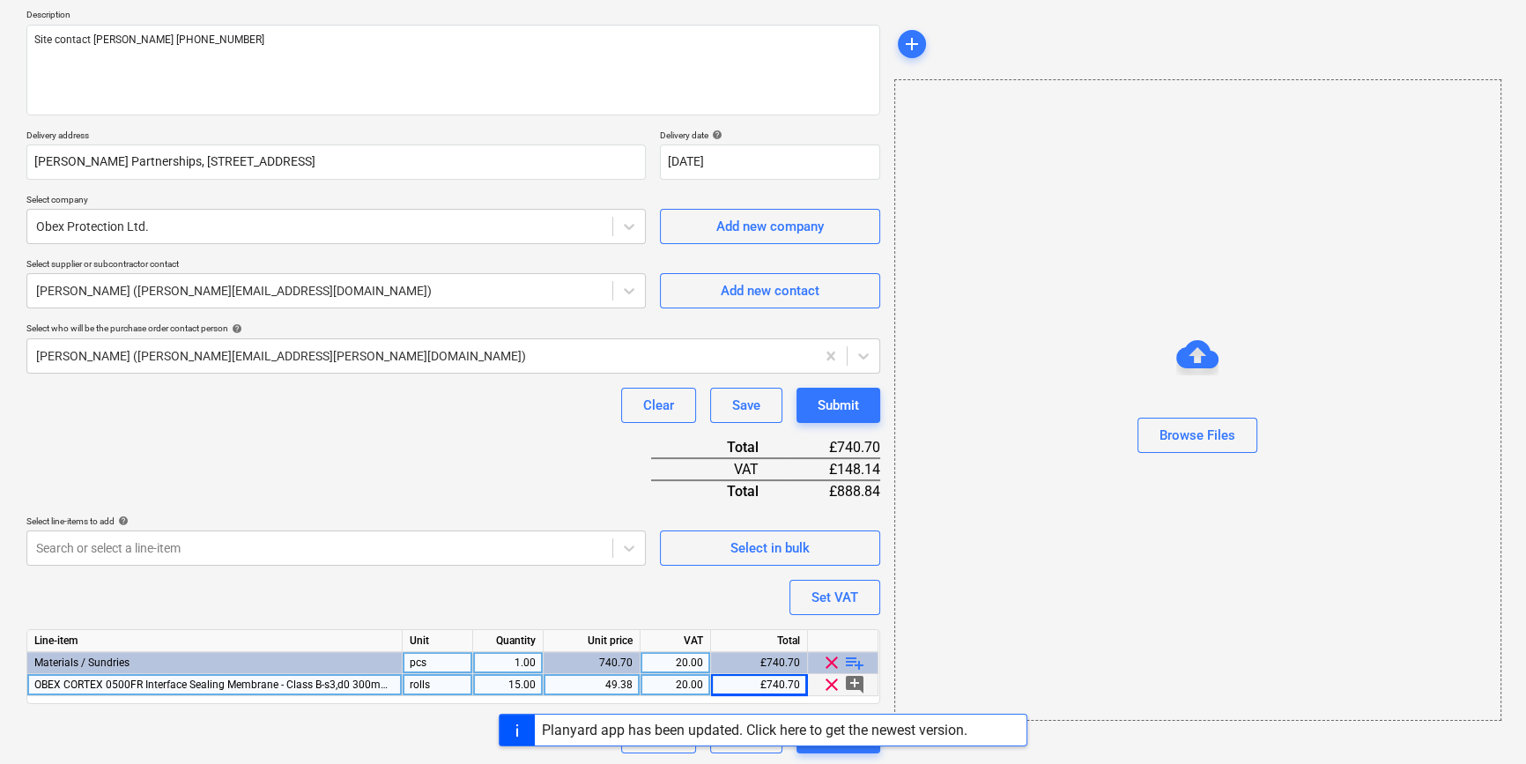
scroll to position [203, 0]
click at [841, 658] on span "clear" at bounding box center [831, 659] width 21 height 21
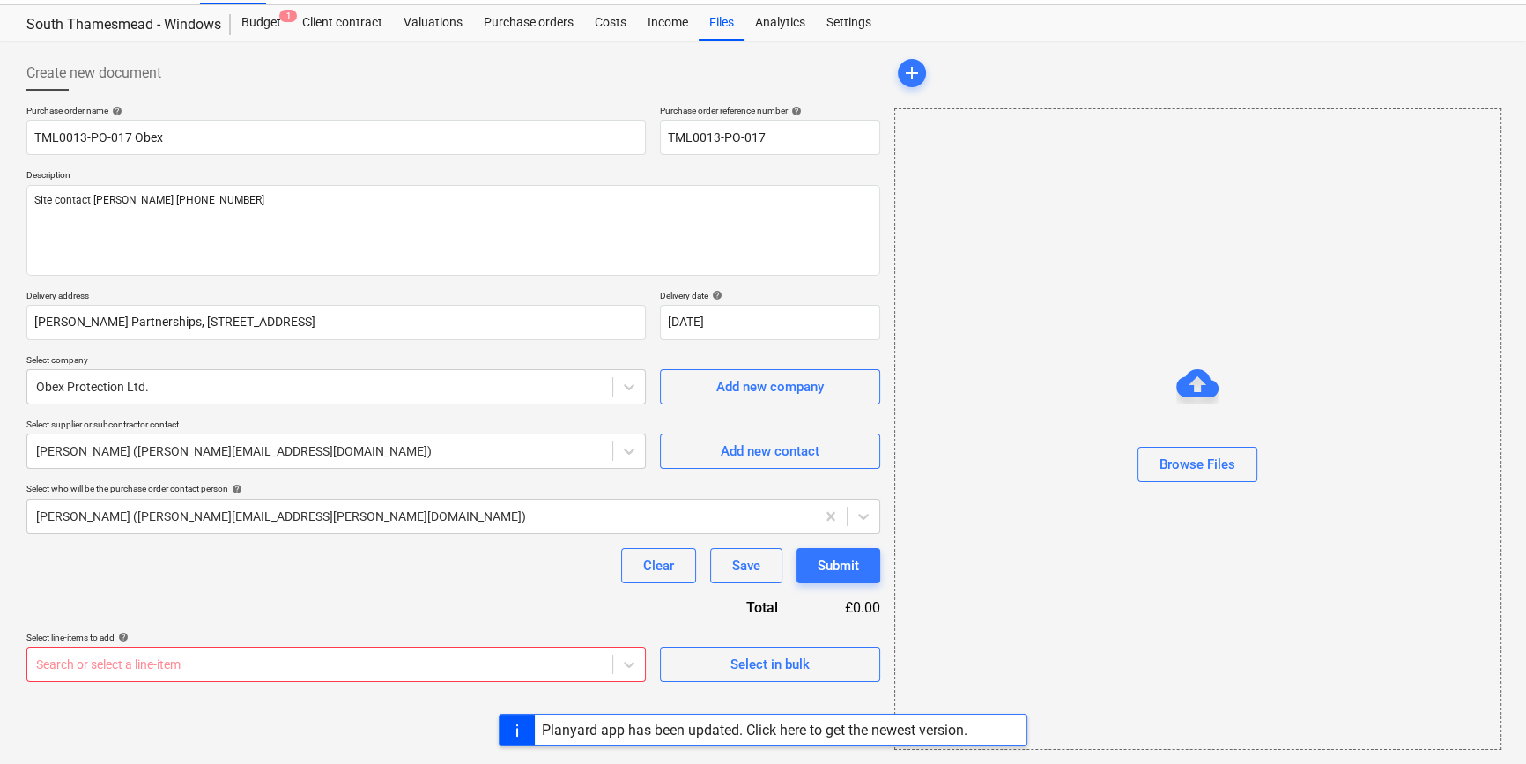
scroll to position [38, 0]
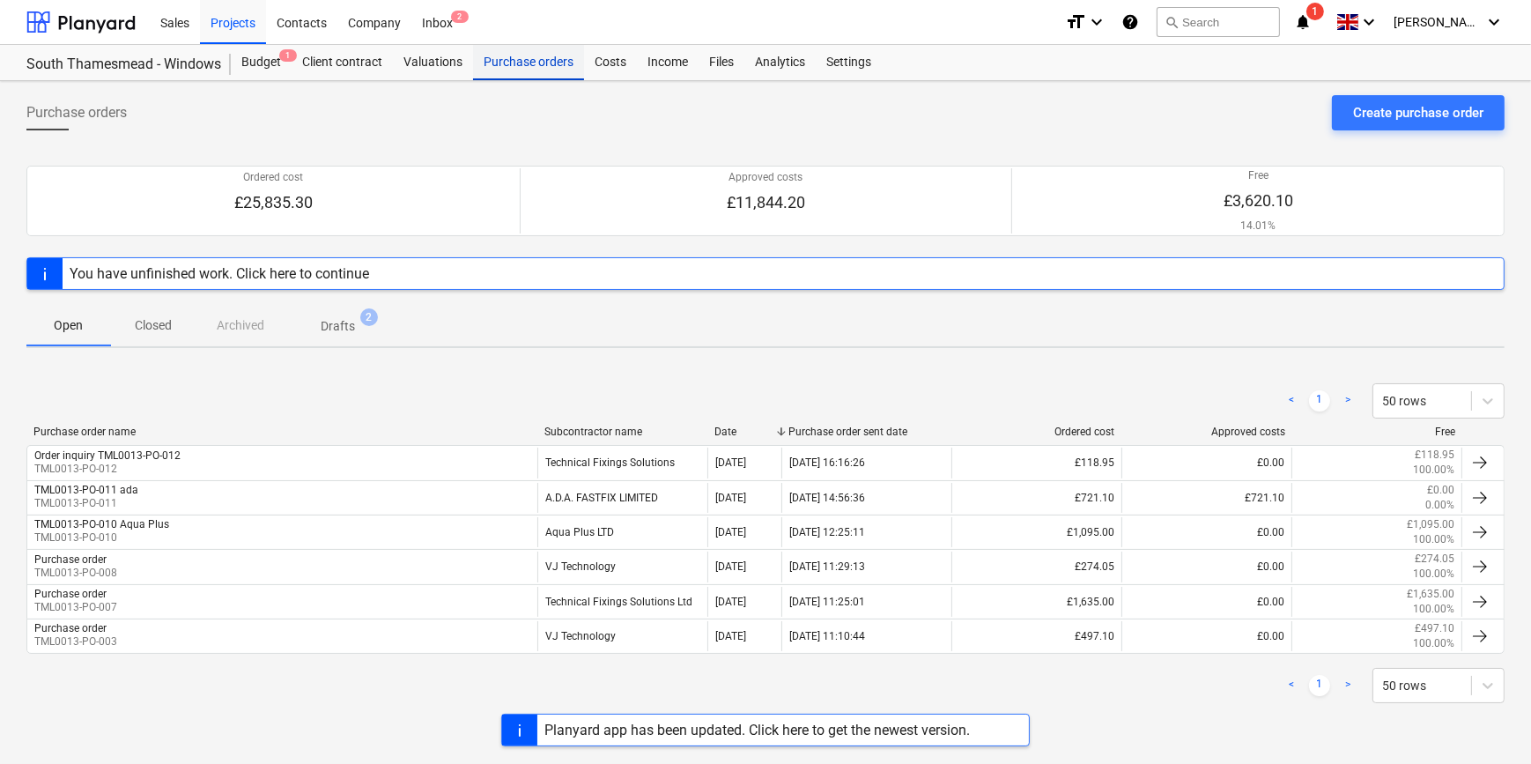
click at [528, 68] on div "Purchase orders" at bounding box center [528, 62] width 111 height 35
click at [329, 320] on p "Drafts" at bounding box center [338, 326] width 34 height 18
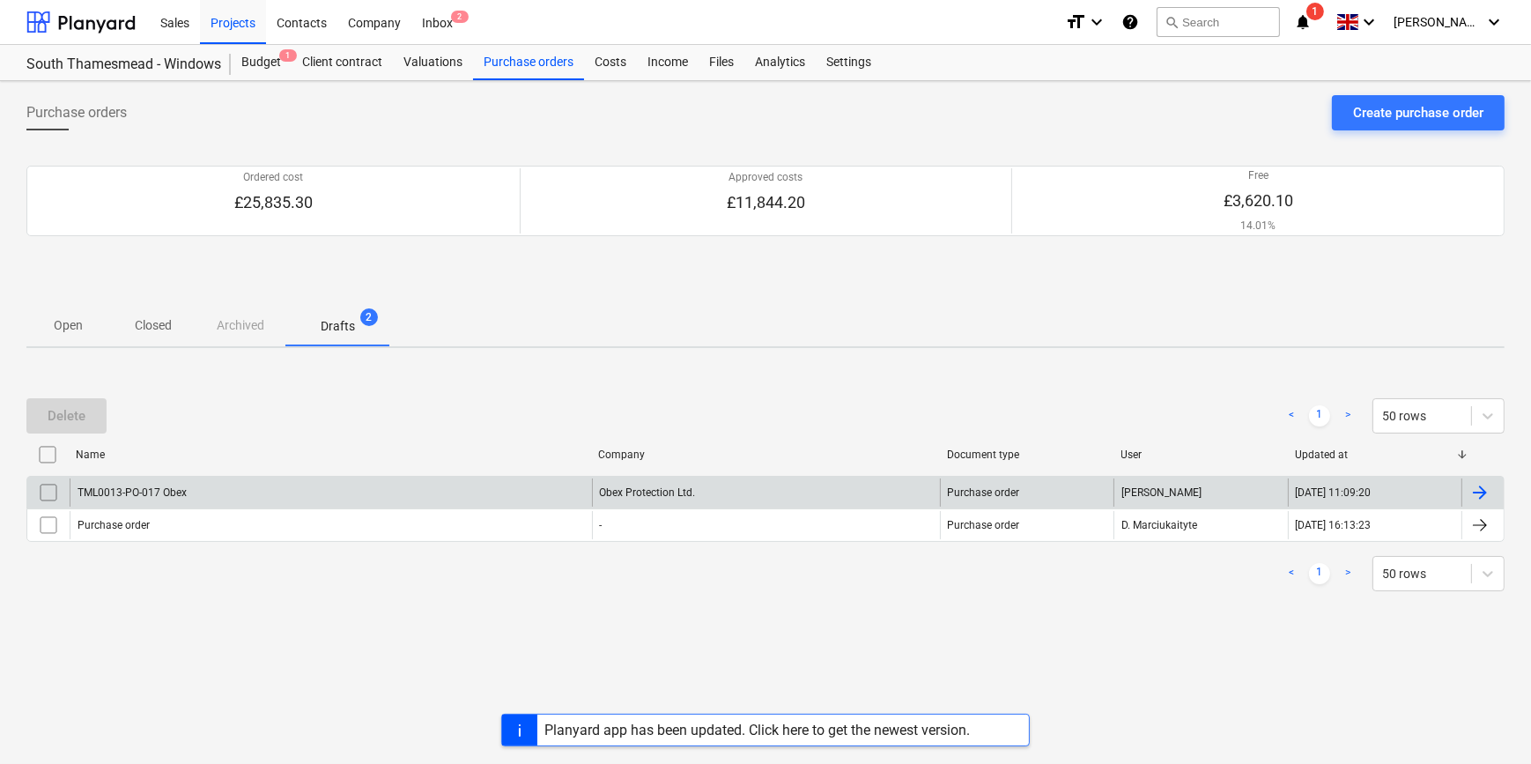
click at [1221, 491] on div at bounding box center [1479, 492] width 21 height 21
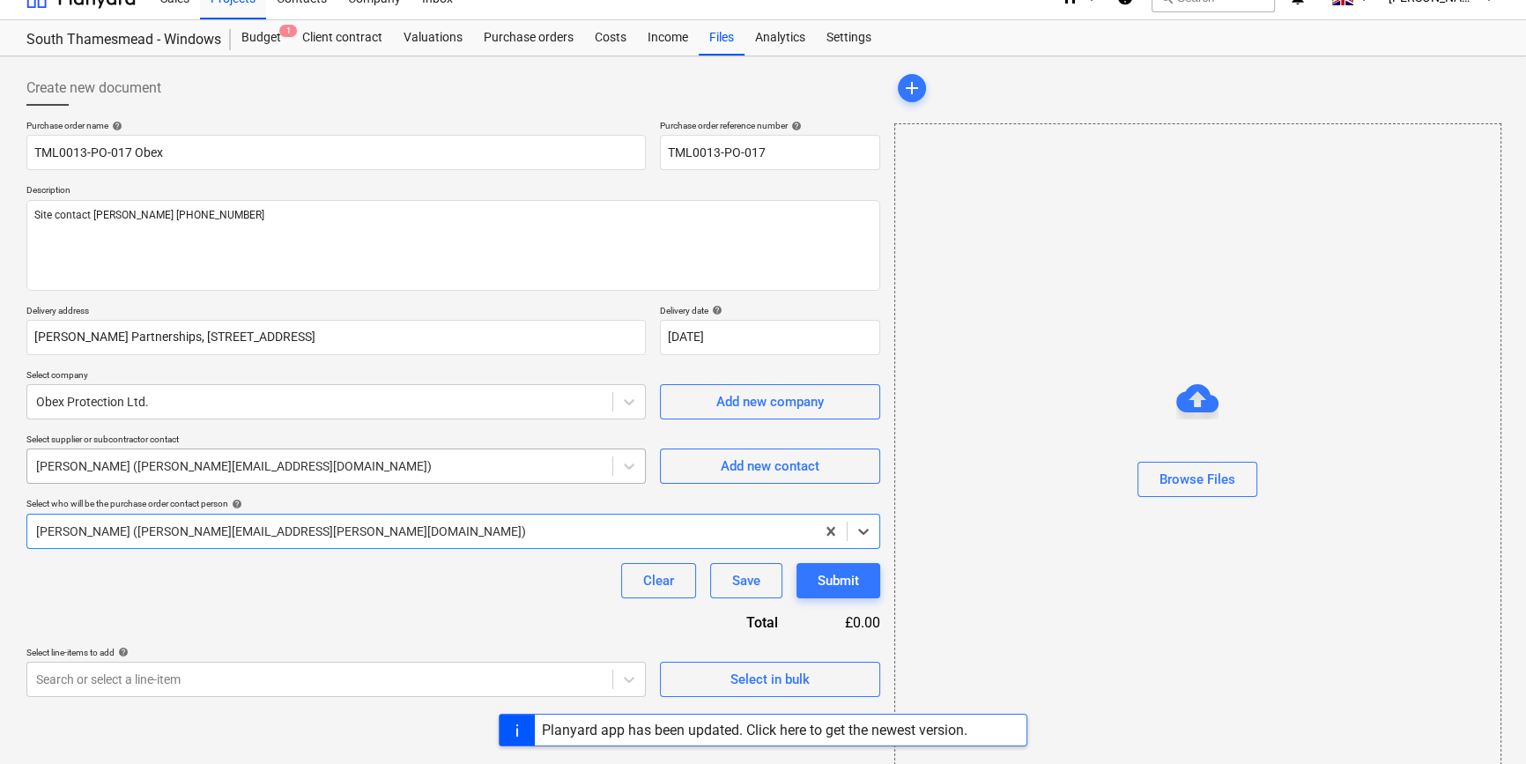
scroll to position [38, 0]
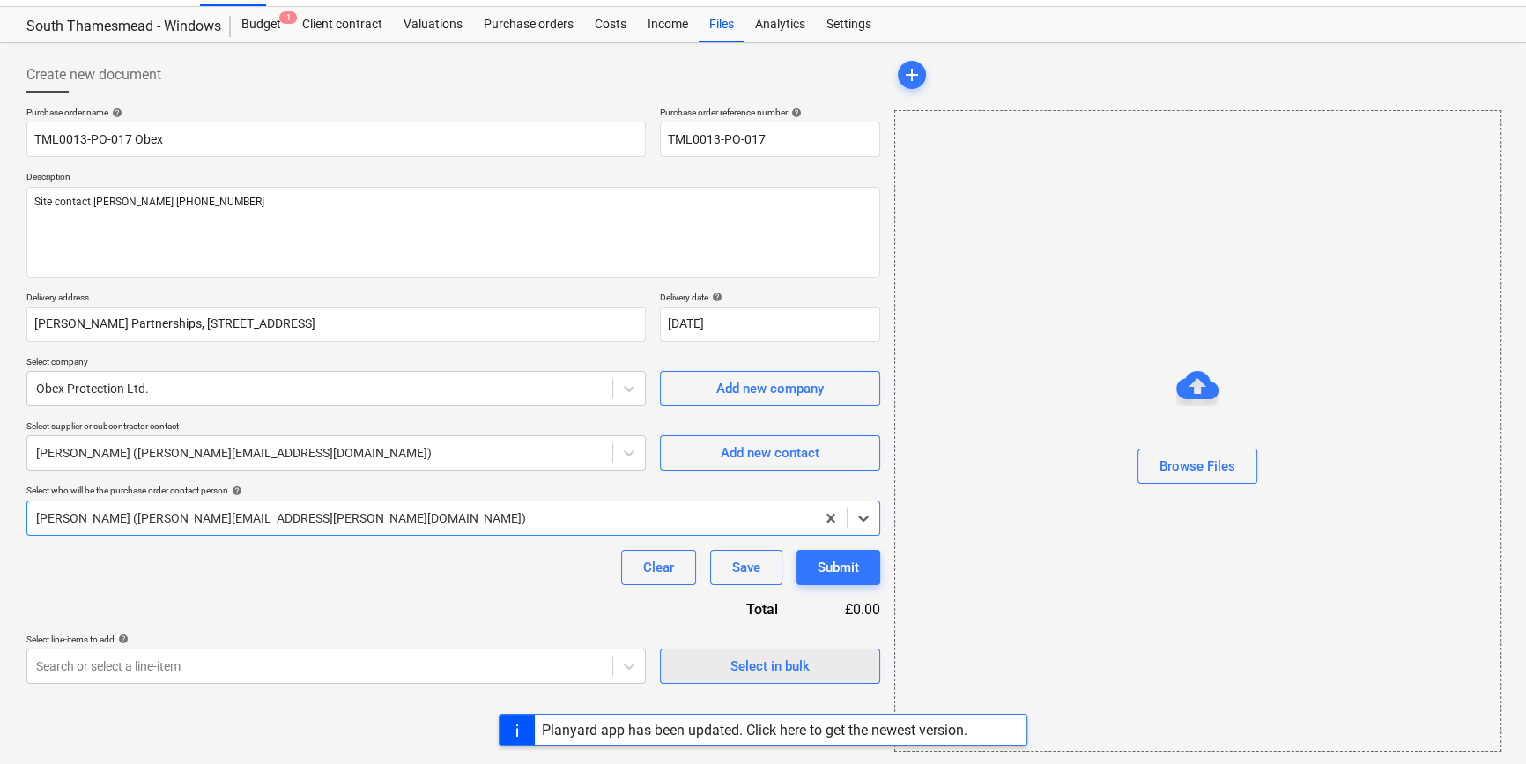
click at [687, 666] on span "Select in bulk" at bounding box center [770, 665] width 176 height 23
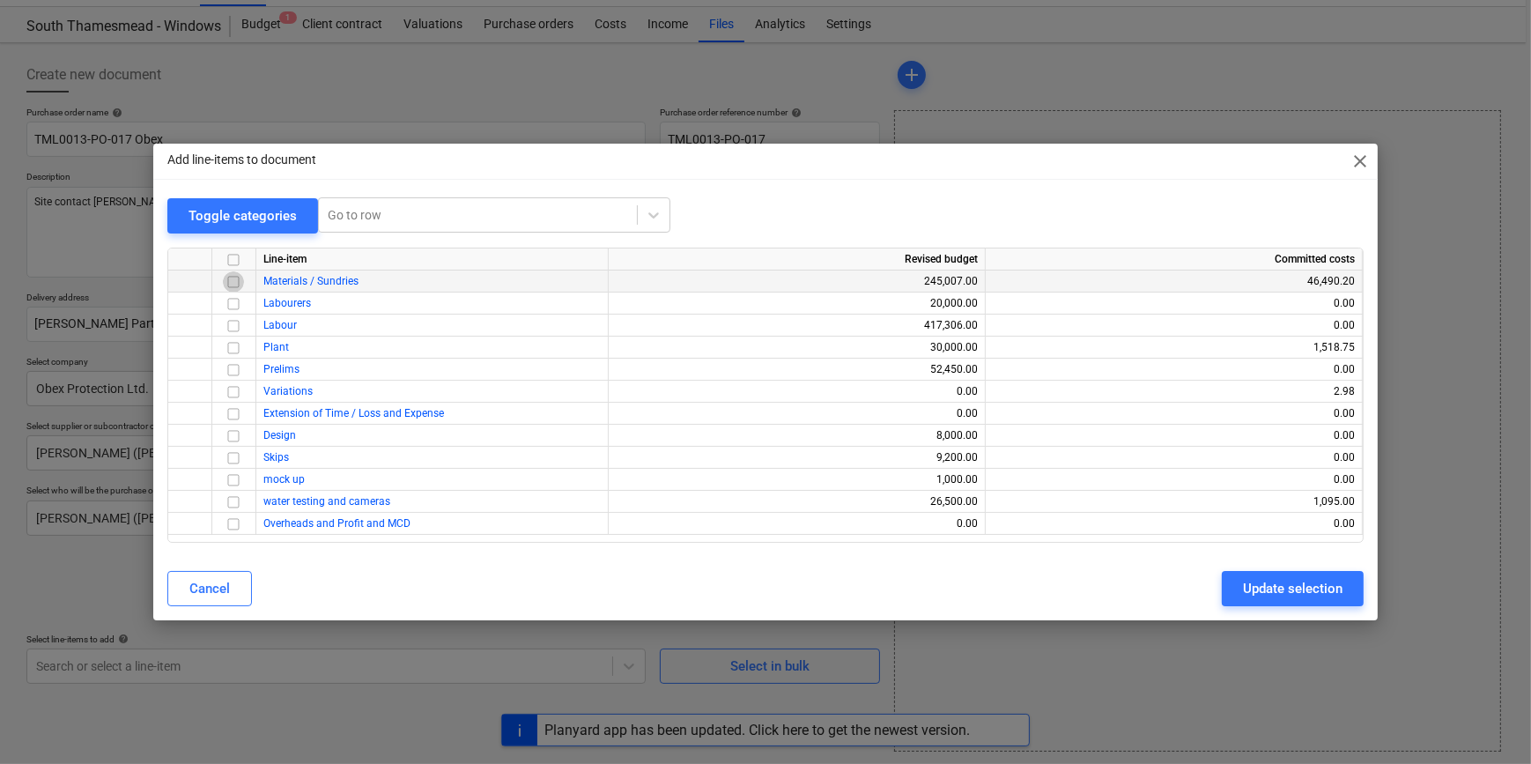
click at [229, 281] on input "checkbox" at bounding box center [233, 281] width 21 height 21
click at [1221, 593] on div "Update selection" at bounding box center [1293, 588] width 100 height 23
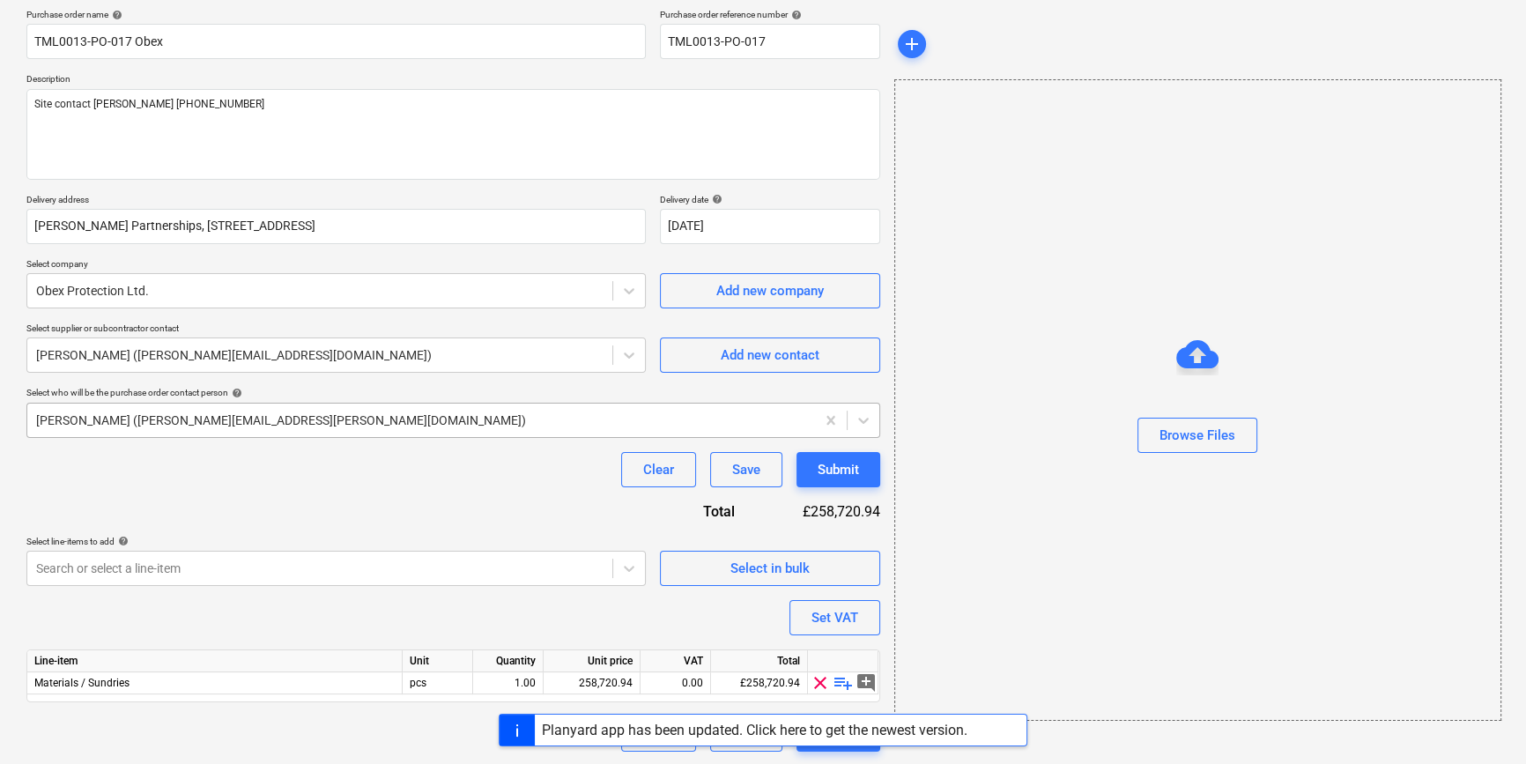
scroll to position [137, 0]
click at [839, 682] on span "playlist_add" at bounding box center [842, 681] width 21 height 21
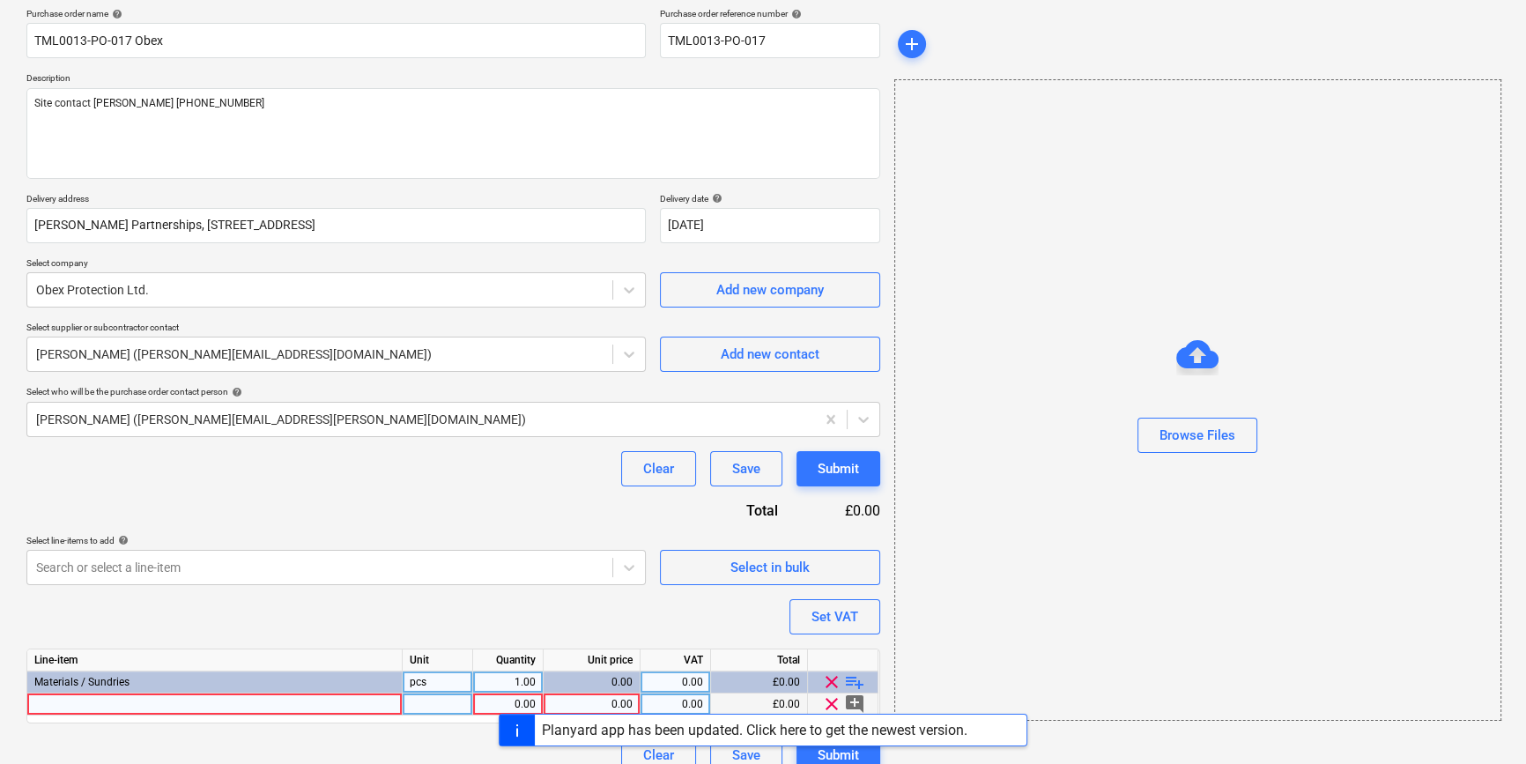
click at [137, 705] on div at bounding box center [214, 704] width 375 height 22
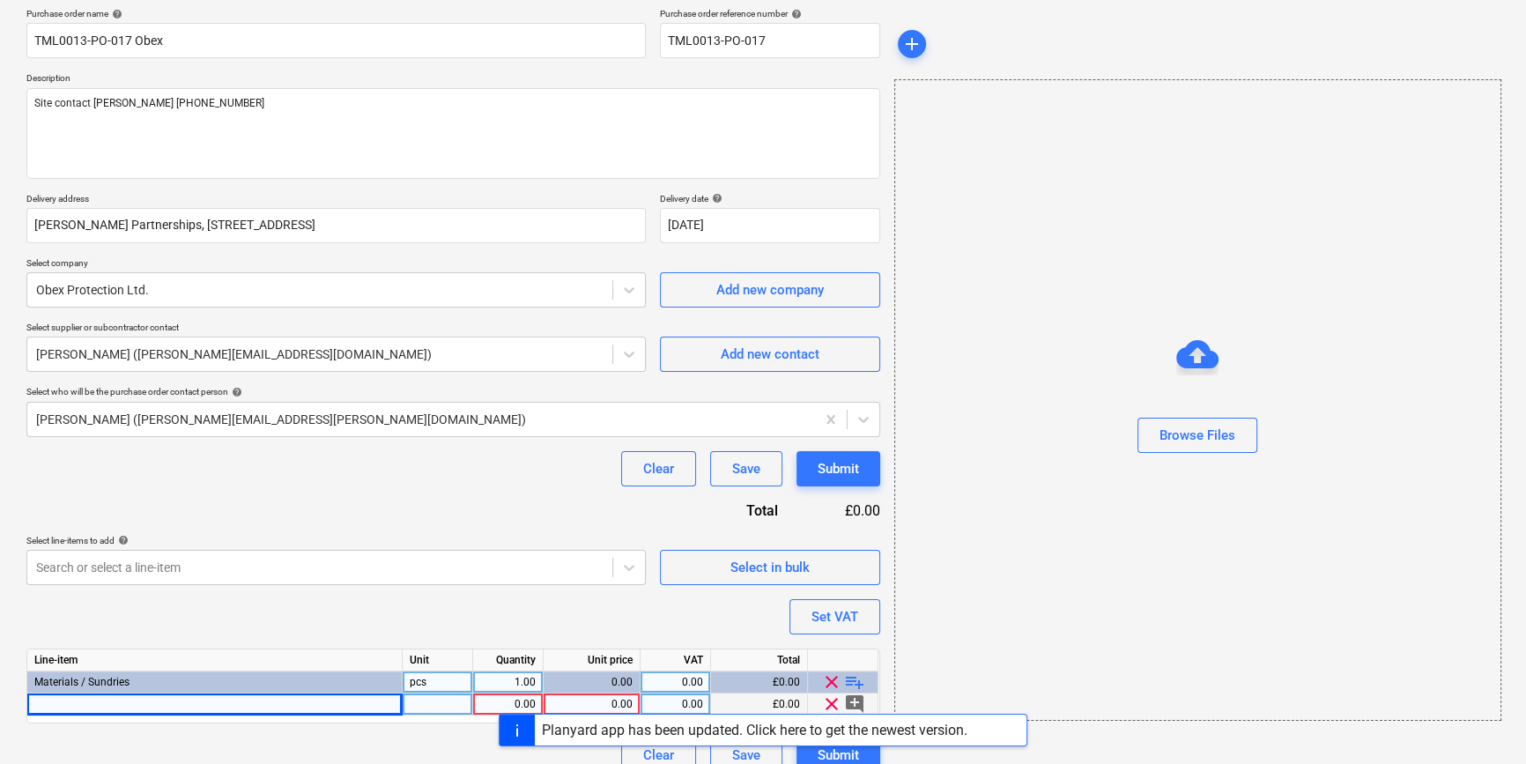
click at [52, 703] on div at bounding box center [214, 704] width 375 height 22
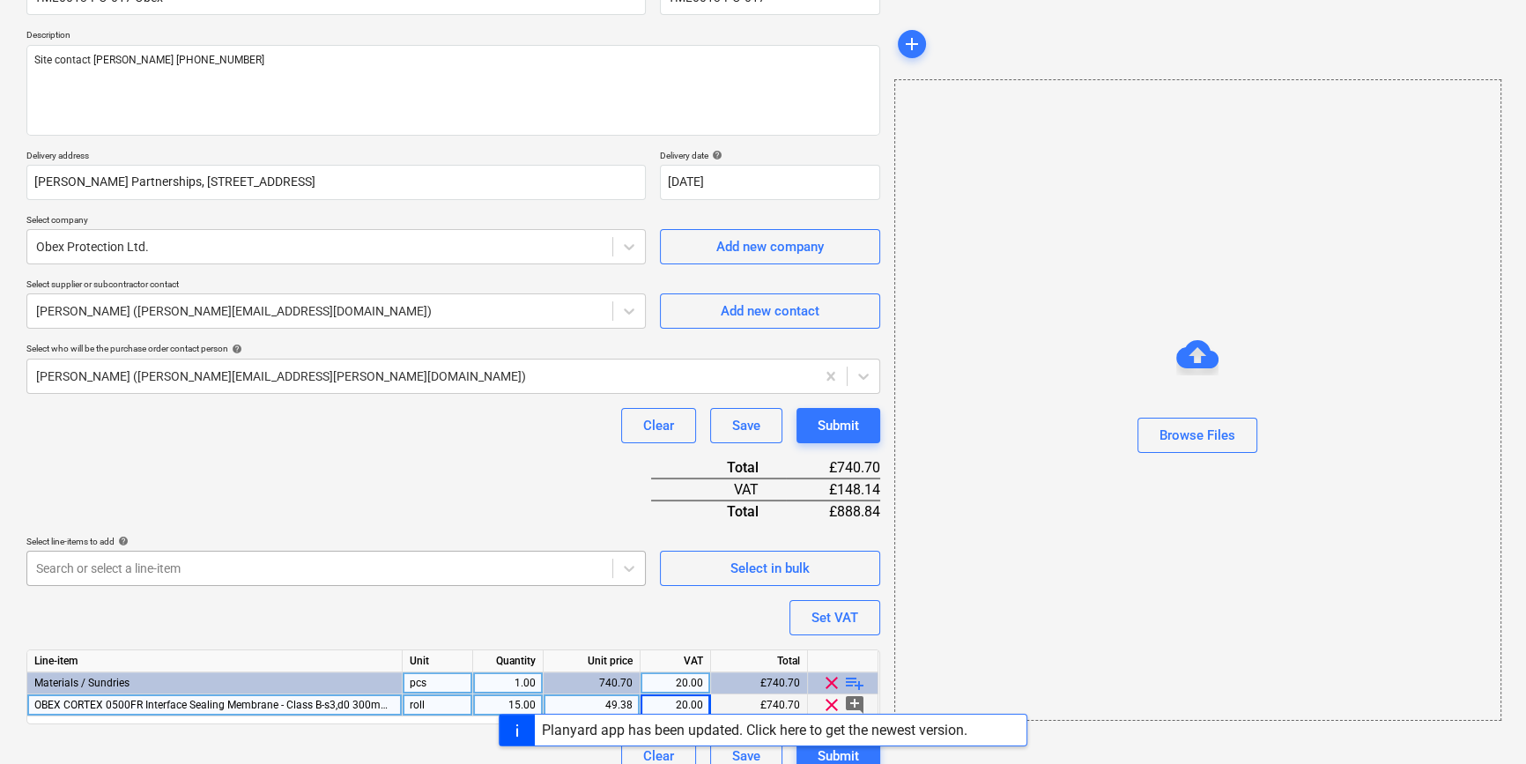
scroll to position [203, 0]
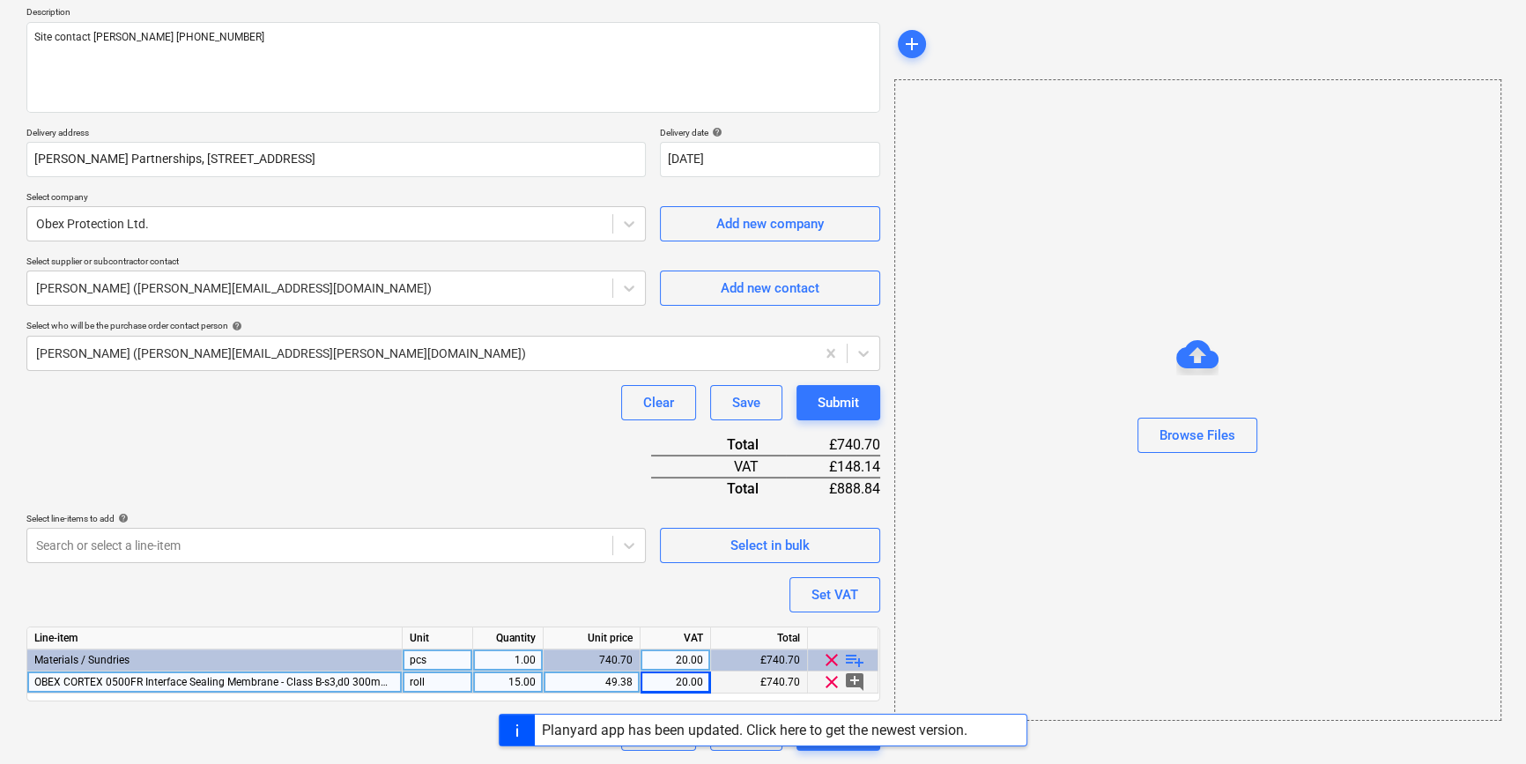
click at [851, 654] on span "playlist_add" at bounding box center [854, 659] width 21 height 21
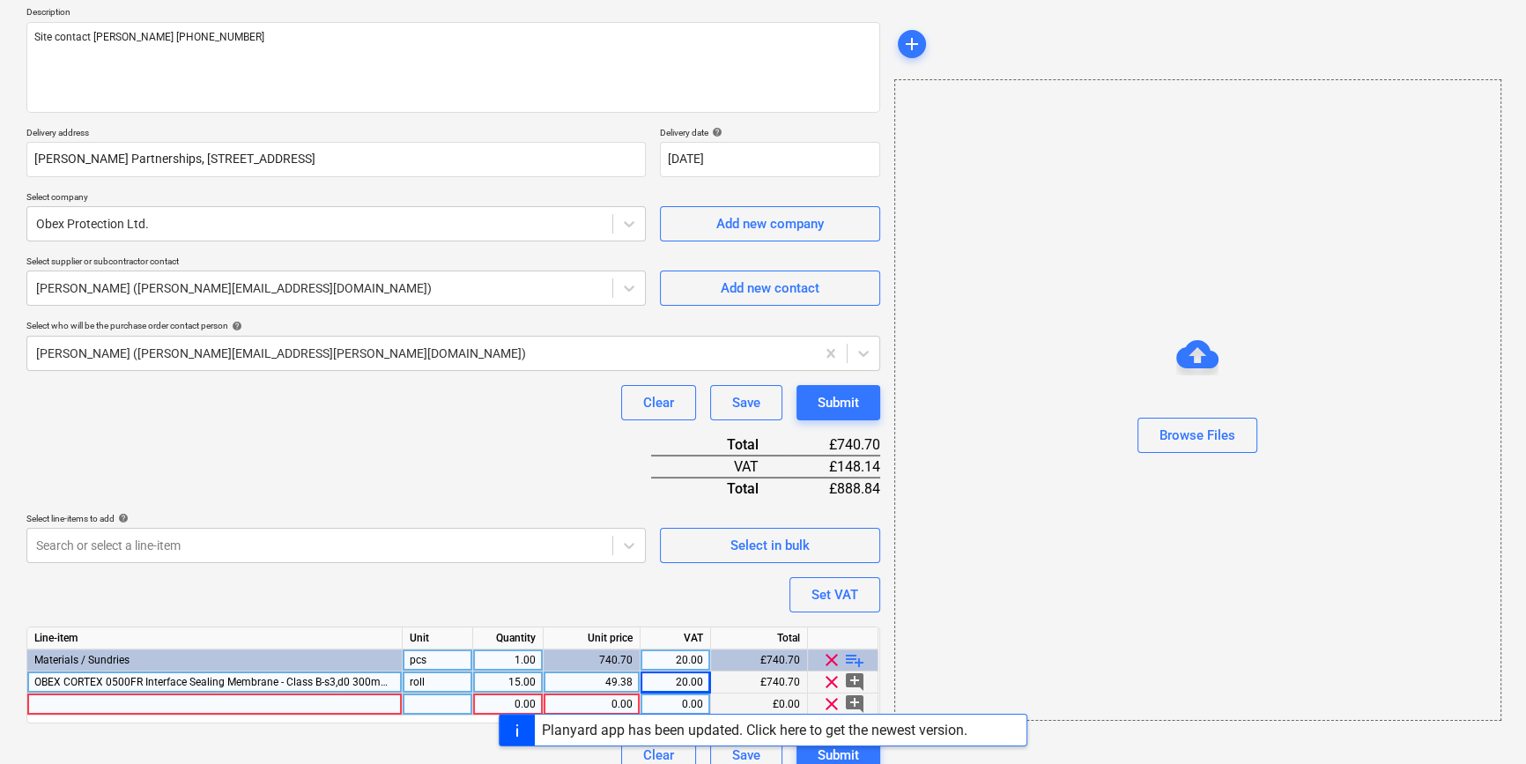
click at [44, 702] on div at bounding box center [214, 704] width 375 height 22
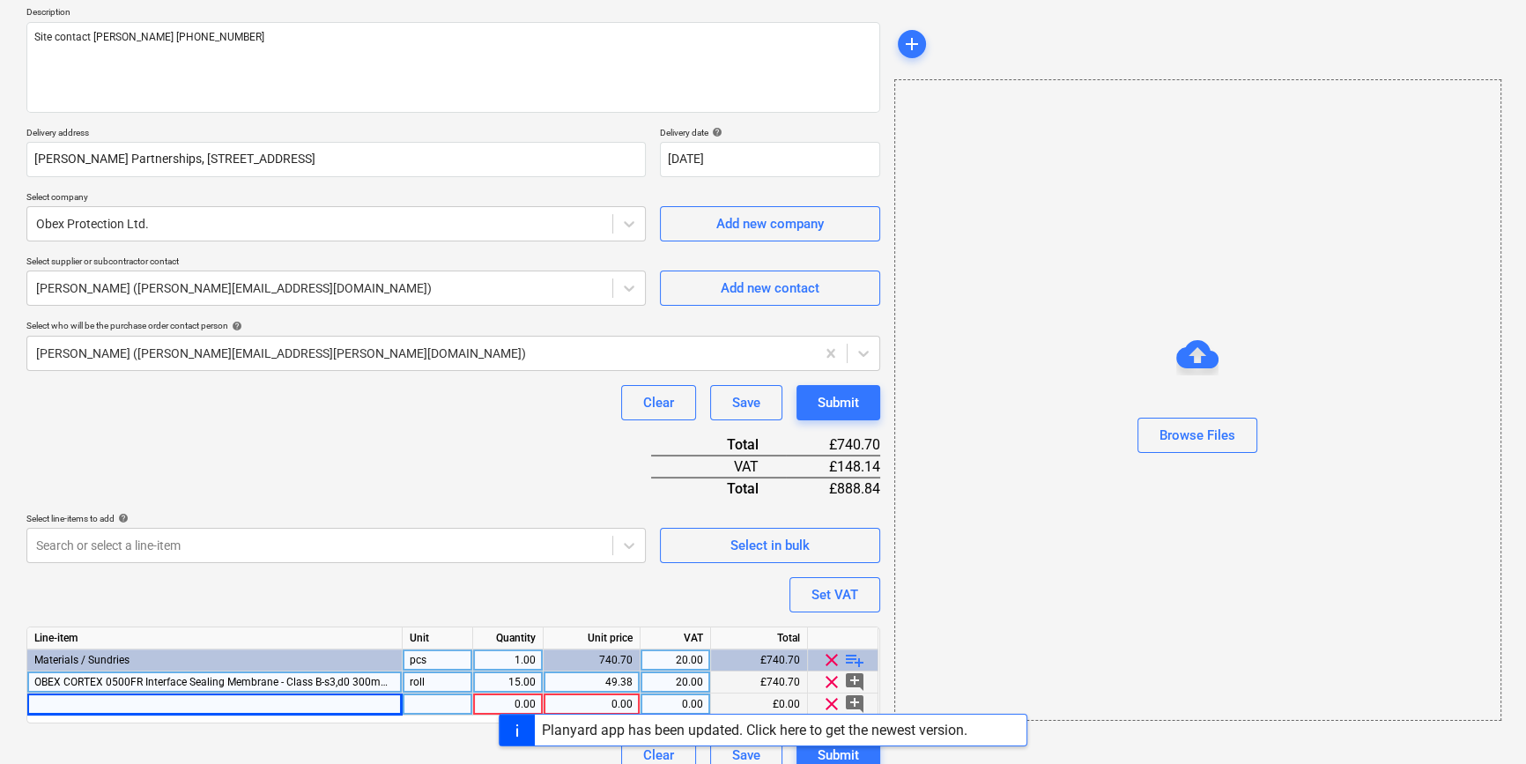
click at [62, 699] on div at bounding box center [214, 704] width 375 height 22
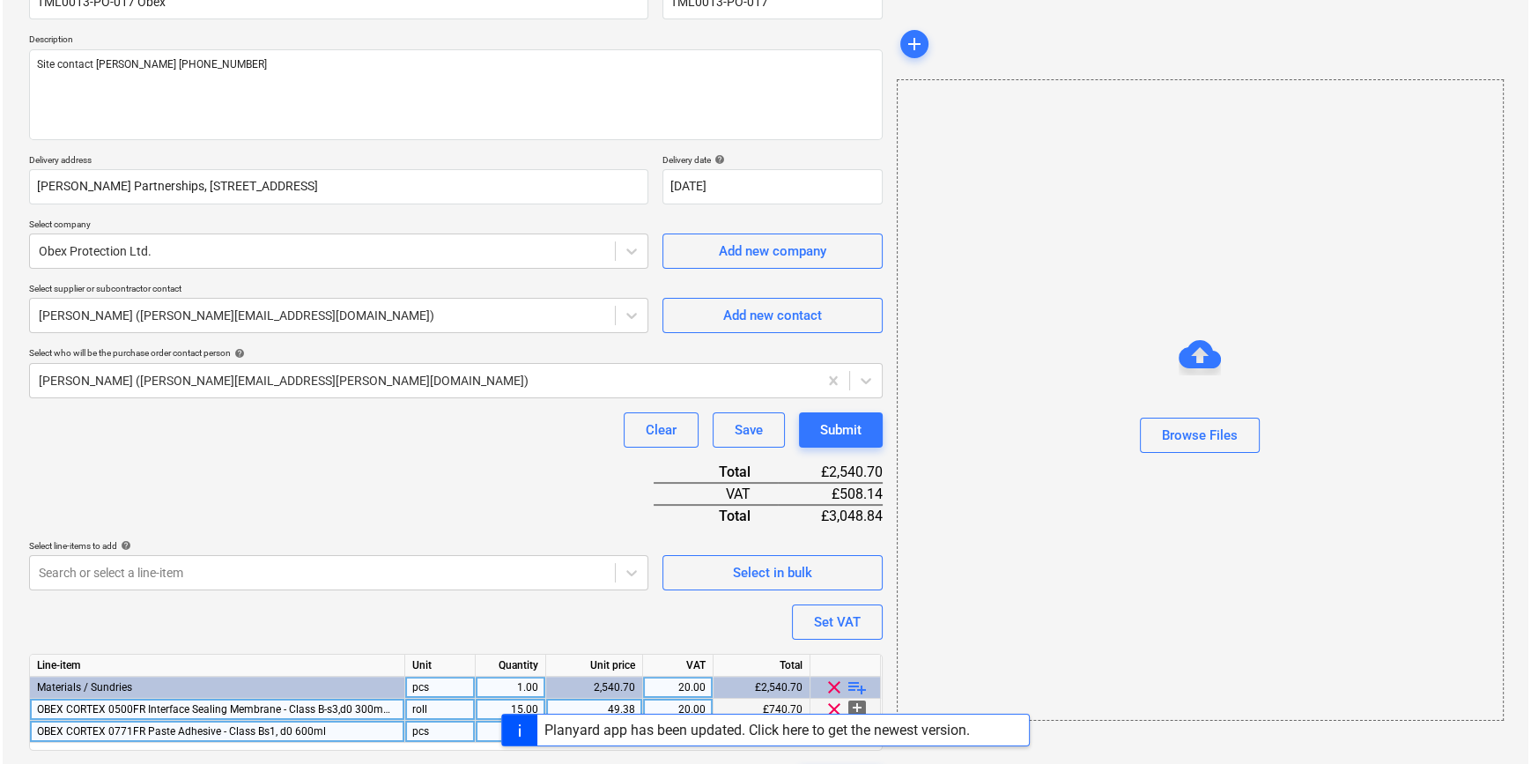
scroll to position [225, 0]
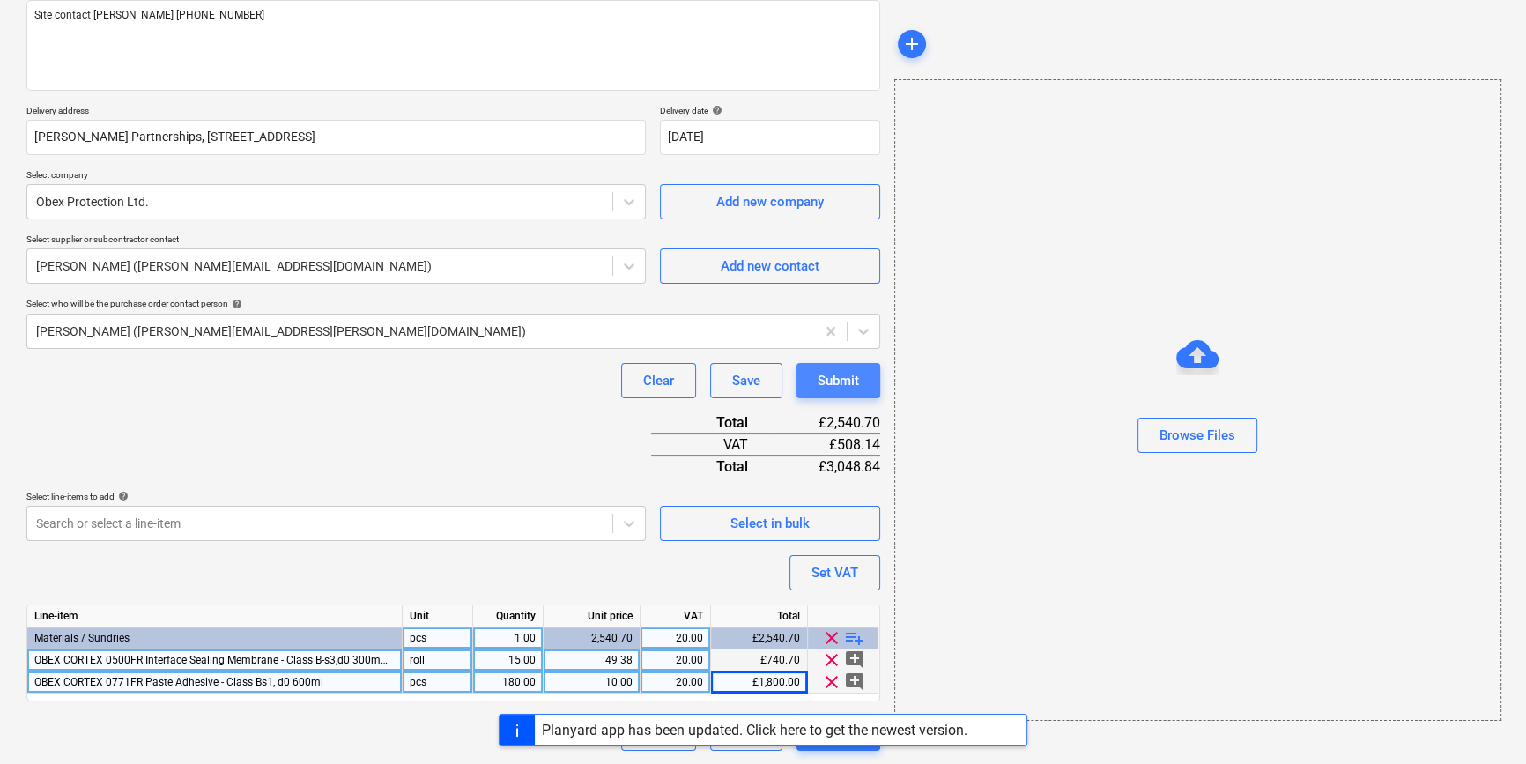
click at [840, 380] on div "Submit" at bounding box center [837, 380] width 41 height 23
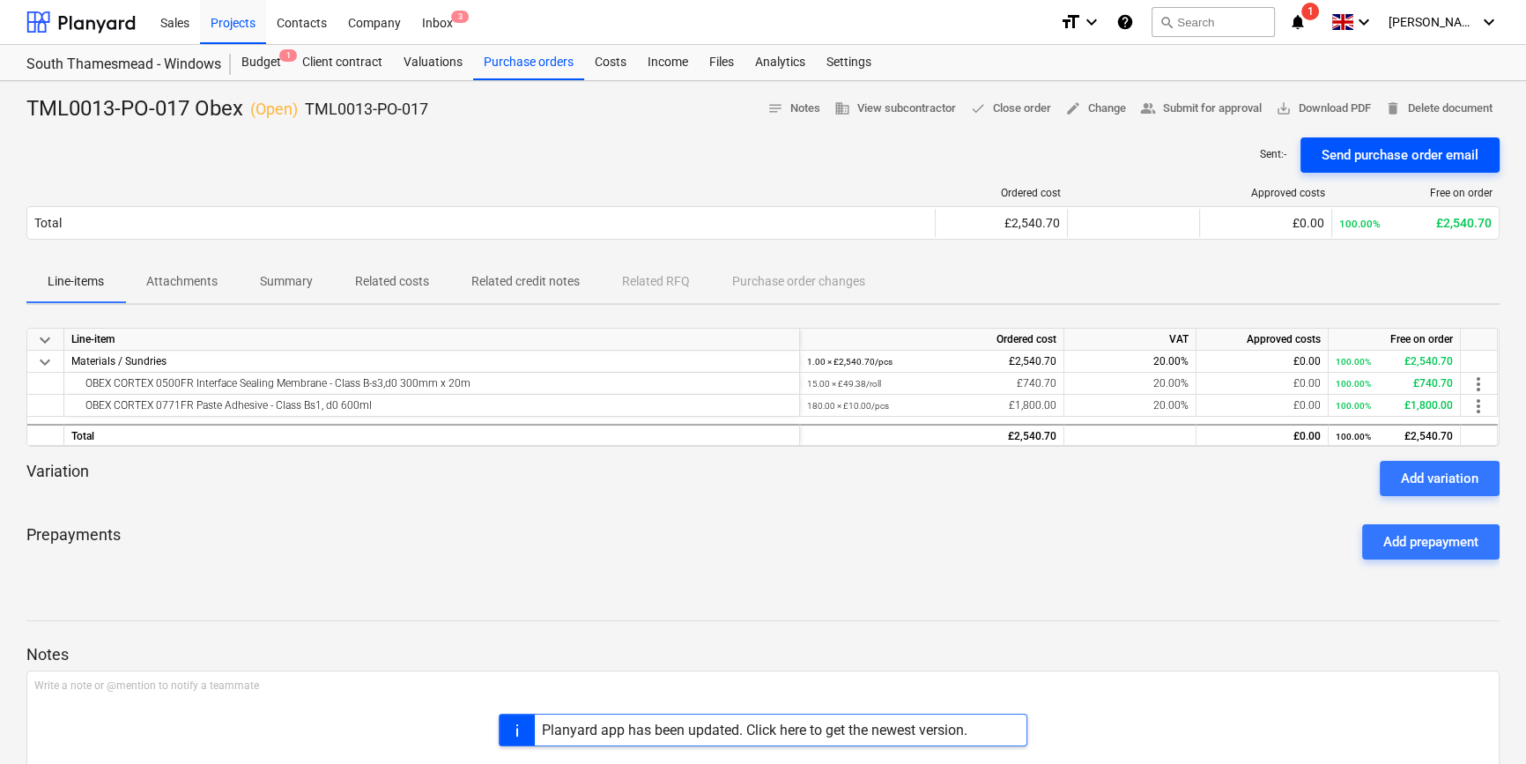
click at [1221, 167] on button "Send purchase order email" at bounding box center [1399, 154] width 199 height 35
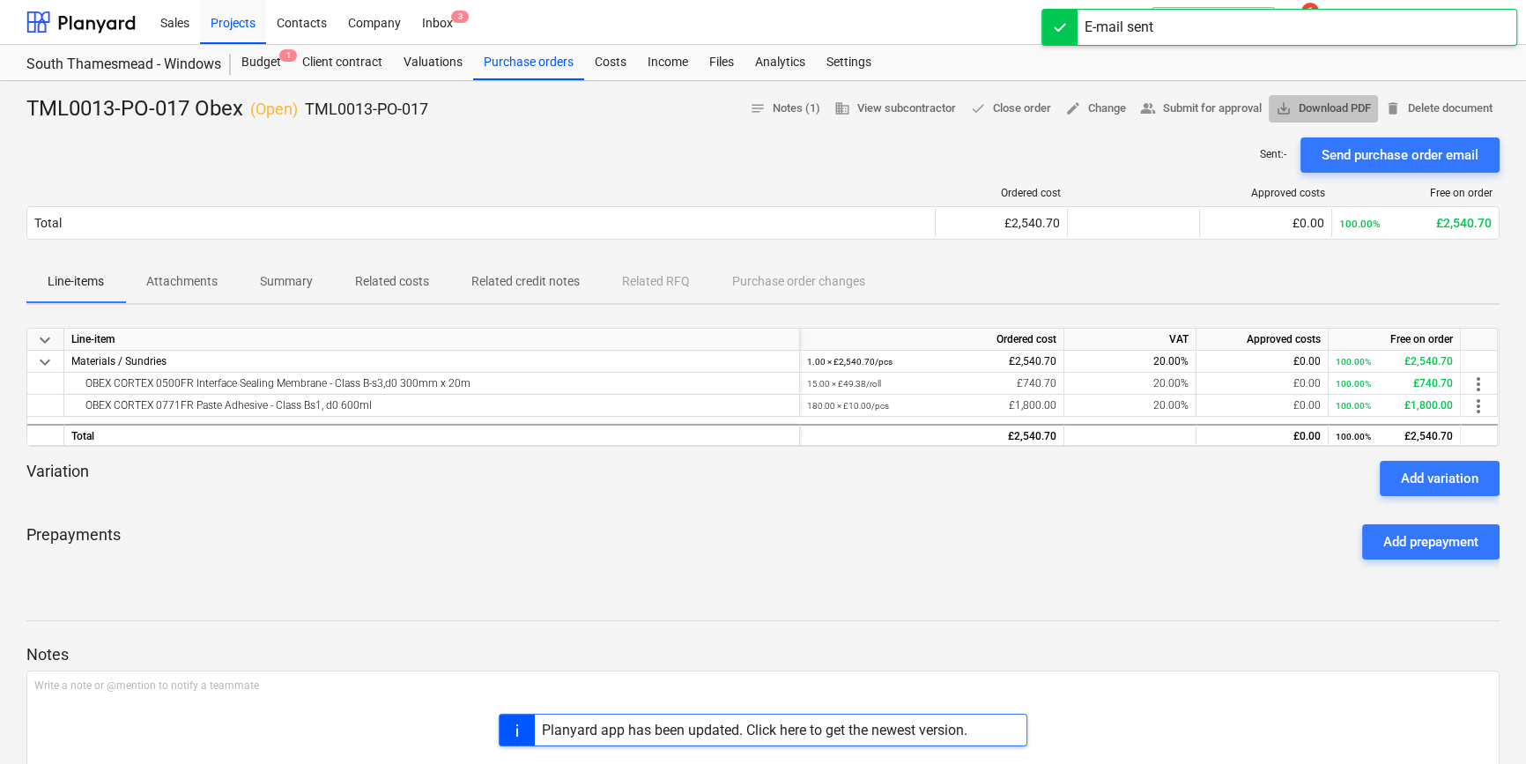
click at [1221, 114] on span "save_alt Download PDF" at bounding box center [1322, 109] width 95 height 20
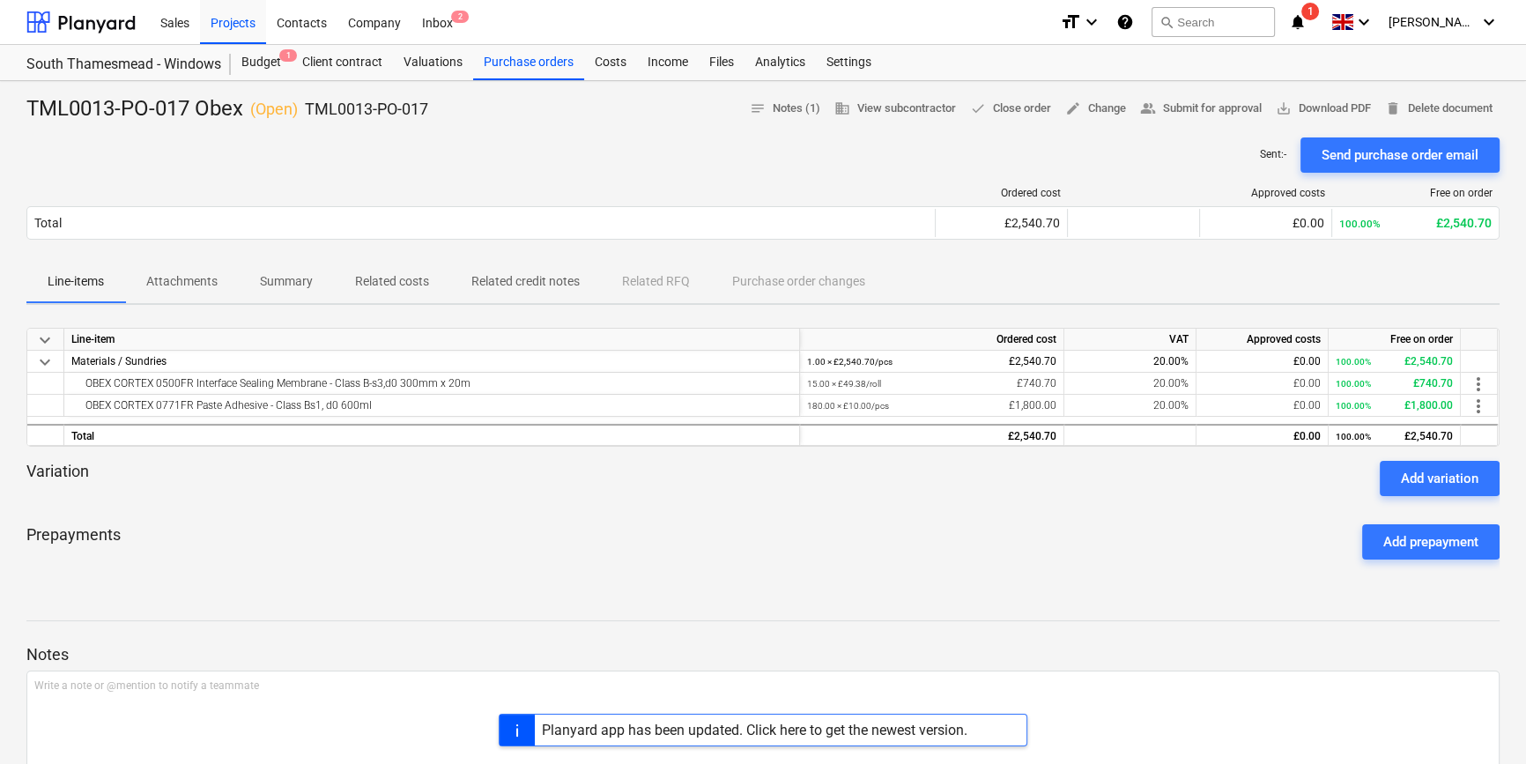
click at [574, 728] on div "Planyard app has been updated. Click here to get the newest version." at bounding box center [754, 729] width 425 height 17
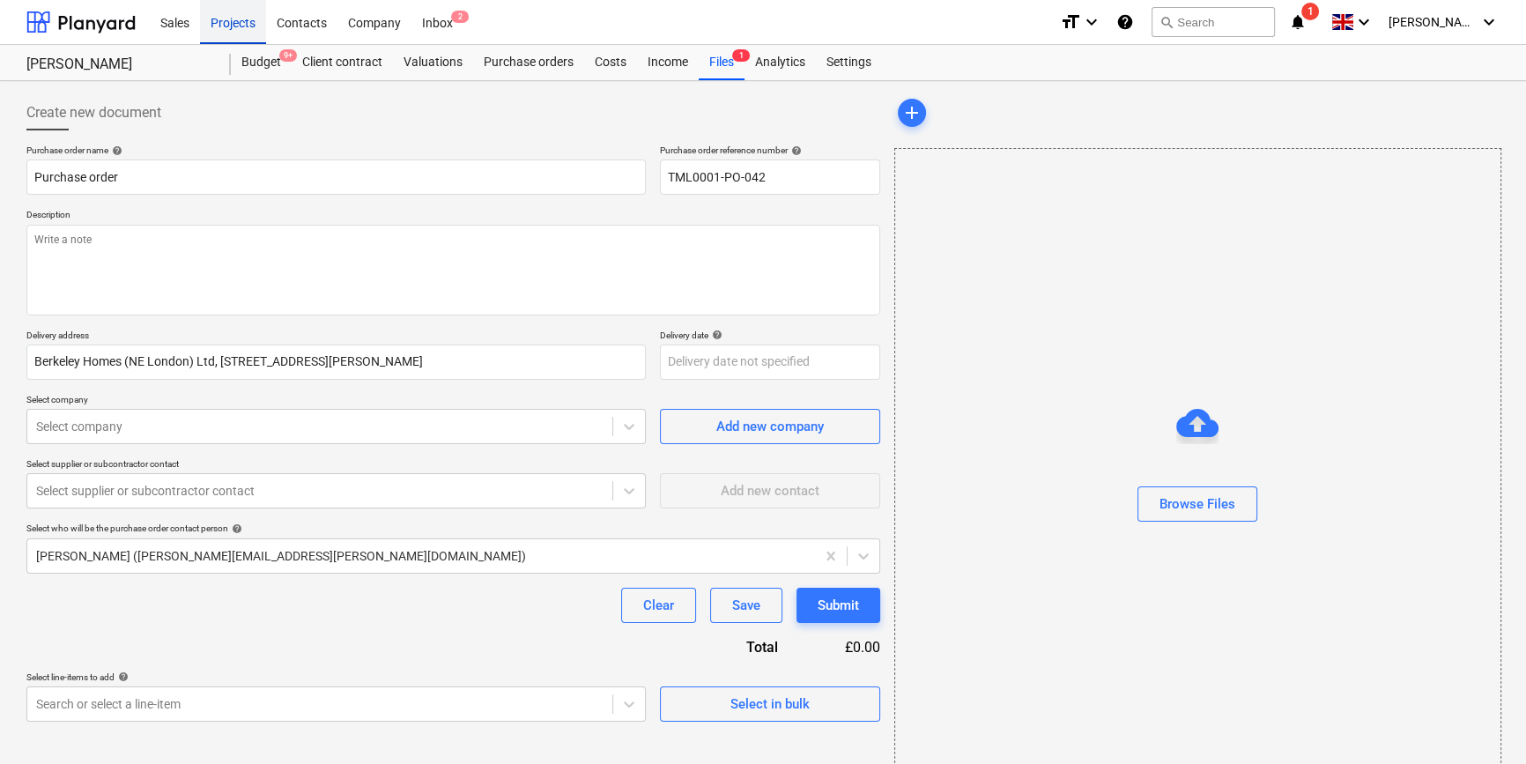
click at [245, 26] on div "Projects" at bounding box center [233, 21] width 66 height 45
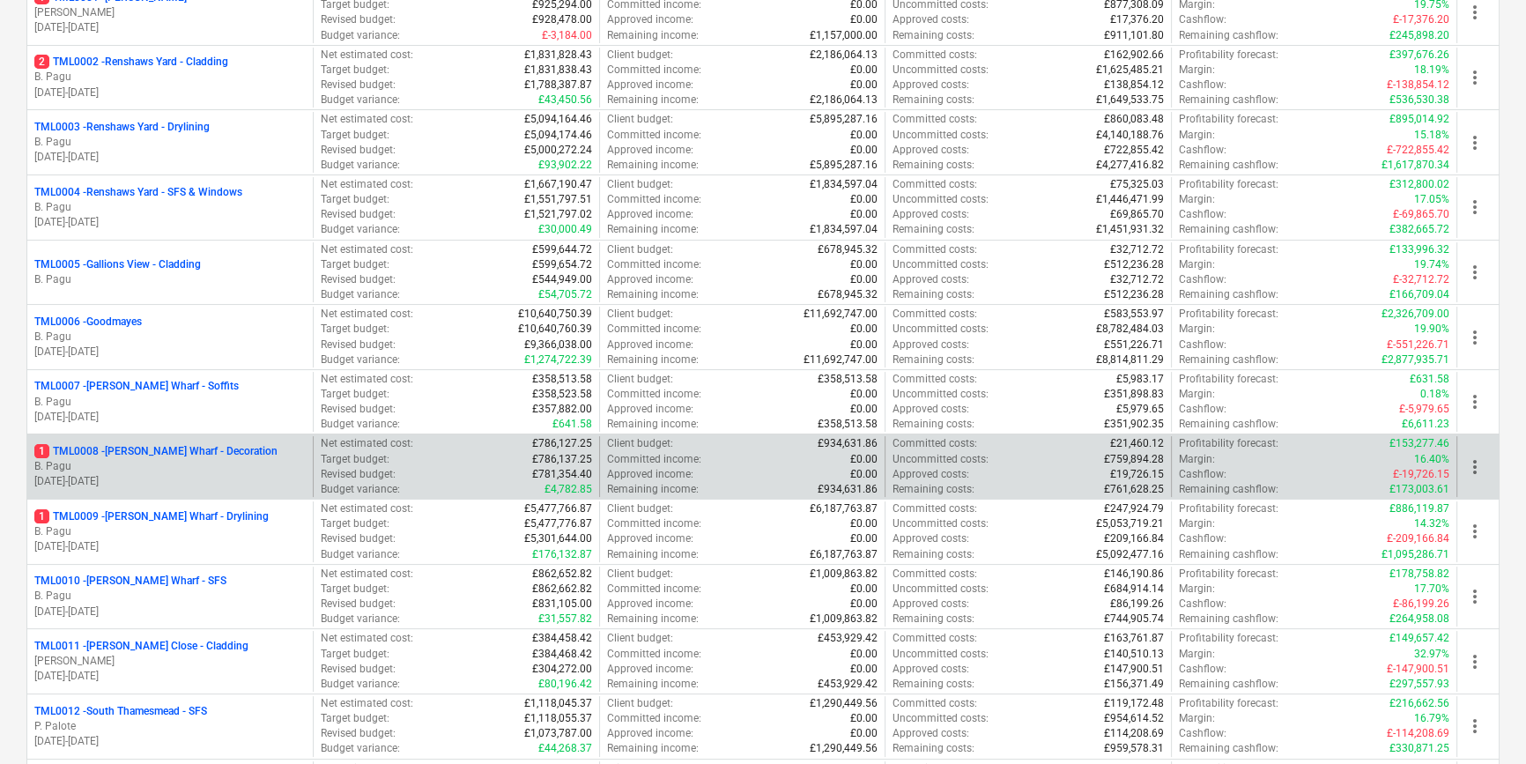
scroll to position [400, 0]
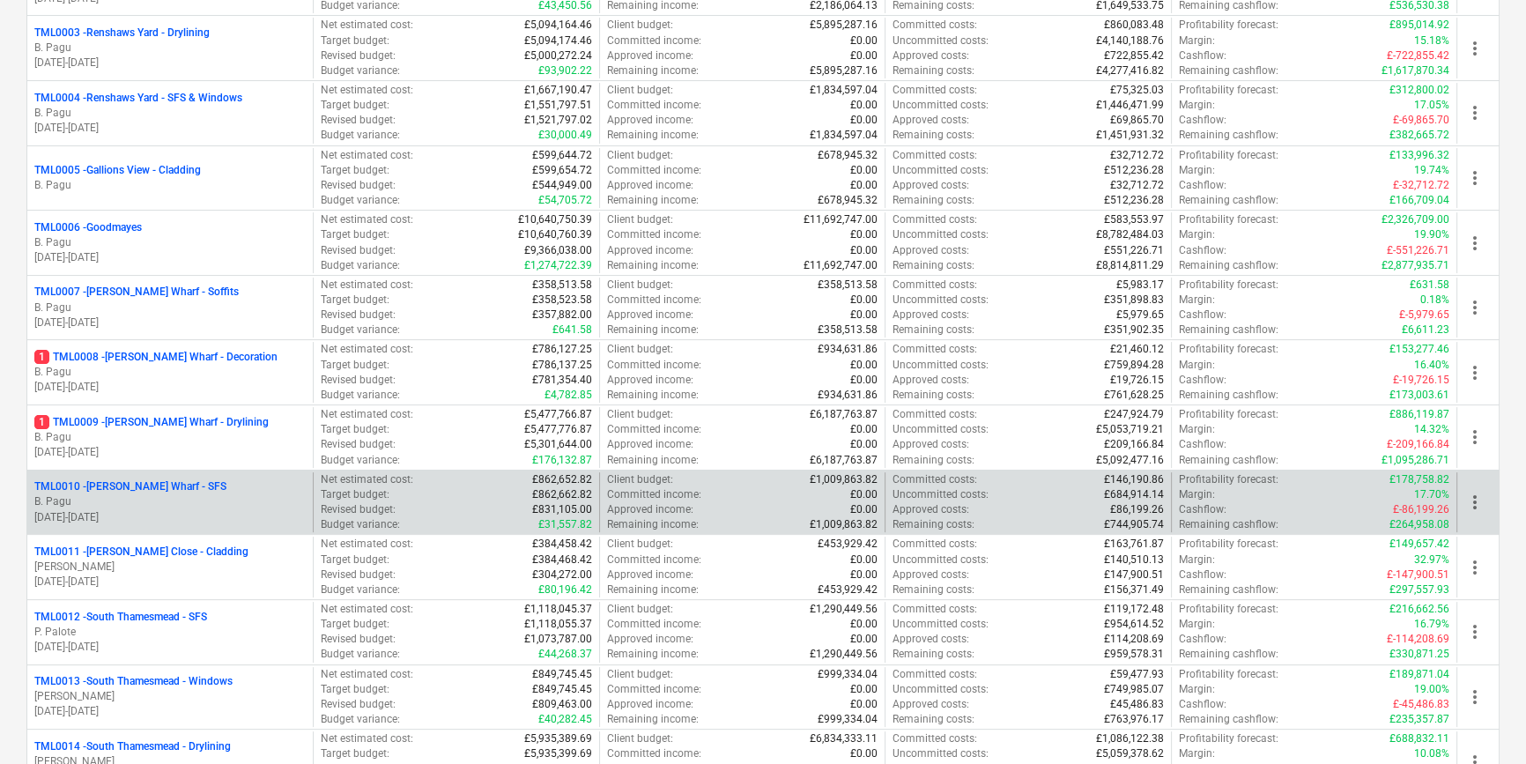
click at [178, 511] on p "01.03.2024 - 31.10.2025" at bounding box center [169, 517] width 271 height 15
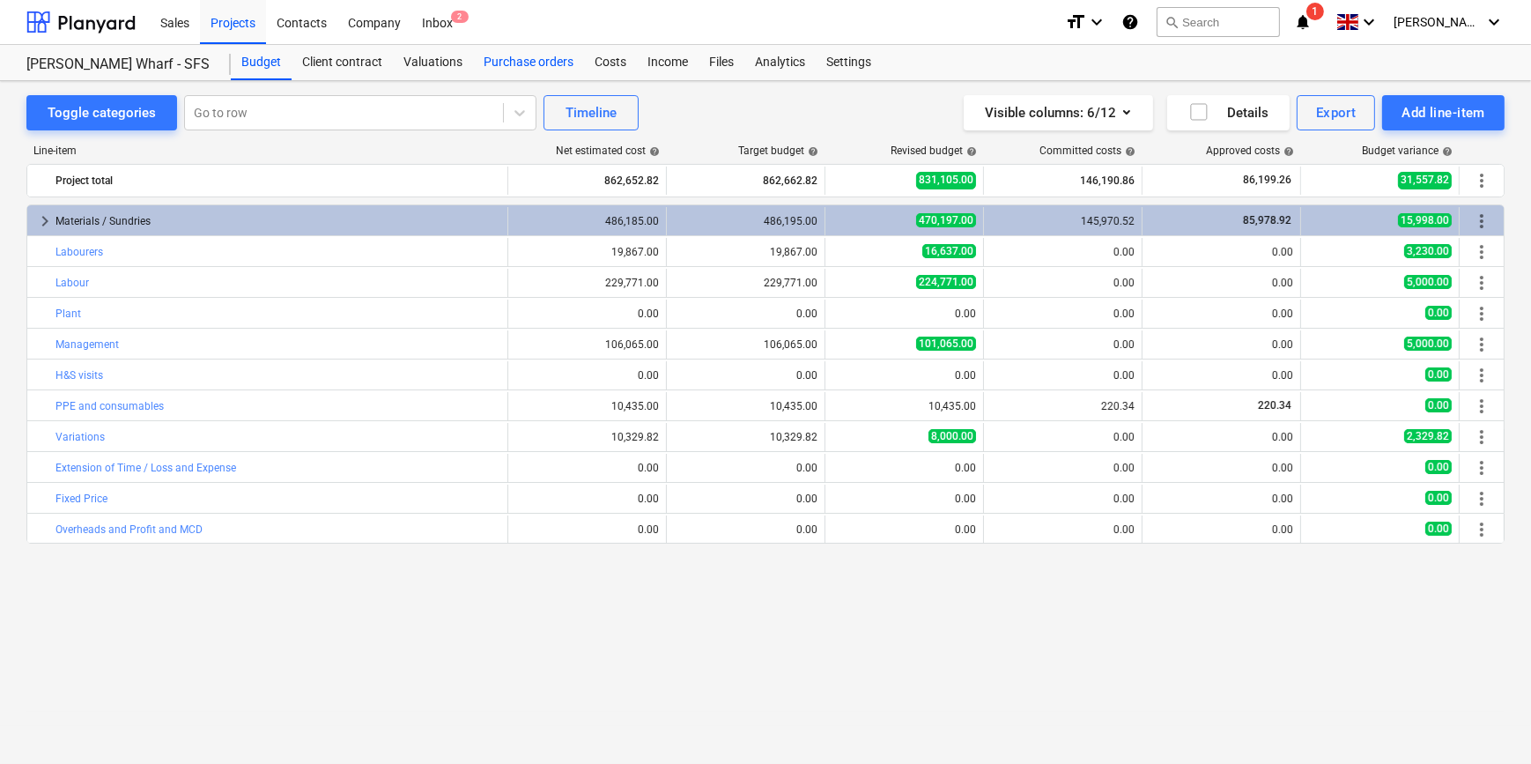
click at [505, 60] on div "Purchase orders" at bounding box center [528, 62] width 111 height 35
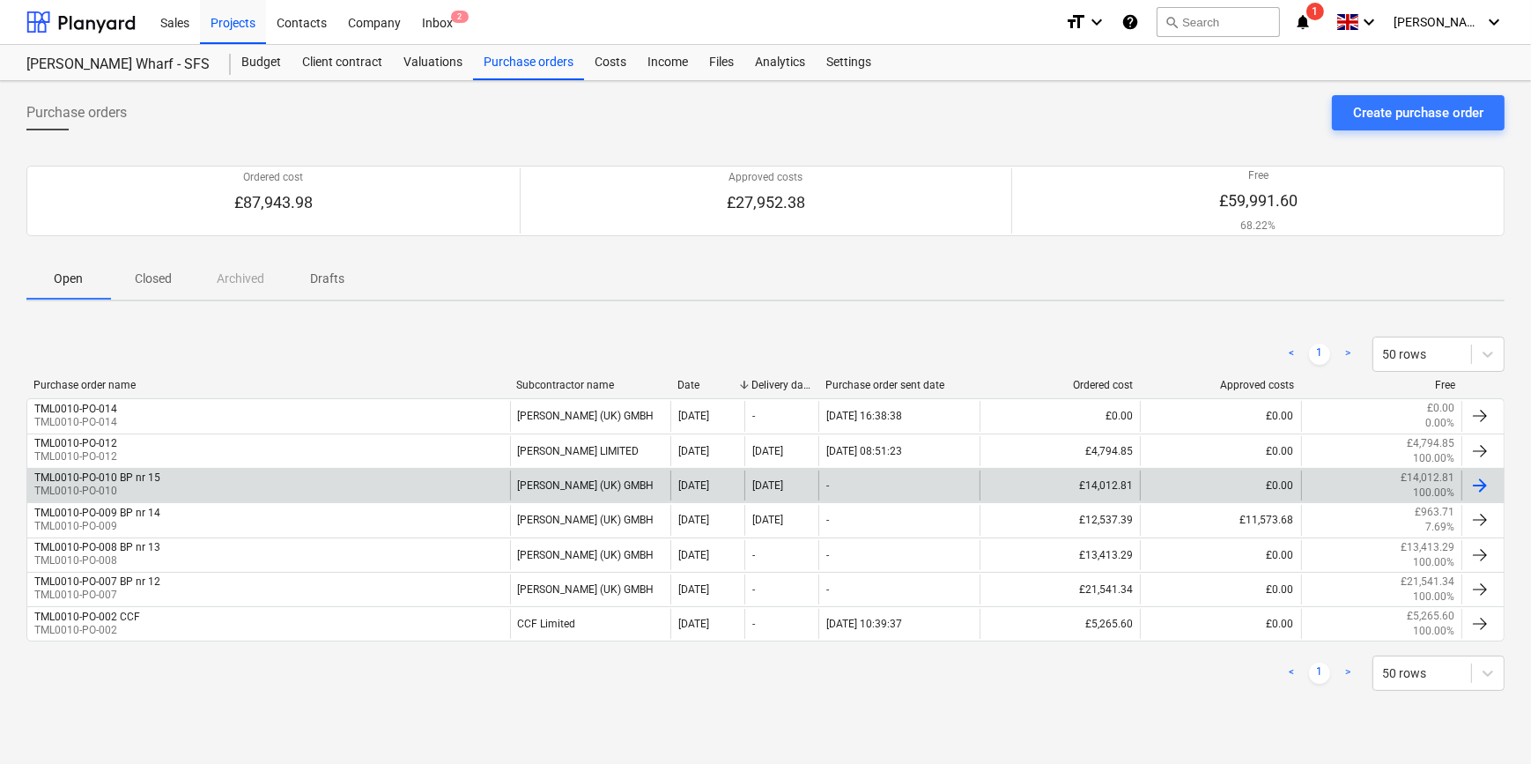
click at [184, 487] on div "TML0010-PO-010 BP nr 15 TML0010-PO-010" at bounding box center [268, 485] width 483 height 30
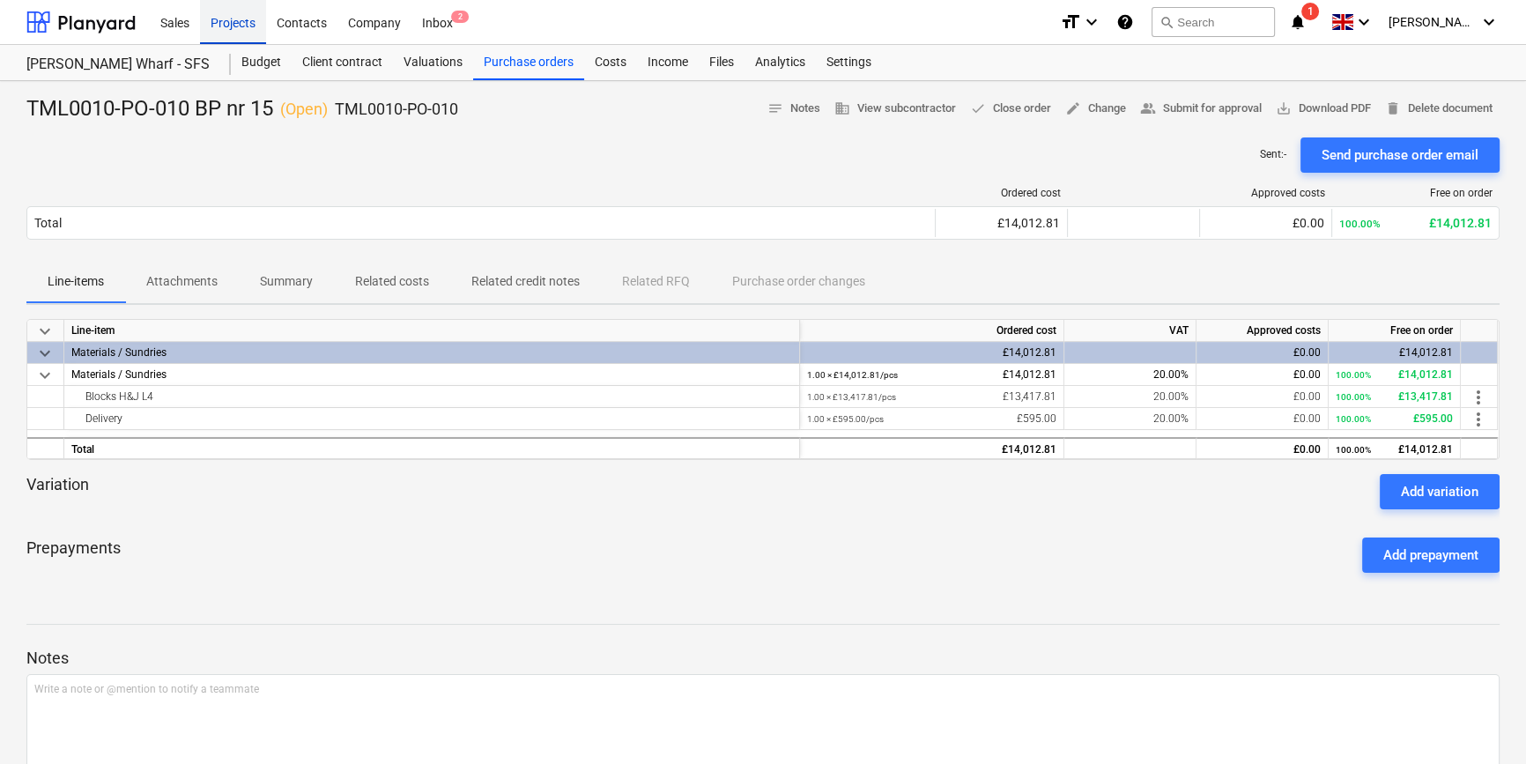
click at [224, 21] on div "Projects" at bounding box center [233, 21] width 66 height 45
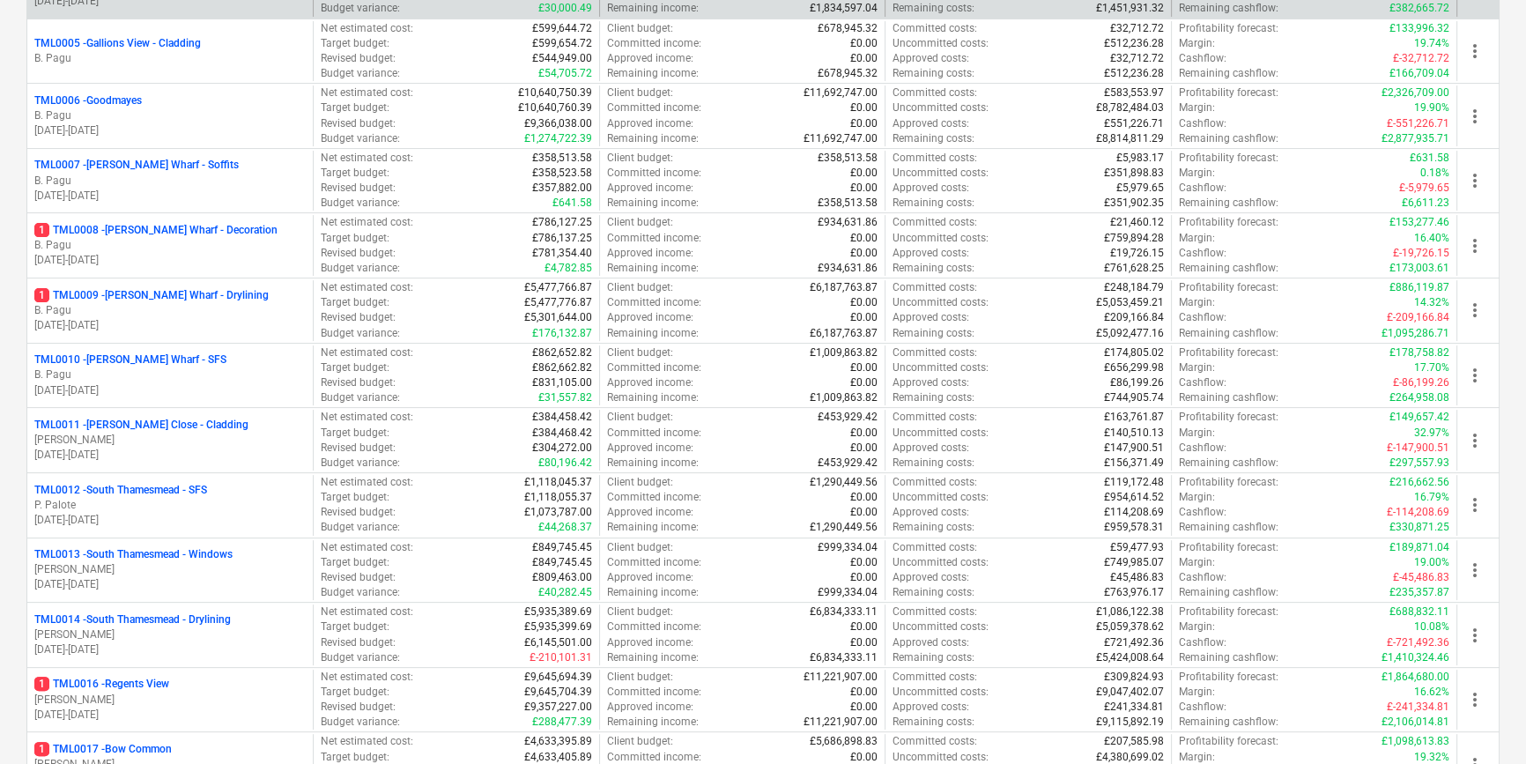
scroll to position [801, 0]
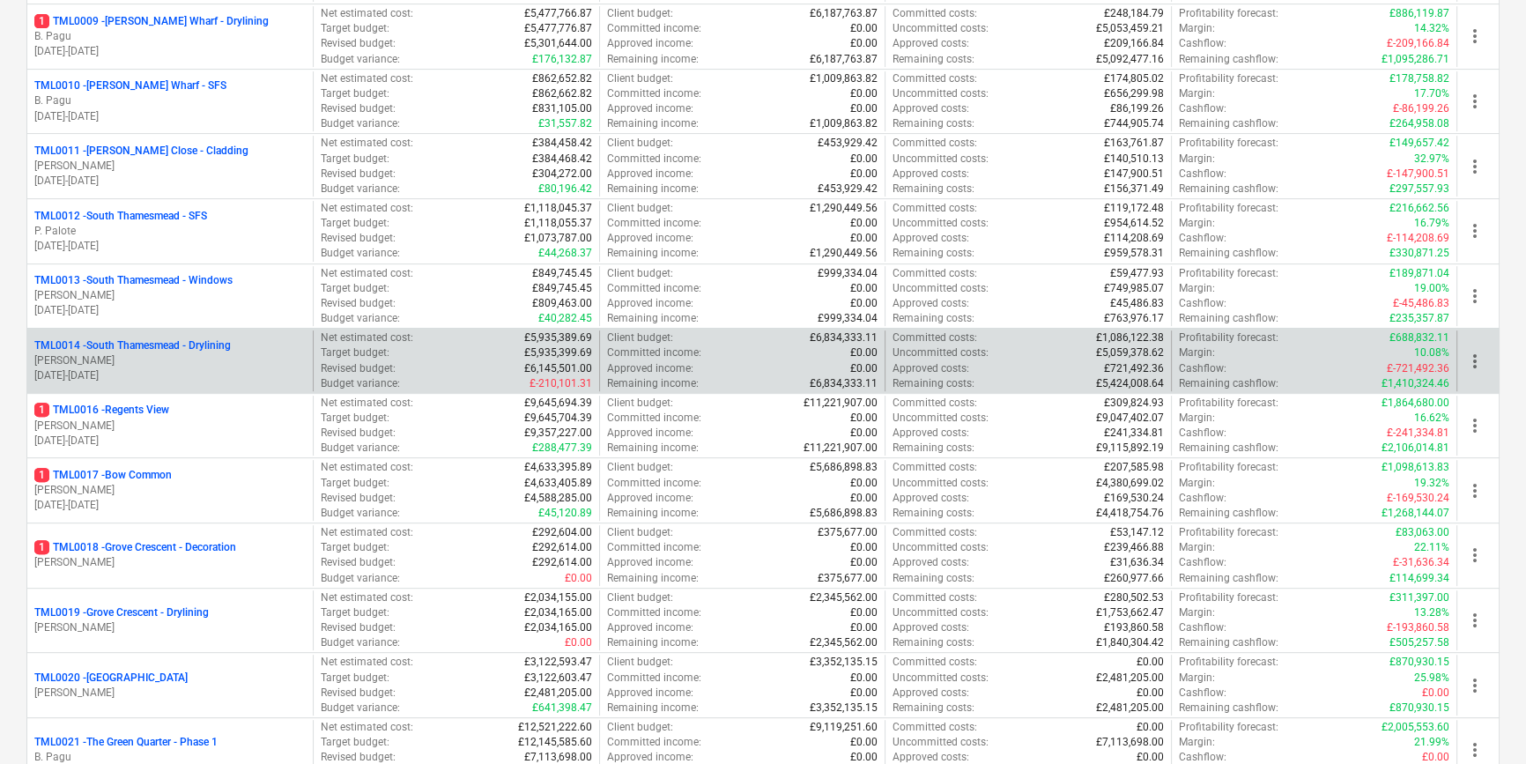
click at [213, 366] on p "[PERSON_NAME]" at bounding box center [169, 360] width 271 height 15
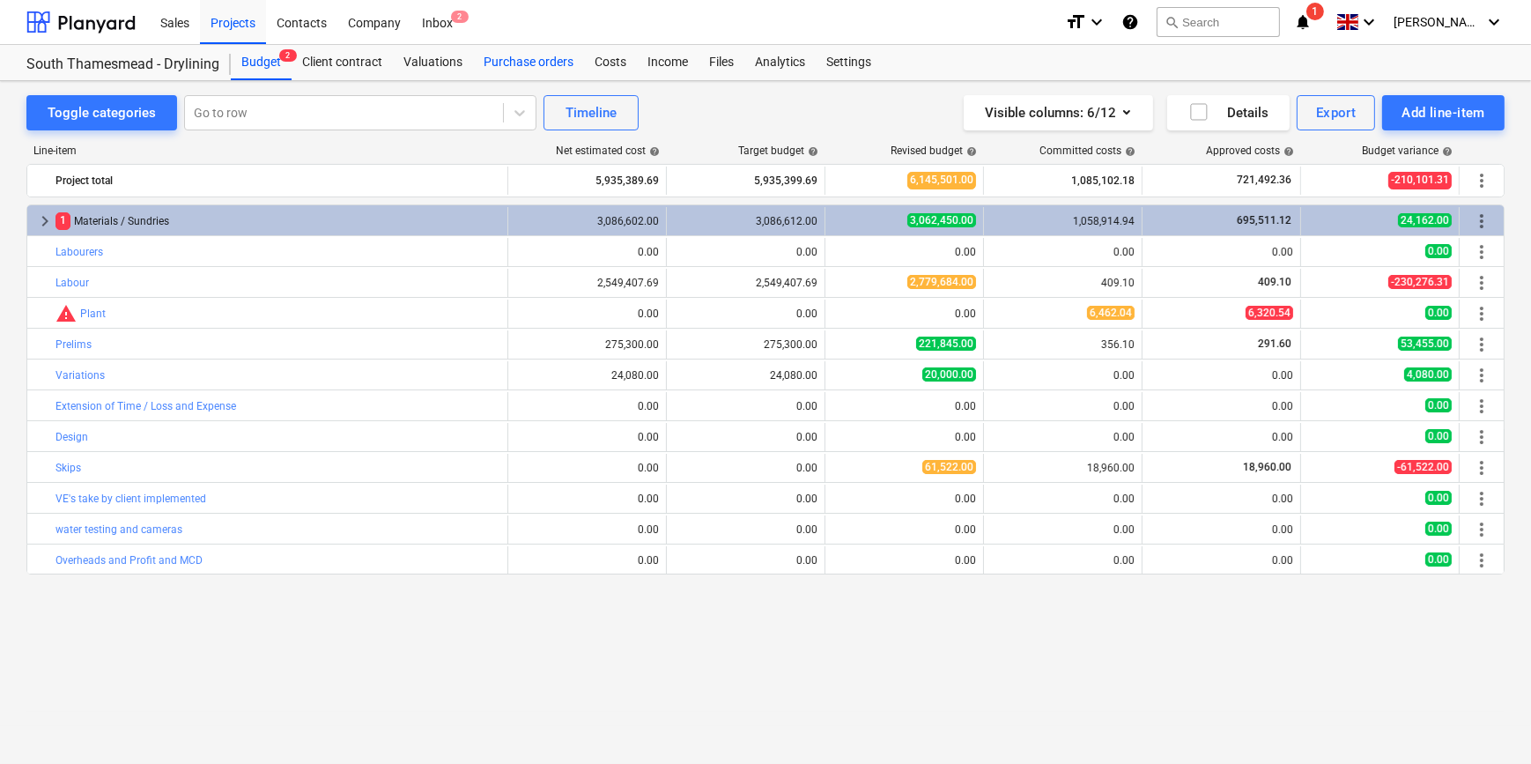
click at [514, 64] on div "Purchase orders" at bounding box center [528, 62] width 111 height 35
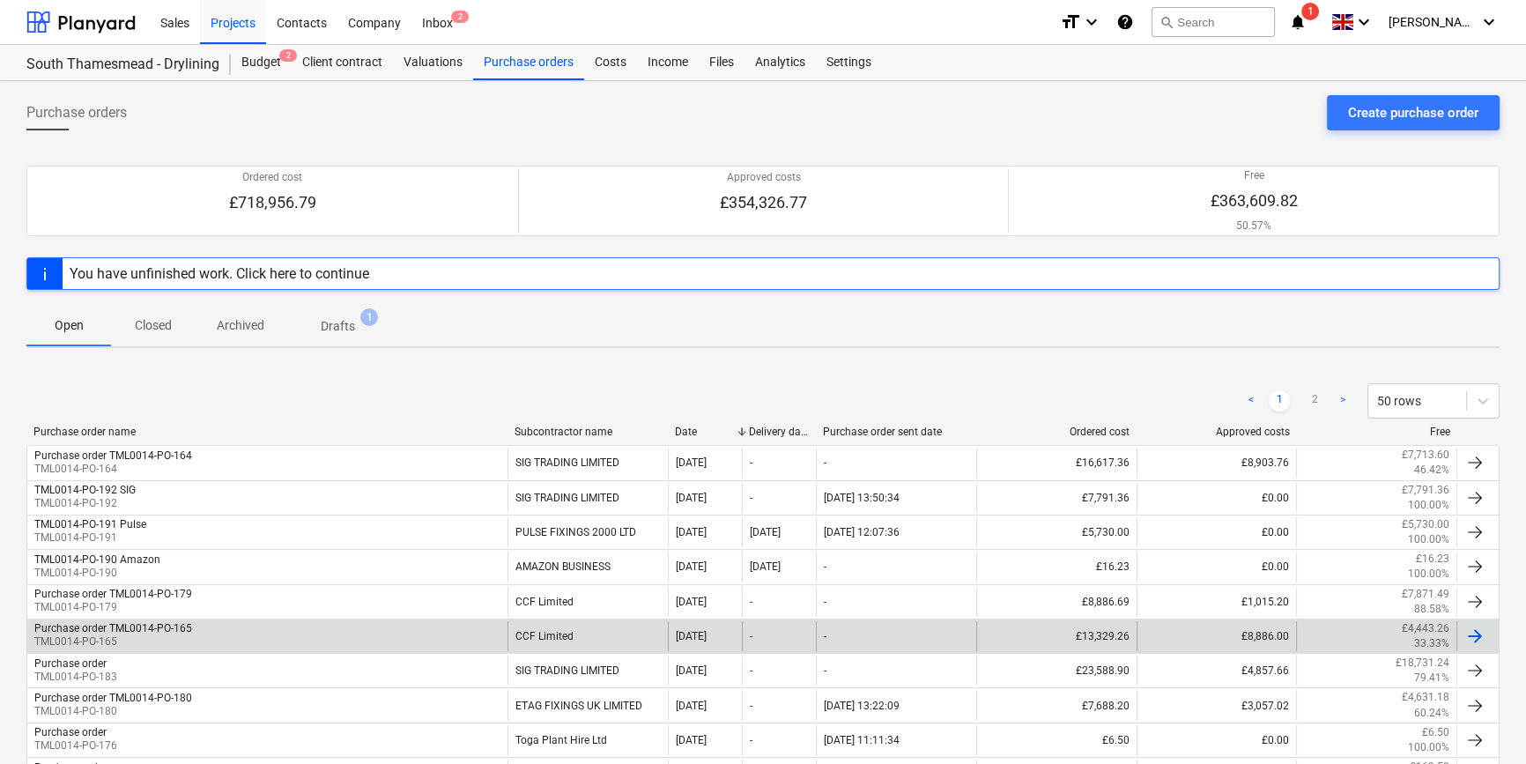
click at [343, 630] on div "Purchase order TML0014-PO-165 TML0014-PO-165" at bounding box center [267, 636] width 480 height 30
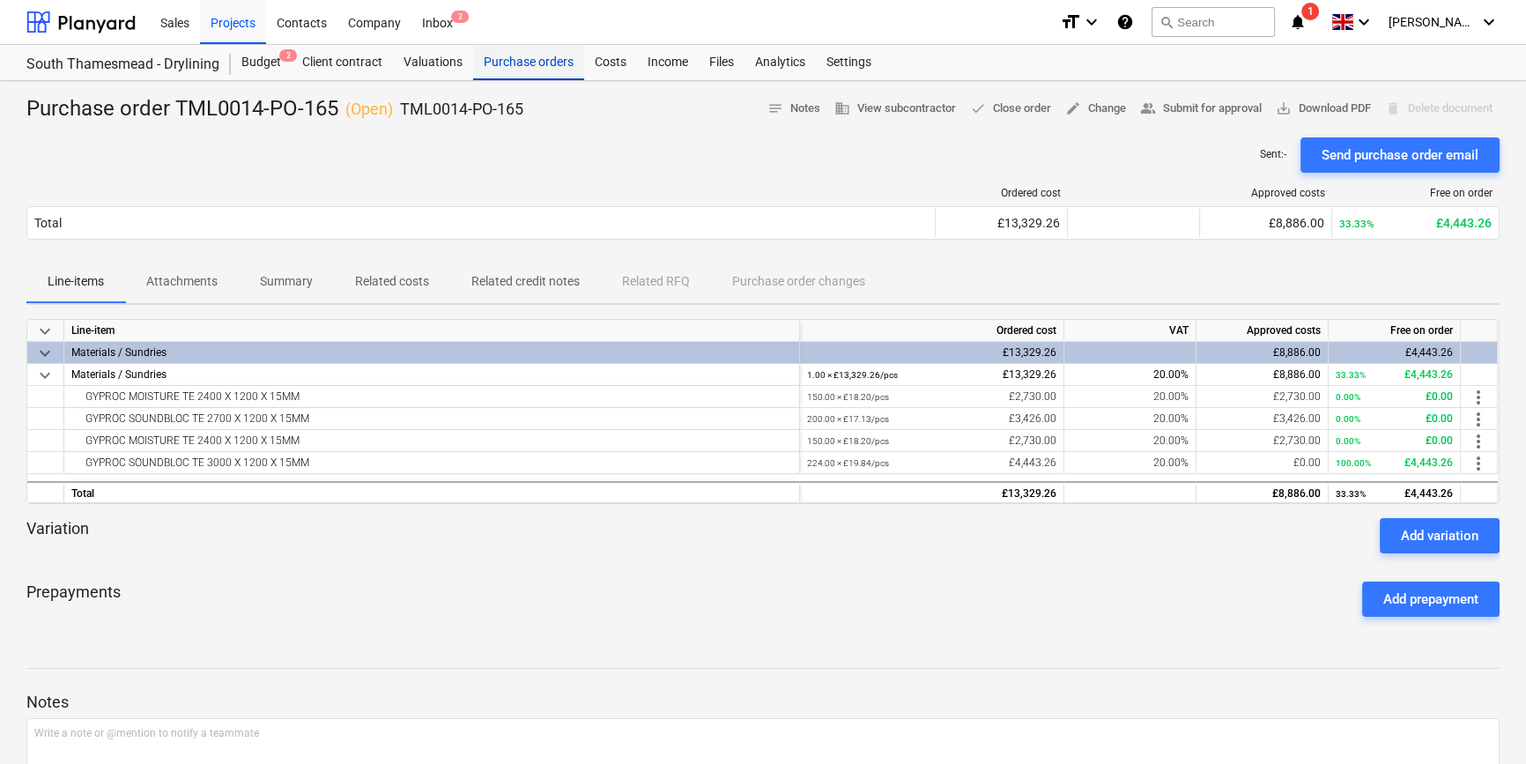
click at [514, 70] on div "Purchase orders" at bounding box center [528, 62] width 111 height 35
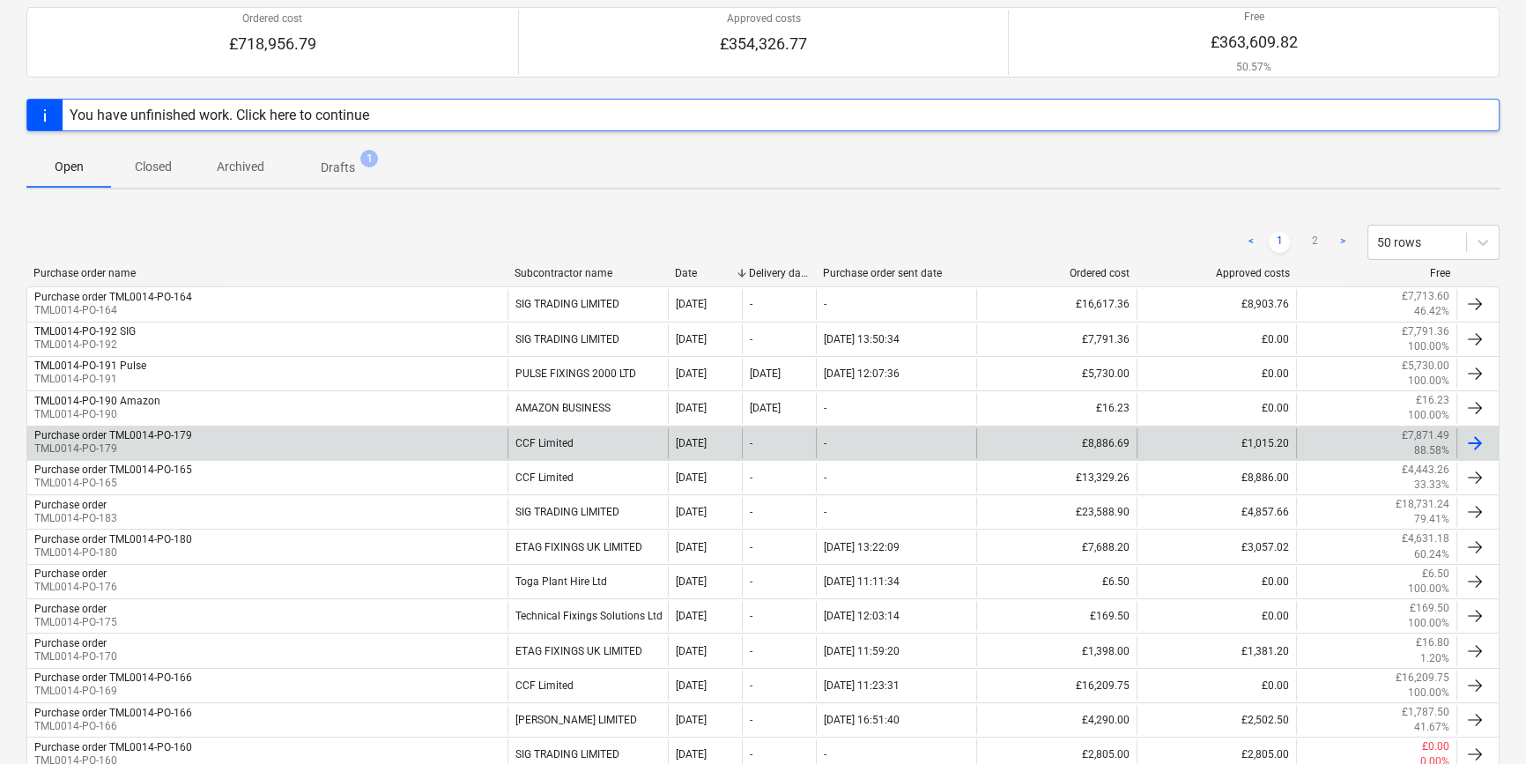
scroll to position [159, 0]
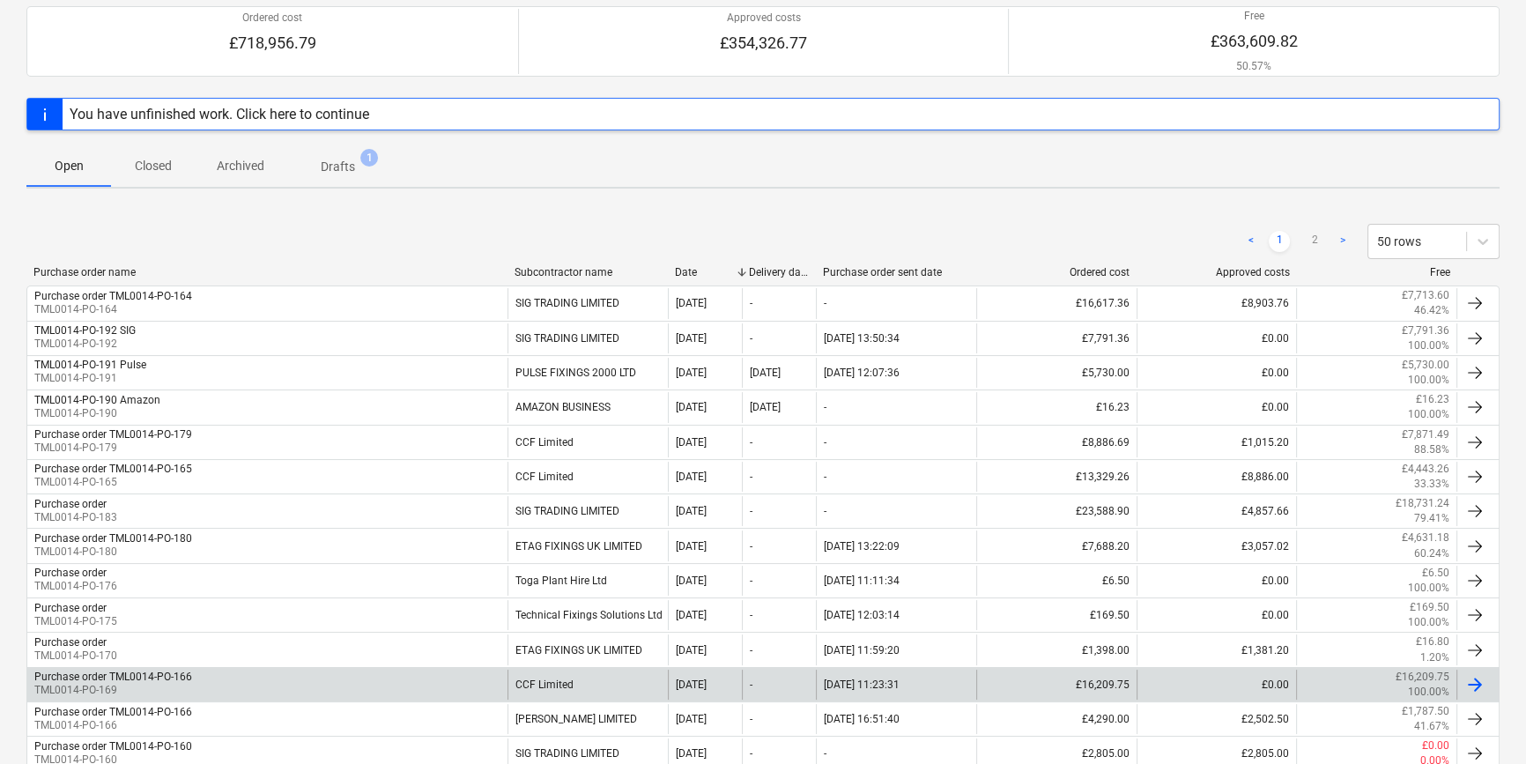
click at [293, 687] on div "Purchase order TML0014-PO-166 TML0014-PO-169" at bounding box center [267, 684] width 480 height 30
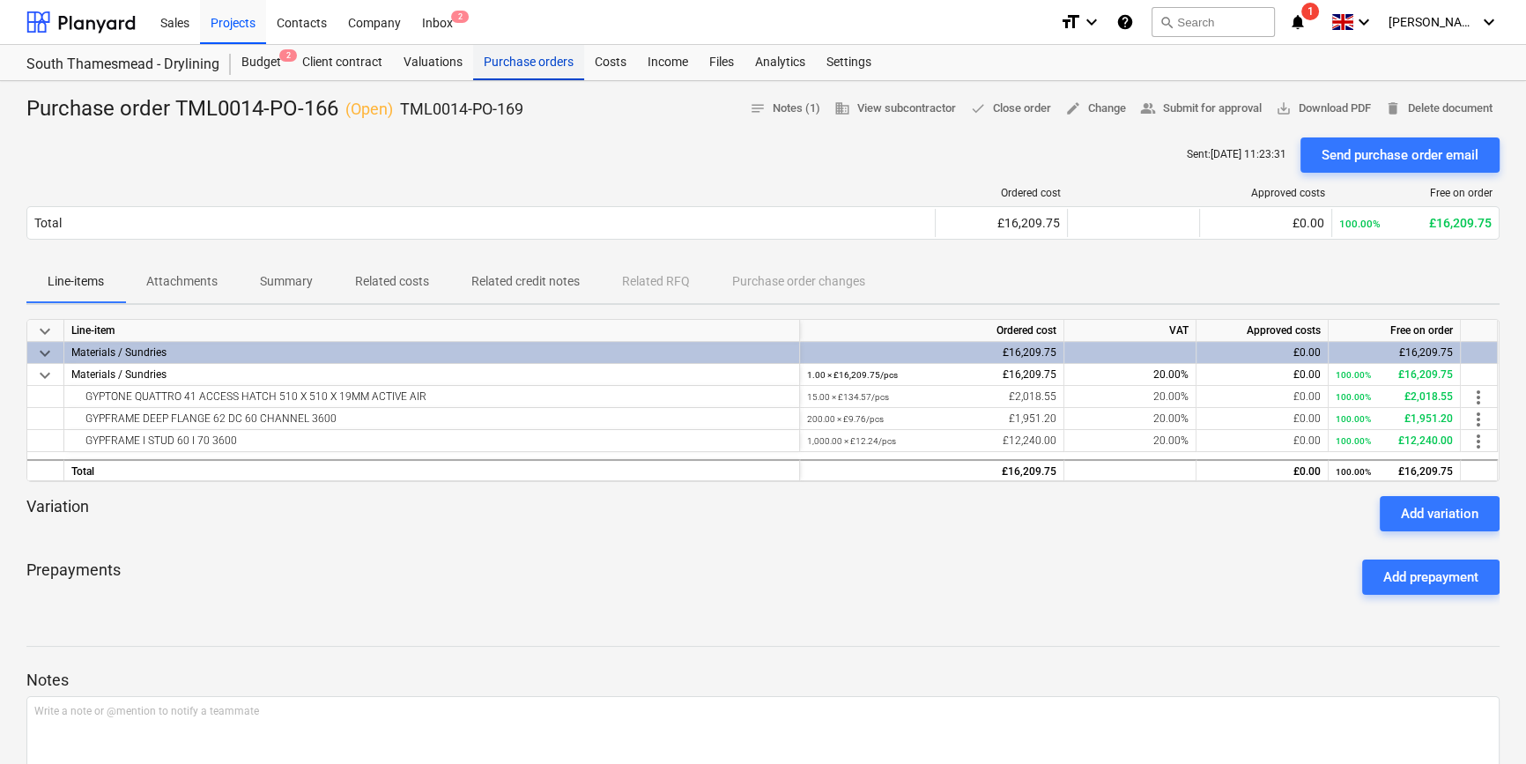
click at [528, 63] on div "Purchase orders" at bounding box center [528, 62] width 111 height 35
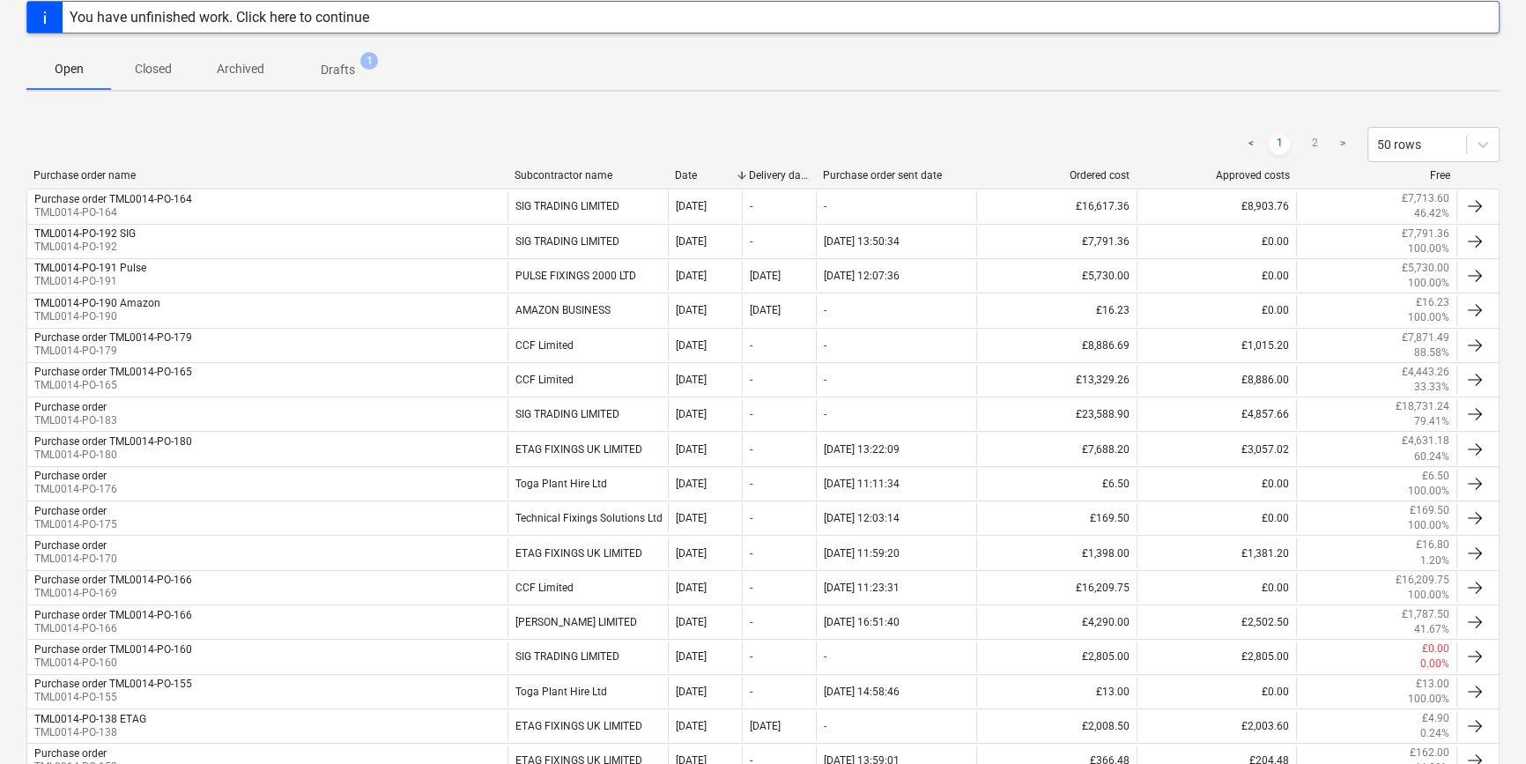
scroll to position [240, 0]
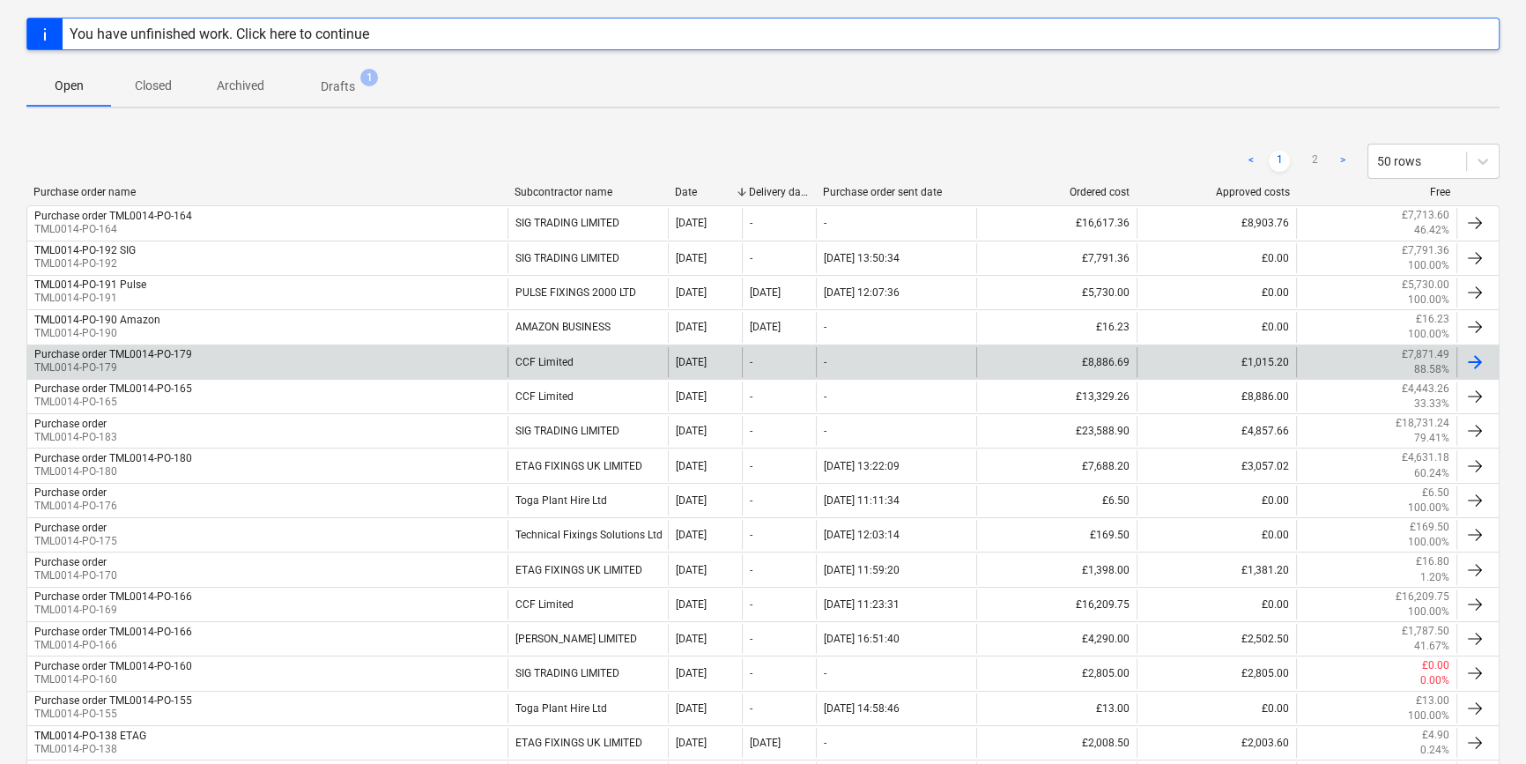
click at [528, 361] on div "CCF Limited" at bounding box center [587, 362] width 160 height 30
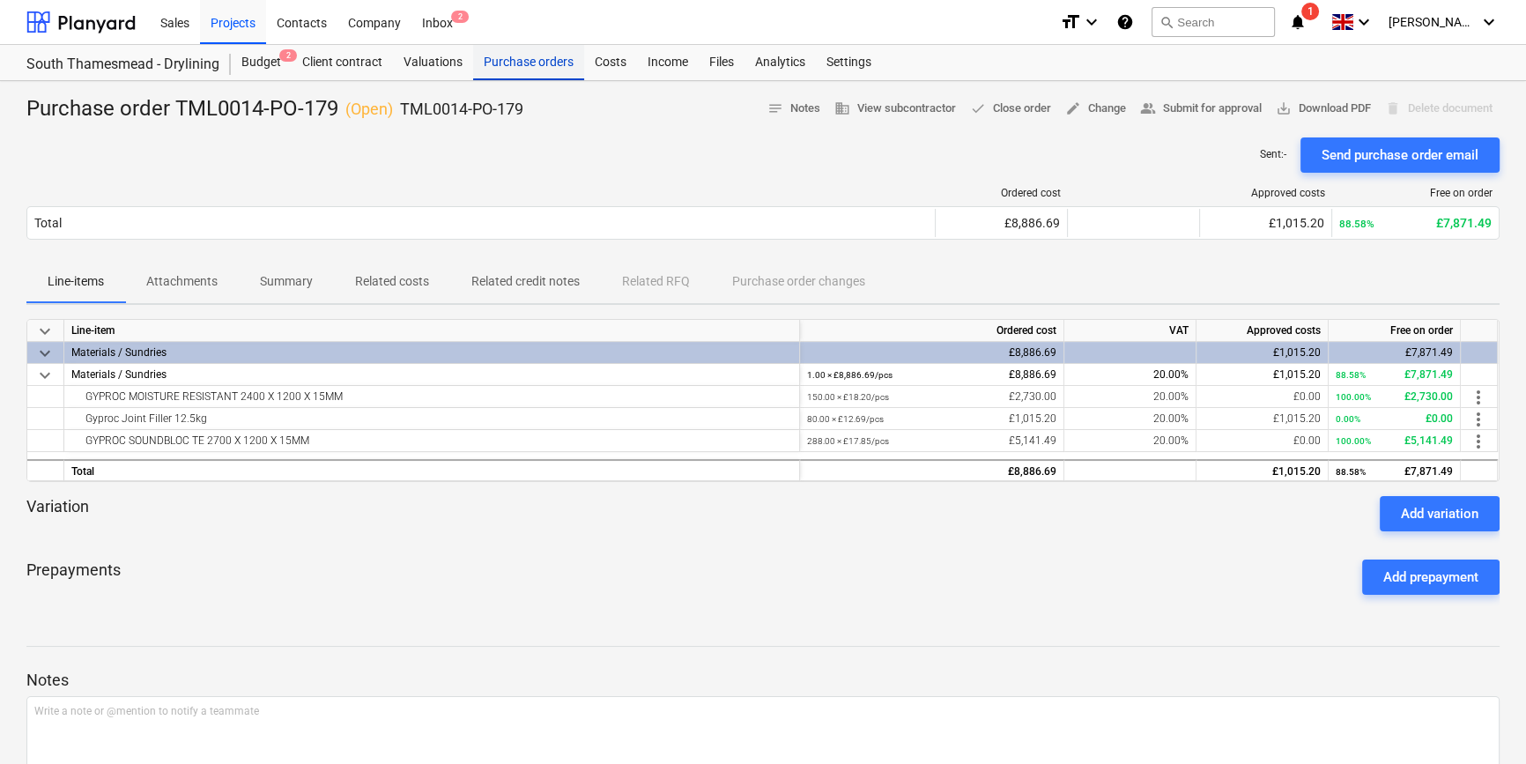
click at [536, 70] on div "Purchase orders" at bounding box center [528, 62] width 111 height 35
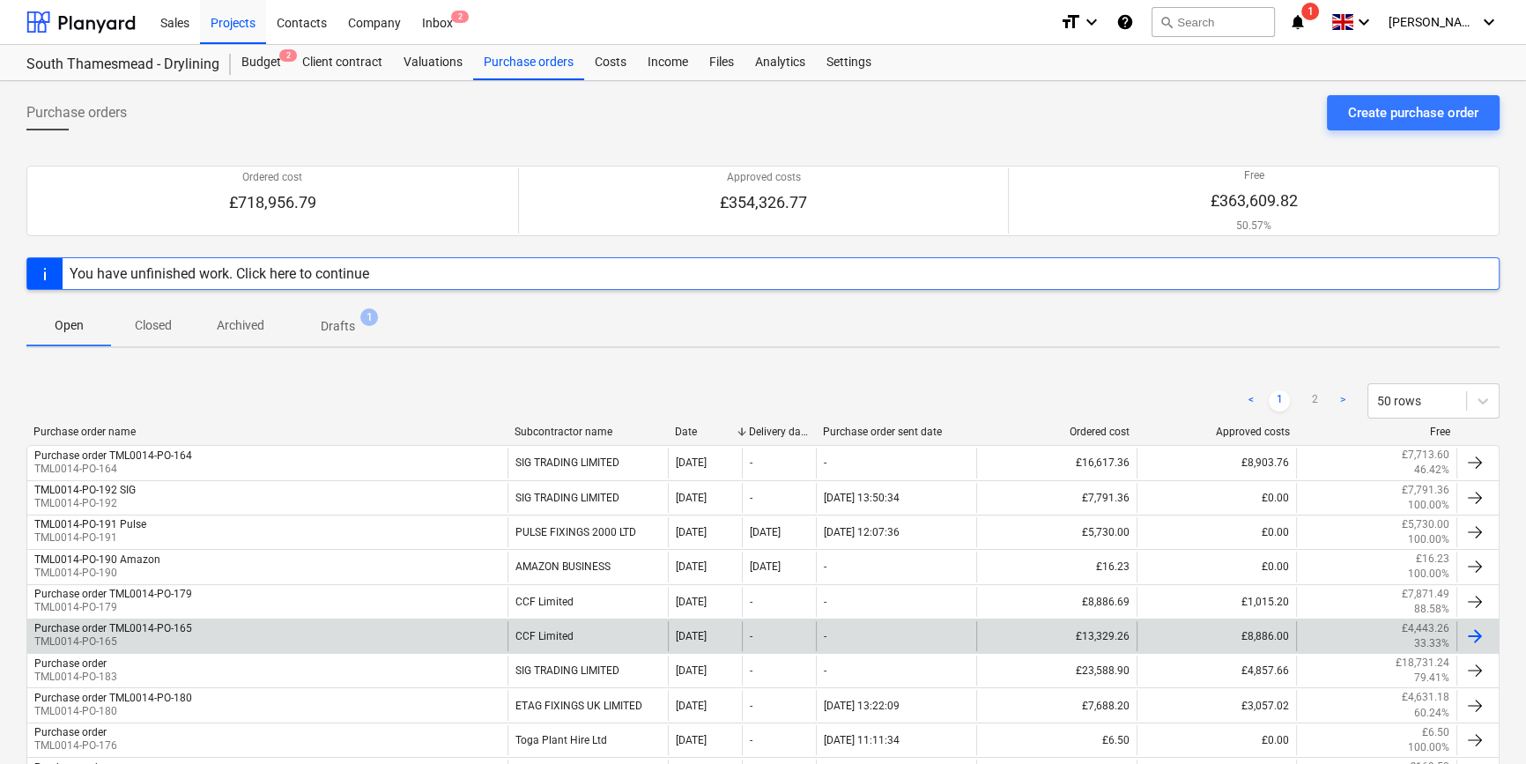
click at [247, 631] on div "Purchase order TML0014-PO-165 TML0014-PO-165" at bounding box center [267, 636] width 480 height 30
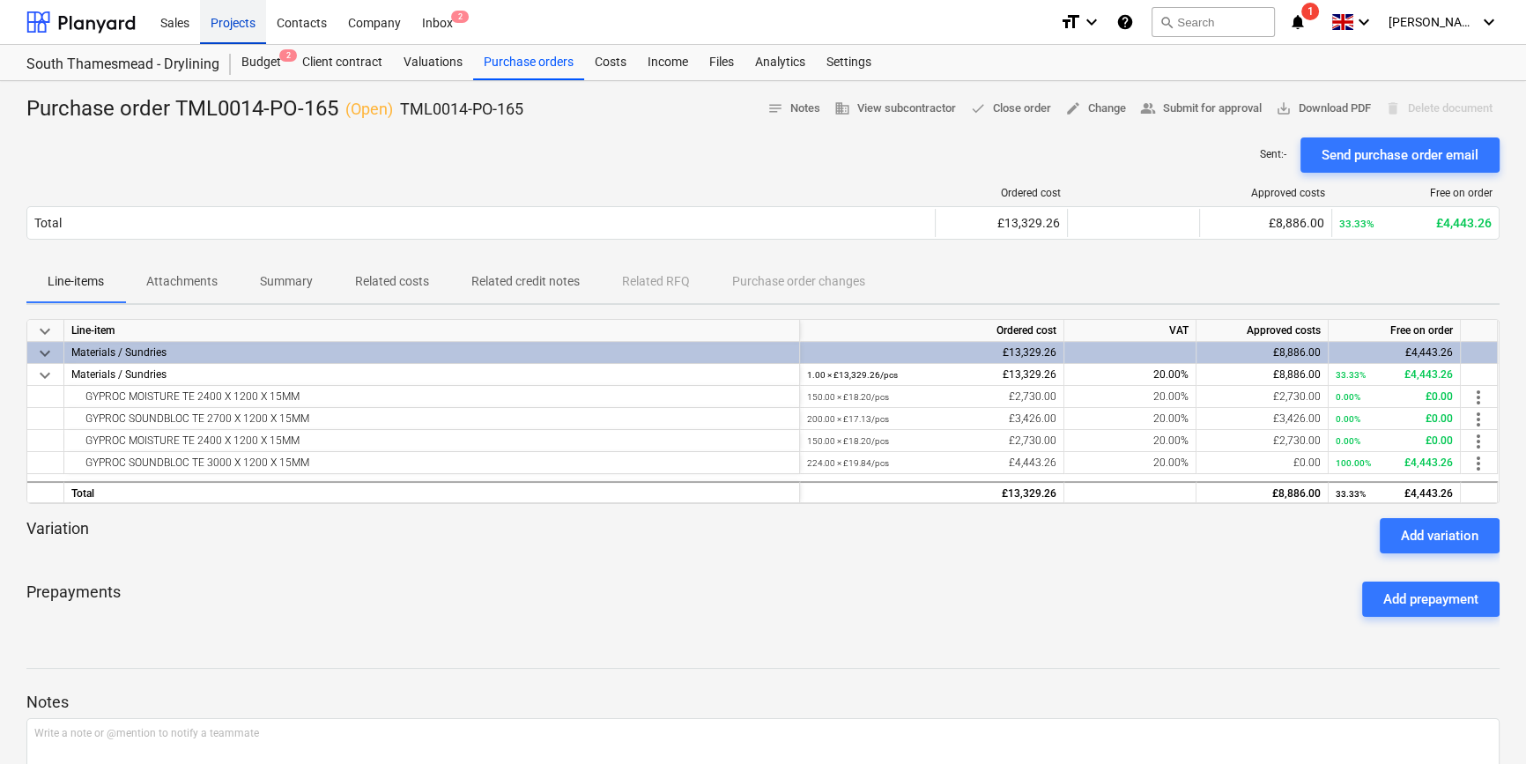
click at [234, 22] on div "Projects" at bounding box center [233, 21] width 66 height 45
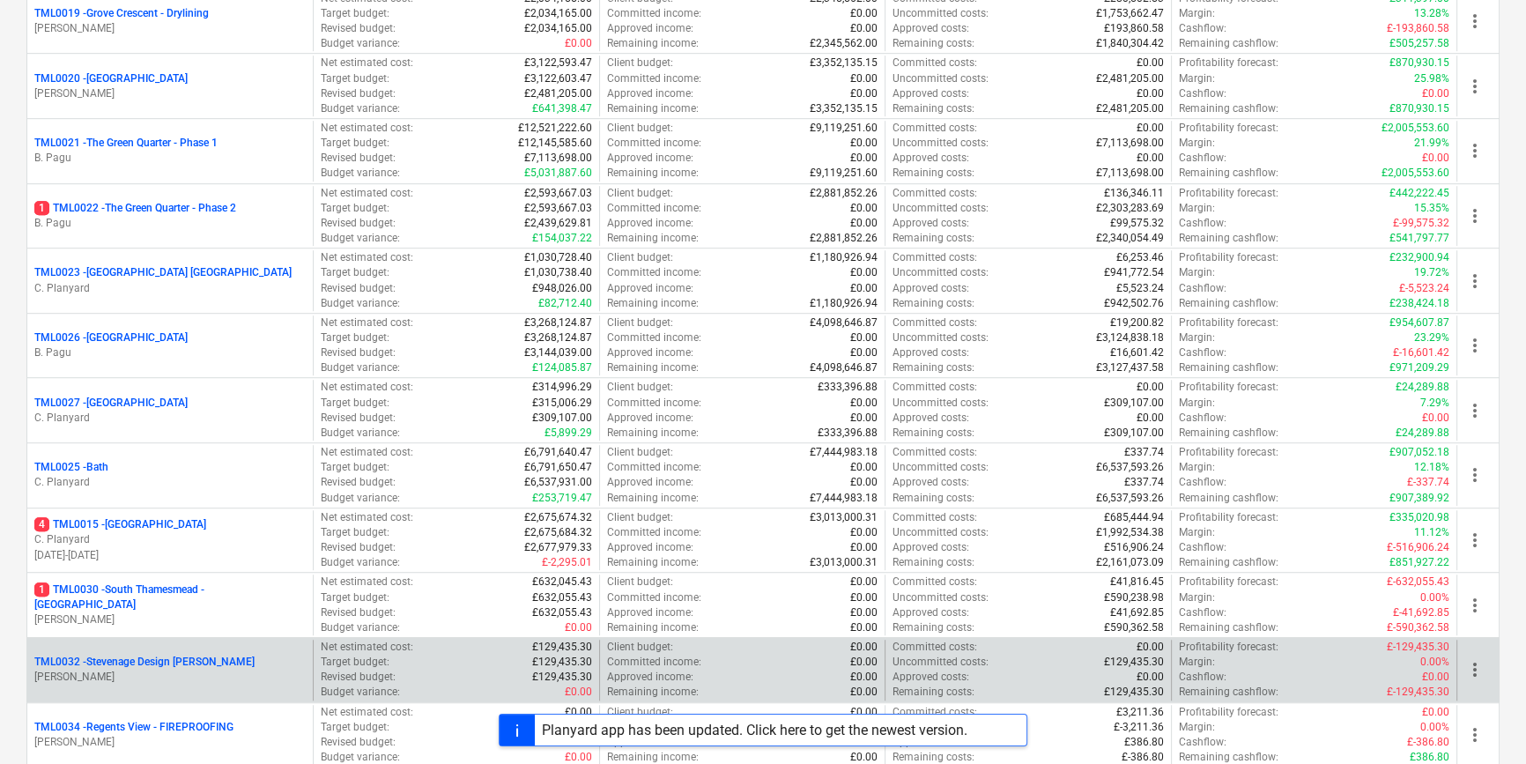
scroll to position [999, 0]
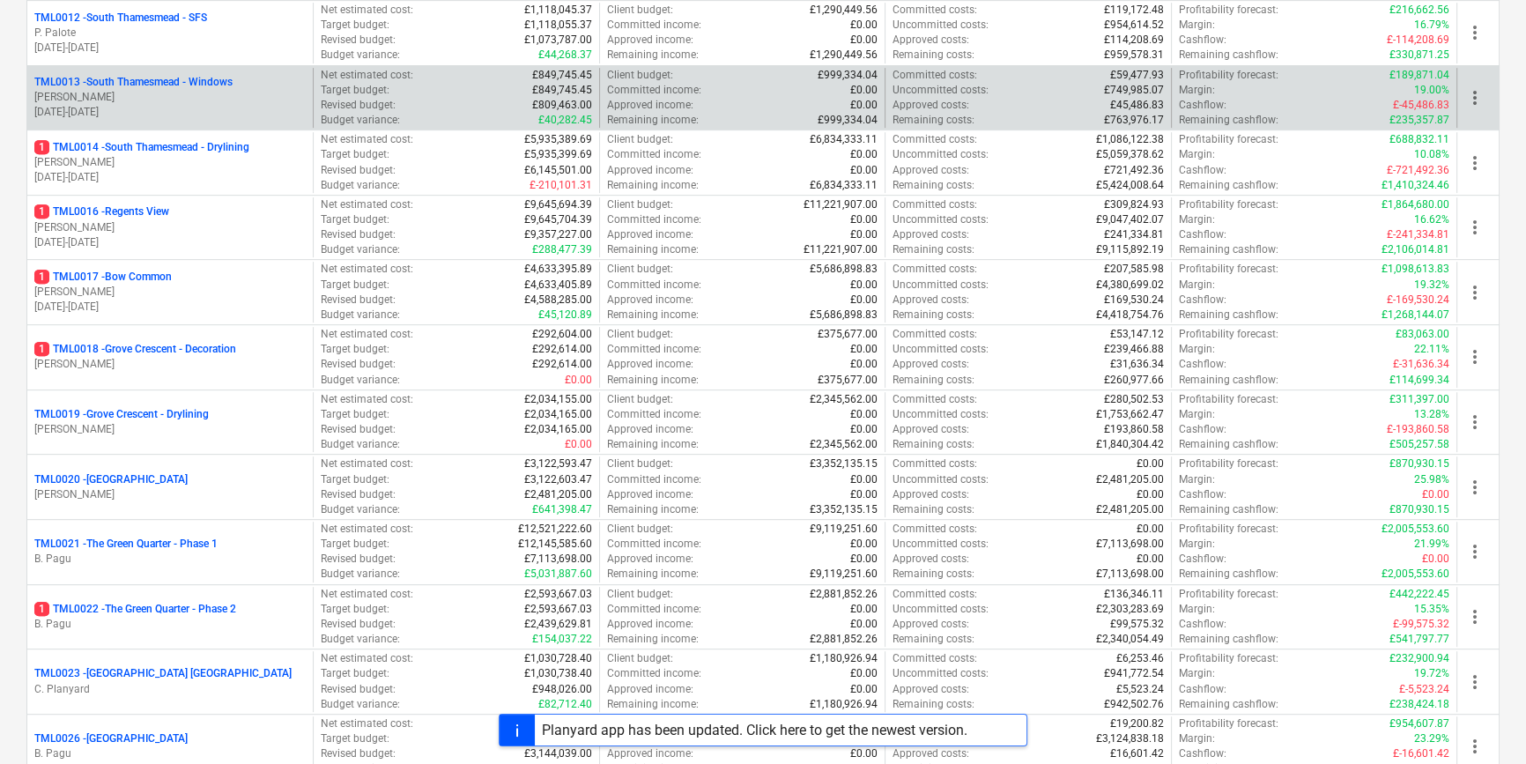
click at [207, 85] on p "TML0013 - South Thamesmead - Windows" at bounding box center [133, 82] width 198 height 15
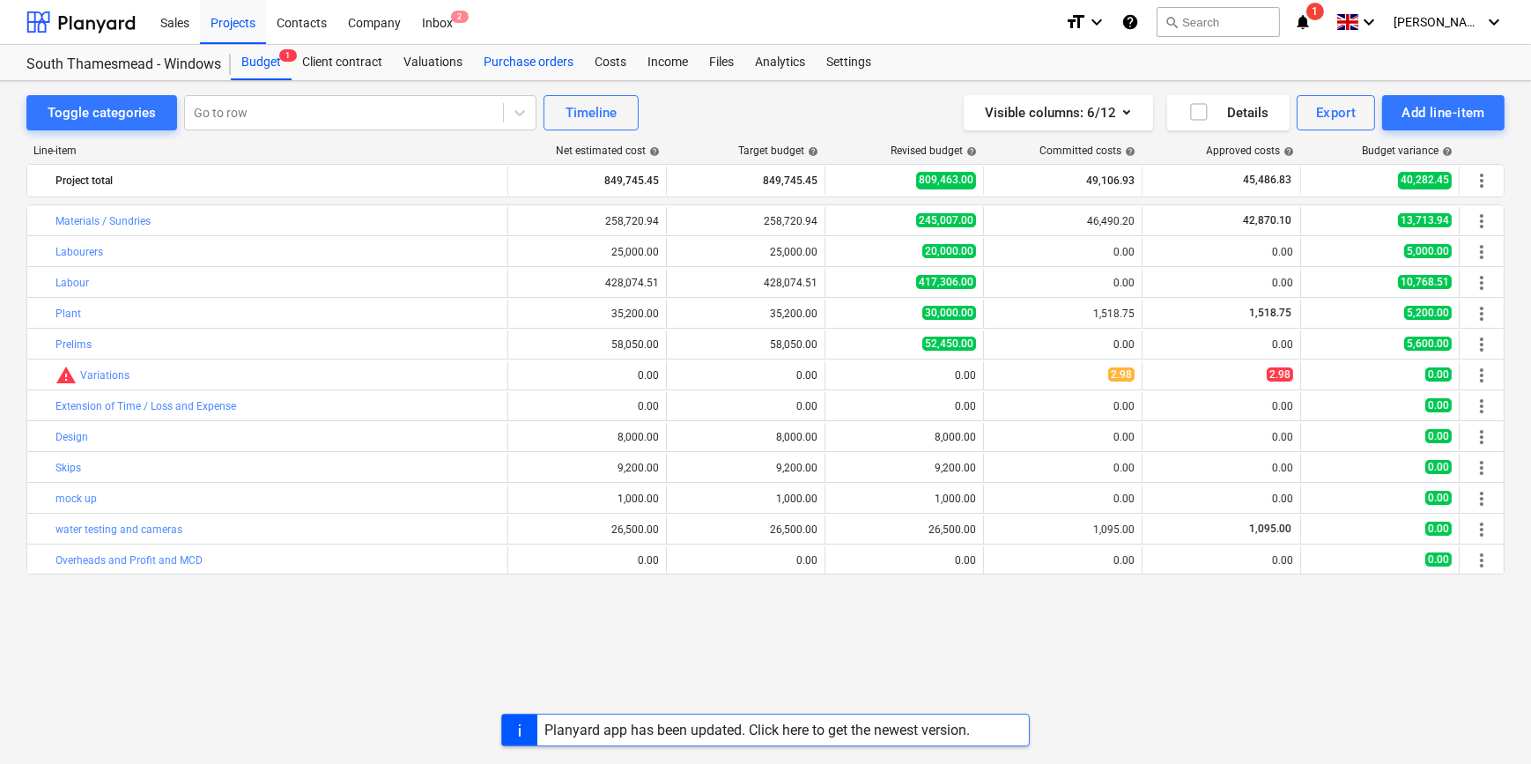
click at [543, 55] on div "Purchase orders" at bounding box center [528, 62] width 111 height 35
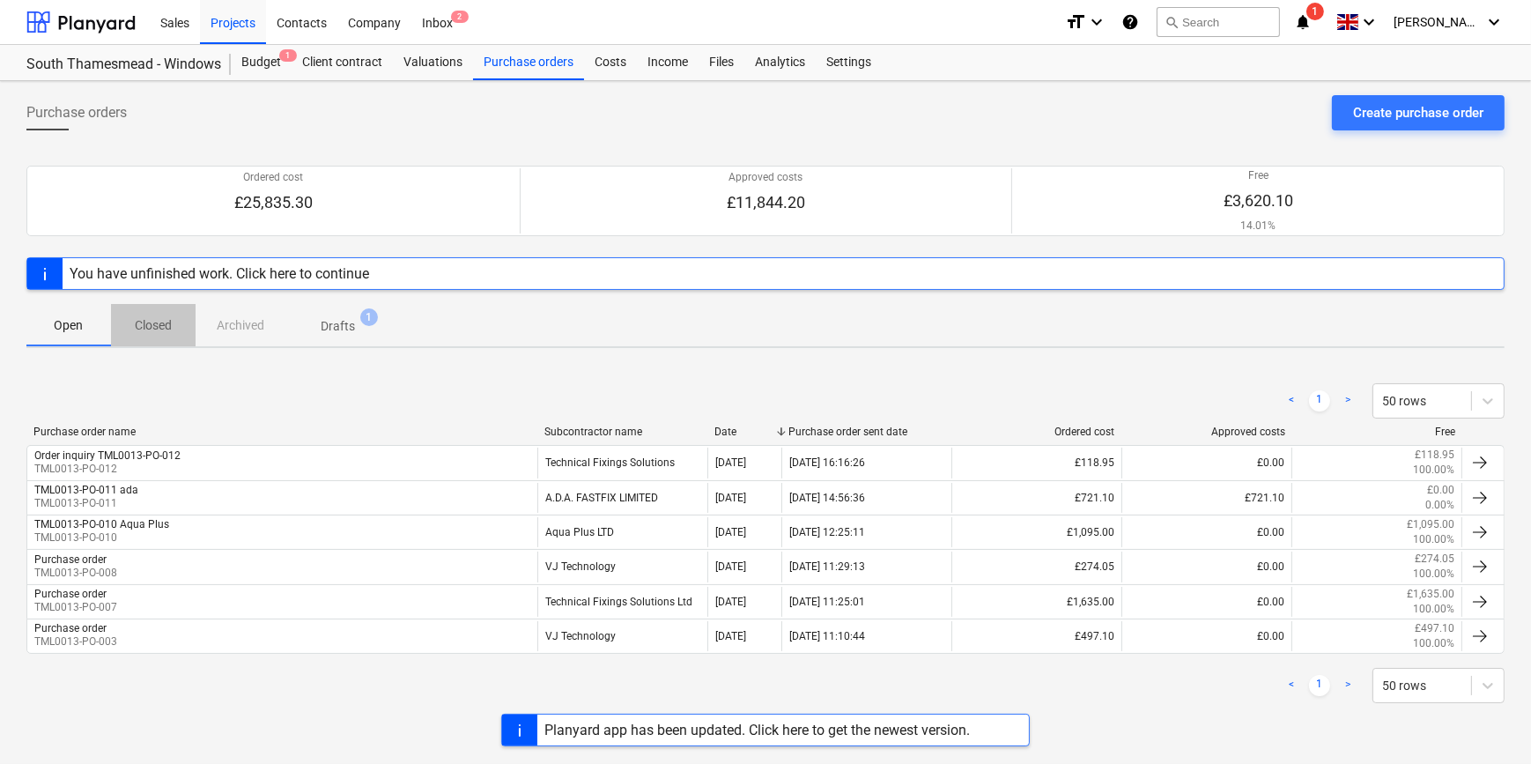
click at [146, 332] on p "Closed" at bounding box center [153, 325] width 42 height 18
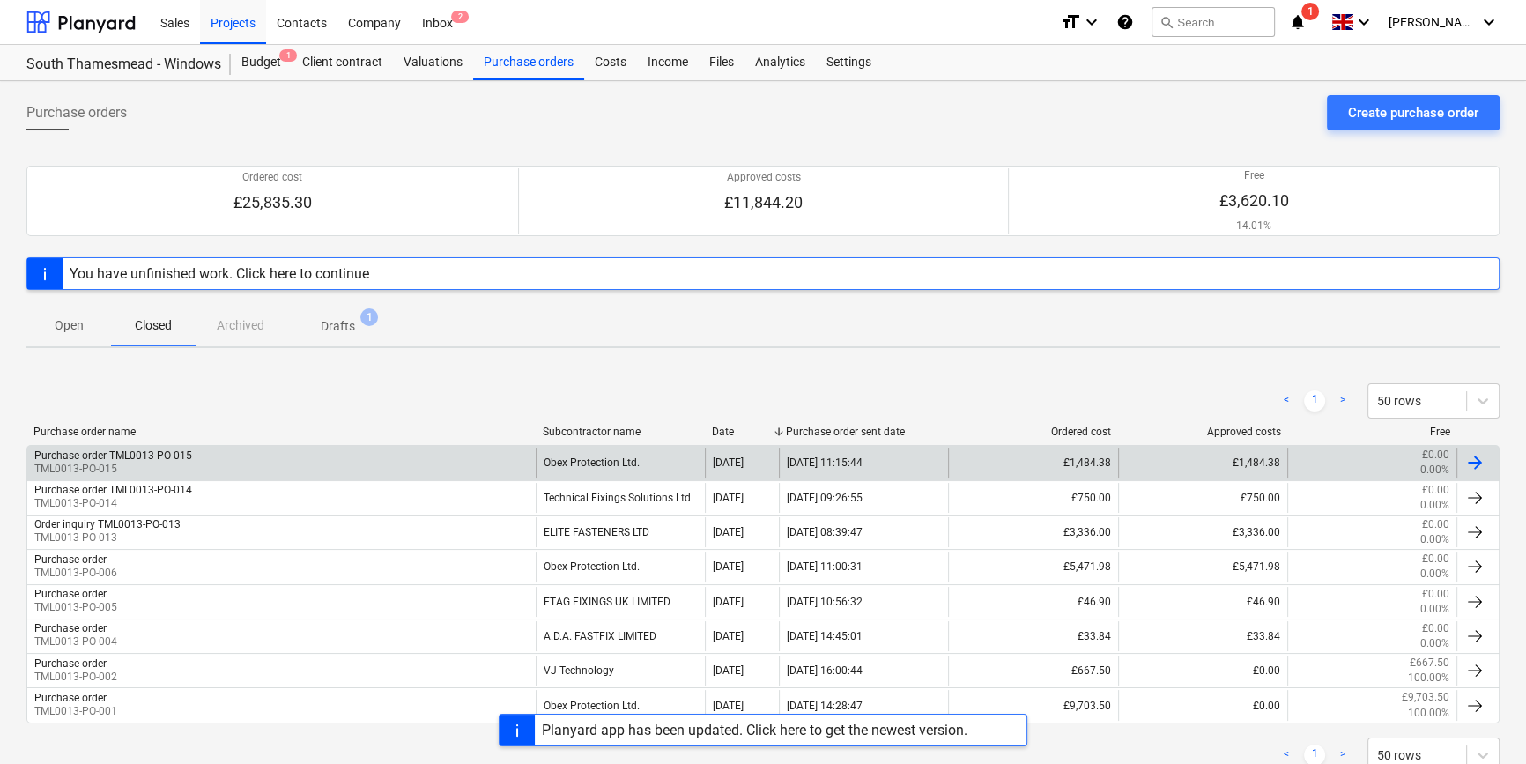
click at [142, 450] on div "Purchase order TML0013-PO-015" at bounding box center [113, 455] width 158 height 12
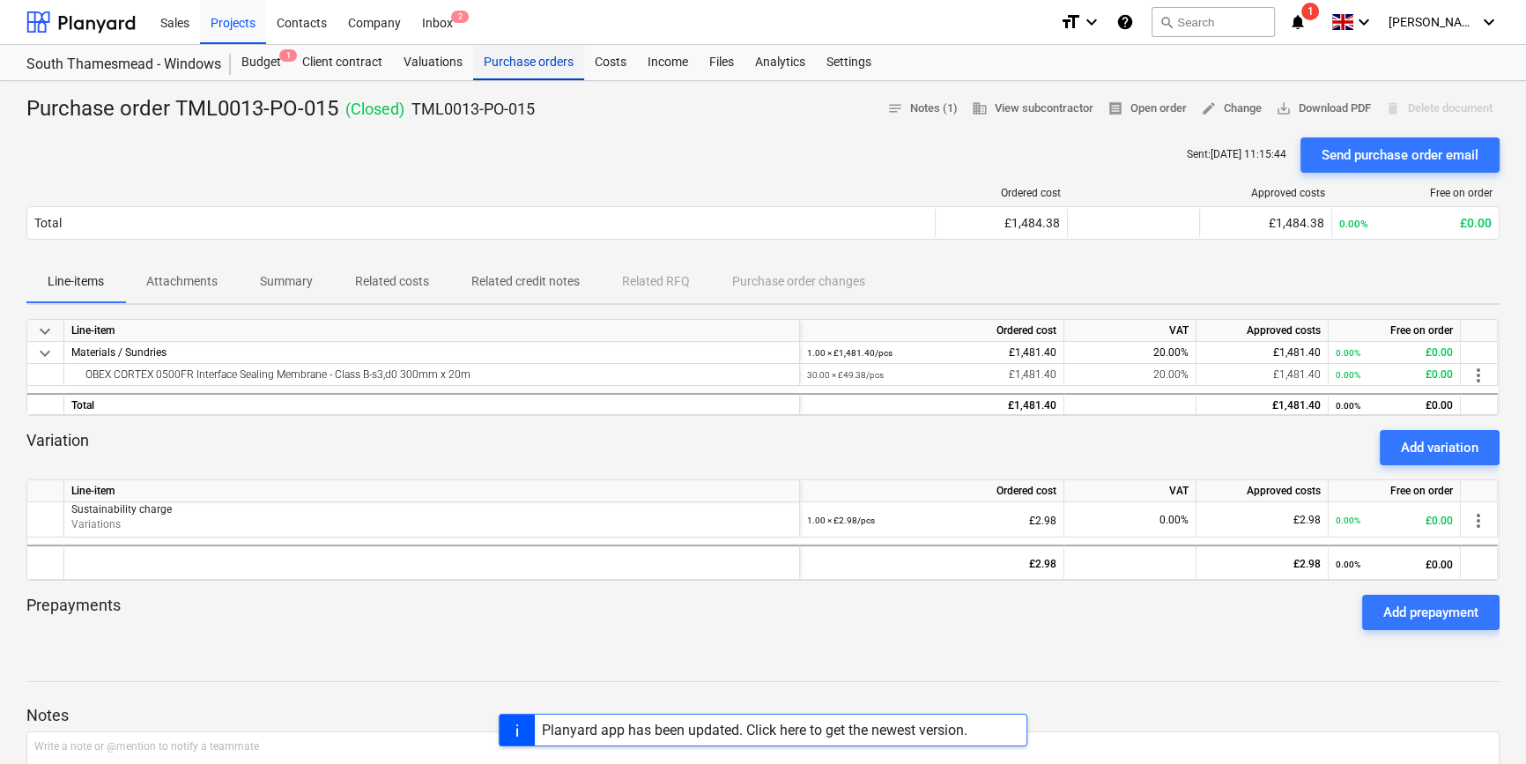
click at [521, 62] on div "Purchase orders" at bounding box center [528, 62] width 111 height 35
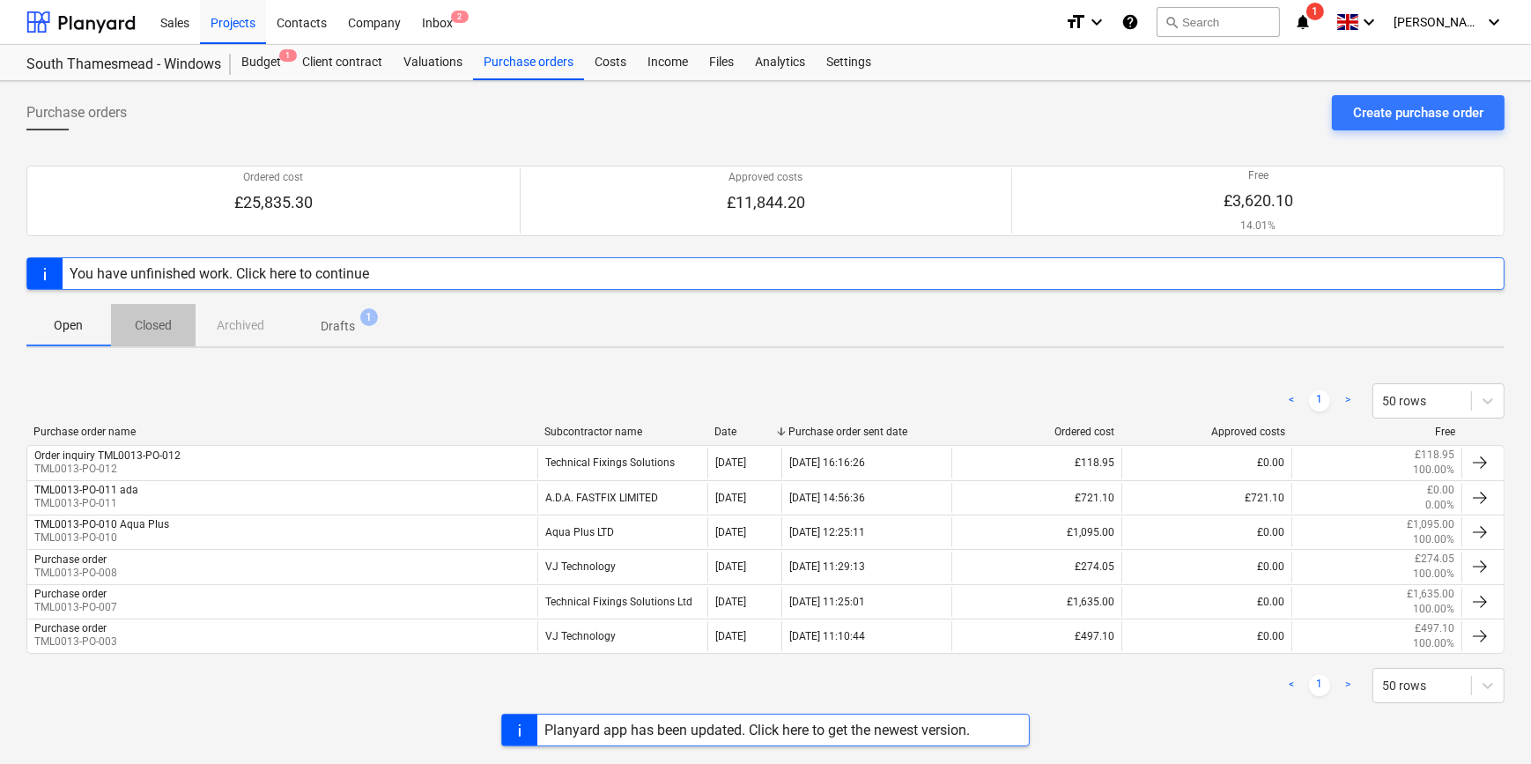
click at [145, 327] on p "Closed" at bounding box center [153, 325] width 42 height 18
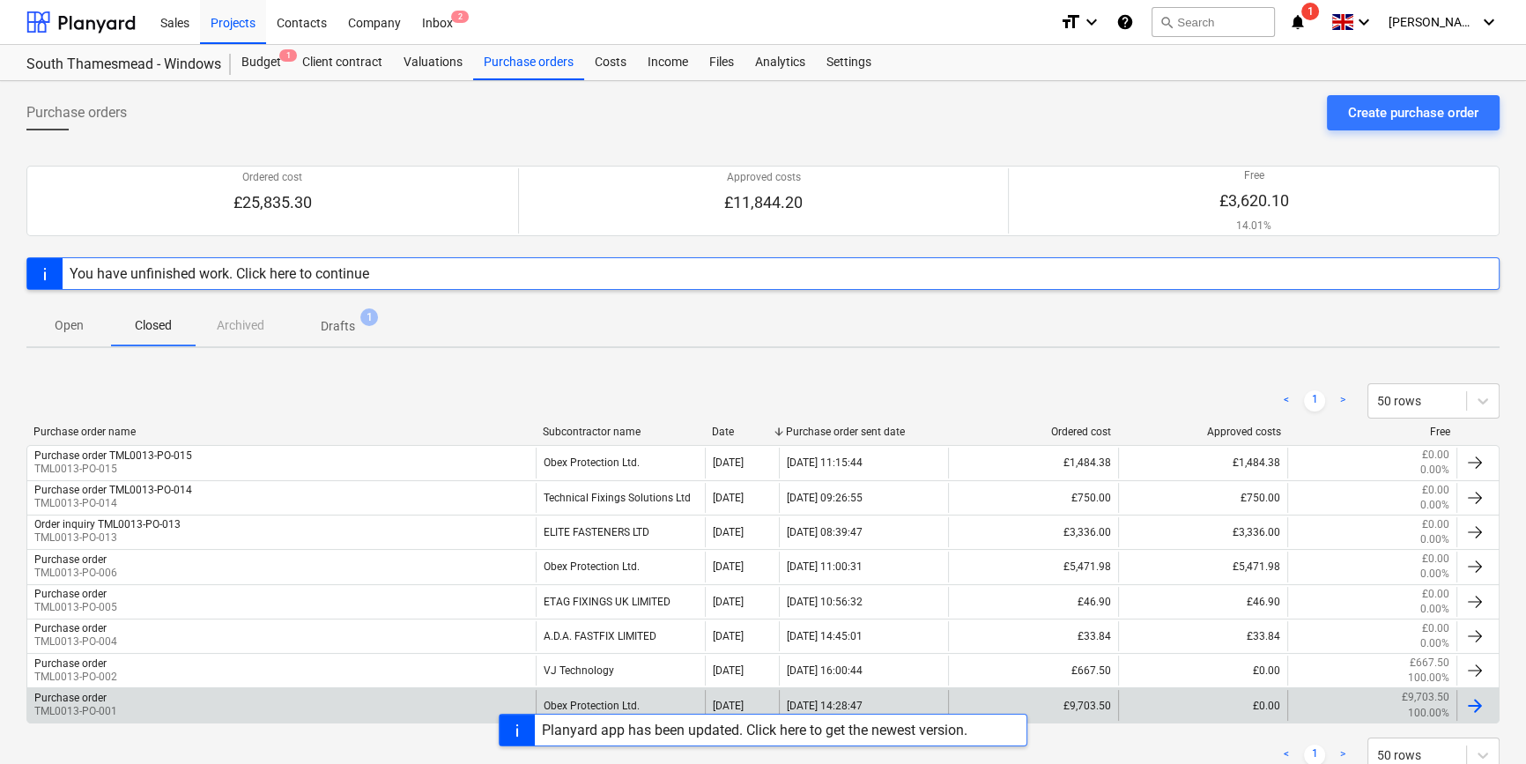
click at [95, 708] on p "TML0013-PO-001" at bounding box center [75, 711] width 83 height 15
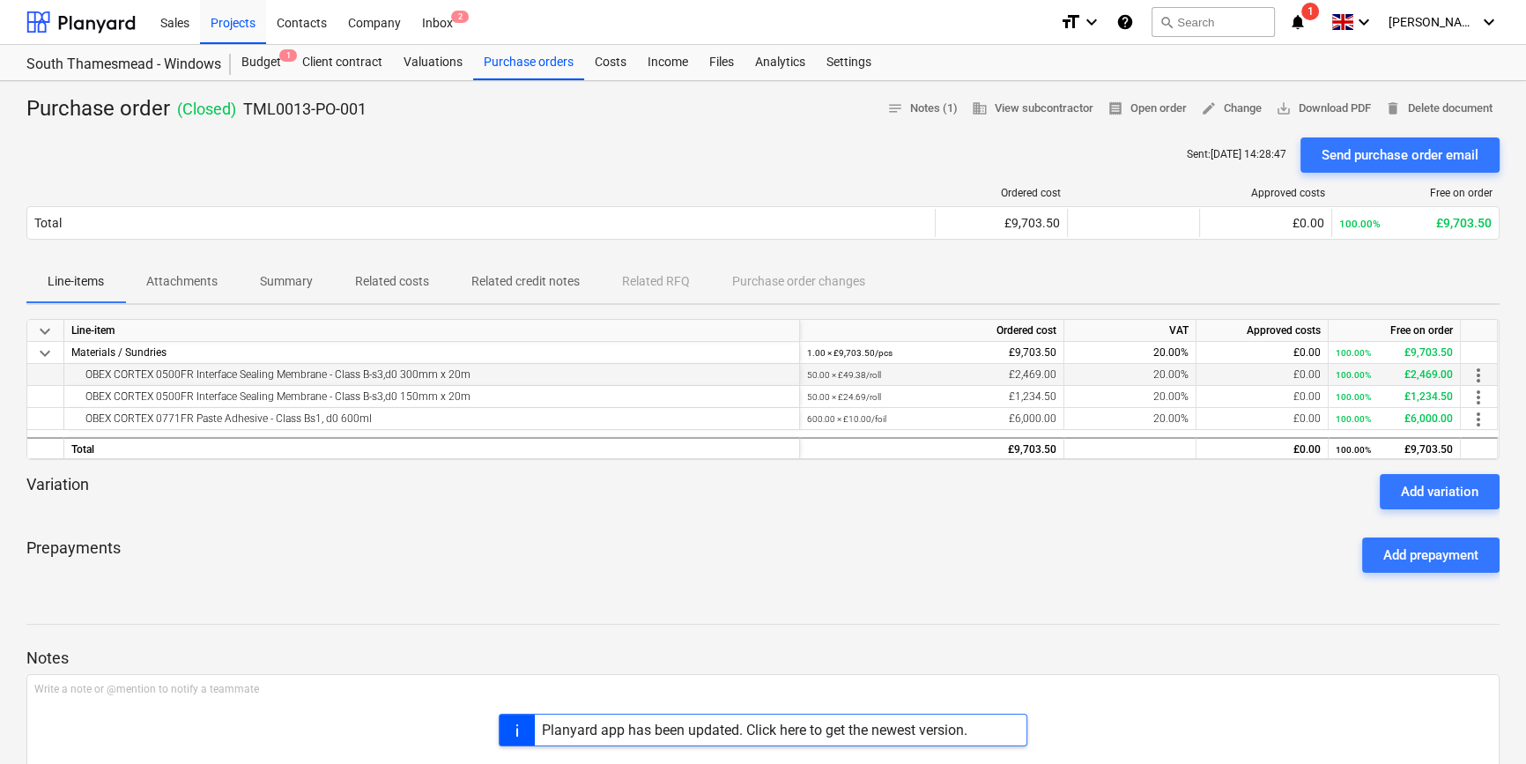
drag, startPoint x: 472, startPoint y: 373, endPoint x: 79, endPoint y: 375, distance: 392.9
click at [79, 375] on div "OBEX CORTEX 0500FR Interface Sealing Membrane - Class B-s3,d0 300mm x 20m" at bounding box center [431, 374] width 721 height 21
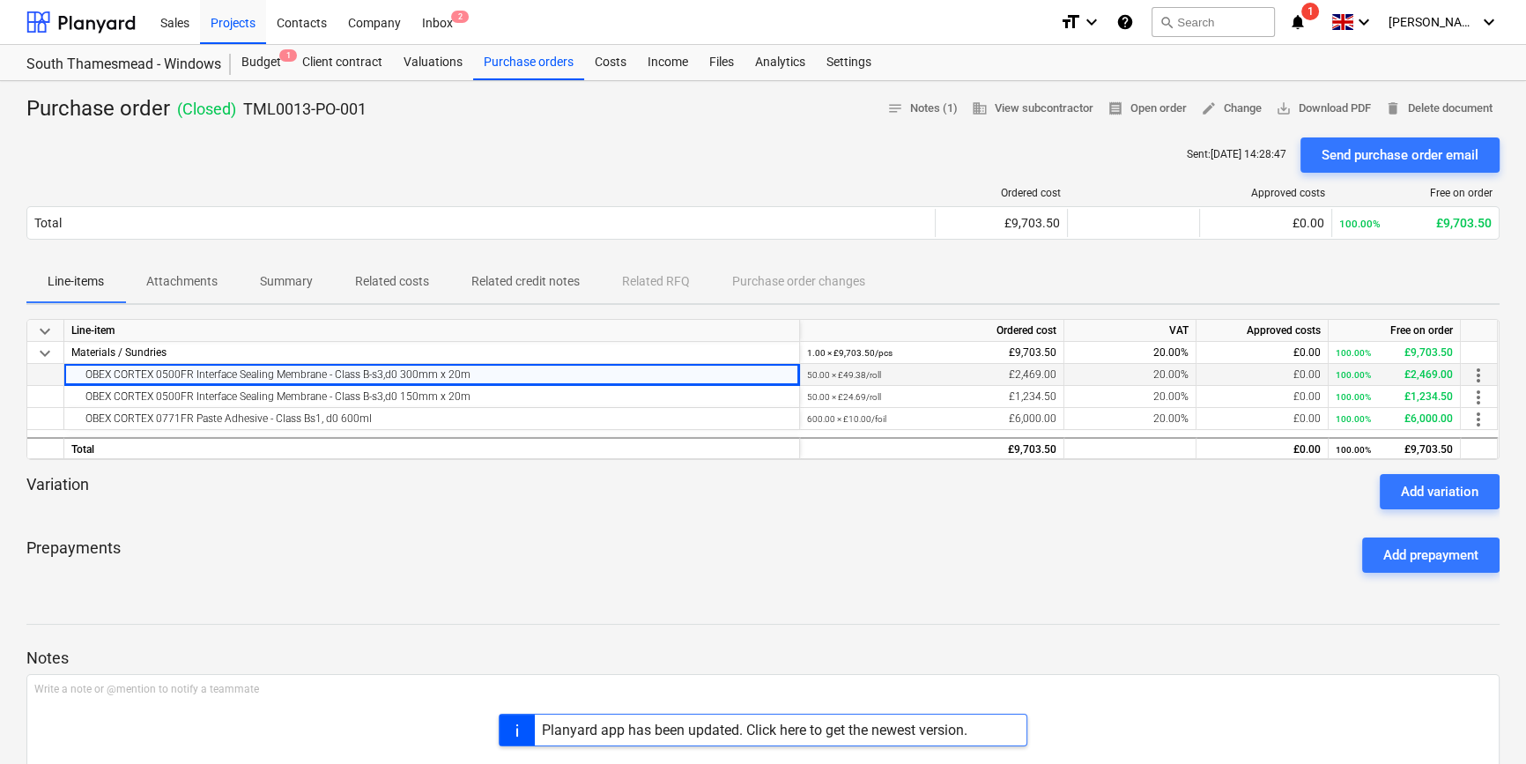
copy div "OBEX CORTEX 0500FR Interface Sealing Membrane - Class B-s3,d0 300mm x 20m"
drag, startPoint x: 374, startPoint y: 413, endPoint x: 85, endPoint y: 423, distance: 289.1
click at [85, 423] on div "OBEX CORTEX 0771FR Paste Adhesive - Class Bs1, d0 600ml" at bounding box center [431, 418] width 721 height 21
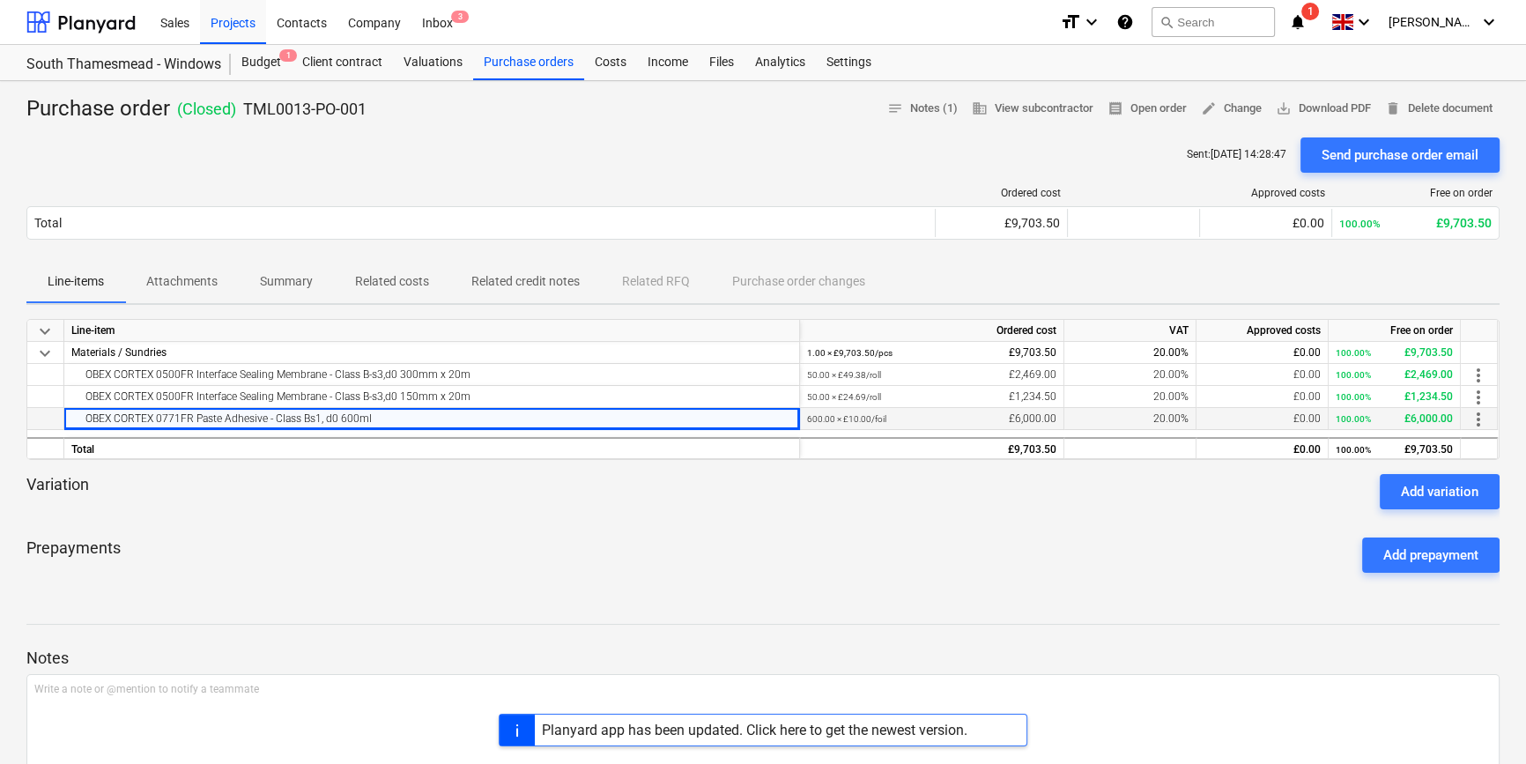
copy div "OBEX CORTEX 0771FR Paste Adhesive - Class Bs1, d0 600ml"
click at [706, 723] on div "Planyard app has been updated. Click here to get the newest version." at bounding box center [754, 729] width 425 height 17
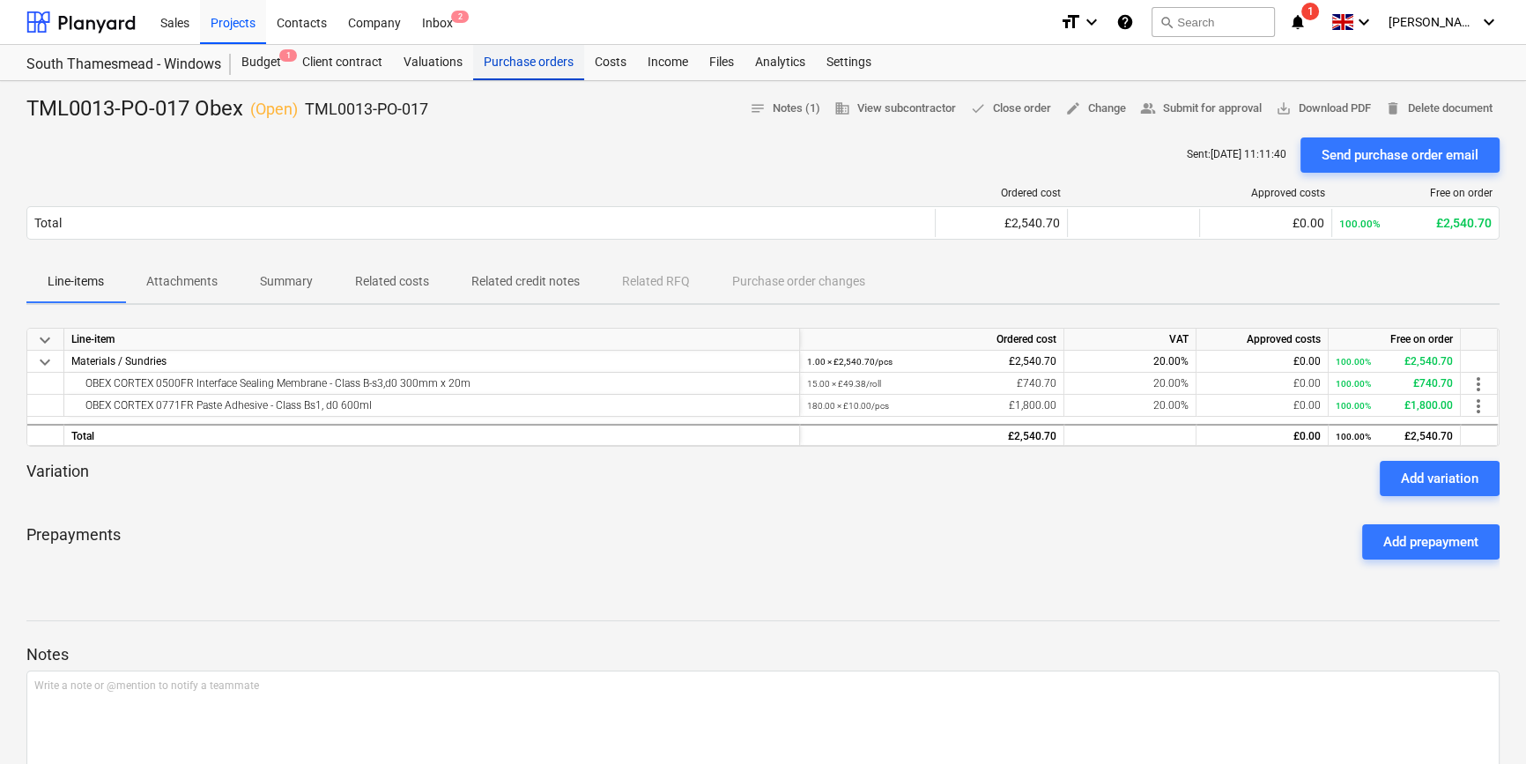
click at [550, 67] on div "Purchase orders" at bounding box center [528, 62] width 111 height 35
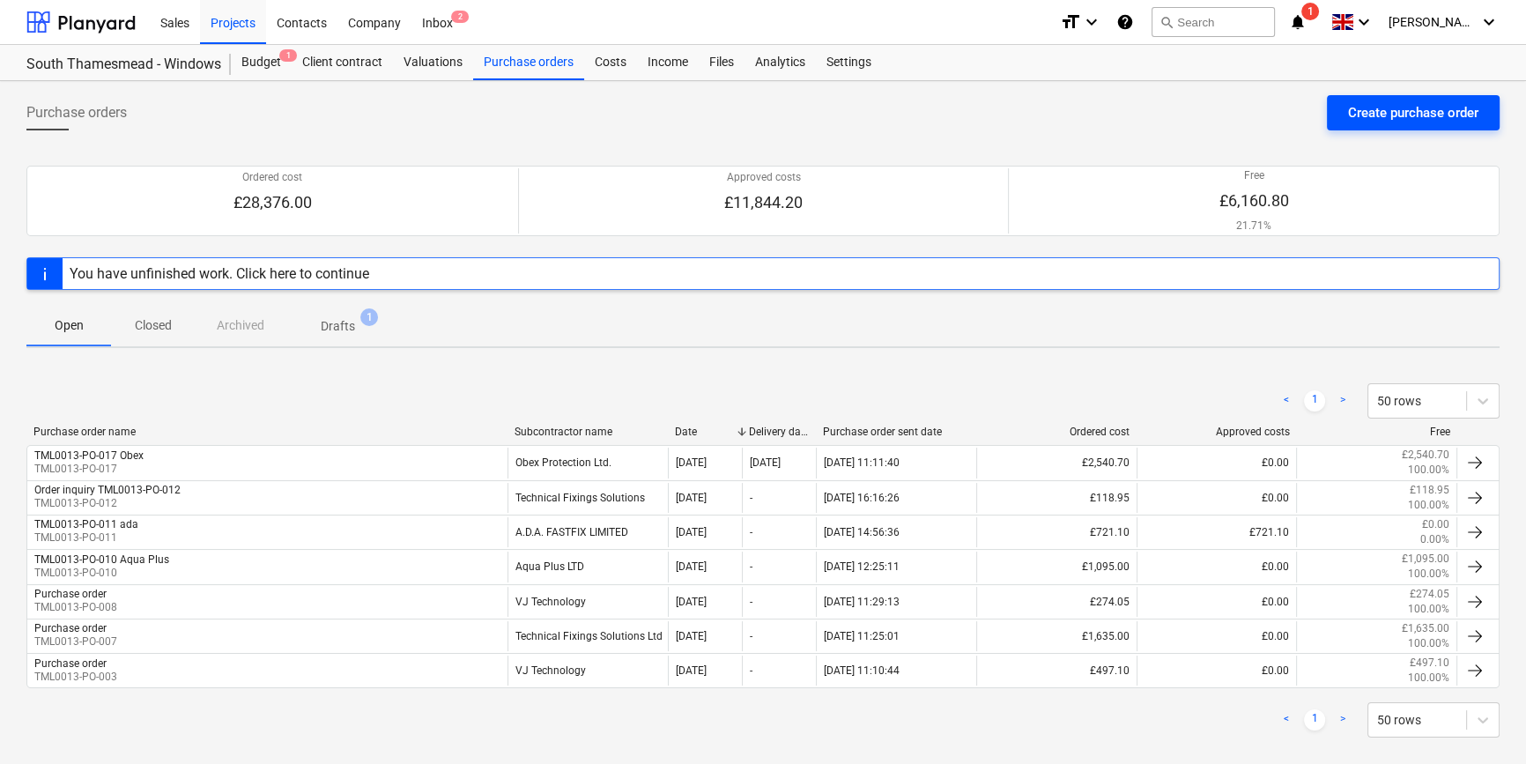
click at [1371, 113] on div "Create purchase order" at bounding box center [1413, 112] width 130 height 23
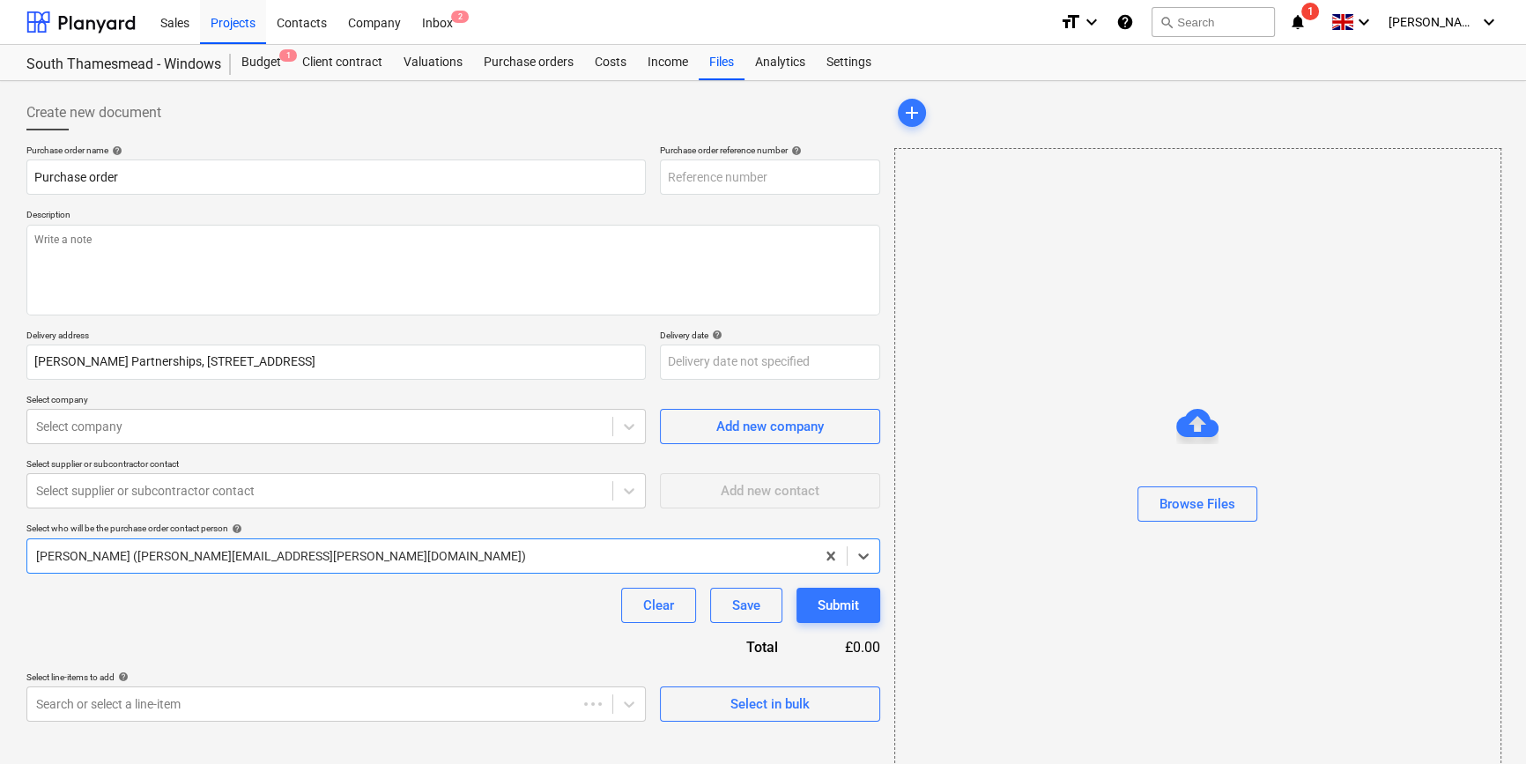
type textarea "x"
type input "TML0013-PO-018"
drag, startPoint x: 765, startPoint y: 177, endPoint x: 665, endPoint y: 179, distance: 99.5
click at [665, 179] on input "TML0013-PO-018" at bounding box center [770, 176] width 220 height 35
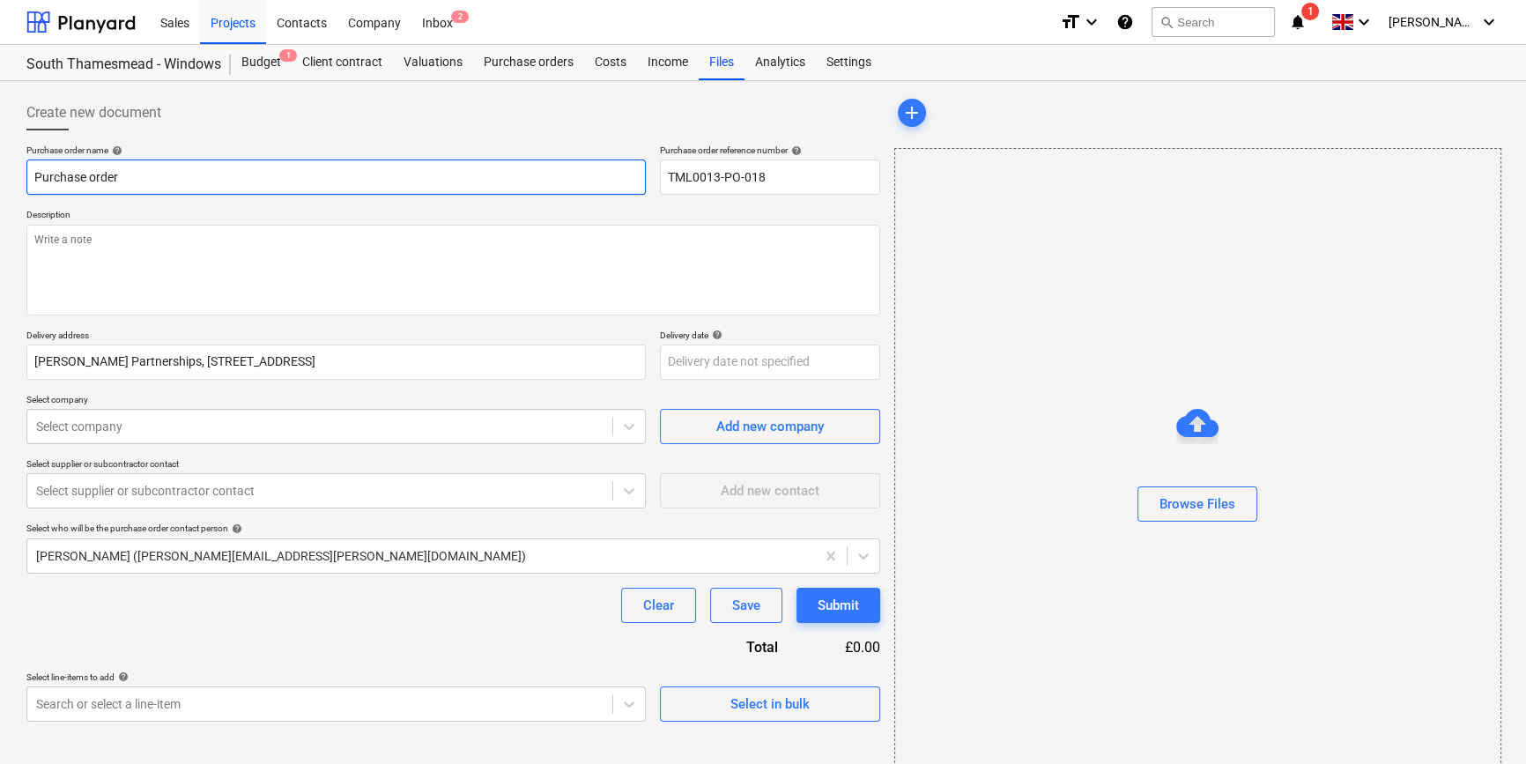
drag, startPoint x: 126, startPoint y: 174, endPoint x: 33, endPoint y: 179, distance: 92.6
click at [33, 179] on input "Purchase order" at bounding box center [335, 176] width 619 height 35
type textarea "x"
paste input "TML0013-PO-018"
type textarea "x"
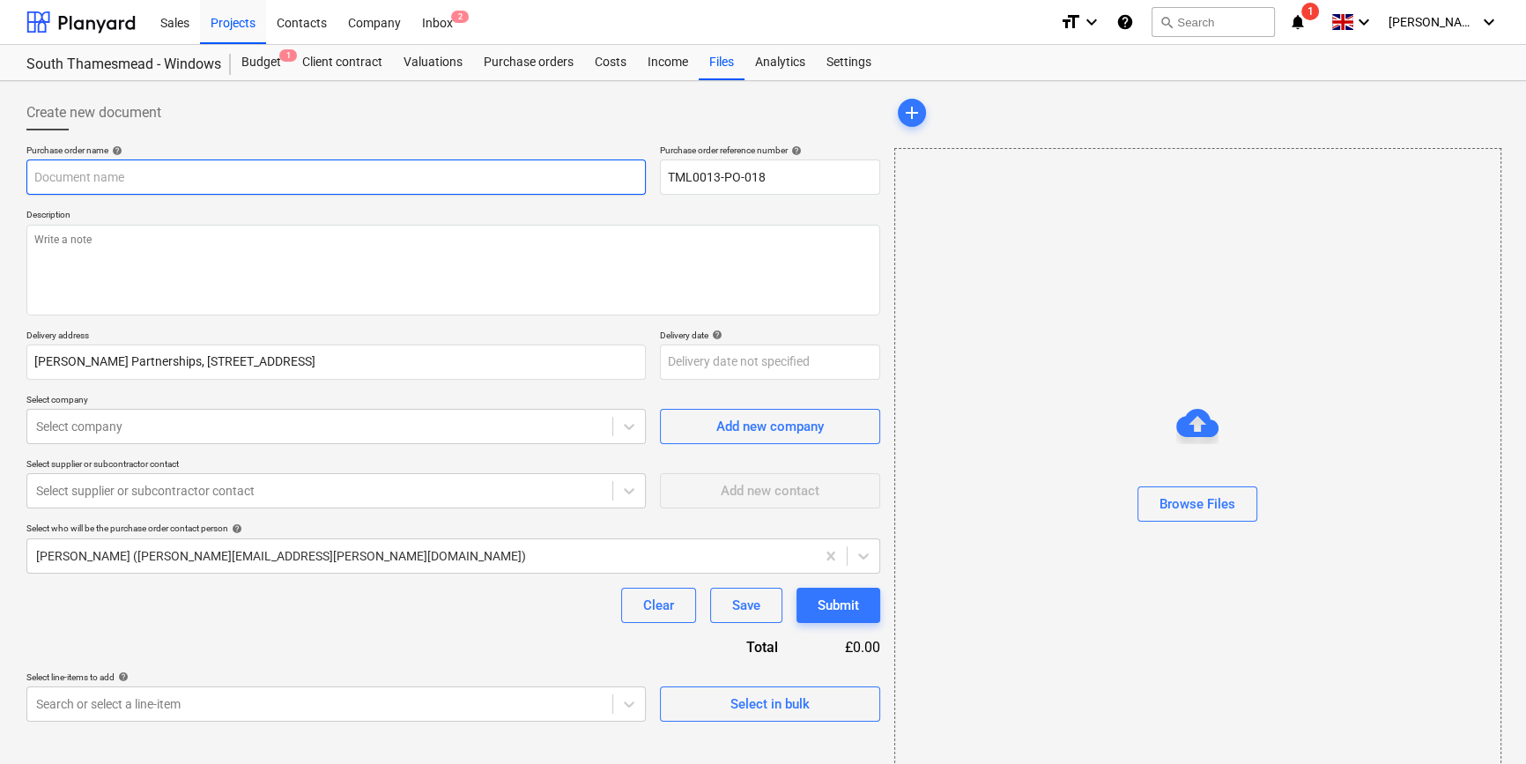
type input "TML0013-PO-018"
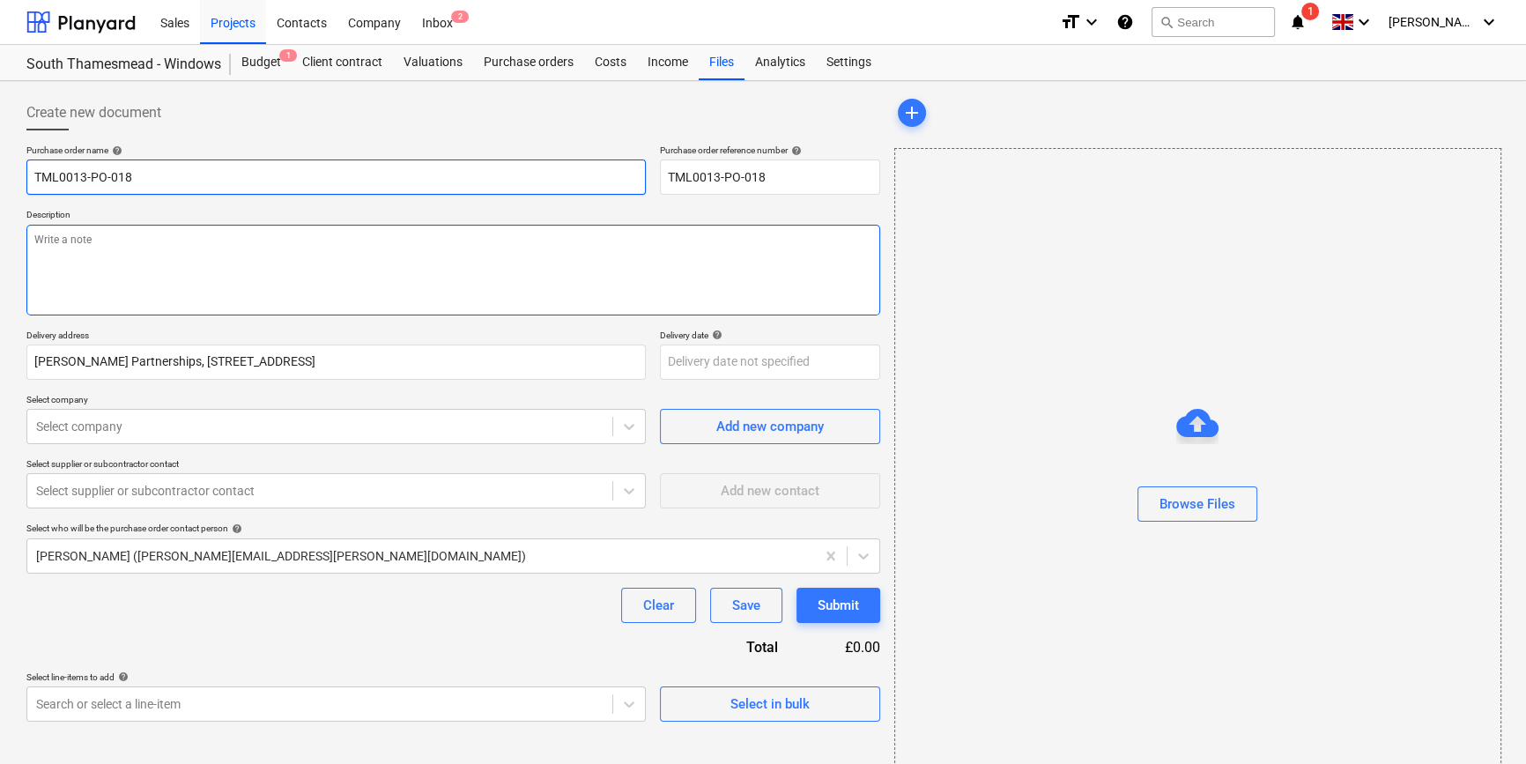
type textarea "x"
type input "TML0013-PO-018"
type textarea "x"
type input "TML0013-PO-018 V"
type textarea "x"
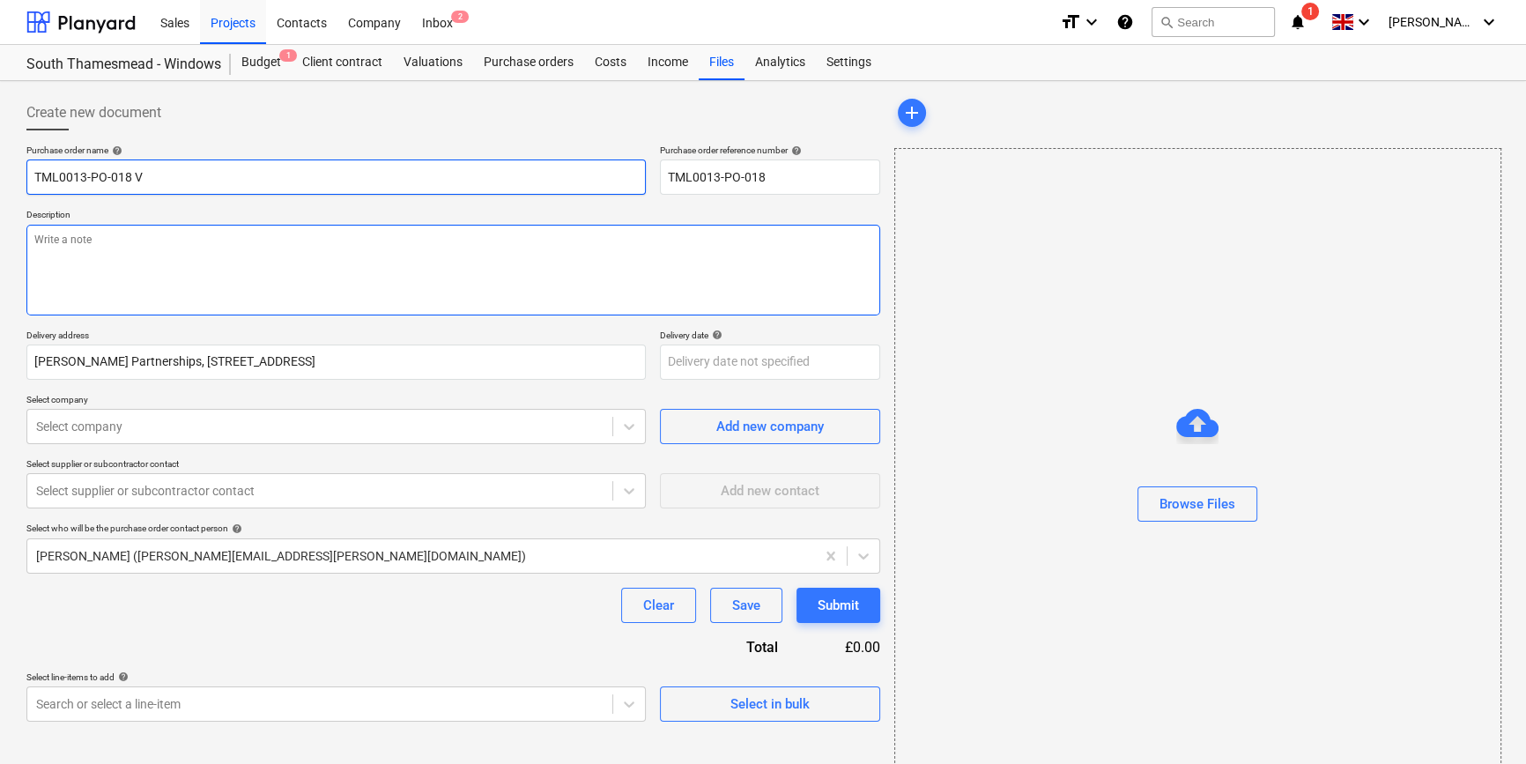
type input "TML0013-PO-018 VJ"
type textarea "x"
type input "TML0013-PO-018 VJT"
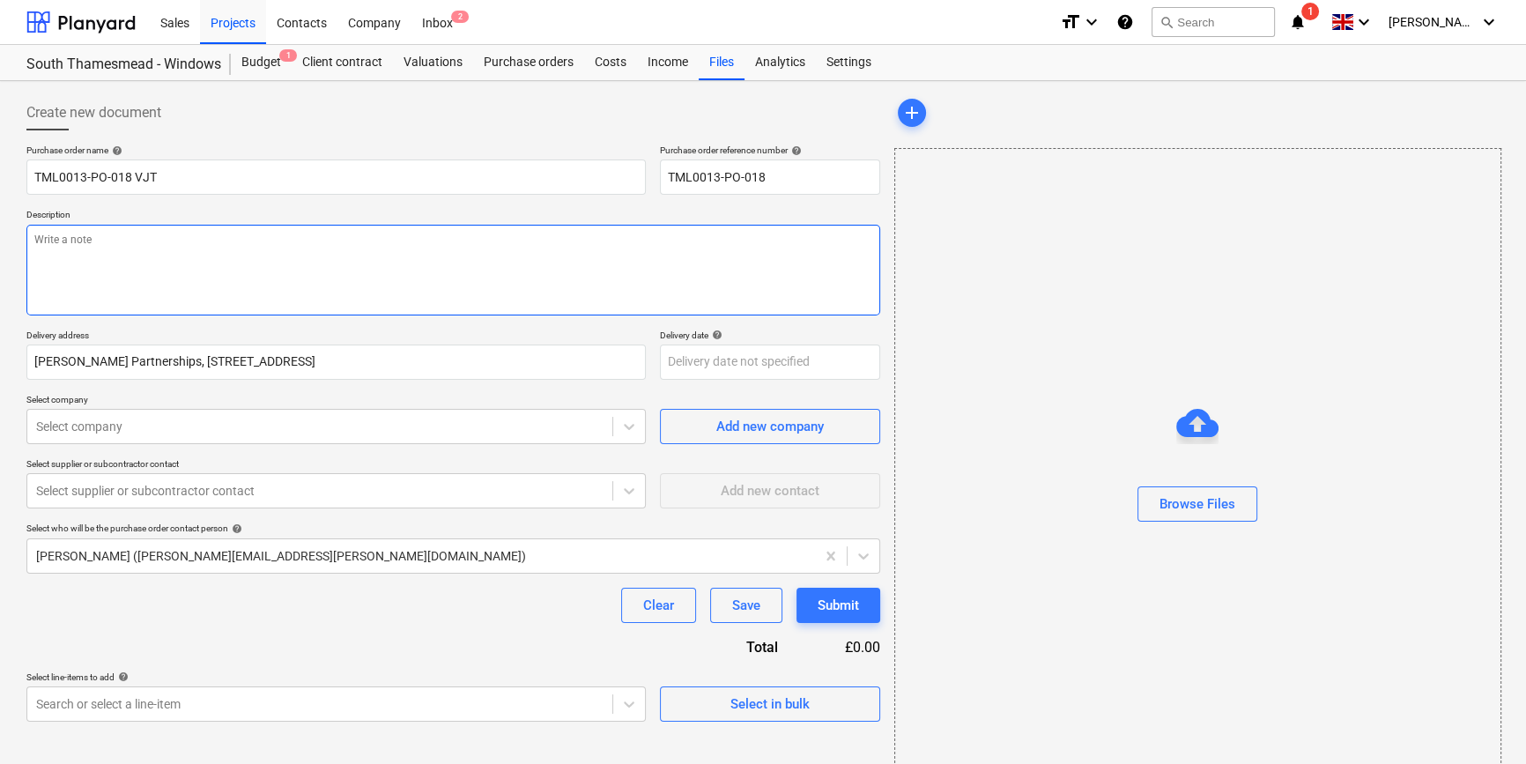
click at [79, 277] on textarea at bounding box center [453, 270] width 854 height 91
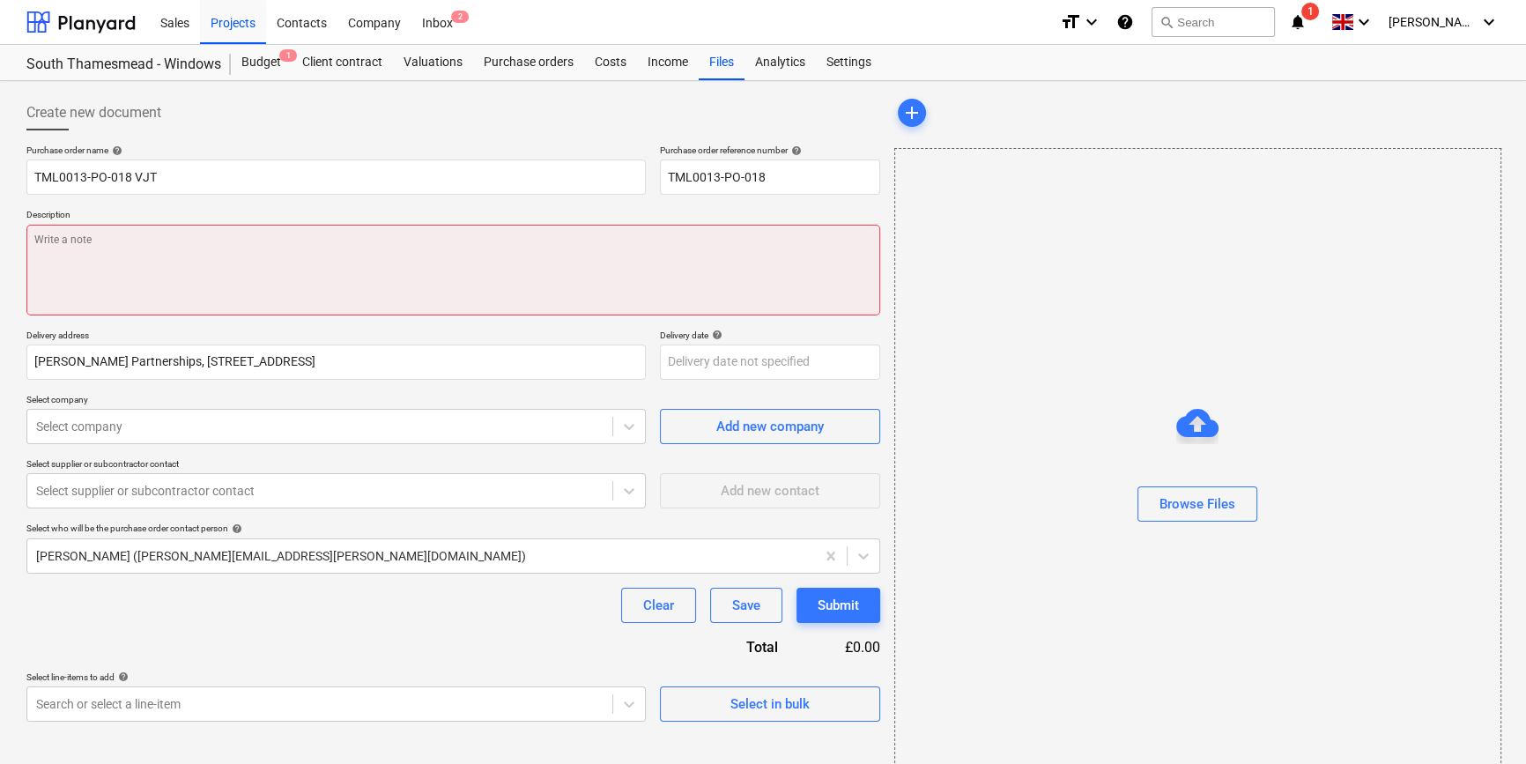
click at [35, 240] on textarea at bounding box center [453, 270] width 854 height 91
paste textarea "Site contact [PERSON_NAME] [PHONE_NUMBER]"
type textarea "x"
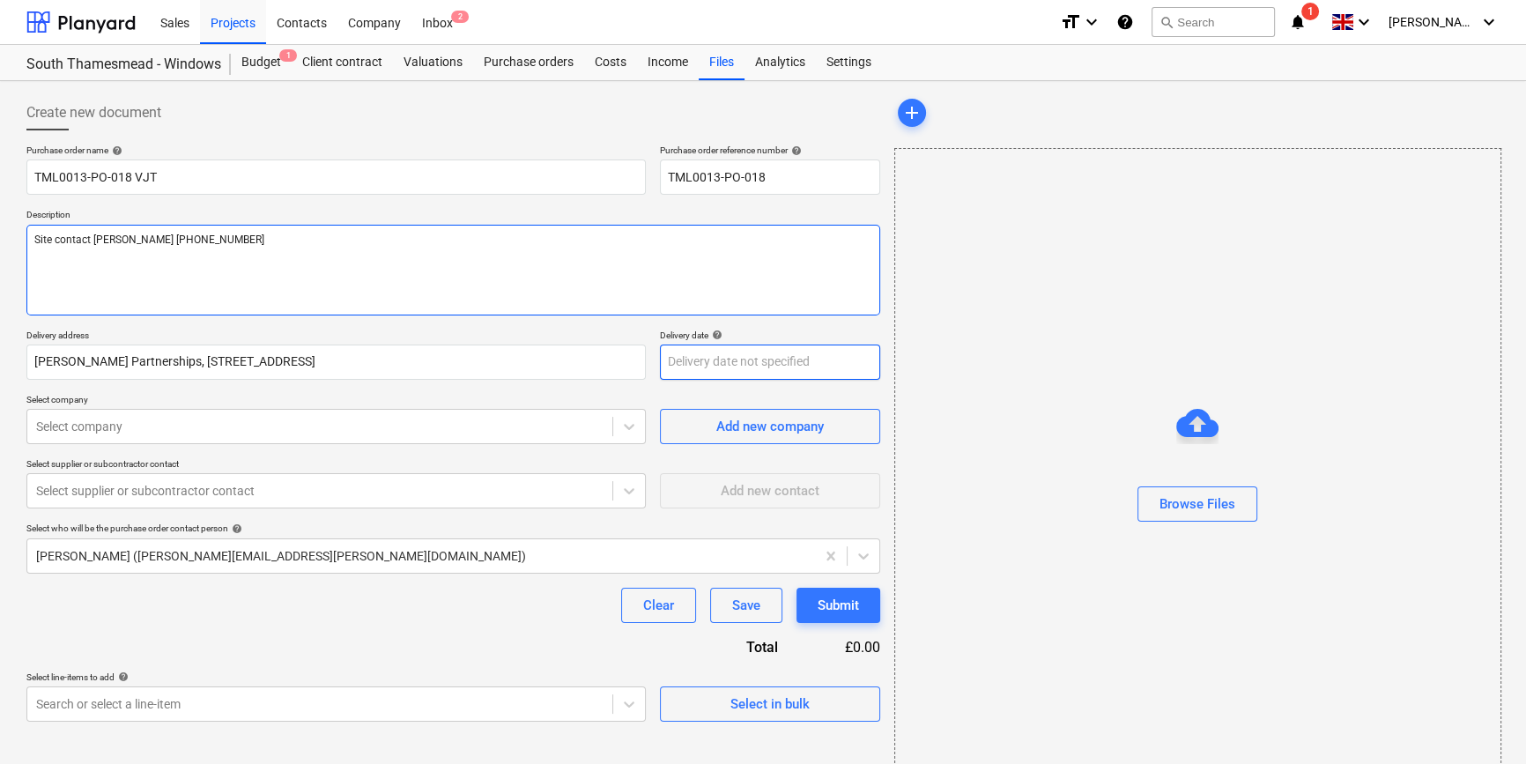
type textarea "Site contact [PERSON_NAME] [PHONE_NUMBER]"
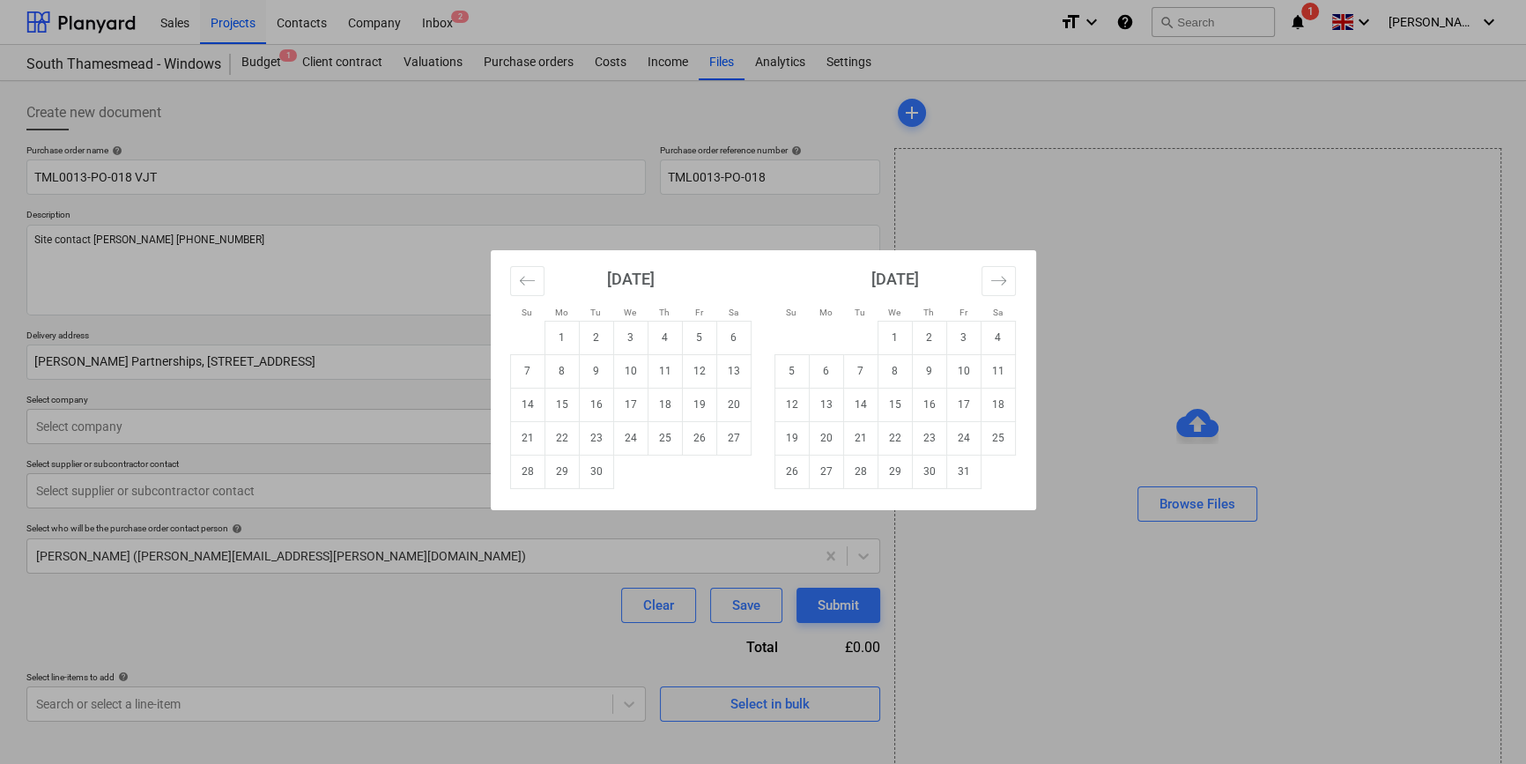
click at [704, 375] on body "Sales Projects Contacts Company Inbox 2 format_size keyboard_arrow_down help se…" at bounding box center [763, 382] width 1526 height 764
click at [567, 467] on td "29" at bounding box center [561, 471] width 34 height 33
type textarea "x"
type input "[DATE]"
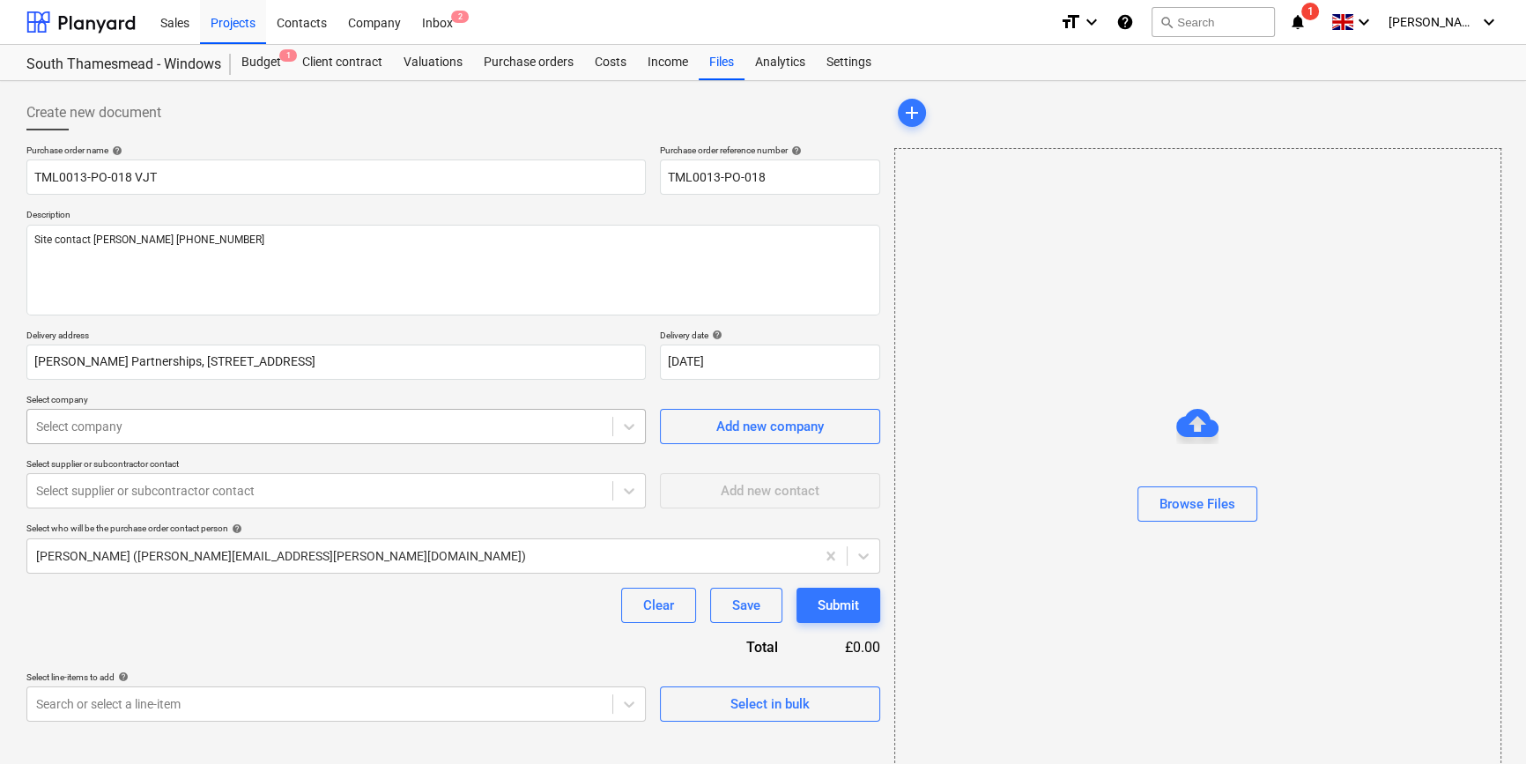
click at [534, 427] on div at bounding box center [319, 427] width 567 height 18
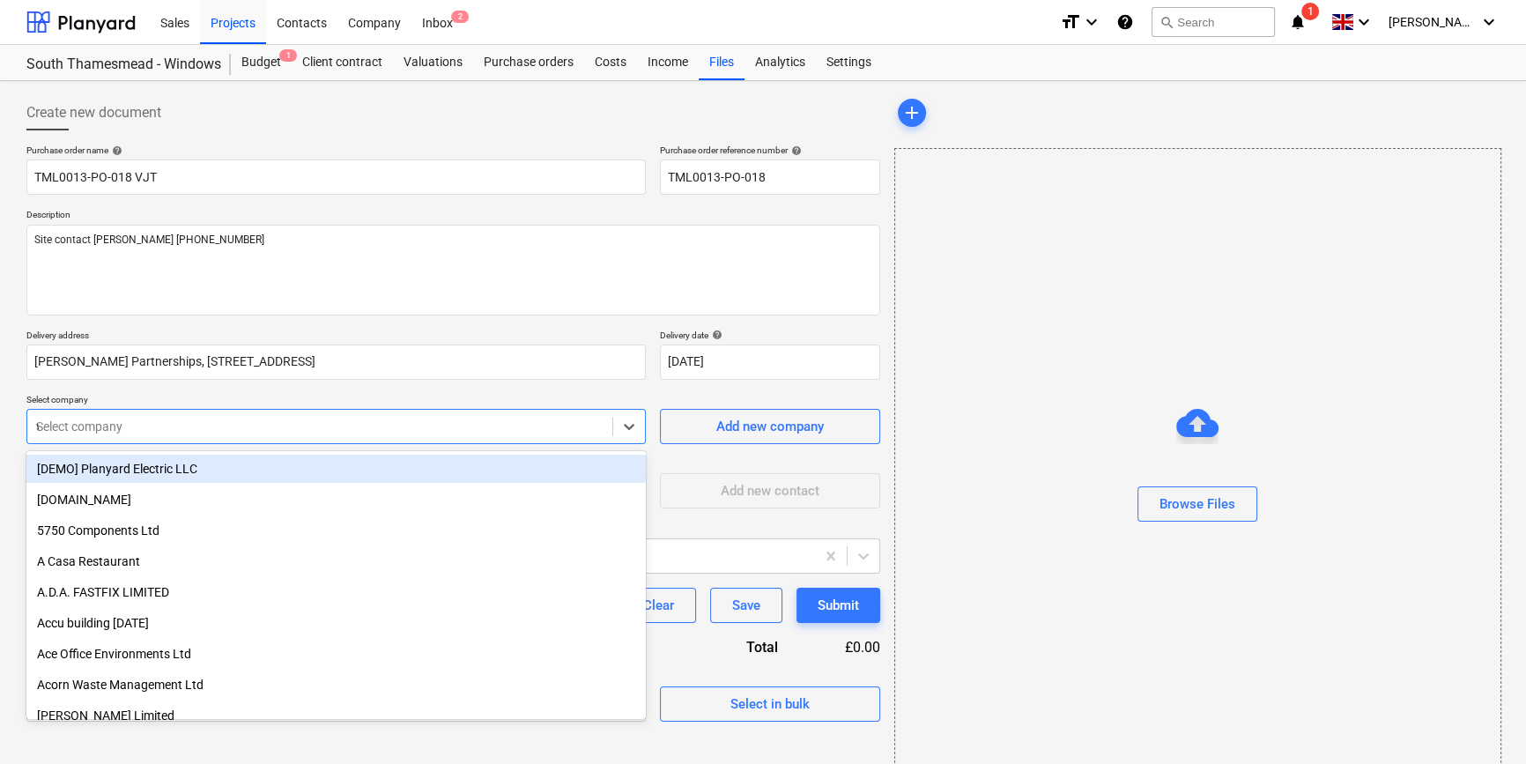
type input "vj"
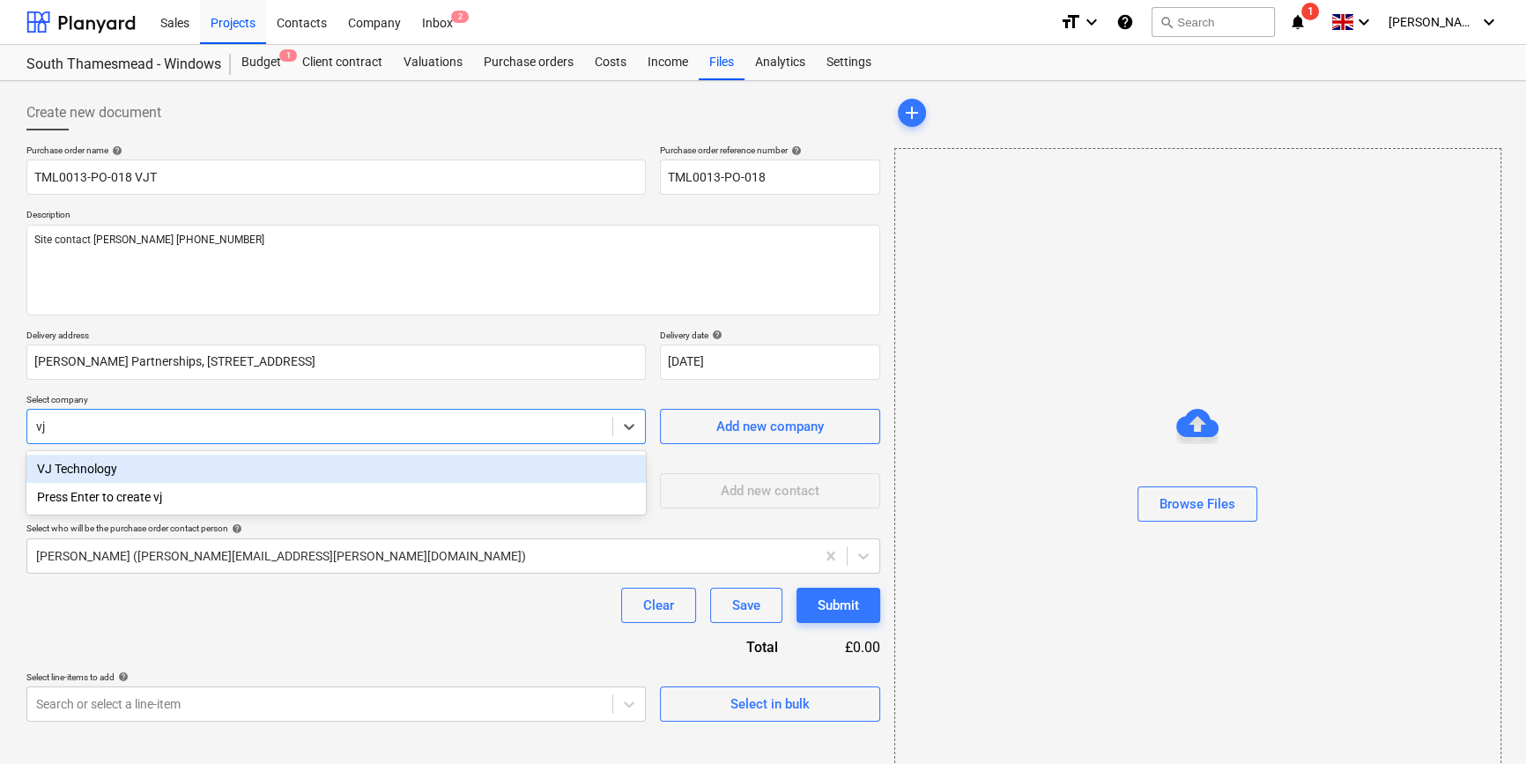
click at [108, 464] on div "VJ Technology" at bounding box center [335, 469] width 619 height 28
type textarea "x"
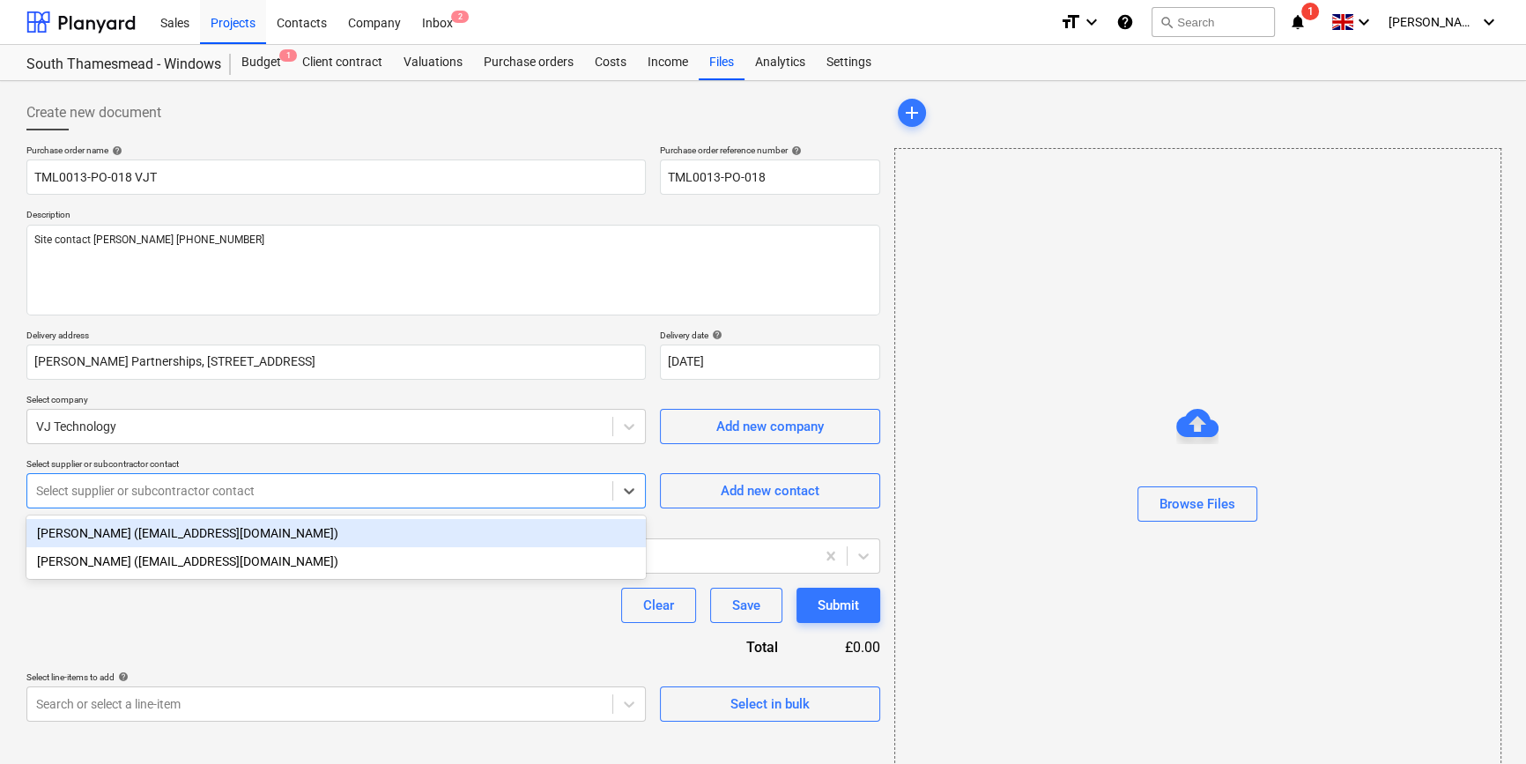
click at [105, 490] on div at bounding box center [319, 491] width 567 height 18
click at [105, 534] on div "[PERSON_NAME] ([EMAIL_ADDRESS][DOMAIN_NAME])" at bounding box center [335, 533] width 619 height 28
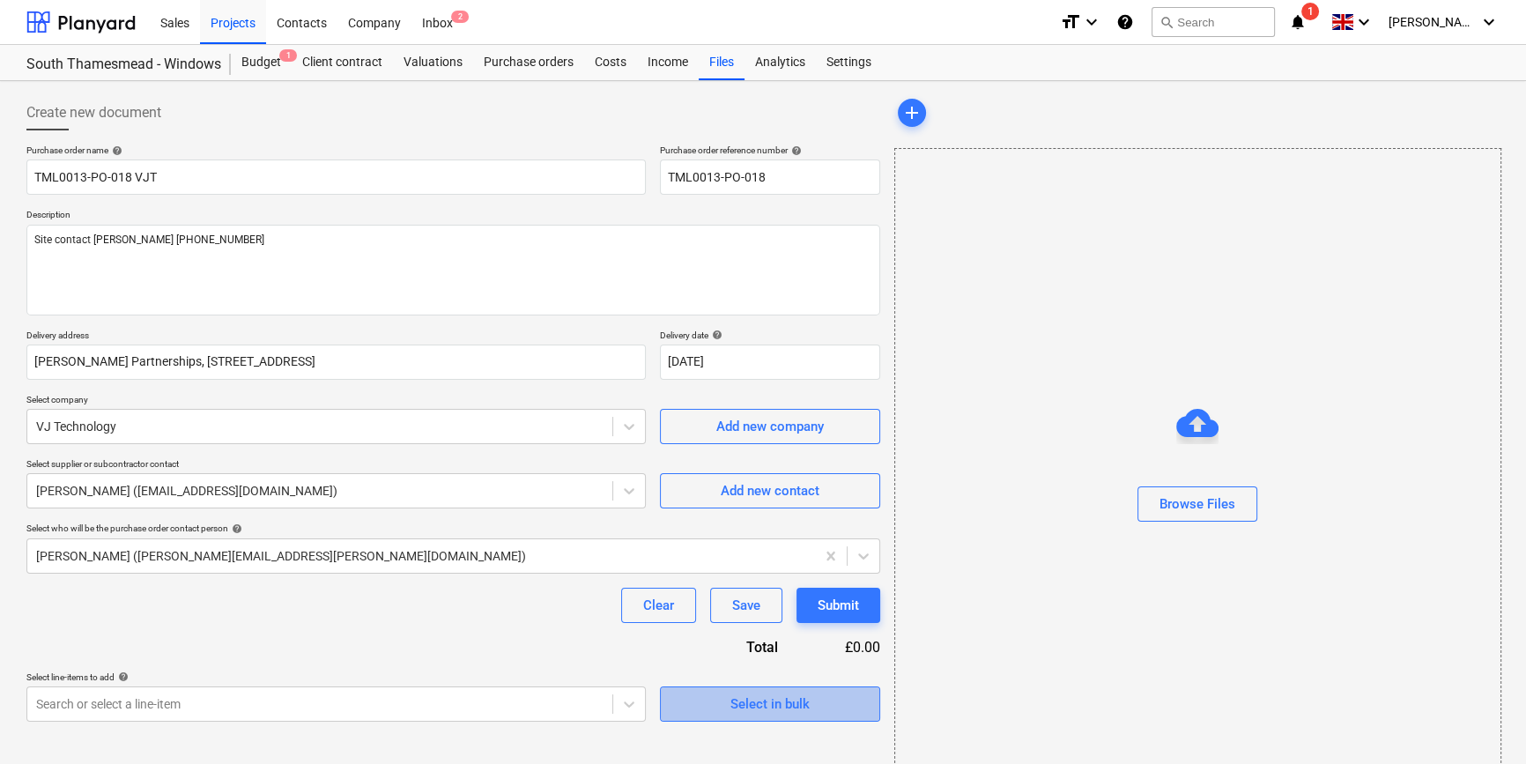
click at [765, 705] on div "Select in bulk" at bounding box center [769, 703] width 79 height 23
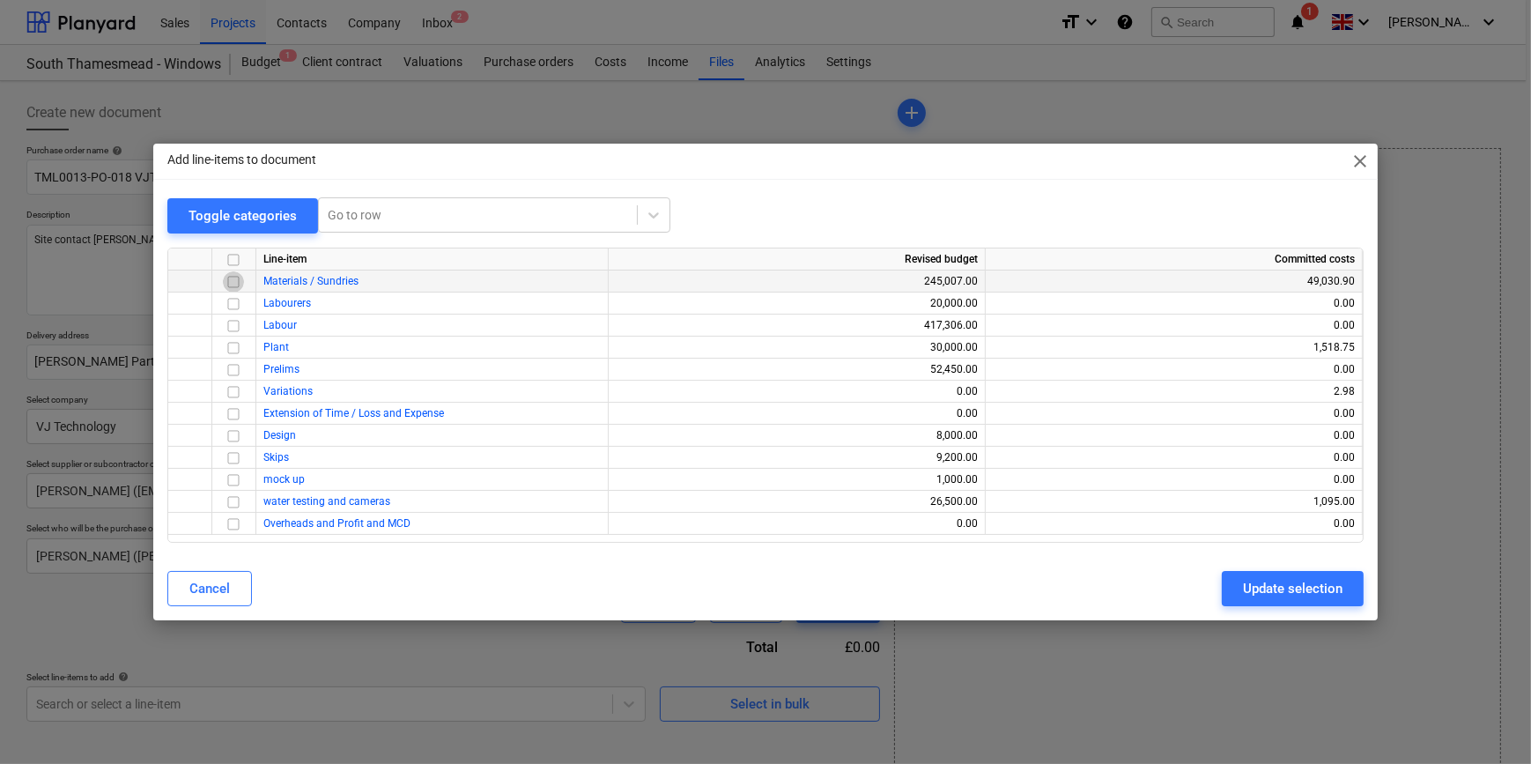
click at [236, 282] on input "checkbox" at bounding box center [233, 281] width 21 height 21
click at [1261, 592] on div "Update selection" at bounding box center [1293, 588] width 100 height 23
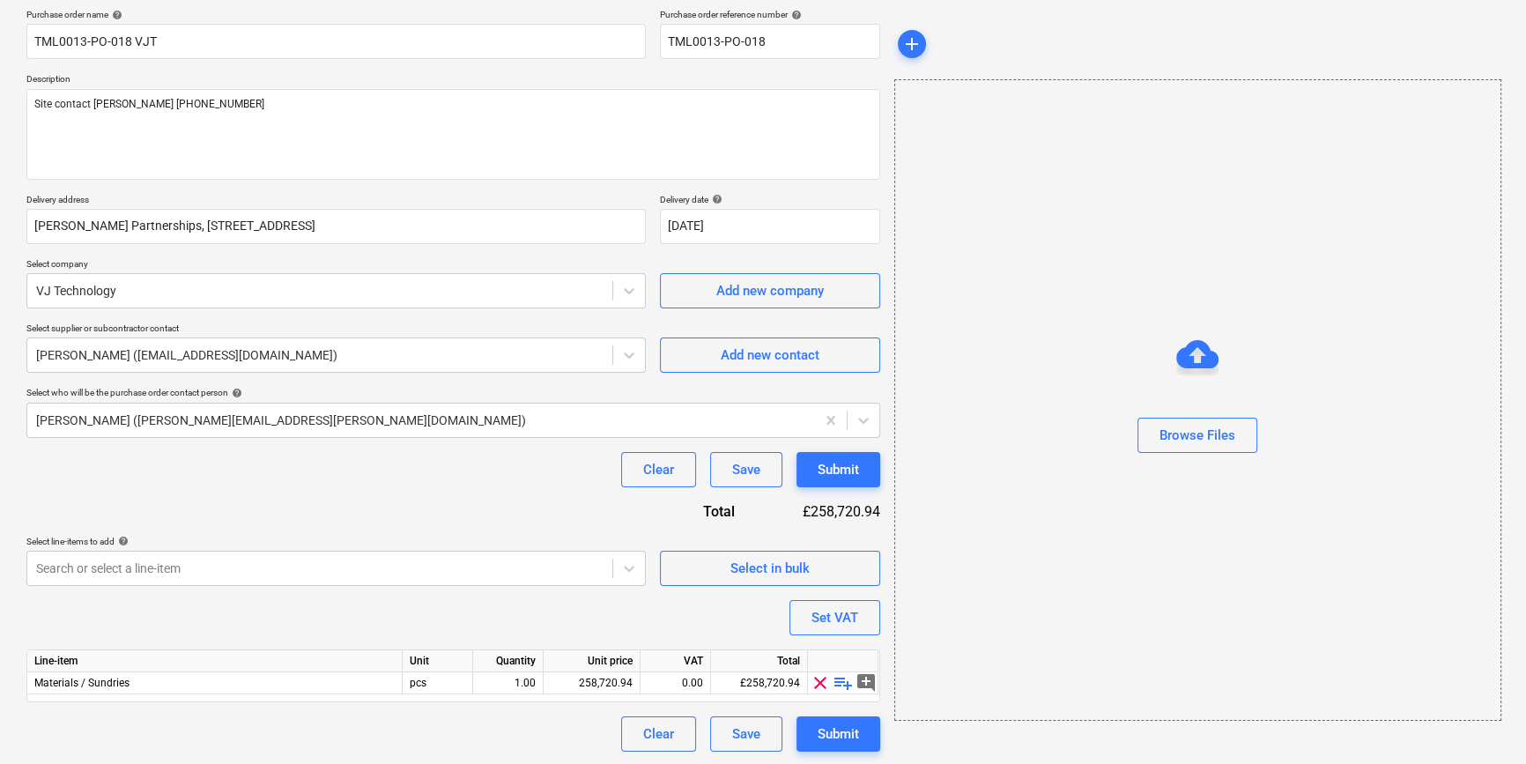
scroll to position [137, 0]
click at [833, 683] on span "playlist_add" at bounding box center [842, 681] width 21 height 21
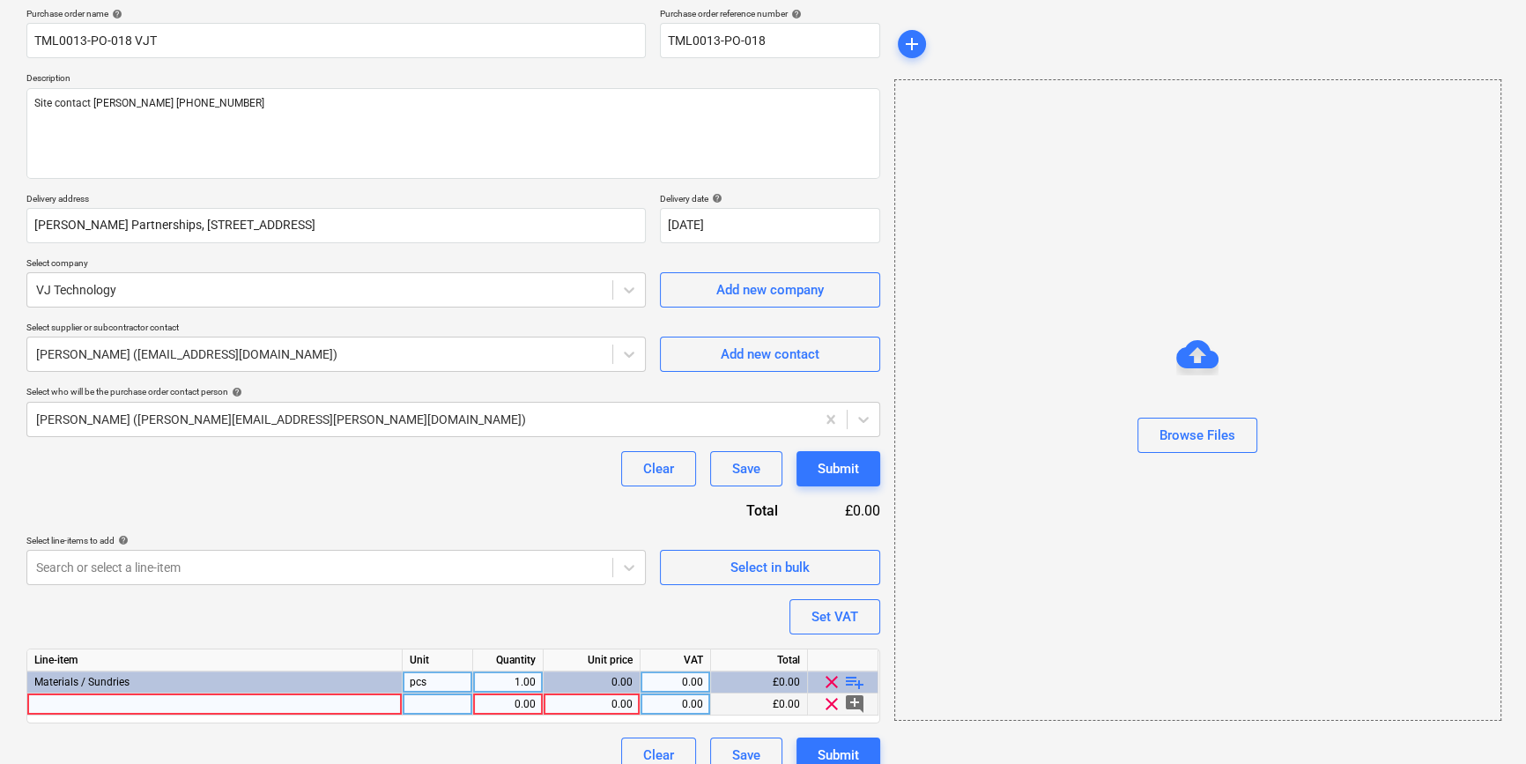
click at [102, 701] on div at bounding box center [214, 704] width 375 height 22
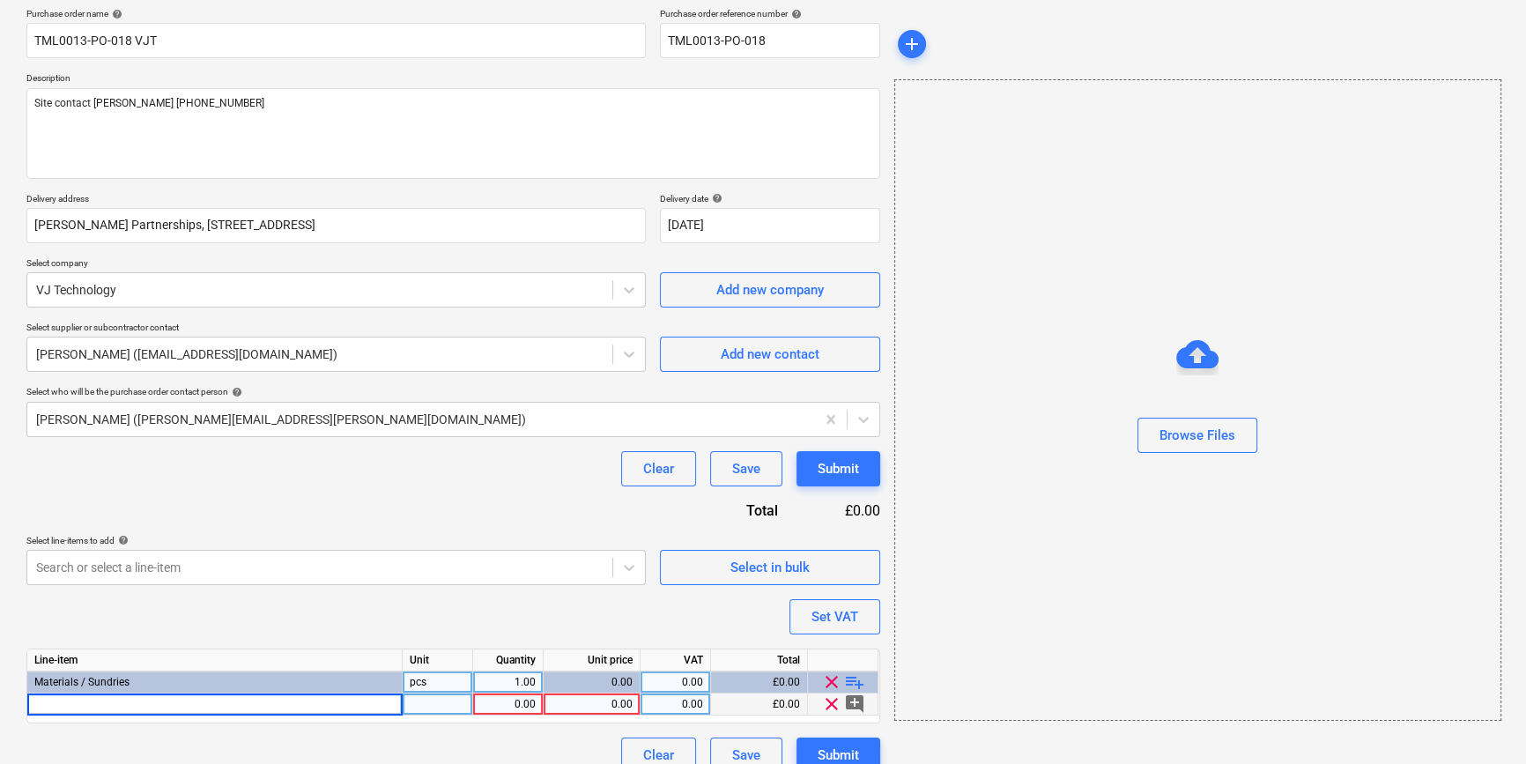
type textarea "x"
type input "Newtown Packaging Window Protection CLEAR 600mm x 100Mtr Roll"
type textarea "x"
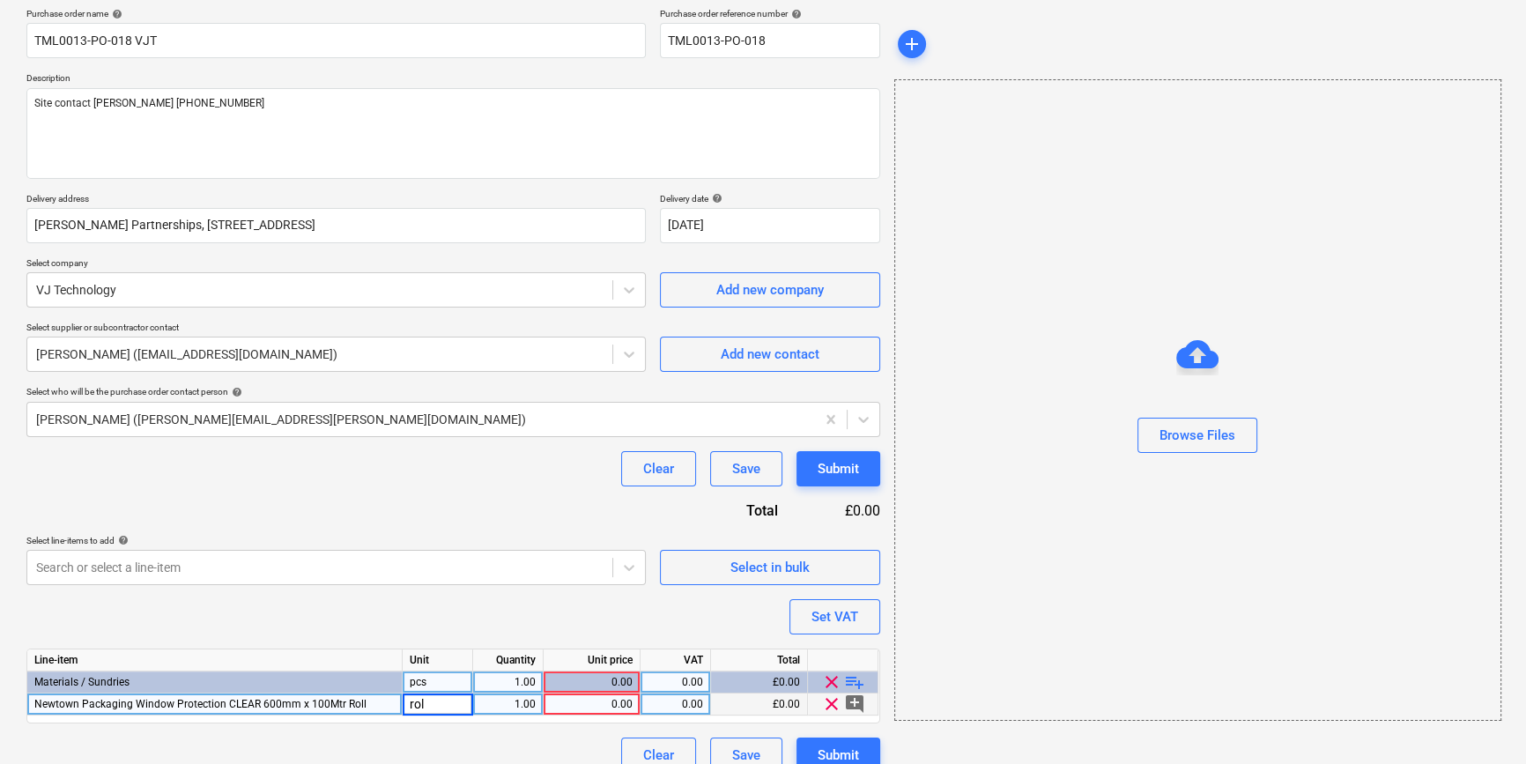
type input "roll"
type textarea "x"
type input "17.58"
type textarea "x"
type input "20"
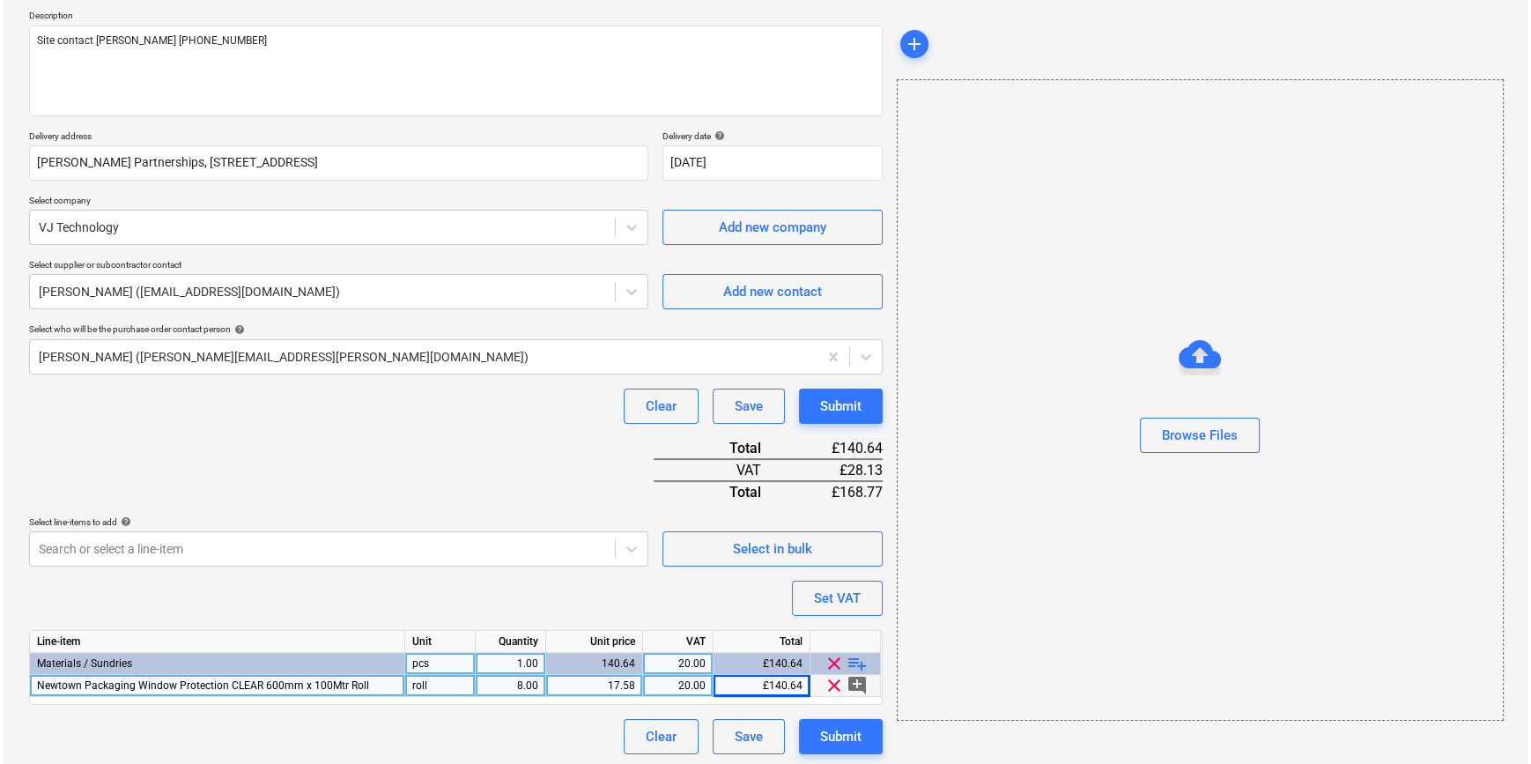
scroll to position [203, 0]
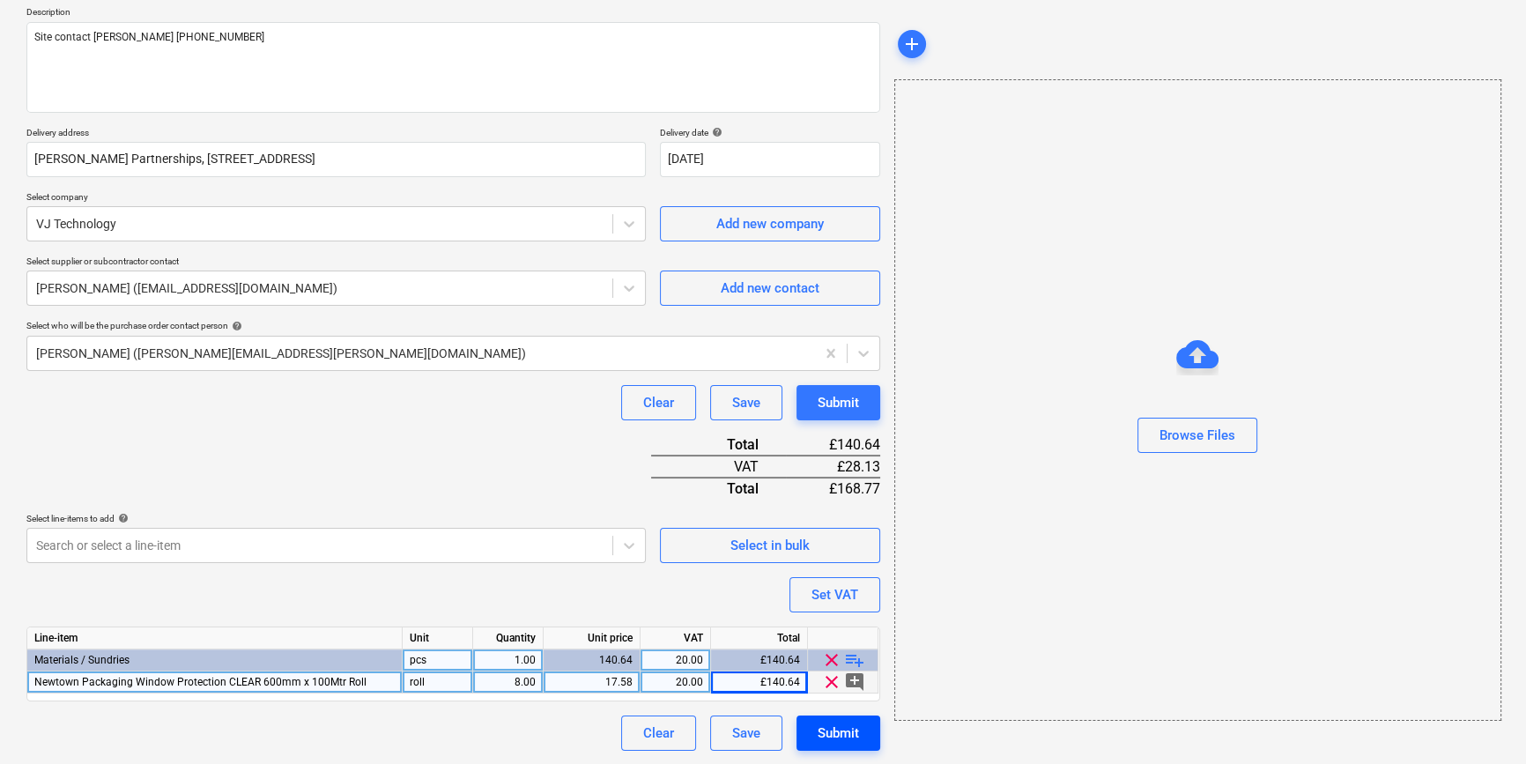
click at [839, 734] on div "Submit" at bounding box center [837, 732] width 41 height 23
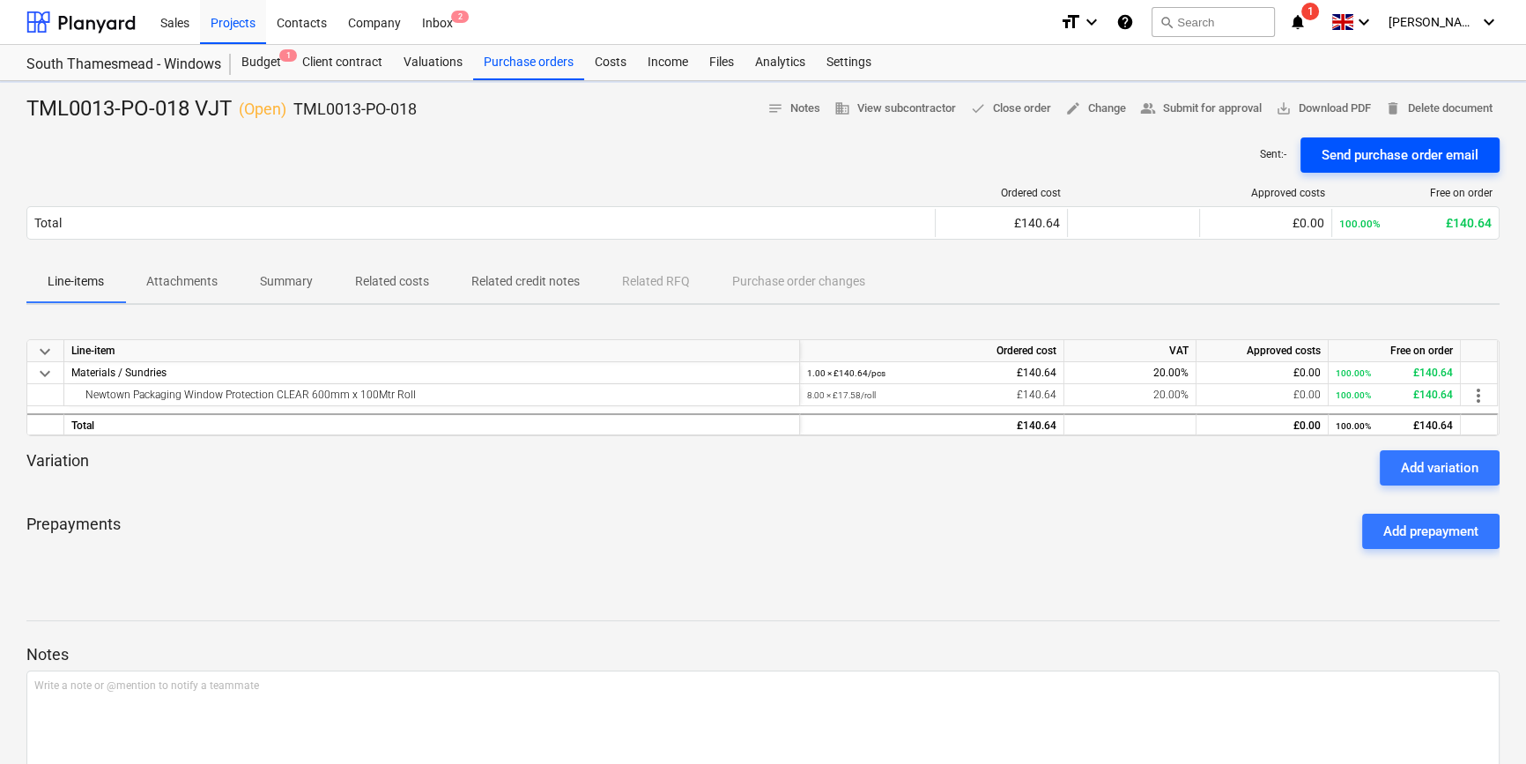
click at [1382, 159] on div "Send purchase order email" at bounding box center [1399, 155] width 157 height 23
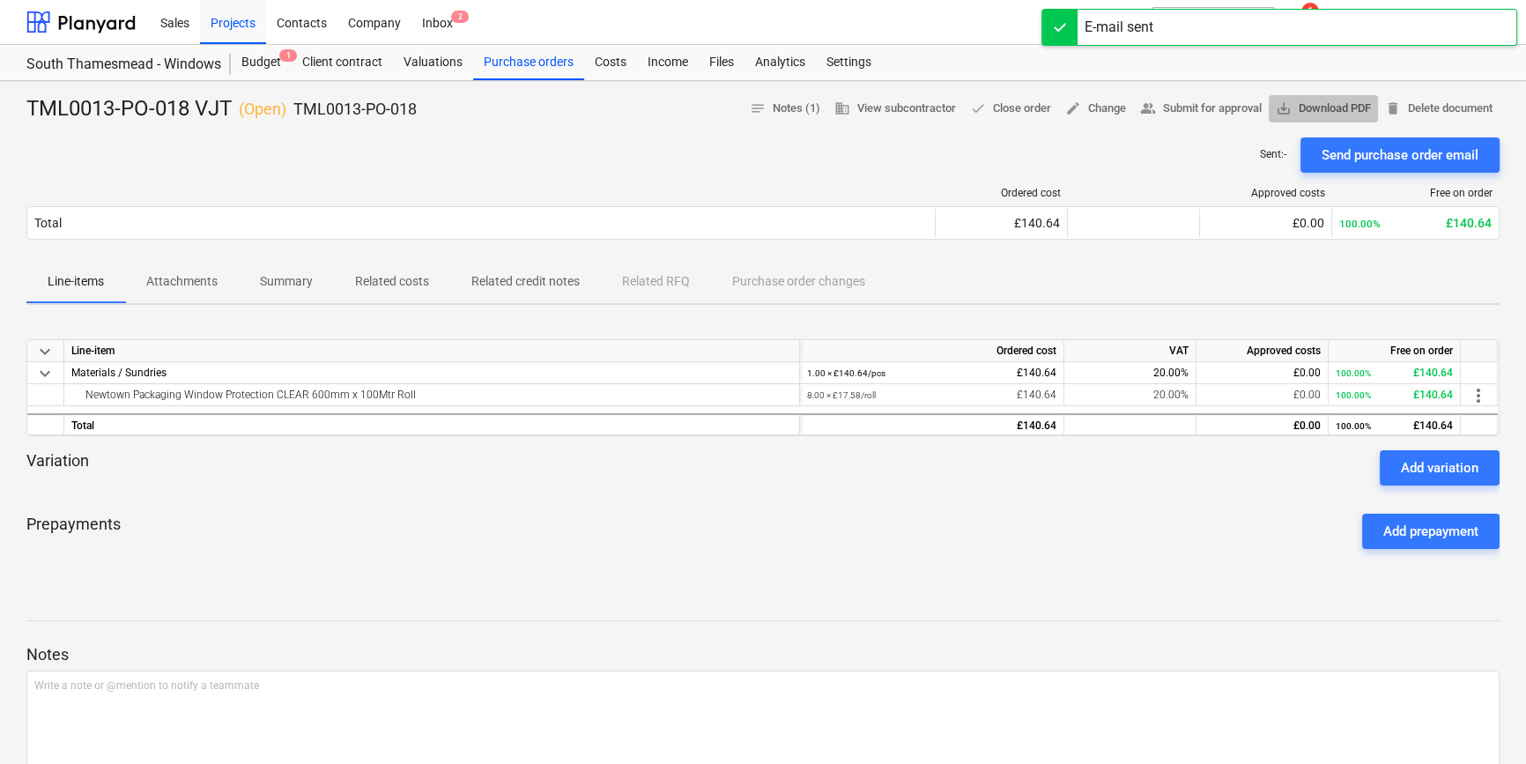
click at [1345, 107] on span "save_alt Download PDF" at bounding box center [1322, 109] width 95 height 20
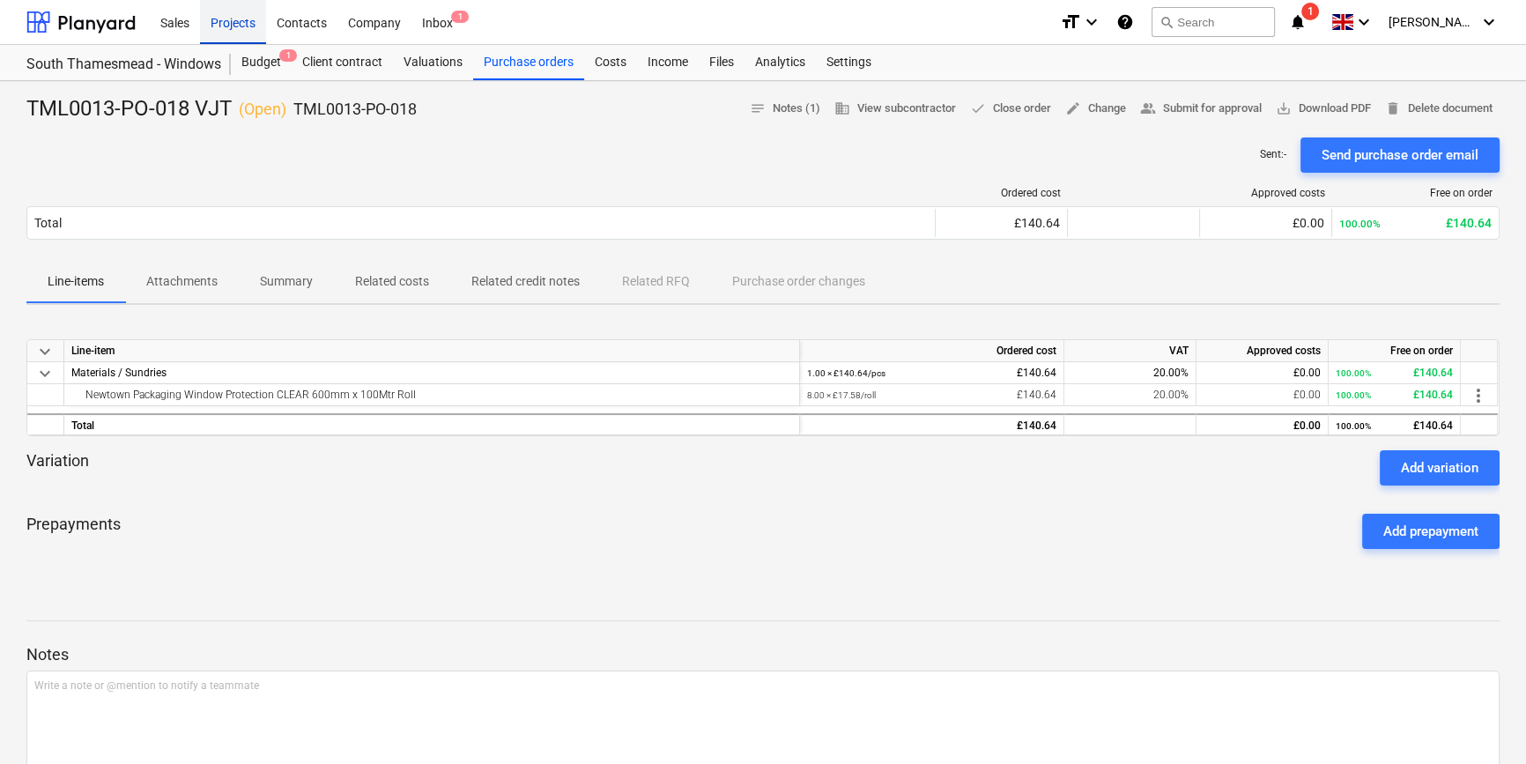
click at [232, 24] on div "Projects" at bounding box center [233, 21] width 66 height 45
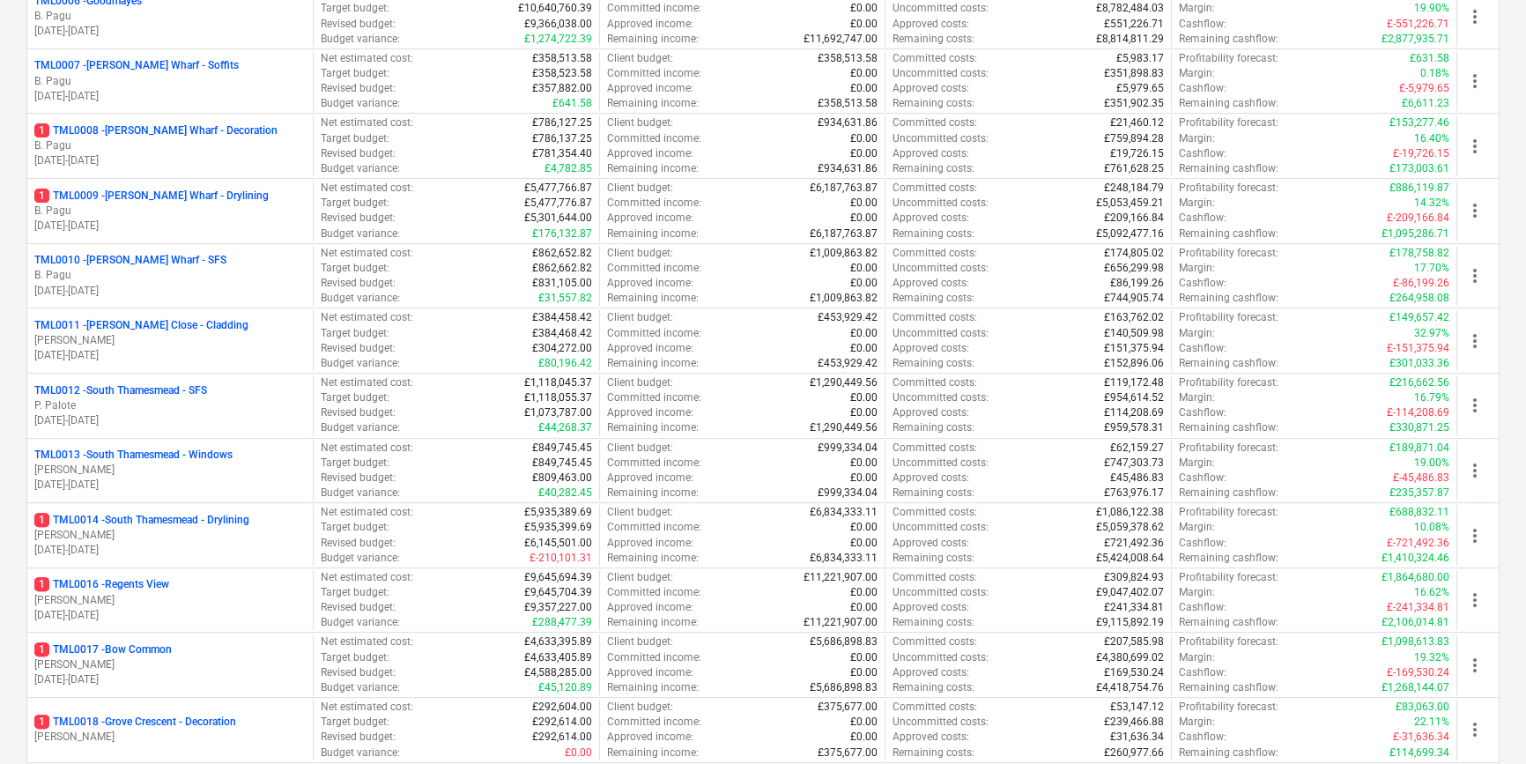
scroll to position [640, 0]
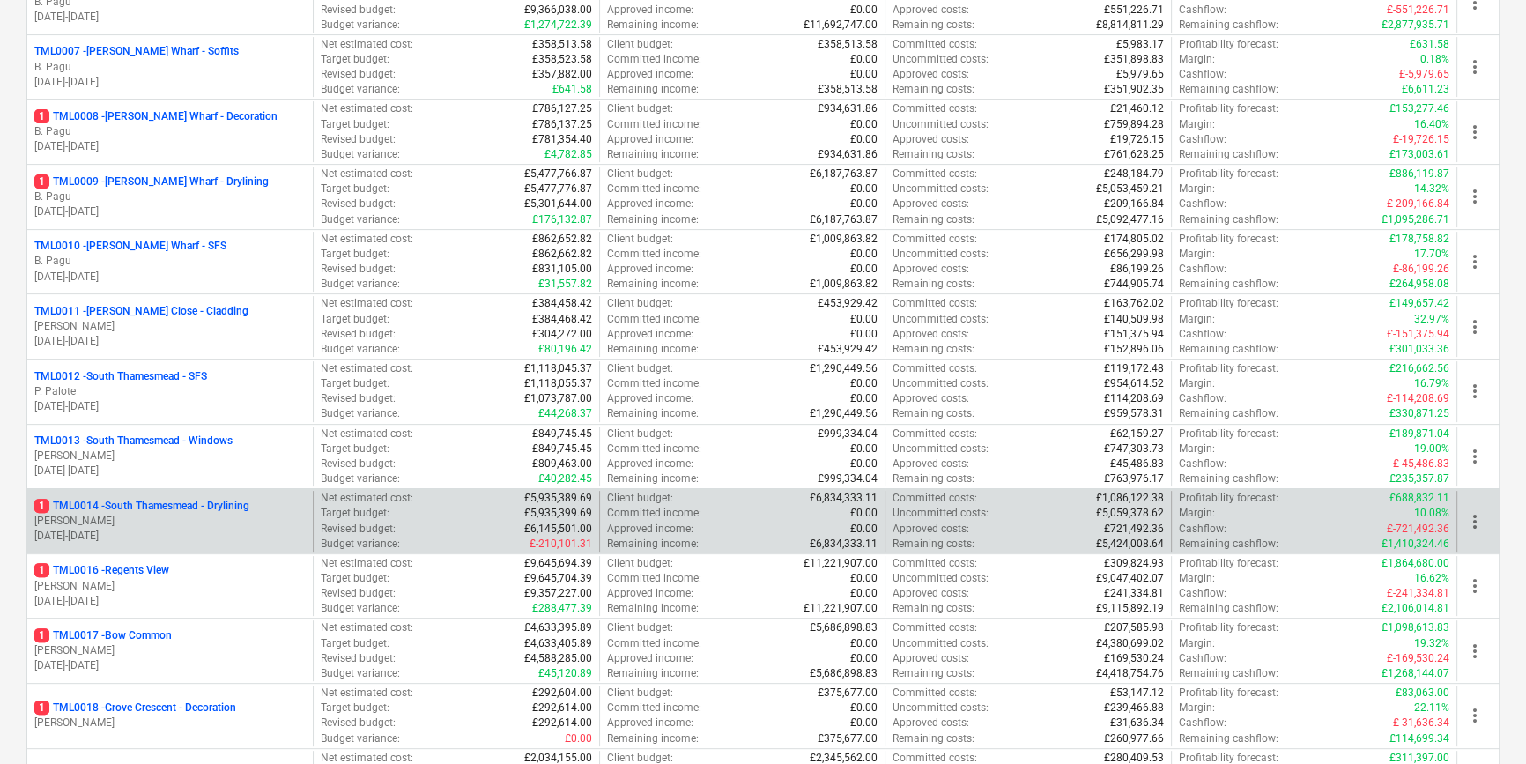
click at [211, 516] on p "[PERSON_NAME]" at bounding box center [169, 521] width 271 height 15
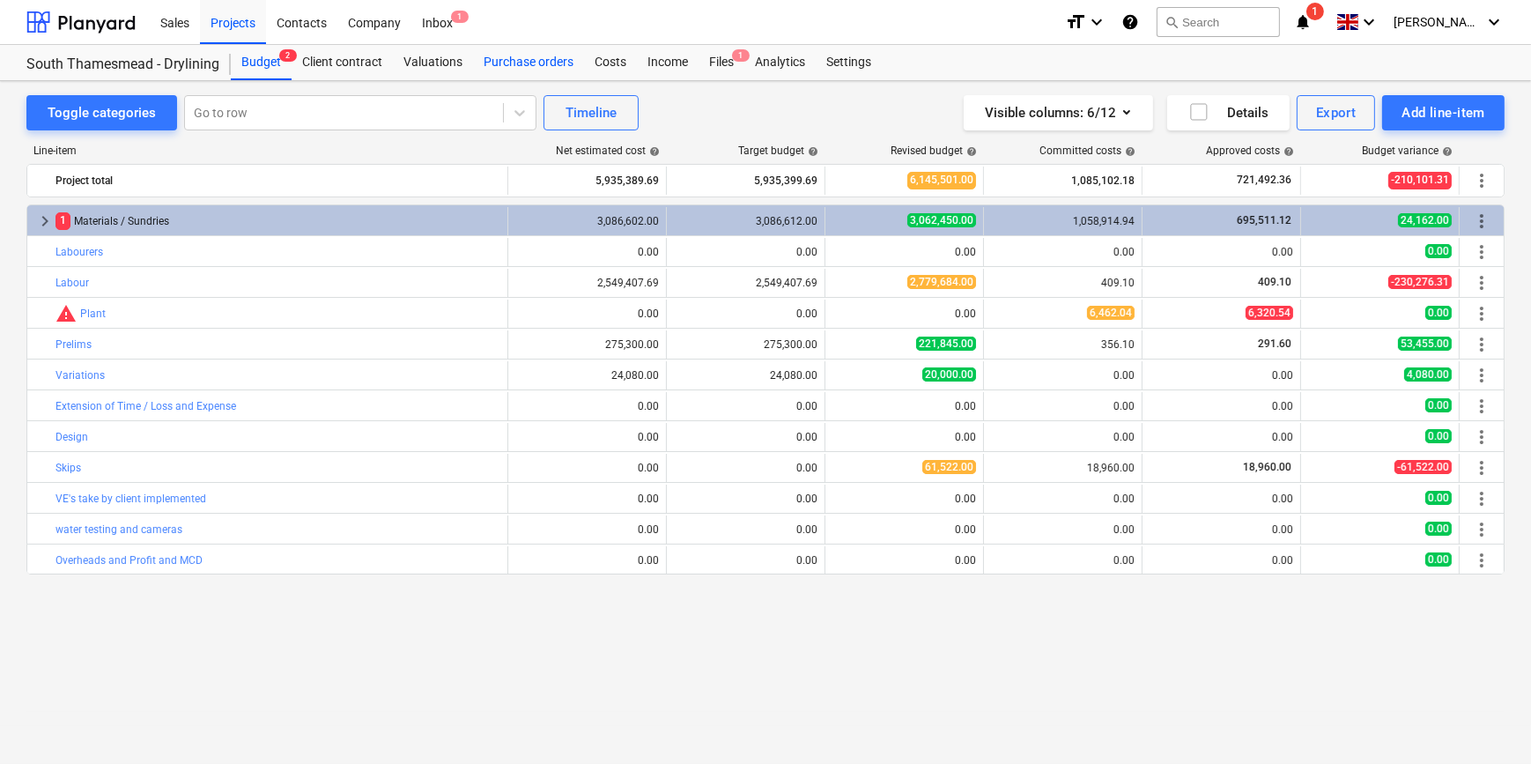
click at [514, 63] on div "Purchase orders" at bounding box center [528, 62] width 111 height 35
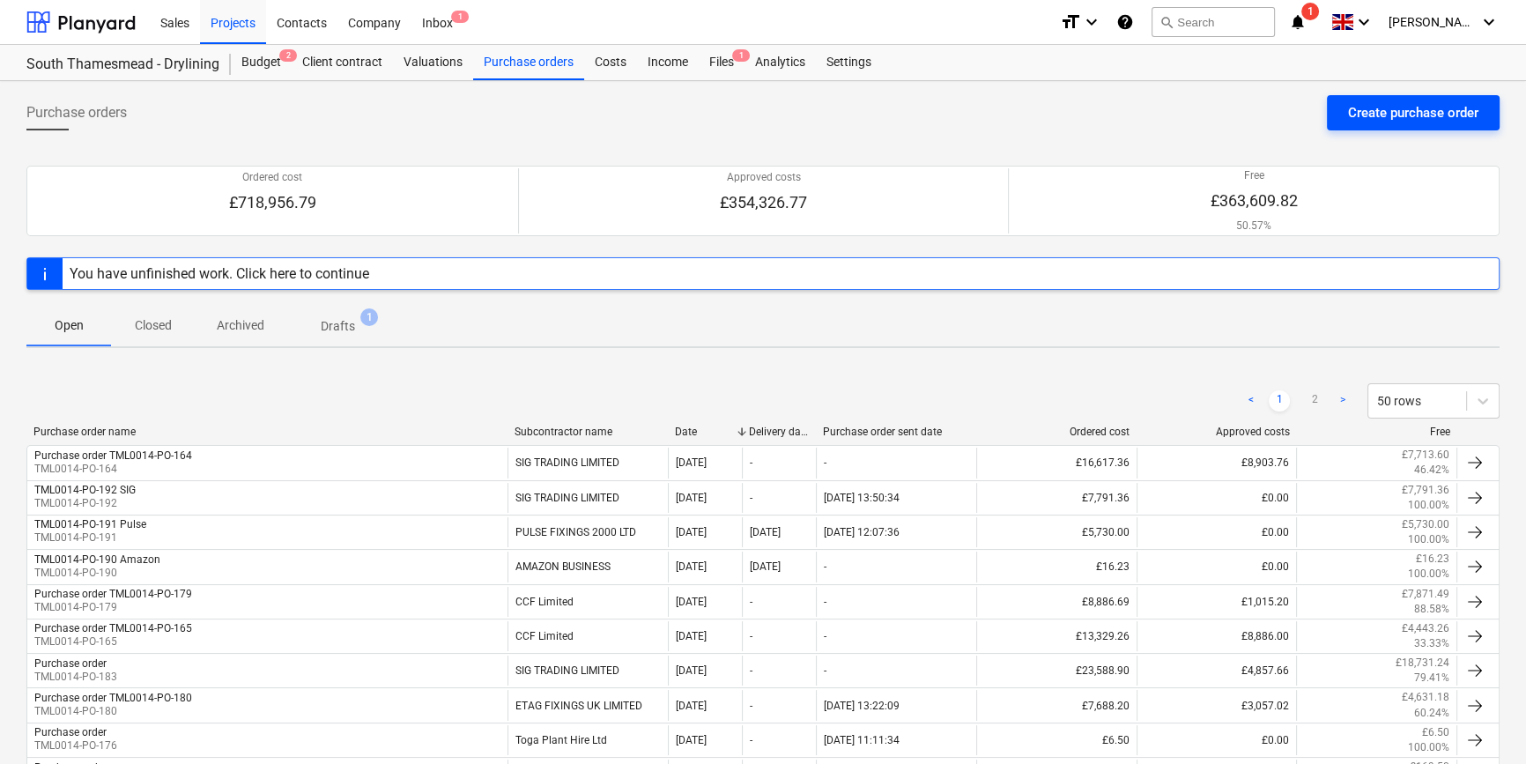
click at [1365, 115] on div "Create purchase order" at bounding box center [1413, 112] width 130 height 23
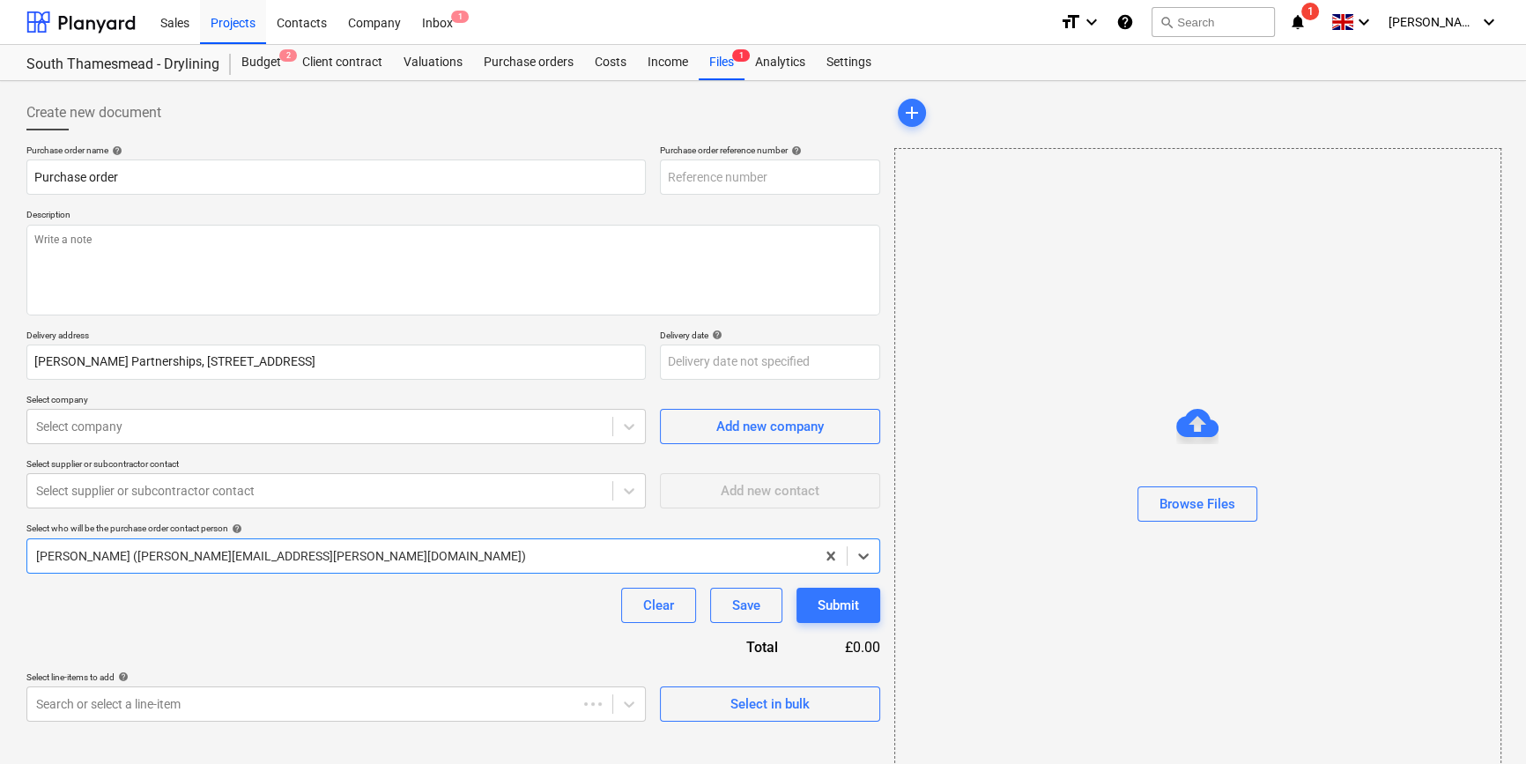
type textarea "x"
type input "TML0014-PO-196"
drag, startPoint x: 762, startPoint y: 174, endPoint x: 668, endPoint y: 182, distance: 94.7
click at [668, 182] on input "TML0014-PO-196" at bounding box center [770, 176] width 220 height 35
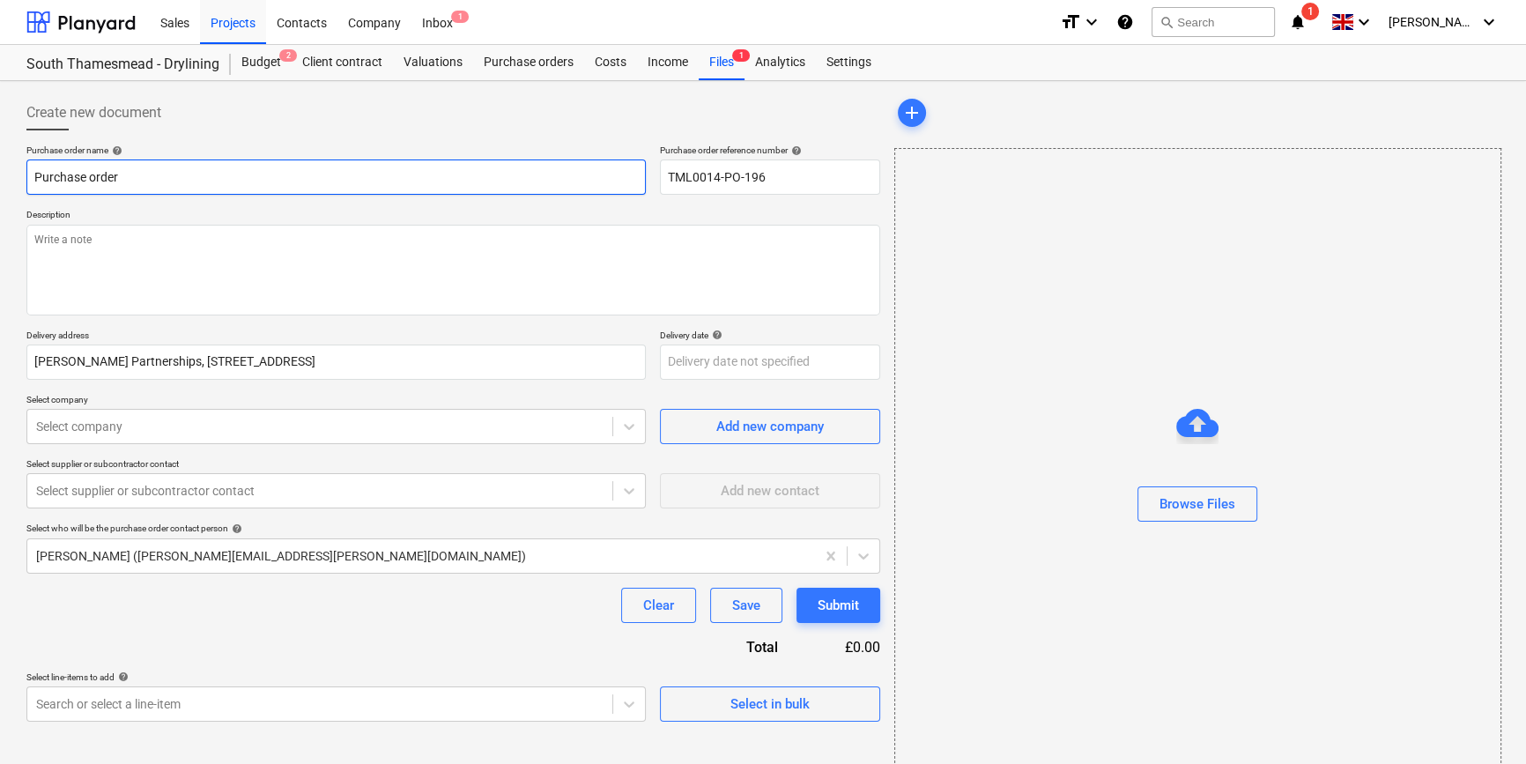
drag, startPoint x: 110, startPoint y: 176, endPoint x: 26, endPoint y: 177, distance: 84.6
click at [26, 177] on input "Purchase order" at bounding box center [335, 176] width 619 height 35
type textarea "x"
paste input "TML0014-PO-196"
type textarea "x"
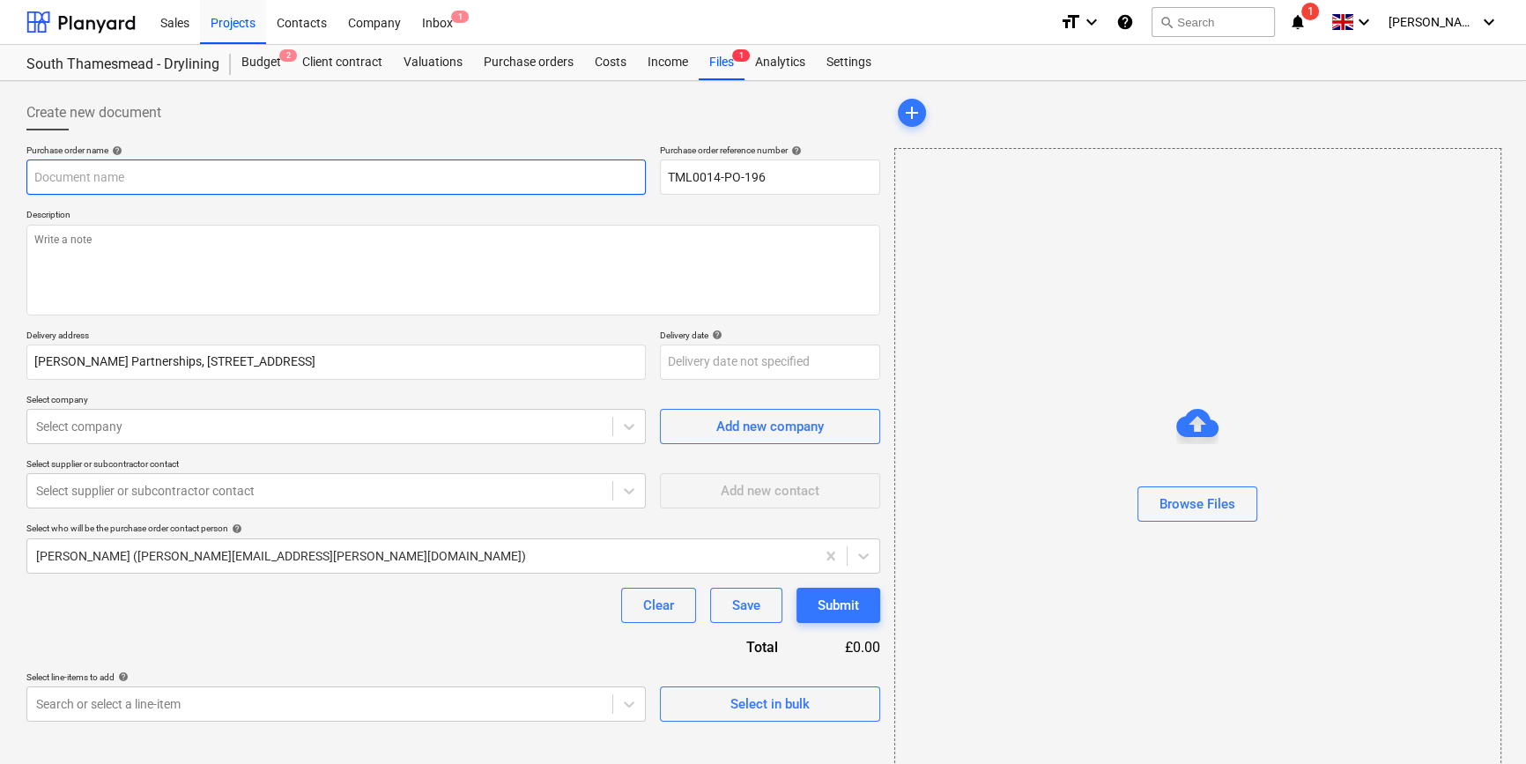
type input "TML0014-PO-196"
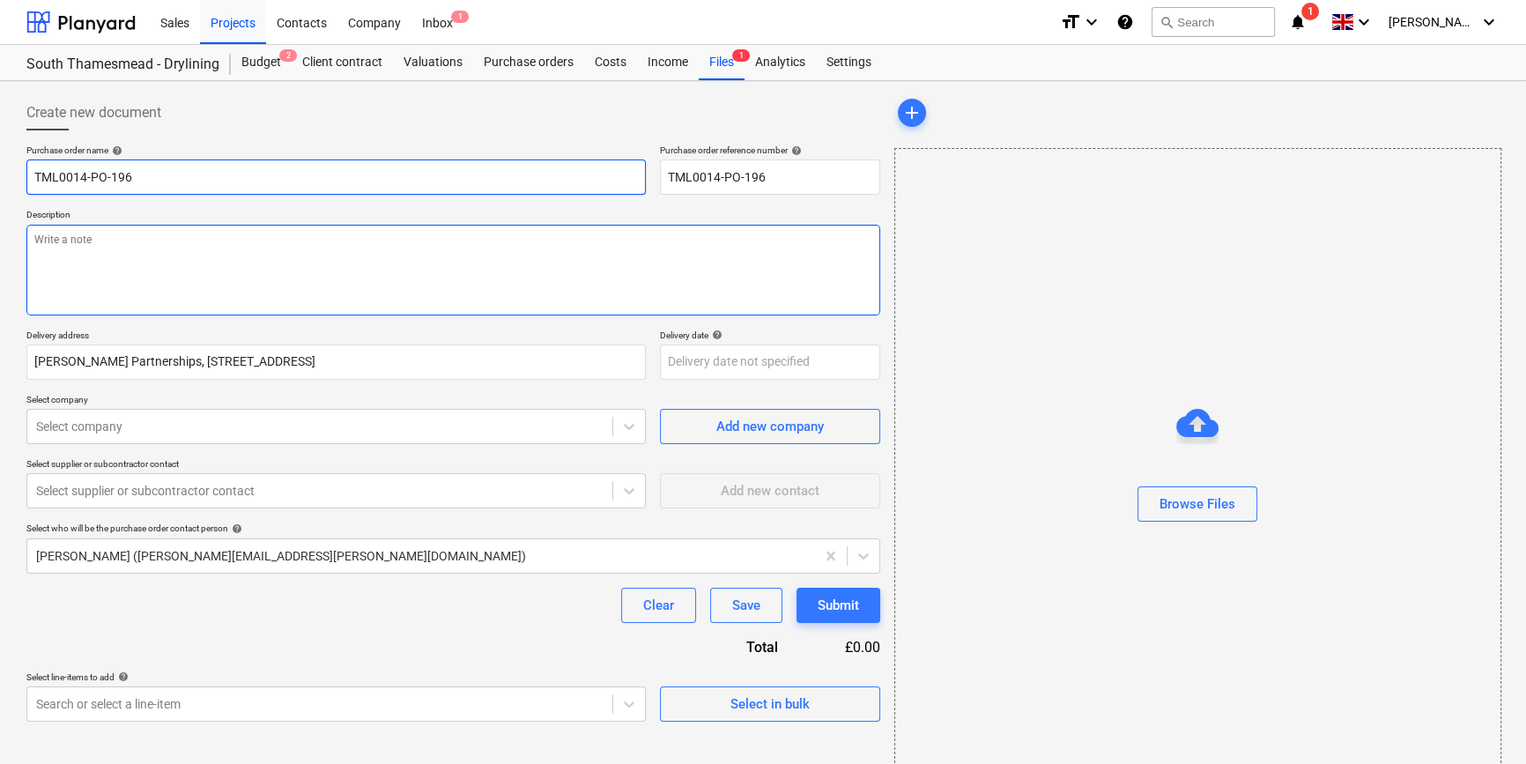
type textarea "x"
type input "TML0014-PO-196"
type textarea "x"
type input "TML0014-PO-196 A"
type textarea "x"
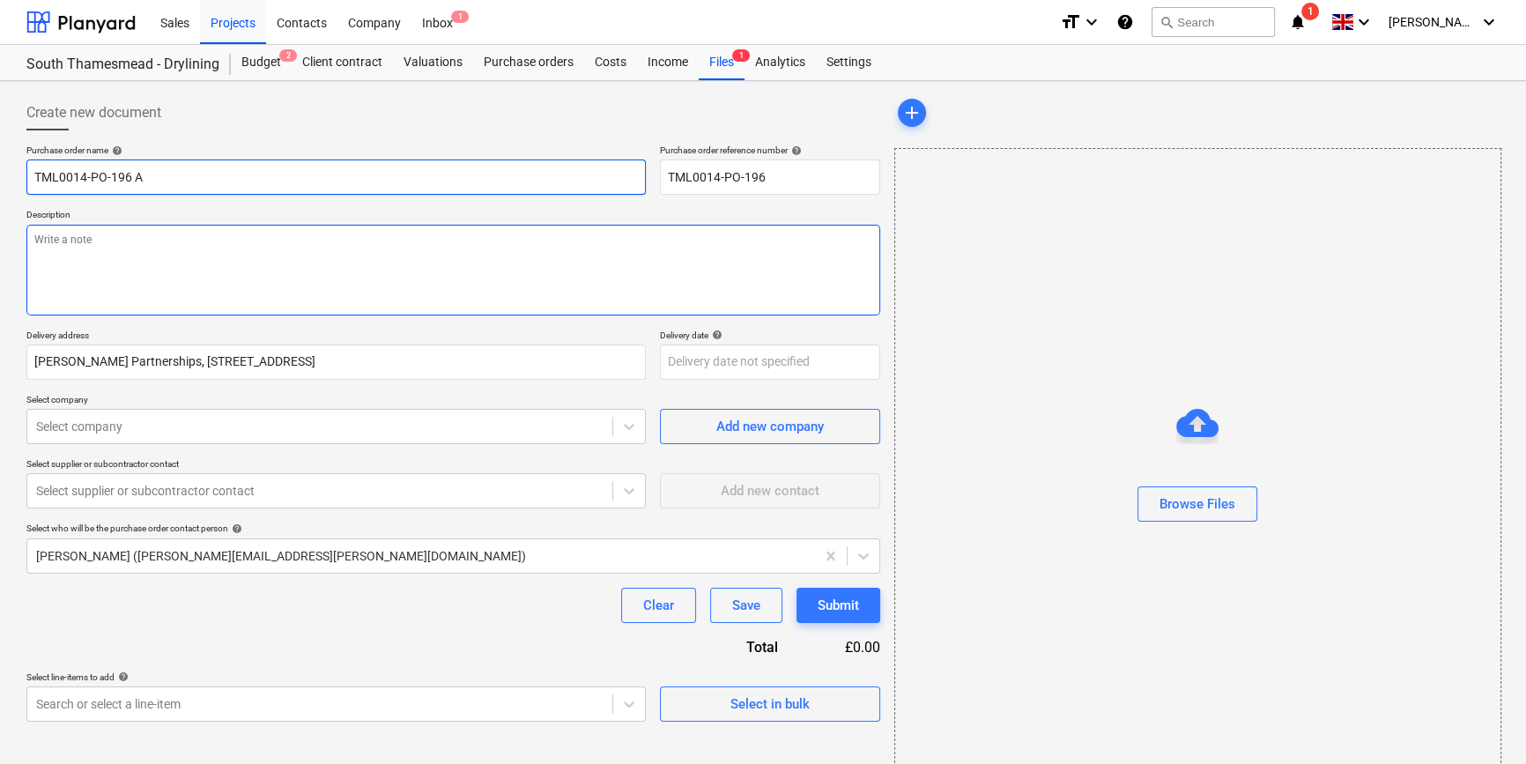
type input "TML0014-PO-196 AD"
type textarea "x"
type input "TML0014-PO-196 ADA"
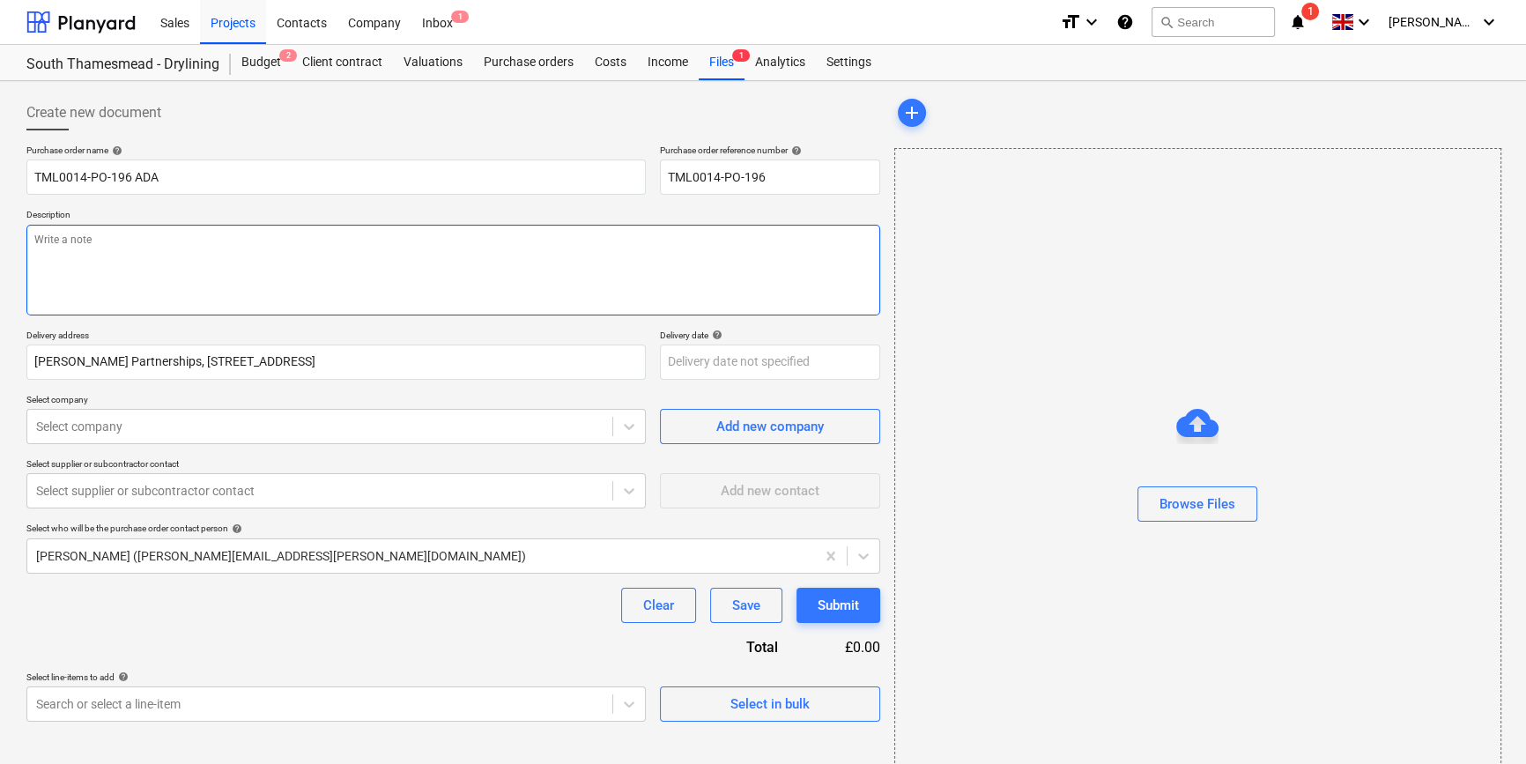
click at [114, 264] on textarea at bounding box center [453, 270] width 854 height 91
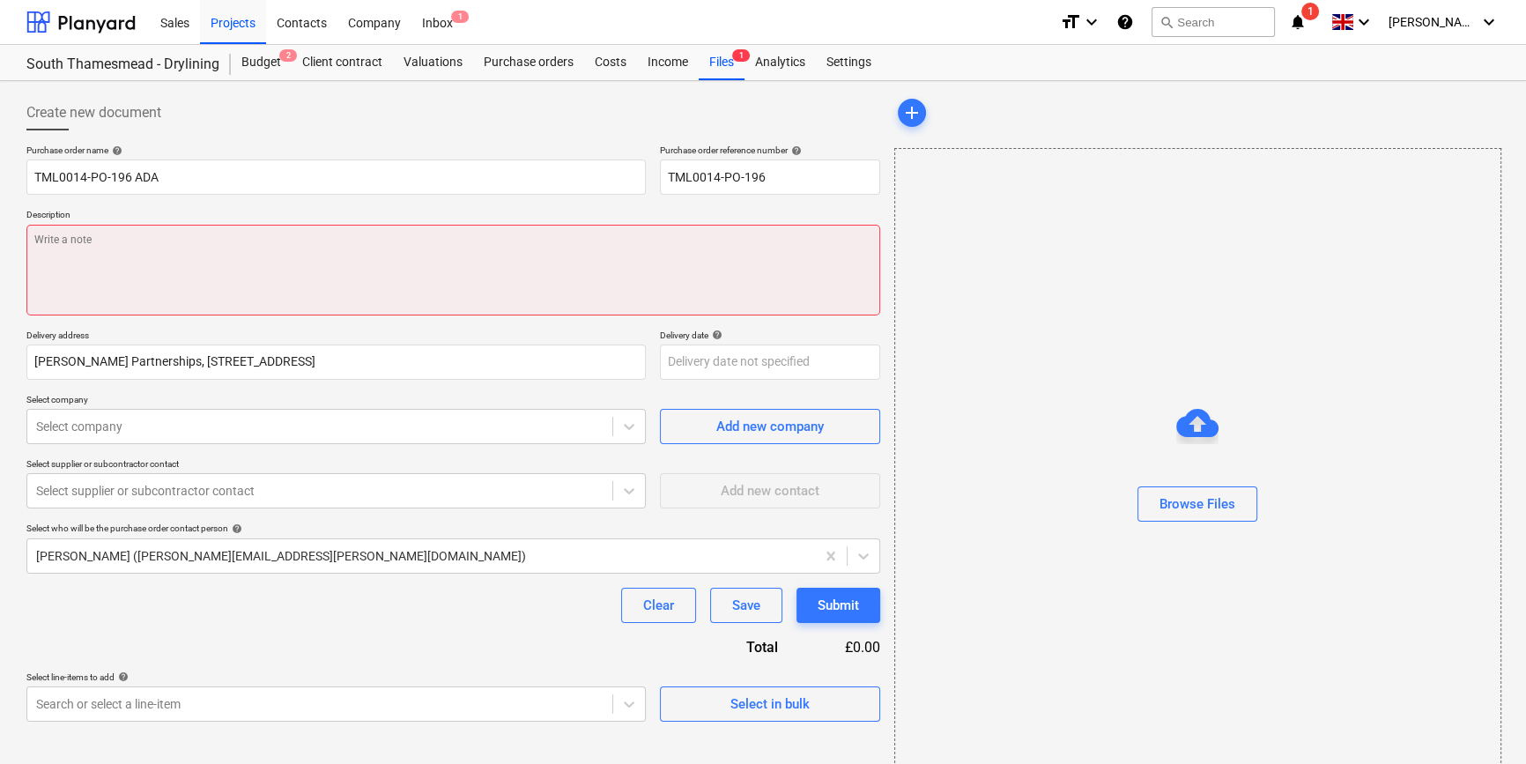
paste textarea "Site contact [PERSON_NAME] [PHONE_NUMBER]"
type textarea "x"
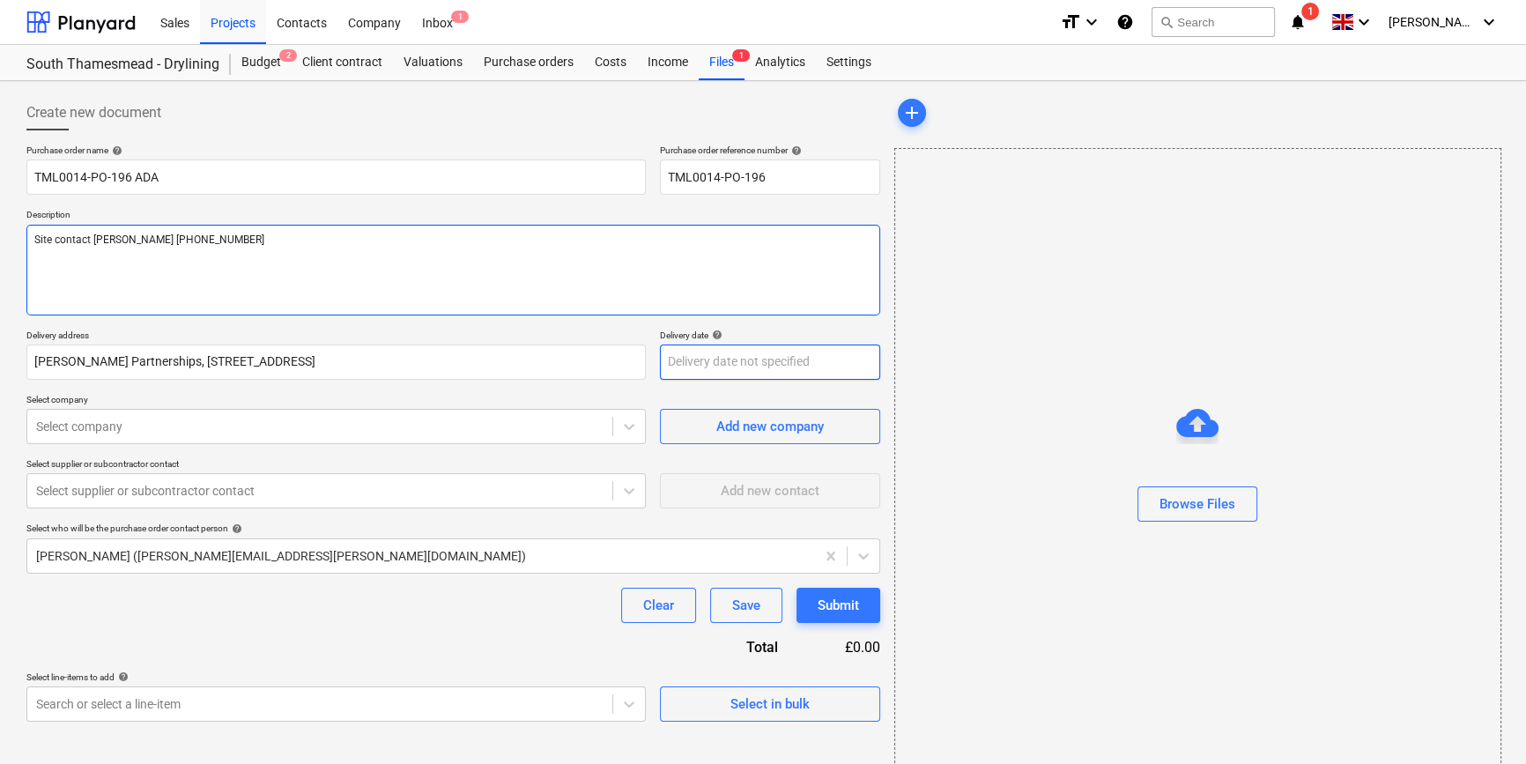
type textarea "Site contact [PERSON_NAME] [PHONE_NUMBER]"
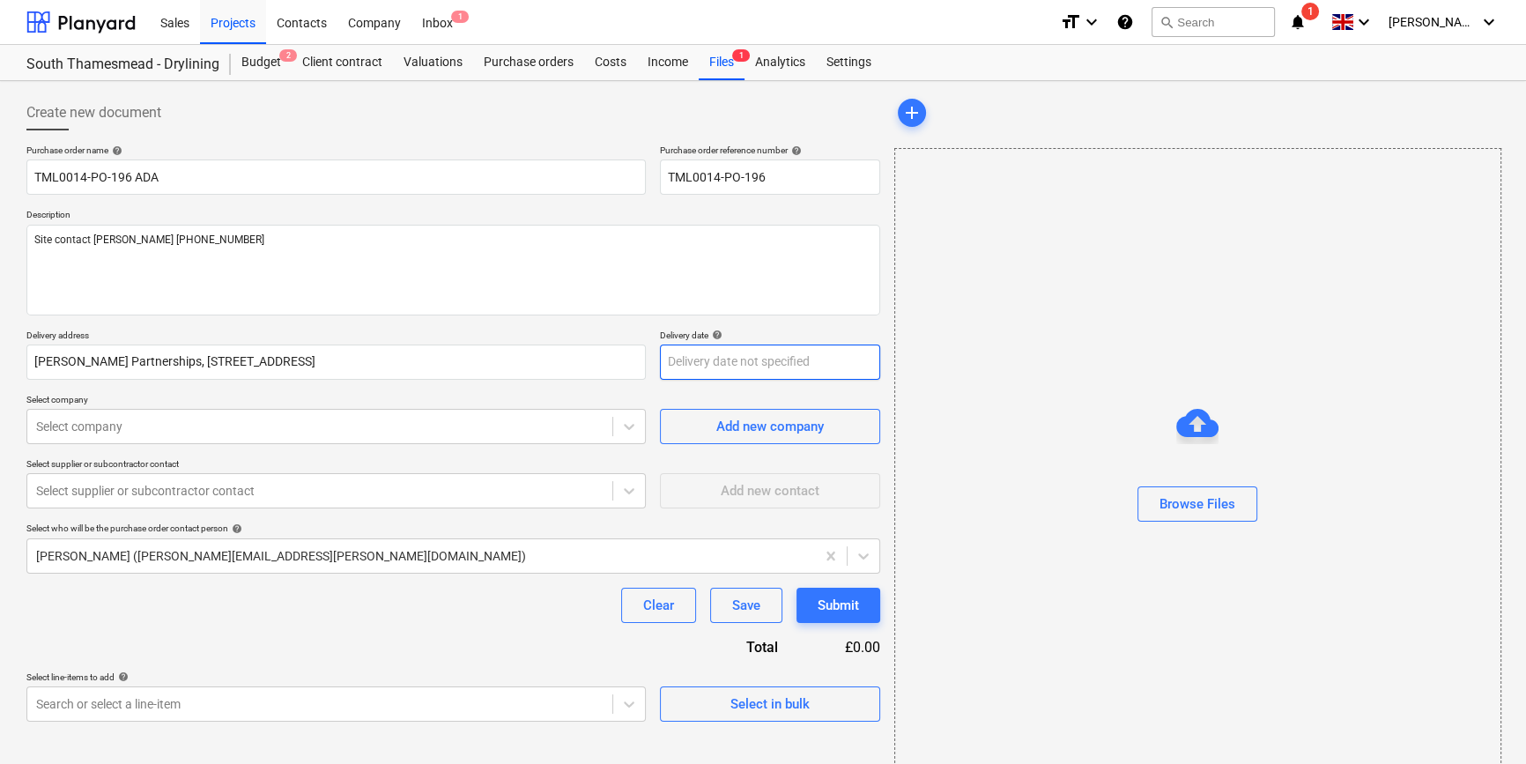
click at [692, 357] on body "Sales Projects Contacts Company Inbox 1 format_size keyboard_arrow_down help se…" at bounding box center [763, 382] width 1526 height 764
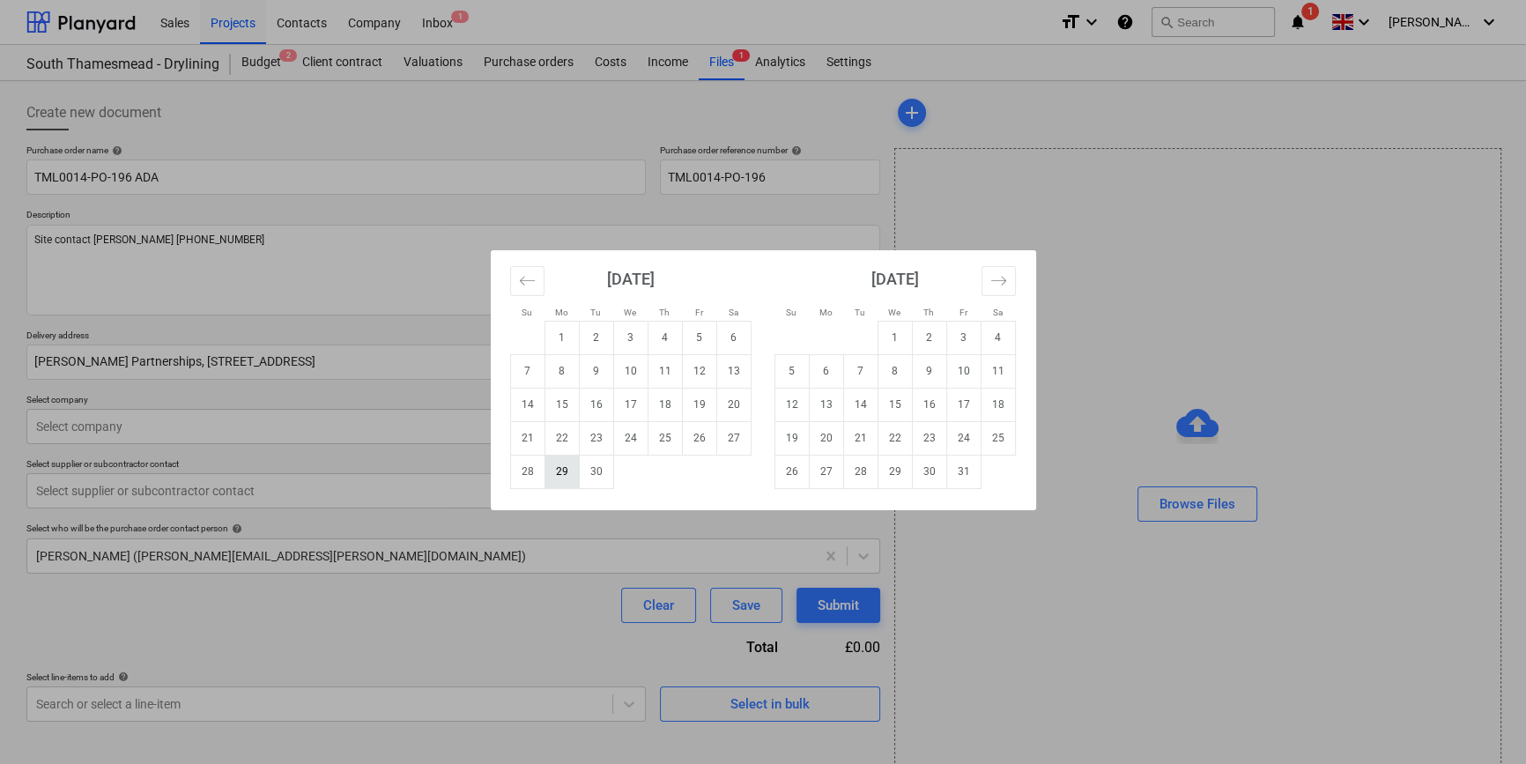
click at [563, 475] on td "29" at bounding box center [561, 471] width 34 height 33
type textarea "x"
type input "[DATE]"
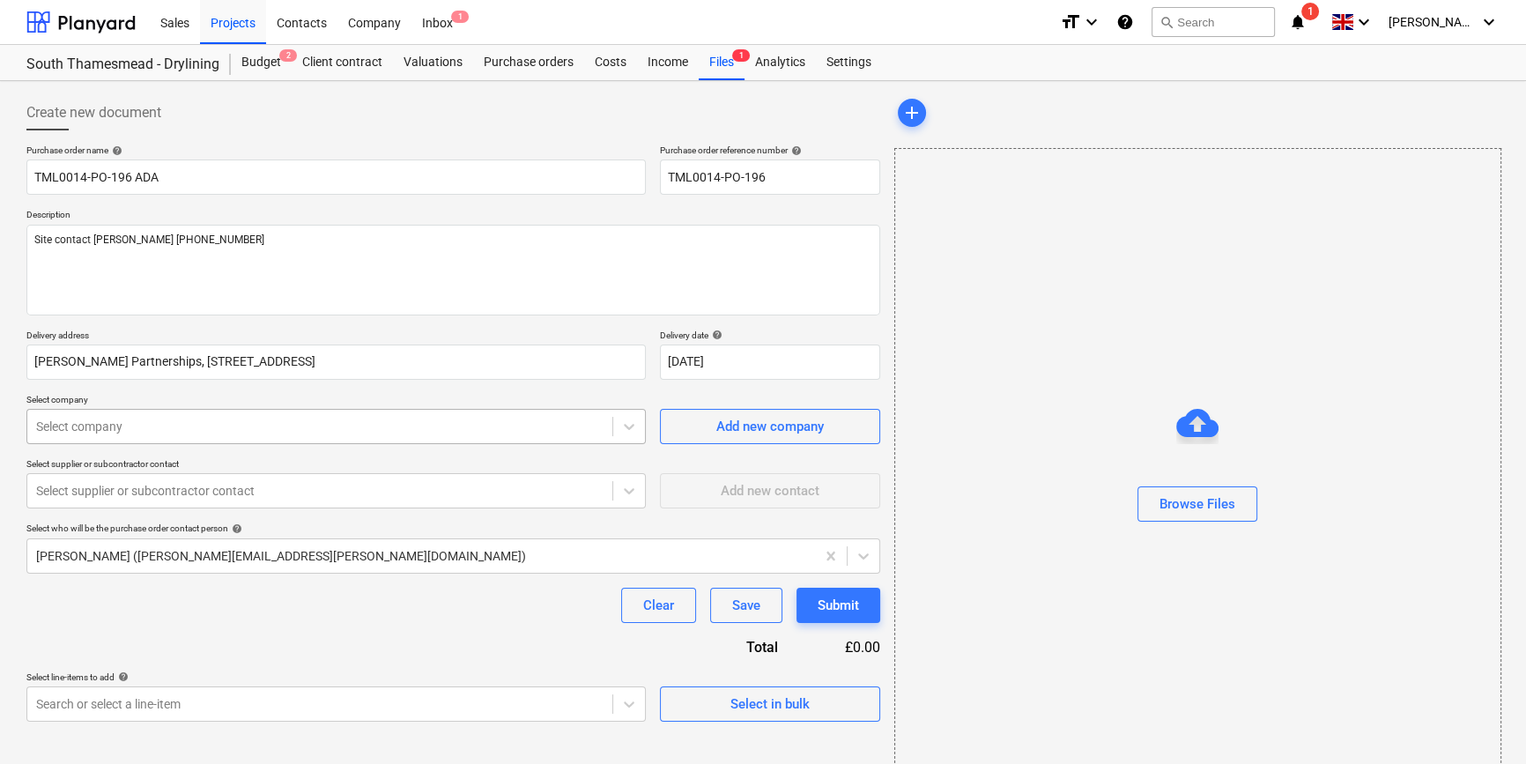
click at [484, 424] on div at bounding box center [319, 427] width 567 height 18
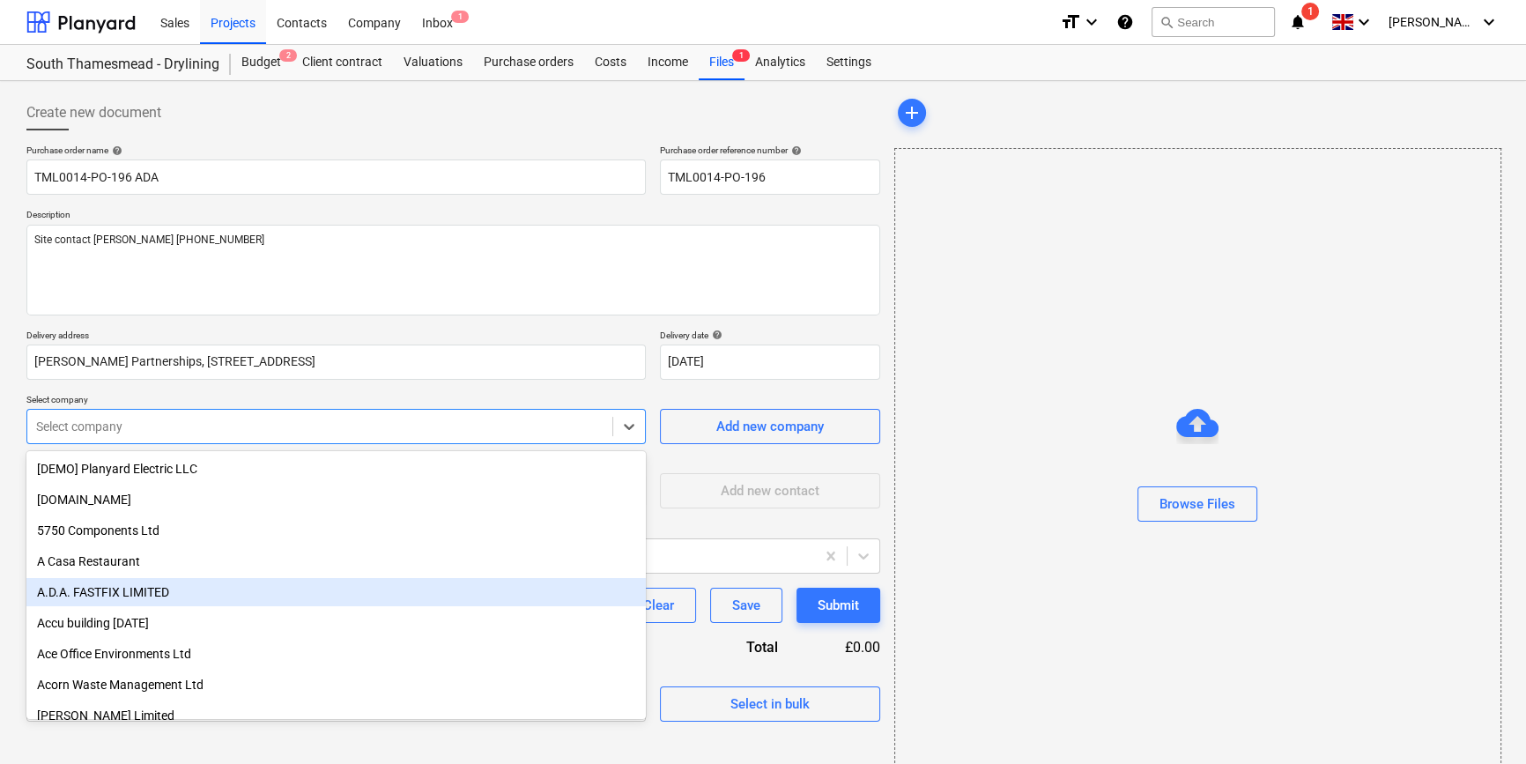
click at [173, 590] on div "A.D.A. FASTFIX LIMITED" at bounding box center [335, 592] width 619 height 28
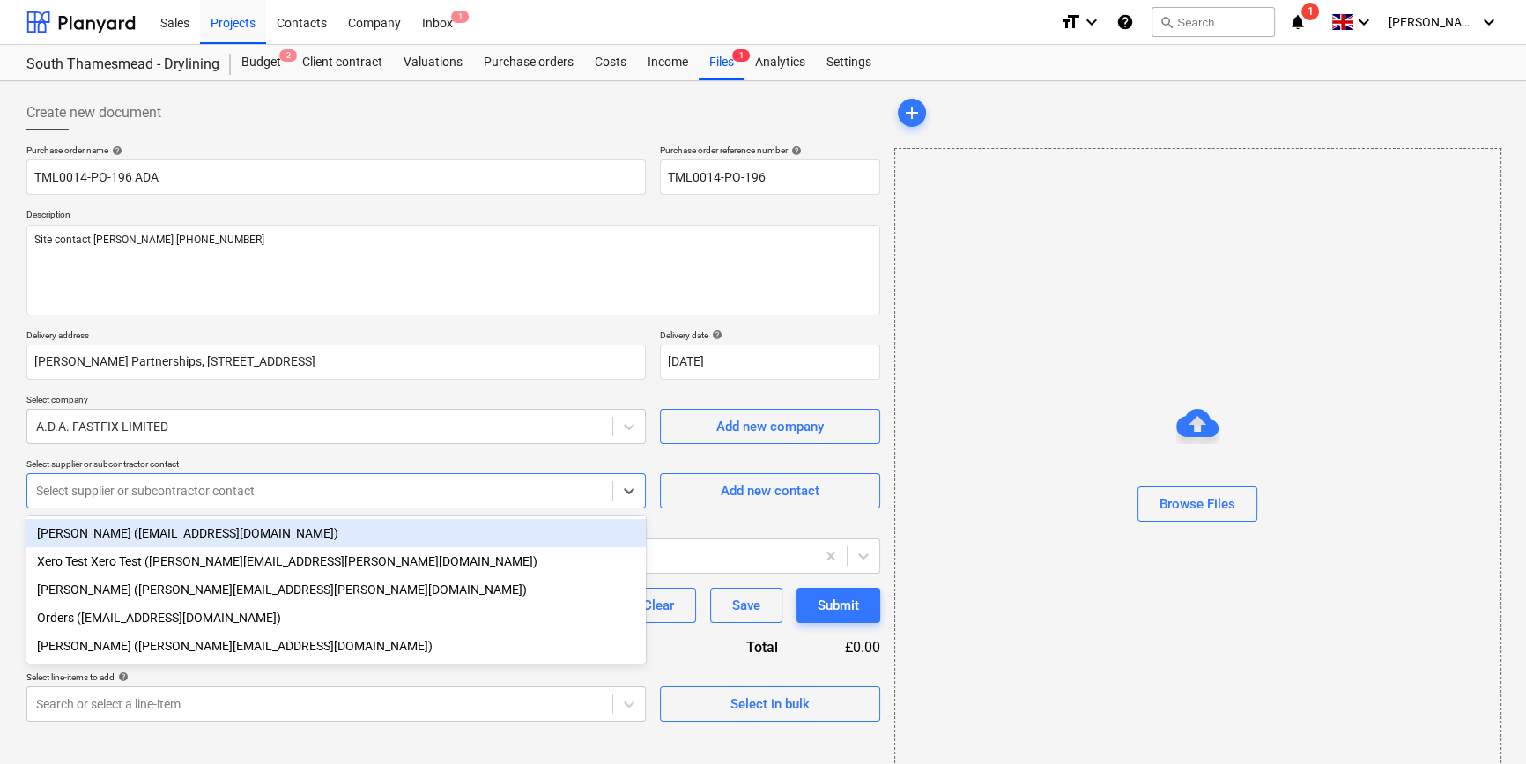
click at [165, 499] on div at bounding box center [319, 491] width 567 height 18
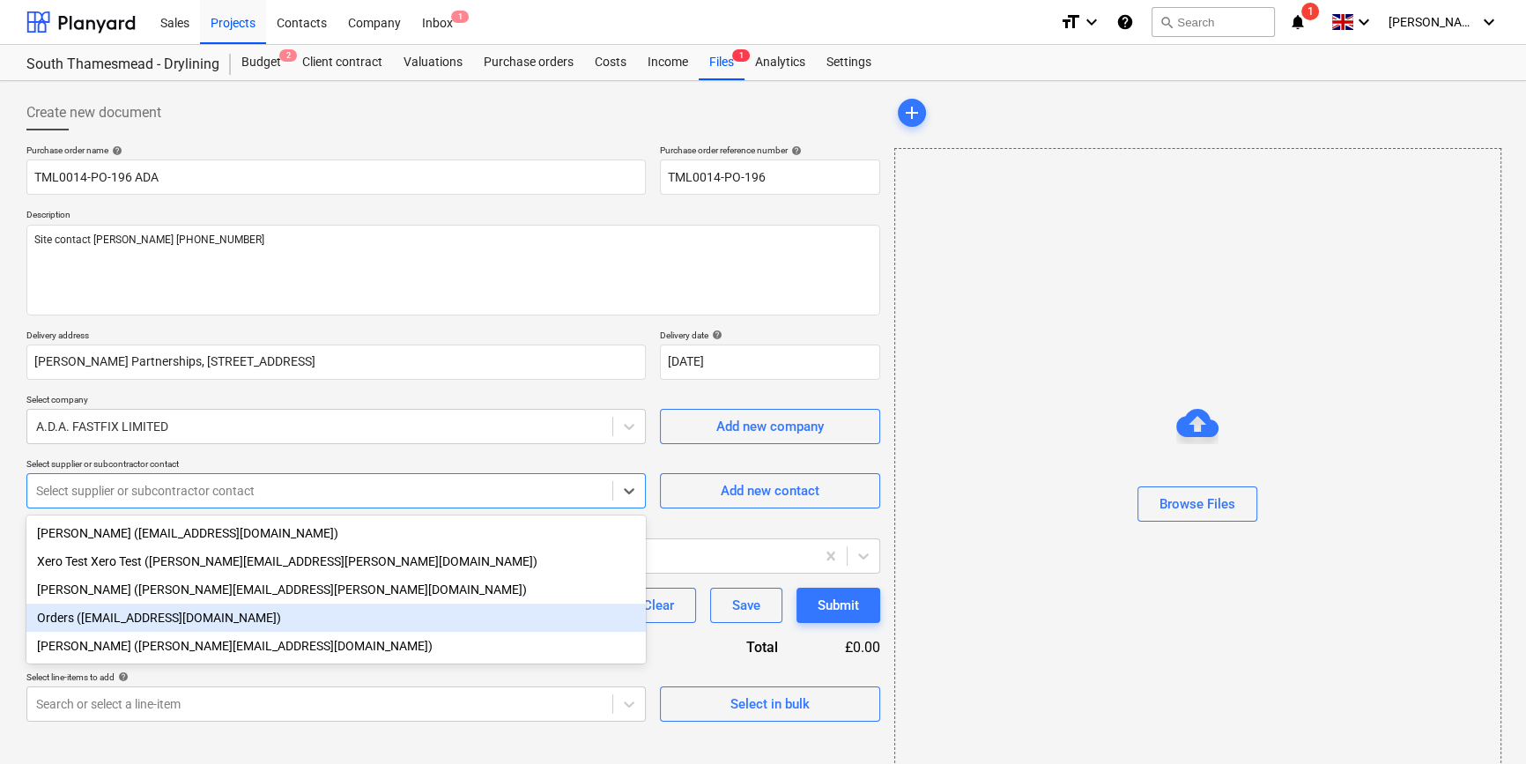
click at [159, 617] on div "Orders ([EMAIL_ADDRESS][DOMAIN_NAME])" at bounding box center [335, 617] width 619 height 28
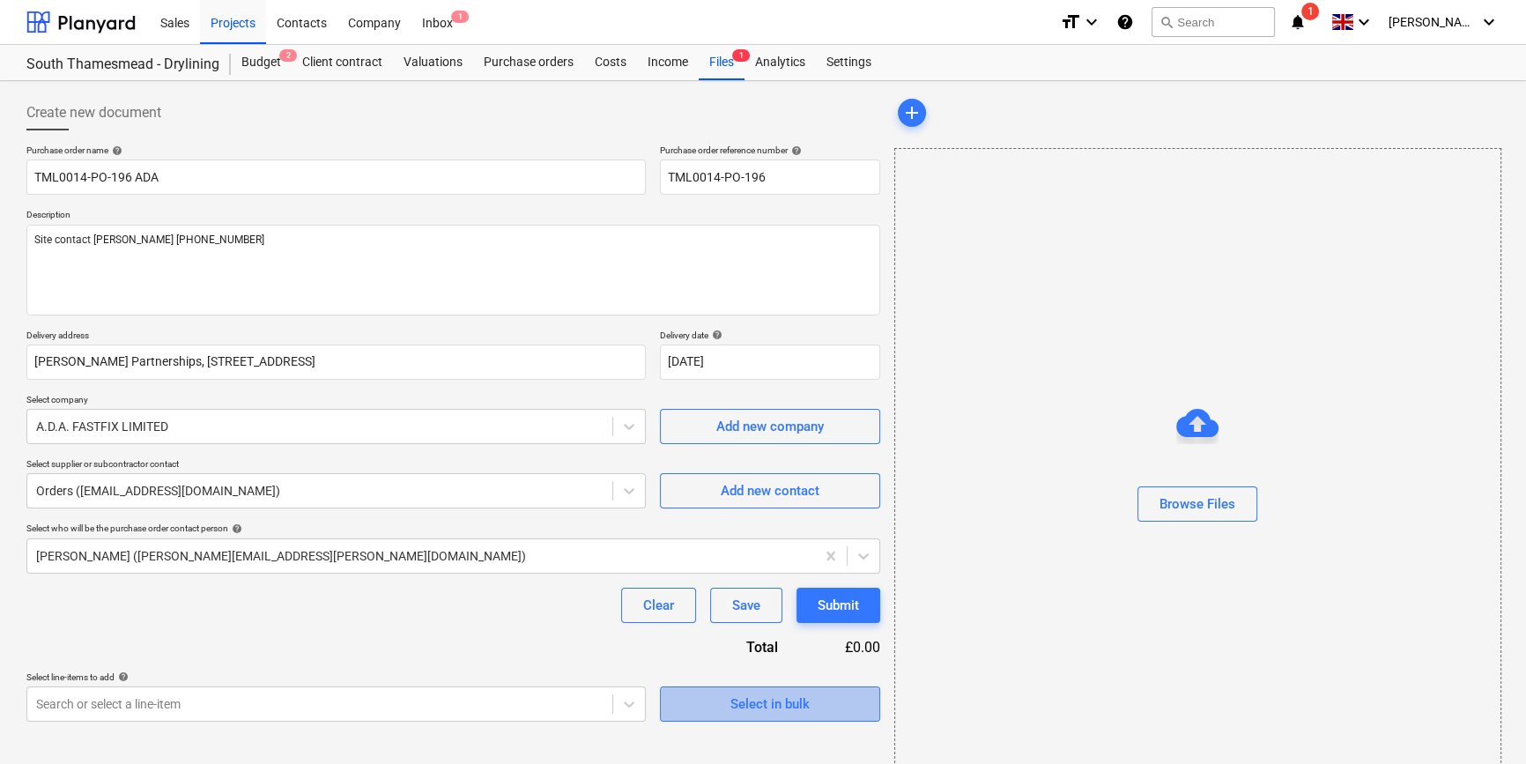
click at [756, 706] on div "Select in bulk" at bounding box center [769, 703] width 79 height 23
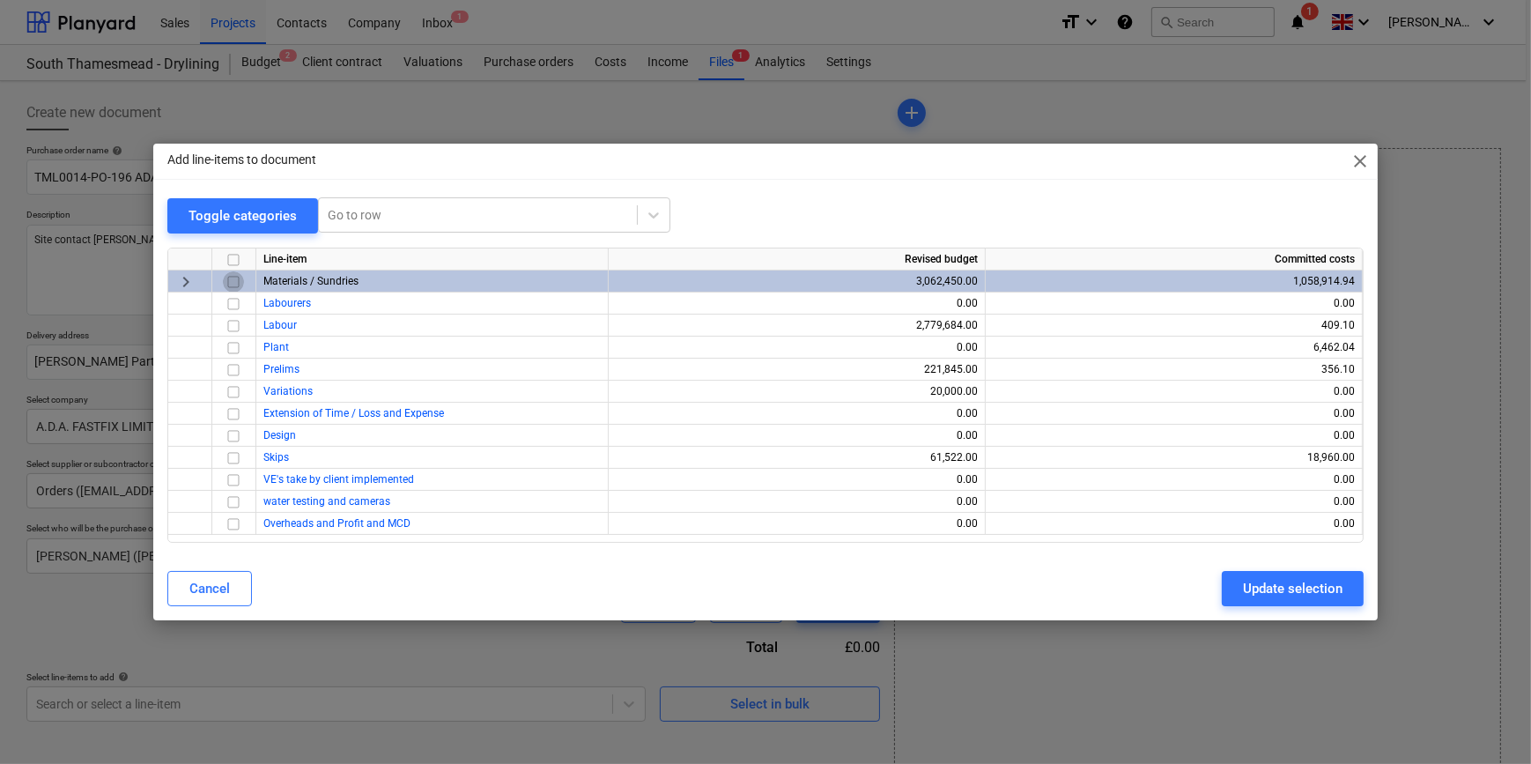
click at [234, 277] on input "checkbox" at bounding box center [233, 281] width 21 height 21
click at [1294, 585] on div "Update selection" at bounding box center [1293, 588] width 100 height 23
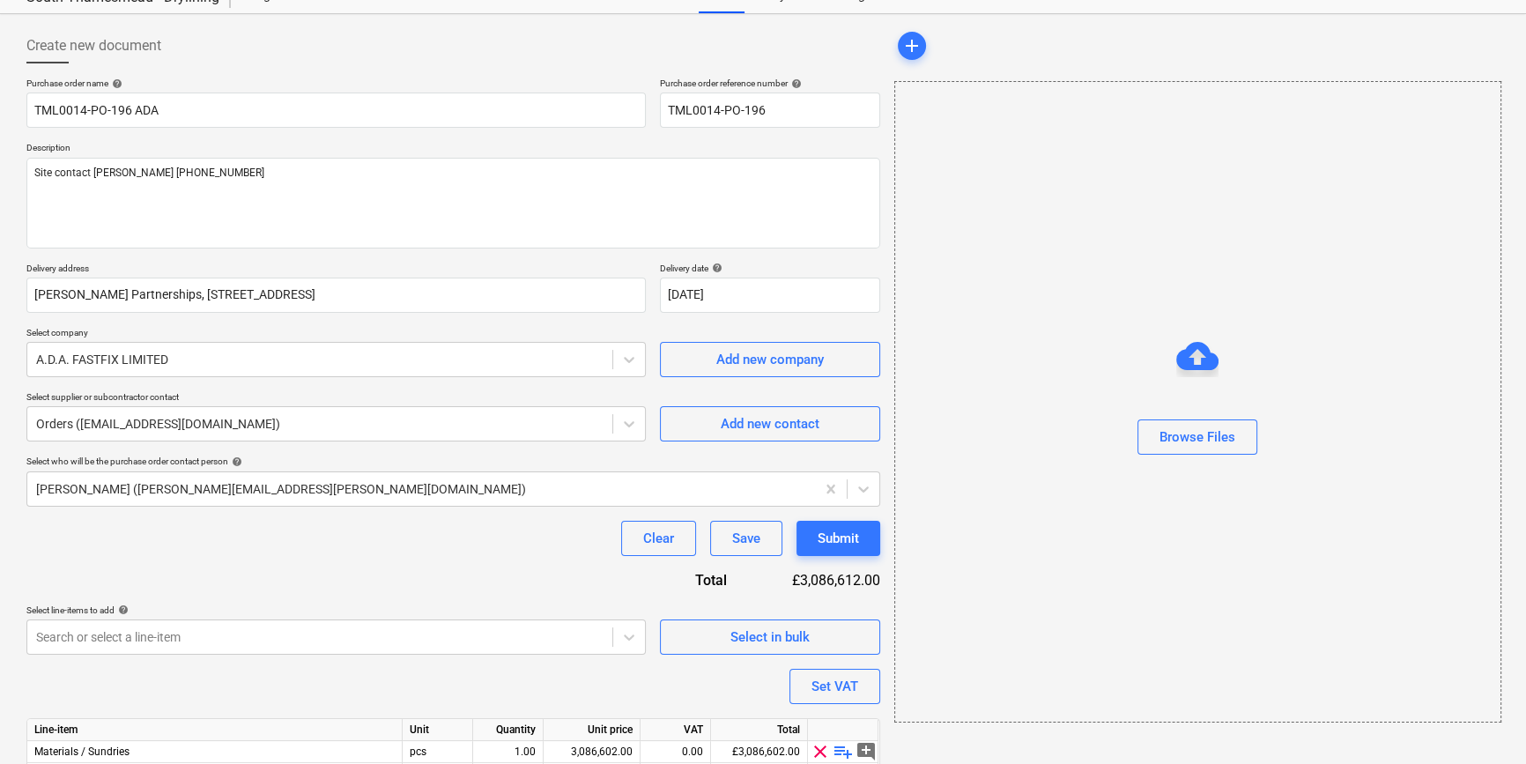
scroll to position [159, 0]
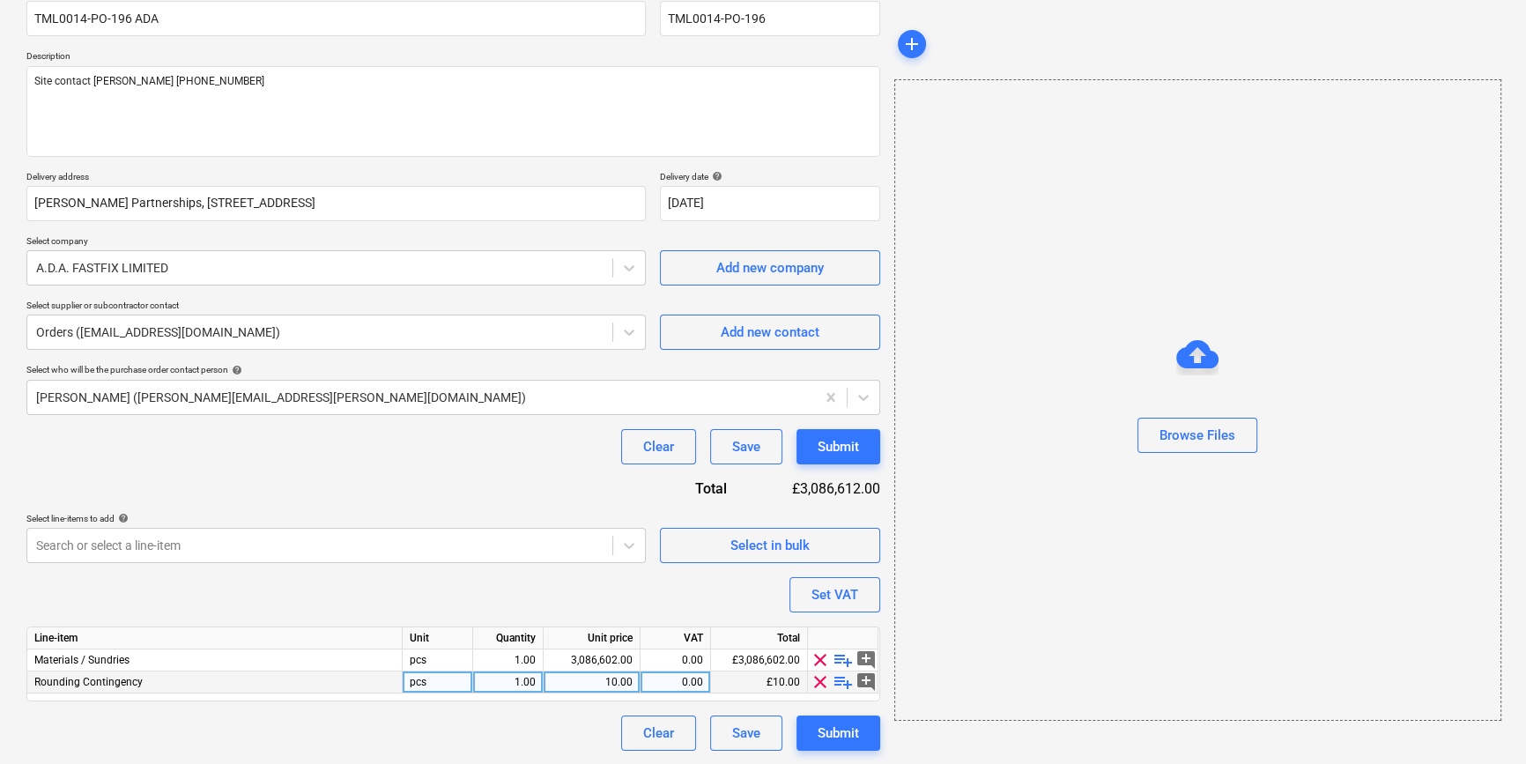
click at [818, 684] on span "clear" at bounding box center [819, 681] width 21 height 21
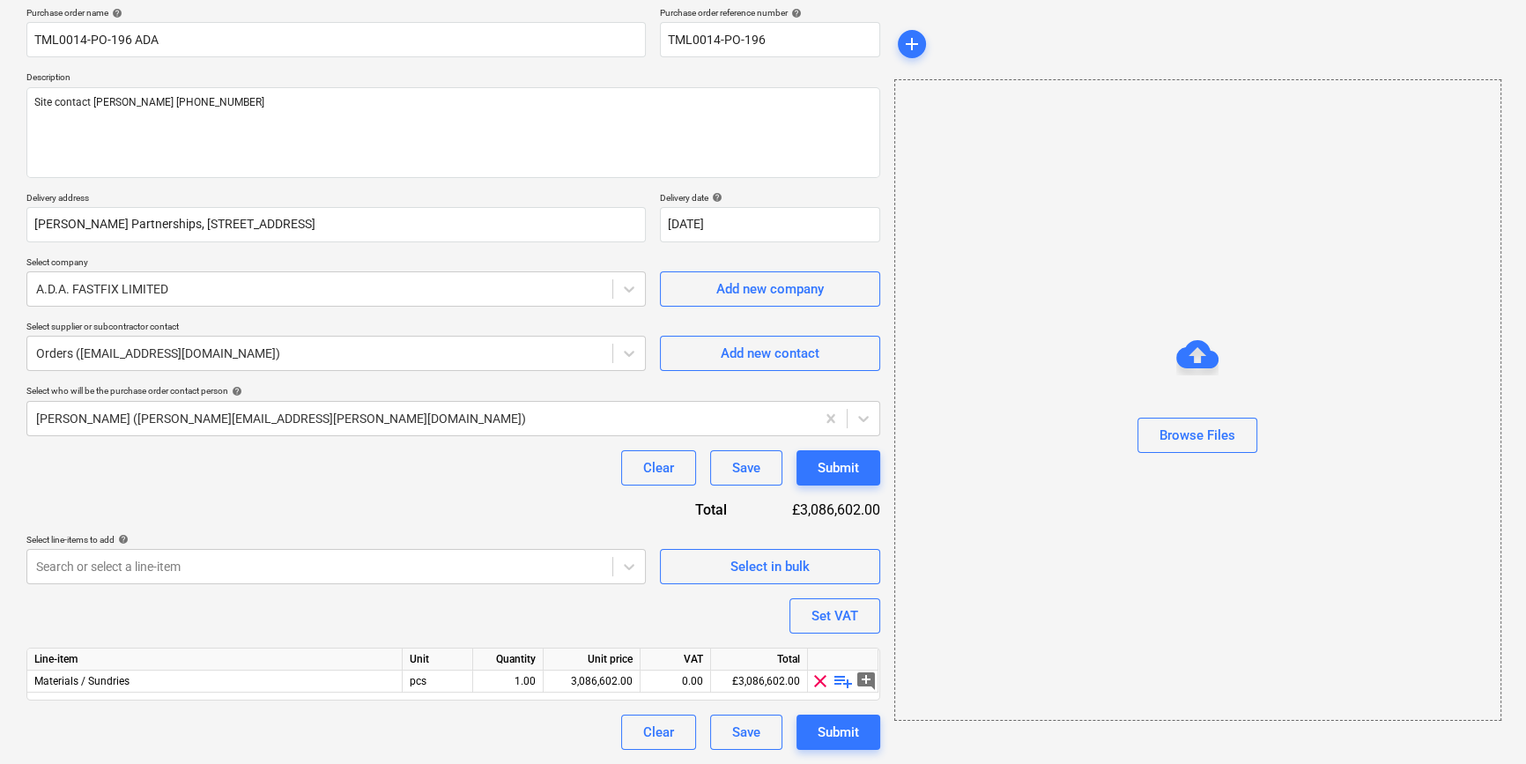
scroll to position [137, 0]
click at [841, 682] on span "playlist_add" at bounding box center [842, 681] width 21 height 21
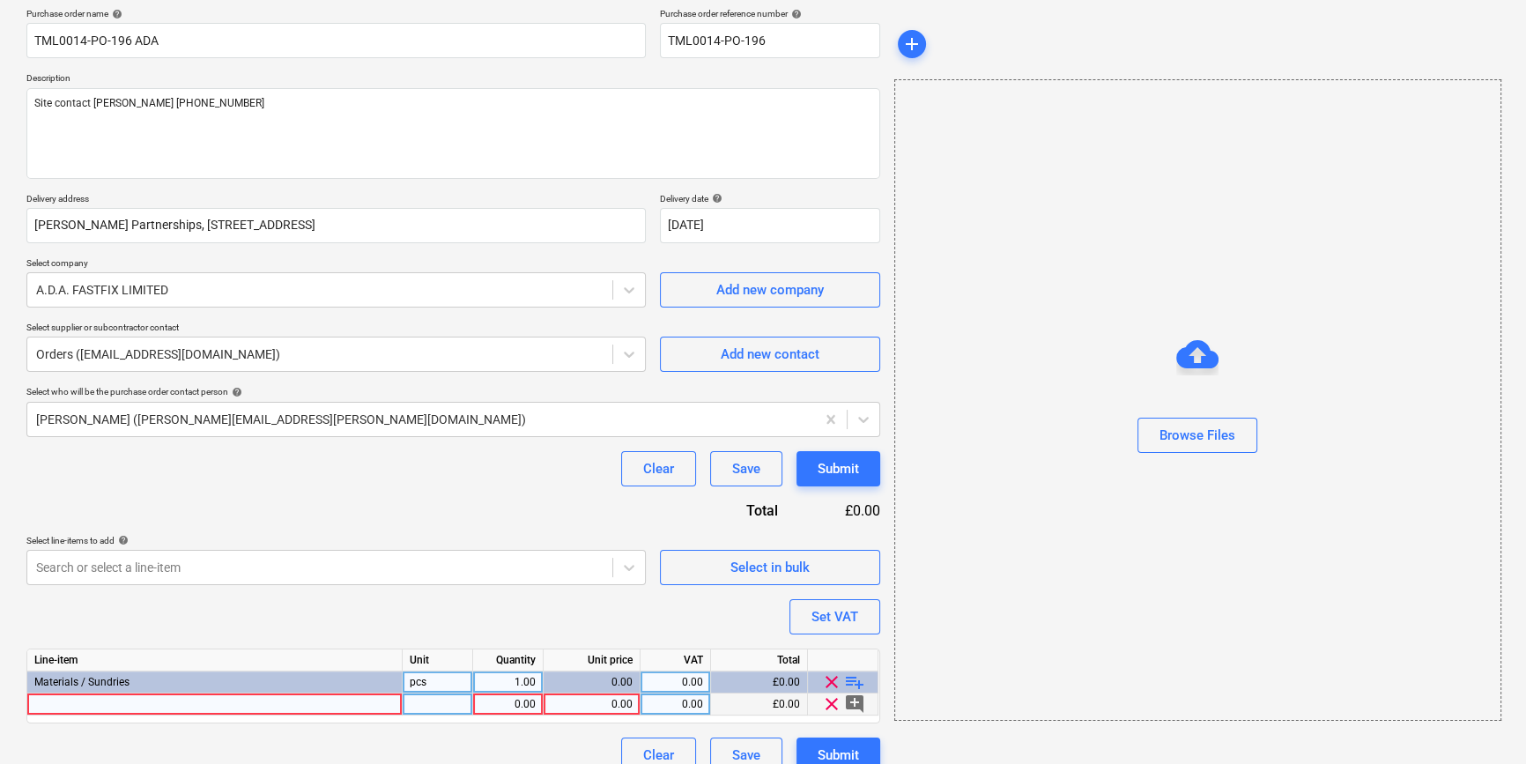
click at [64, 706] on div at bounding box center [214, 704] width 375 height 22
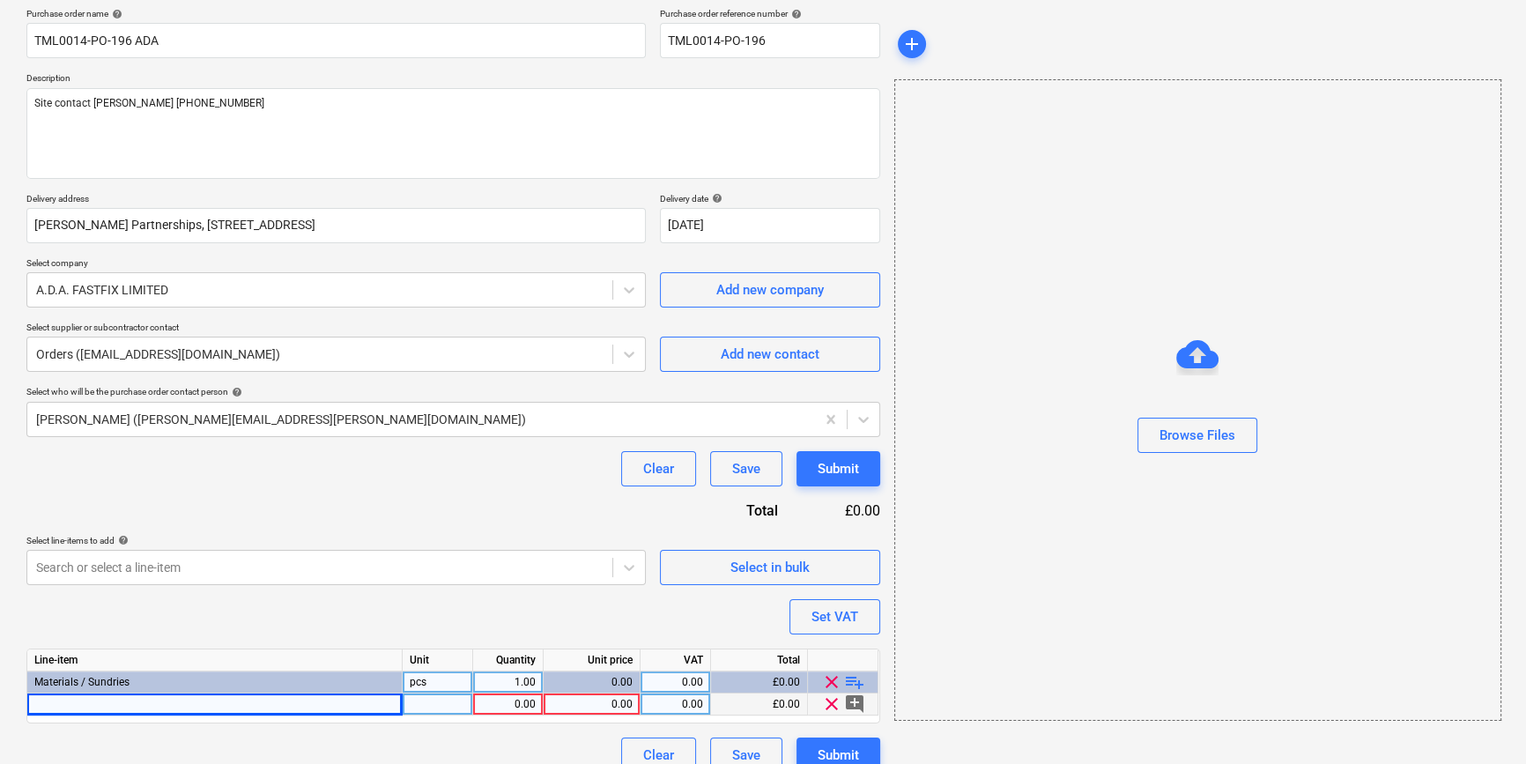
type textarea "x"
click at [55, 704] on div at bounding box center [214, 704] width 375 height 22
type input "12mm Service Support Plate"
type textarea "x"
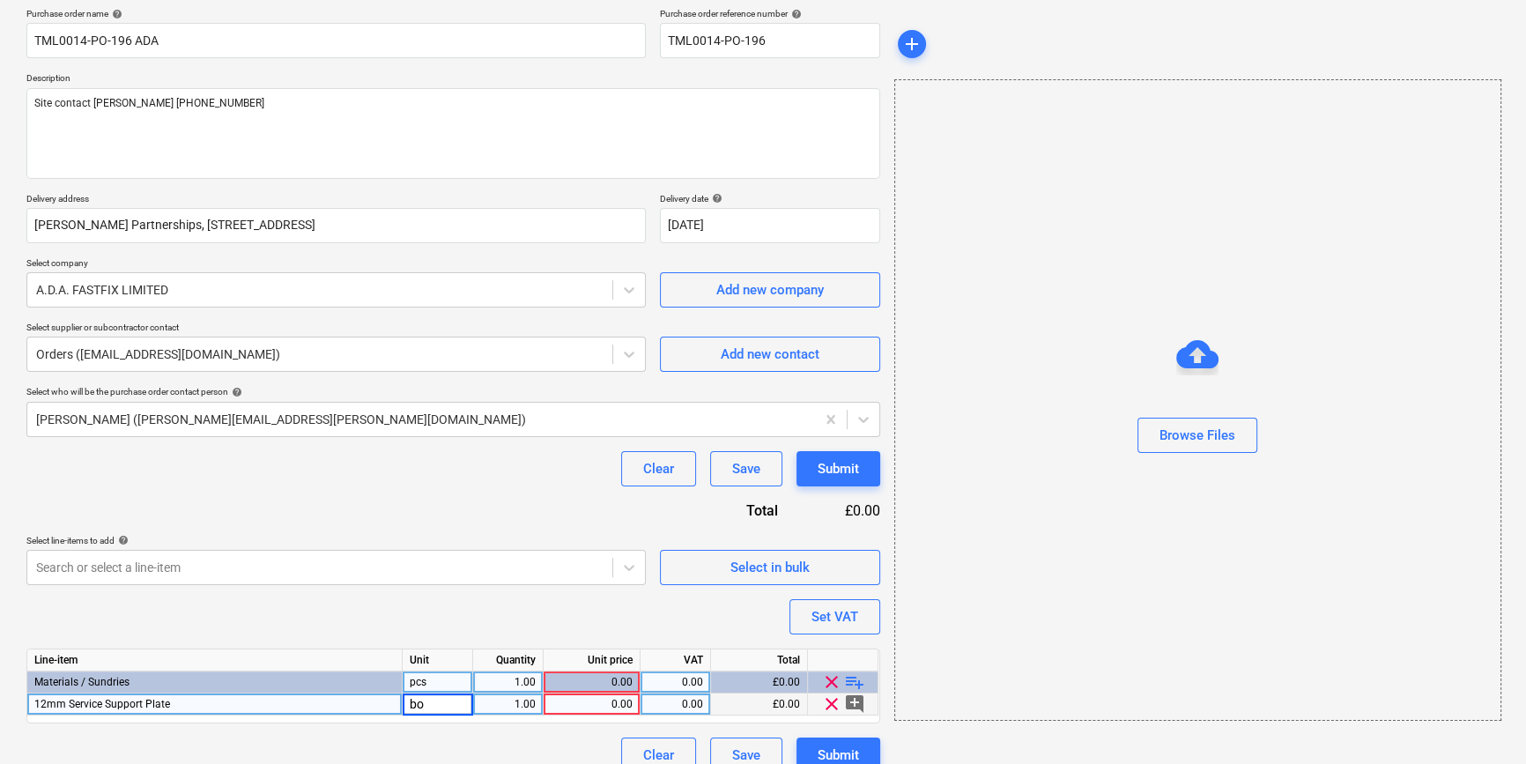
type input "box"
type textarea "x"
type input "10"
type textarea "x"
type input "44.88"
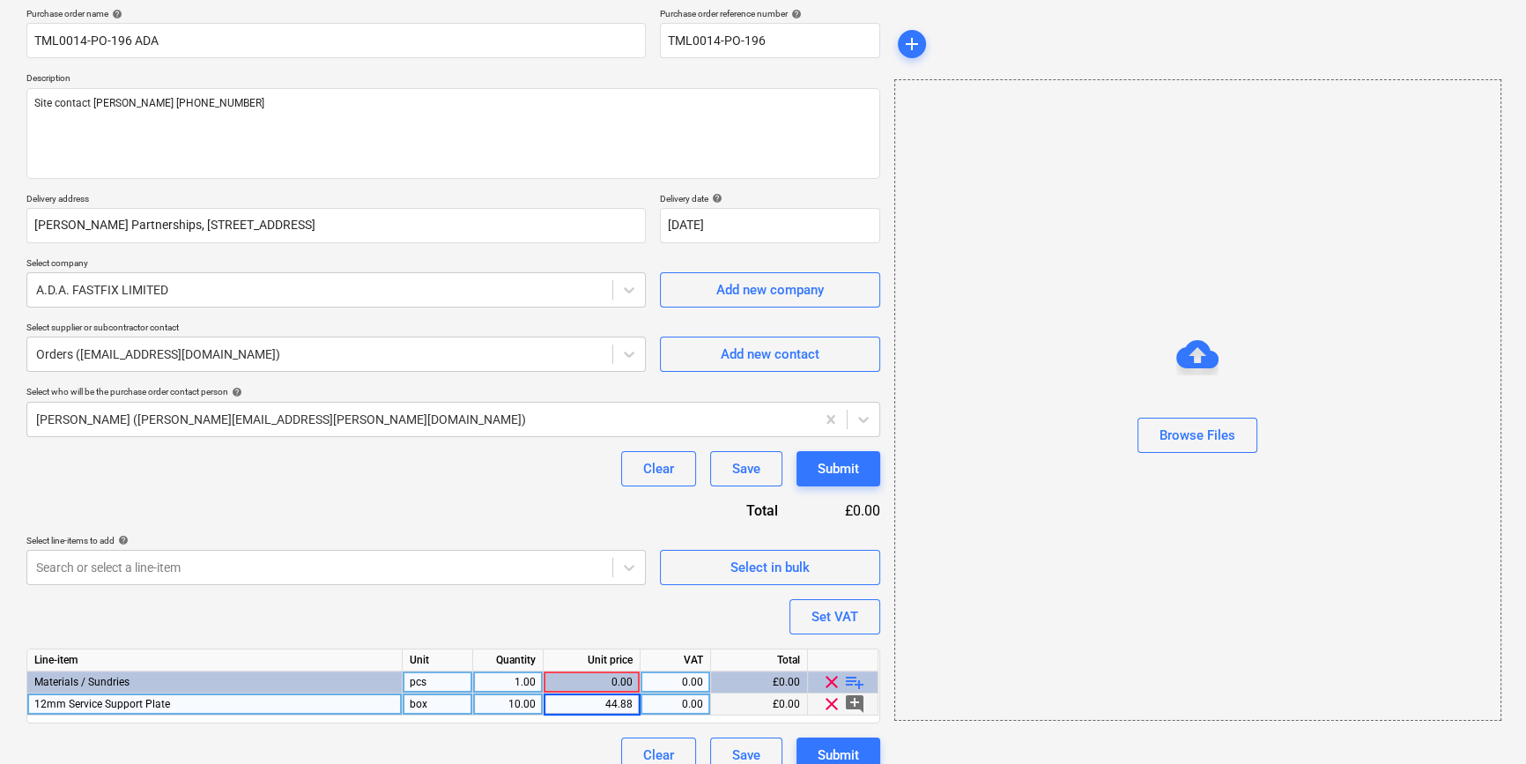
type textarea "x"
type input "20"
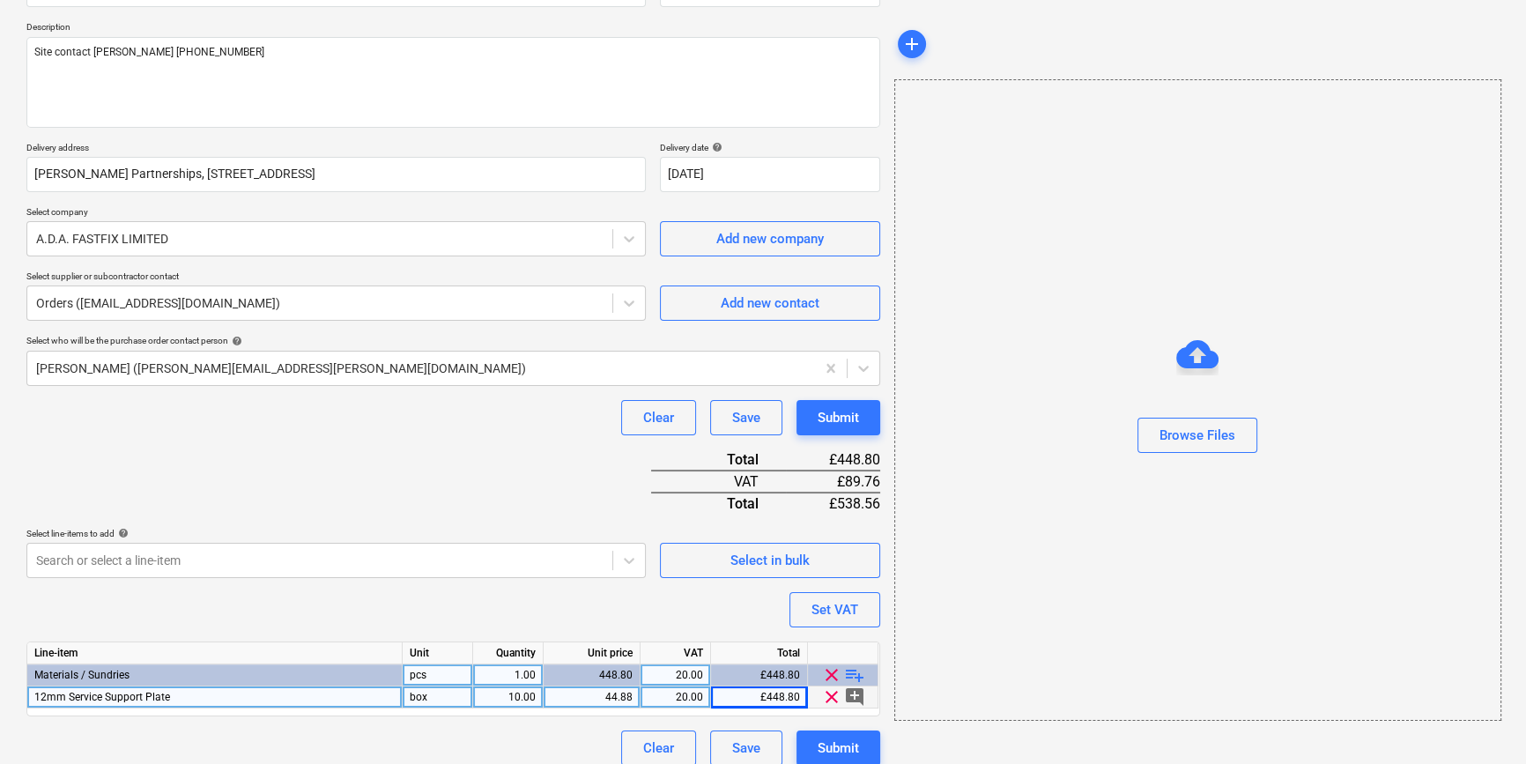
scroll to position [203, 0]
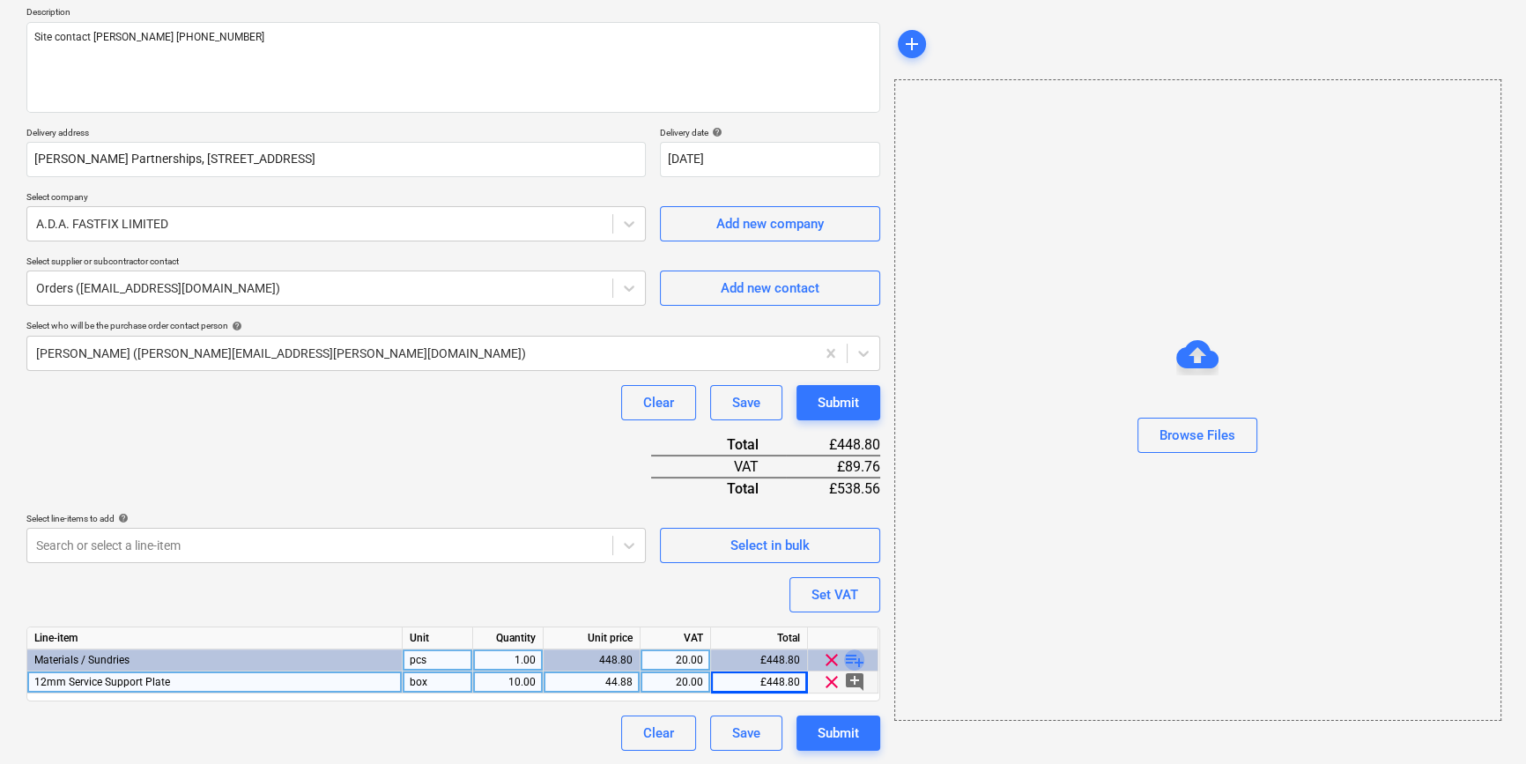
click at [850, 659] on span "playlist_add" at bounding box center [854, 659] width 21 height 21
type textarea "x"
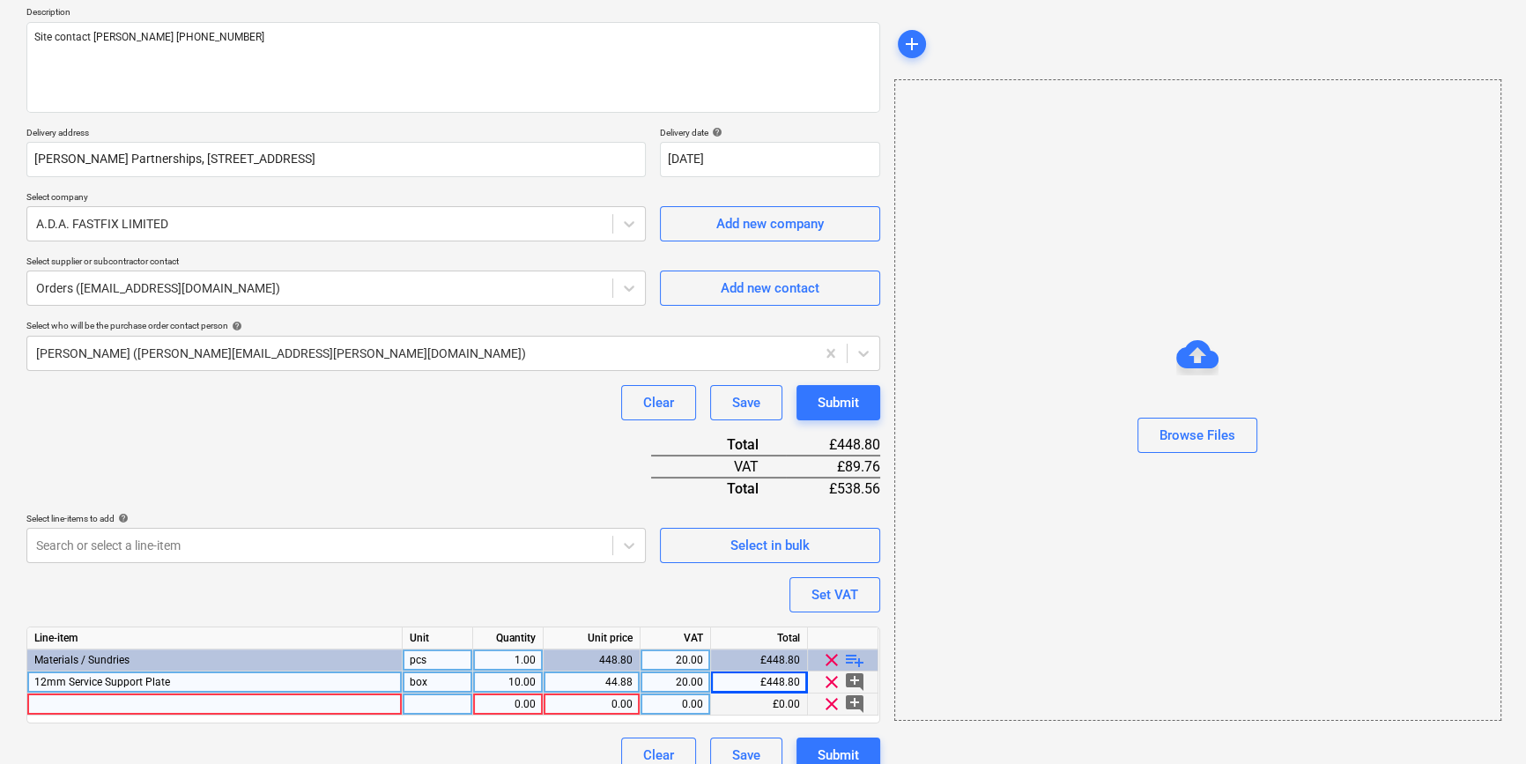
click at [58, 705] on div at bounding box center [214, 704] width 375 height 22
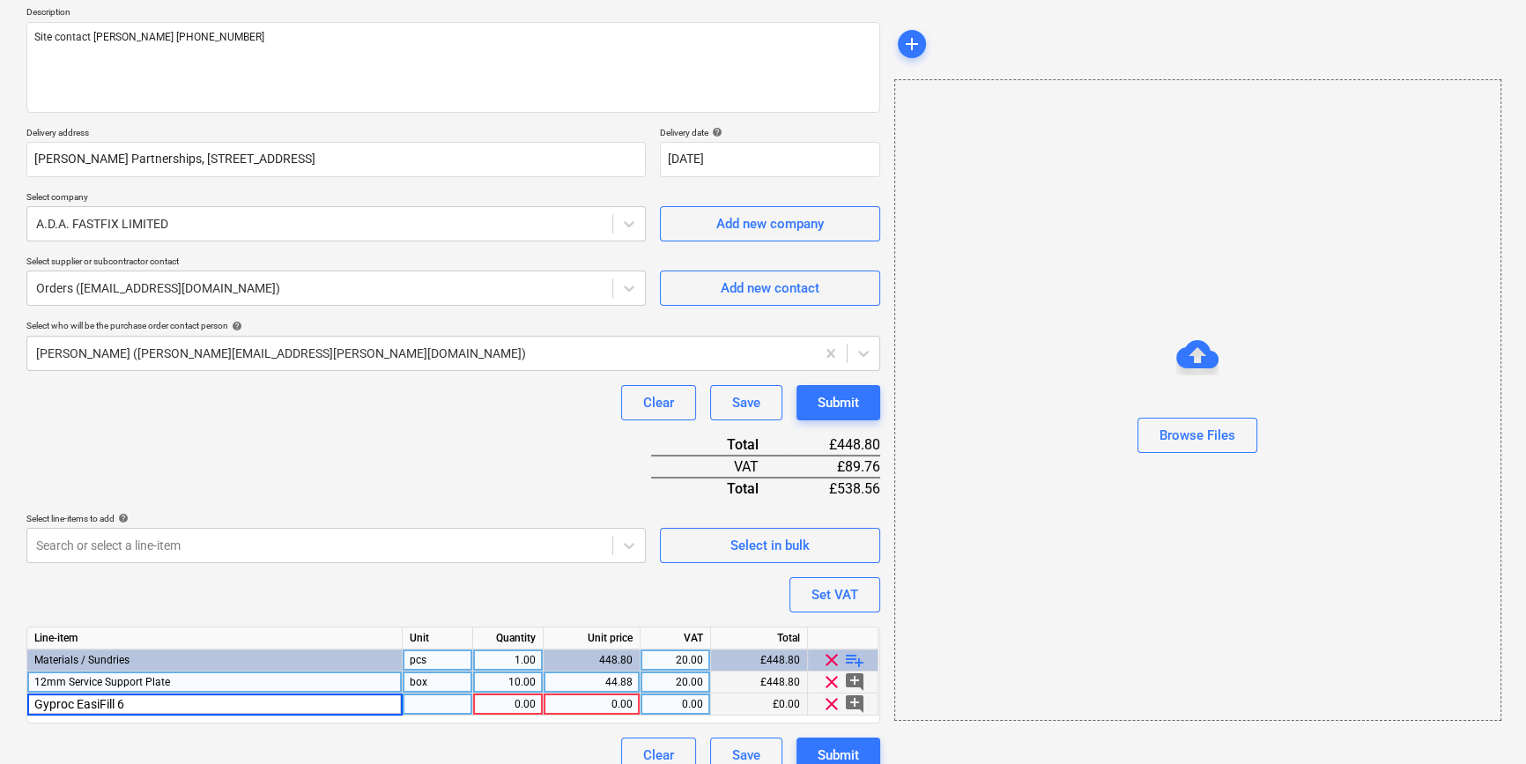
type input "Gyproc EasiFill 60"
type textarea "x"
type input "bag"
type textarea "x"
type input "30"
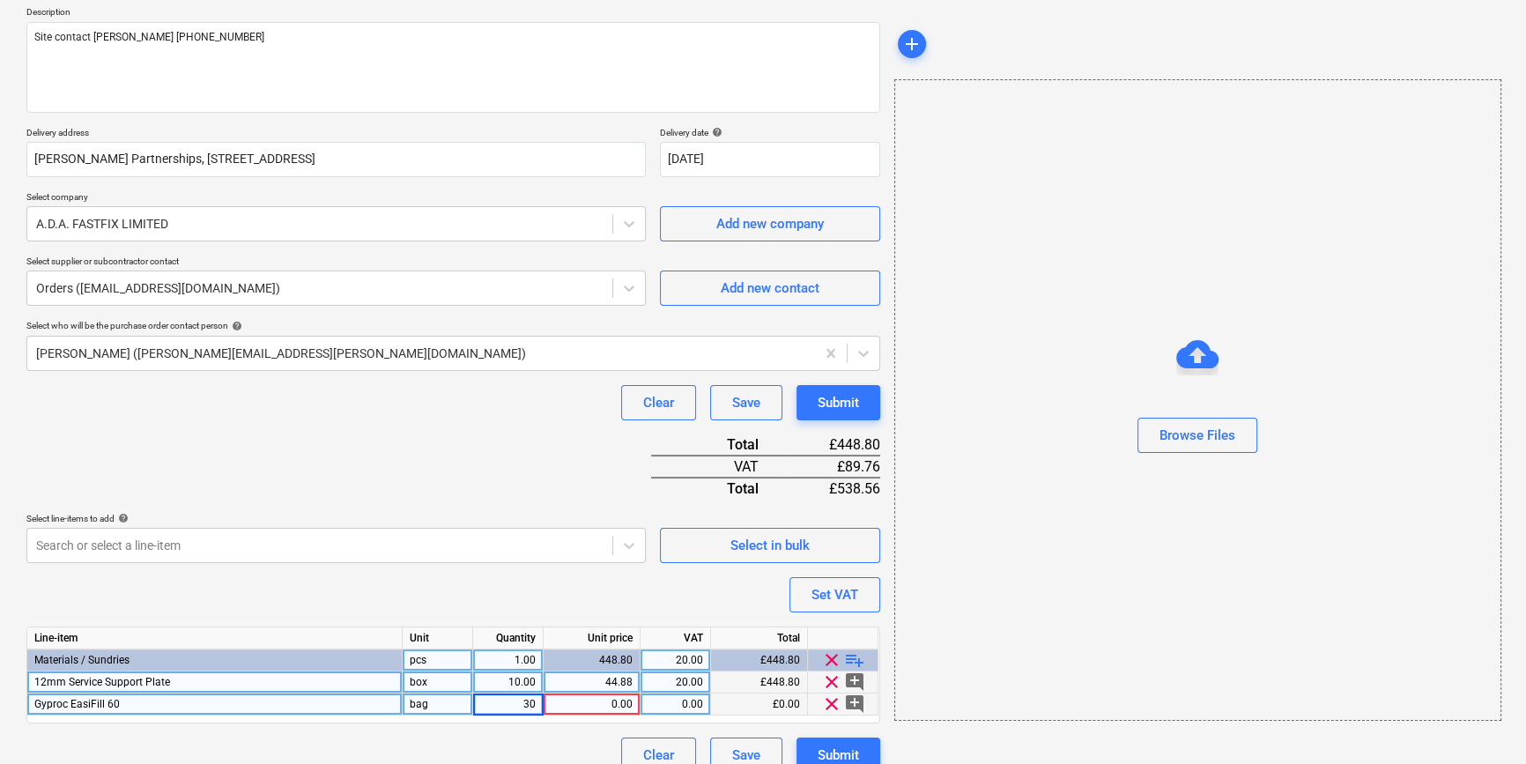
type textarea "x"
type input "16.52"
type textarea "x"
type input "20"
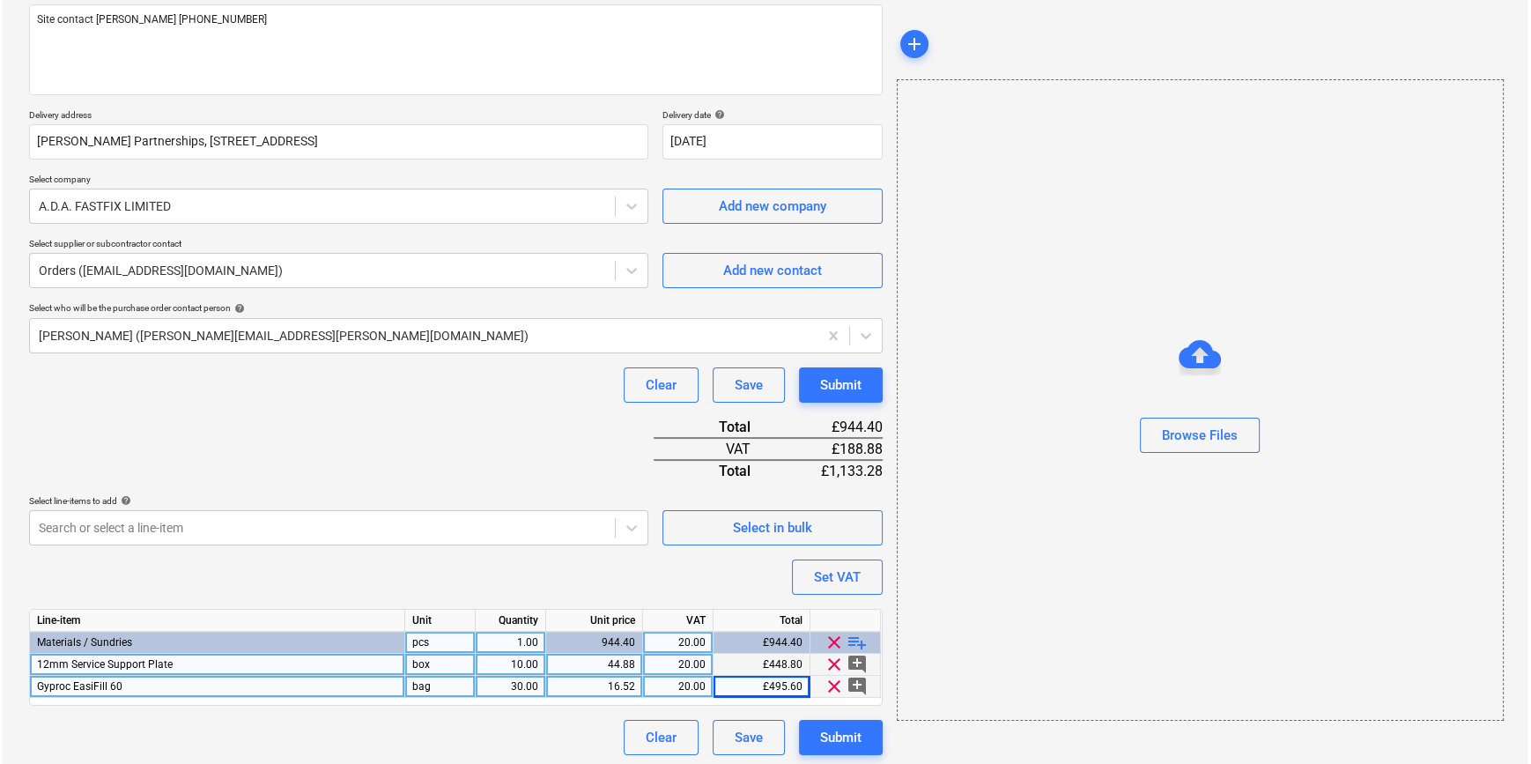
scroll to position [225, 0]
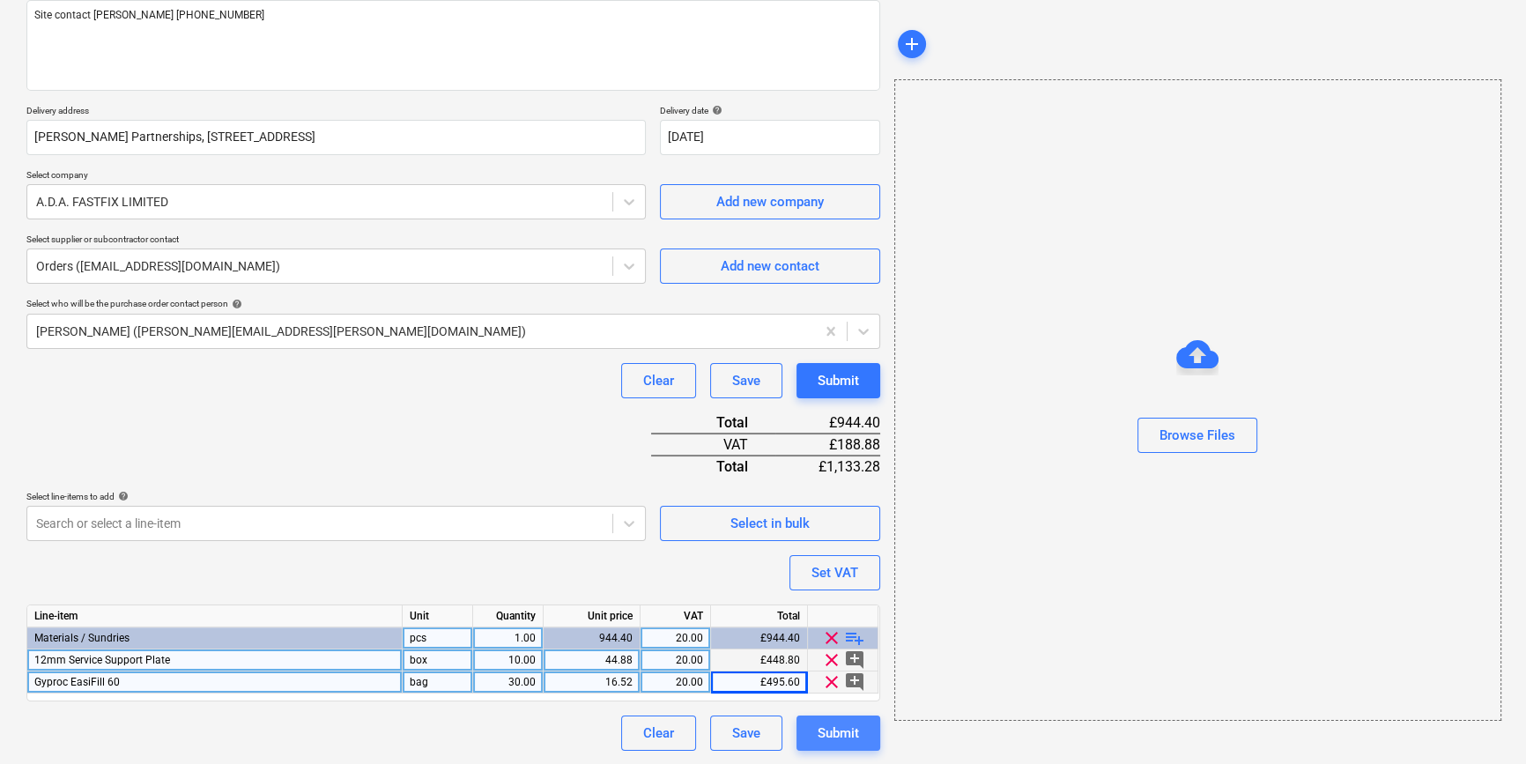
click at [838, 726] on div "Submit" at bounding box center [837, 732] width 41 height 23
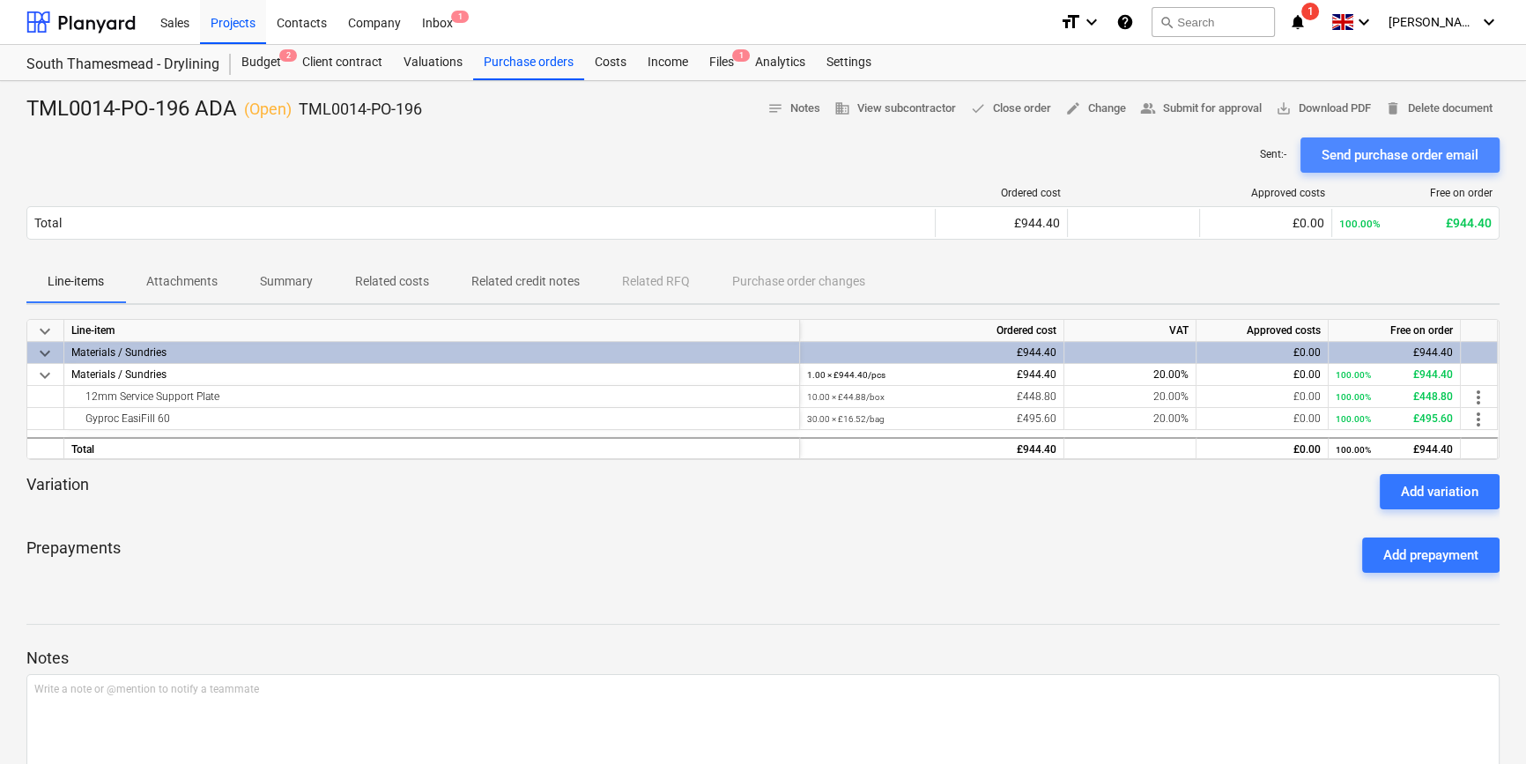
click at [1350, 149] on div "Send purchase order email" at bounding box center [1399, 155] width 157 height 23
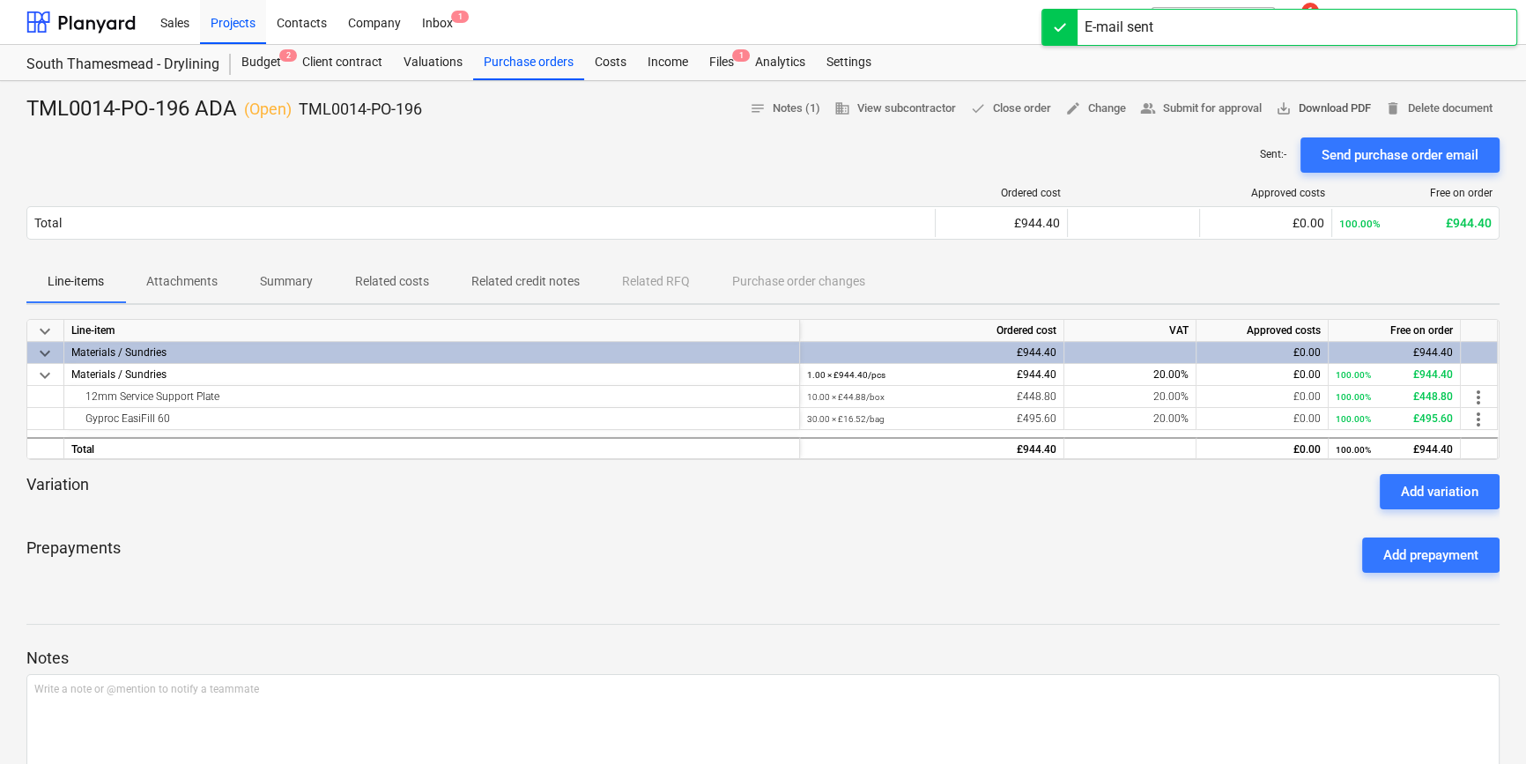
click at [1332, 107] on span "save_alt Download PDF" at bounding box center [1322, 109] width 95 height 20
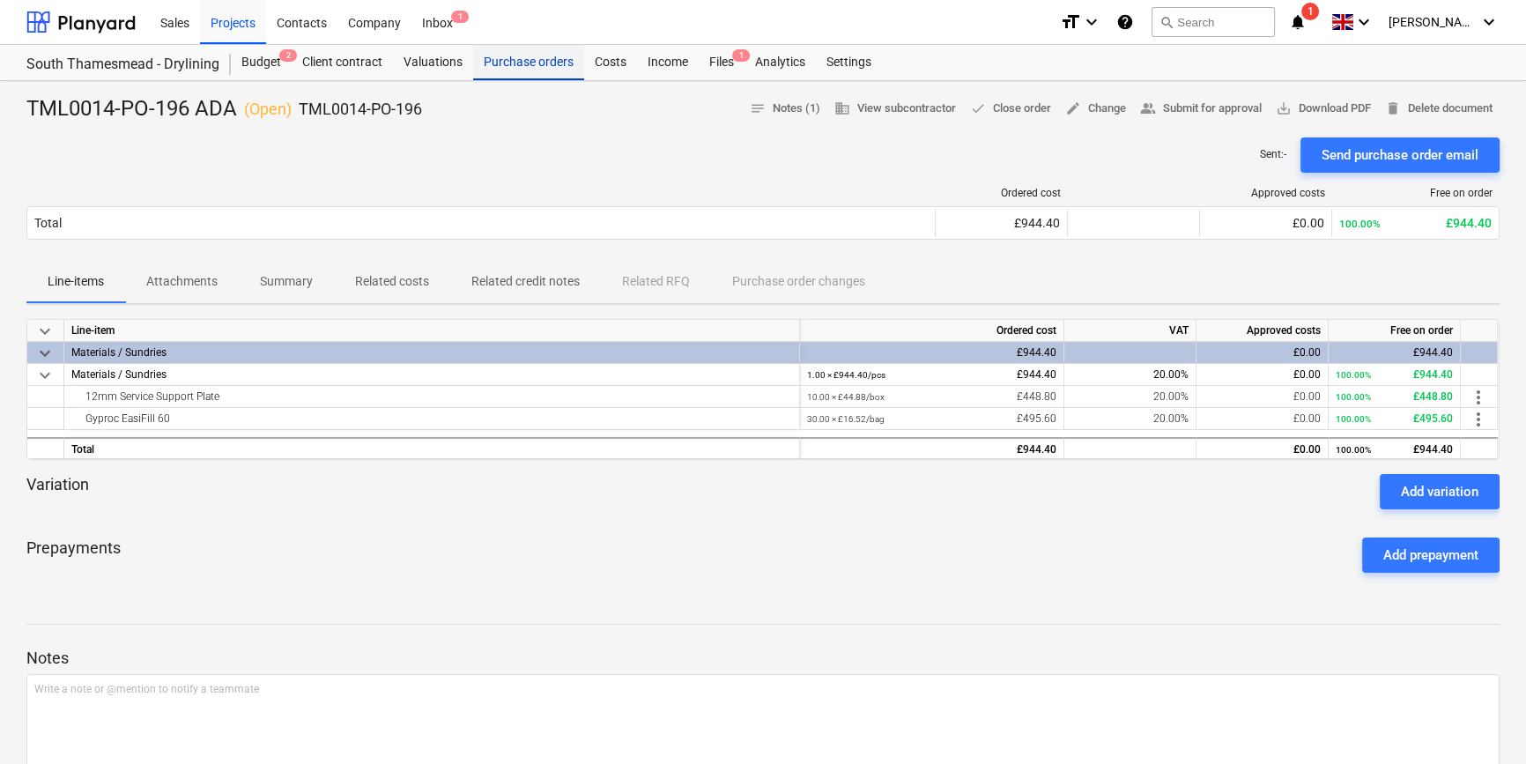
click at [525, 72] on div "Purchase orders" at bounding box center [528, 62] width 111 height 35
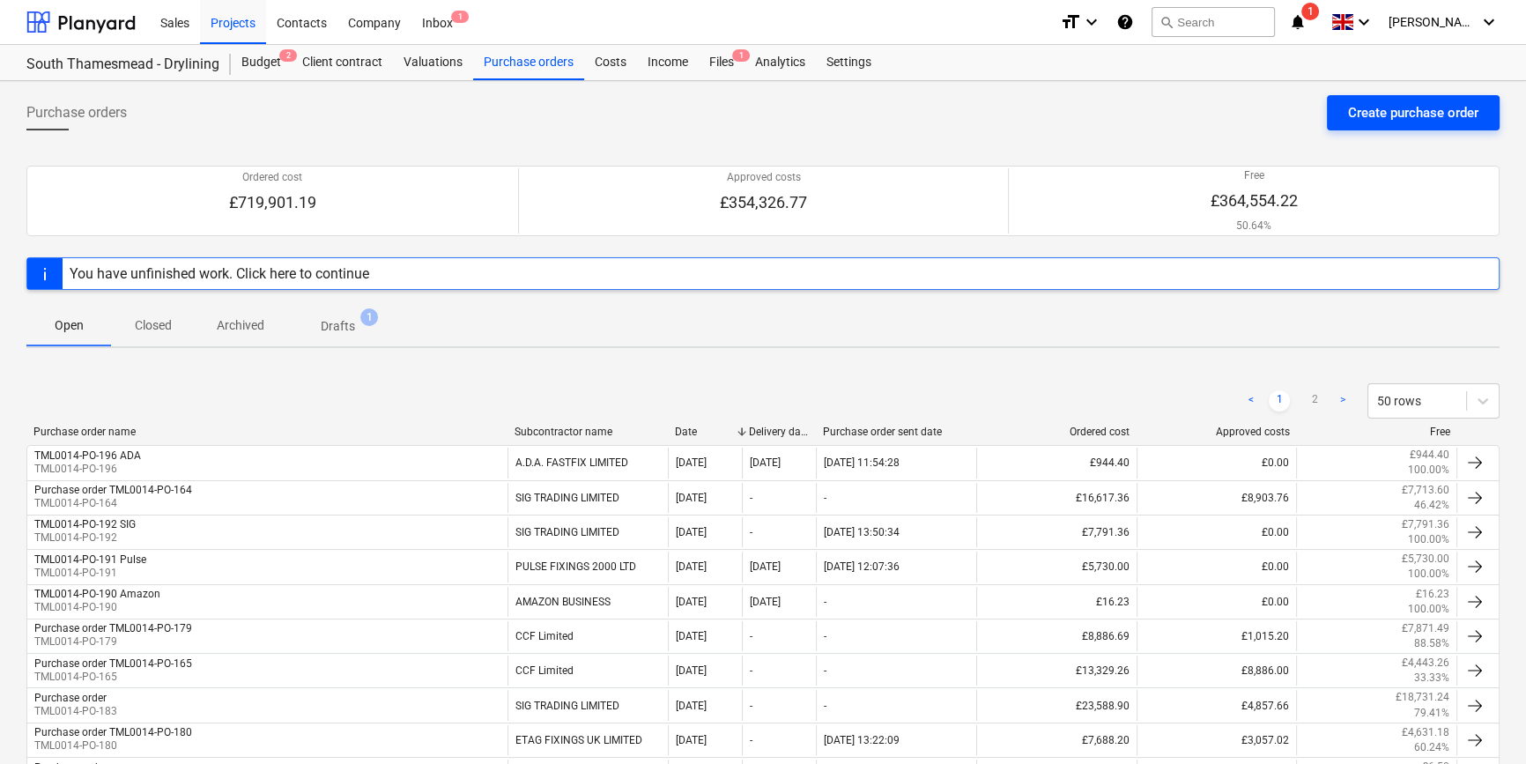
click at [1387, 106] on div "Create purchase order" at bounding box center [1413, 112] width 130 height 23
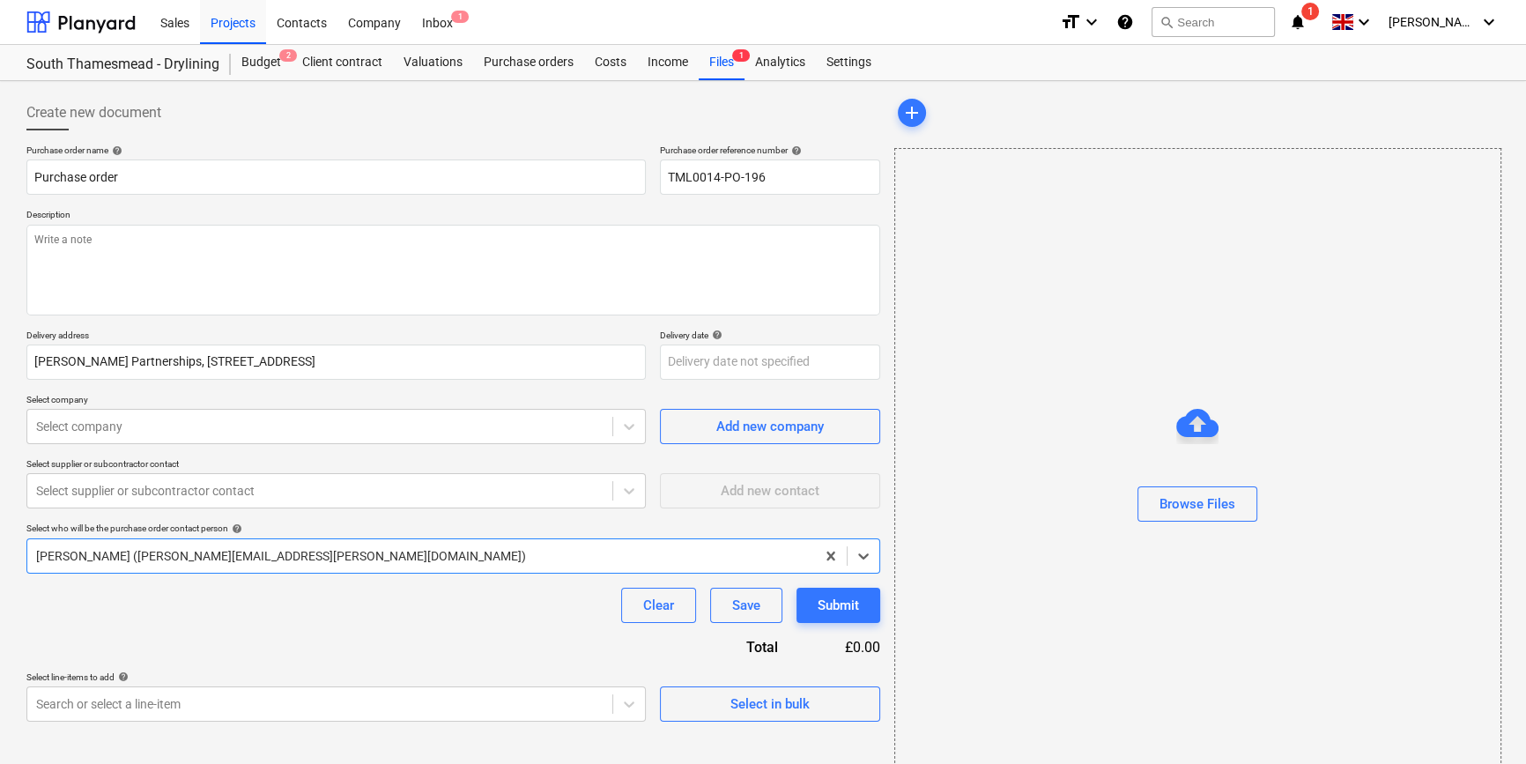
type textarea "x"
